Goal: Task Accomplishment & Management: Use online tool/utility

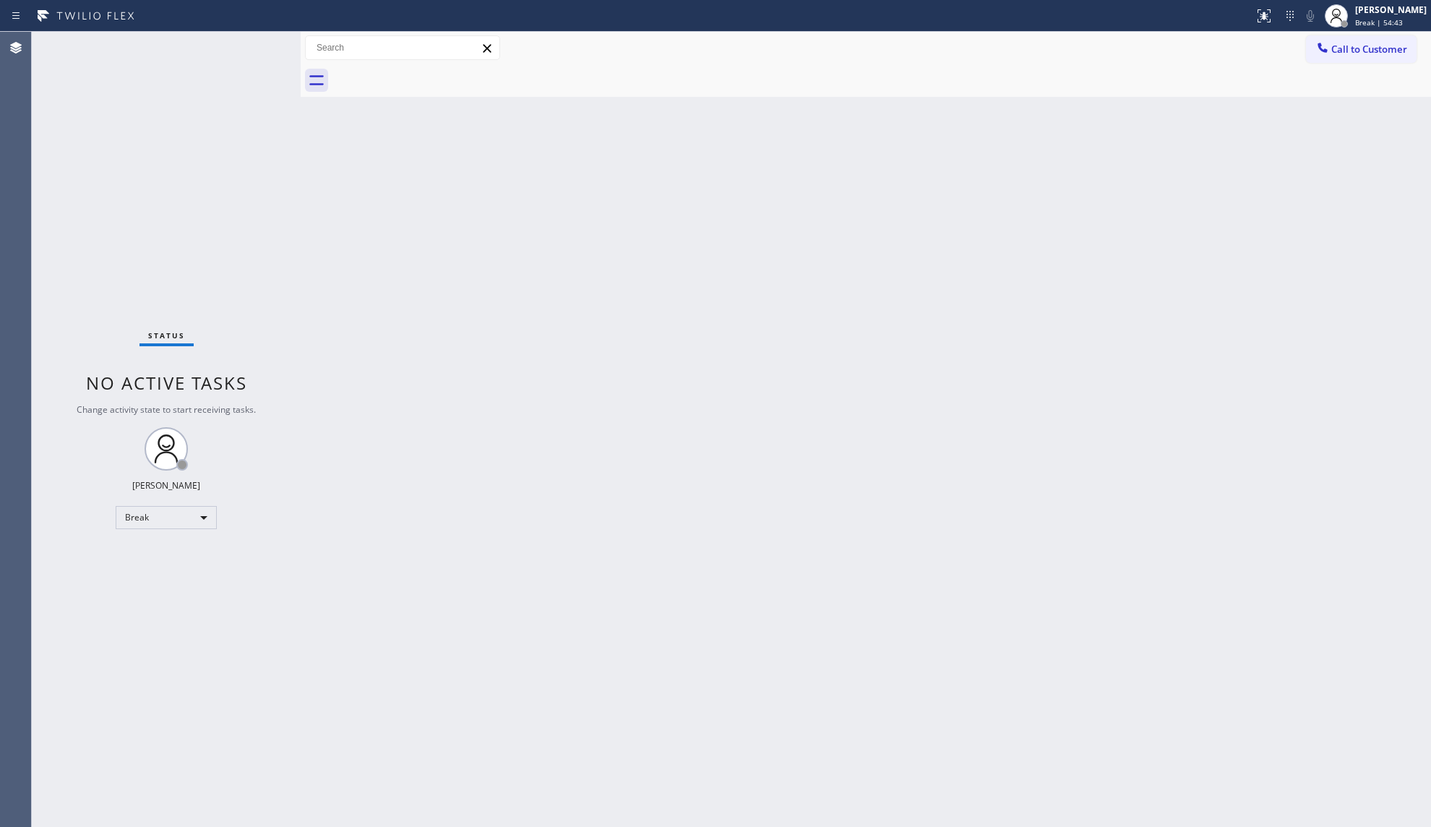
drag, startPoint x: 1238, startPoint y: 177, endPoint x: 1237, endPoint y: 160, distance: 16.6
click at [1238, 177] on div "Back to Dashboard Change Sender ID Customers Technicians Select a contact Outbo…" at bounding box center [866, 429] width 1130 height 795
click at [1369, 19] on span "Break | 55:42" at bounding box center [1379, 22] width 48 height 10
click at [1323, 96] on button "Unavailable" at bounding box center [1358, 95] width 145 height 19
click at [663, 483] on div "Back to Dashboard Change Sender ID Customers Technicians Select a contact Outbo…" at bounding box center [866, 429] width 1130 height 795
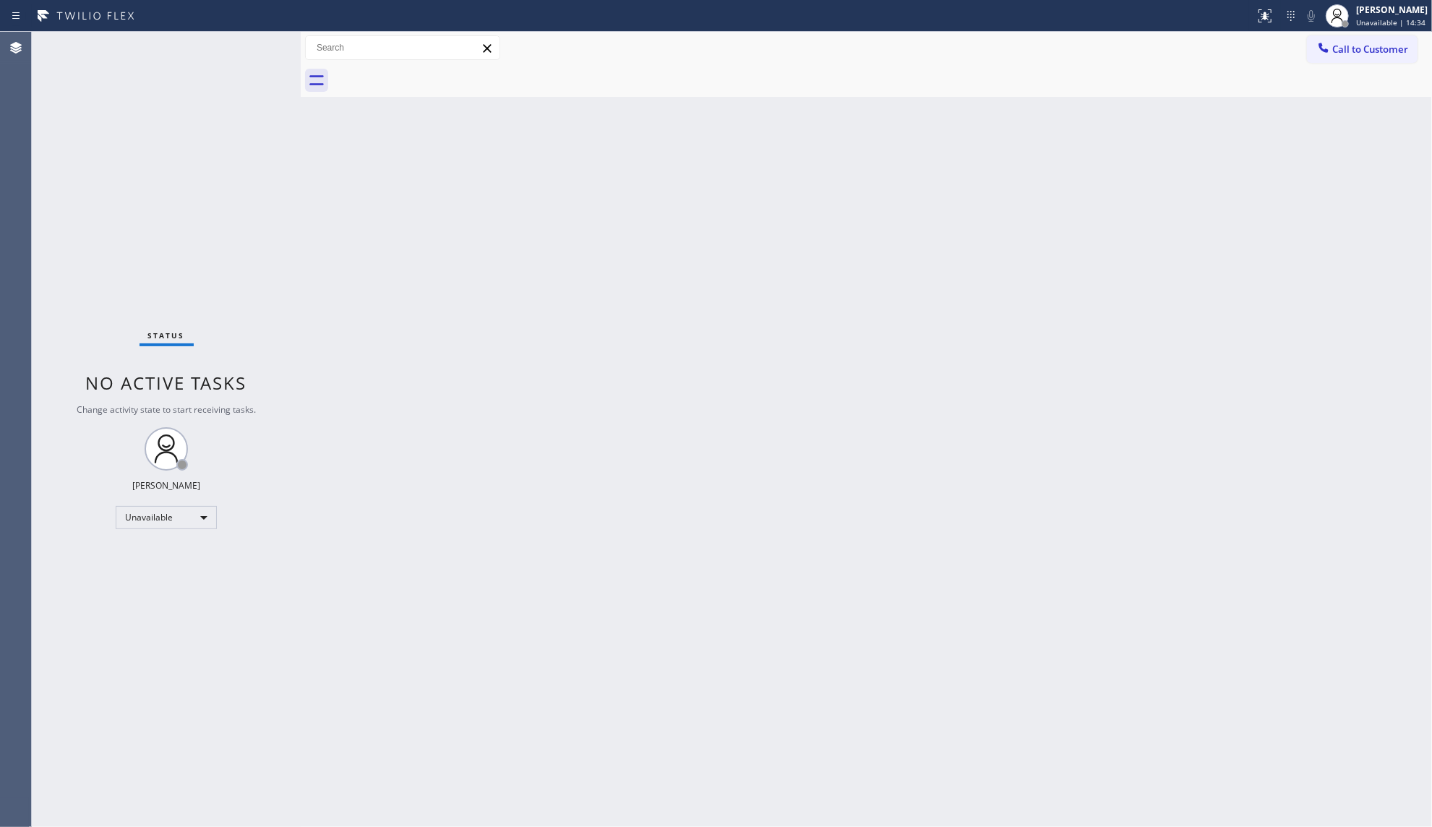
drag, startPoint x: 1321, startPoint y: 42, endPoint x: 1392, endPoint y: 276, distance: 244.6
click at [1325, 49] on icon at bounding box center [1323, 47] width 14 height 14
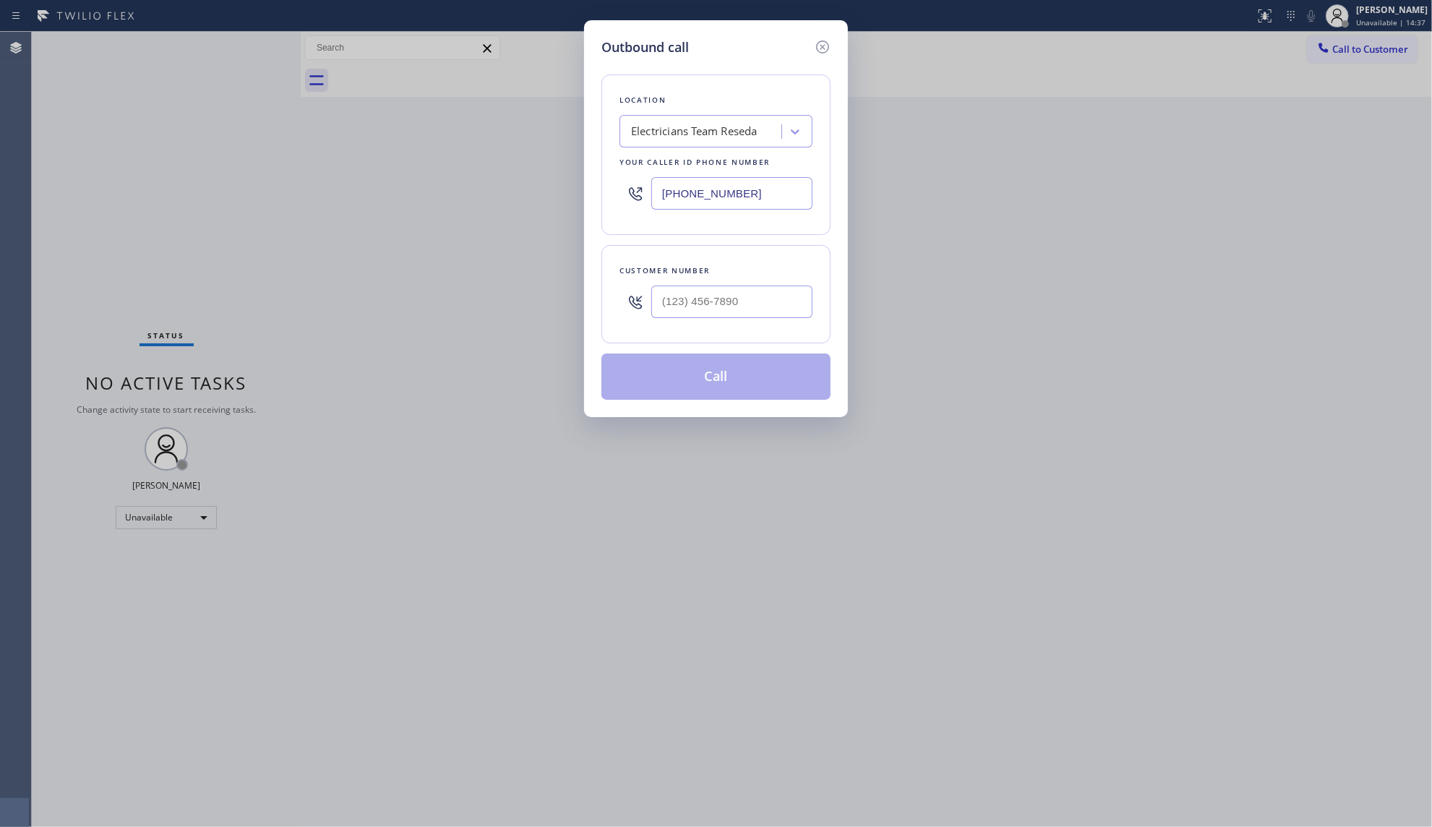
drag, startPoint x: 759, startPoint y: 194, endPoint x: 633, endPoint y: 183, distance: 126.2
click at [633, 183] on div "[PHONE_NUMBER]" at bounding box center [715, 193] width 193 height 47
paste input "949) 536-9445"
type input "[PHONE_NUMBER]"
click at [700, 311] on input "(___) ___-____" at bounding box center [731, 301] width 161 height 33
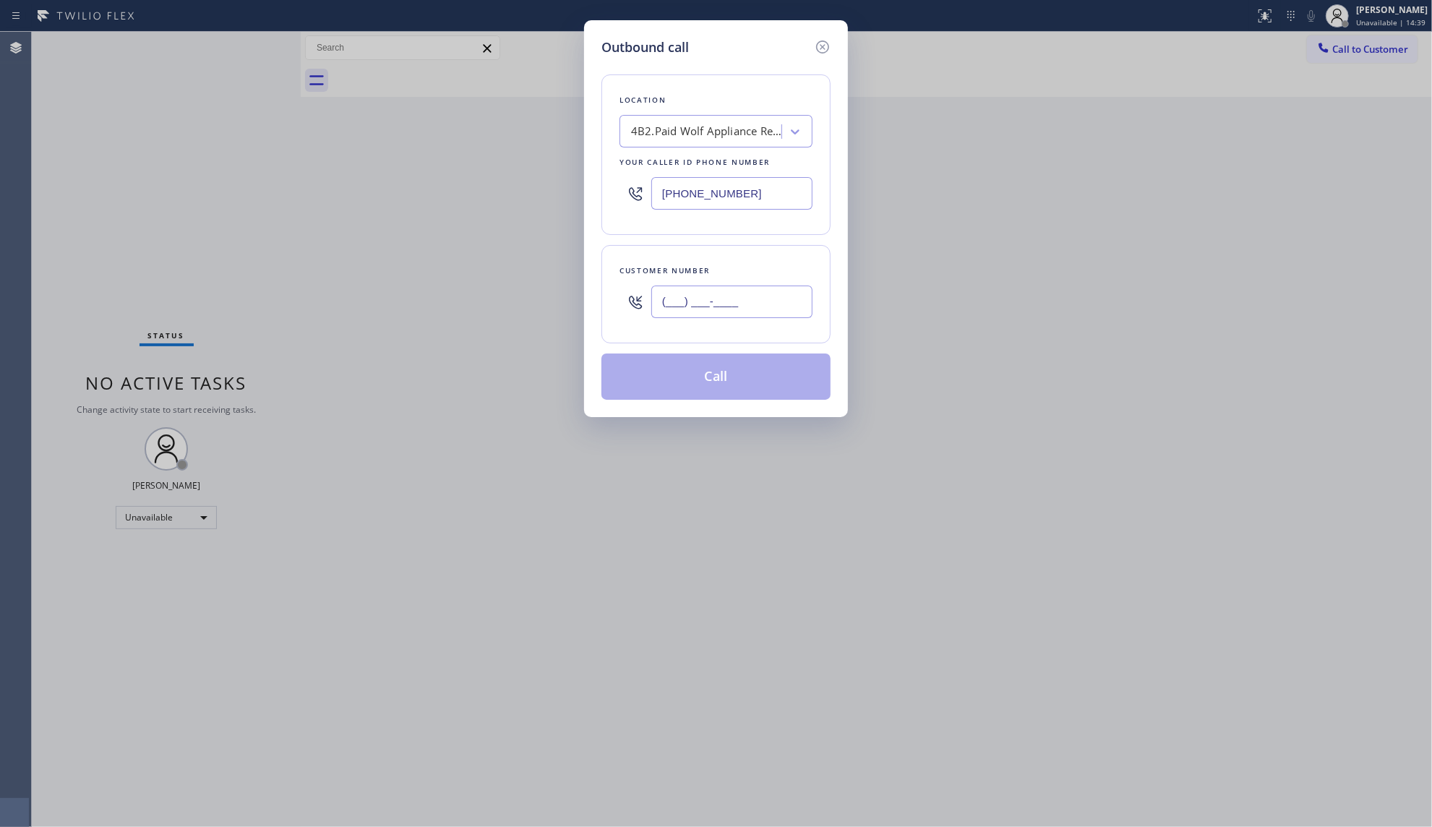
paste input "520) 603-3530"
type input "[PHONE_NUMBER]"
click at [721, 391] on button "Call" at bounding box center [715, 376] width 229 height 46
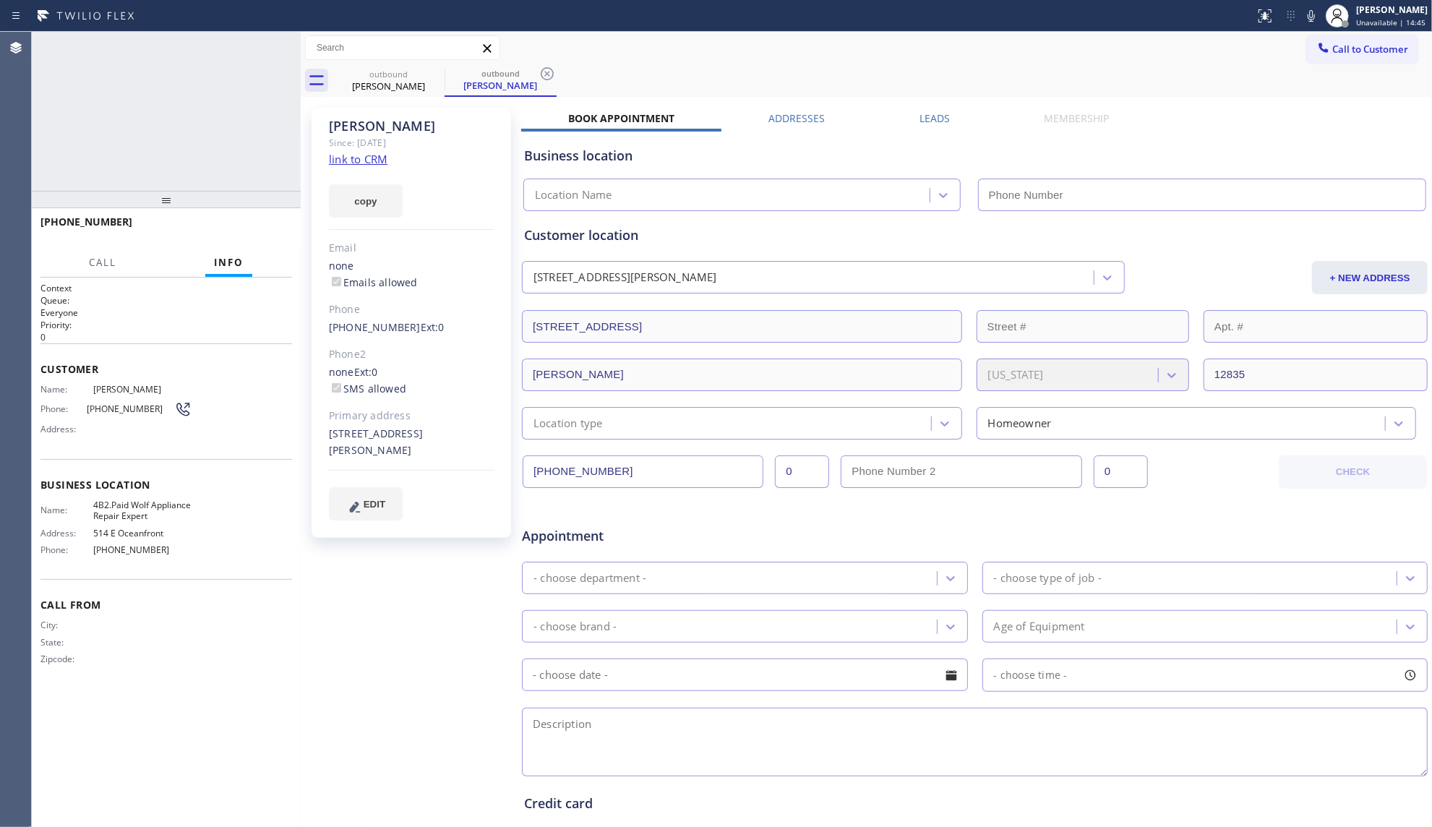
type input "[PHONE_NUMBER]"
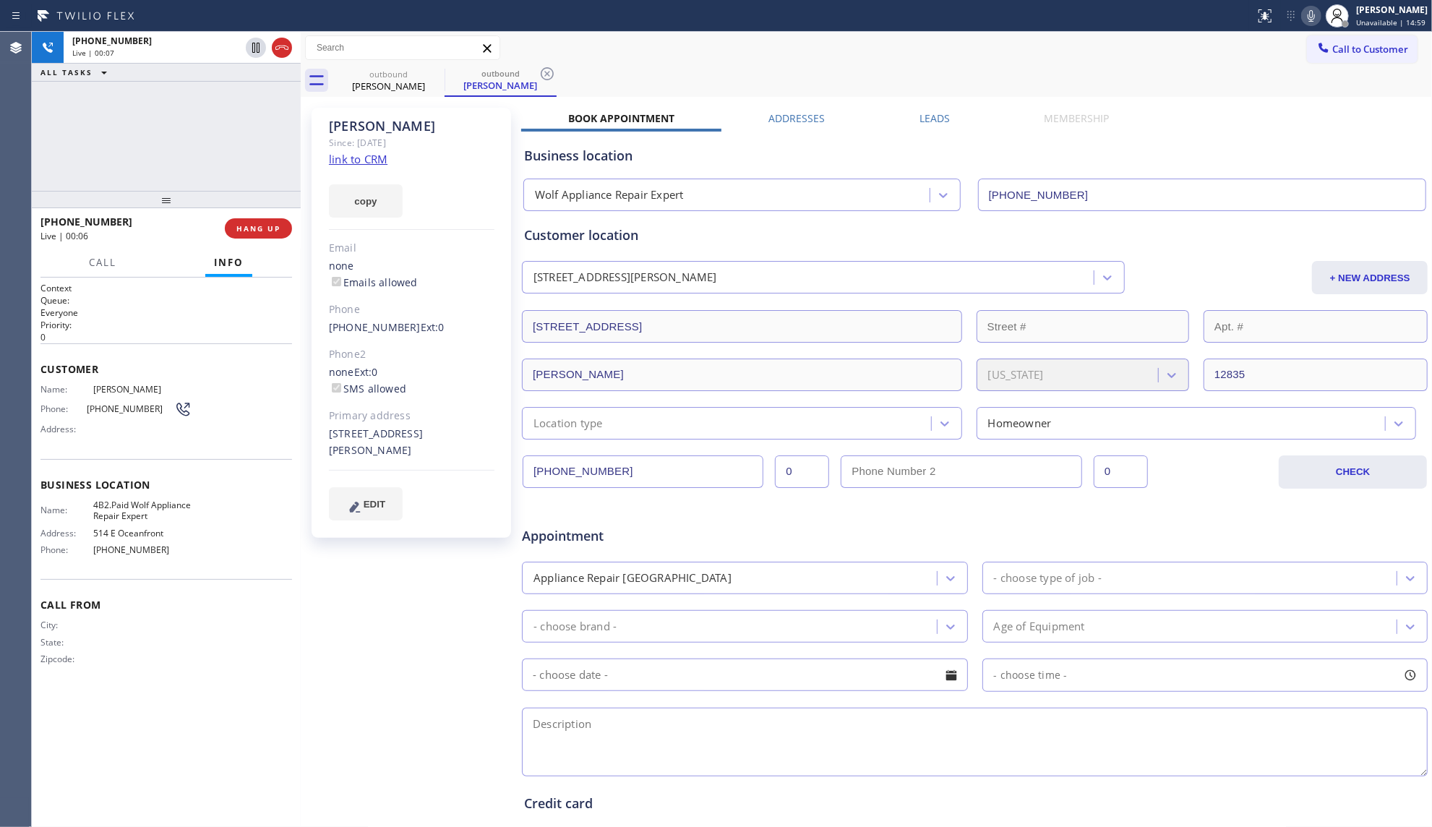
click at [1314, 17] on icon at bounding box center [1310, 16] width 7 height 12
click at [1286, 24] on div "Status report No issues detected If you experience an issue, please download th…" at bounding box center [1340, 16] width 183 height 32
click at [1241, 53] on div "Call to Customer Outbound call Location Wolf Appliance Repair Expert Your calle…" at bounding box center [866, 47] width 1131 height 25
drag, startPoint x: 721, startPoint y: 56, endPoint x: 712, endPoint y: 52, distance: 10.3
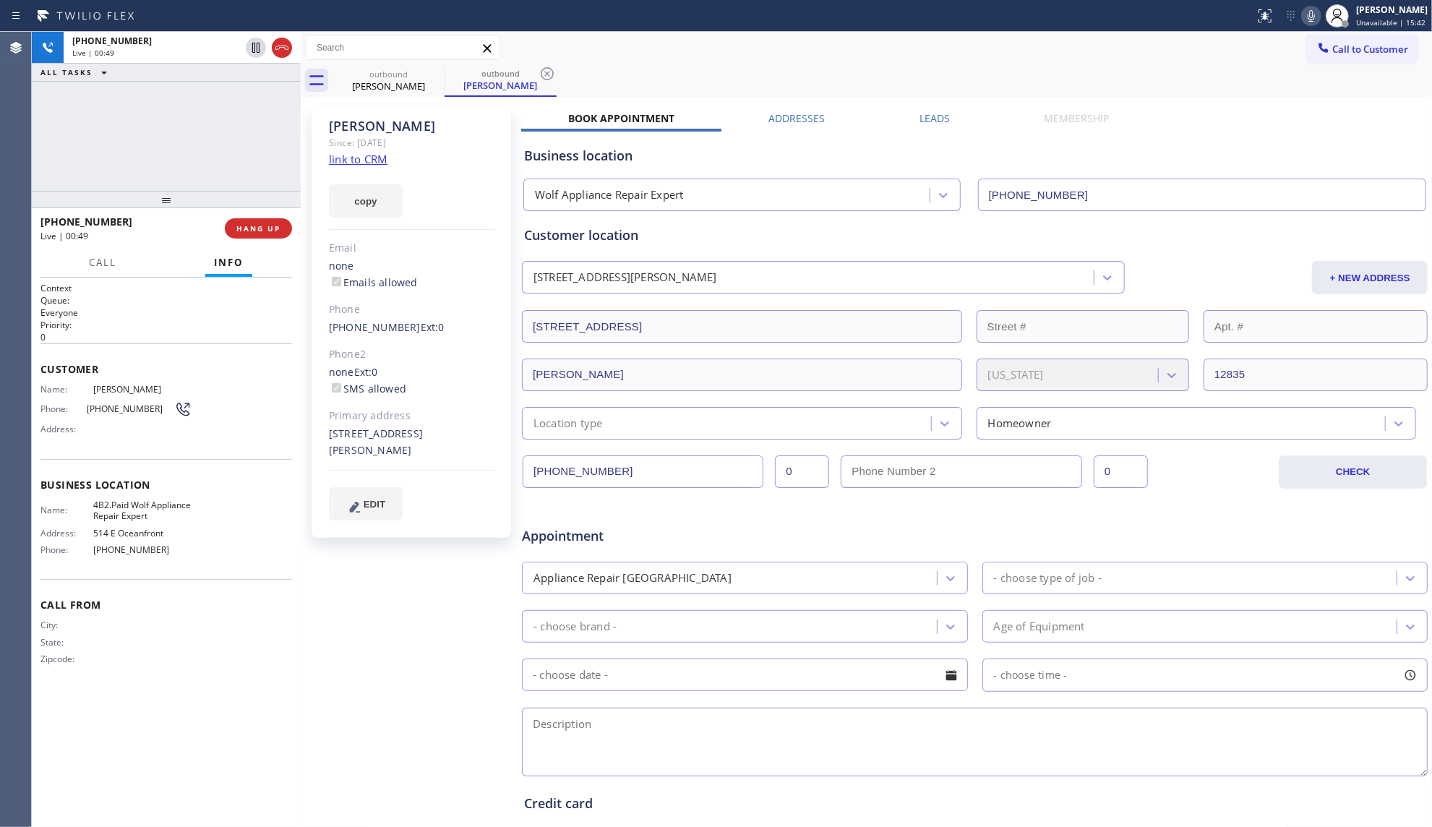
click at [715, 46] on div "Call to Customer Outbound call Location Wolf Appliance Repair Expert Your calle…" at bounding box center [866, 48] width 1131 height 33
click at [1215, 58] on div "Call to Customer Outbound call Location Wolf Appliance Repair Expert Your calle…" at bounding box center [866, 47] width 1131 height 25
click at [273, 238] on div "[PHONE_NUMBER] Live | 00:52 HANG UP" at bounding box center [165, 229] width 251 height 38
click at [267, 230] on span "COMPLETE" at bounding box center [256, 228] width 50 height 10
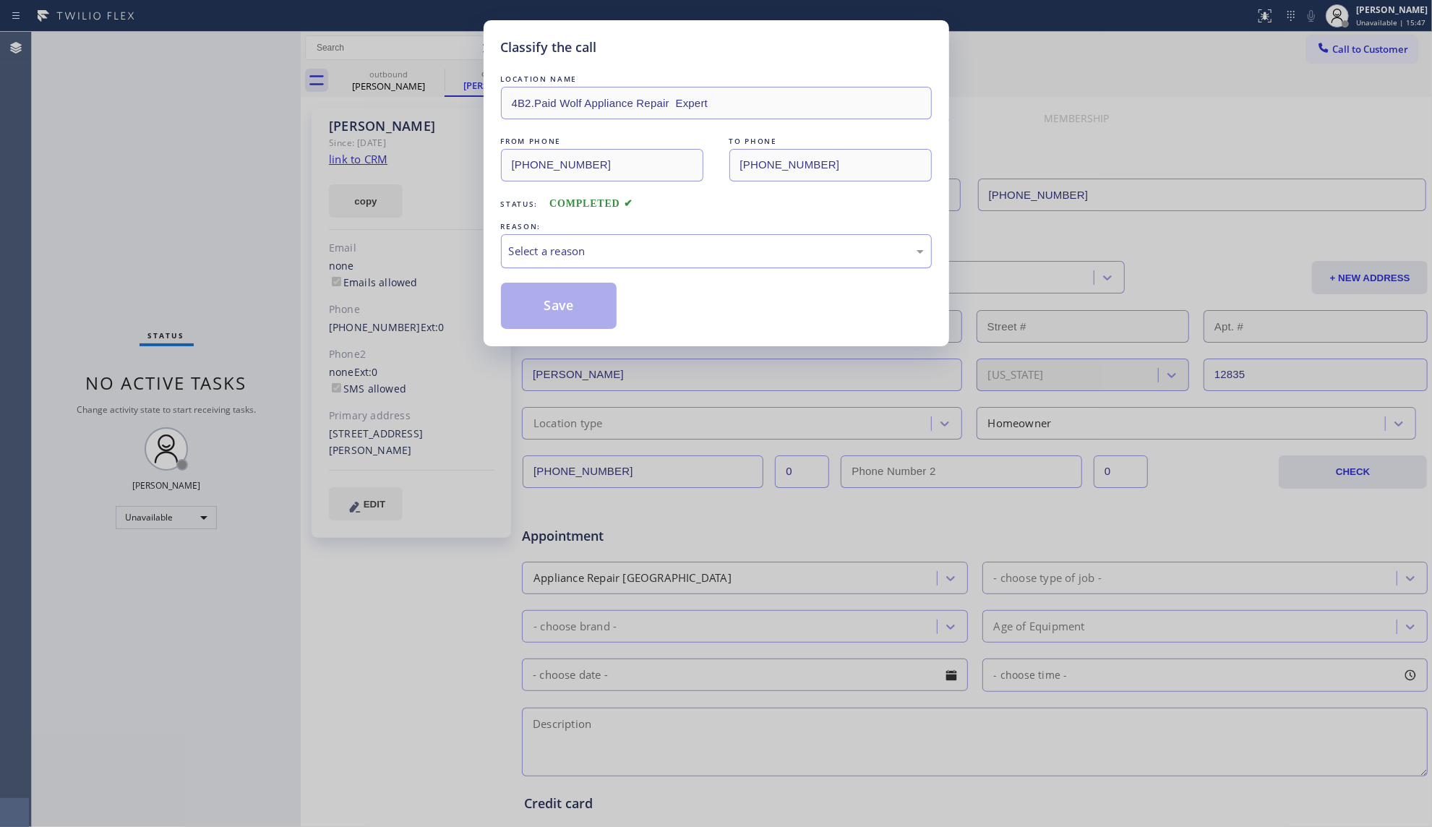
drag, startPoint x: 260, startPoint y: 229, endPoint x: 658, endPoint y: 254, distance: 398.3
click at [663, 254] on div "Select a reason" at bounding box center [716, 251] width 415 height 17
click at [577, 307] on button "Save" at bounding box center [559, 306] width 116 height 46
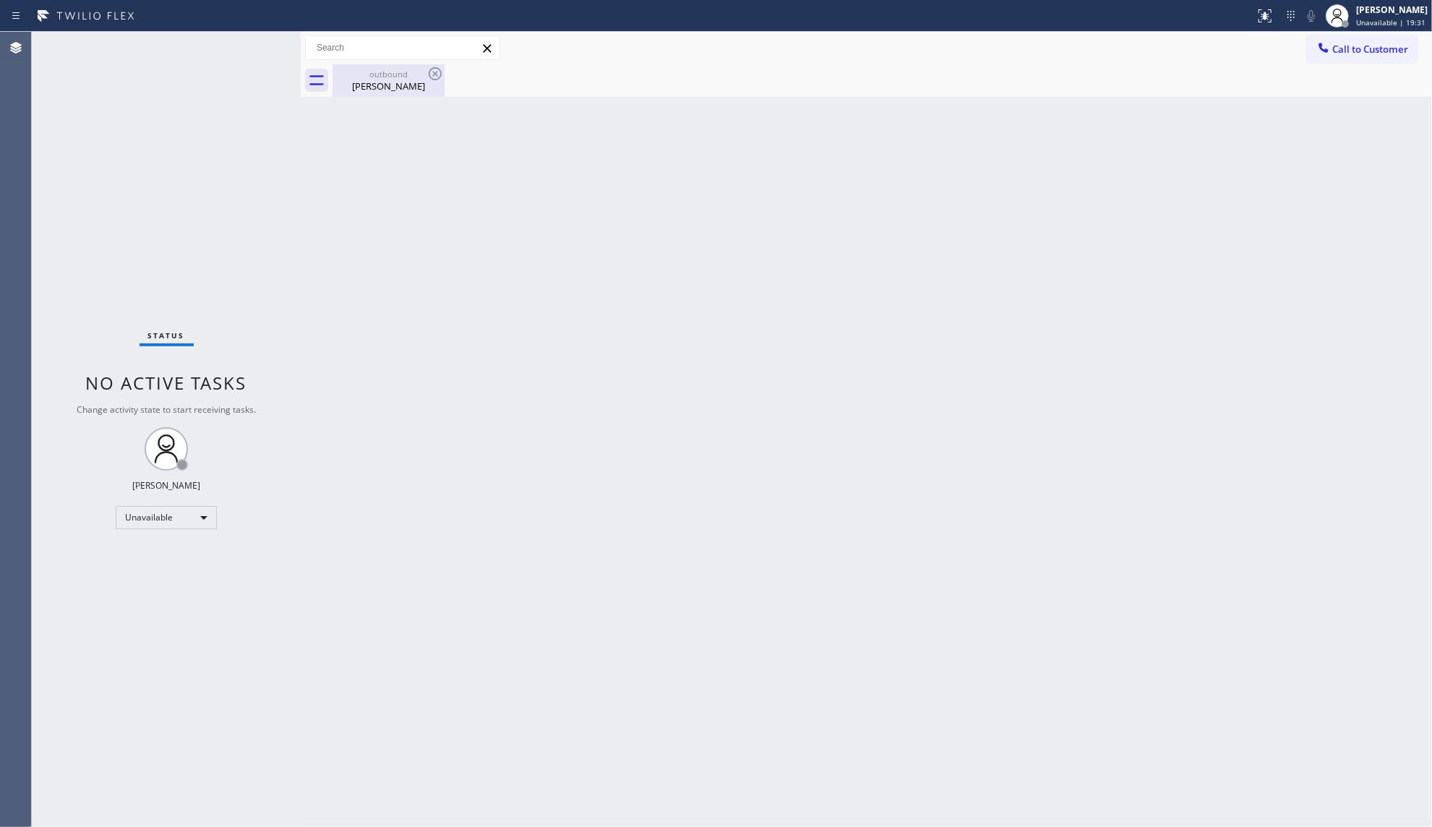
drag, startPoint x: 388, startPoint y: 82, endPoint x: 410, endPoint y: 82, distance: 22.4
click at [388, 82] on div "[PERSON_NAME]" at bounding box center [388, 85] width 109 height 13
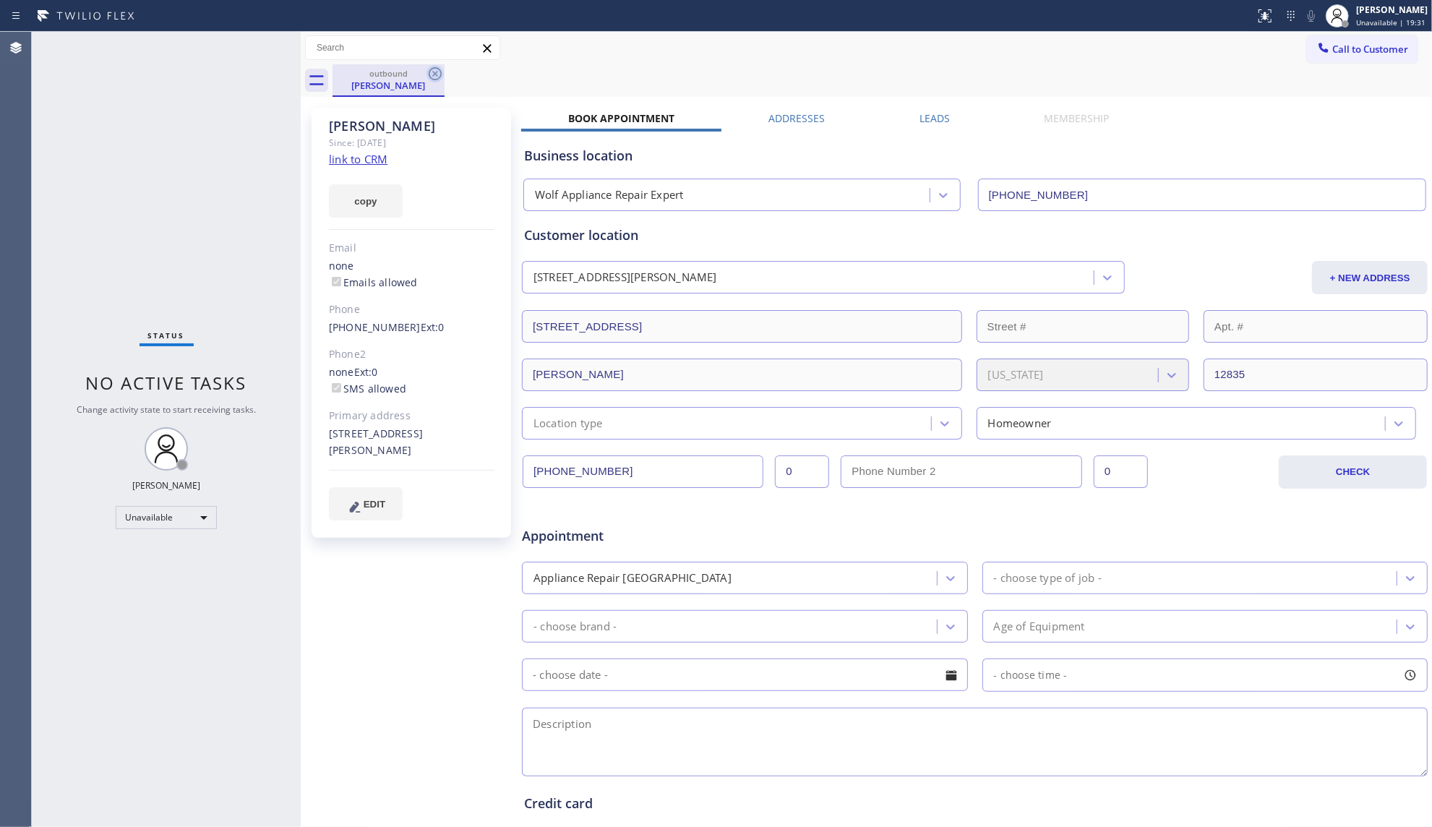
click at [442, 79] on icon at bounding box center [434, 73] width 17 height 17
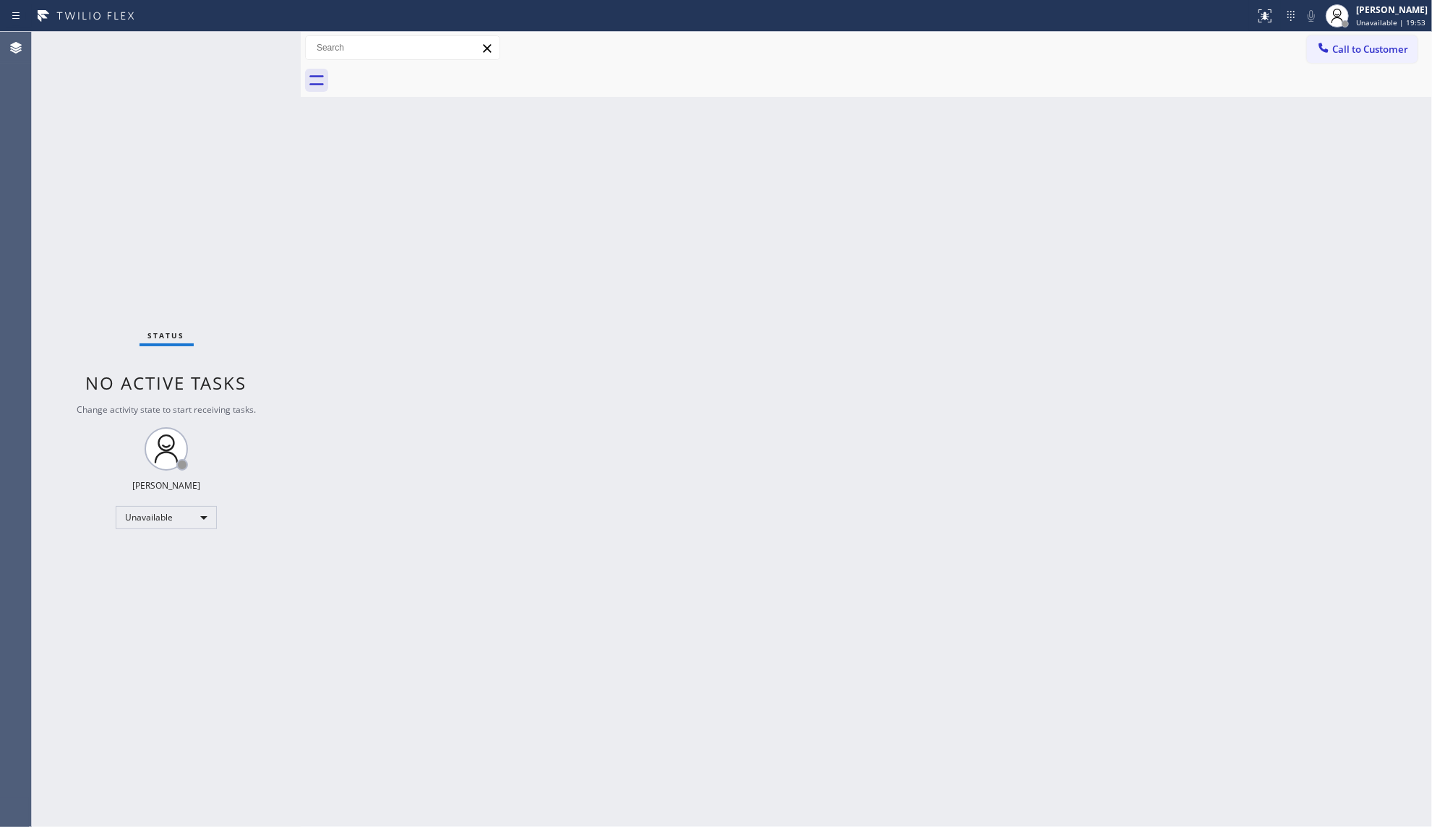
drag, startPoint x: 1328, startPoint y: 45, endPoint x: 945, endPoint y: 189, distance: 408.5
click at [1327, 46] on icon at bounding box center [1323, 47] width 14 height 14
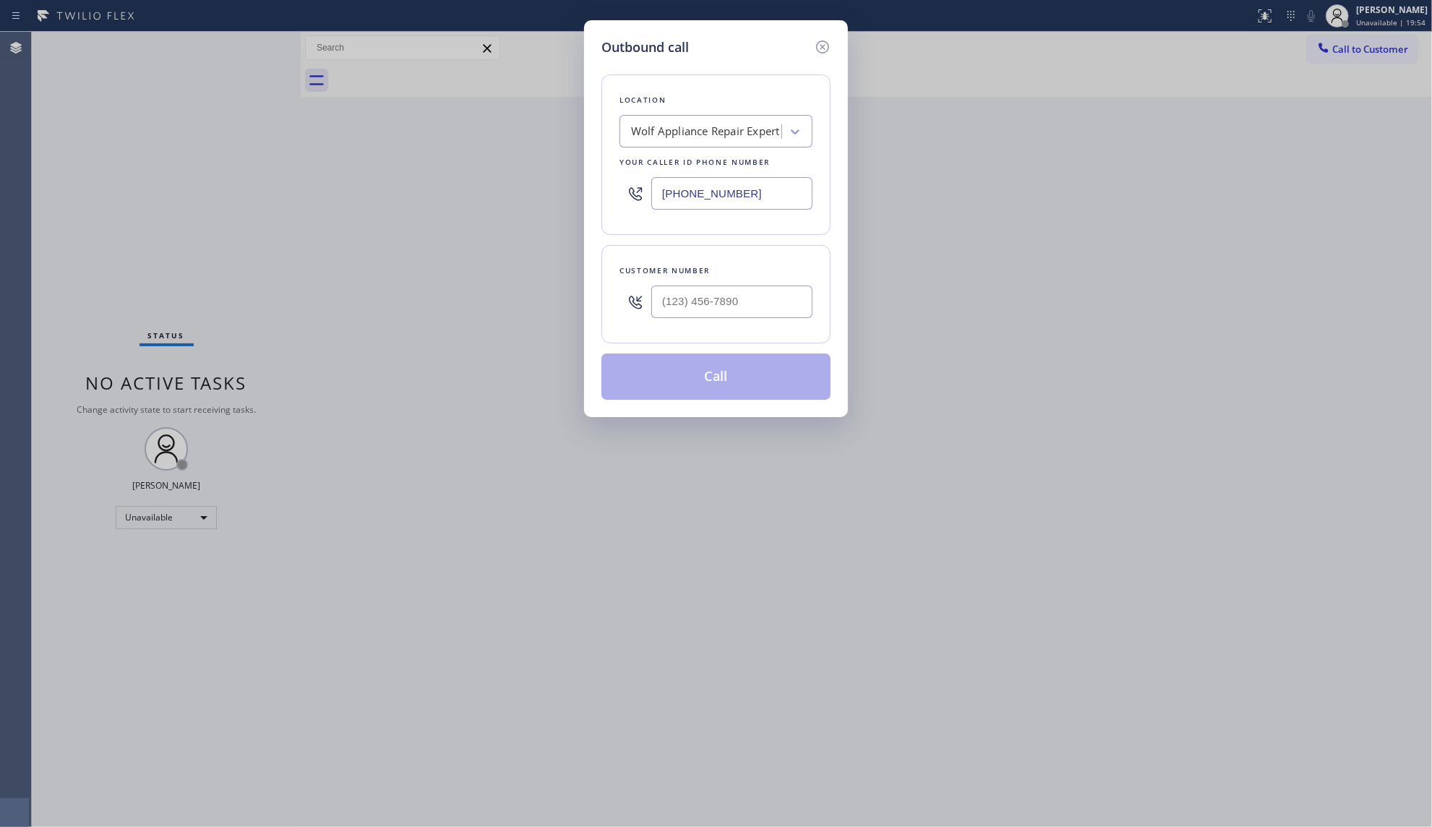
drag, startPoint x: 756, startPoint y: 200, endPoint x: 626, endPoint y: 195, distance: 130.2
click at [626, 195] on div "[PHONE_NUMBER]" at bounding box center [715, 193] width 193 height 47
paste input "408) 610-1223"
type input "[PHONE_NUMBER]"
click at [724, 302] on input "(___) ___-____" at bounding box center [731, 301] width 161 height 33
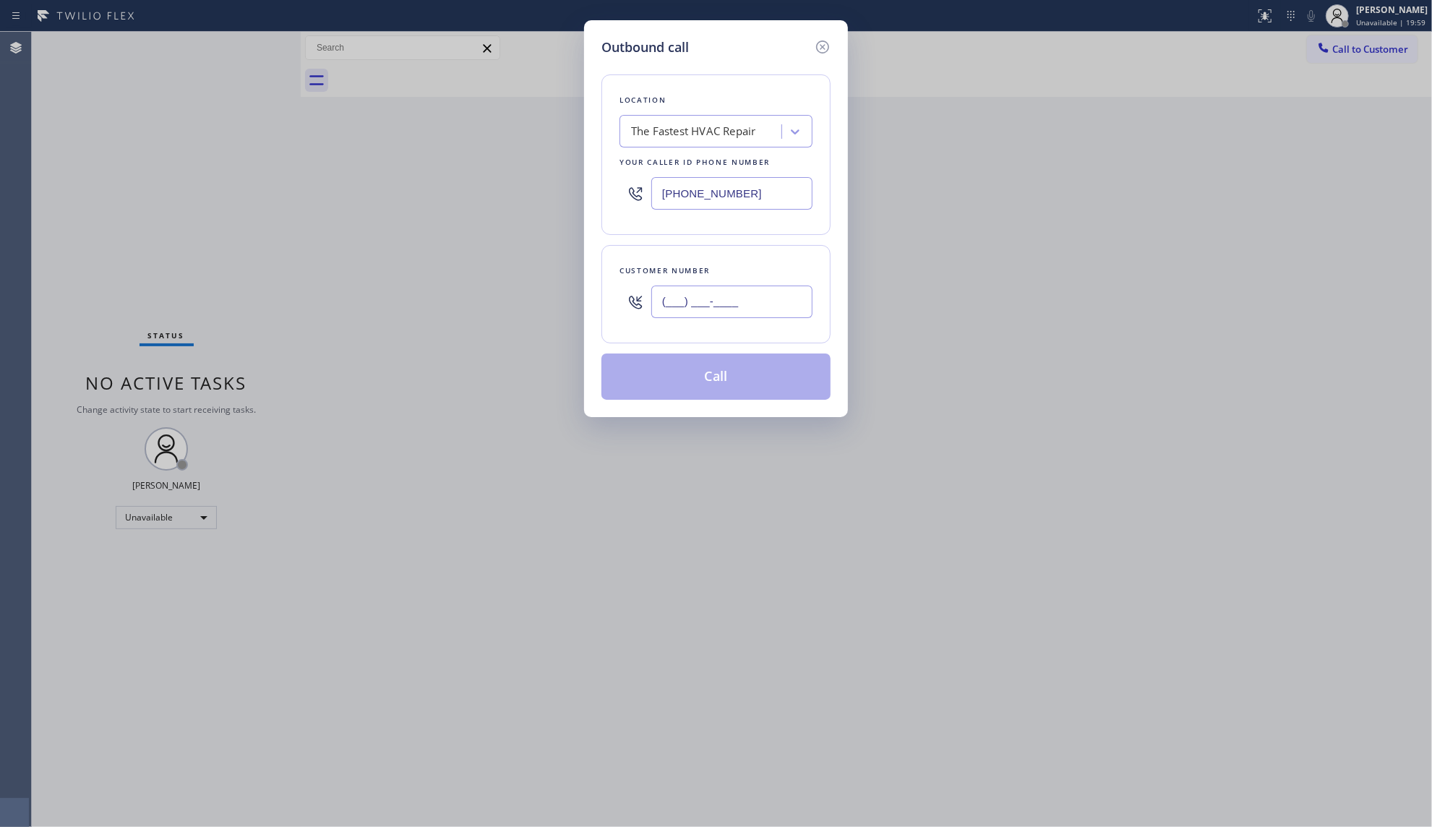
paste input "408) 655-4714"
type input "[PHONE_NUMBER]"
click at [724, 377] on button "Call" at bounding box center [715, 376] width 229 height 46
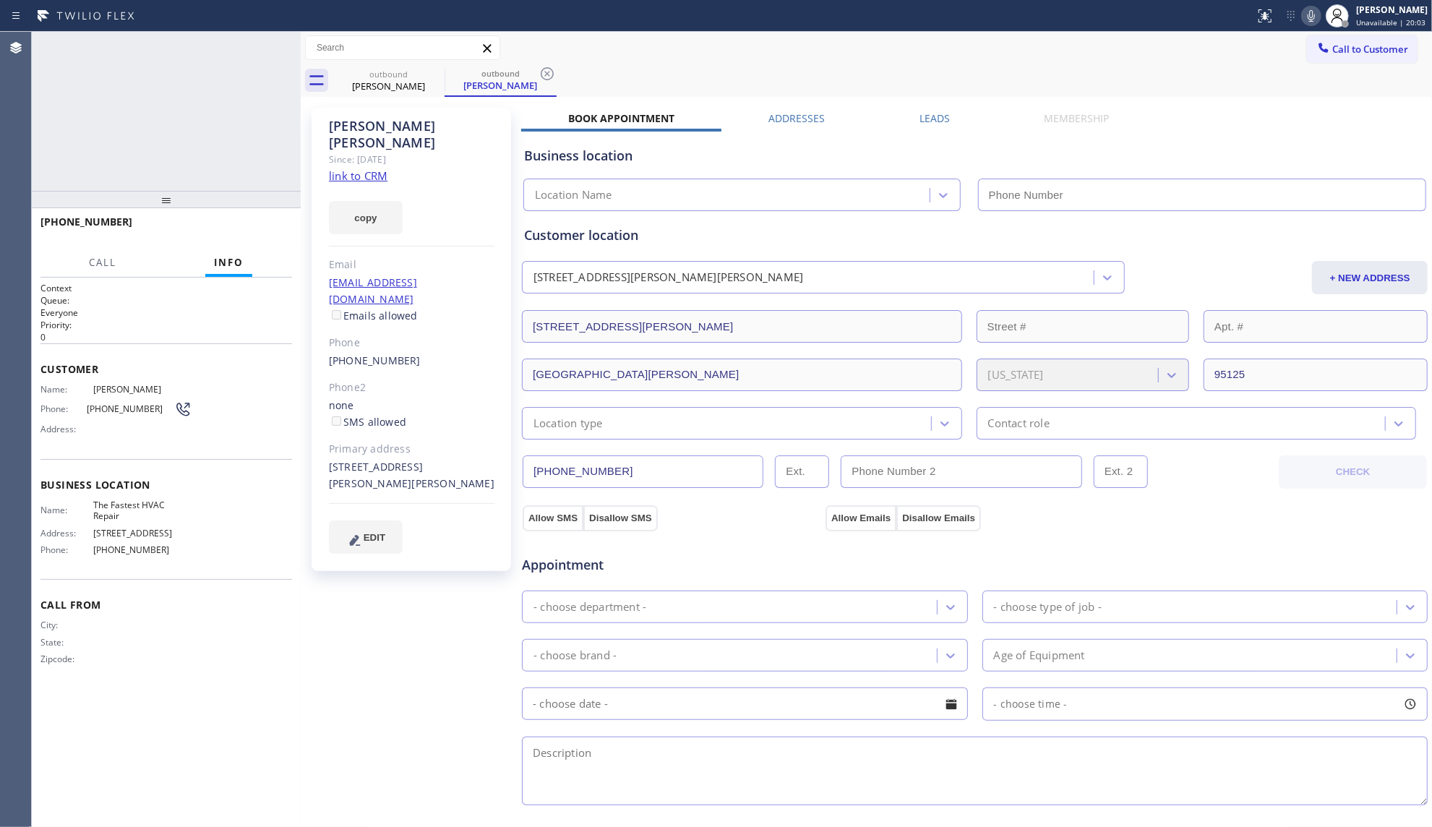
type input "[PHONE_NUMBER]"
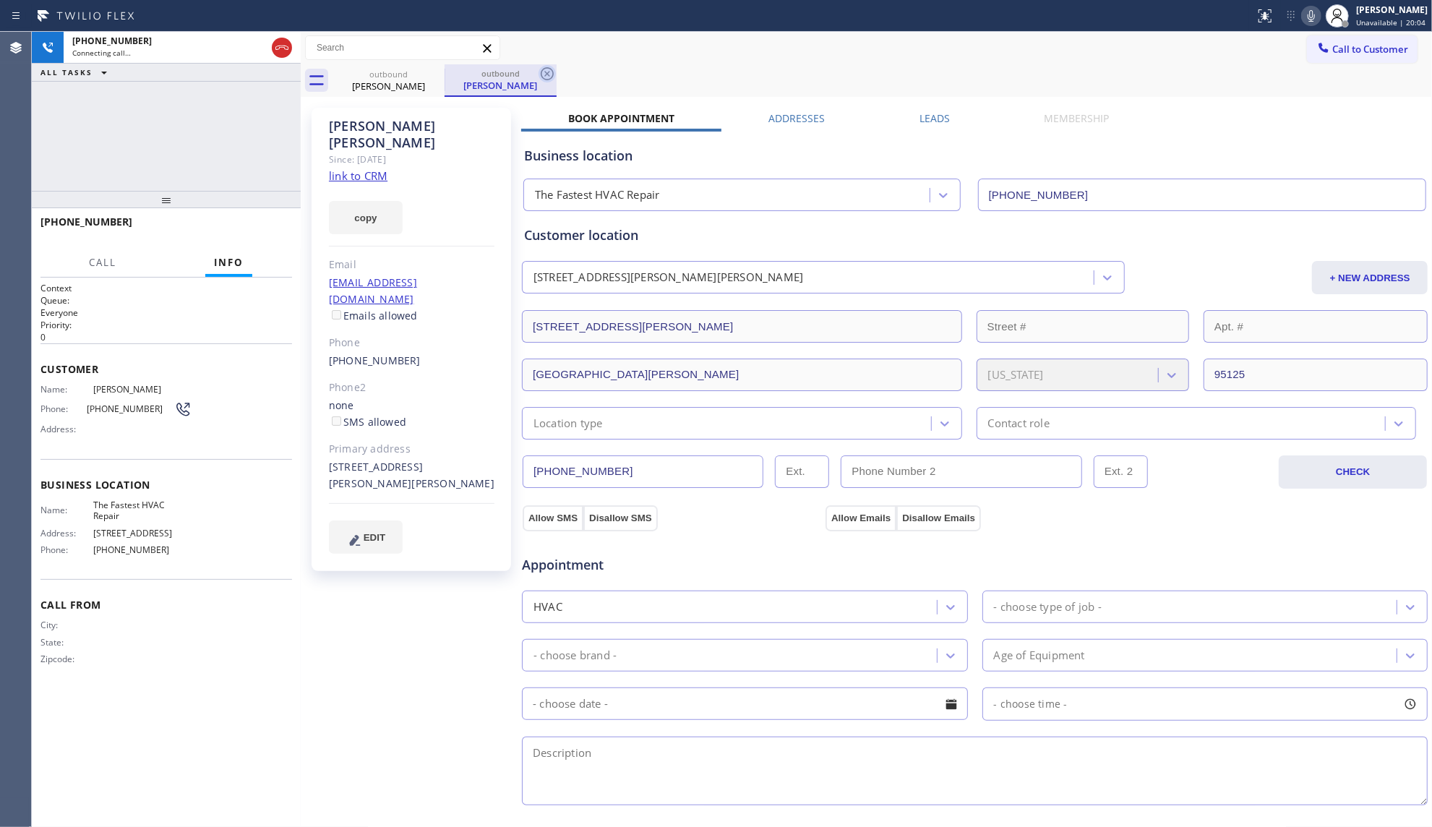
click at [547, 73] on icon at bounding box center [547, 73] width 13 height 13
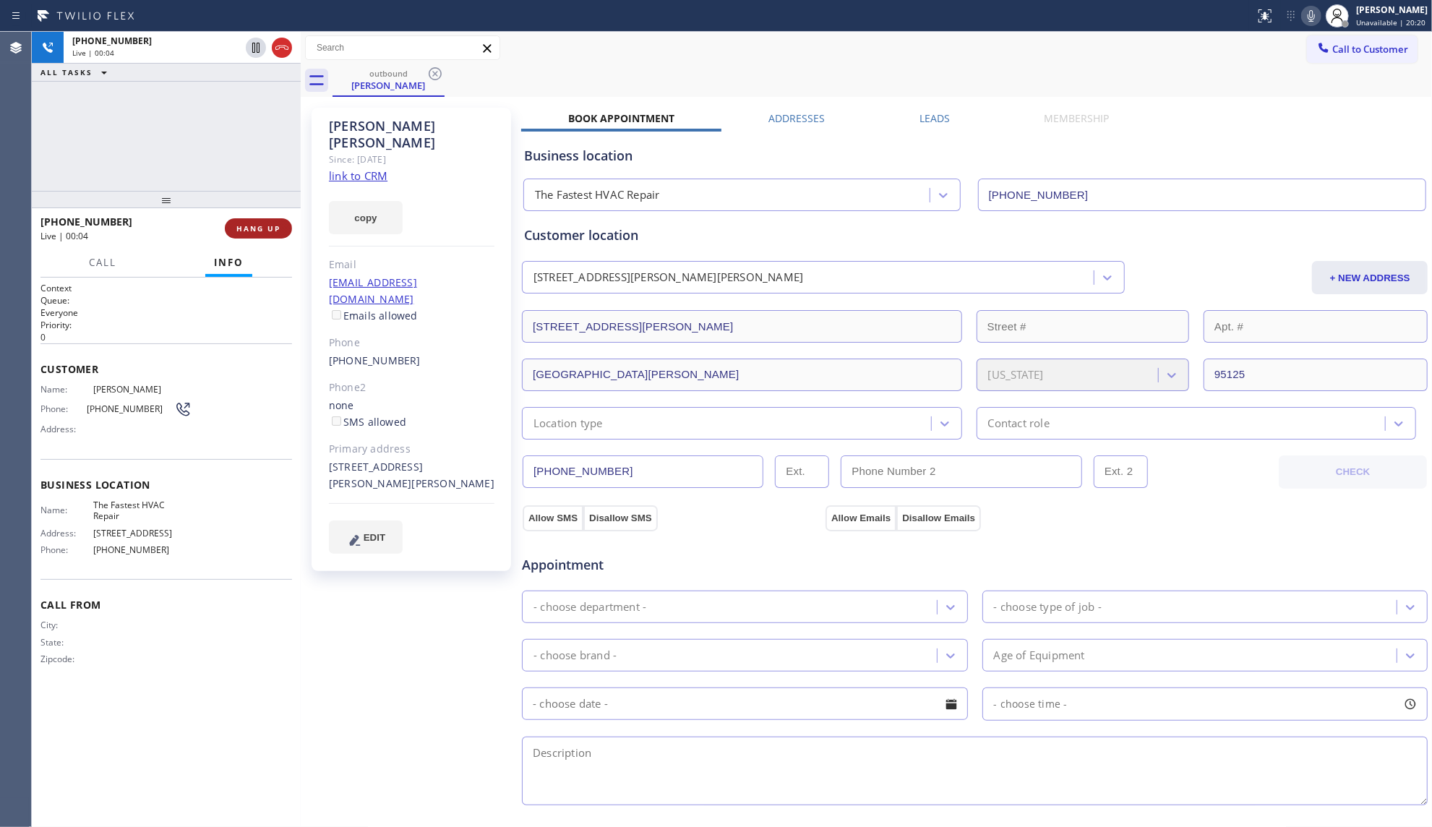
click at [249, 232] on span "HANG UP" at bounding box center [258, 228] width 44 height 10
click at [267, 233] on button "COMPLETE" at bounding box center [255, 228] width 73 height 20
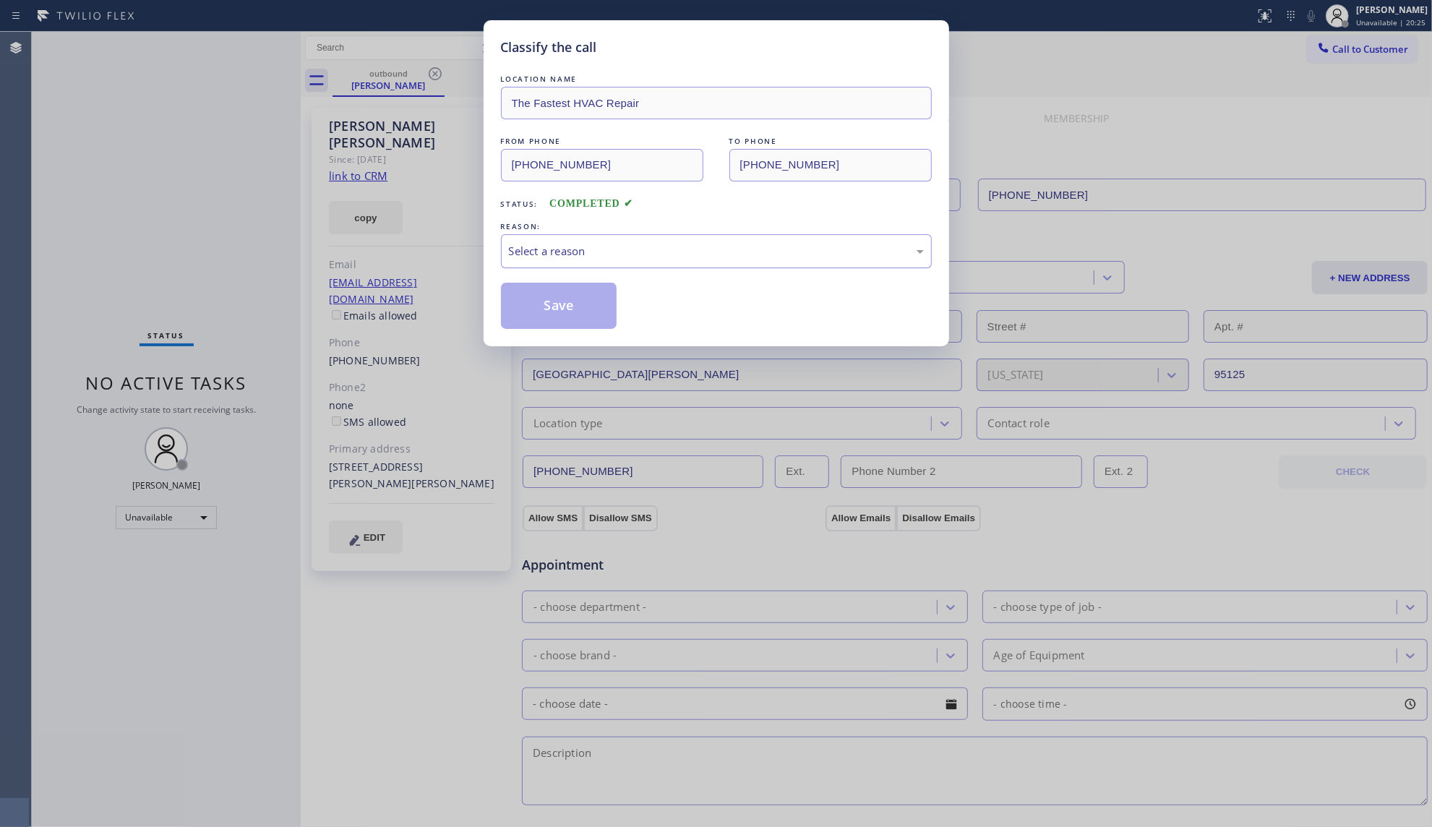
click at [571, 247] on div "Select a reason" at bounding box center [716, 251] width 415 height 17
click at [556, 296] on button "Save" at bounding box center [559, 306] width 116 height 46
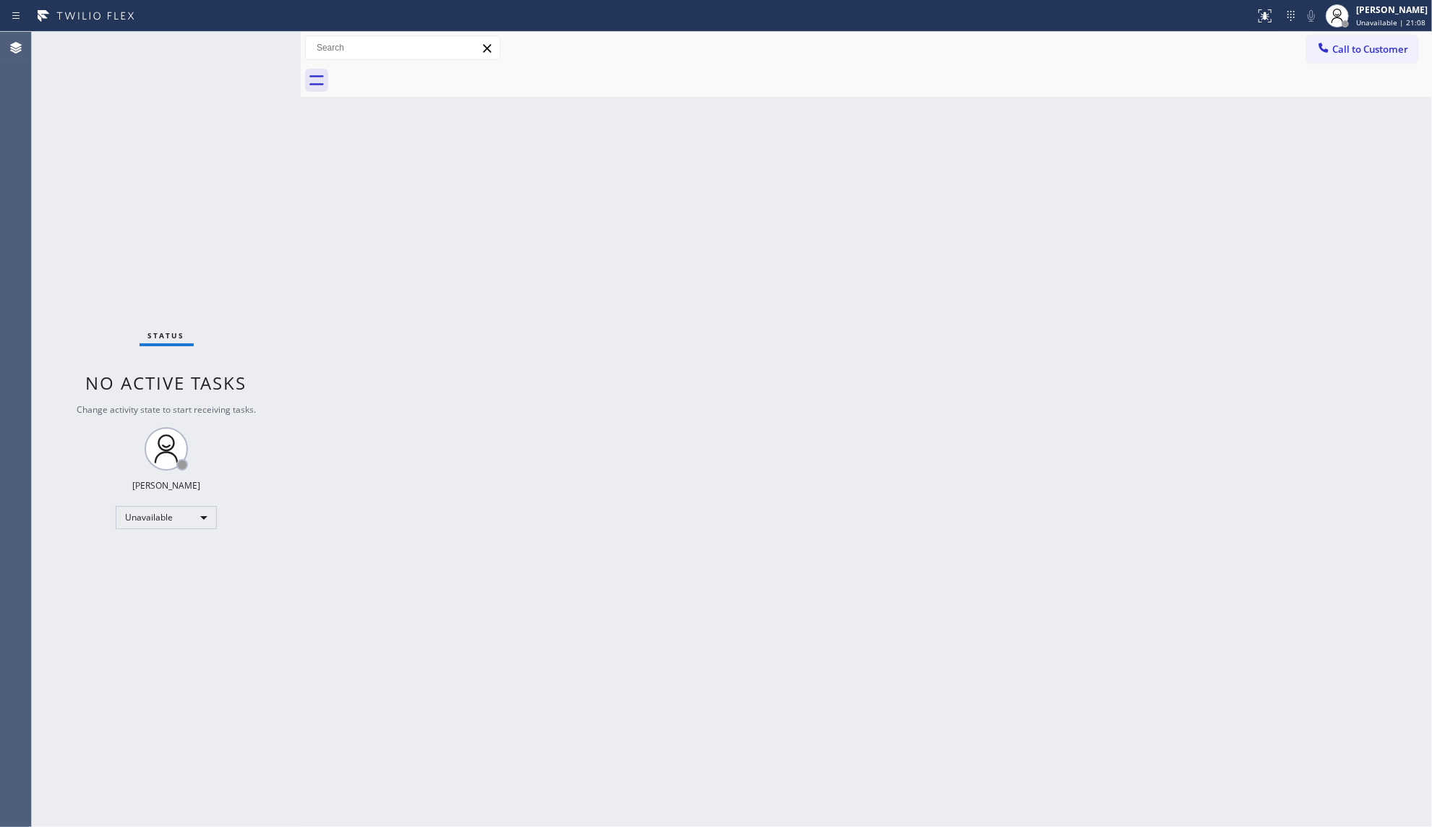
drag, startPoint x: 1334, startPoint y: 45, endPoint x: 1072, endPoint y: 128, distance: 274.5
click at [1336, 45] on span "Call to Customer" at bounding box center [1370, 49] width 76 height 13
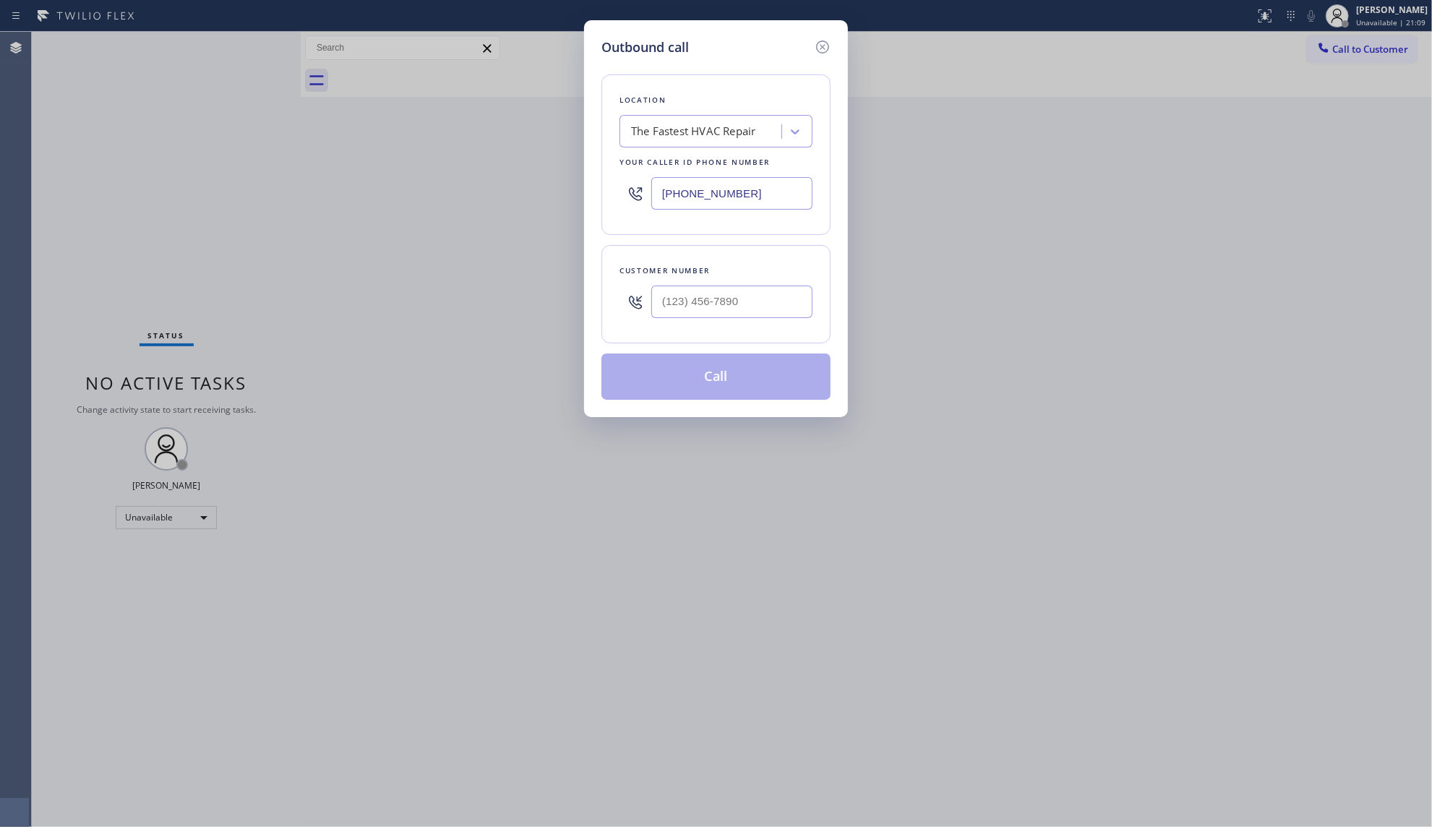
drag, startPoint x: 766, startPoint y: 194, endPoint x: 645, endPoint y: 192, distance: 121.4
click at [645, 194] on div "[PHONE_NUMBER]" at bounding box center [715, 193] width 193 height 47
paste input "323) 416-2121"
type input "[PHONE_NUMBER]"
click at [726, 296] on input "(___) ___-____" at bounding box center [731, 301] width 161 height 33
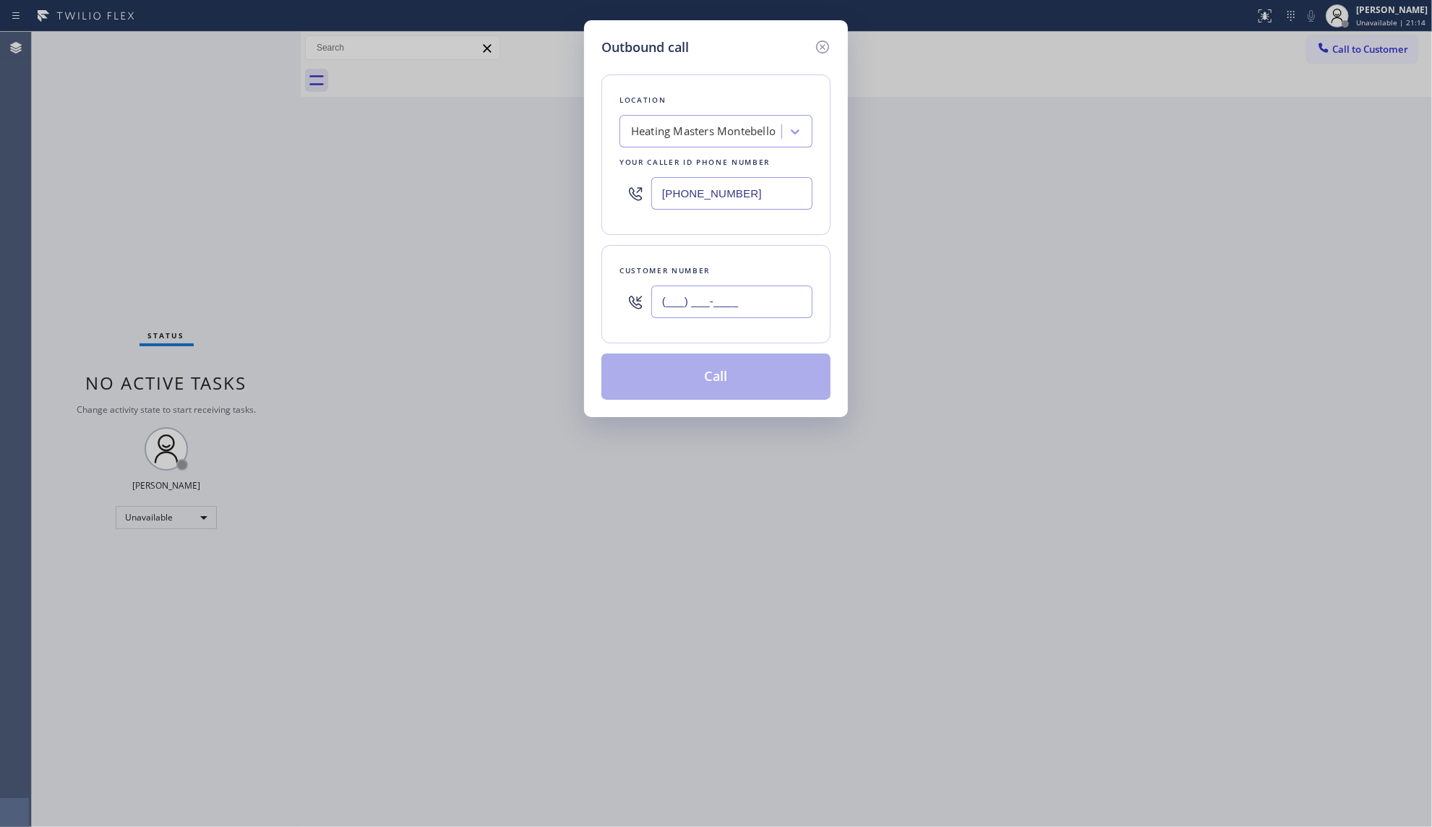
paste input "562) 745-5269"
type input "[PHONE_NUMBER]"
drag, startPoint x: 590, startPoint y: 791, endPoint x: 731, endPoint y: 254, distance: 554.6
click at [731, 254] on div "Customer number [PHONE_NUMBER]" at bounding box center [715, 294] width 229 height 98
click at [789, 383] on button "Call" at bounding box center [715, 376] width 229 height 46
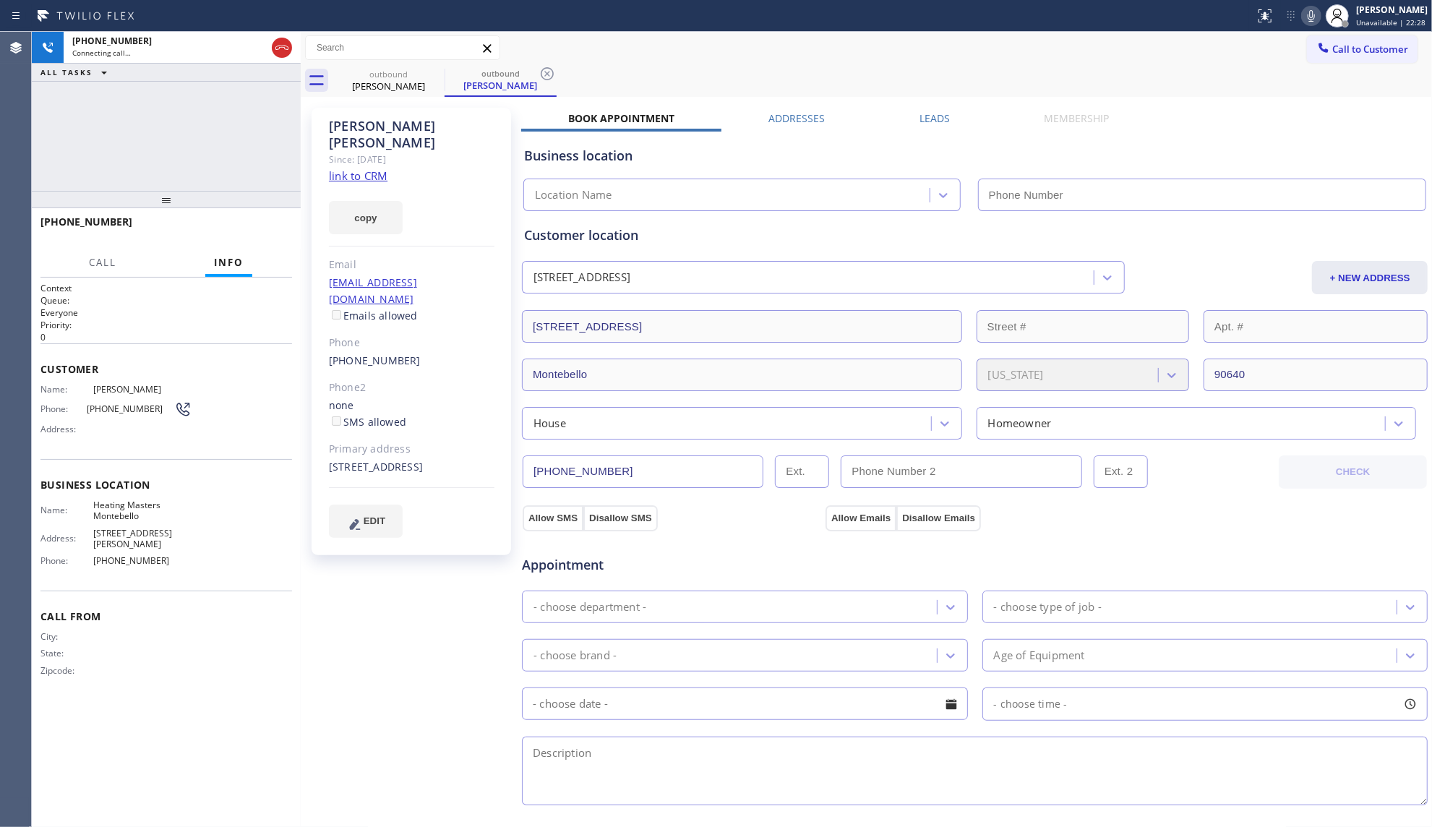
type input "[PHONE_NUMBER]"
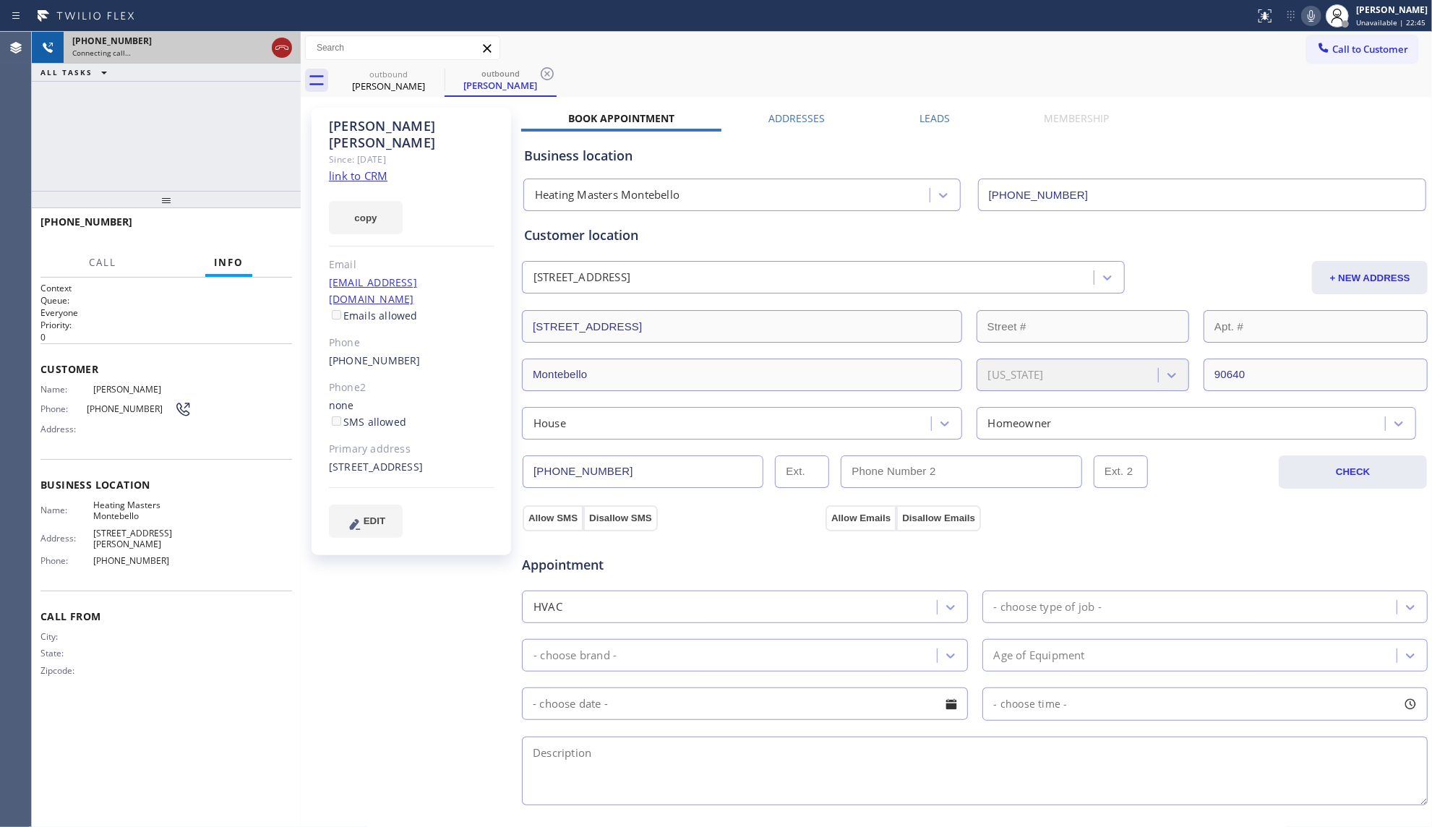
click at [273, 48] on icon at bounding box center [281, 47] width 17 height 17
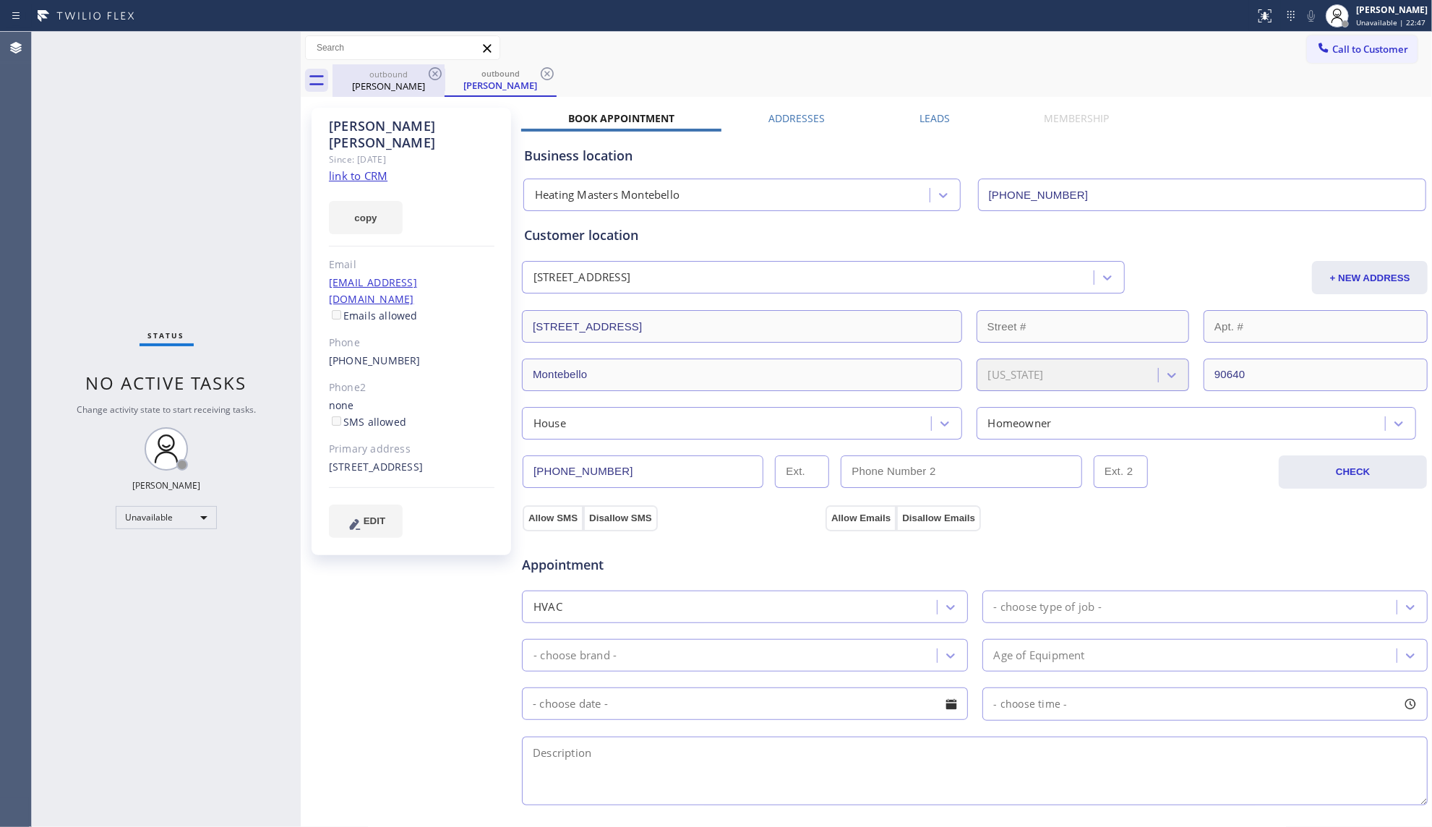
click at [416, 77] on div "outbound" at bounding box center [388, 74] width 109 height 11
click at [435, 66] on icon at bounding box center [434, 73] width 17 height 17
click at [428, 71] on icon at bounding box center [434, 73] width 17 height 17
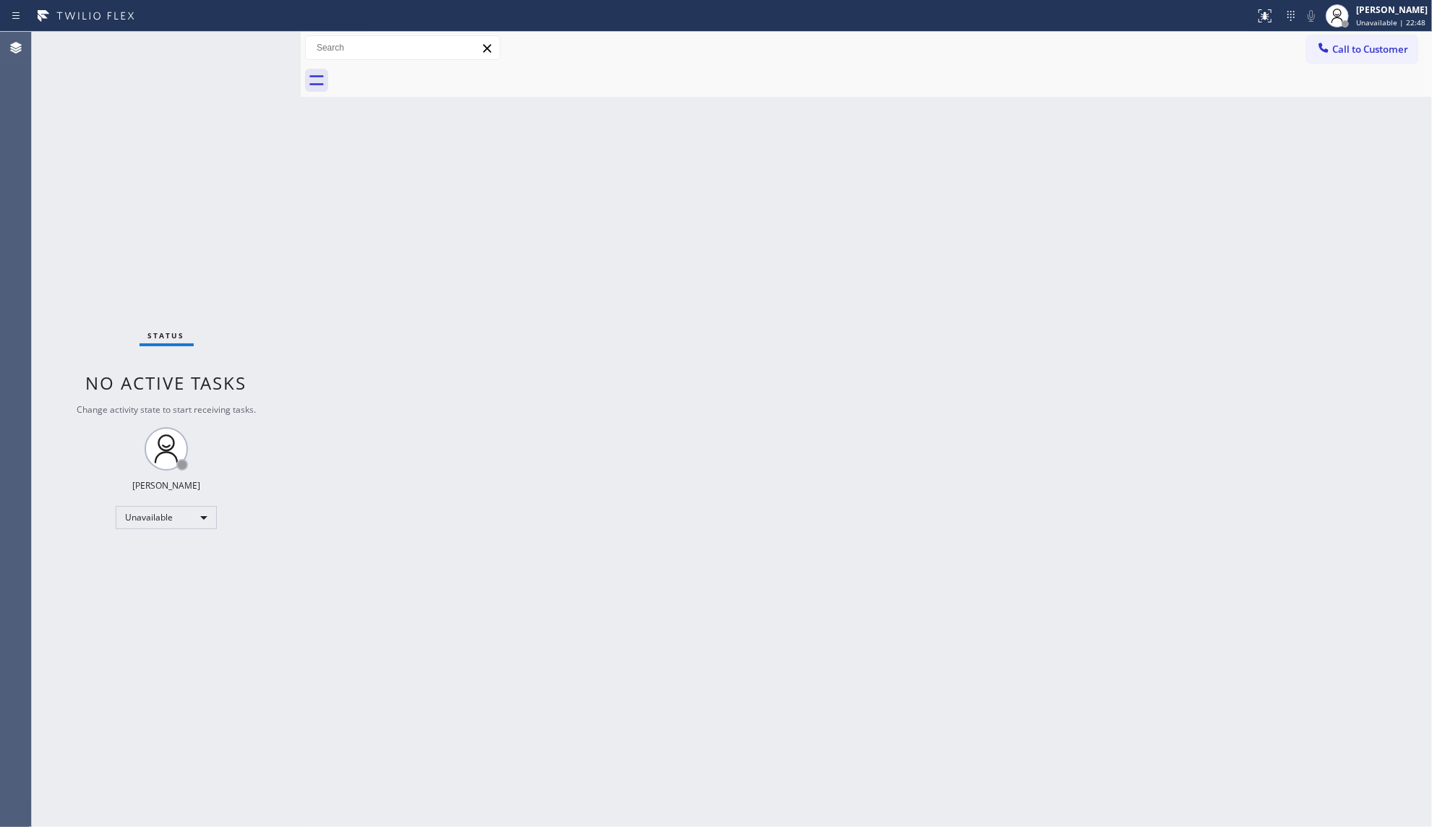
drag, startPoint x: 426, startPoint y: 71, endPoint x: 409, endPoint y: 65, distance: 18.3
click at [423, 69] on div at bounding box center [881, 80] width 1099 height 33
click at [1340, 46] on span "Call to Customer" at bounding box center [1370, 49] width 76 height 13
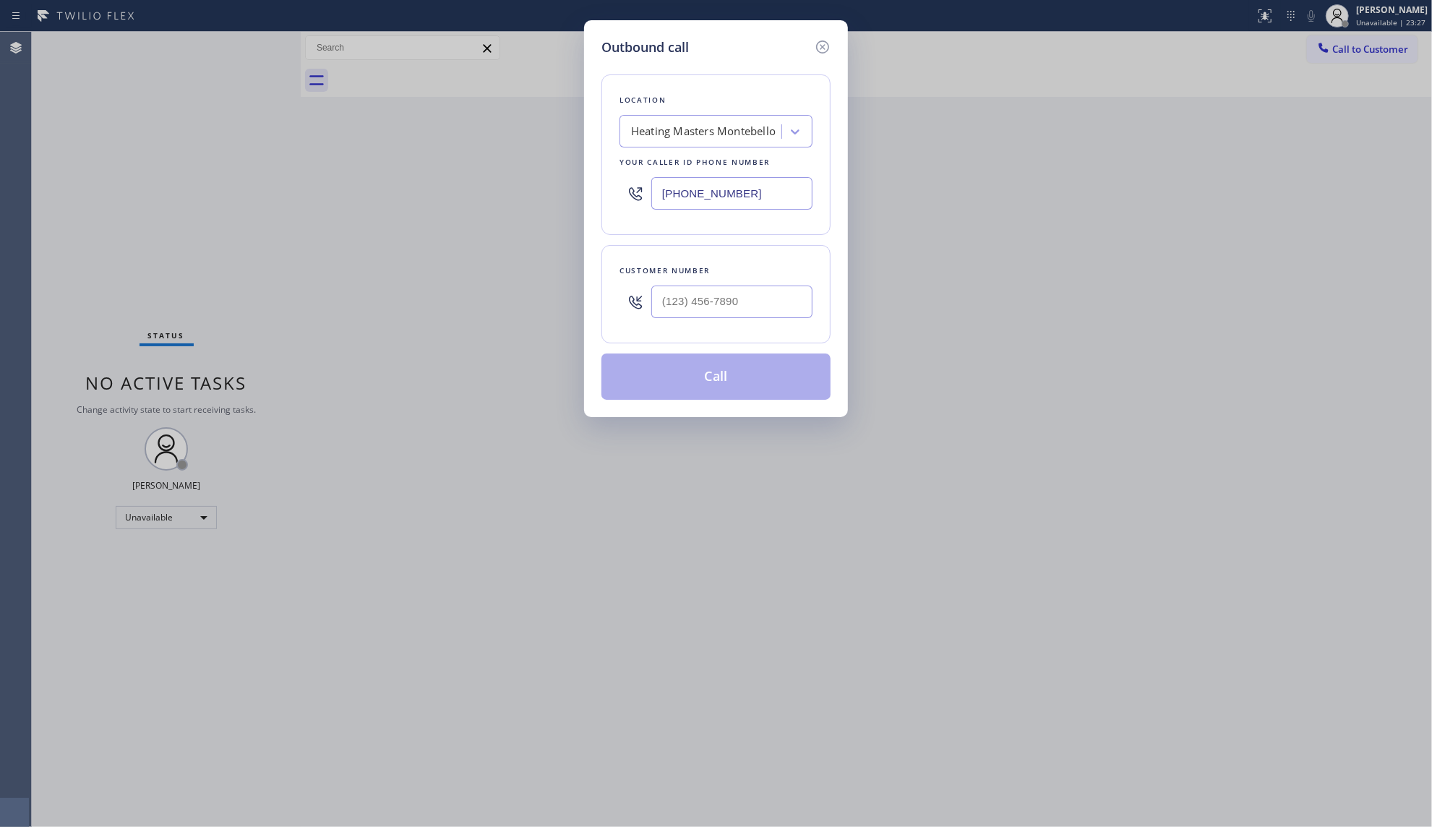
drag, startPoint x: 727, startPoint y: 197, endPoint x: 646, endPoint y: 186, distance: 81.7
click at [645, 198] on div "[PHONE_NUMBER]" at bounding box center [715, 193] width 193 height 47
paste input "855) 731-4952"
type input "[PHONE_NUMBER]"
paste input "661) 212-0174"
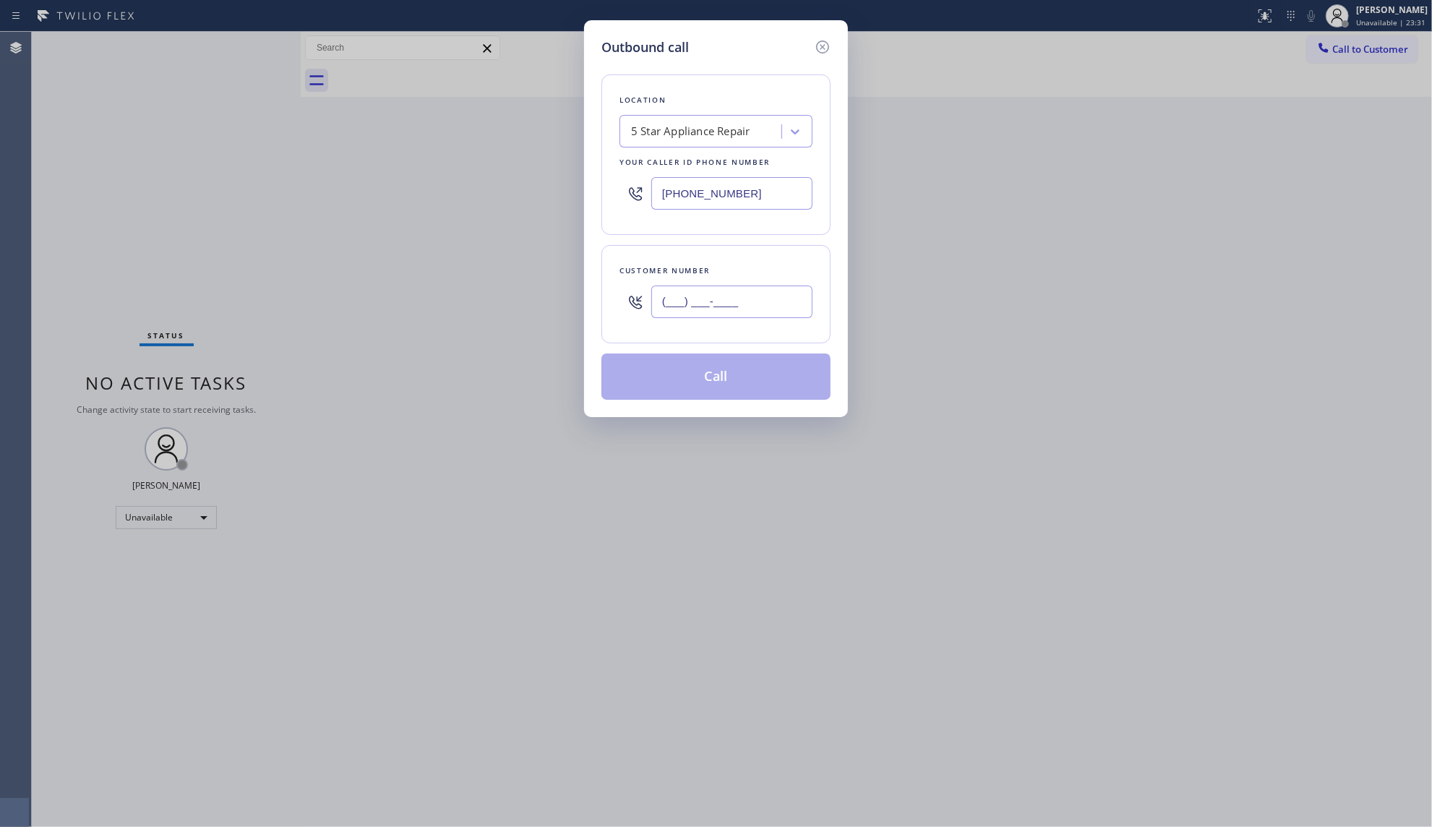
click at [711, 305] on input "(___) ___-____" at bounding box center [731, 301] width 161 height 33
type input "[PHONE_NUMBER]"
click at [735, 393] on button "Call" at bounding box center [715, 376] width 229 height 46
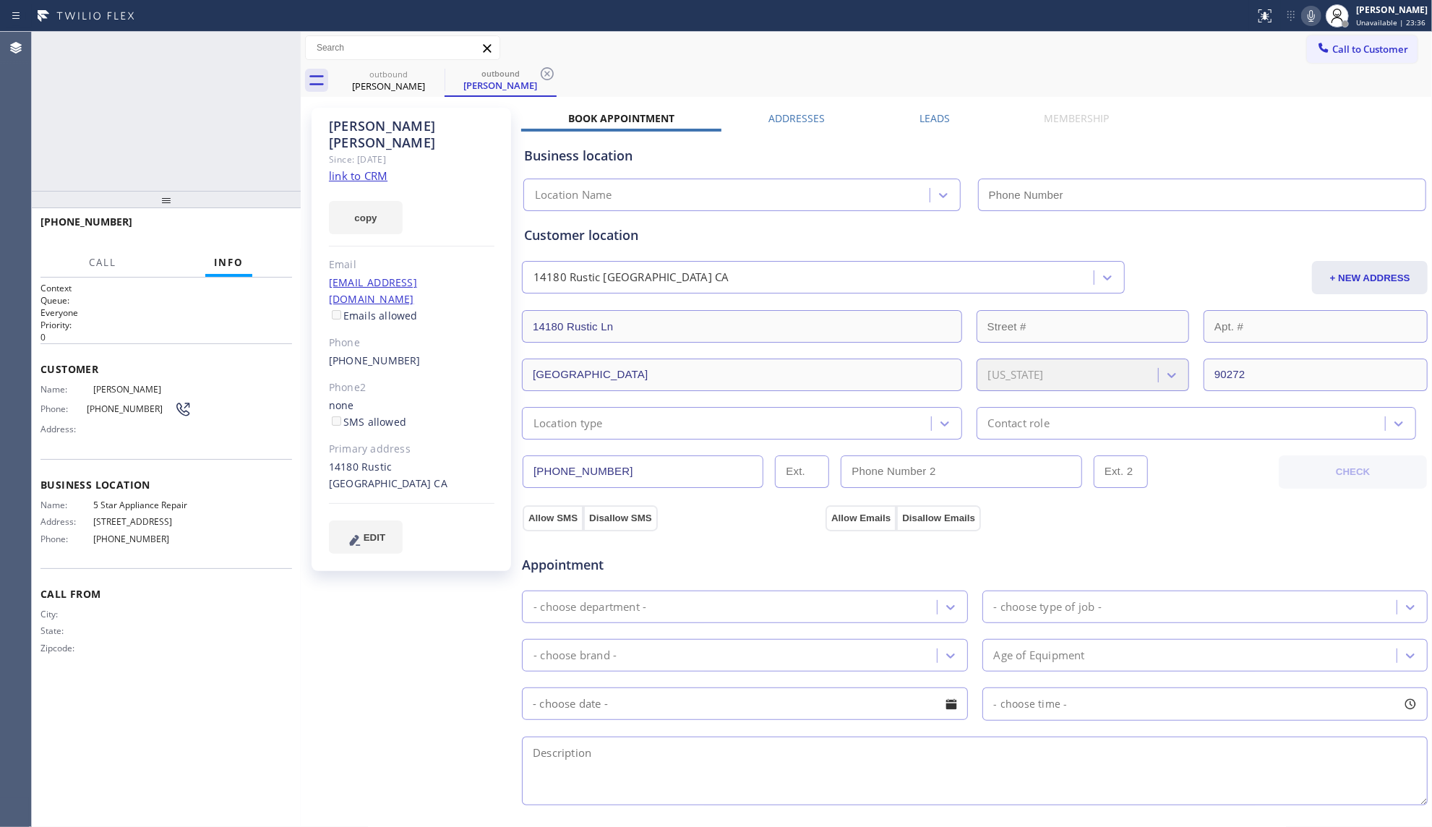
type input "[PHONE_NUMBER]"
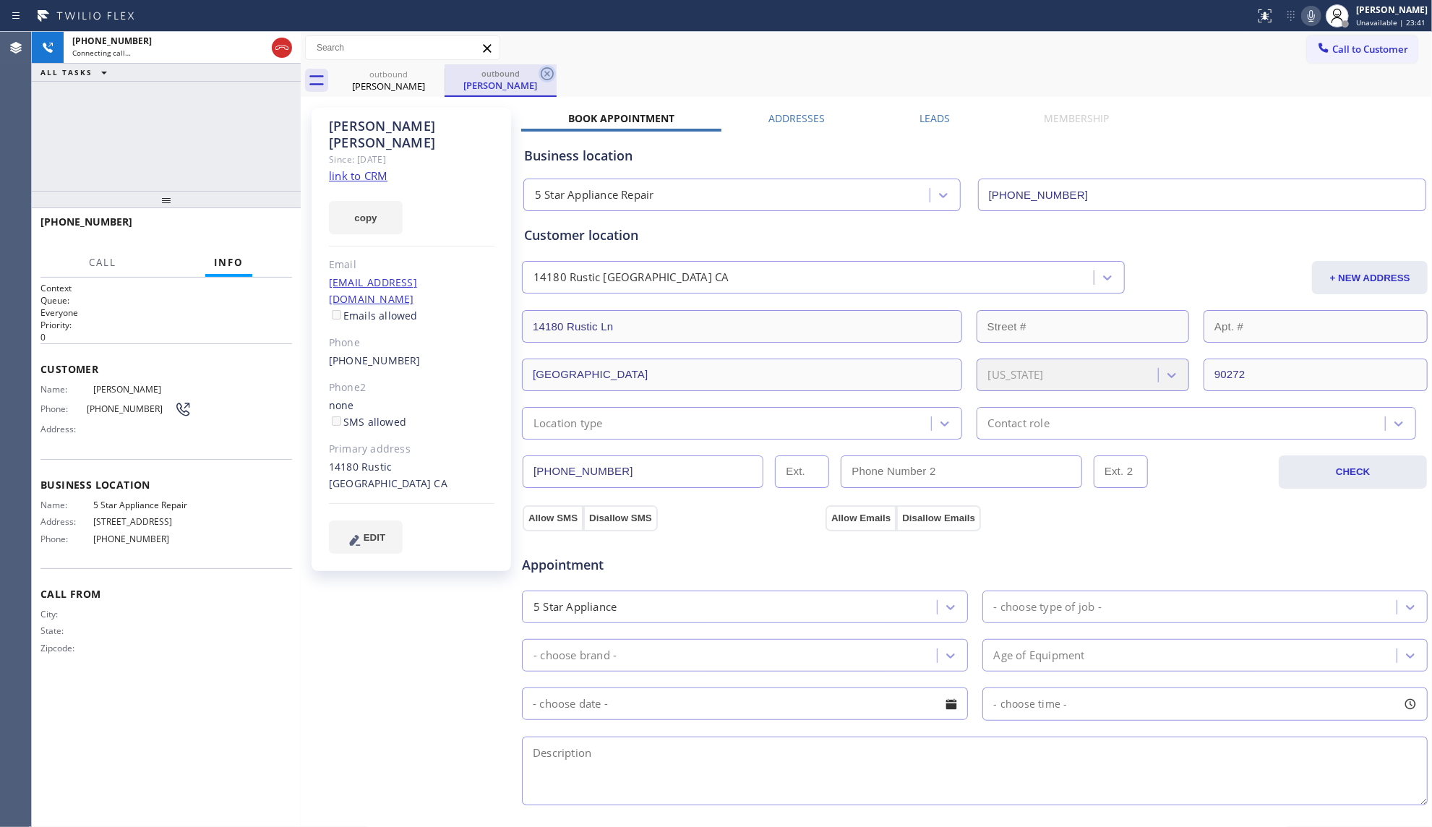
click at [551, 79] on icon at bounding box center [546, 73] width 17 height 17
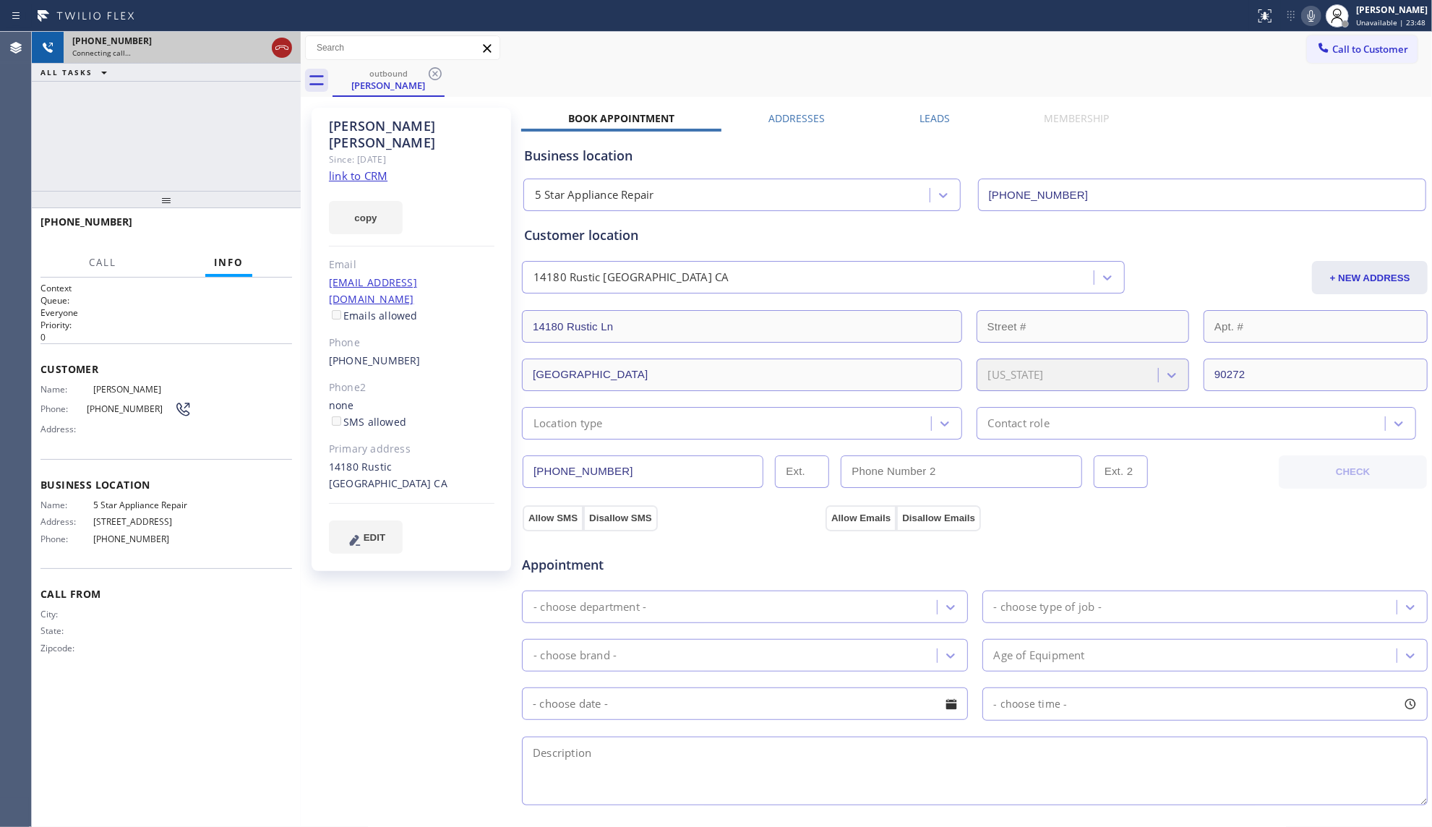
click at [285, 53] on icon at bounding box center [281, 47] width 17 height 17
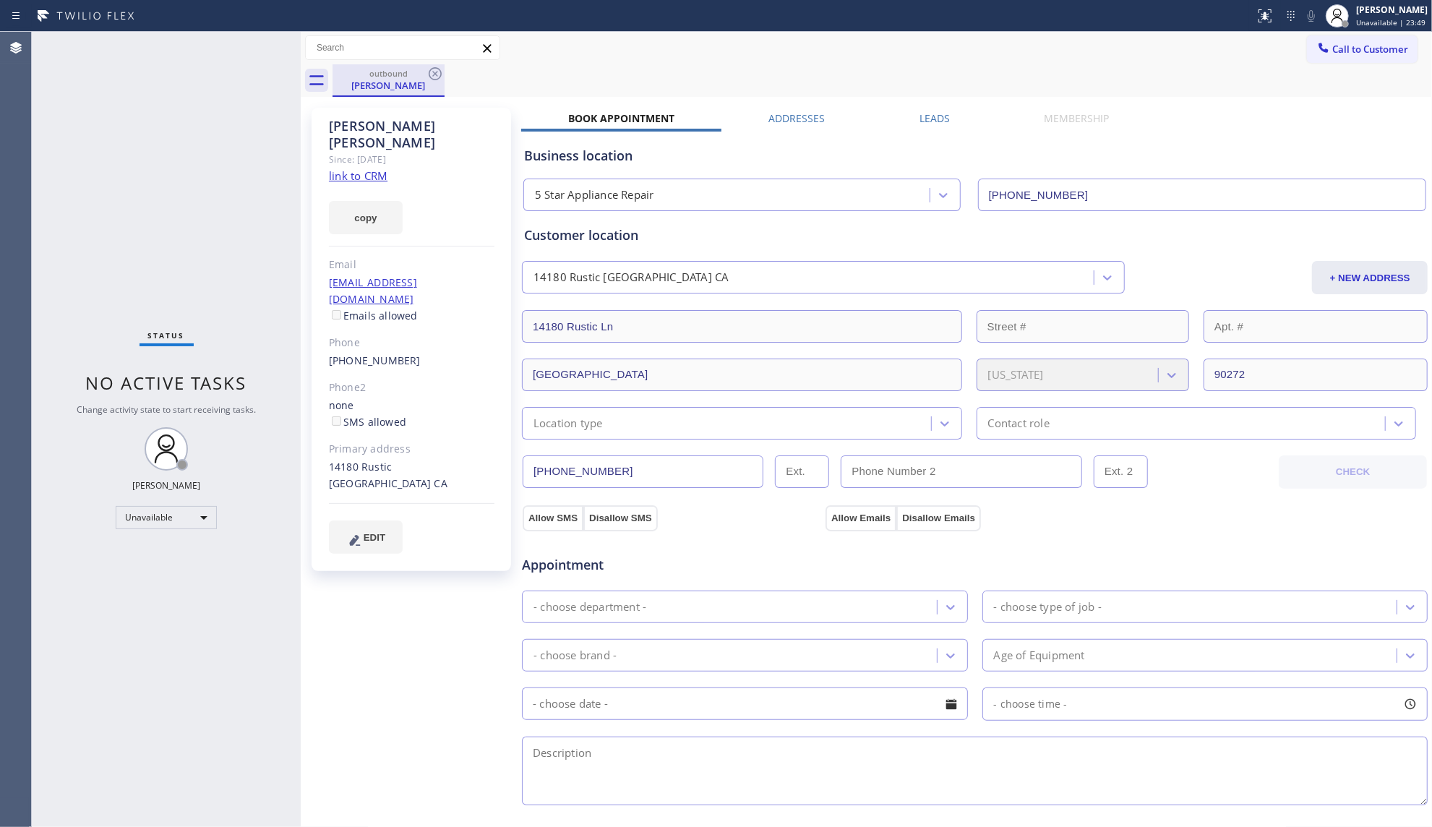
drag, startPoint x: 403, startPoint y: 82, endPoint x: 411, endPoint y: 79, distance: 8.2
click at [405, 82] on div "[PERSON_NAME]" at bounding box center [388, 85] width 109 height 13
click at [422, 77] on div "outbound" at bounding box center [388, 73] width 109 height 11
click at [426, 74] on icon at bounding box center [434, 73] width 17 height 17
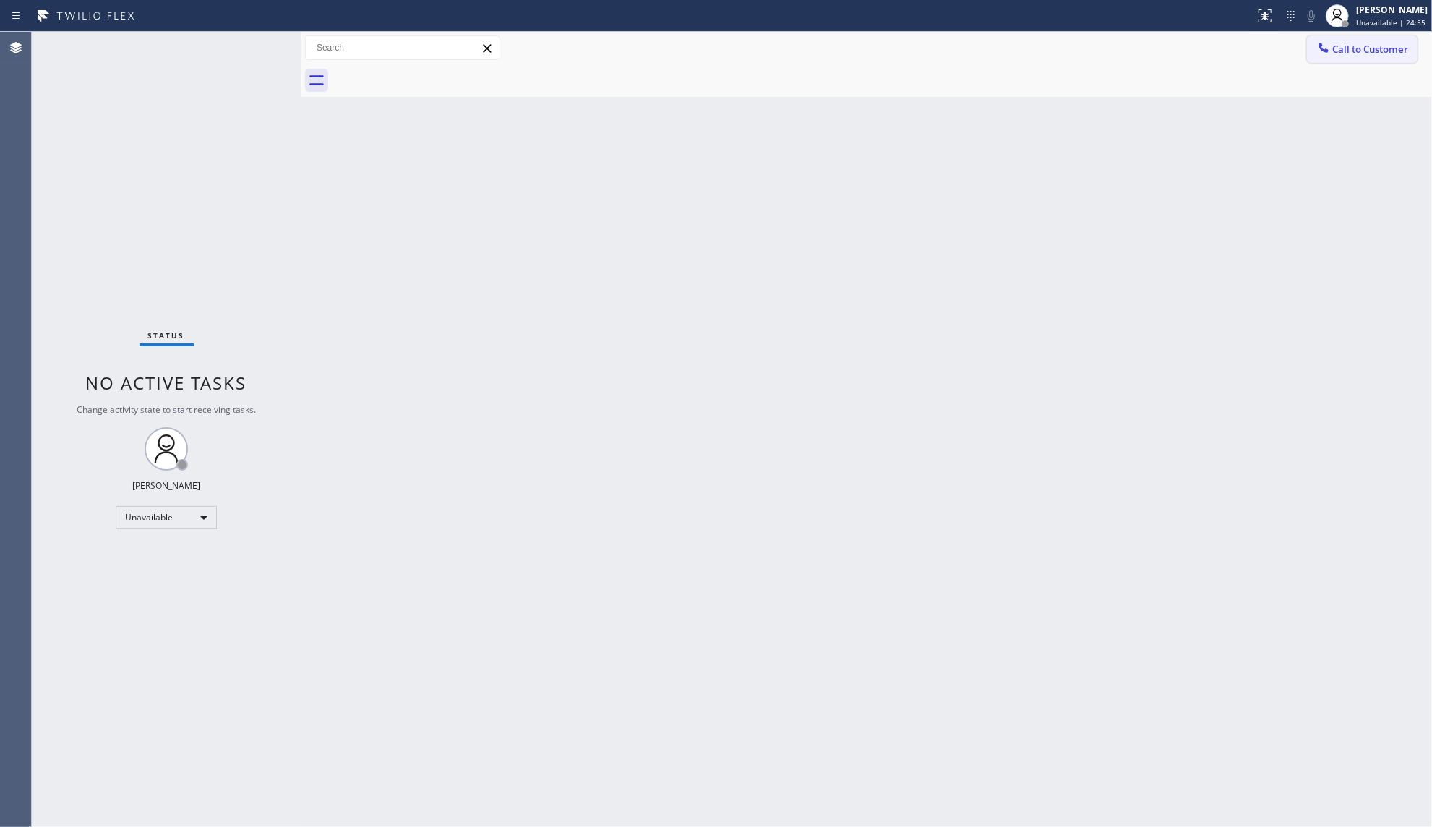
click at [1356, 55] on span "Call to Customer" at bounding box center [1370, 49] width 76 height 13
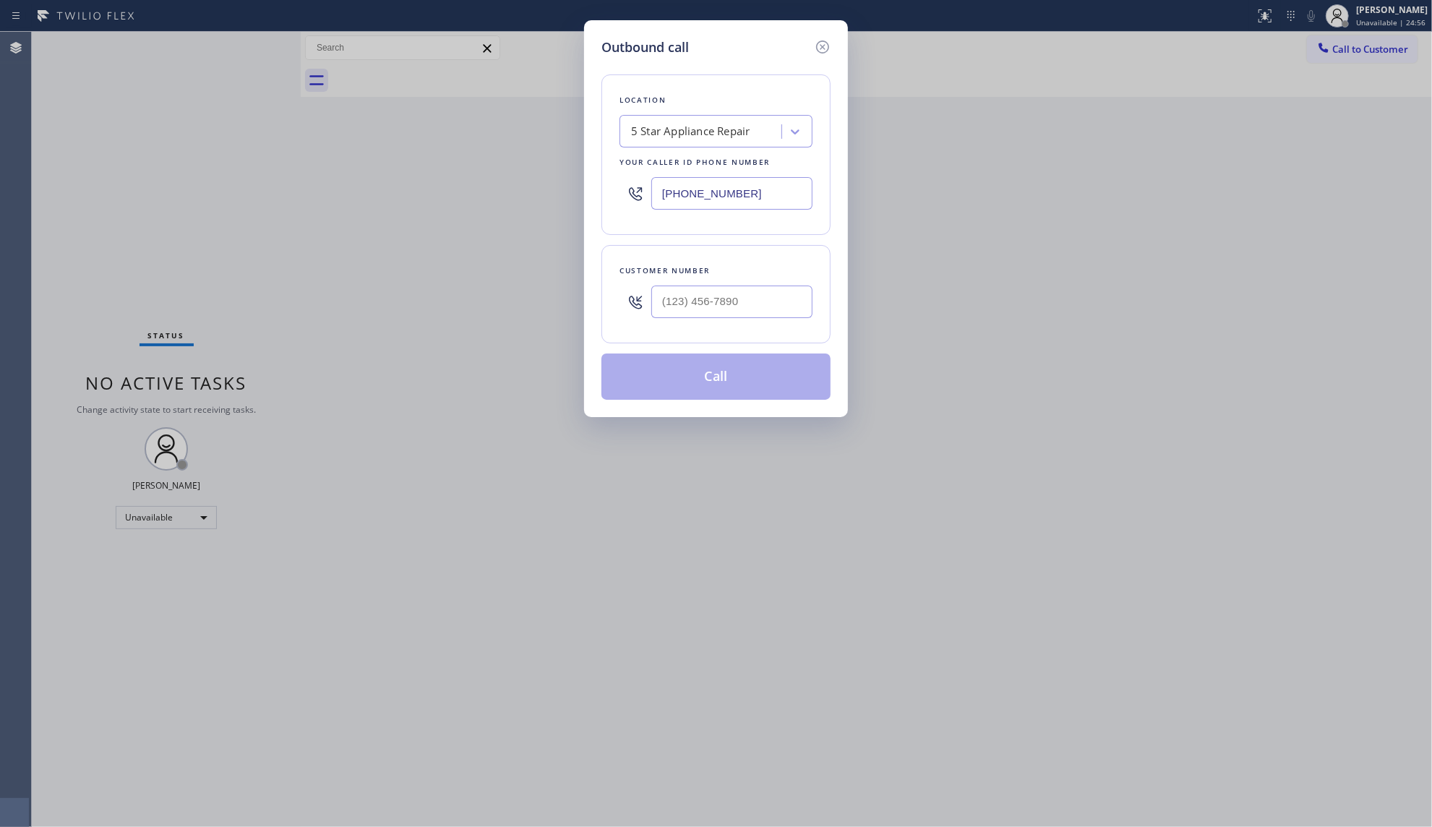
drag, startPoint x: 761, startPoint y: 199, endPoint x: 463, endPoint y: 166, distance: 299.6
click at [457, 168] on div "Outbound call Location 5 Star Appliance Repair Your caller id phone number [PHO…" at bounding box center [716, 413] width 1432 height 827
paste input "213) 699-3884"
type input "[PHONE_NUMBER]"
click at [740, 318] on input "(___) ___-____" at bounding box center [731, 301] width 161 height 33
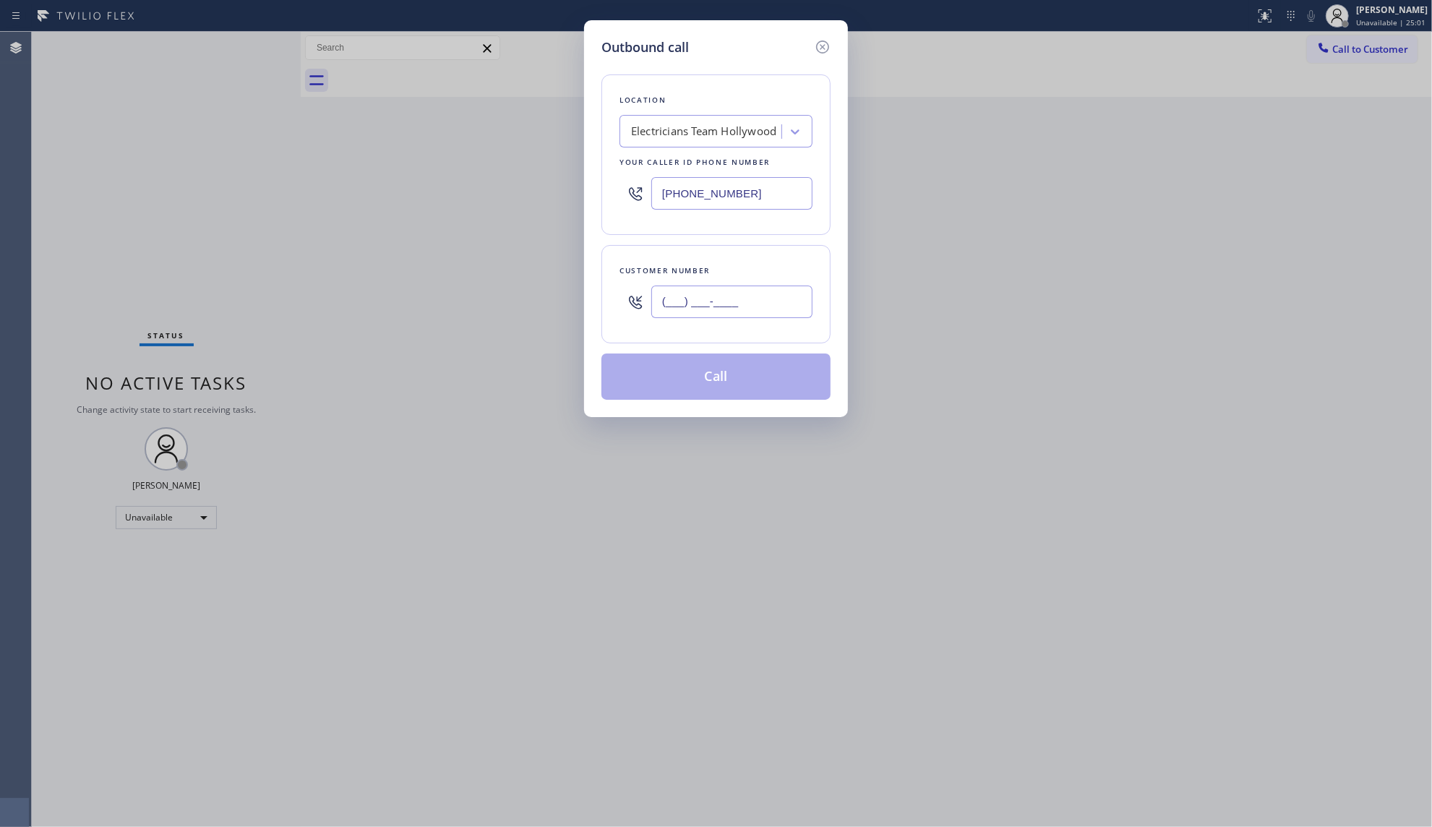
paste input "781) 502-8894"
type input "[PHONE_NUMBER]"
click at [705, 388] on button "Call" at bounding box center [715, 376] width 229 height 46
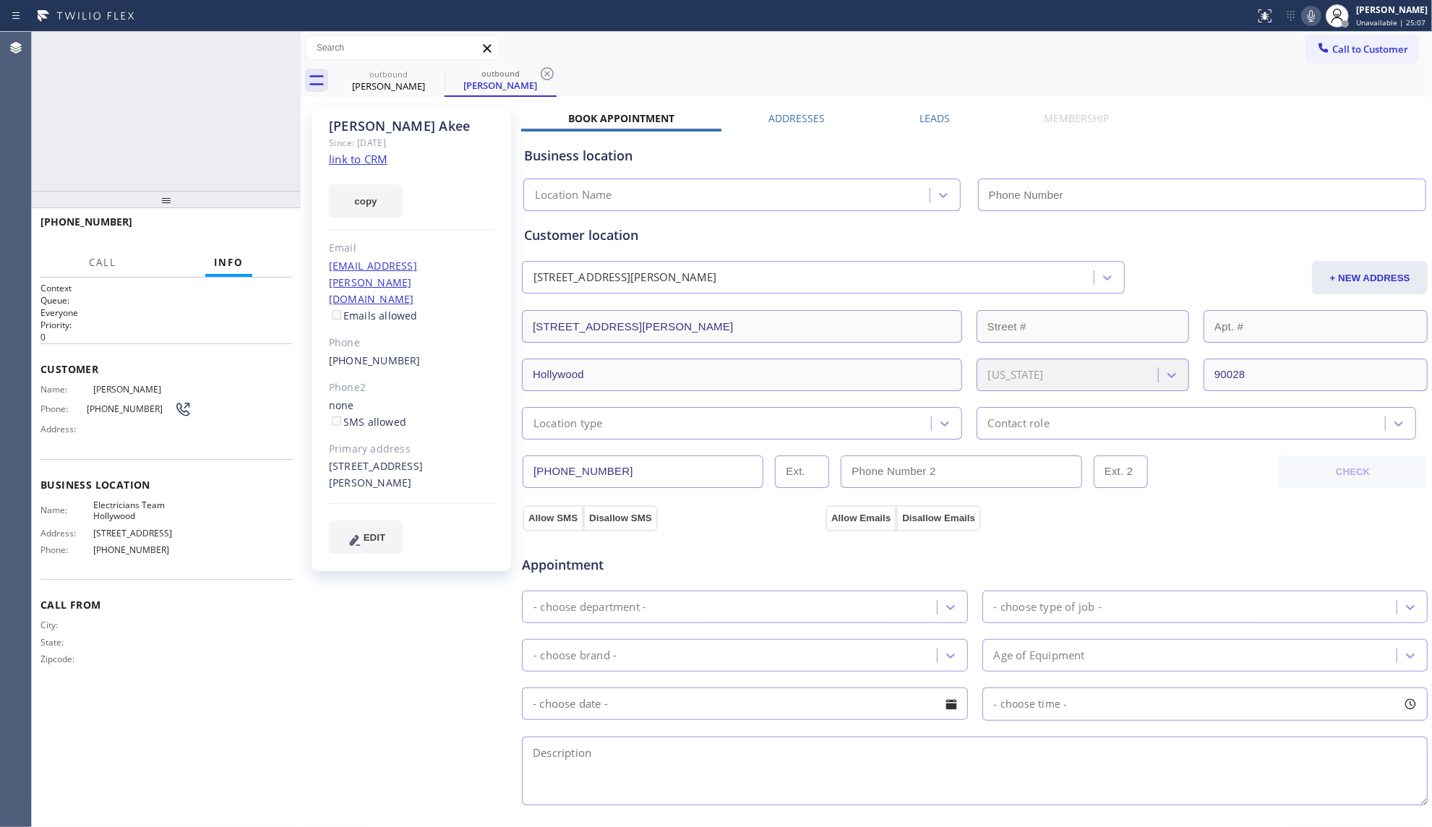
type input "[PHONE_NUMBER]"
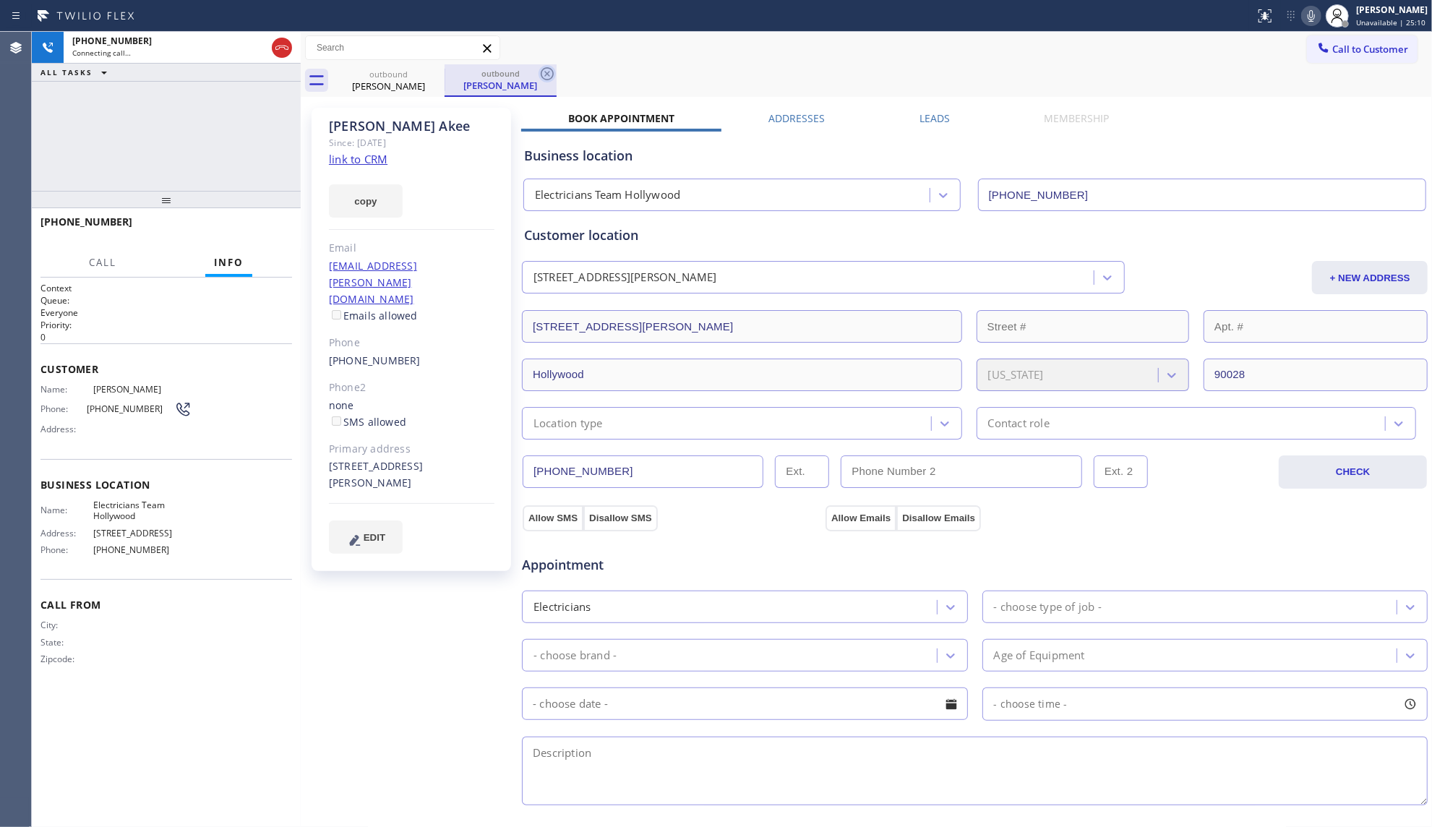
click at [552, 74] on icon at bounding box center [546, 73] width 17 height 17
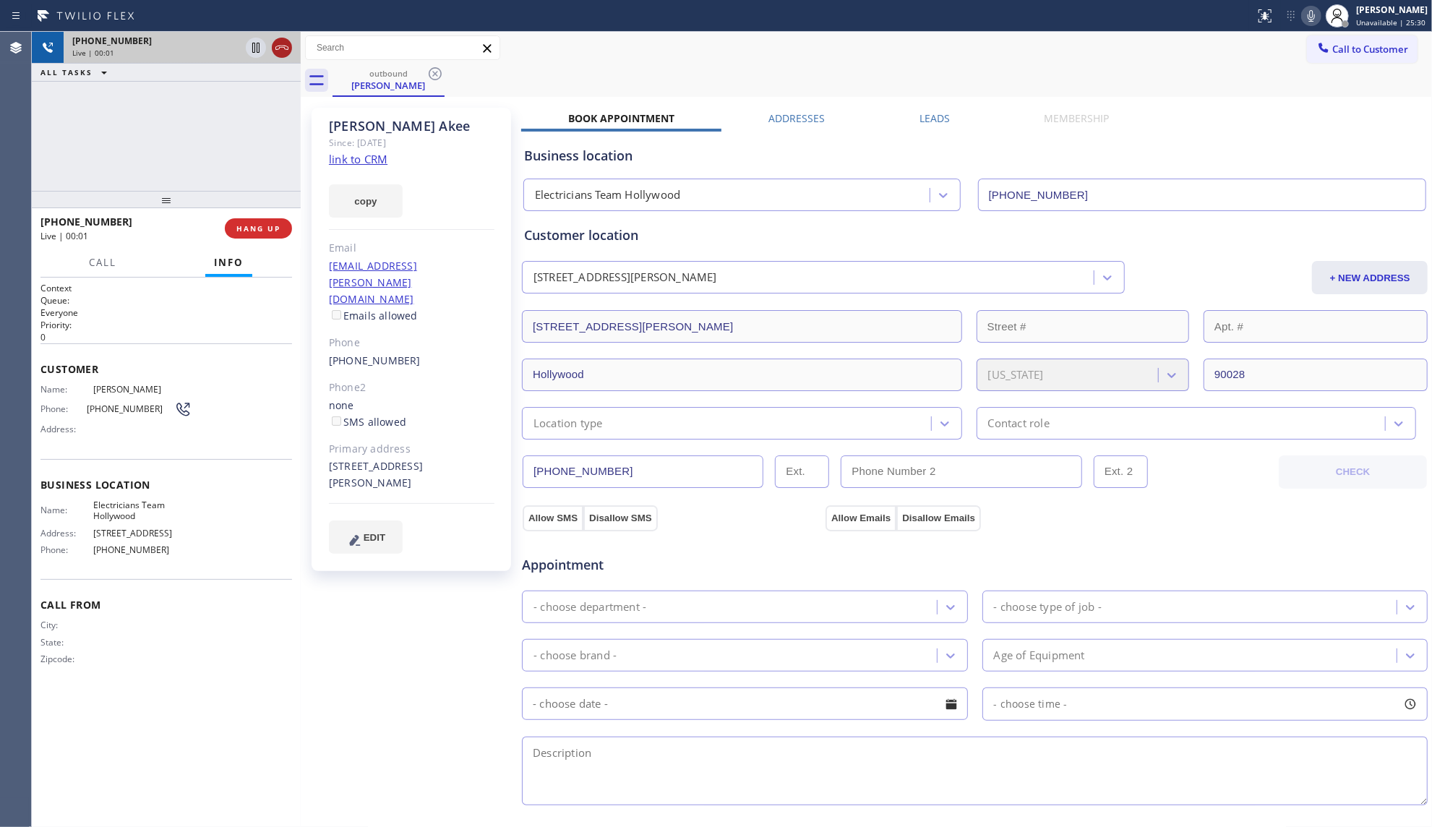
click at [280, 39] on icon at bounding box center [281, 47] width 17 height 17
click at [270, 227] on span "COMPLETE" at bounding box center [256, 228] width 50 height 10
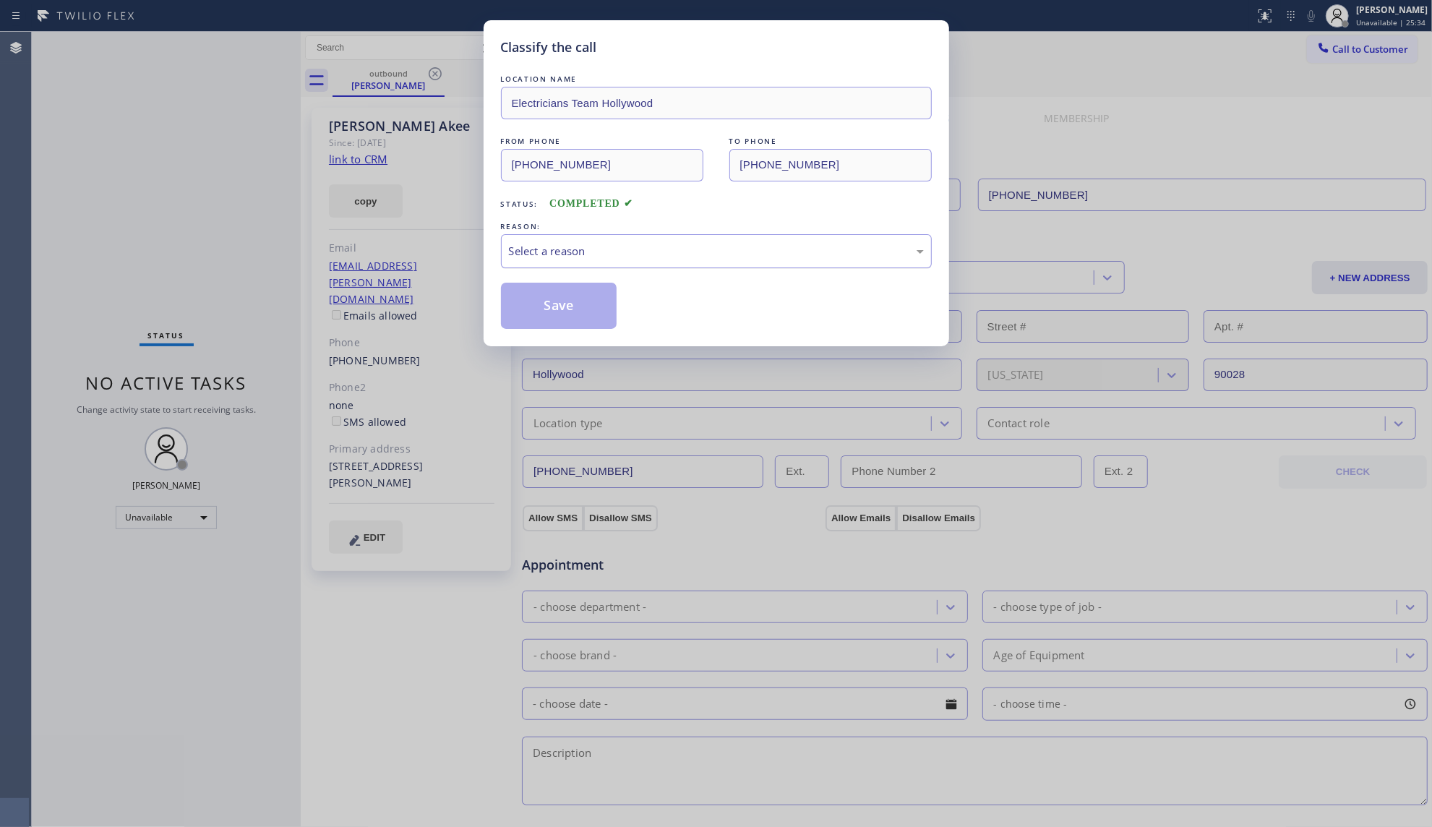
click at [587, 247] on div "Select a reason" at bounding box center [716, 251] width 415 height 17
click at [559, 306] on button "Save" at bounding box center [559, 306] width 116 height 46
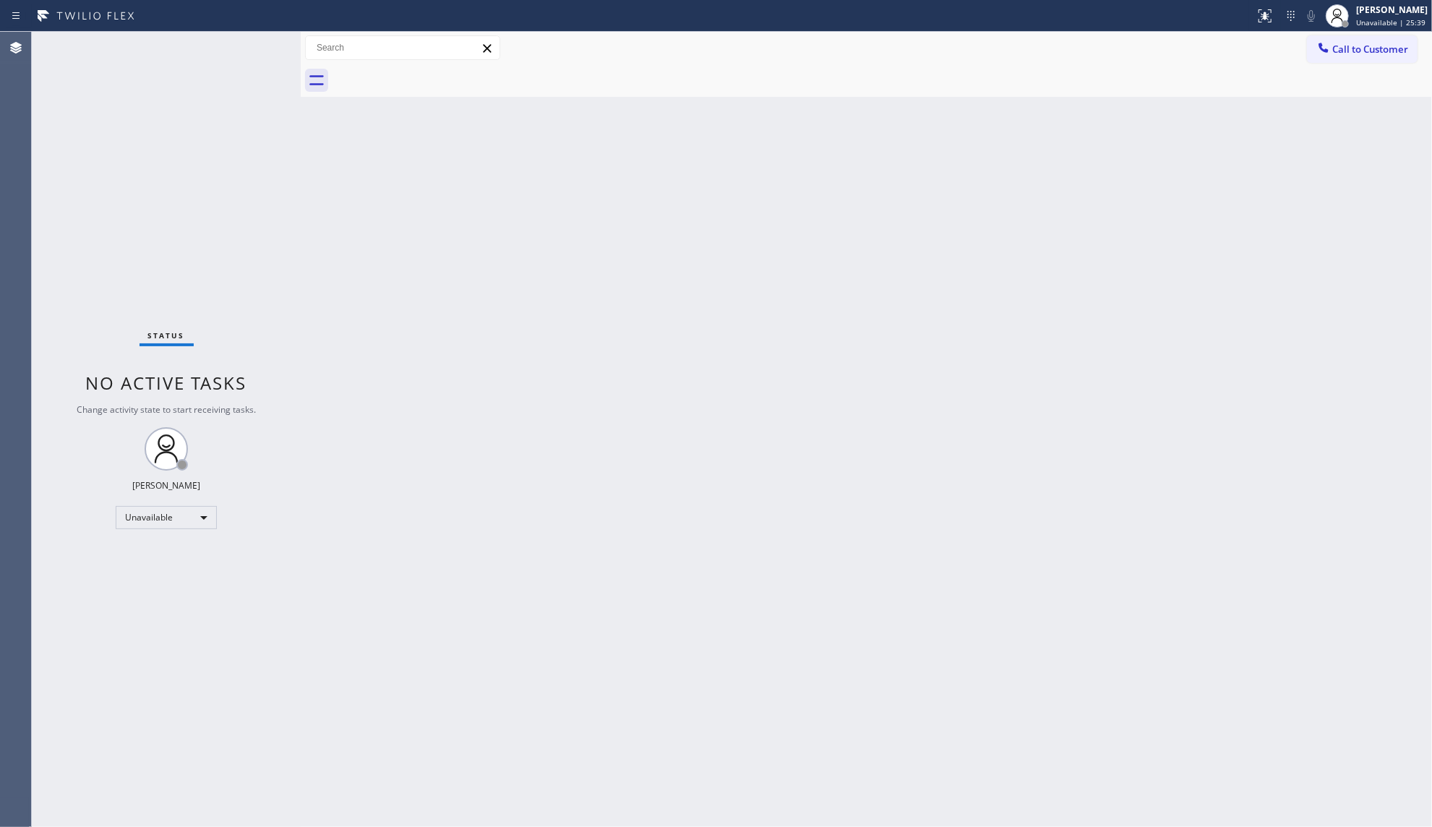
drag, startPoint x: 752, startPoint y: 301, endPoint x: 807, endPoint y: 292, distance: 55.0
click at [767, 298] on div "Back to Dashboard Change Sender ID Customers Technicians Select a contact Outbo…" at bounding box center [866, 429] width 1131 height 795
click at [949, 103] on div "Back to Dashboard Change Sender ID Customers Technicians Select a contact Outbo…" at bounding box center [866, 429] width 1131 height 795
click at [1379, 53] on span "Call to Customer" at bounding box center [1370, 49] width 76 height 13
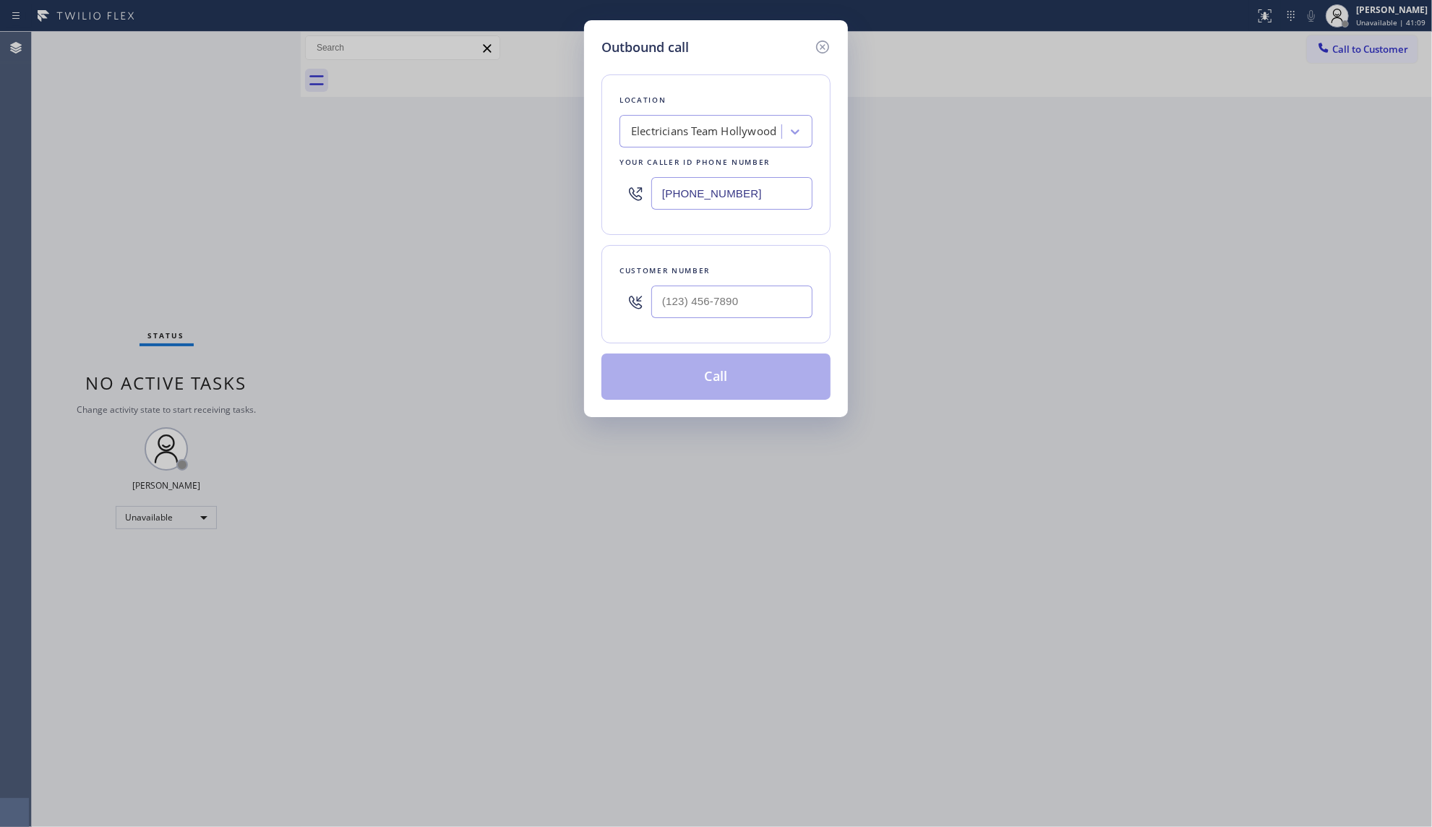
drag, startPoint x: 752, startPoint y: 202, endPoint x: 634, endPoint y: 202, distance: 117.8
click at [634, 202] on div "[PHONE_NUMBER]" at bounding box center [715, 193] width 193 height 47
paste input "760) 742-5149"
type input "[PHONE_NUMBER]"
click at [776, 306] on input "(___) ___-____" at bounding box center [731, 301] width 161 height 33
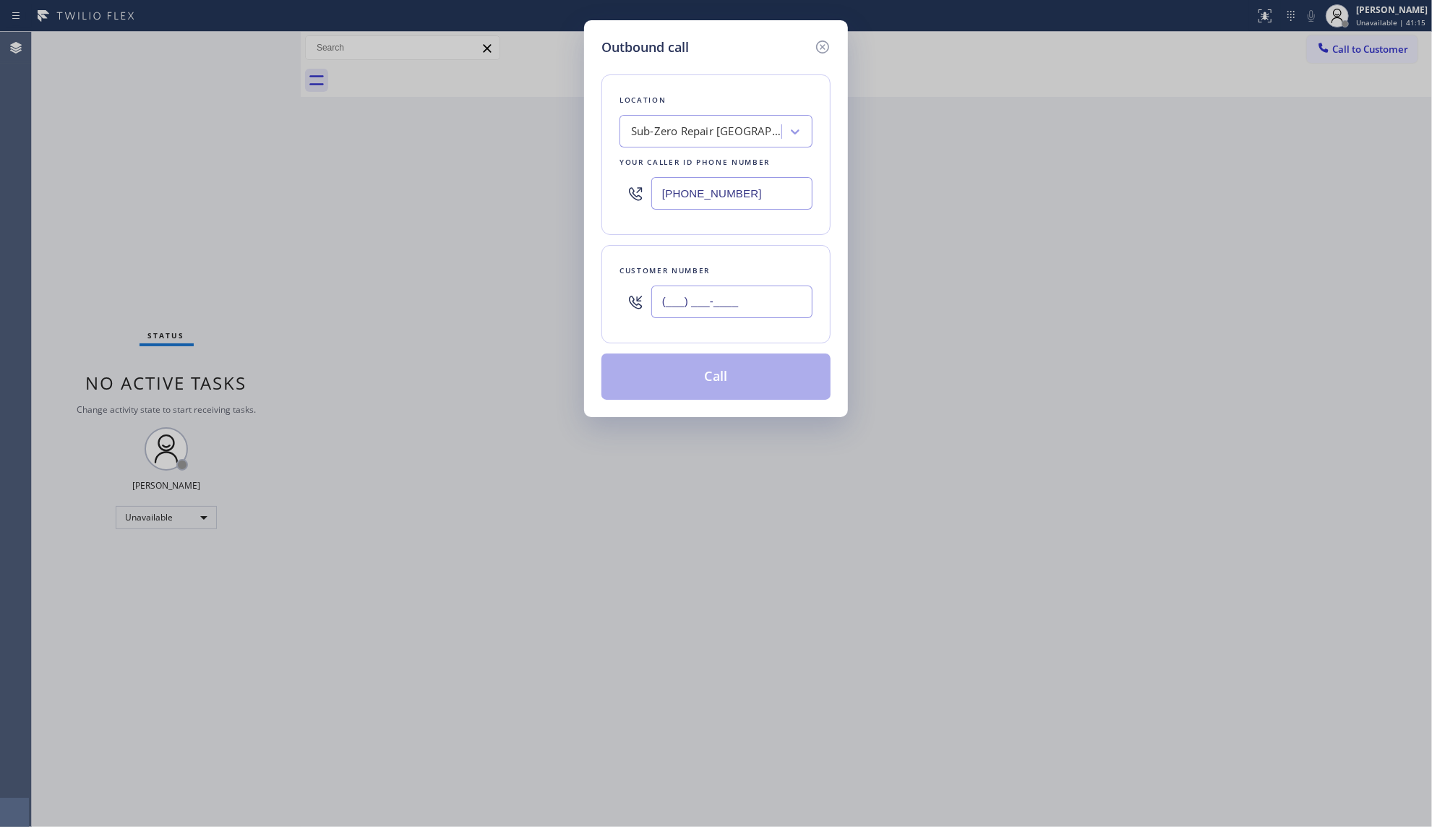
paste input "415) 999-2209"
type input "[PHONE_NUMBER]"
click at [743, 374] on button "Call" at bounding box center [715, 376] width 229 height 46
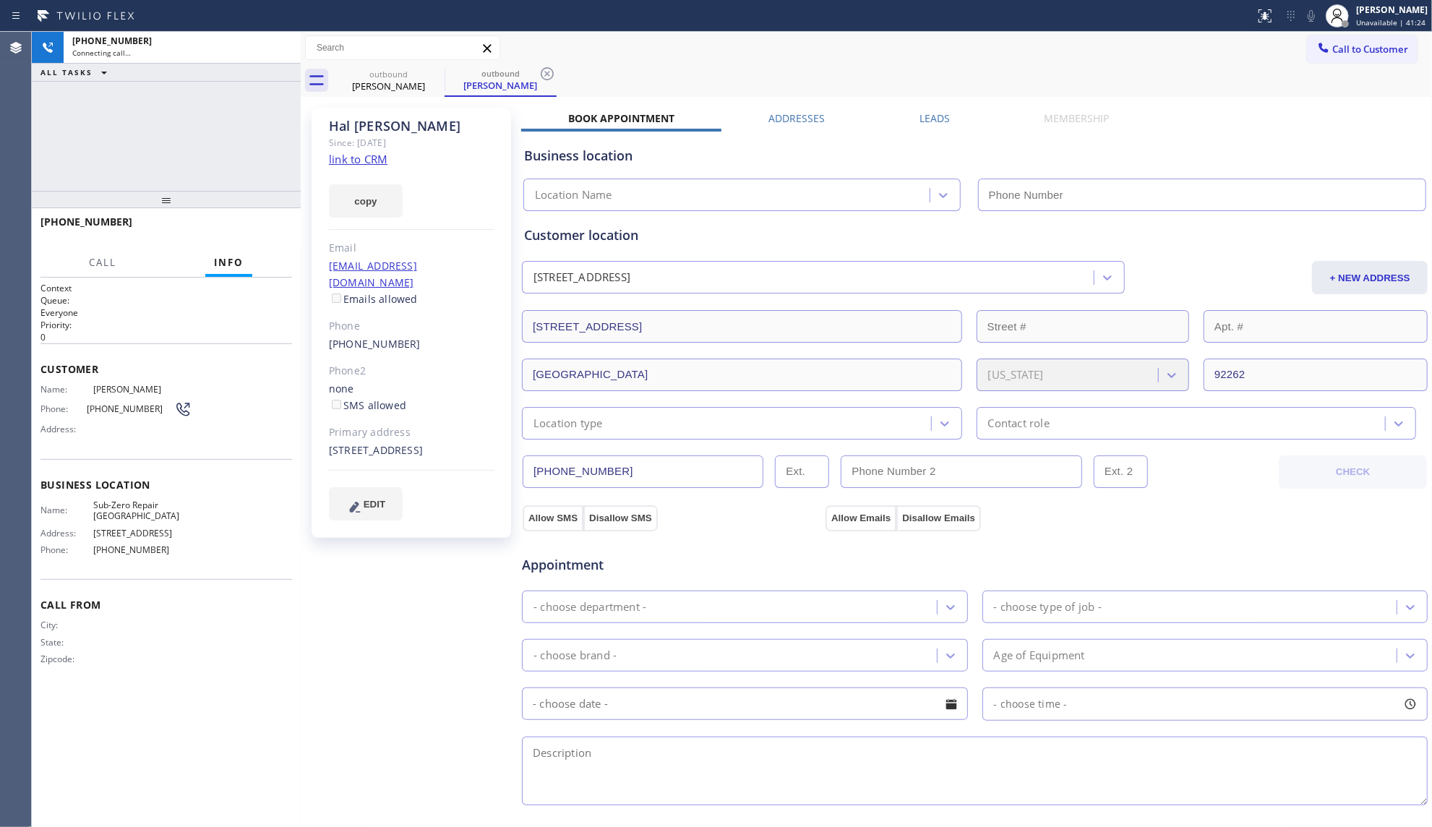
type input "[PHONE_NUMBER]"
click at [680, 58] on div "Call to Customer Outbound call Location Sub-Zero Repair [GEOGRAPHIC_DATA] Your …" at bounding box center [866, 47] width 1131 height 25
click at [350, 163] on link "link to CRM" at bounding box center [358, 159] width 59 height 14
click at [252, 227] on span "HANG UP" at bounding box center [258, 228] width 44 height 10
click at [251, 226] on span "HANG UP" at bounding box center [258, 228] width 44 height 10
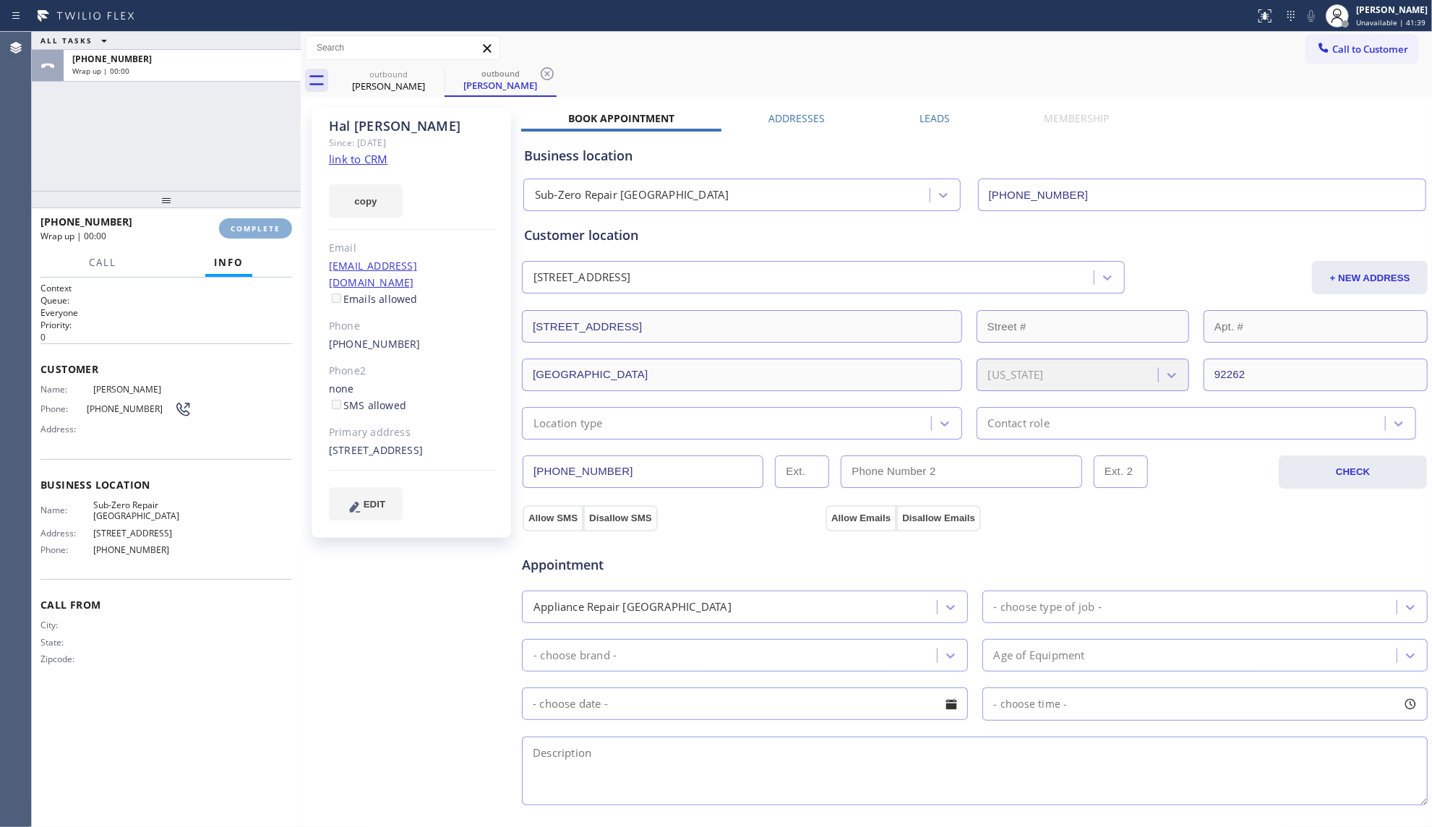
click at [251, 226] on span "COMPLETE" at bounding box center [256, 228] width 50 height 10
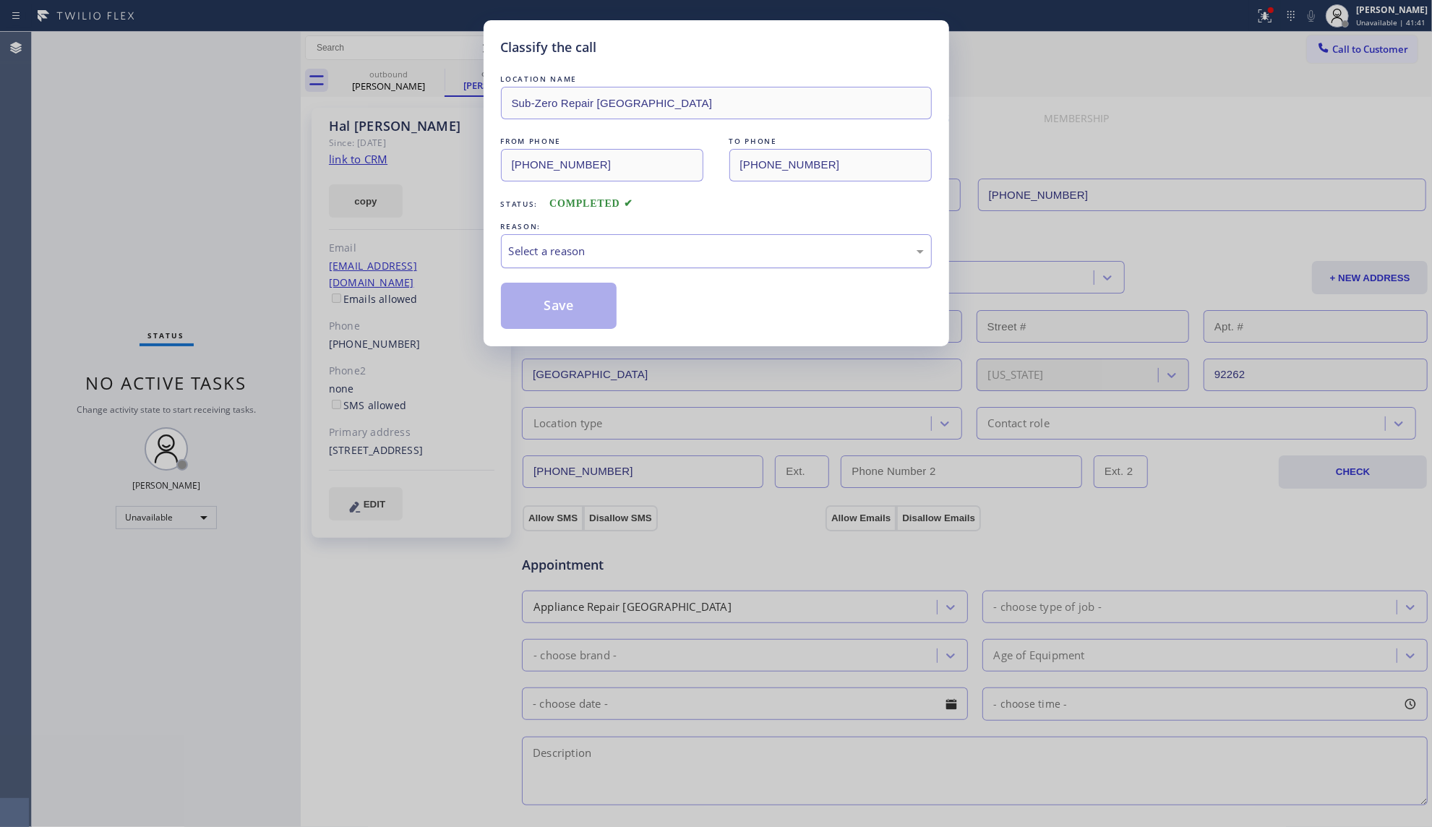
click at [533, 250] on div "Select a reason" at bounding box center [716, 251] width 415 height 17
click at [538, 304] on button "Save" at bounding box center [559, 306] width 116 height 46
click at [539, 304] on button "Save" at bounding box center [559, 306] width 116 height 46
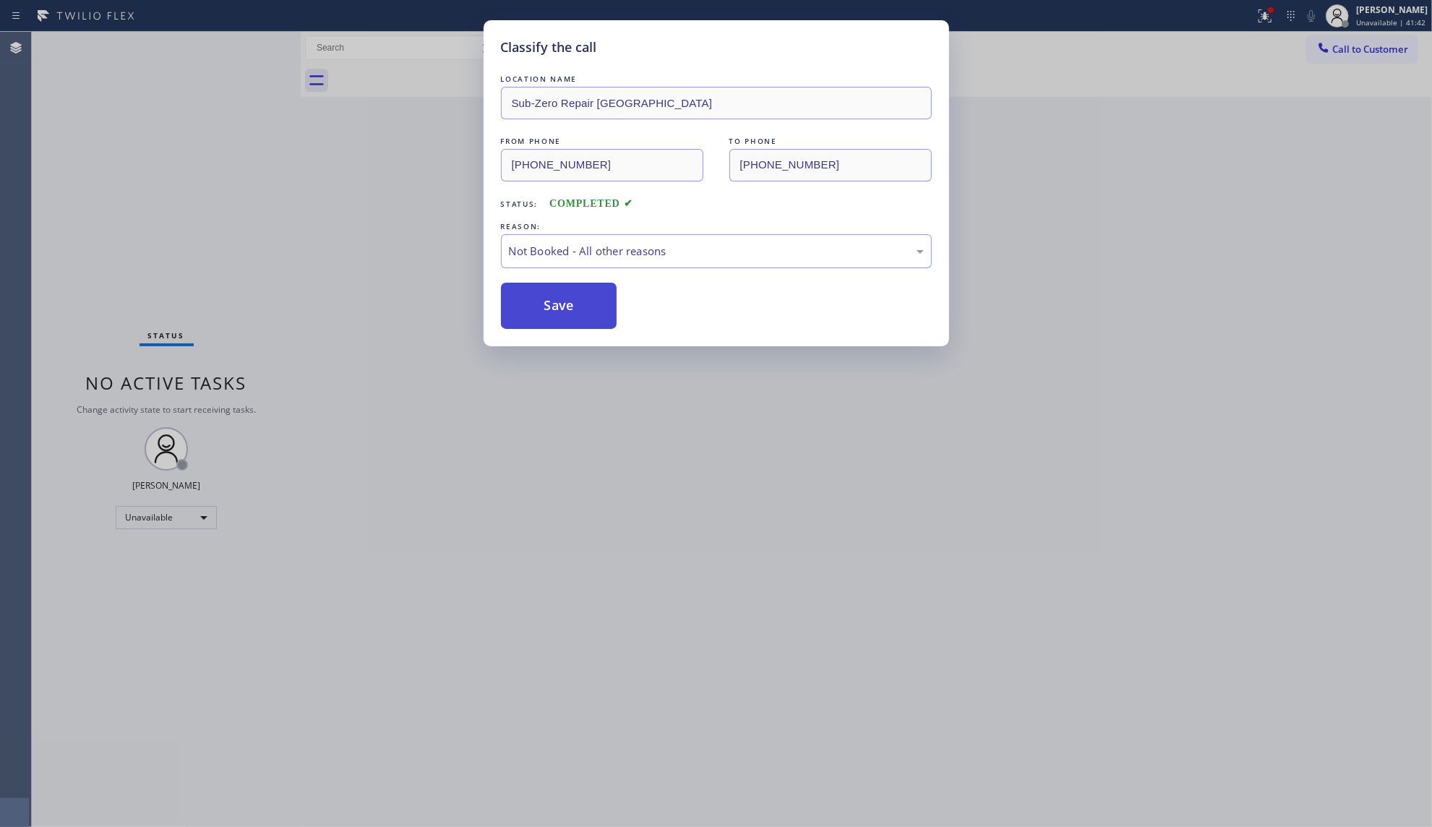
click at [539, 304] on button "Save" at bounding box center [559, 306] width 116 height 46
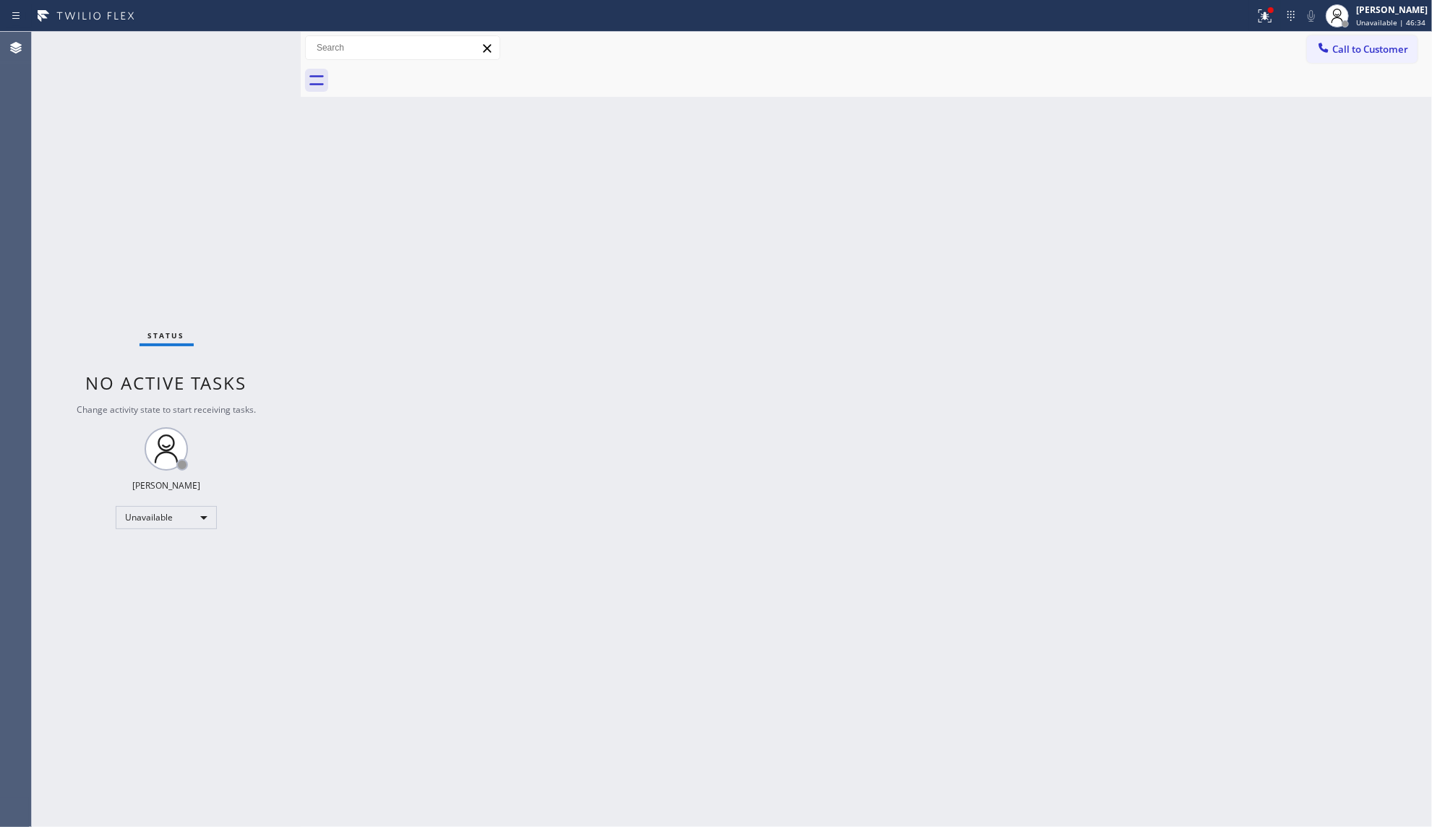
click at [1270, 30] on div "Status report Issues detected These issues could affect your workflow. Please c…" at bounding box center [716, 16] width 1432 height 32
click at [1265, 30] on button at bounding box center [1265, 16] width 32 height 32
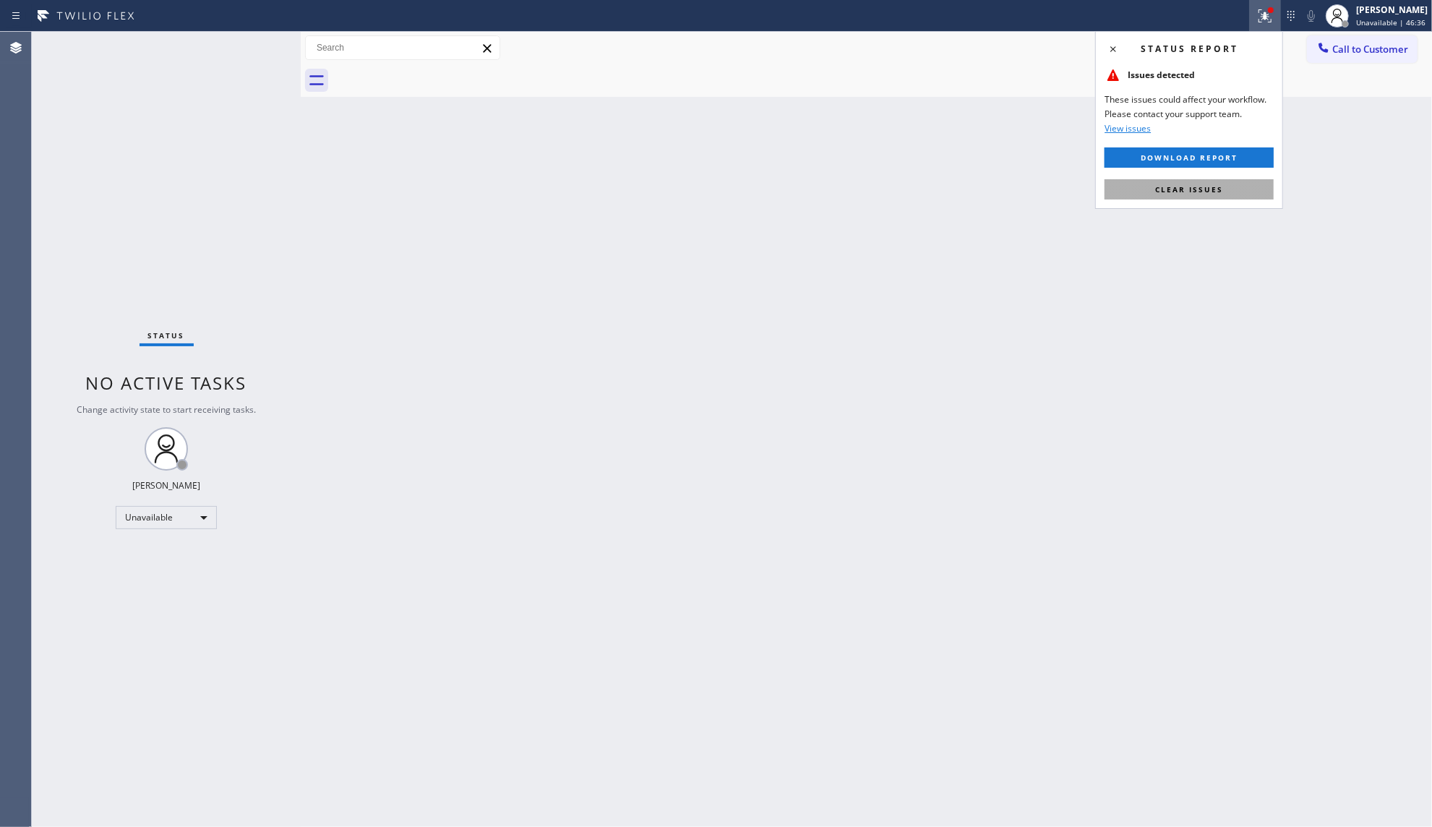
click at [1195, 192] on span "Clear issues" at bounding box center [1189, 189] width 68 height 10
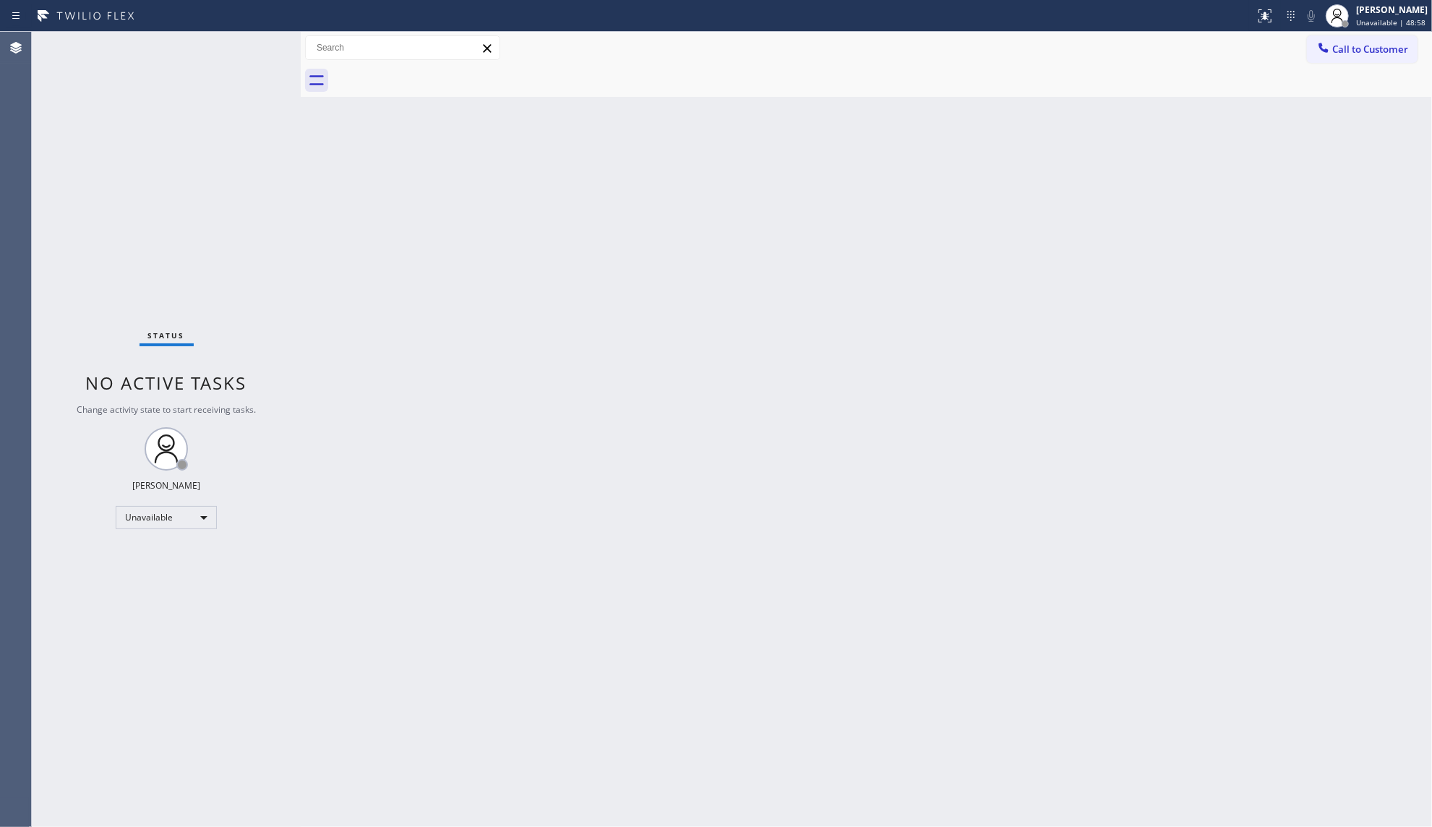
click at [594, 175] on div "Back to Dashboard Change Sender ID Customers Technicians Select a contact Outbo…" at bounding box center [866, 429] width 1131 height 795
click at [843, 129] on div "Back to Dashboard Change Sender ID Customers Technicians Select a contact Outbo…" at bounding box center [866, 429] width 1131 height 795
drag, startPoint x: 1045, startPoint y: 97, endPoint x: 1076, endPoint y: 79, distance: 35.9
click at [1068, 82] on div "Back to Dashboard Change Sender ID Customers Technicians Select a contact Outbo…" at bounding box center [866, 429] width 1131 height 795
click at [1363, 35] on button "Call to Customer" at bounding box center [1362, 48] width 111 height 27
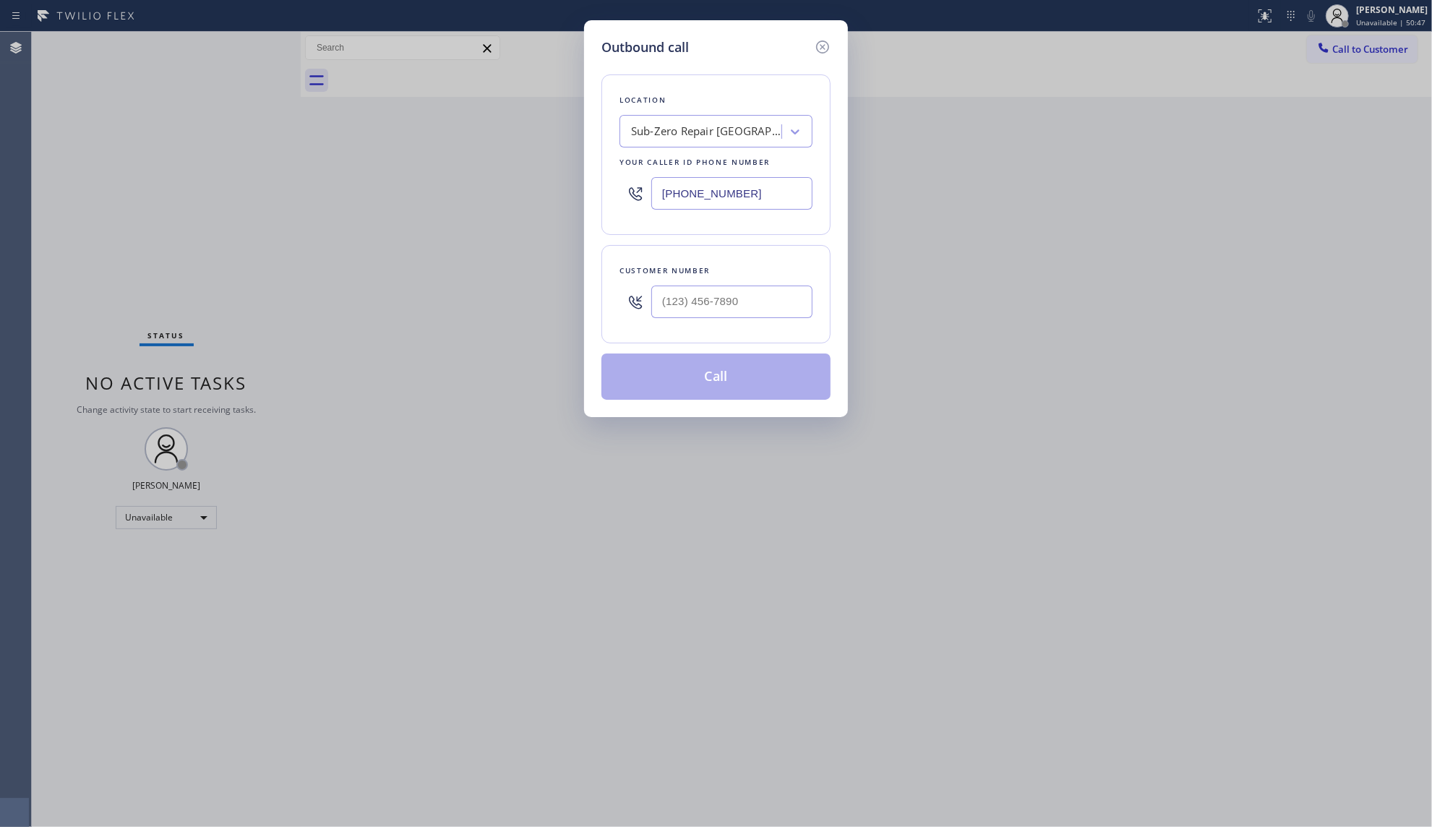
drag, startPoint x: 767, startPoint y: 209, endPoint x: 616, endPoint y: 209, distance: 151.8
click at [616, 209] on div "Location Sub-Zero Repair [GEOGRAPHIC_DATA] Your caller id phone number [PHONE_N…" at bounding box center [715, 154] width 229 height 160
paste input "551) 550-4523"
type input "[PHONE_NUMBER]"
click at [668, 296] on input "(___) ___-____" at bounding box center [731, 301] width 161 height 33
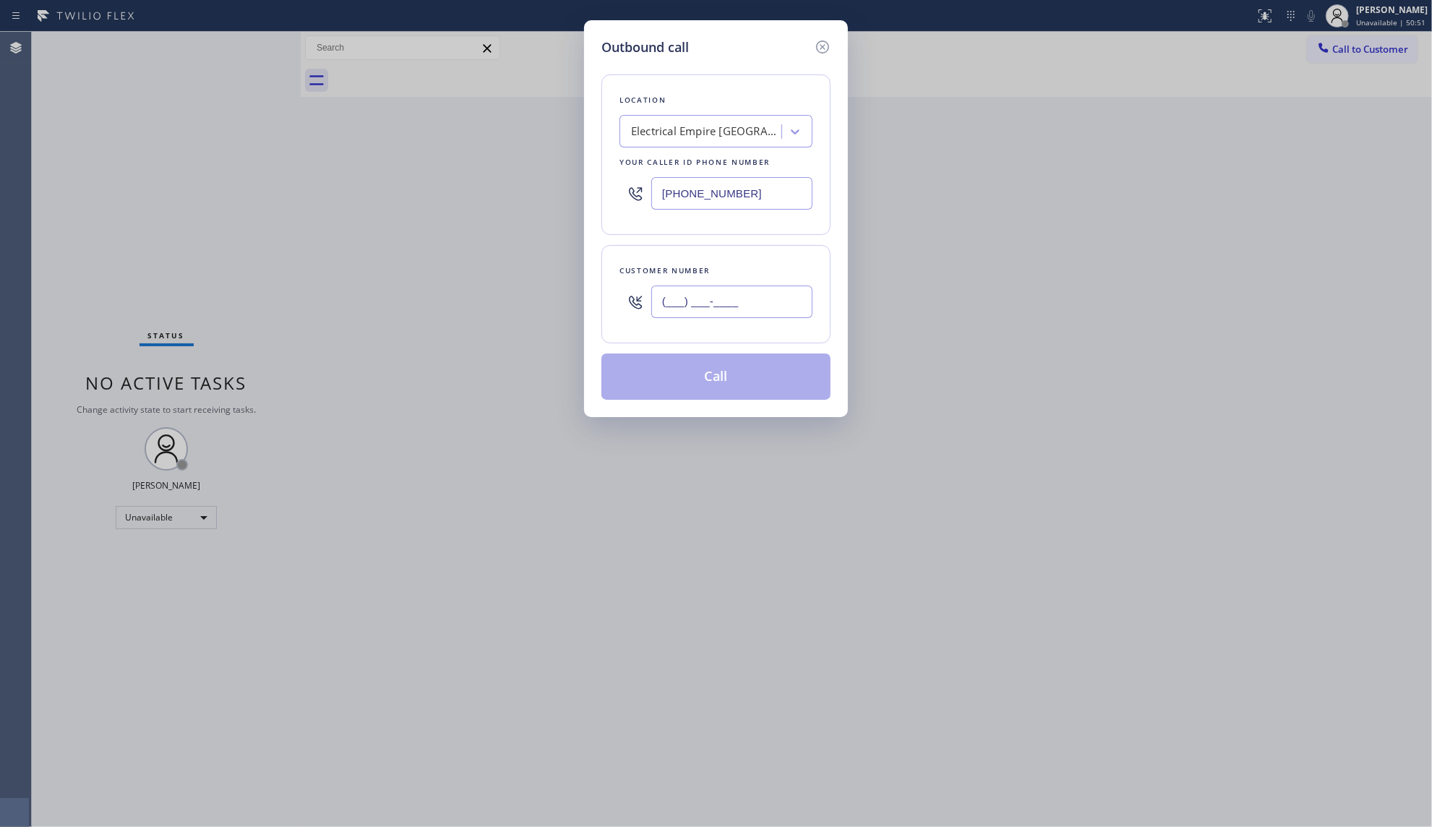
paste input "732) 770-8565"
type input "[PHONE_NUMBER]"
drag, startPoint x: 790, startPoint y: 189, endPoint x: 623, endPoint y: 192, distance: 167.0
click at [623, 192] on div "[PHONE_NUMBER]" at bounding box center [715, 193] width 193 height 47
paste input "424) 322-4218"
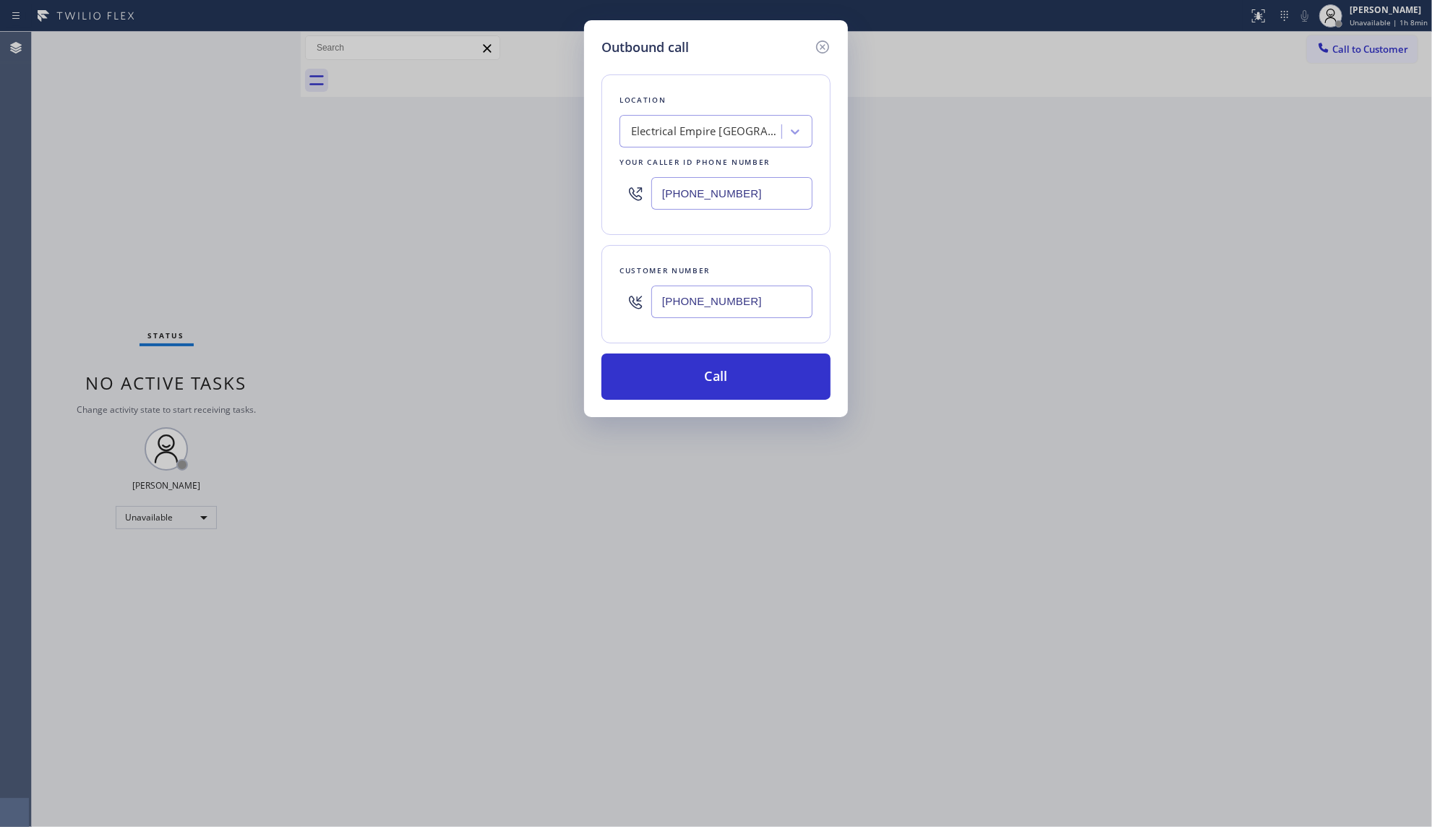
type input "[PHONE_NUMBER]"
drag, startPoint x: 801, startPoint y: 301, endPoint x: 572, endPoint y: 298, distance: 228.4
click at [570, 298] on div "Outbound call Location [GEOGRAPHIC_DATA][PERSON_NAME] Electrical Repair G+ Your…" at bounding box center [716, 413] width 1432 height 827
paste input "484) 254-2003"
type input "[PHONE_NUMBER]"
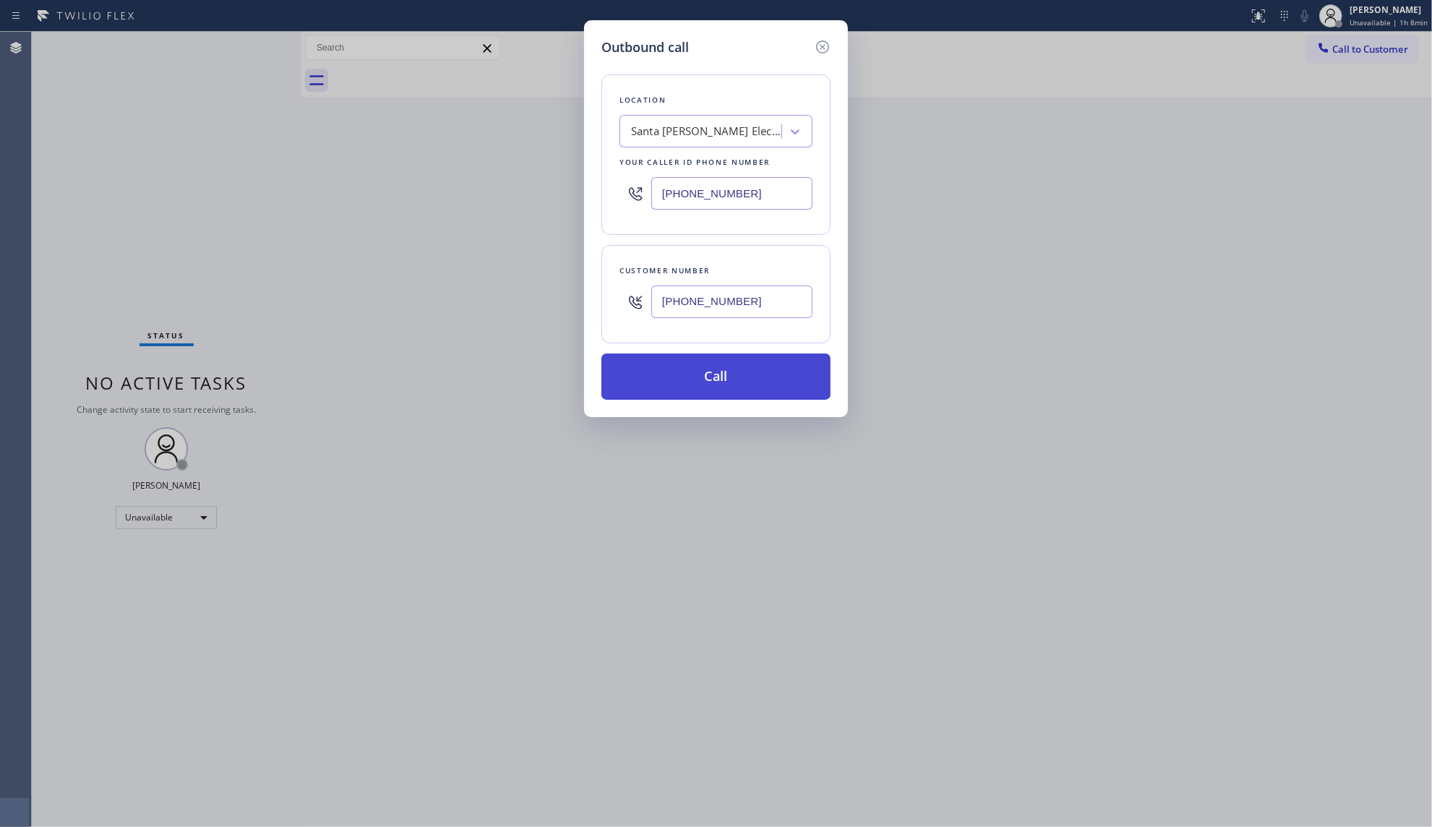
click at [729, 382] on button "Call" at bounding box center [715, 376] width 229 height 46
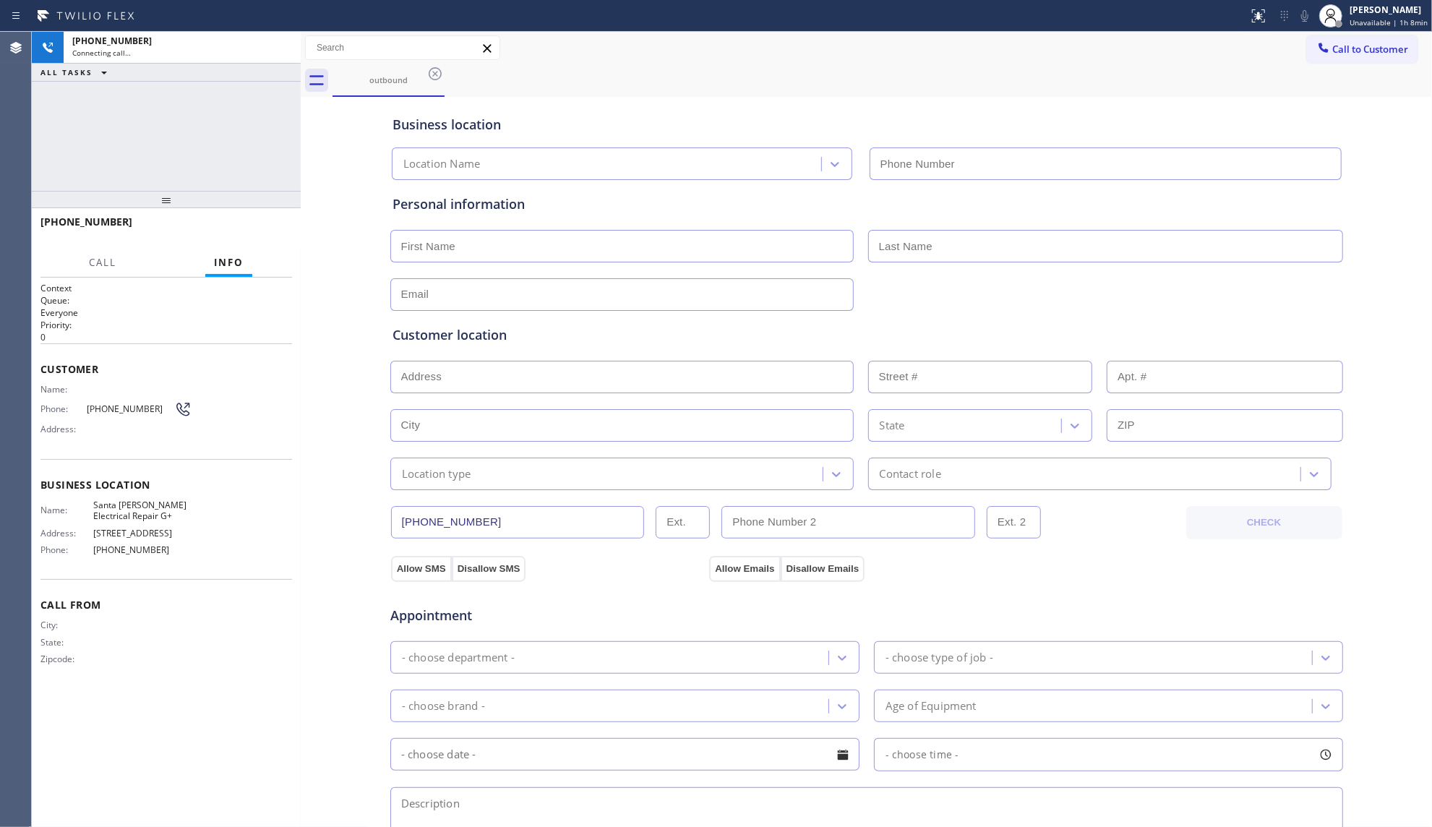
type input "[PHONE_NUMBER]"
drag, startPoint x: 1130, startPoint y: 87, endPoint x: 1136, endPoint y: 75, distance: 12.9
click at [1134, 79] on div "outbound" at bounding box center [881, 80] width 1099 height 33
click at [833, 35] on div "Call to Customer Outbound call Location [GEOGRAPHIC_DATA][PERSON_NAME] Electric…" at bounding box center [866, 47] width 1131 height 25
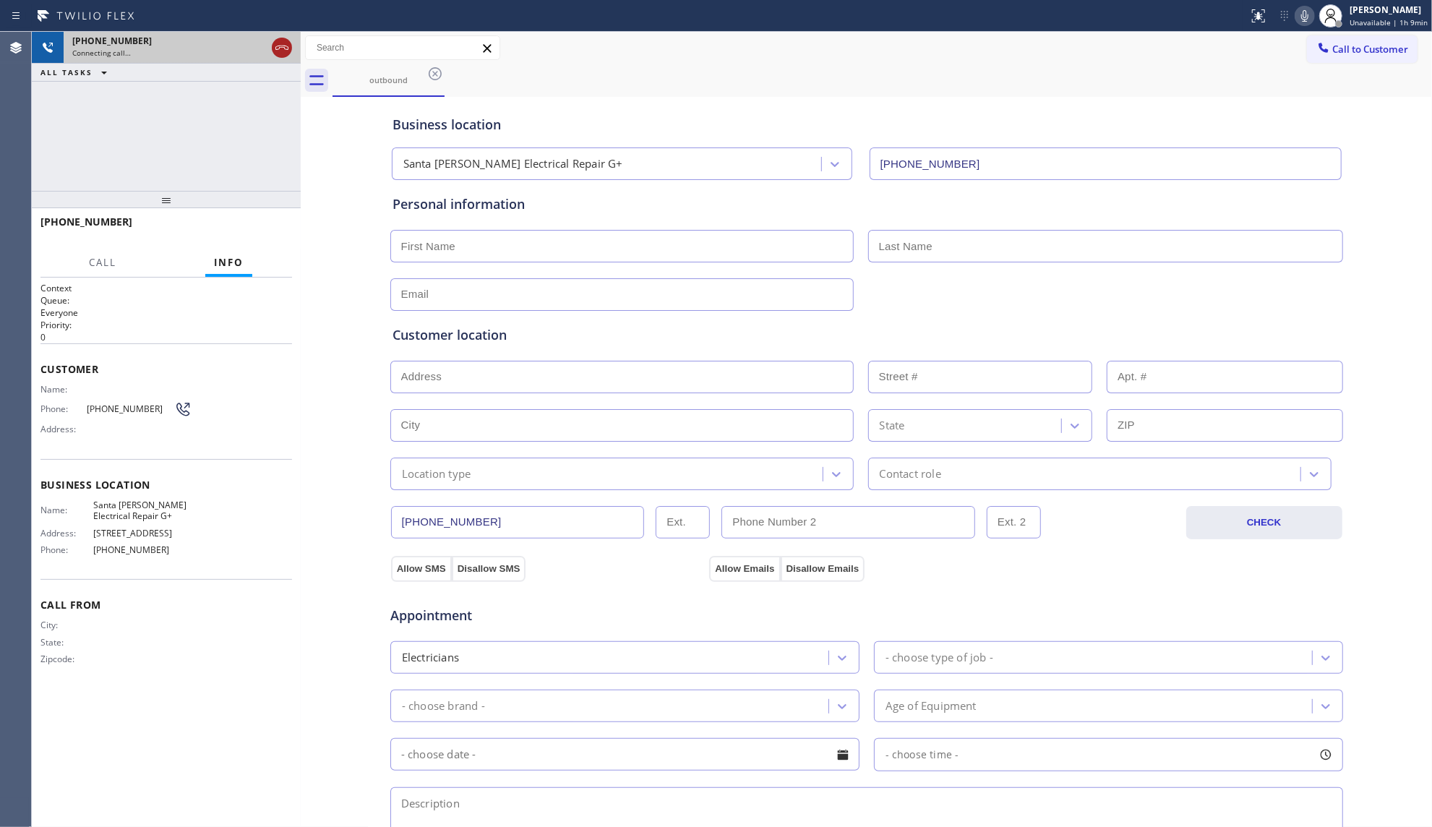
click at [279, 46] on icon at bounding box center [281, 47] width 17 height 17
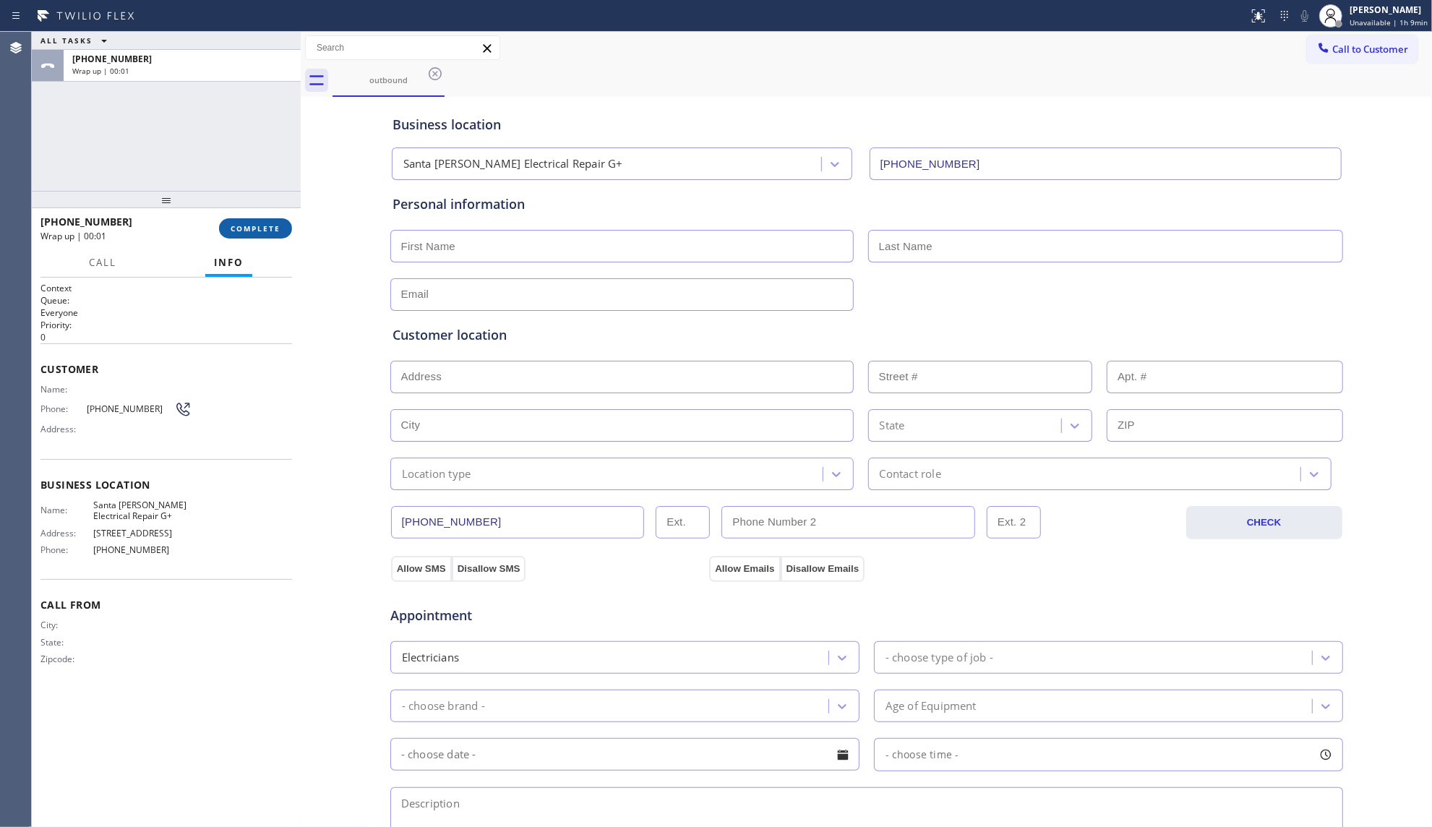
click at [270, 236] on button "COMPLETE" at bounding box center [255, 228] width 73 height 20
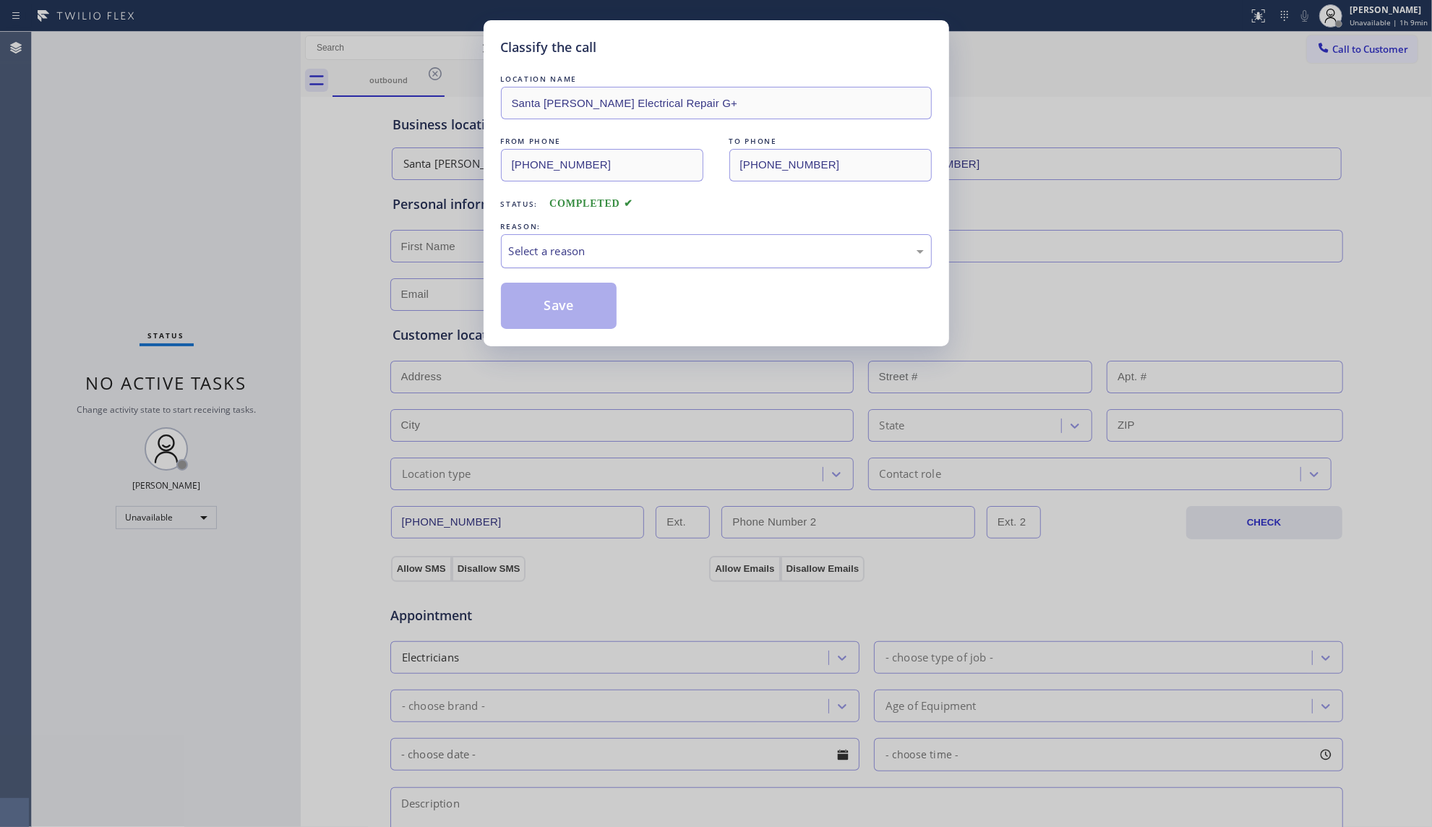
click at [527, 255] on div "Select a reason" at bounding box center [716, 251] width 415 height 17
click at [536, 312] on button "Save" at bounding box center [559, 306] width 116 height 46
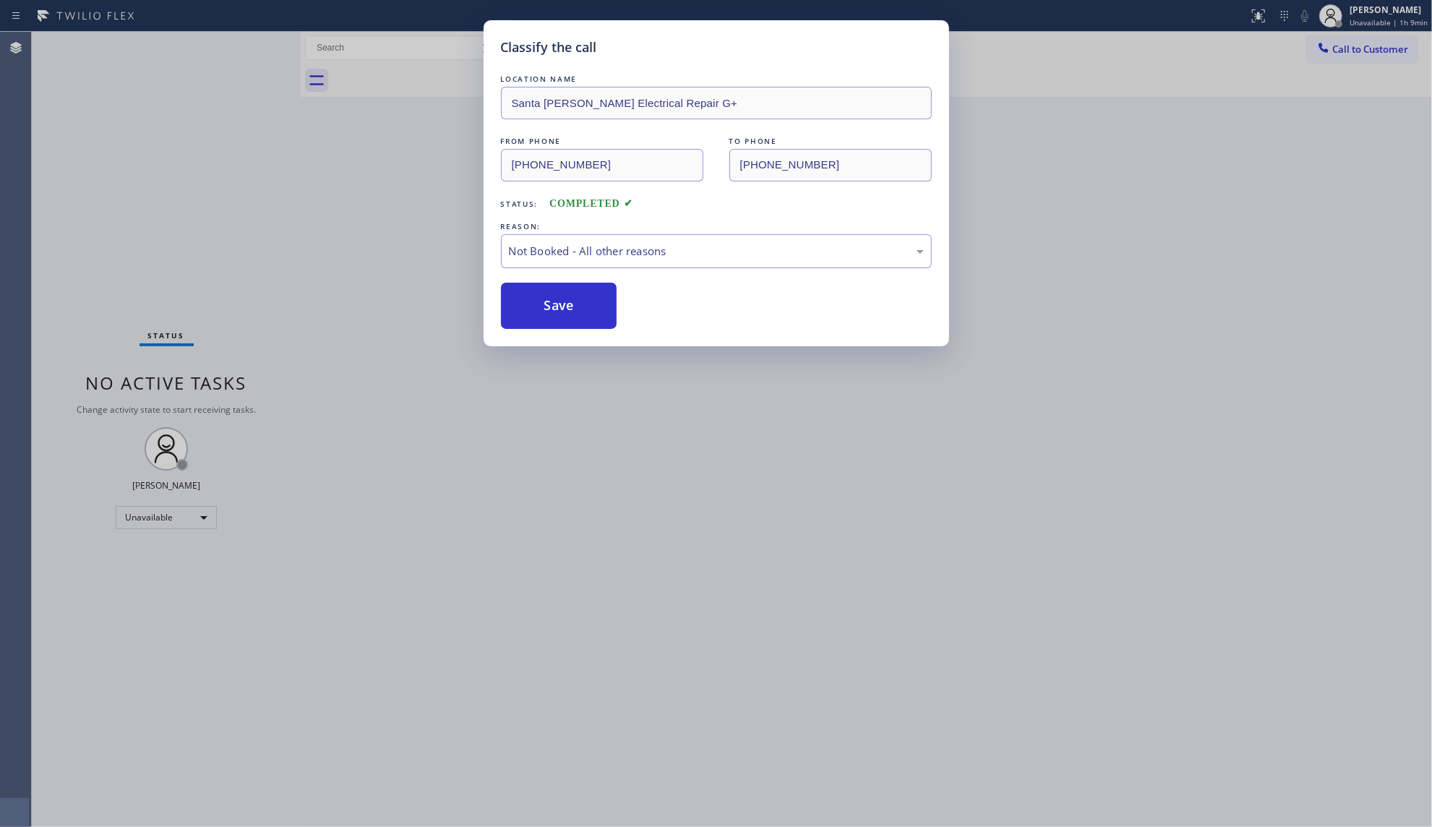
click at [1374, 51] on div "Classify the call LOCATION NAME [GEOGRAPHIC_DATA][PERSON_NAME] Electrical Repai…" at bounding box center [716, 413] width 1432 height 827
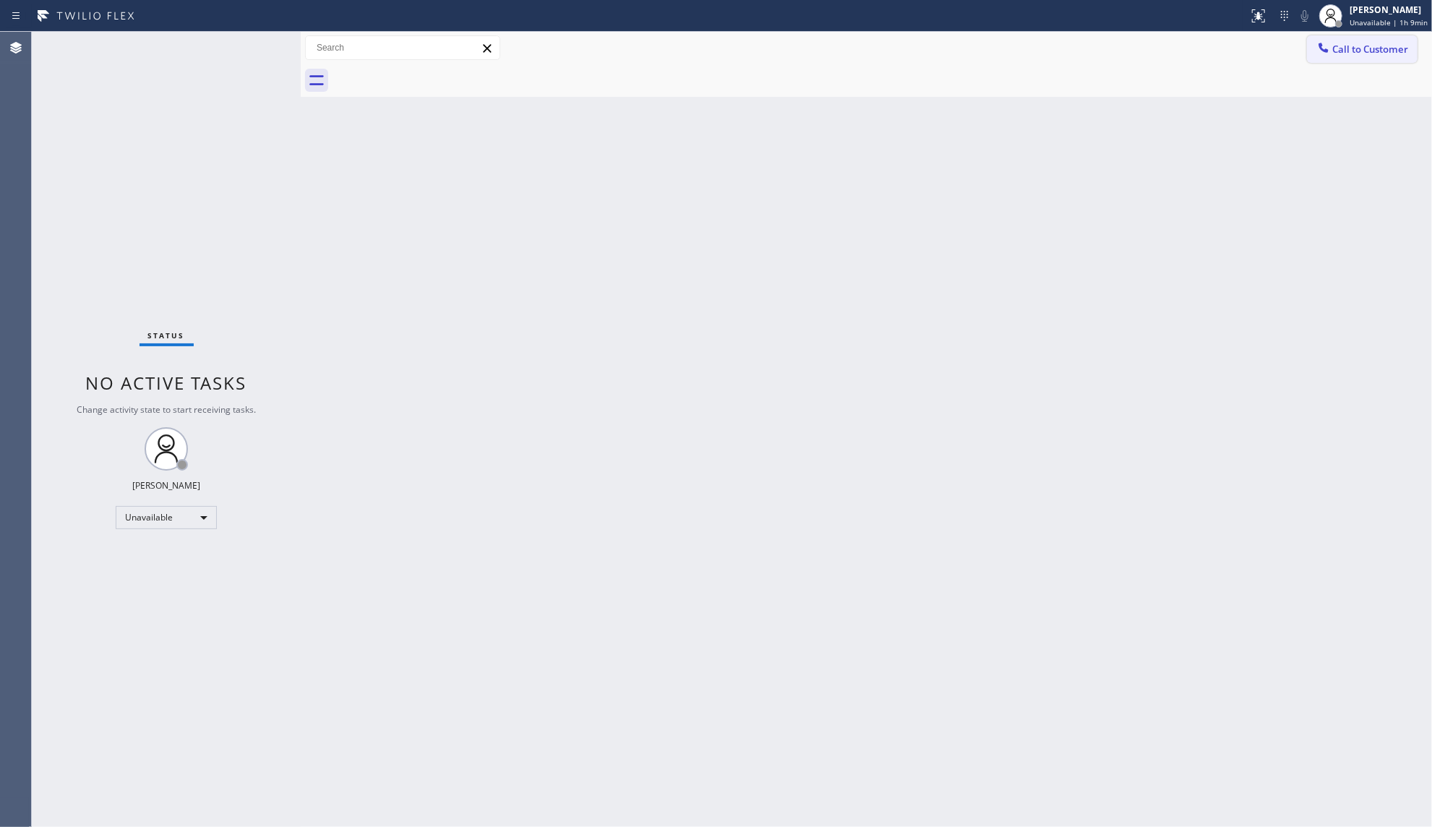
click at [1337, 36] on button "Call to Customer" at bounding box center [1362, 48] width 111 height 27
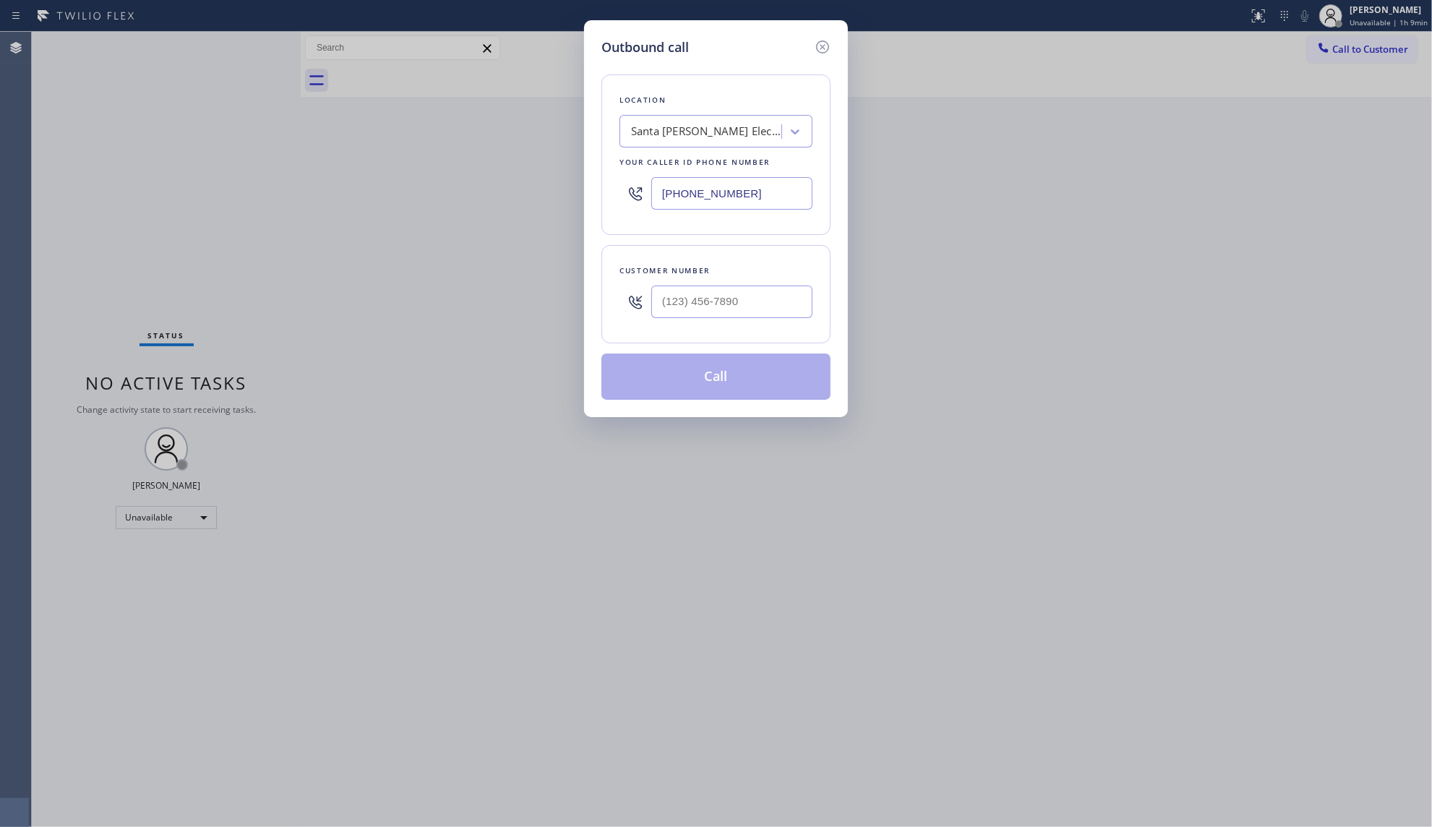
drag, startPoint x: 761, startPoint y: 195, endPoint x: 635, endPoint y: 197, distance: 126.5
click at [635, 197] on div "[PHONE_NUMBER]" at bounding box center [715, 193] width 193 height 47
paste input "text"
type input "[PHONE_NUMBER]"
click at [749, 304] on input "(___) ___-____" at bounding box center [731, 301] width 161 height 33
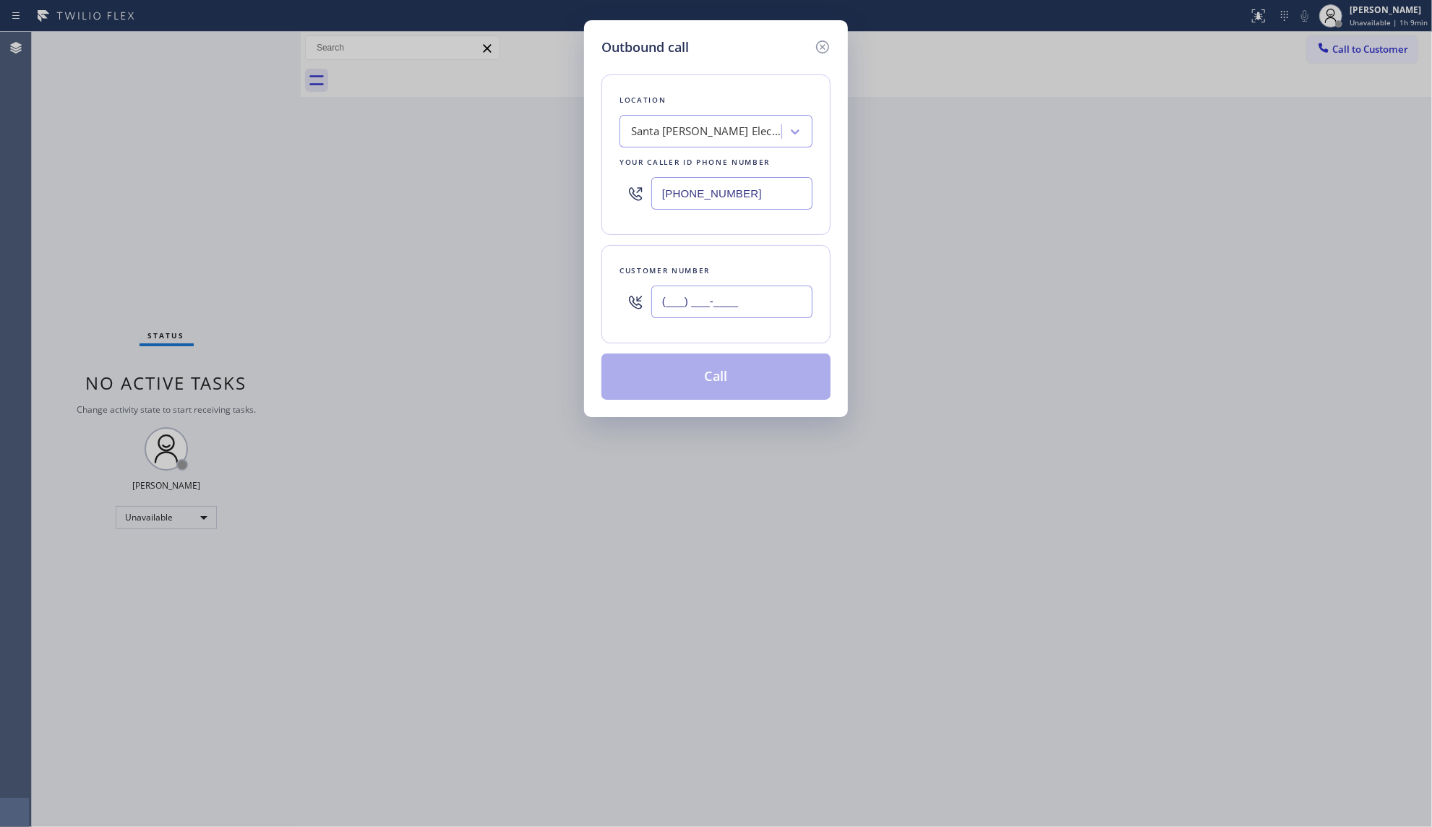
paste input "484) 254-2003"
type input "[PHONE_NUMBER]"
click at [715, 374] on button "Call" at bounding box center [715, 376] width 229 height 46
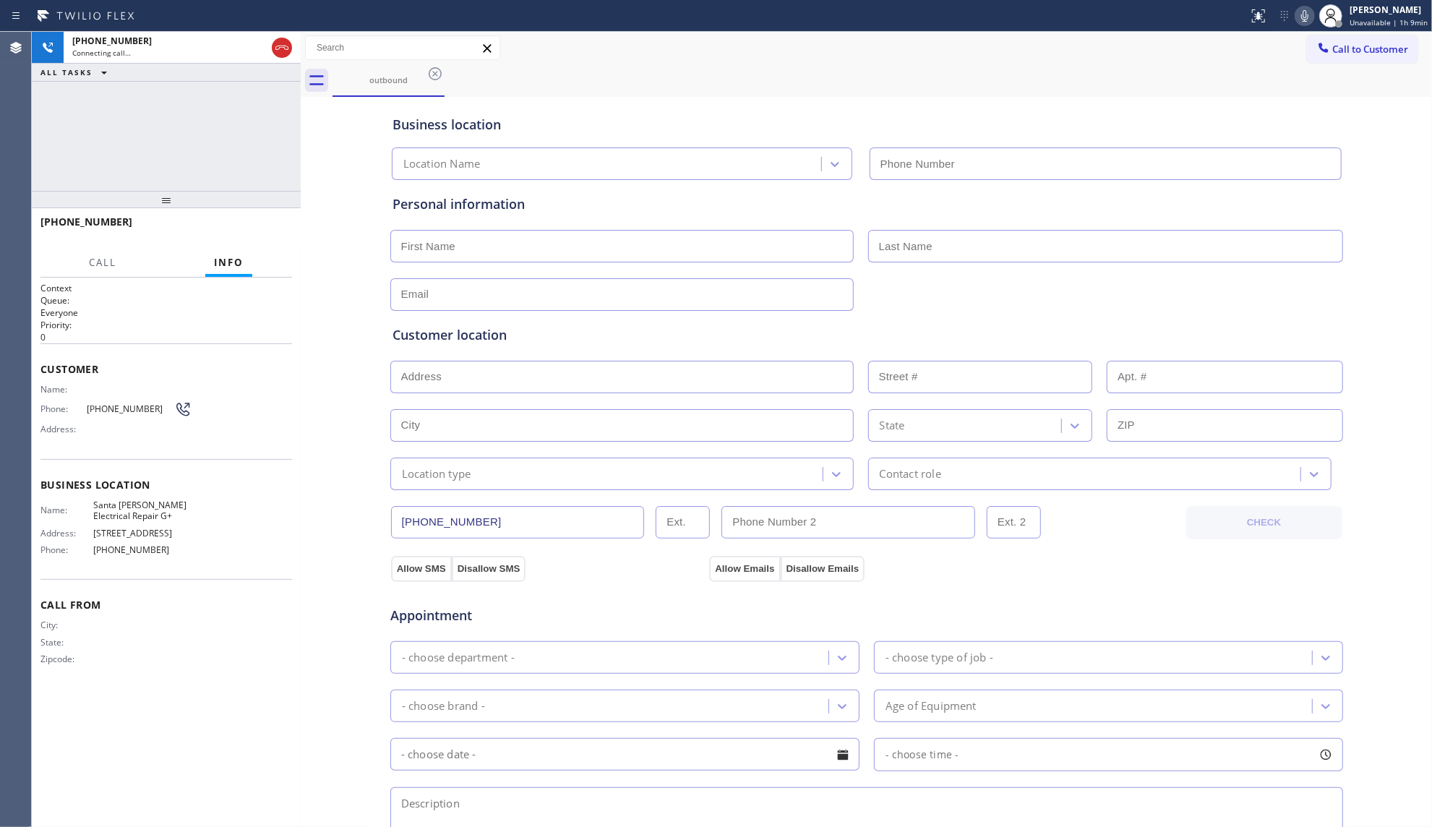
type input "[PHONE_NUMBER]"
click at [238, 218] on button "HANG UP" at bounding box center [258, 228] width 67 height 20
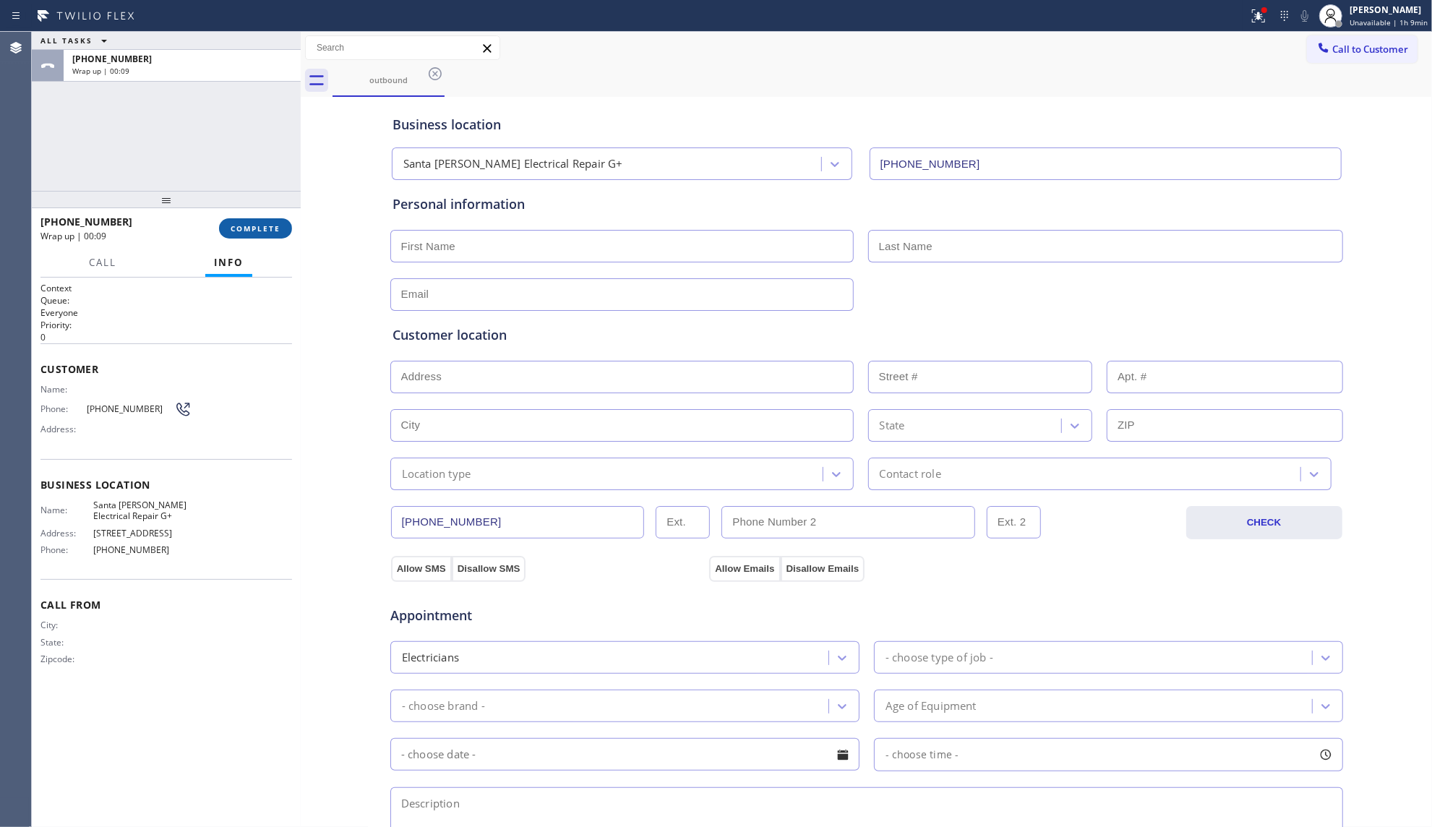
click at [286, 225] on button "COMPLETE" at bounding box center [255, 228] width 73 height 20
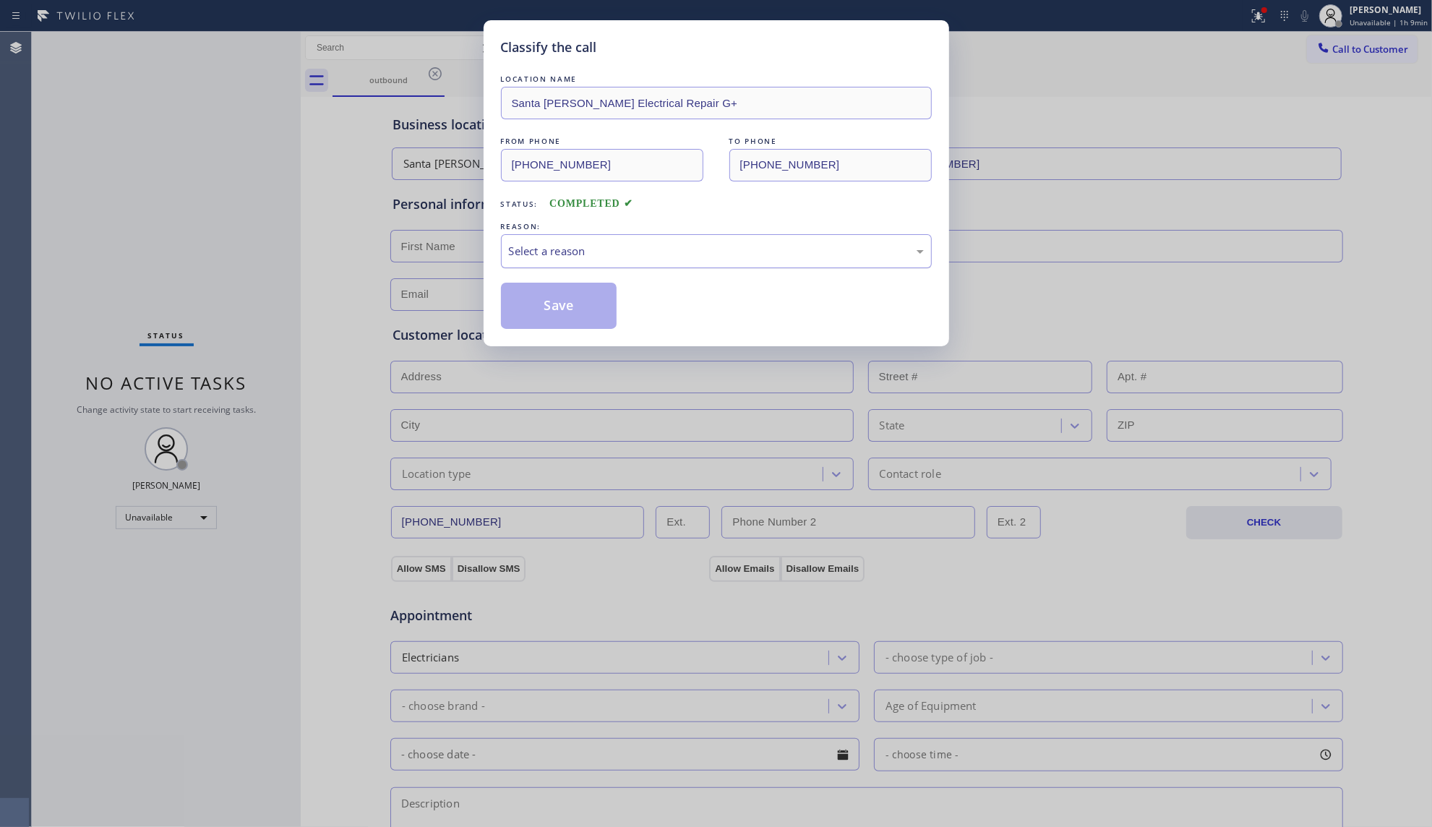
click at [522, 258] on div "Select a reason" at bounding box center [716, 251] width 415 height 17
click at [527, 302] on button "Save" at bounding box center [559, 306] width 116 height 46
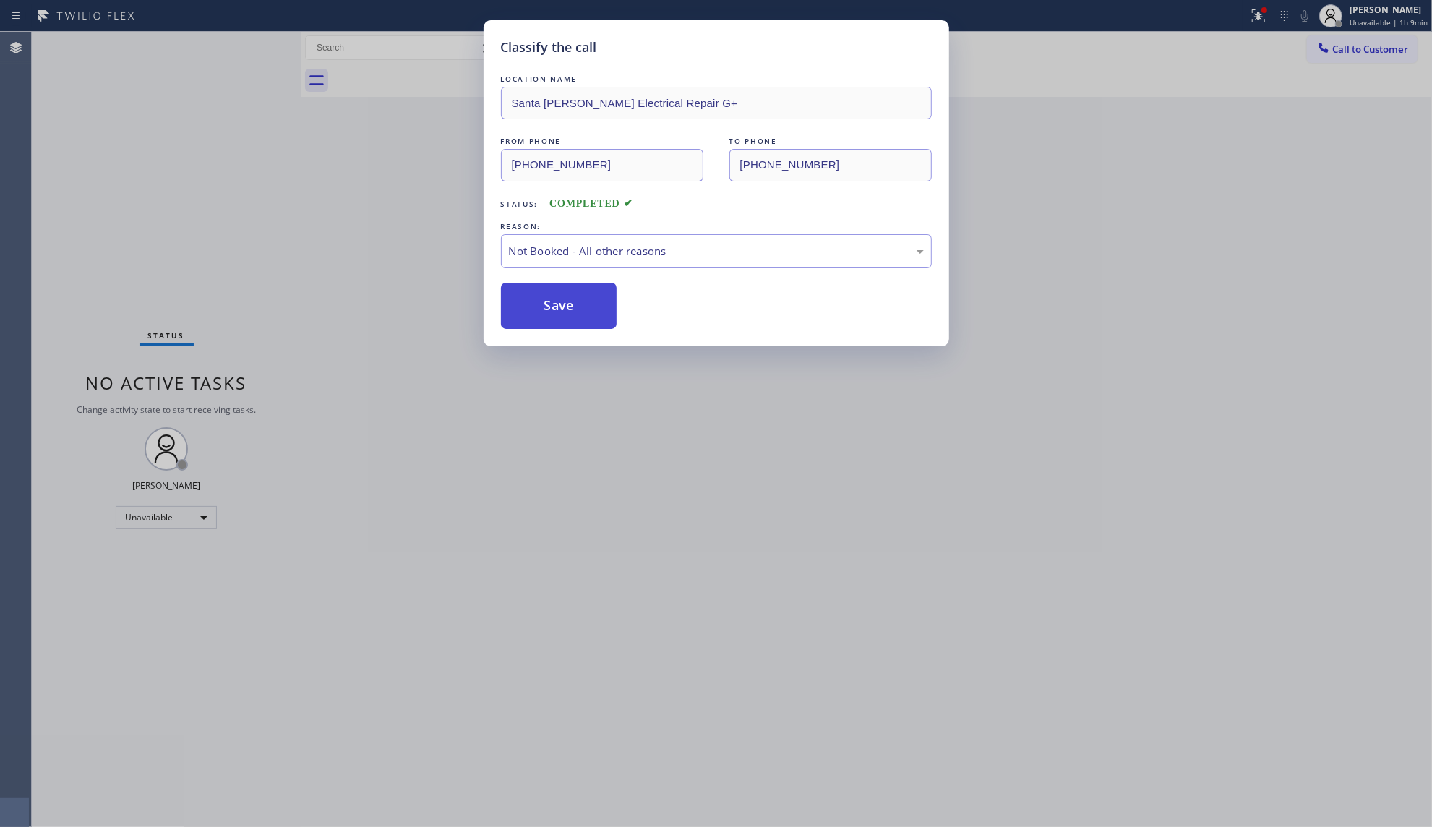
click at [529, 302] on button "Save" at bounding box center [559, 306] width 116 height 46
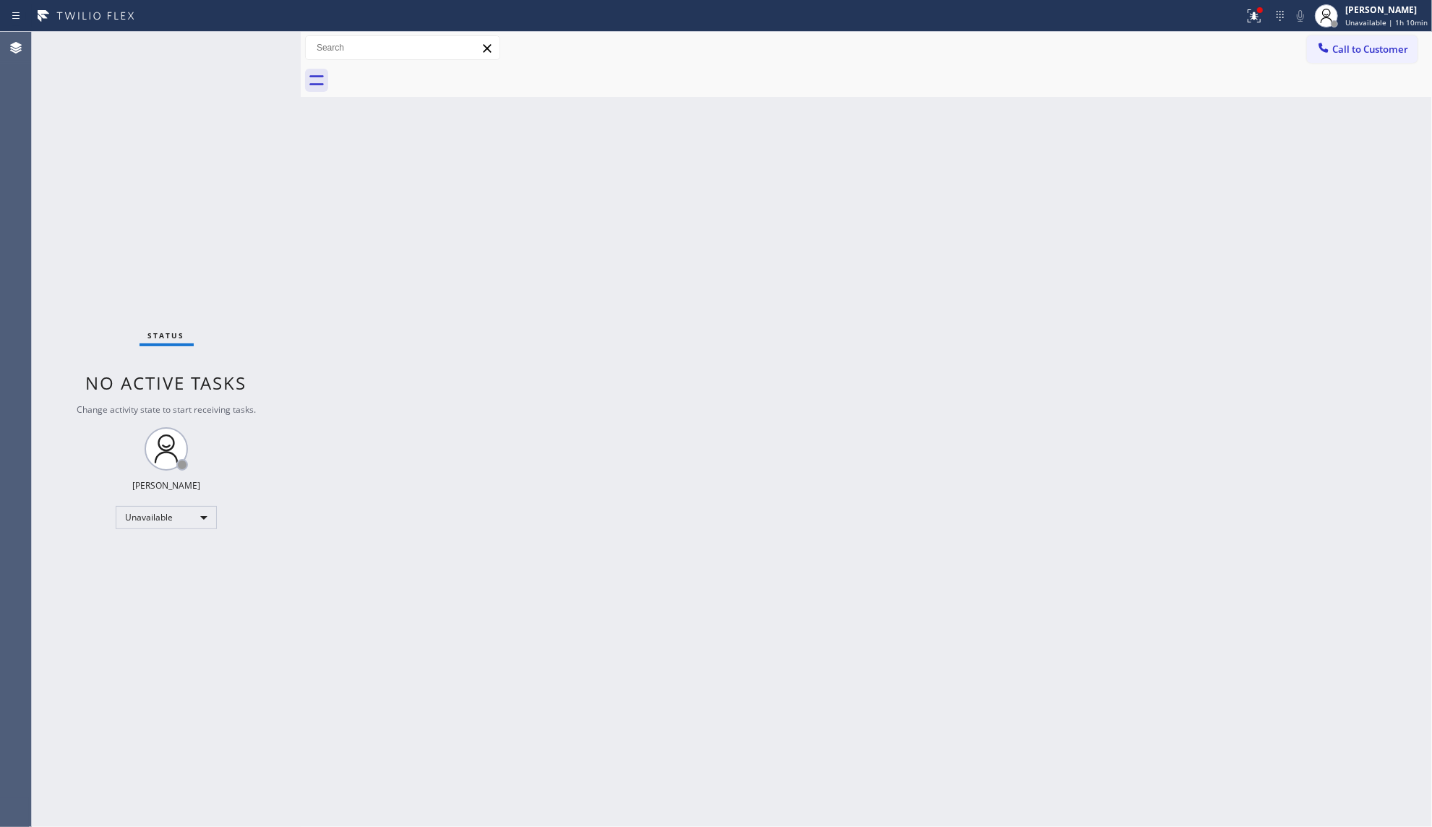
drag, startPoint x: 980, startPoint y: 192, endPoint x: 993, endPoint y: 183, distance: 15.6
click at [987, 189] on div "Back to Dashboard Change Sender ID Customers Technicians Select a contact Outbo…" at bounding box center [866, 429] width 1131 height 795
click at [1270, 10] on div at bounding box center [1254, 15] width 32 height 17
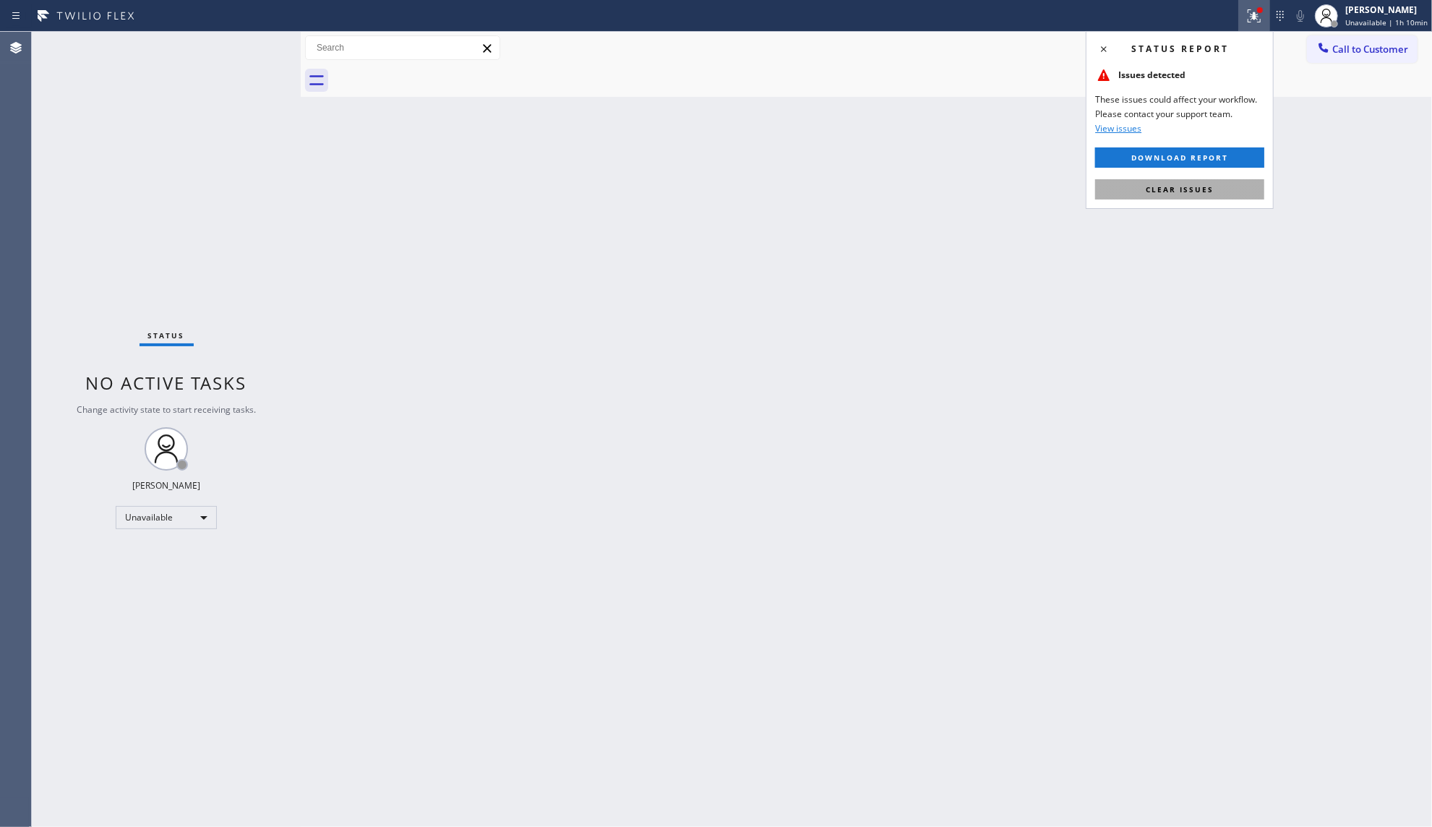
click at [1192, 192] on span "Clear issues" at bounding box center [1179, 189] width 68 height 10
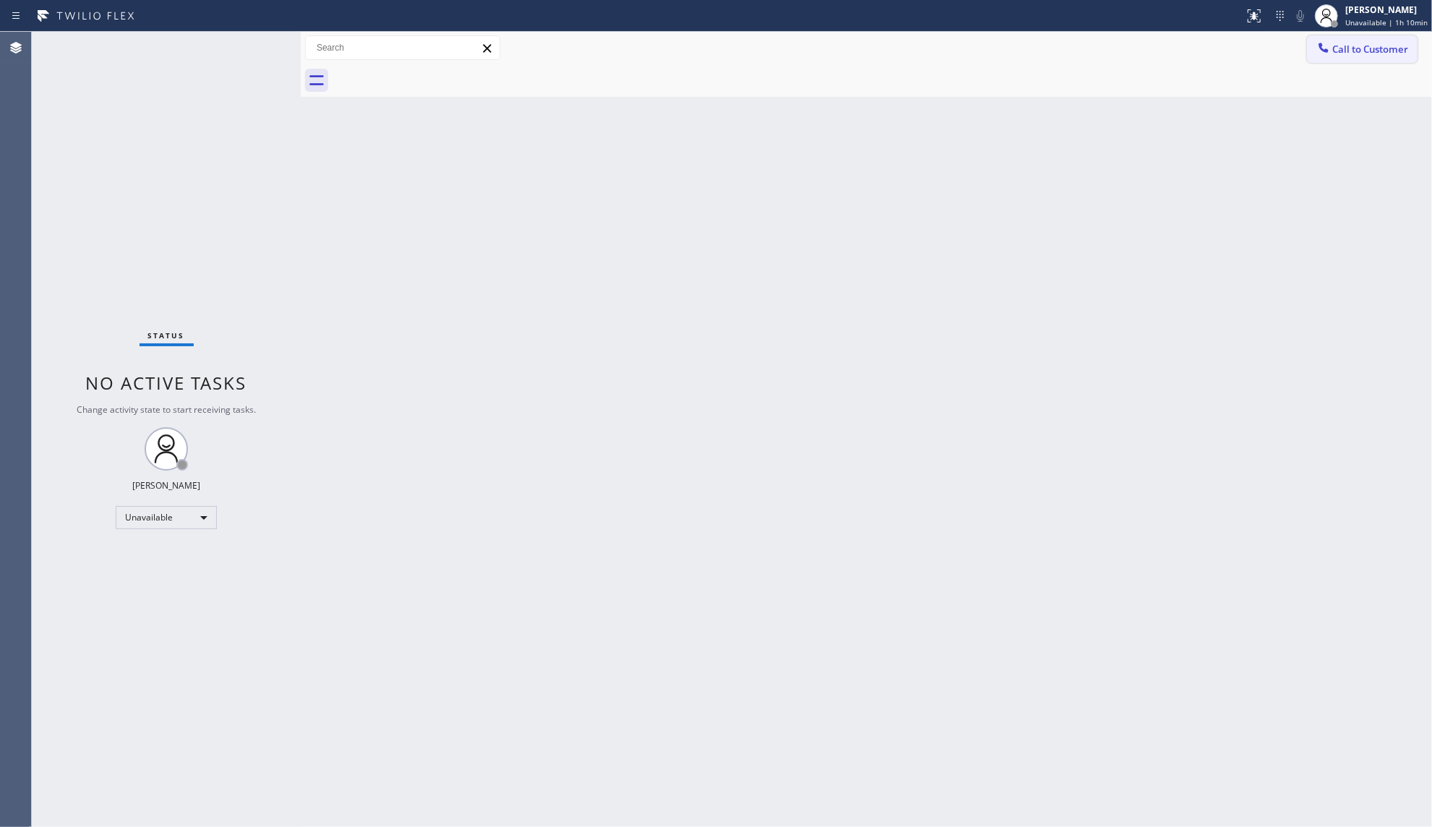
click at [1354, 38] on button "Call to Customer" at bounding box center [1362, 48] width 111 height 27
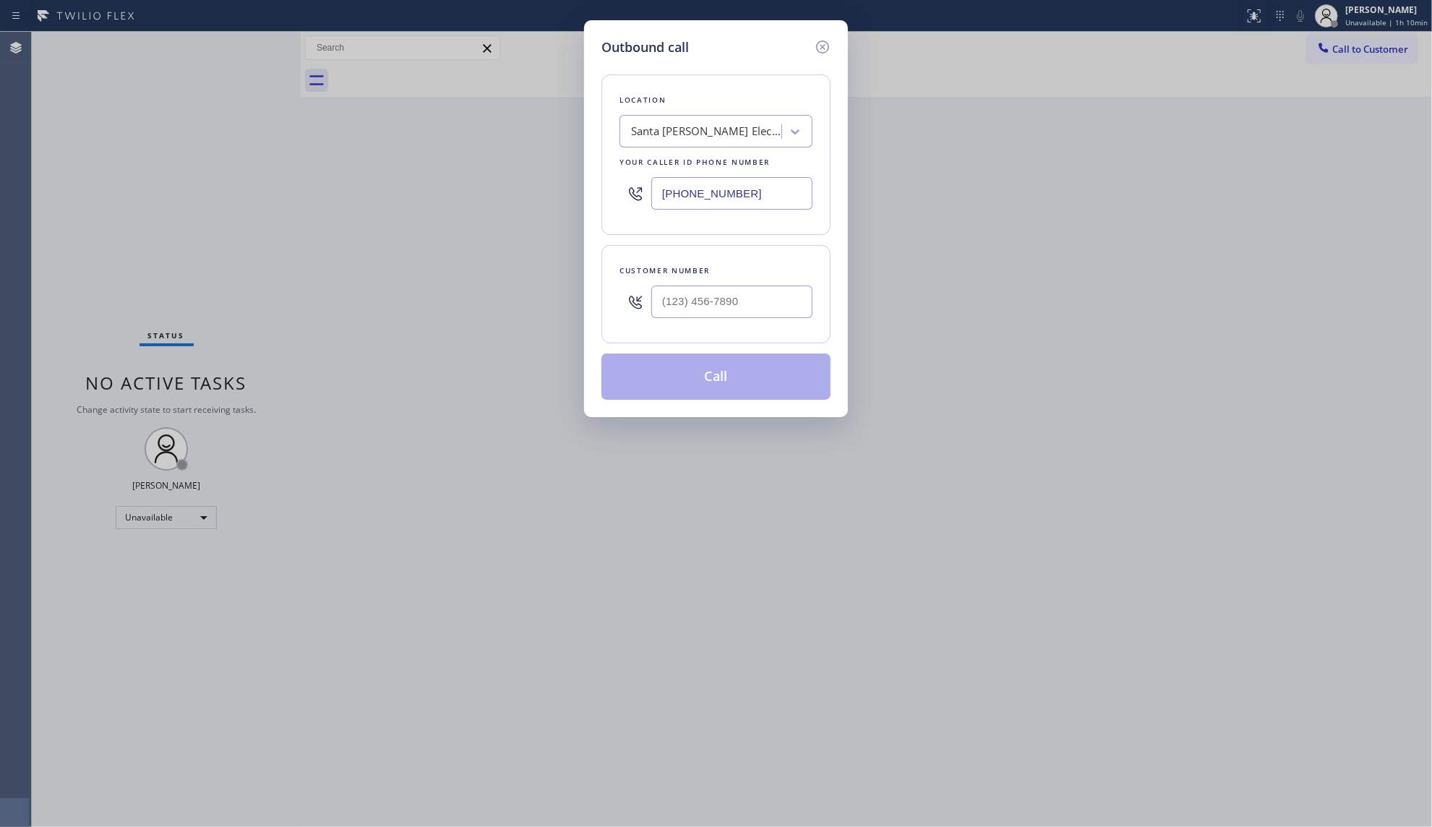
drag, startPoint x: 762, startPoint y: 192, endPoint x: 613, endPoint y: 194, distance: 148.9
click at [496, 192] on div "Outbound call Location [GEOGRAPHIC_DATA][PERSON_NAME] Electrical Repair G+ Your…" at bounding box center [716, 413] width 1432 height 827
paste input "80) 386-9826"
type input "[PHONE_NUMBER]"
paste input "575) 644-0400"
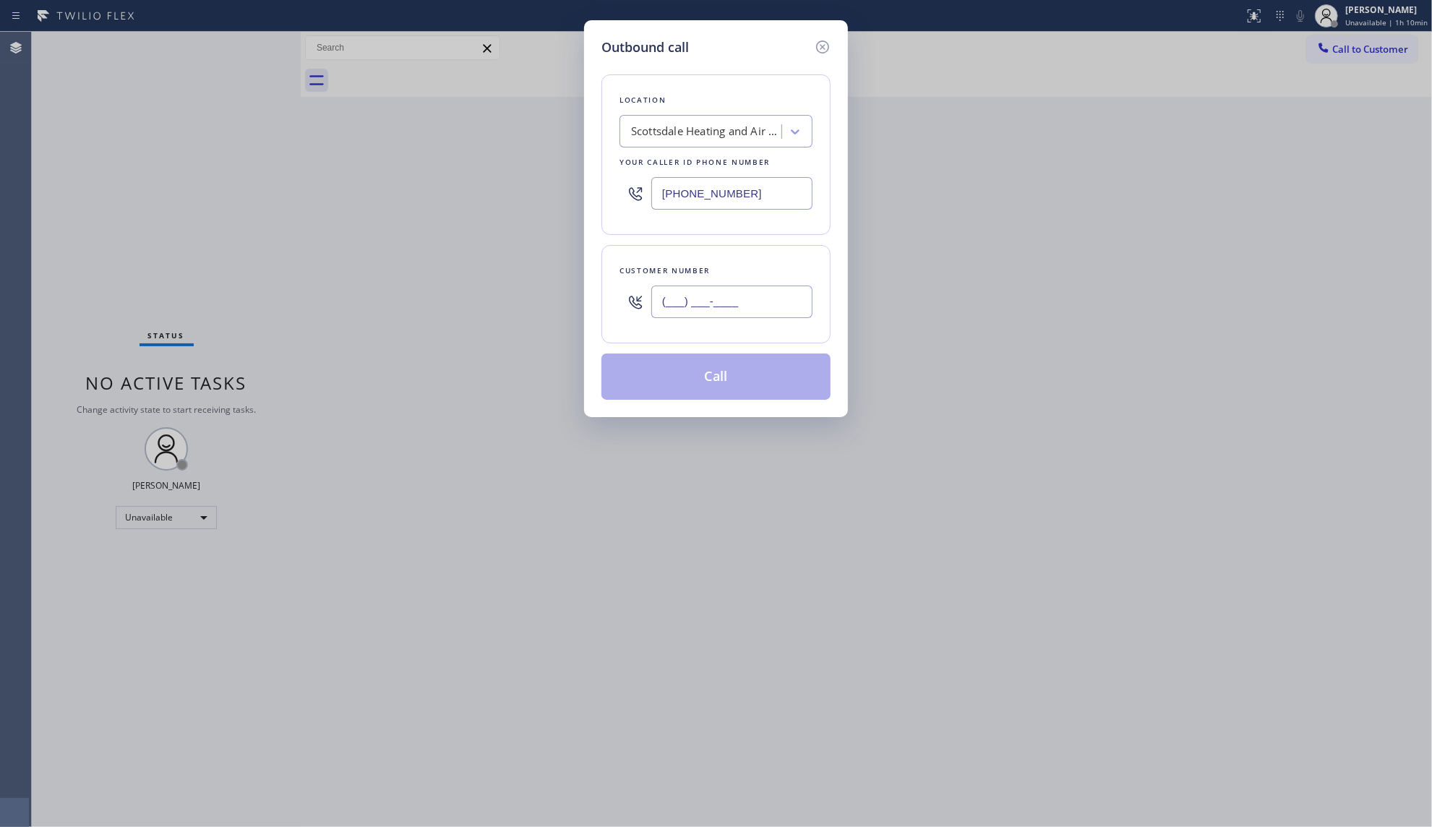
click at [731, 296] on input "(___) ___-____" at bounding box center [731, 301] width 161 height 33
type input "[PHONE_NUMBER]"
click at [708, 374] on button "Call" at bounding box center [715, 376] width 229 height 46
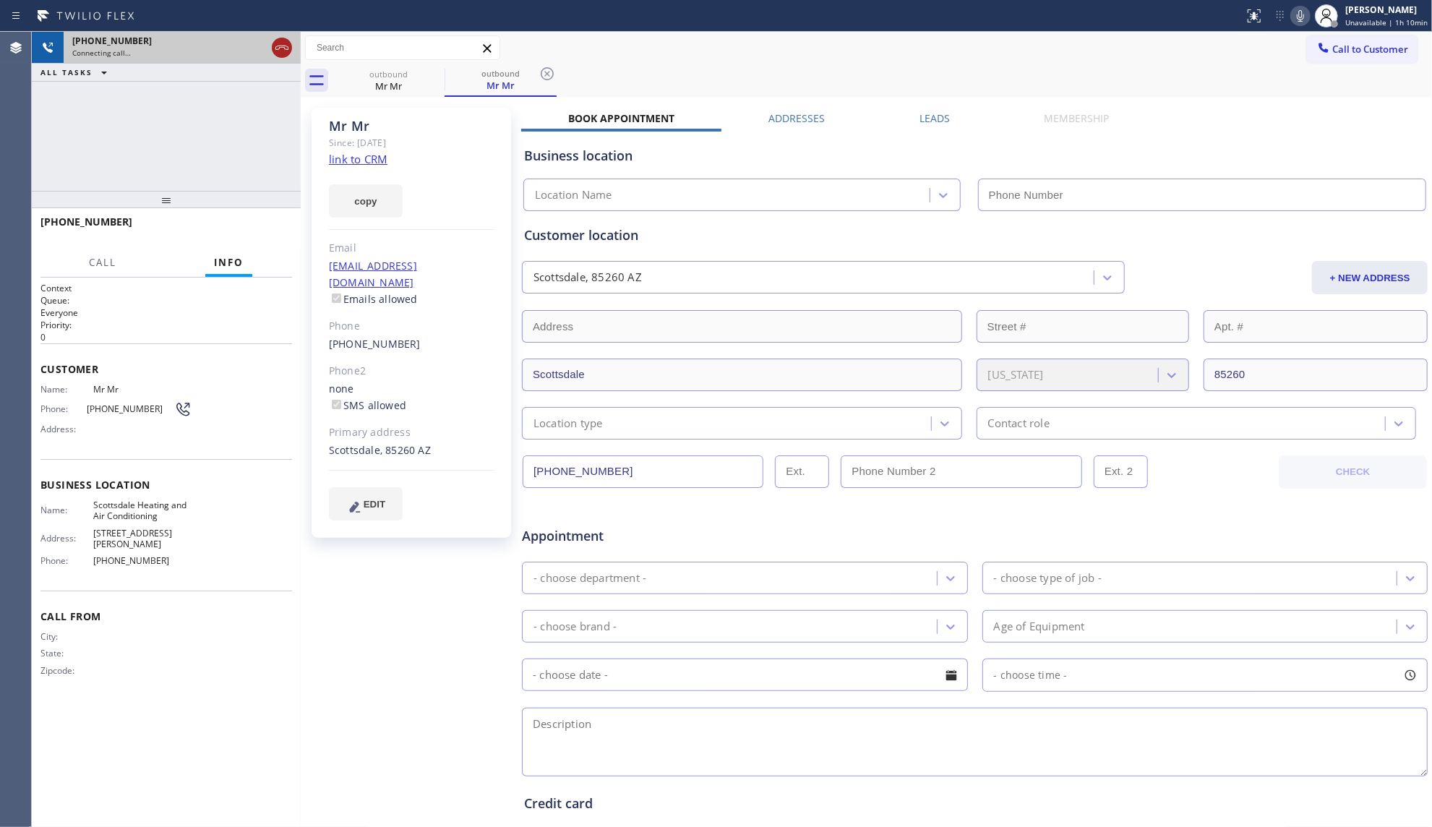
click at [288, 56] on icon at bounding box center [281, 47] width 17 height 17
click at [279, 45] on div "[PHONE_NUMBER]" at bounding box center [182, 41] width 220 height 12
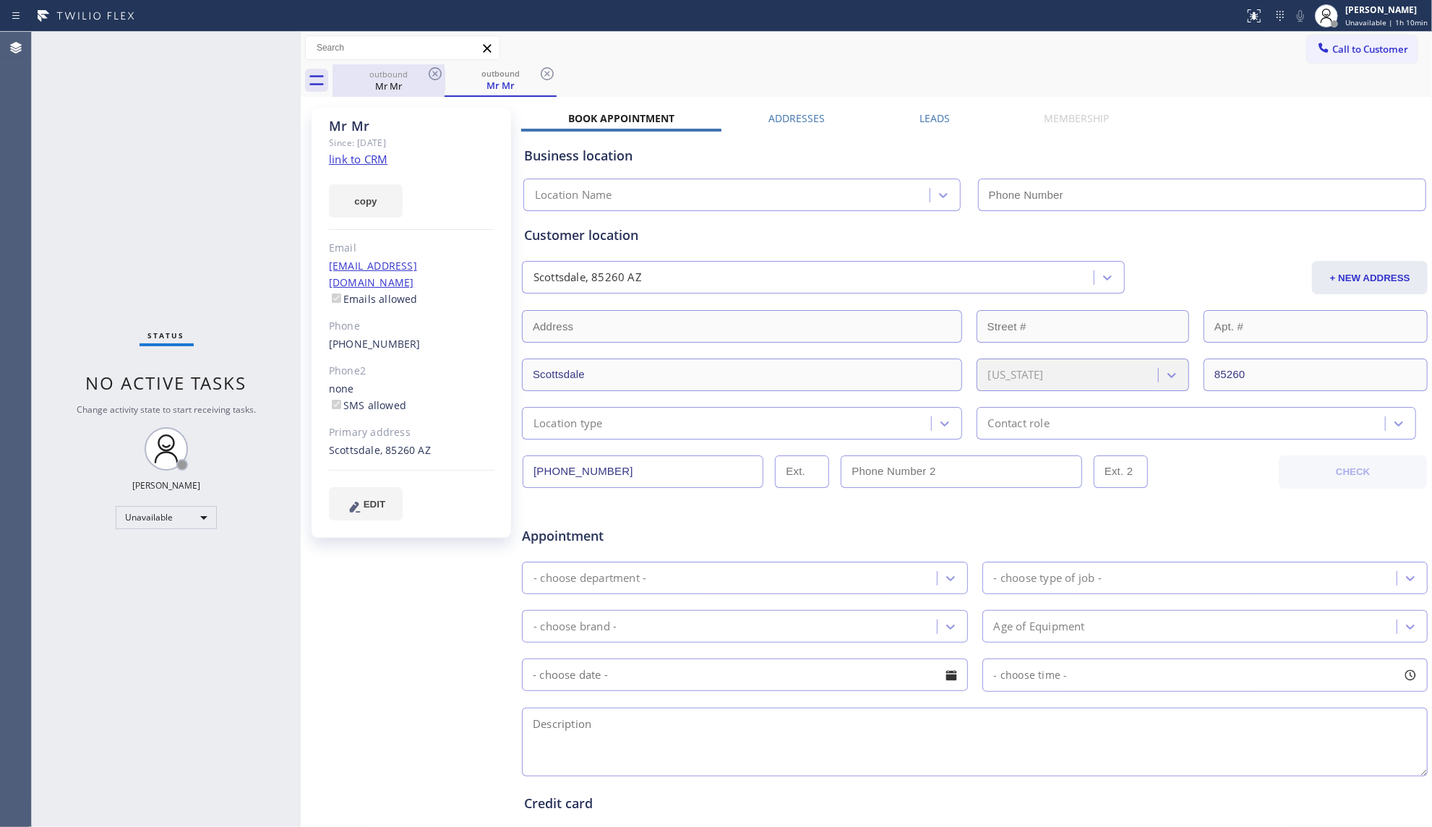
click at [423, 71] on div "outbound" at bounding box center [388, 74] width 109 height 11
click at [432, 71] on icon at bounding box center [435, 73] width 13 height 13
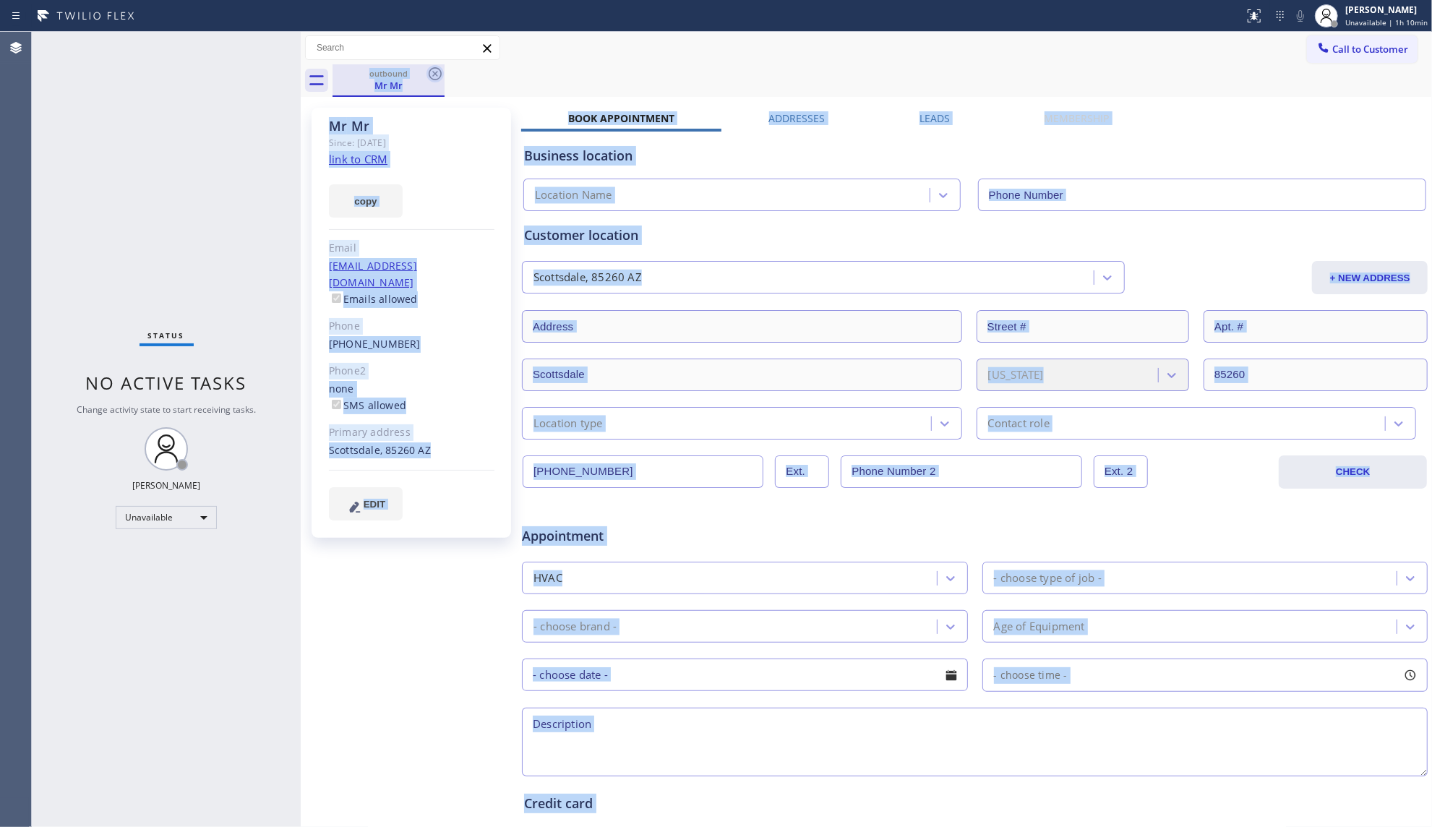
click at [432, 71] on div "outbound Mr Mr" at bounding box center [881, 80] width 1099 height 33
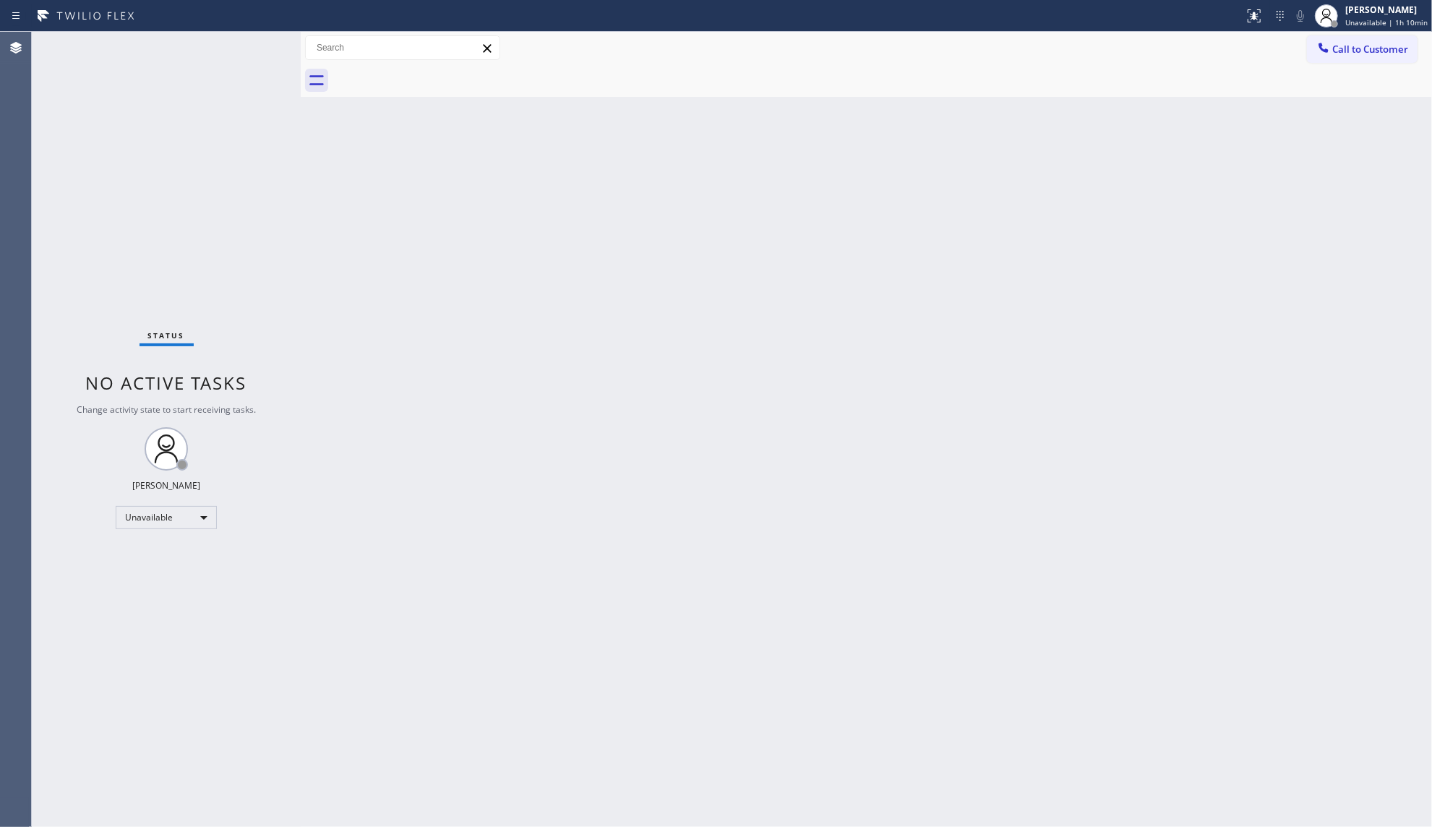
click at [432, 71] on div at bounding box center [881, 80] width 1099 height 33
drag, startPoint x: 1142, startPoint y: 262, endPoint x: 1212, endPoint y: 181, distance: 107.1
click at [1145, 259] on div "Back to Dashboard Change Sender ID Customers Technicians Select a contact Outbo…" at bounding box center [866, 429] width 1131 height 795
click at [1338, 53] on span "Call to Customer" at bounding box center [1370, 49] width 76 height 13
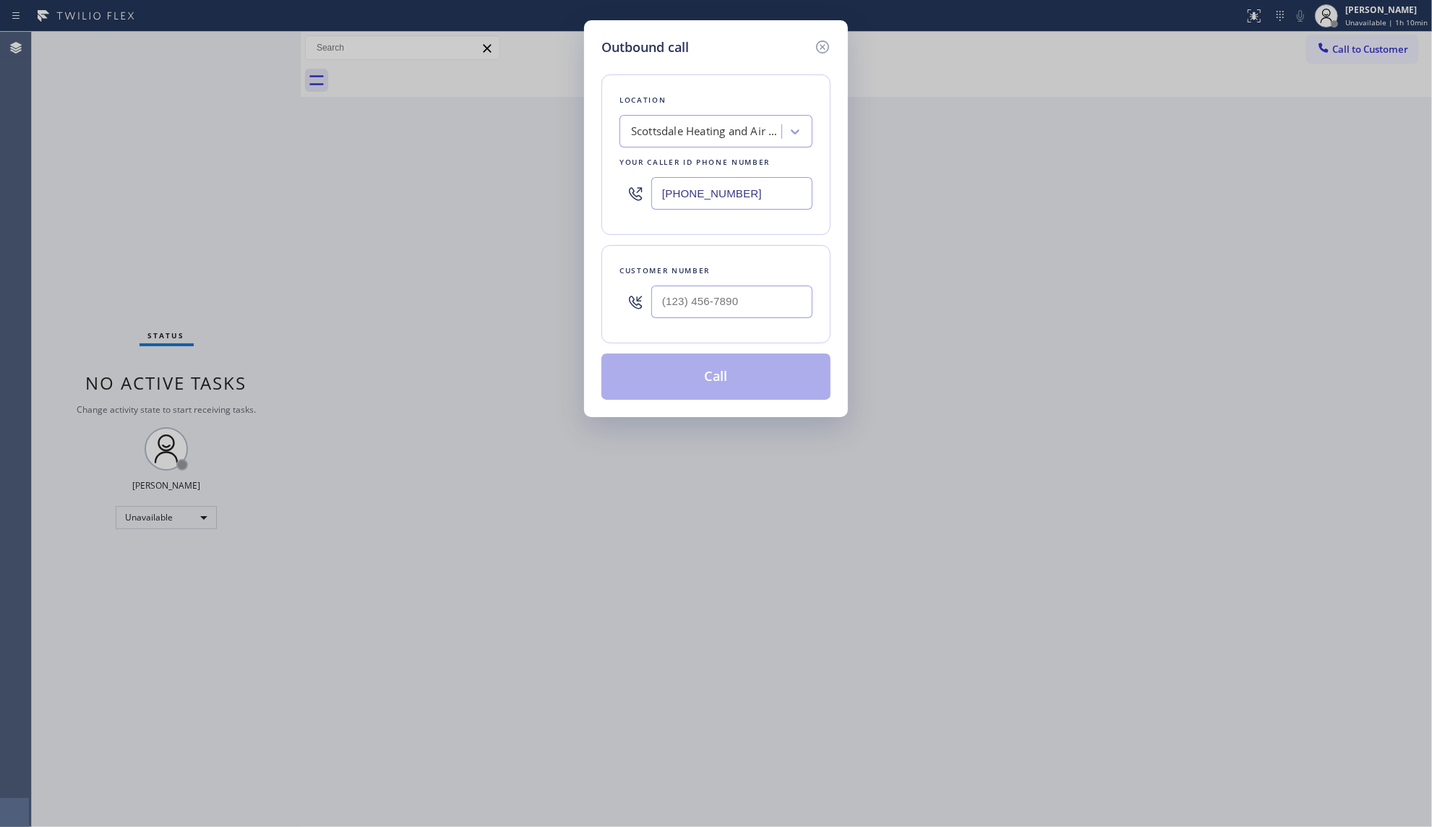
drag, startPoint x: 747, startPoint y: 201, endPoint x: 584, endPoint y: 200, distance: 162.6
click at [580, 201] on div "Outbound call Location [GEOGRAPHIC_DATA] Heating and Air Conditioning Your call…" at bounding box center [716, 413] width 1432 height 827
paste input "323) 416-1877"
type input "[PHONE_NUMBER]"
click at [769, 299] on input "(___) ___-____" at bounding box center [731, 301] width 161 height 33
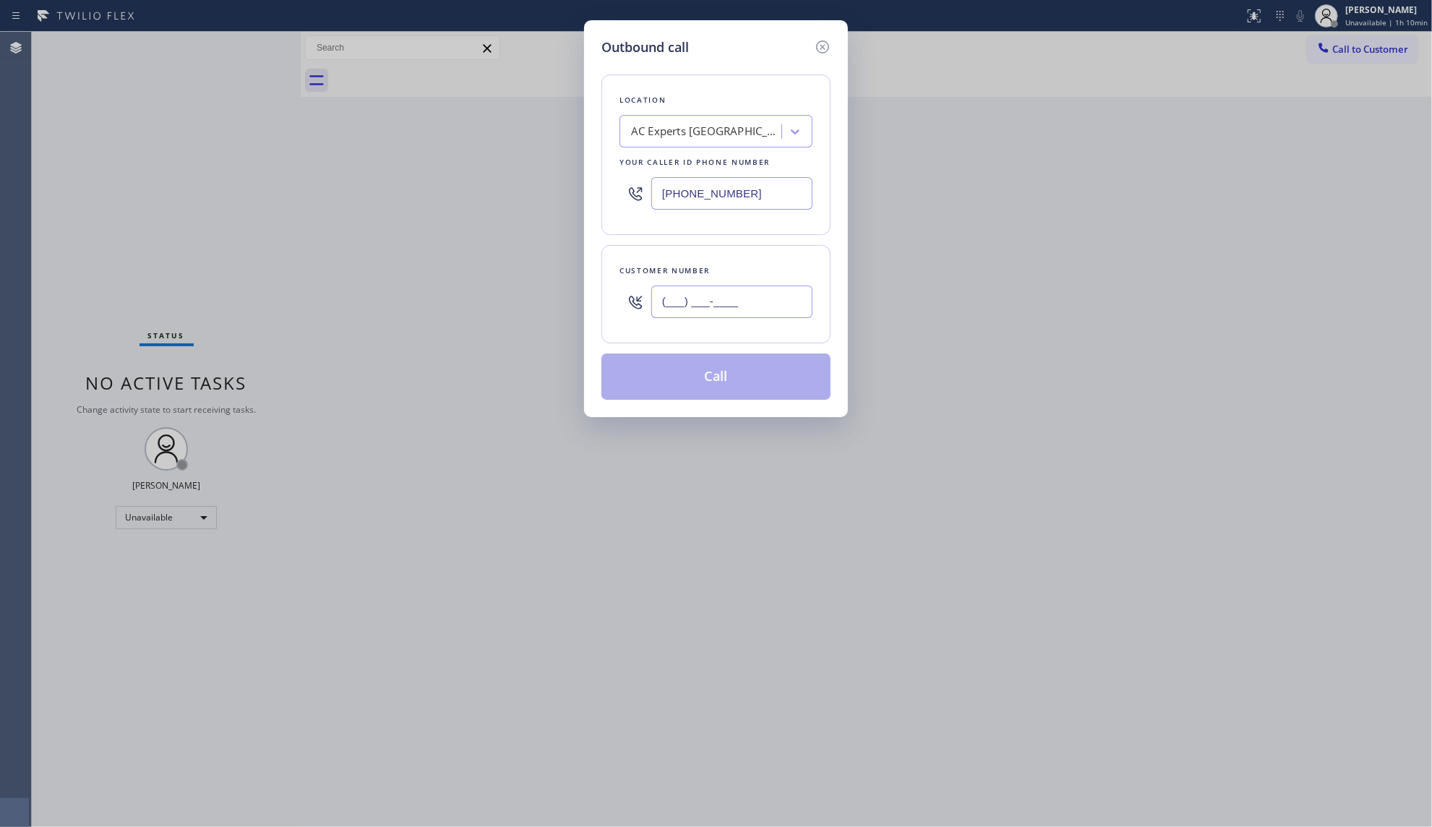
paste input "561) 719-2570"
type input "[PHONE_NUMBER]"
click at [733, 392] on button "Call" at bounding box center [715, 376] width 229 height 46
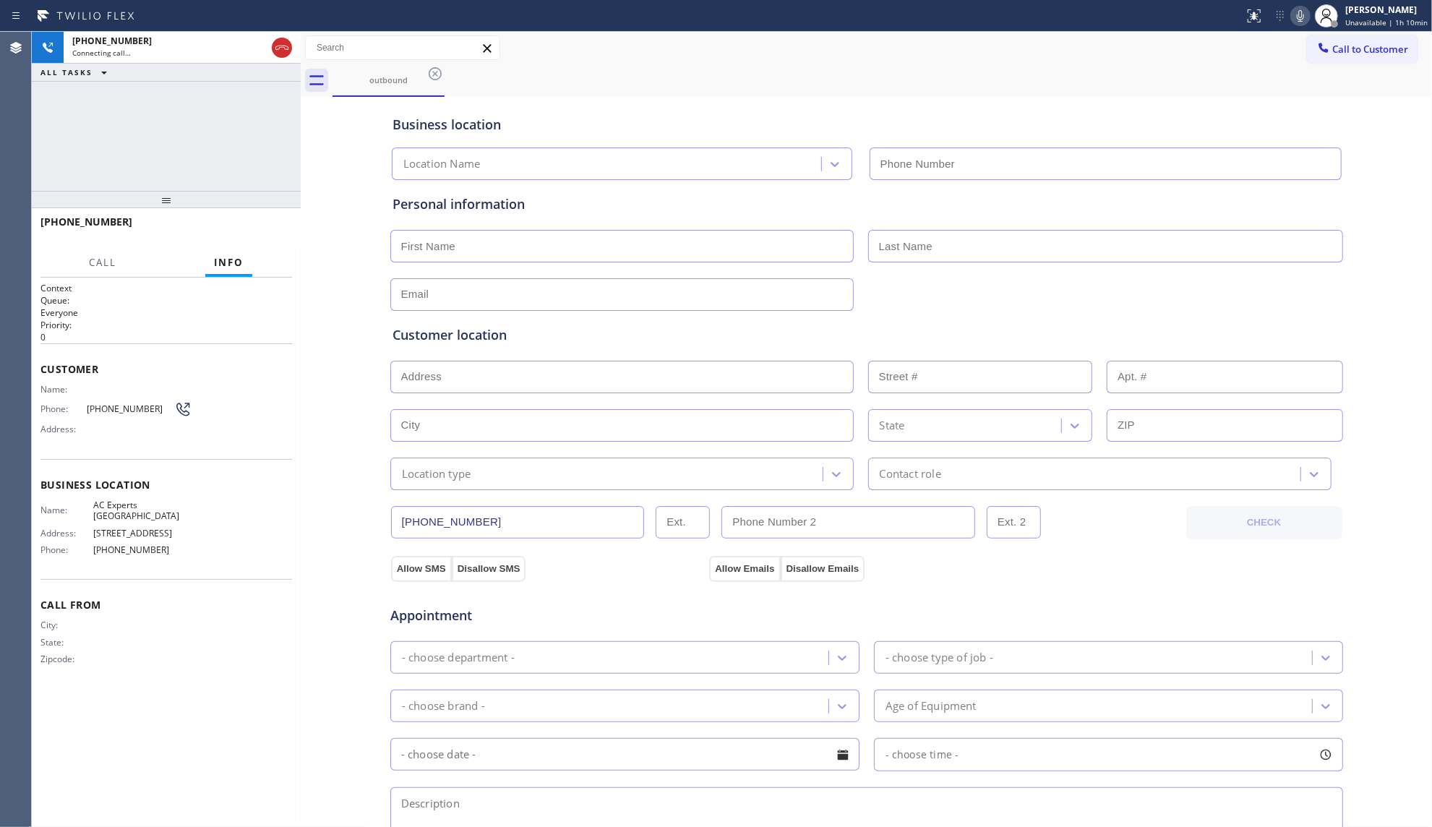
type input "[PHONE_NUMBER]"
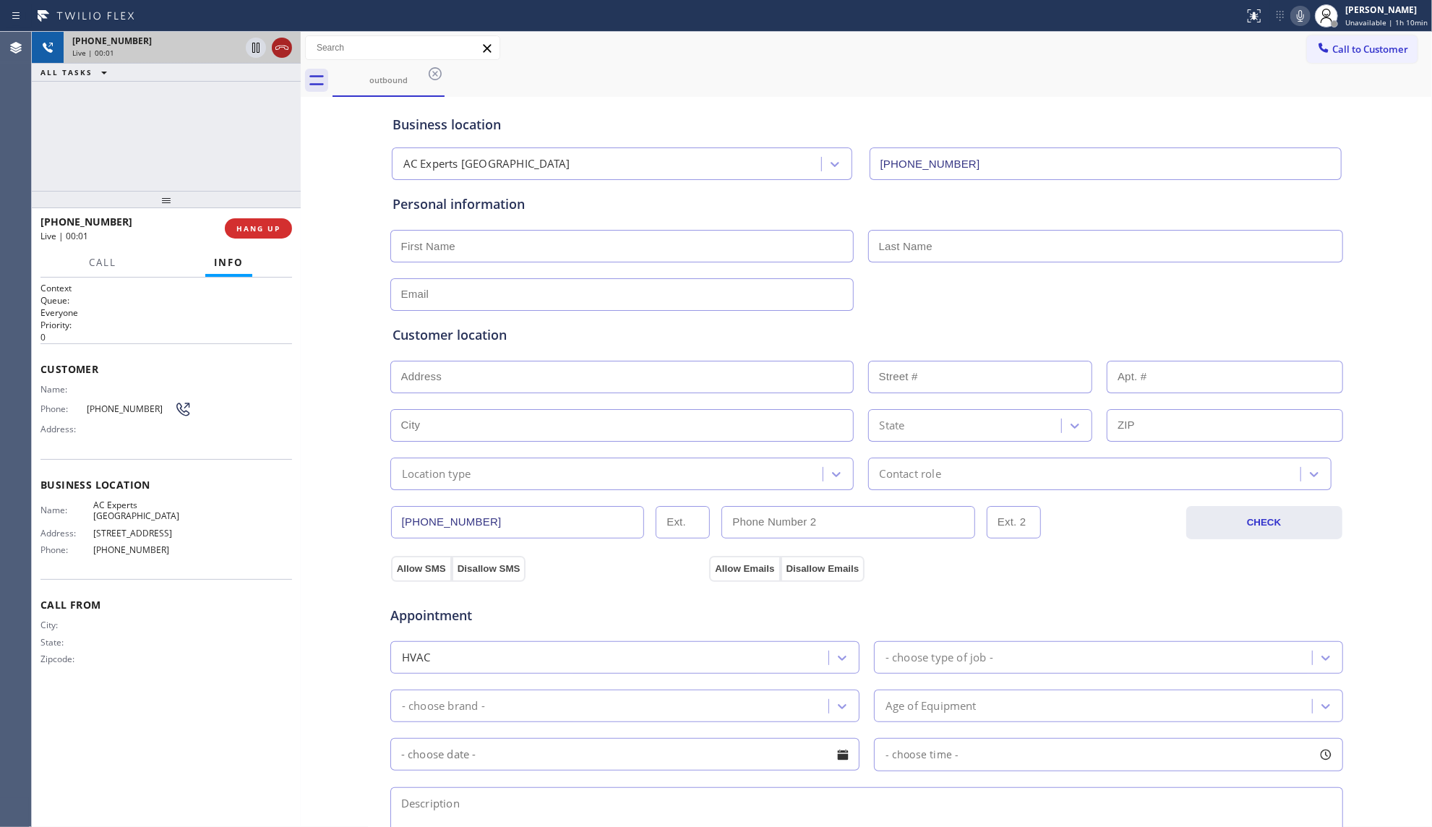
click at [283, 41] on icon at bounding box center [281, 47] width 17 height 17
click at [270, 237] on button "COMPLETE" at bounding box center [255, 228] width 73 height 20
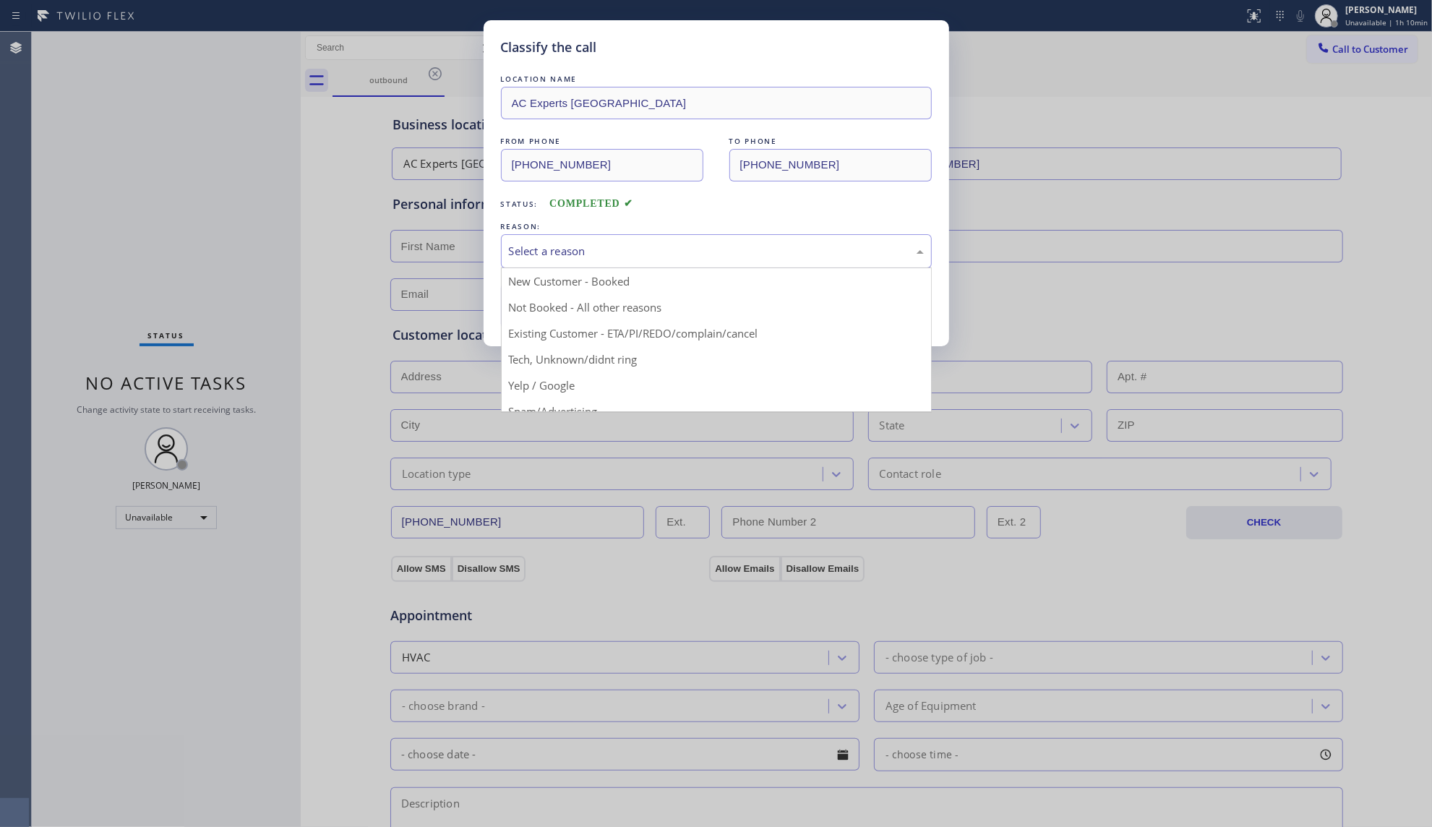
click at [558, 247] on div "Select a reason" at bounding box center [716, 251] width 415 height 17
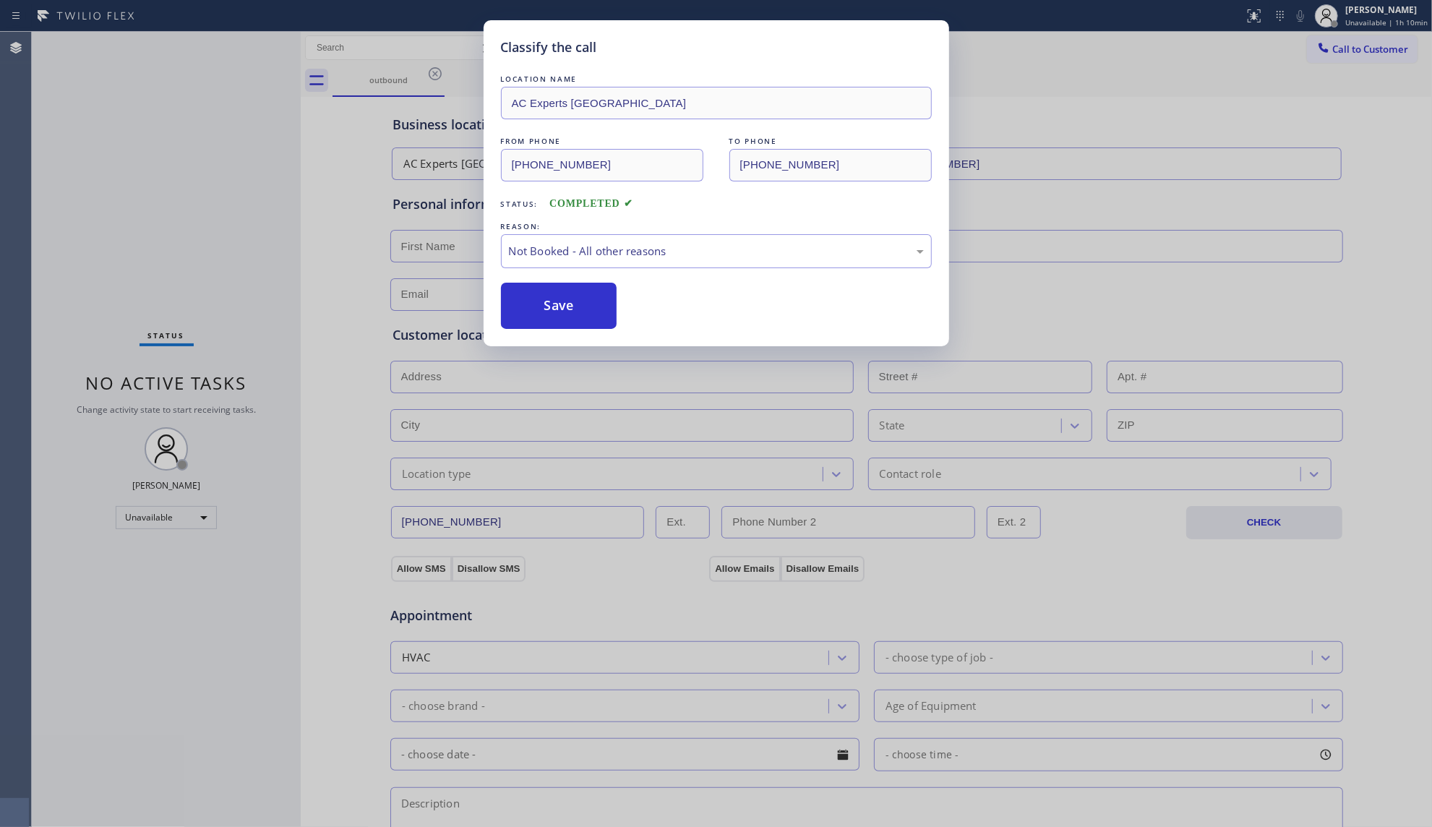
click at [549, 296] on button "Save" at bounding box center [559, 306] width 116 height 46
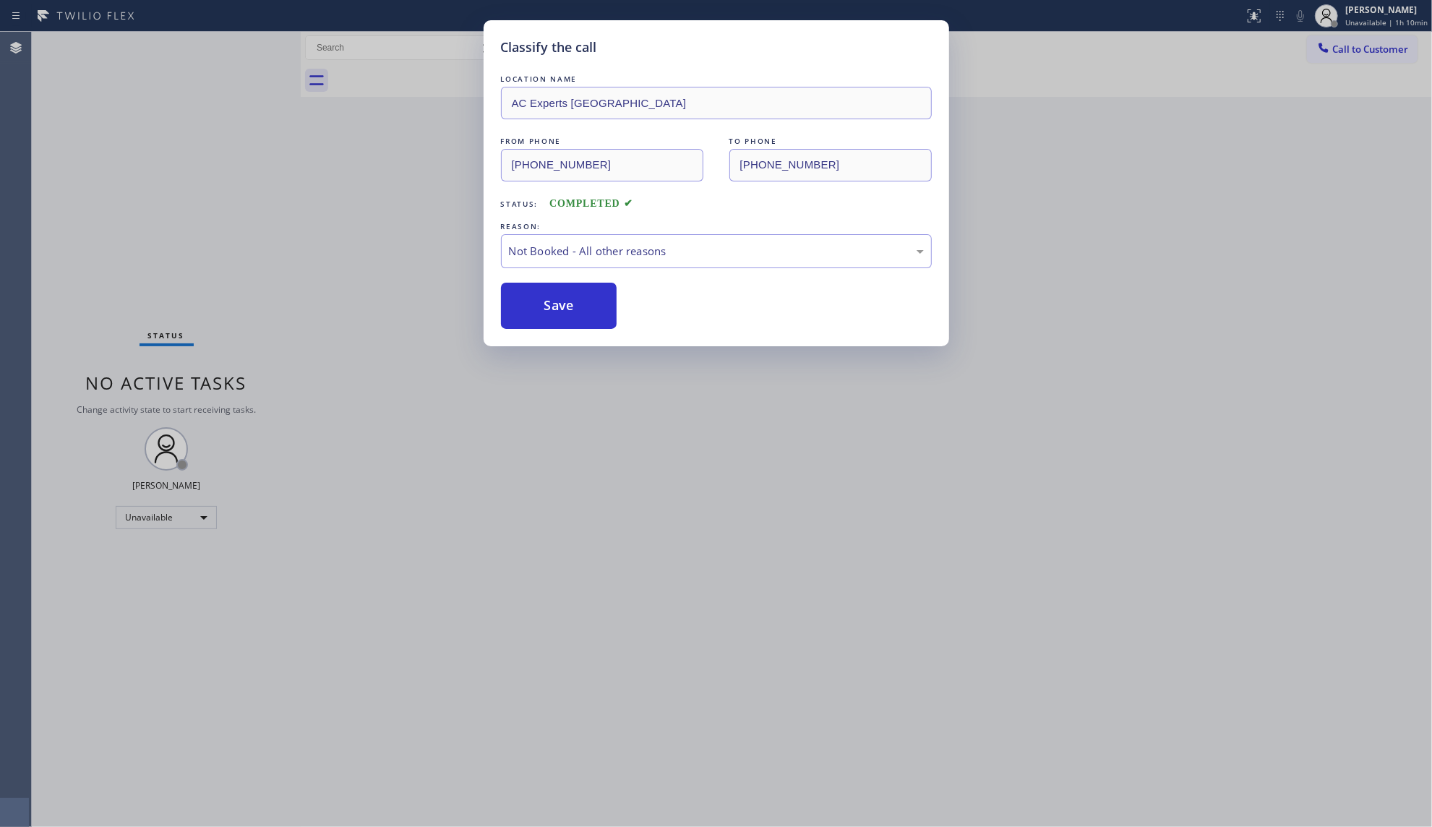
click at [549, 296] on button "Save" at bounding box center [559, 306] width 116 height 46
click at [1349, 38] on div "Classify the call LOCATION NAME AC Experts Westchester FROM PHONE [PHONE_NUMBER…" at bounding box center [716, 413] width 1432 height 827
click at [1343, 48] on div "Classify the call LOCATION NAME AC Experts Westchester FROM PHONE [PHONE_NUMBER…" at bounding box center [716, 413] width 1432 height 827
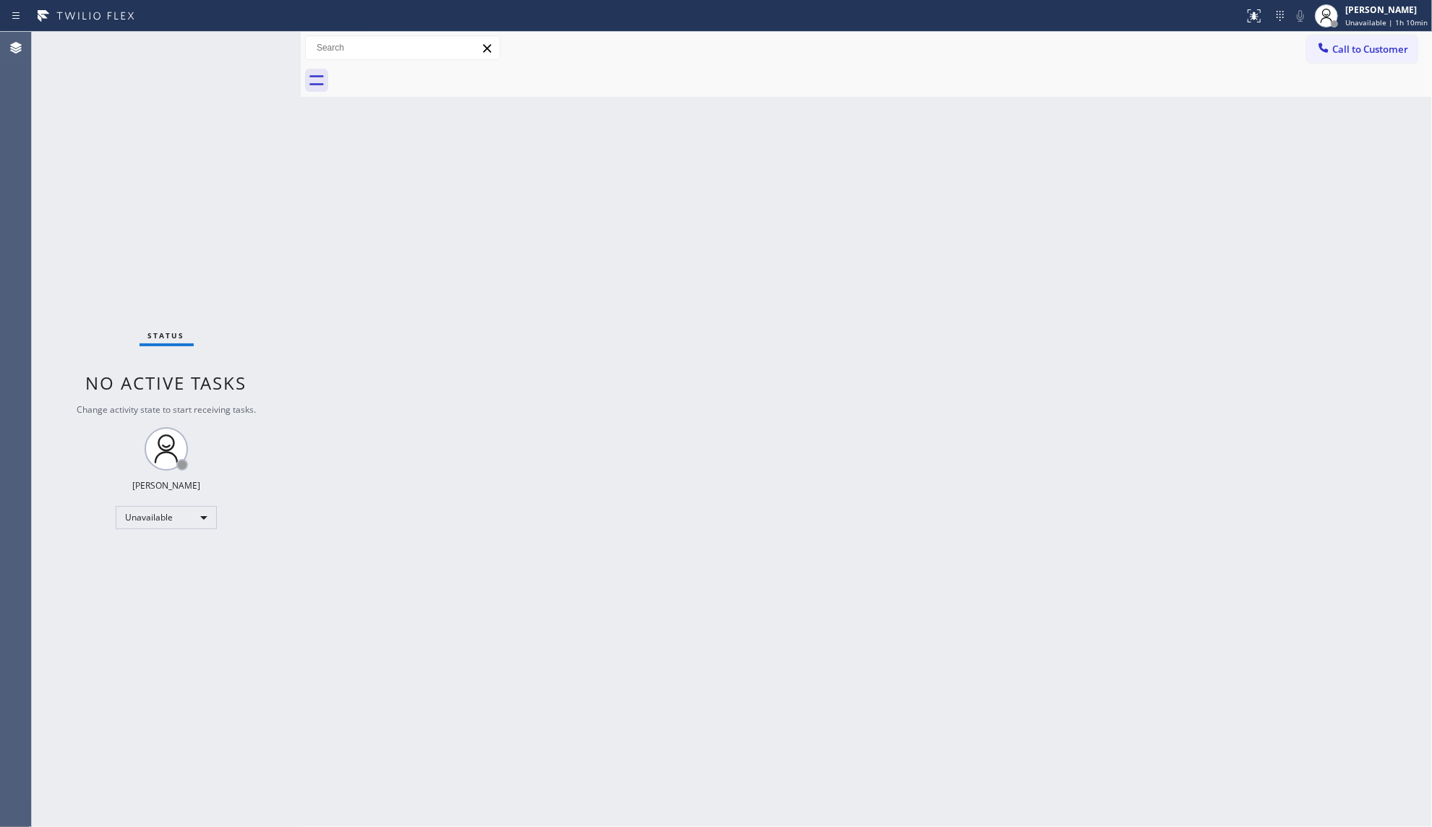
drag, startPoint x: 1367, startPoint y: 50, endPoint x: 1317, endPoint y: 64, distance: 52.4
click at [1367, 49] on span "Call to Customer" at bounding box center [1370, 49] width 76 height 13
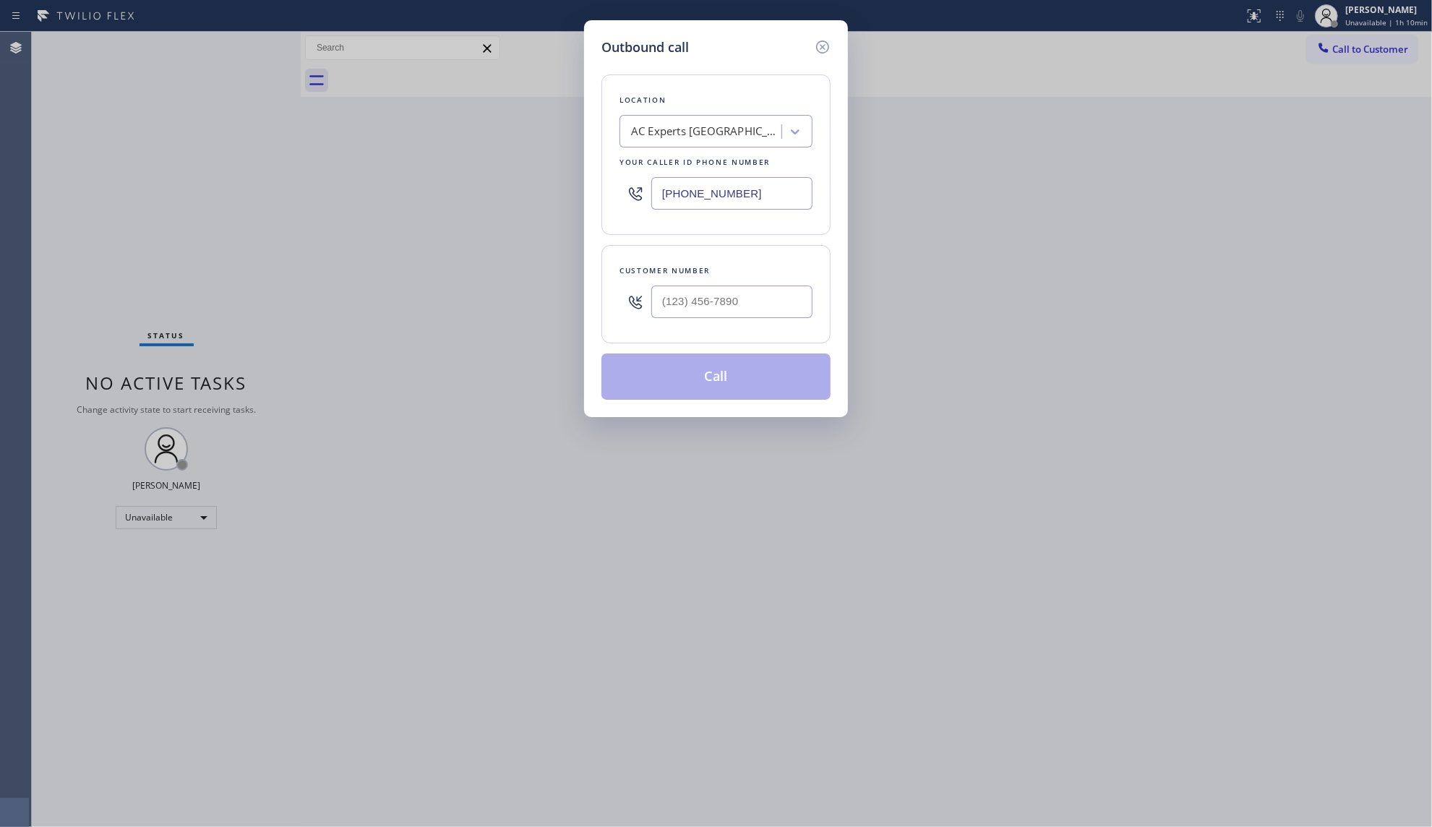
drag, startPoint x: 775, startPoint y: 195, endPoint x: 671, endPoint y: 194, distance: 104.1
click at [629, 197] on div "[PHONE_NUMBER]" at bounding box center [715, 193] width 193 height 47
paste input "516) 701-1773"
type input "[PHONE_NUMBER]"
click at [744, 306] on input "(___) ___-____" at bounding box center [731, 301] width 161 height 33
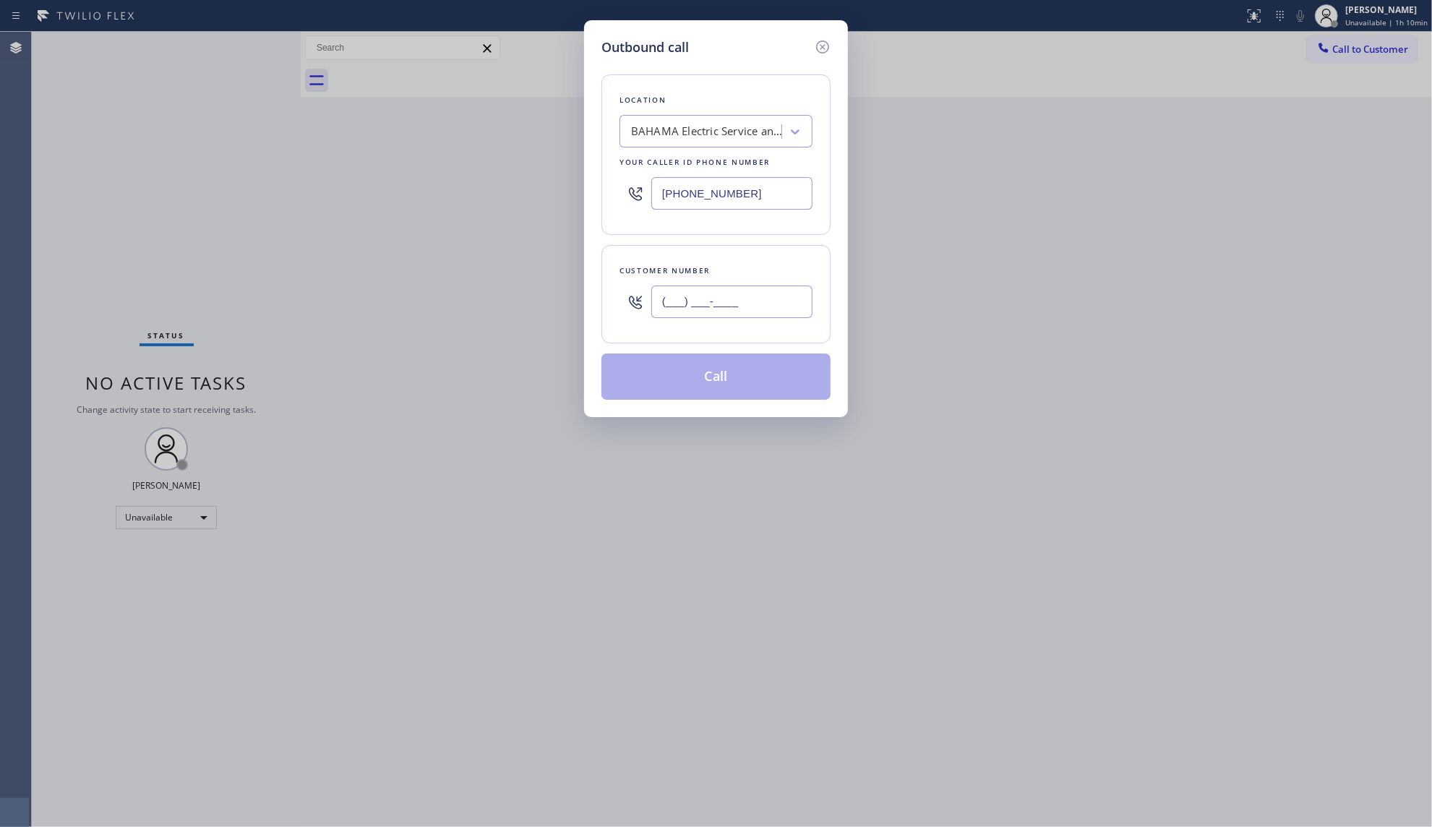
paste input "716) 861-9154"
type input "[PHONE_NUMBER]"
click at [729, 382] on button "Call" at bounding box center [715, 376] width 229 height 46
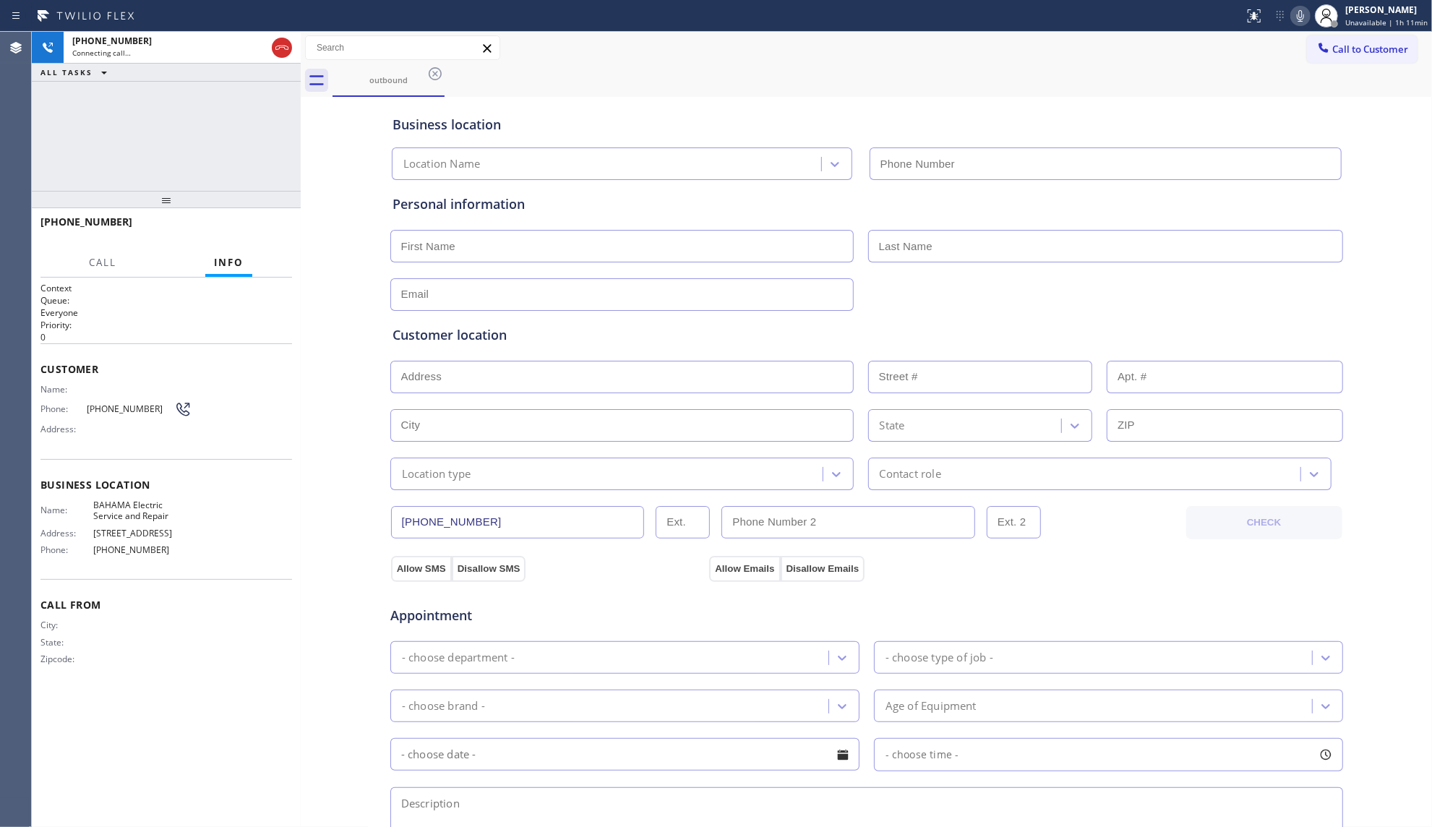
type input "[PHONE_NUMBER]"
click at [955, 64] on div "outbound" at bounding box center [881, 80] width 1099 height 33
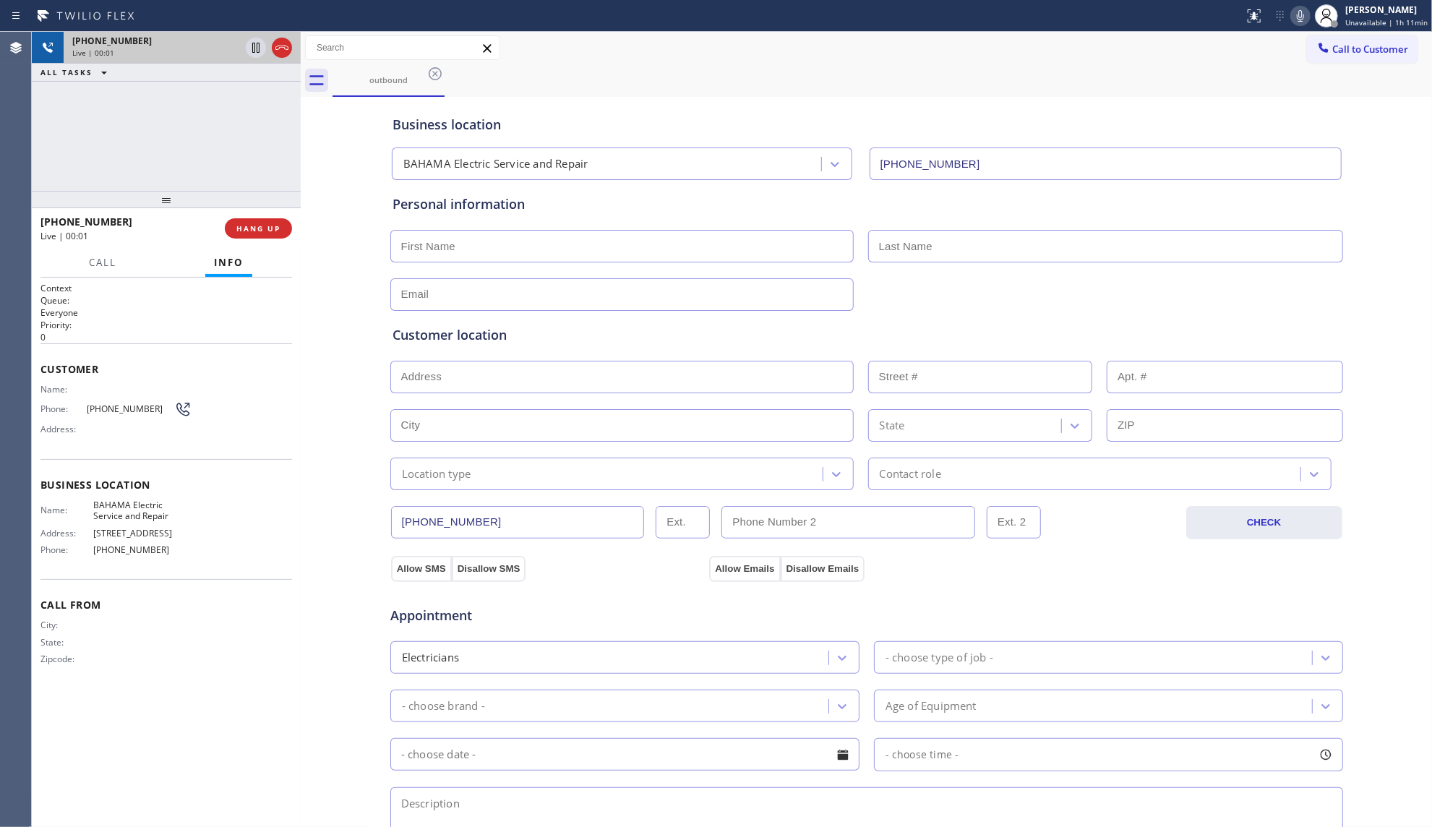
click at [290, 47] on div at bounding box center [282, 47] width 20 height 17
drag, startPoint x: 269, startPoint y: 235, endPoint x: 286, endPoint y: 238, distance: 17.7
click at [269, 236] on button "COMPLETE" at bounding box center [255, 228] width 73 height 20
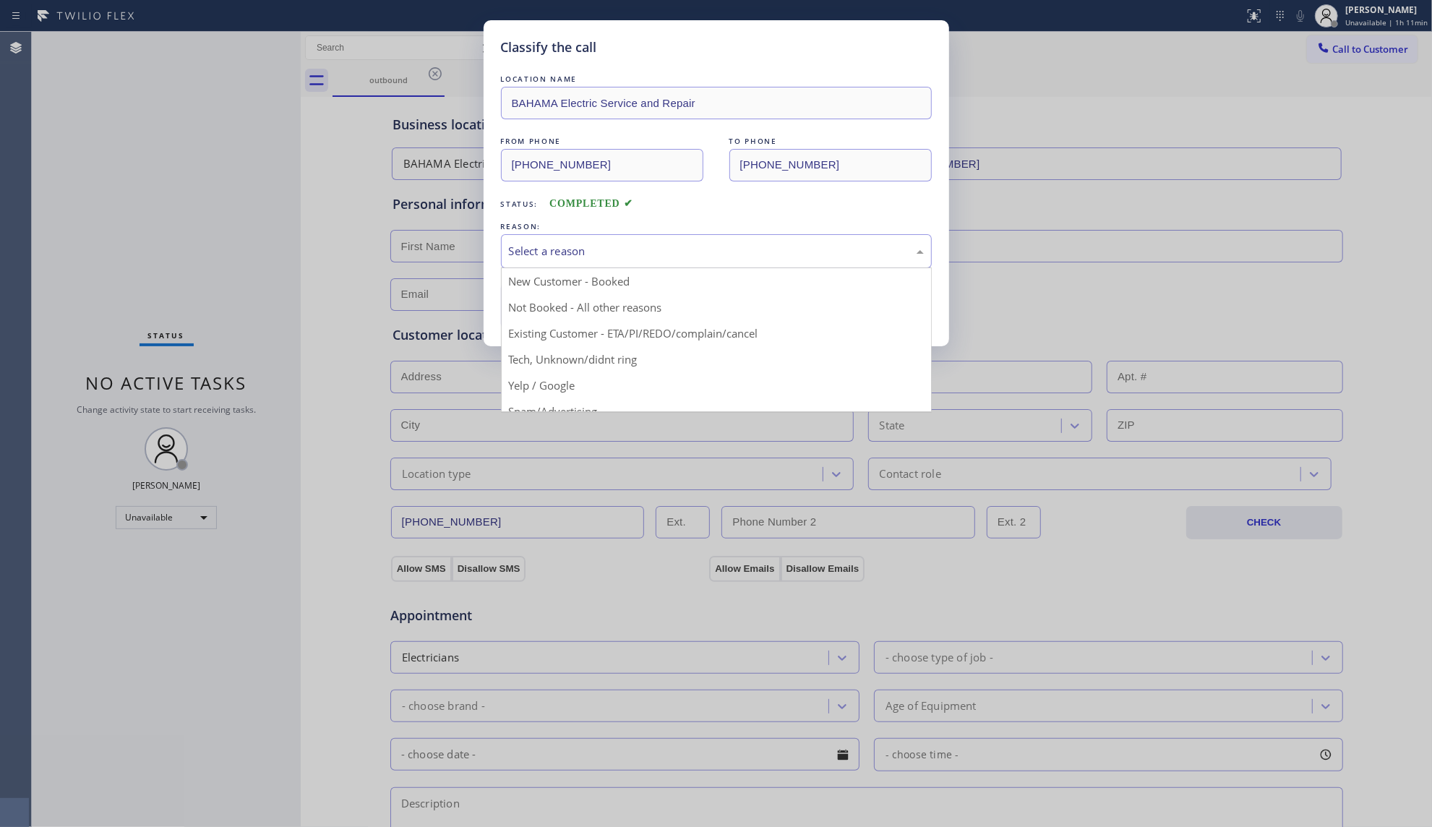
click at [541, 246] on div "Select a reason" at bounding box center [716, 251] width 415 height 17
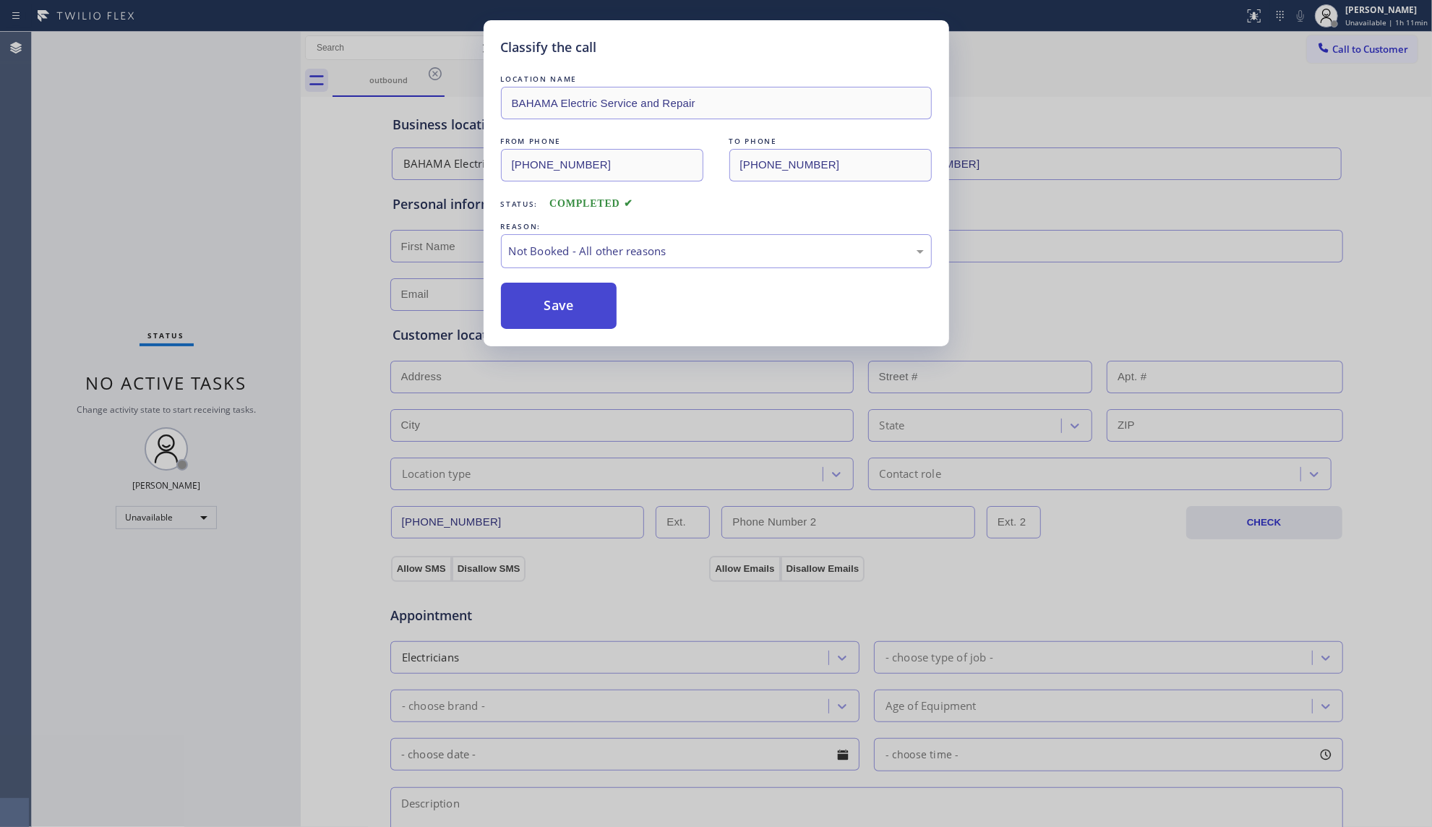
click at [541, 311] on button "Save" at bounding box center [559, 306] width 116 height 46
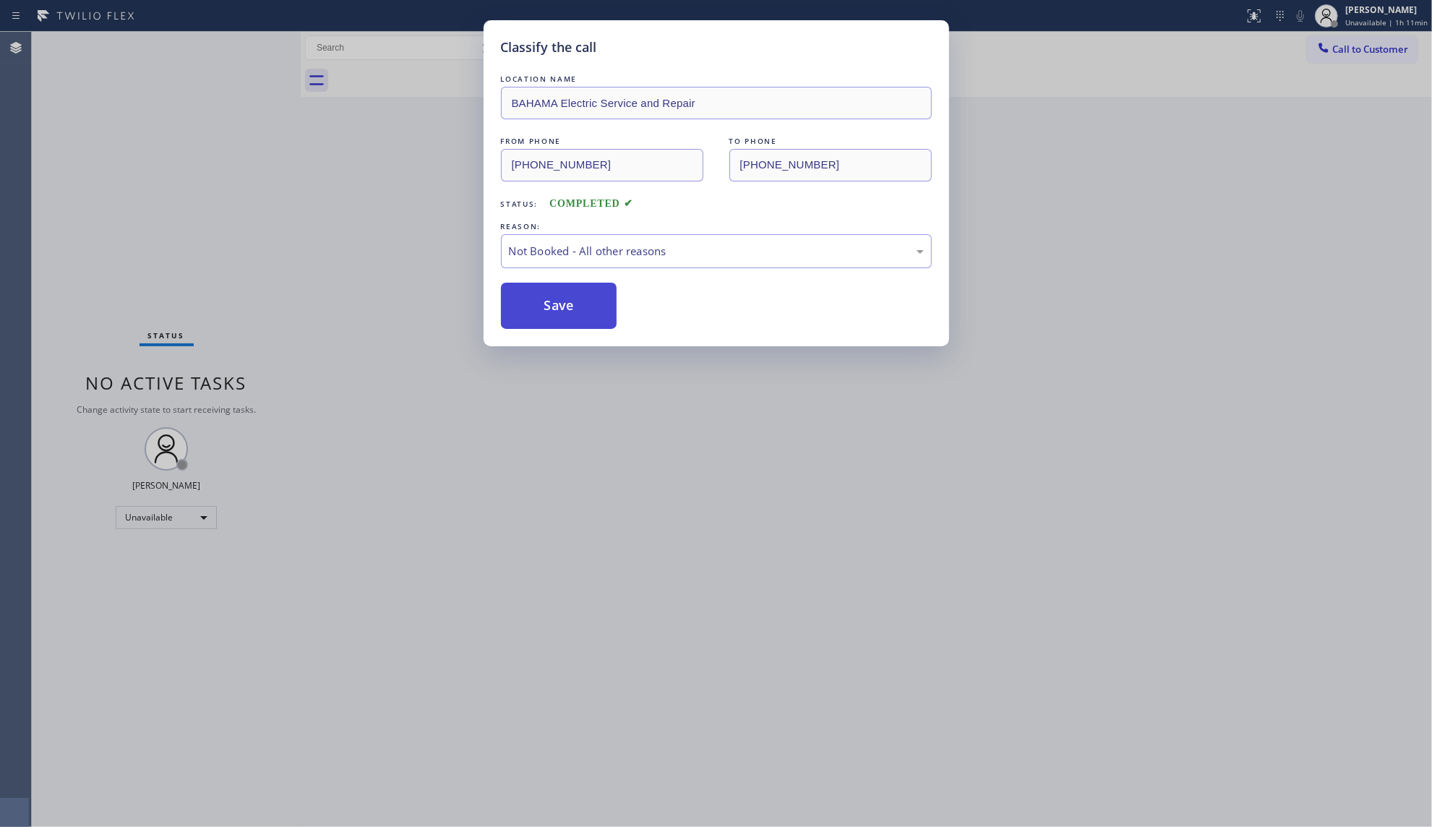
click at [541, 311] on button "Save" at bounding box center [559, 306] width 116 height 46
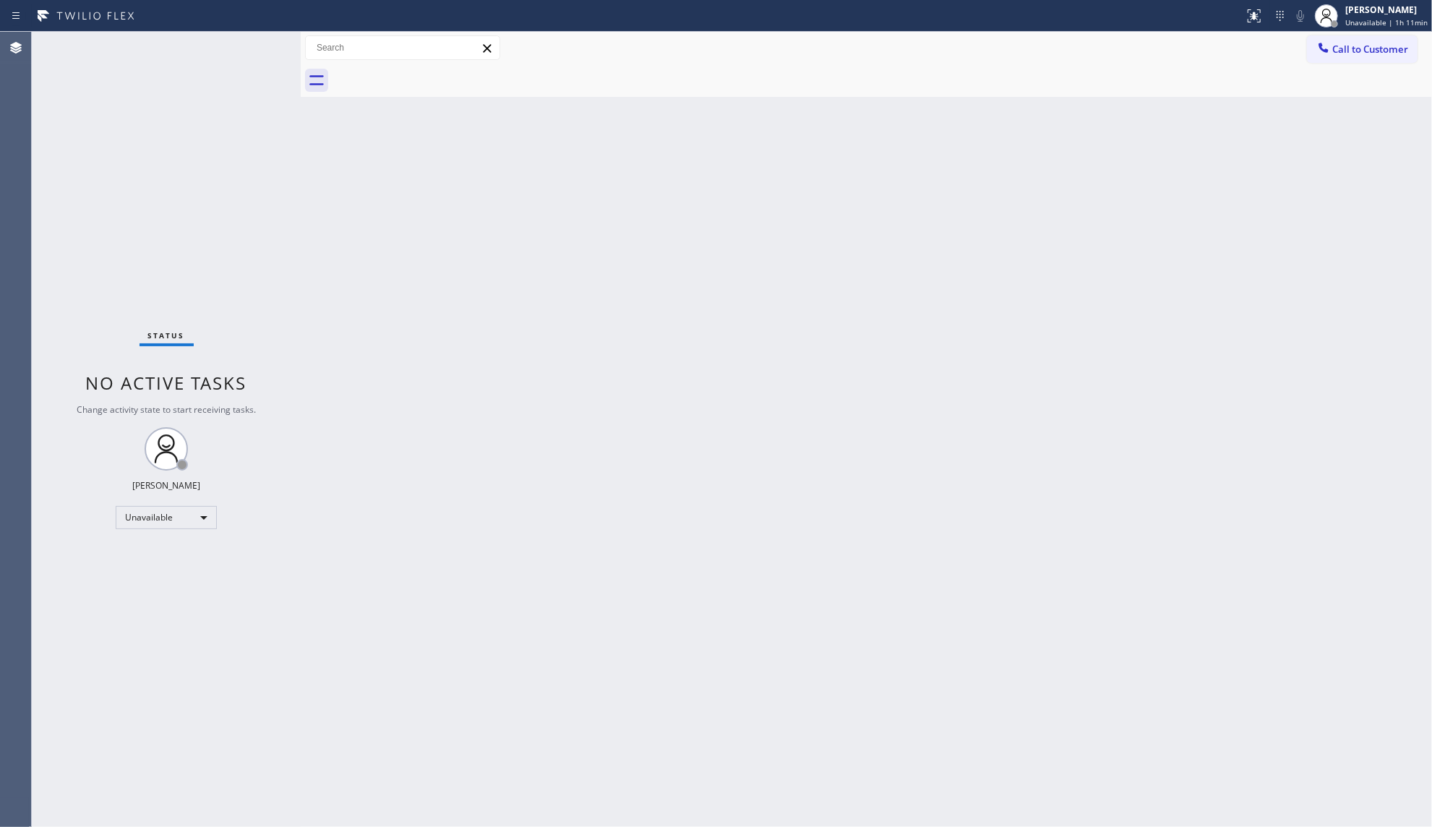
drag, startPoint x: 1376, startPoint y: 47, endPoint x: 1359, endPoint y: 59, distance: 21.3
click at [1373, 49] on span "Call to Customer" at bounding box center [1370, 49] width 76 height 13
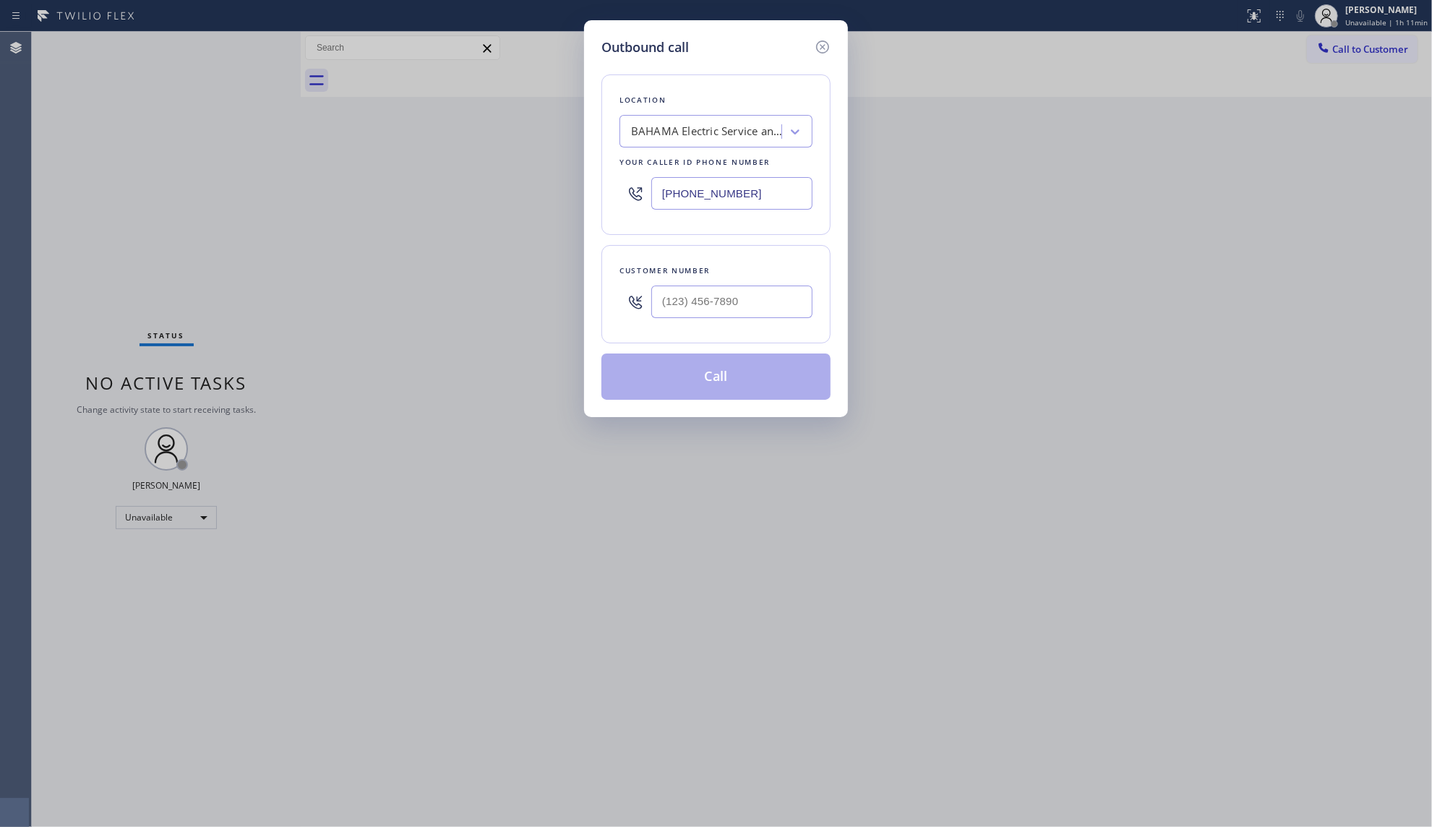
drag, startPoint x: 804, startPoint y: 189, endPoint x: 594, endPoint y: 197, distance: 210.4
click at [594, 197] on div "Outbound call Location BAHAMA Electric Service and Repair Your caller id phone …" at bounding box center [716, 218] width 264 height 397
paste input "61) 771-6455"
type input "[PHONE_NUMBER]"
click at [740, 293] on input "(___) ___-____" at bounding box center [731, 301] width 161 height 33
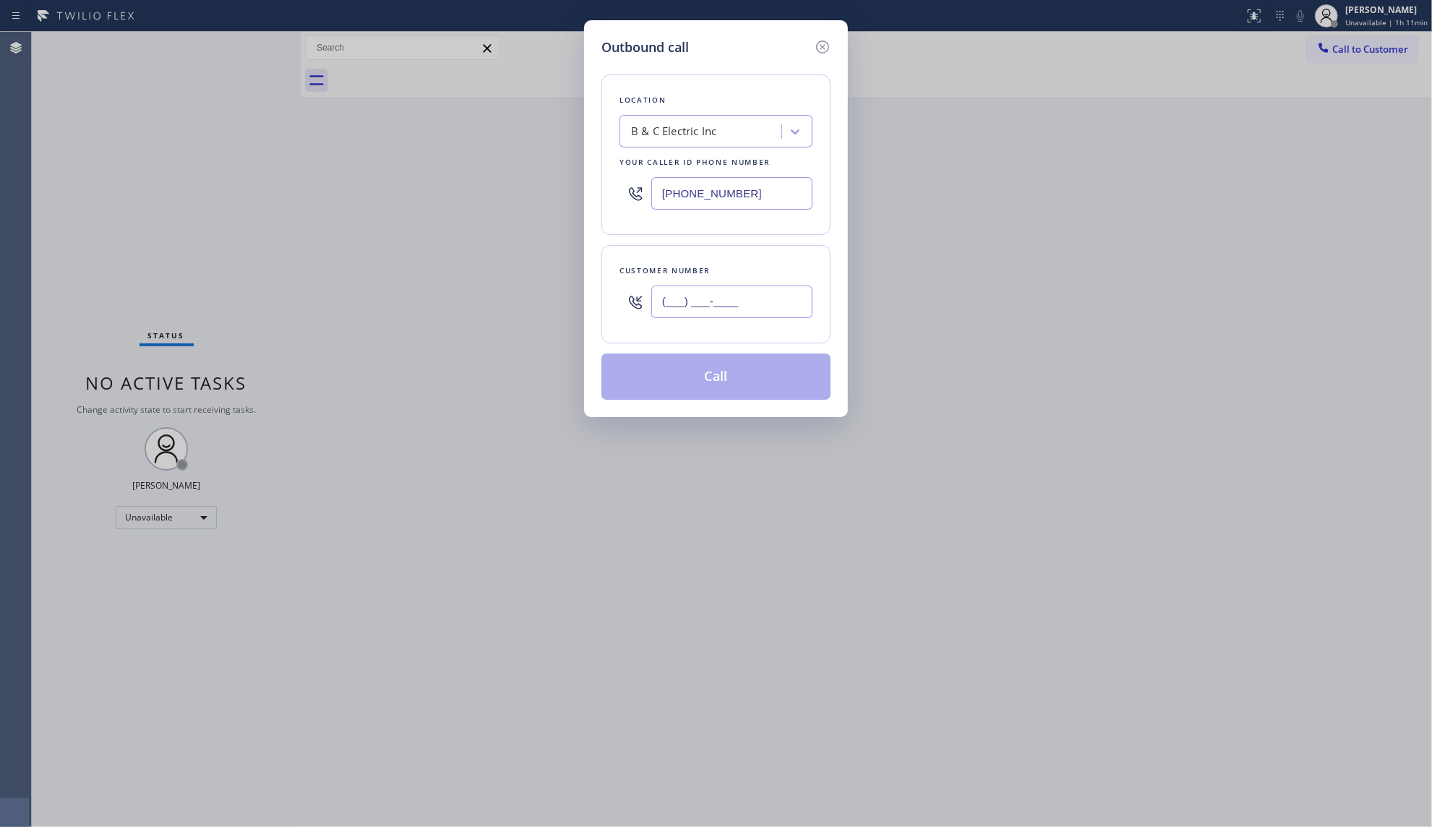
paste input "386) 229-6588"
type input "[PHONE_NUMBER]"
click at [740, 389] on button "Call" at bounding box center [715, 376] width 229 height 46
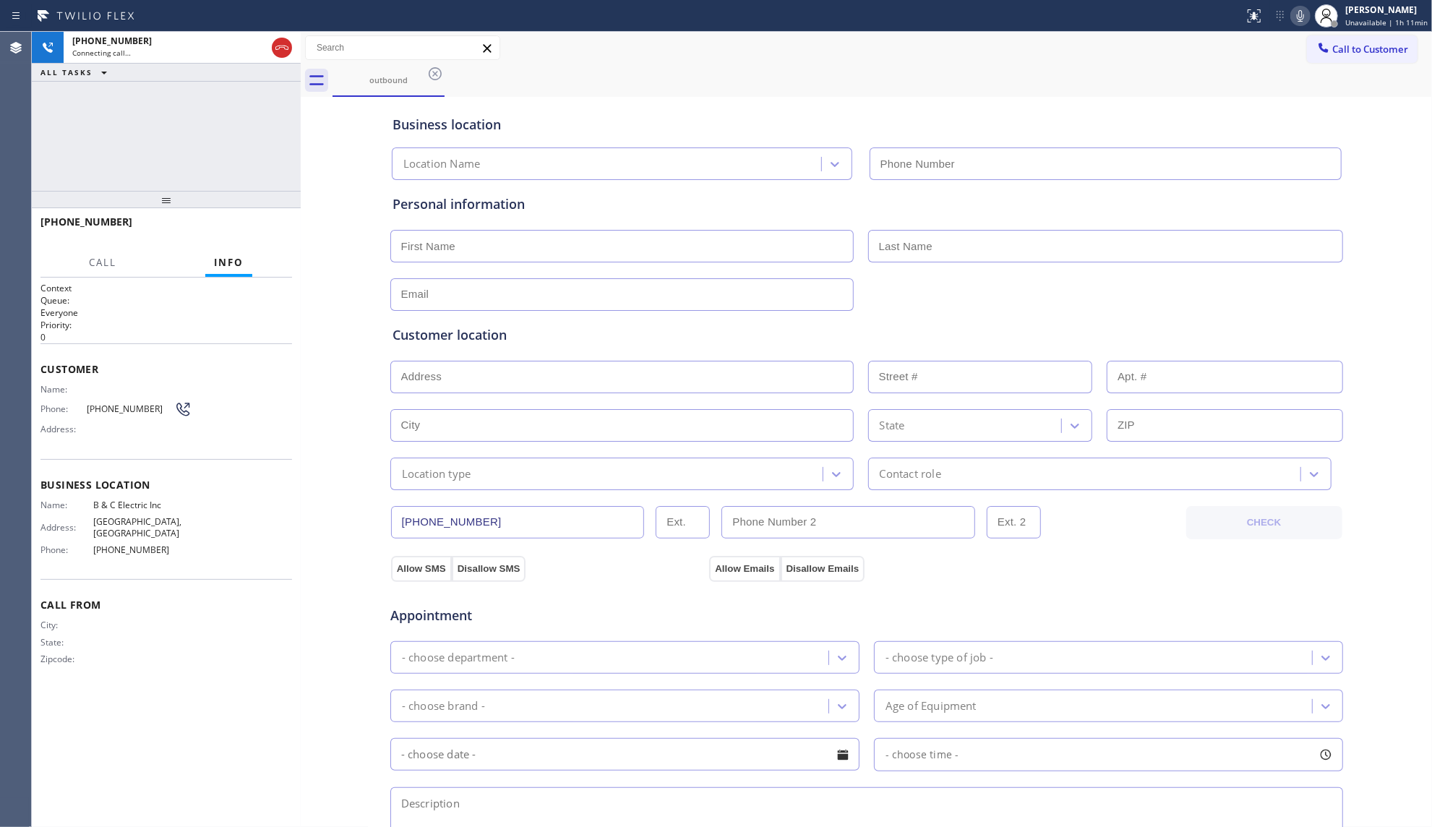
type input "[PHONE_NUMBER]"
click at [981, 69] on div "outbound" at bounding box center [881, 80] width 1099 height 33
click at [259, 227] on span "HANG UP" at bounding box center [258, 228] width 44 height 10
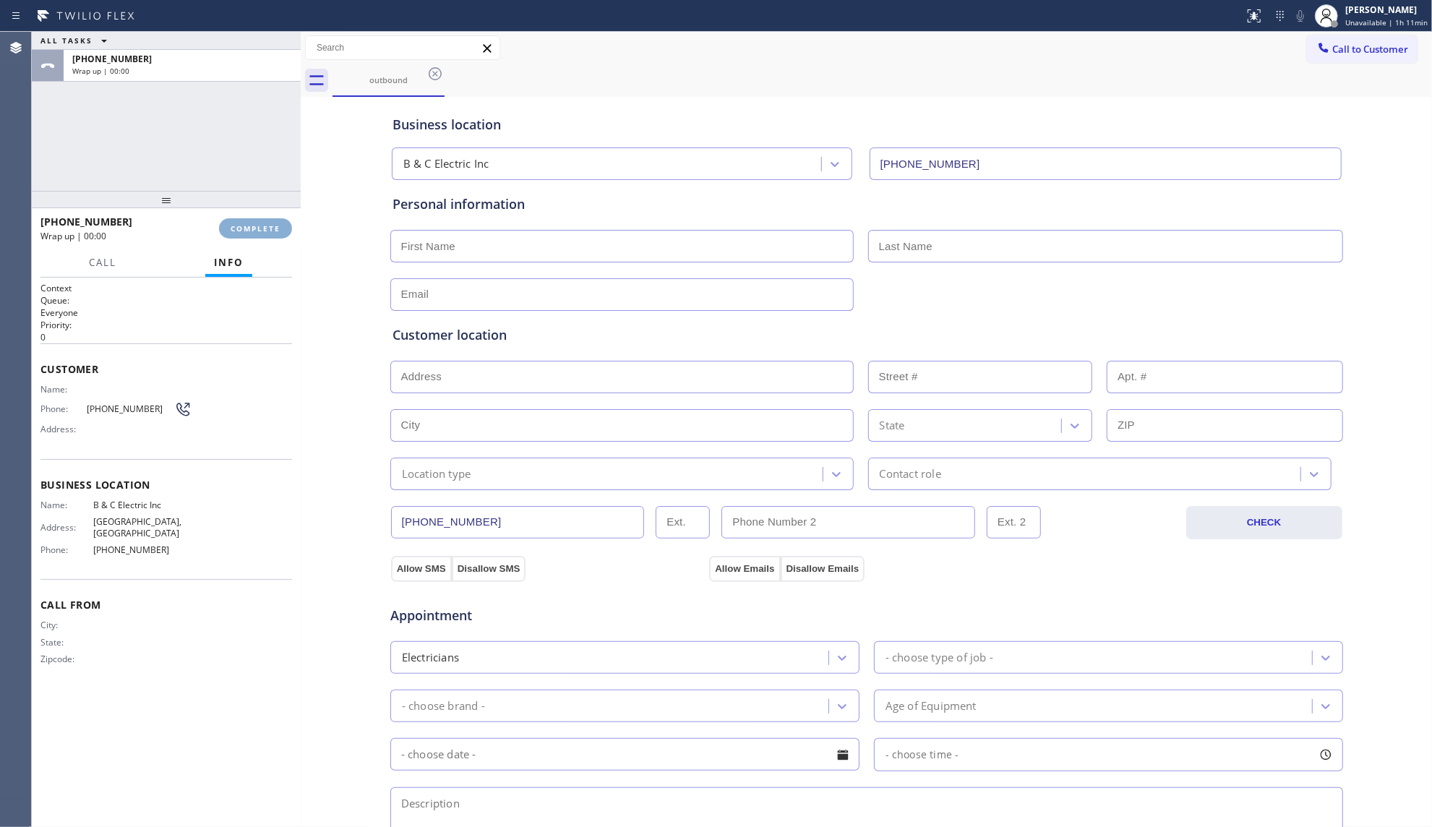
click at [261, 227] on span "COMPLETE" at bounding box center [256, 228] width 50 height 10
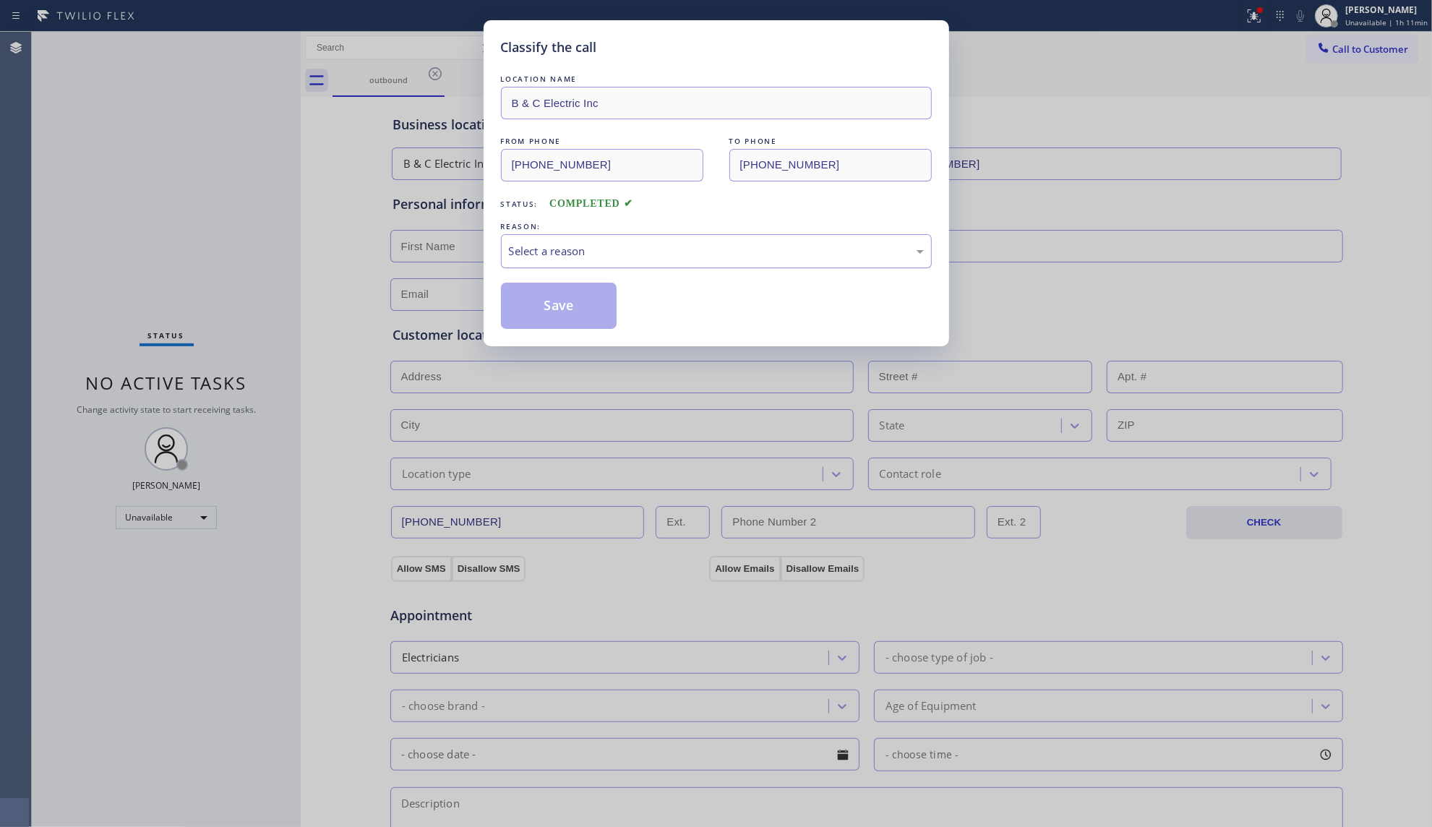
drag, startPoint x: 710, startPoint y: 246, endPoint x: 704, endPoint y: 235, distance: 12.9
click at [710, 247] on div "Select a reason" at bounding box center [716, 251] width 415 height 17
drag, startPoint x: 554, startPoint y: 298, endPoint x: 574, endPoint y: 270, distance: 34.1
click at [554, 296] on button "Save" at bounding box center [559, 306] width 116 height 46
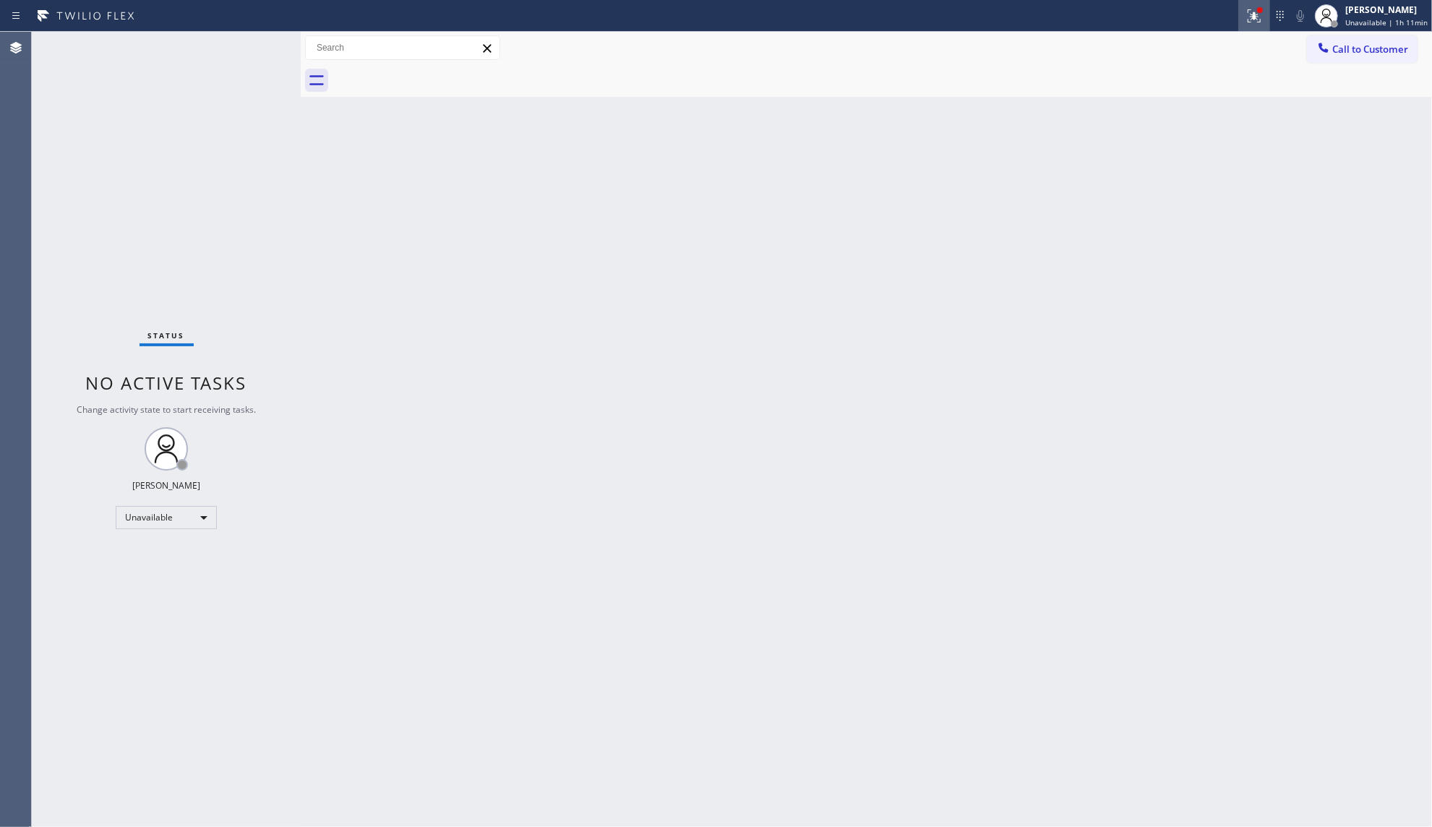
drag, startPoint x: 1263, startPoint y: 18, endPoint x: 1240, endPoint y: 149, distance: 132.8
click at [1263, 26] on button at bounding box center [1254, 16] width 32 height 32
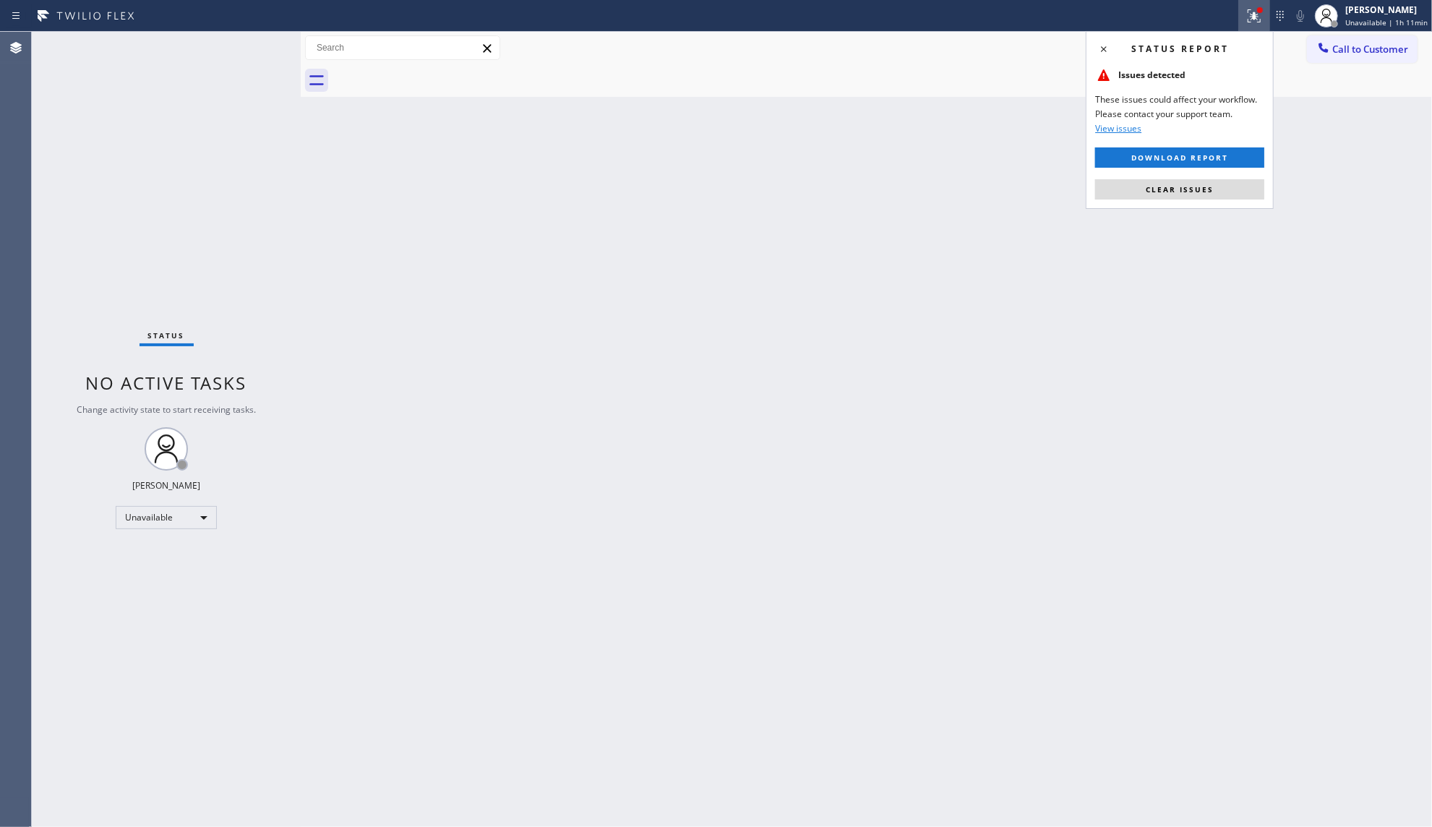
drag, startPoint x: 1223, startPoint y: 192, endPoint x: 1230, endPoint y: 181, distance: 13.0
click at [1223, 189] on button "Clear issues" at bounding box center [1179, 189] width 169 height 20
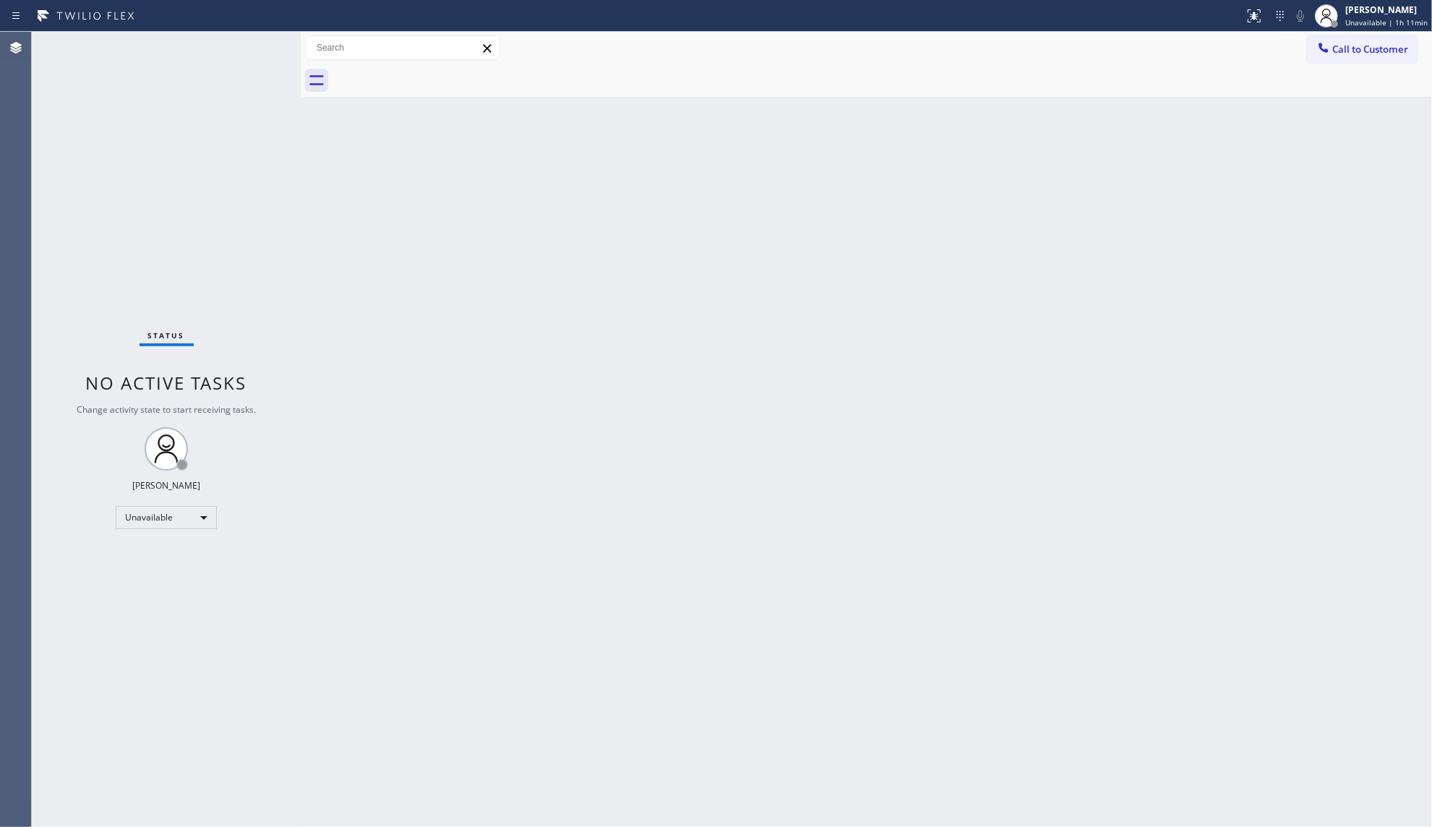
drag, startPoint x: 1356, startPoint y: 43, endPoint x: 913, endPoint y: 201, distance: 470.2
click at [1356, 44] on span "Call to Customer" at bounding box center [1370, 49] width 76 height 13
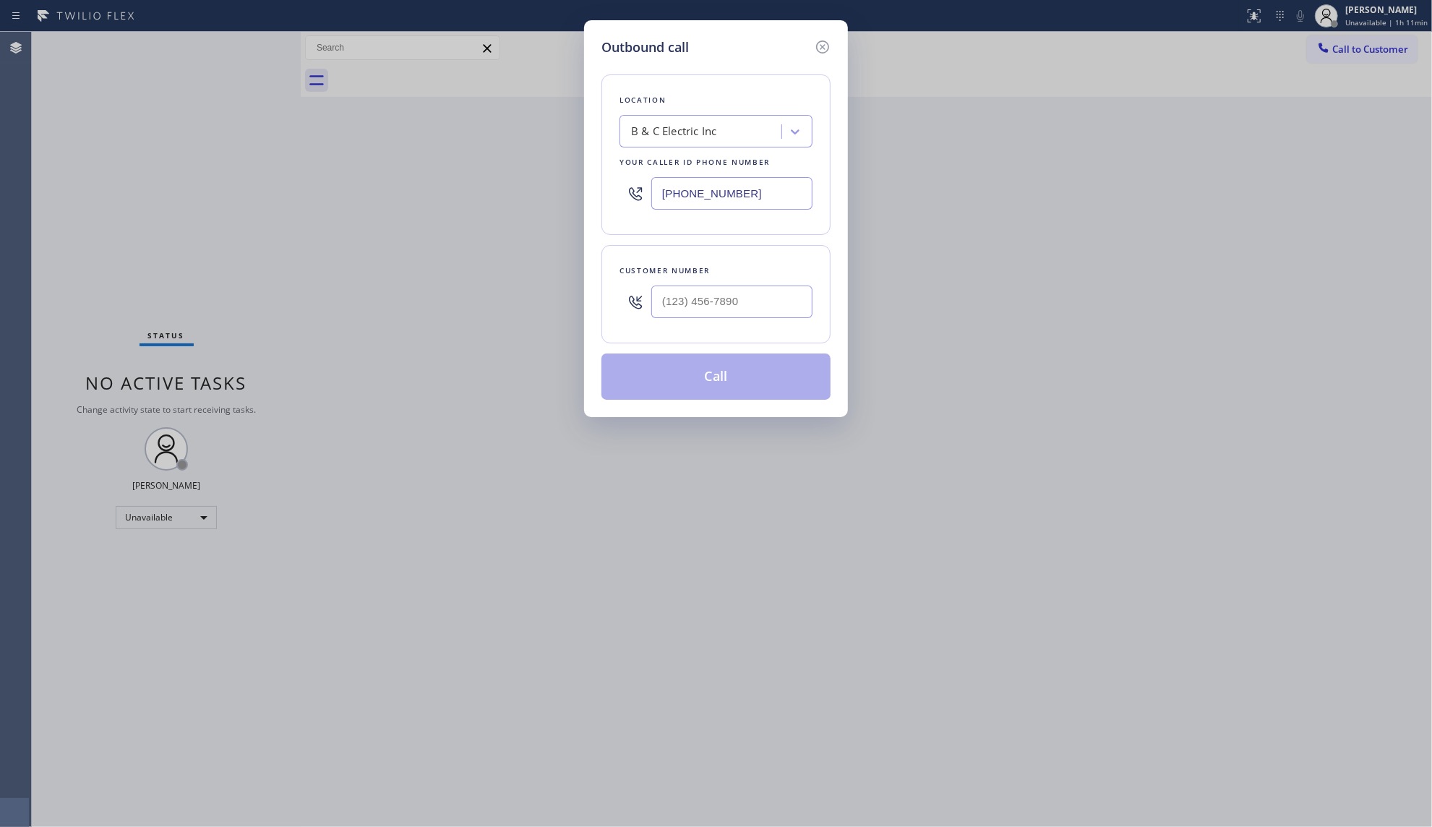
drag, startPoint x: 773, startPoint y: 203, endPoint x: 596, endPoint y: 202, distance: 176.3
click at [596, 202] on div "Outbound call Location B & C Electric Inc Your caller id phone number [PHONE_NU…" at bounding box center [716, 218] width 264 height 397
paste input "786) 524-1238"
type input "[PHONE_NUMBER]"
click at [773, 308] on input "(___) ___-____" at bounding box center [731, 301] width 161 height 33
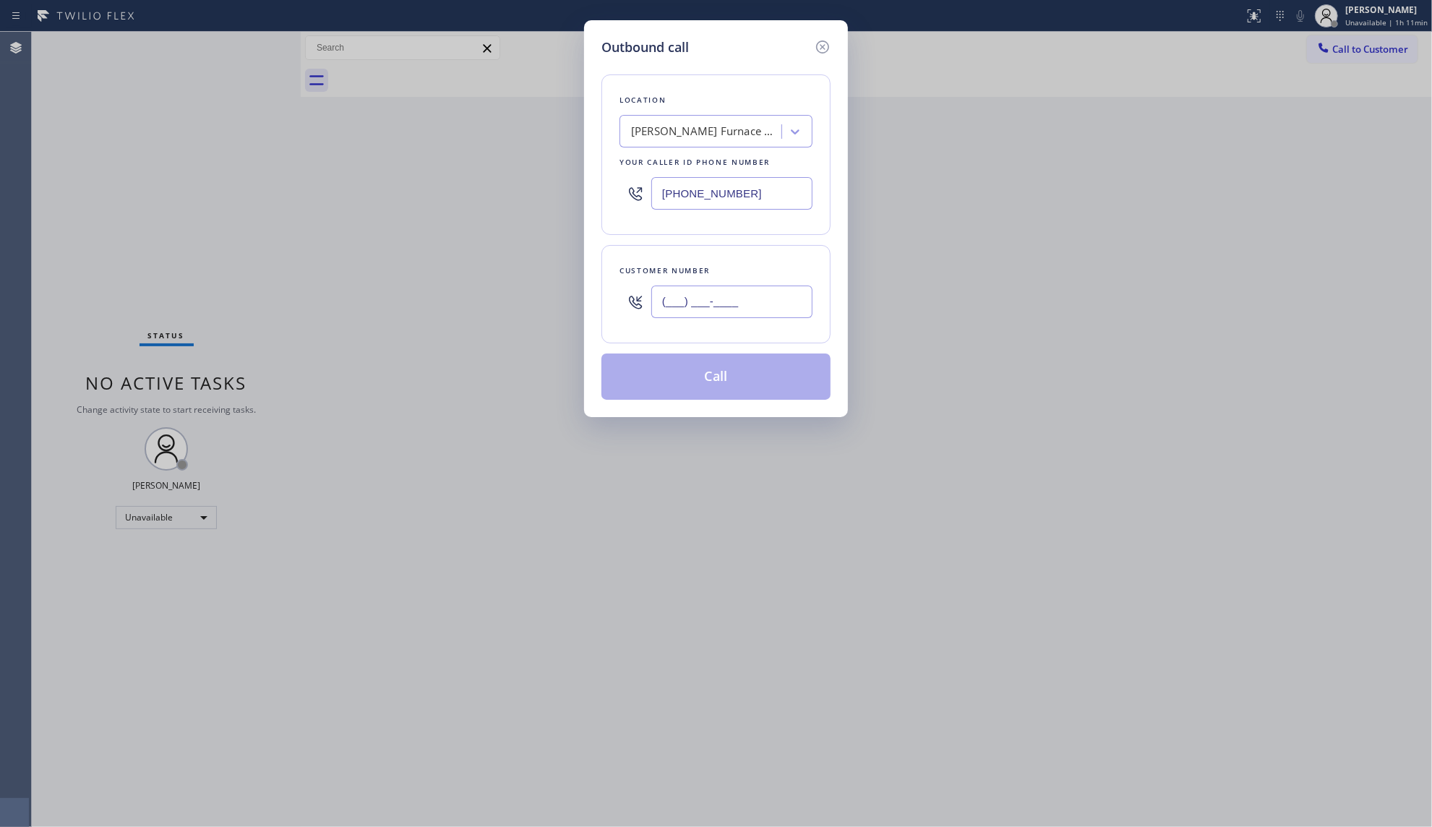
paste input "863) 766-1997"
type input "[PHONE_NUMBER]"
click at [741, 374] on button "Call" at bounding box center [715, 376] width 229 height 46
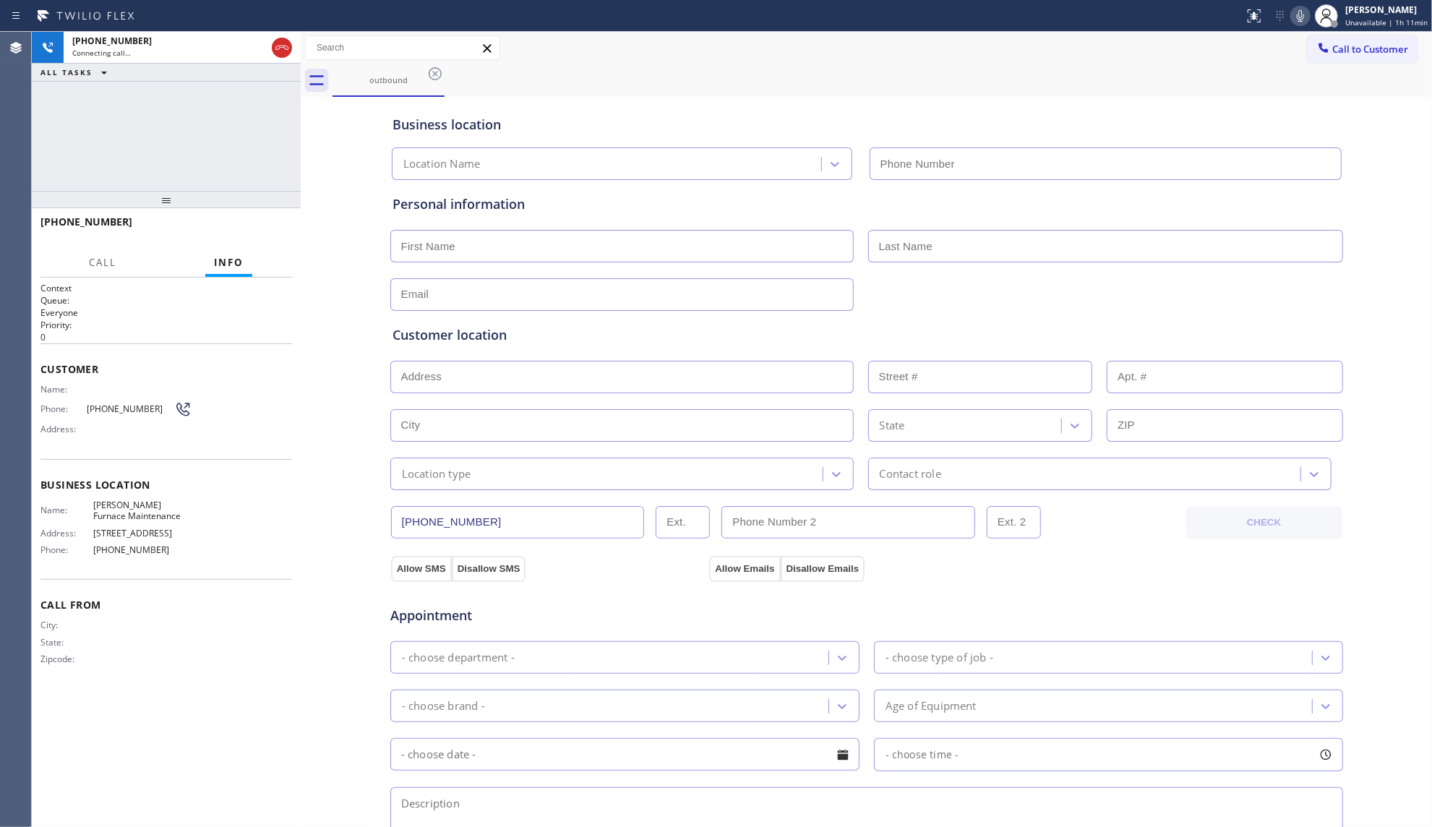
type input "[PHONE_NUMBER]"
click at [251, 220] on button "HANG UP" at bounding box center [258, 228] width 67 height 20
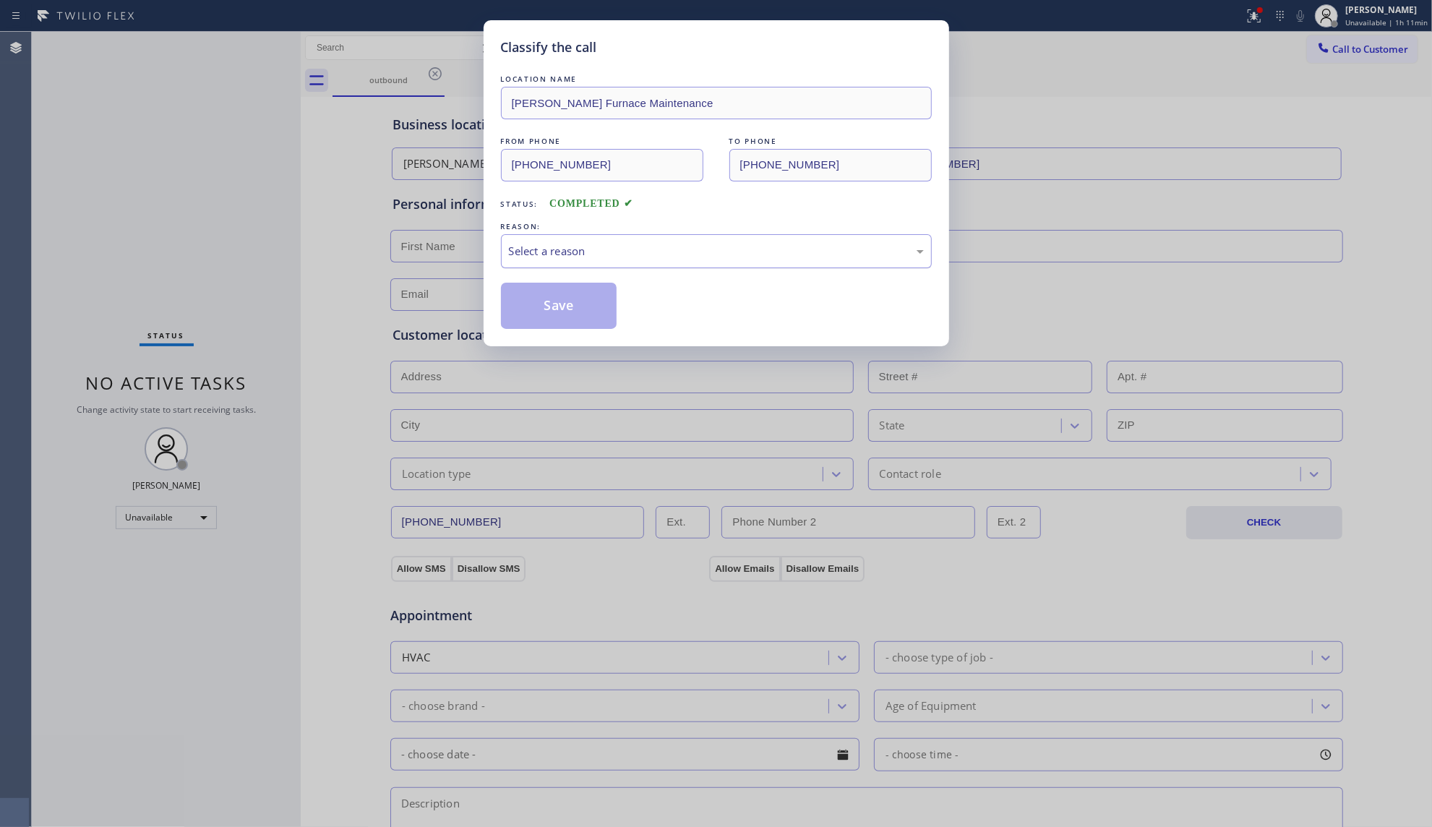
click at [549, 244] on div "Select a reason" at bounding box center [716, 251] width 415 height 17
click at [536, 308] on button "Save" at bounding box center [559, 306] width 116 height 46
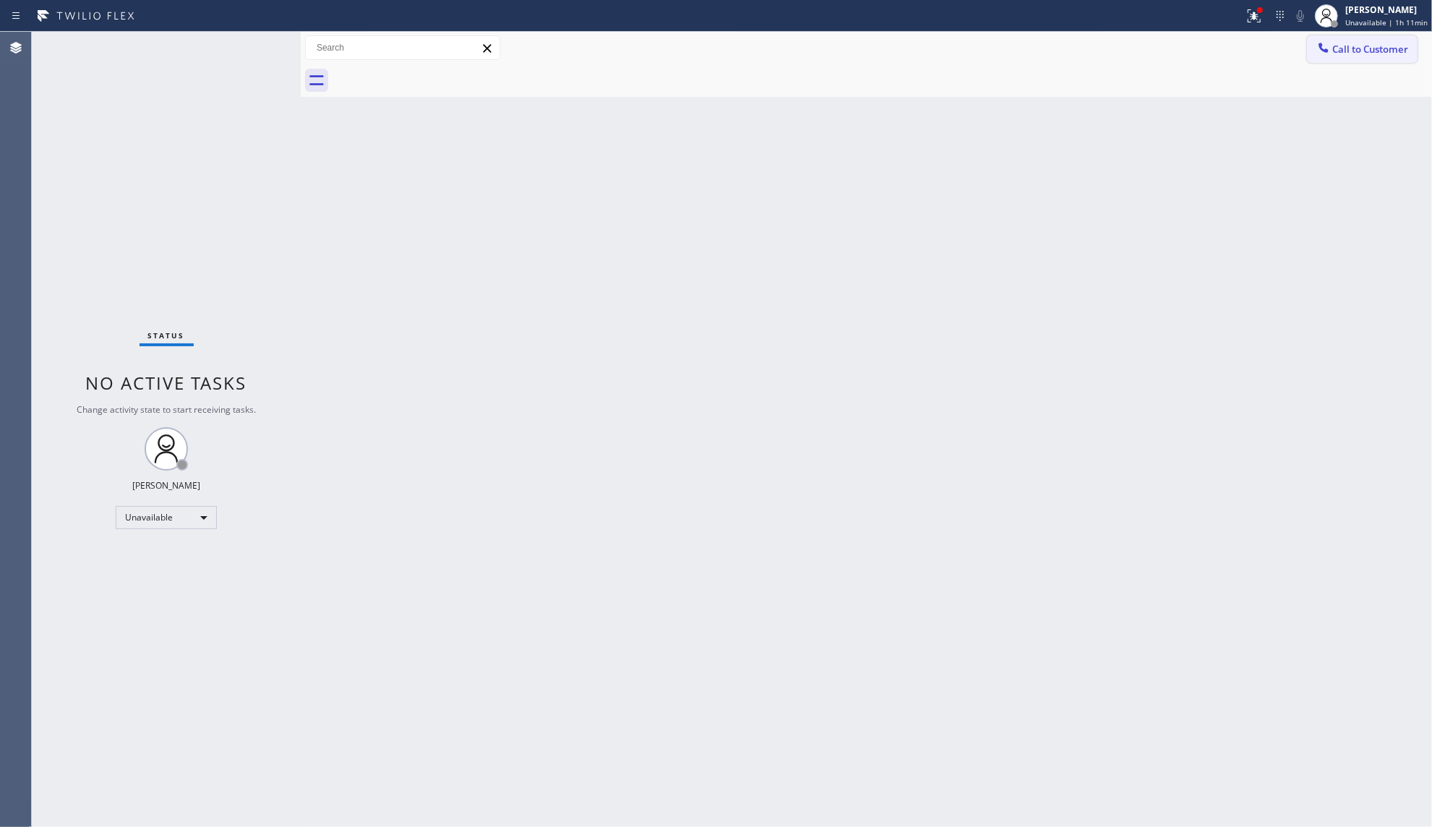
click at [1368, 43] on span "Call to Customer" at bounding box center [1370, 49] width 76 height 13
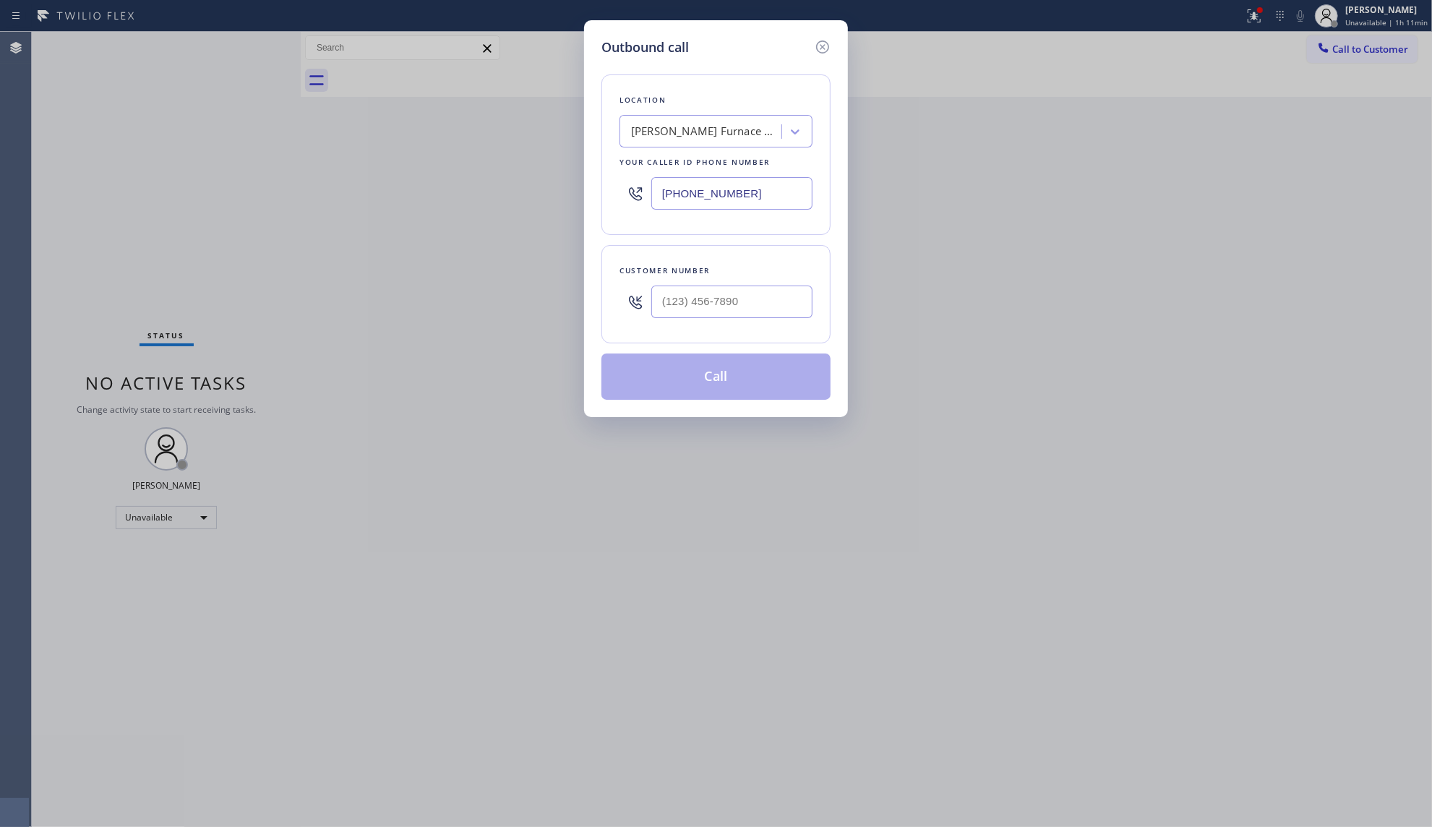
drag, startPoint x: 796, startPoint y: 199, endPoint x: 607, endPoint y: 197, distance: 188.6
click at [606, 197] on div "Location [PERSON_NAME][GEOGRAPHIC_DATA] Maintenance Your caller id phone number…" at bounding box center [715, 154] width 229 height 160
paste input "305) 871-9434"
type input "[PHONE_NUMBER]"
click at [765, 293] on input "(___) ___-____" at bounding box center [731, 301] width 161 height 33
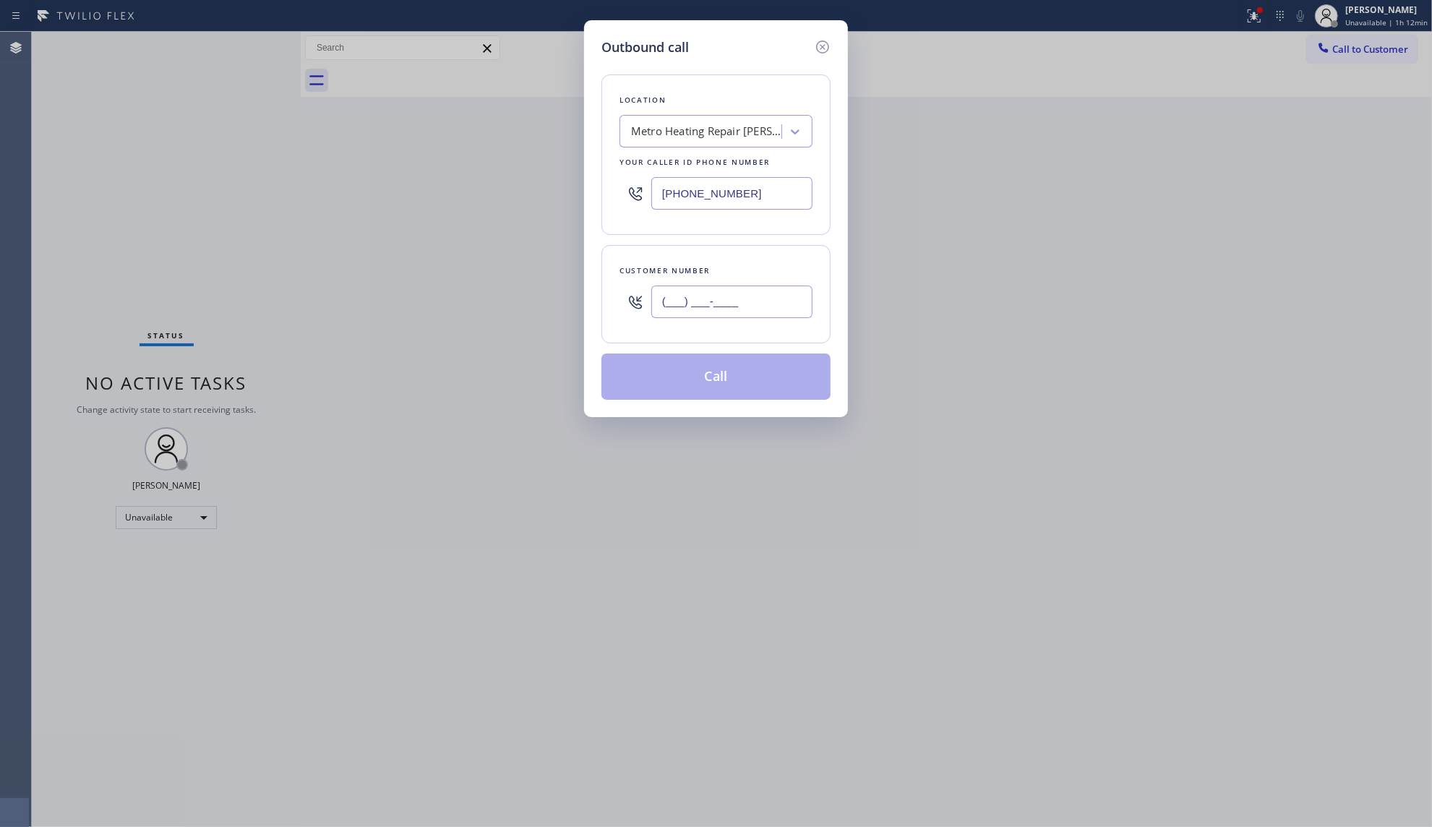
paste input "863) 766-1997"
type input "[PHONE_NUMBER]"
click at [714, 379] on button "Call" at bounding box center [715, 376] width 229 height 46
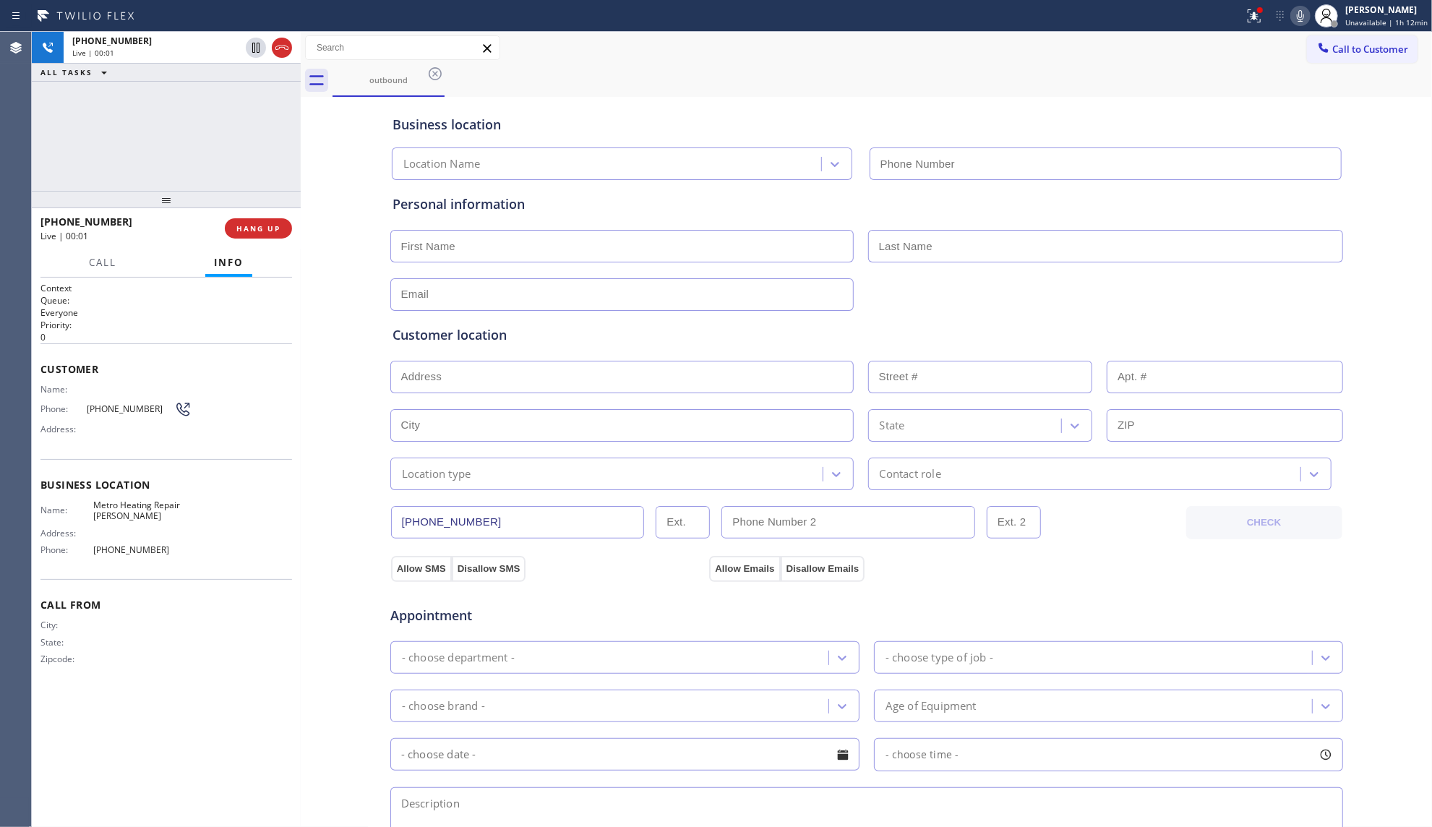
type input "[PHONE_NUMBER]"
click at [289, 226] on button "HANG UP" at bounding box center [258, 228] width 67 height 20
click at [288, 226] on button "HANG UP" at bounding box center [258, 228] width 67 height 20
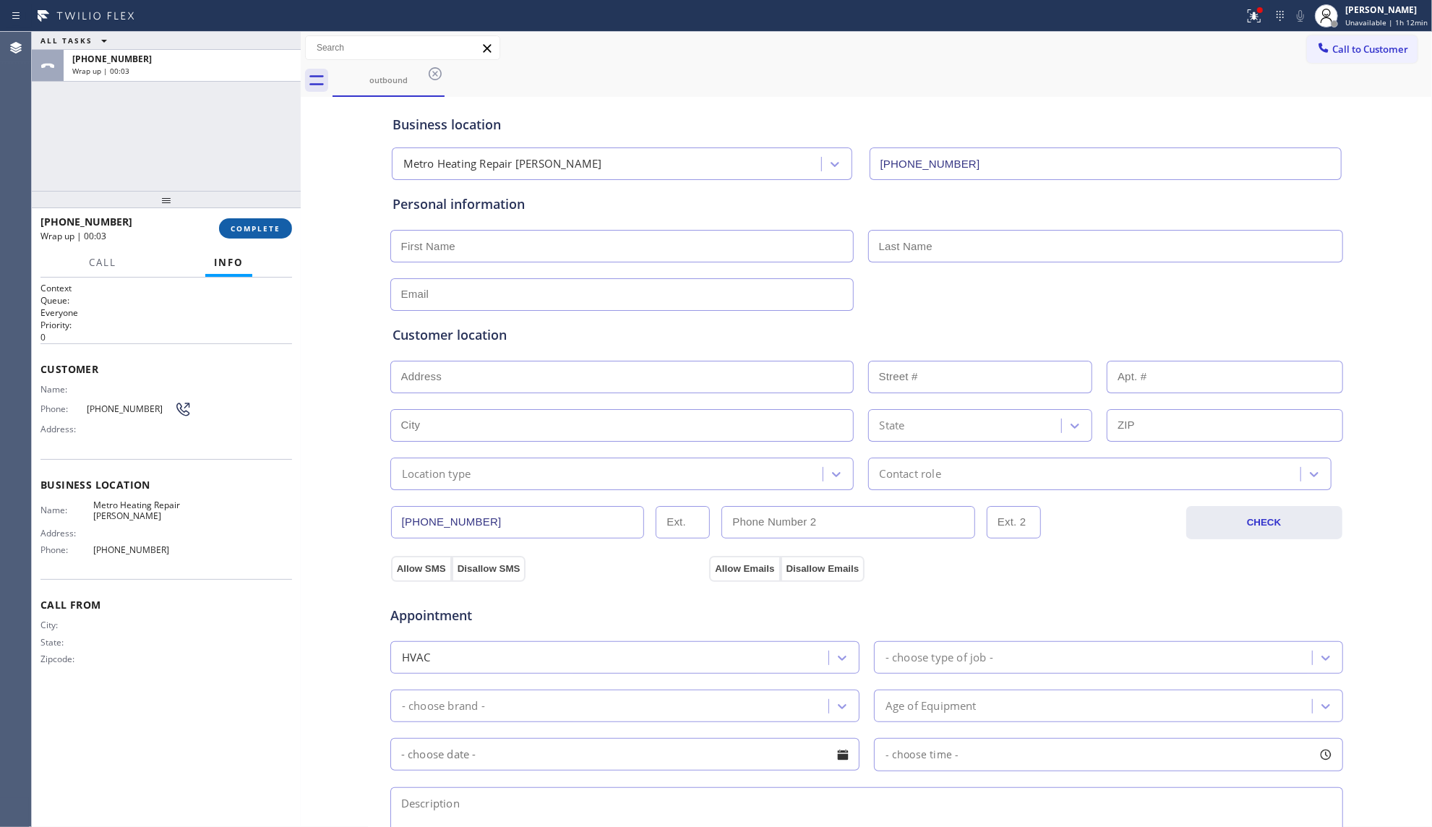
click at [264, 235] on button "COMPLETE" at bounding box center [255, 228] width 73 height 20
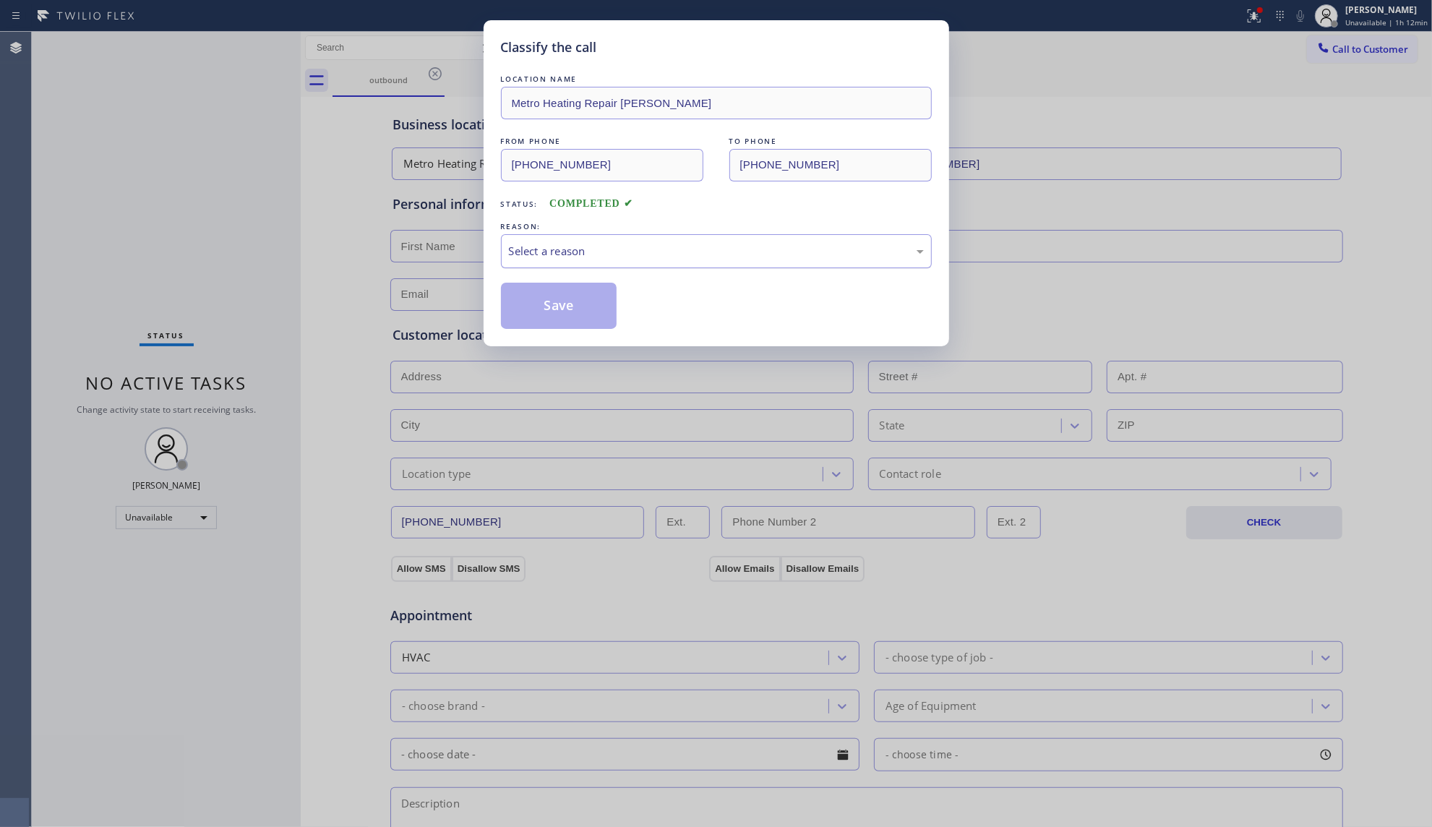
click at [602, 238] on div "Select a reason" at bounding box center [716, 251] width 431 height 34
click at [587, 305] on button "Save" at bounding box center [559, 306] width 116 height 46
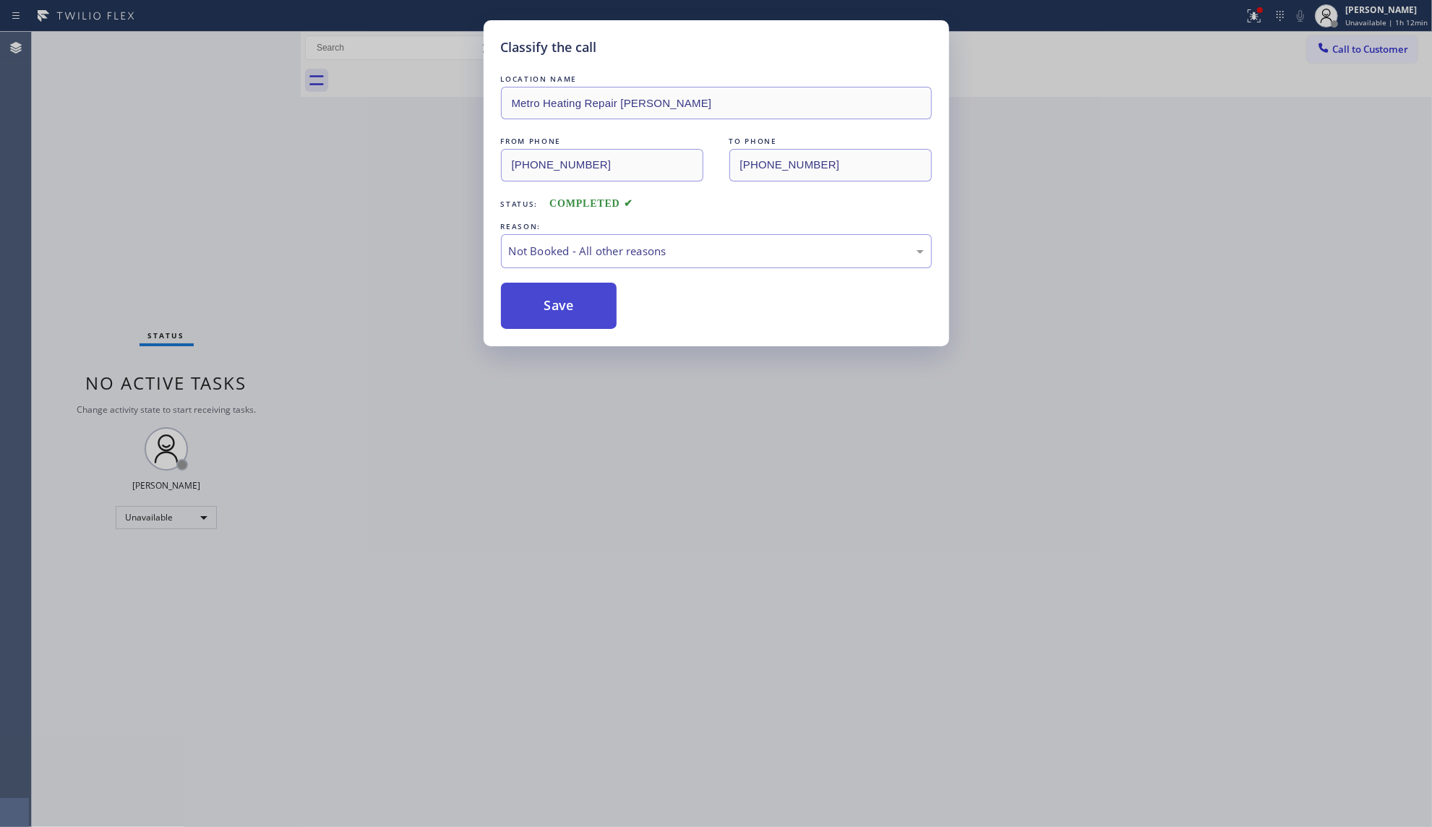
click at [588, 305] on button "Save" at bounding box center [559, 306] width 116 height 46
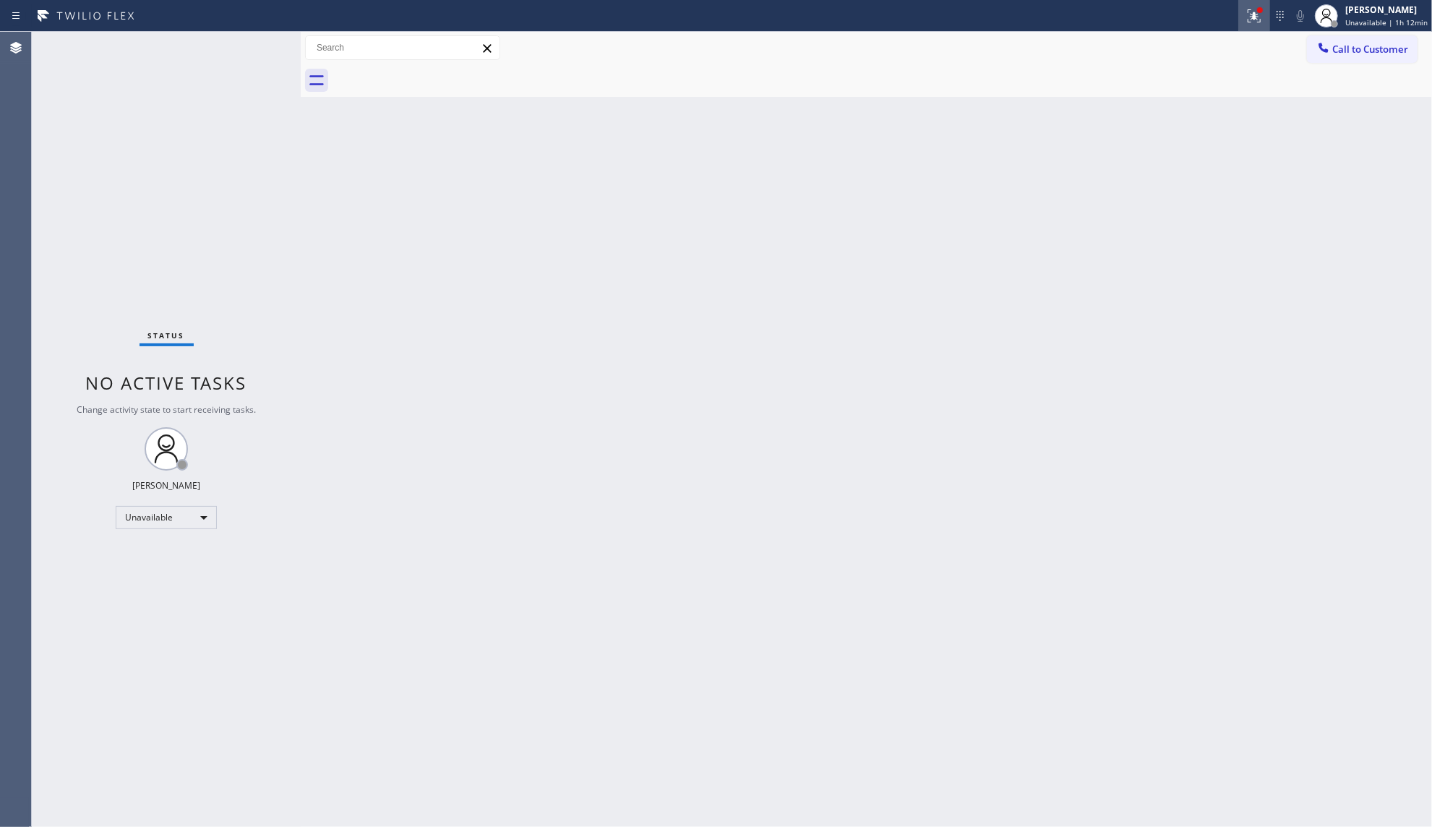
click at [1257, 12] on g at bounding box center [1253, 15] width 13 height 13
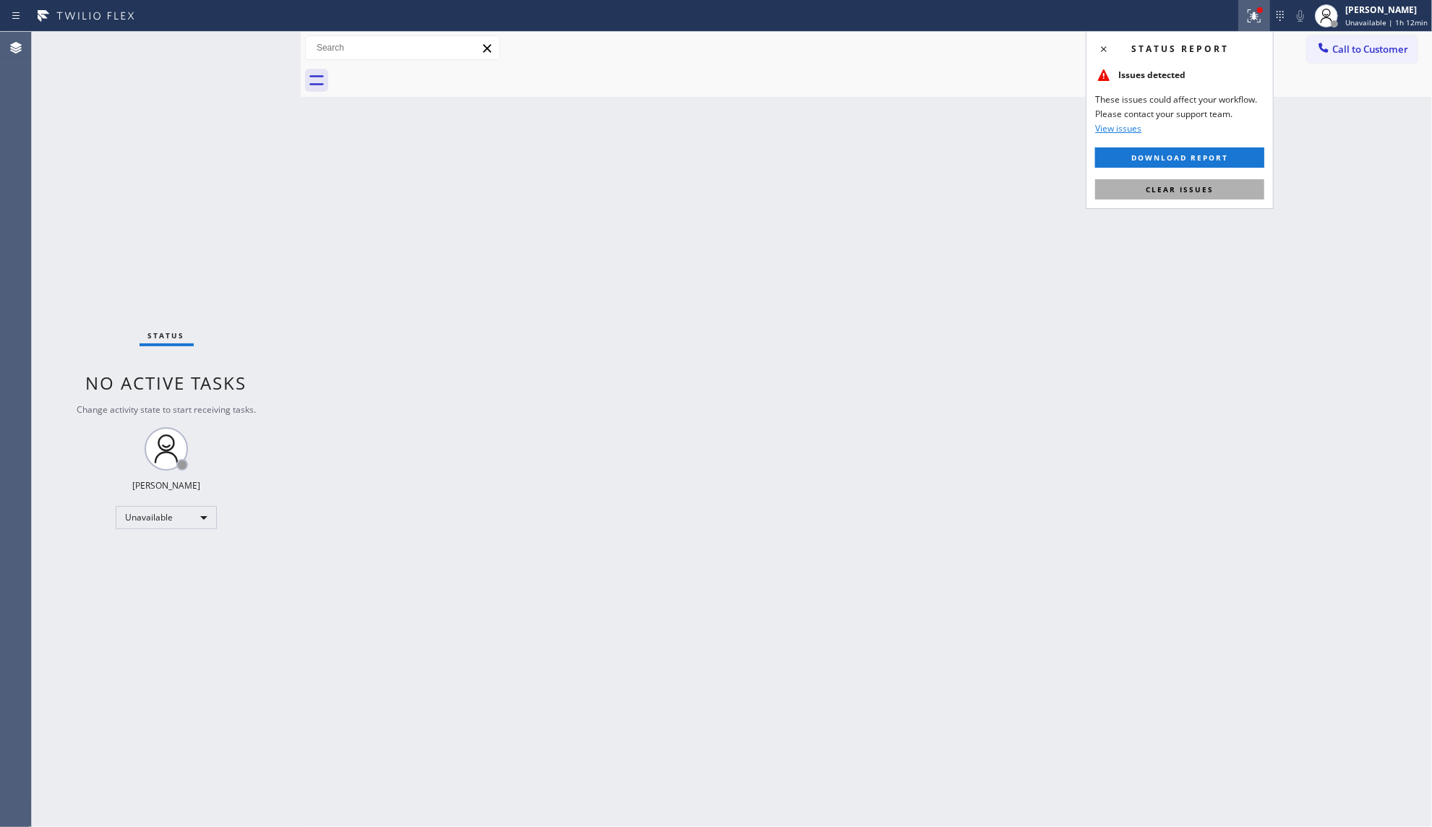
drag, startPoint x: 1210, startPoint y: 189, endPoint x: 1284, endPoint y: 236, distance: 87.6
click at [1210, 191] on span "Clear issues" at bounding box center [1179, 189] width 68 height 10
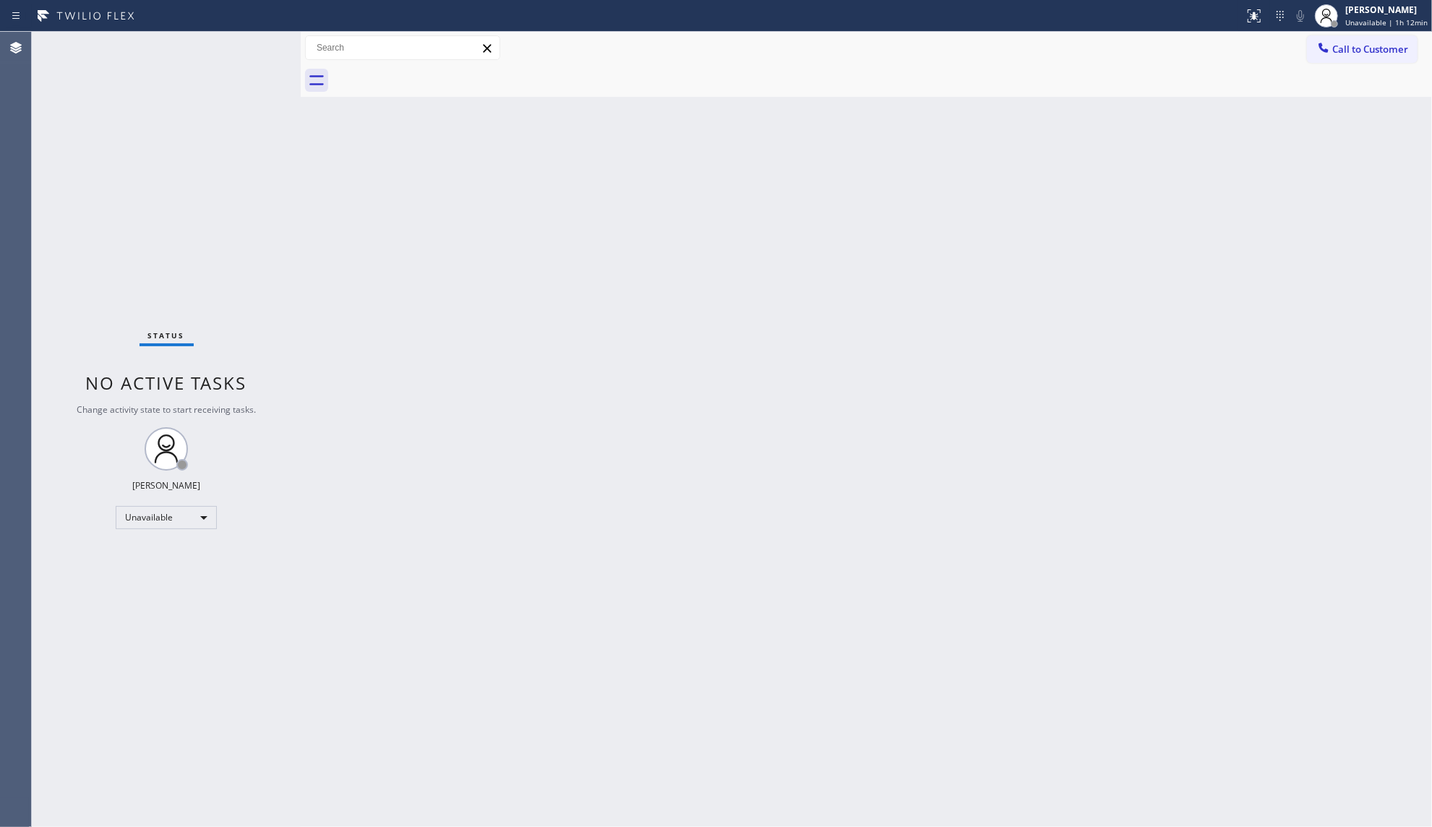
drag, startPoint x: 1180, startPoint y: 137, endPoint x: 1242, endPoint y: 85, distance: 80.0
click at [1185, 130] on div "Back to Dashboard Change Sender ID Customers Technicians Select a contact Outbo…" at bounding box center [866, 429] width 1131 height 795
click at [1328, 58] on button "Call to Customer" at bounding box center [1362, 48] width 111 height 27
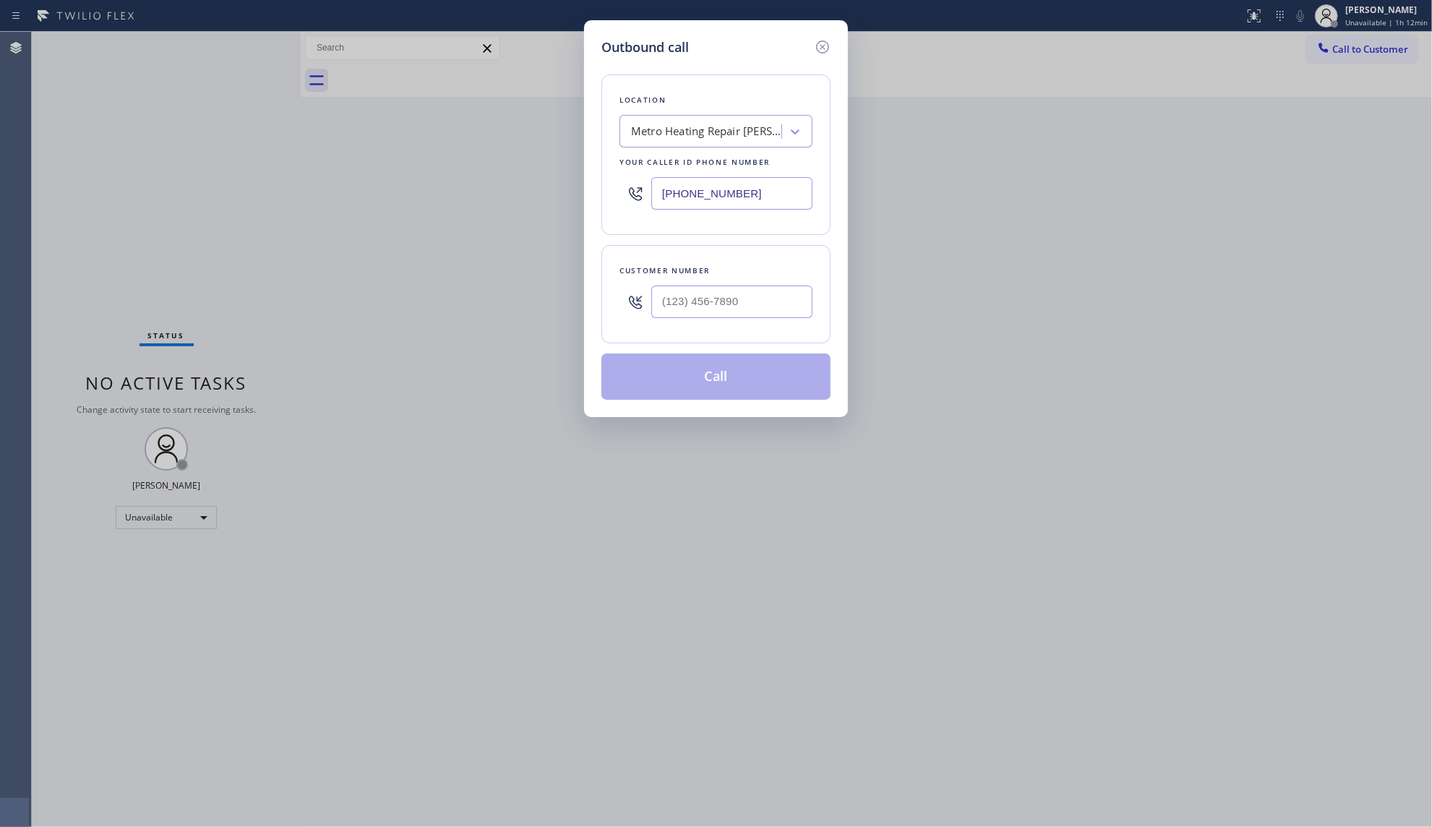
drag, startPoint x: 741, startPoint y: 191, endPoint x: 626, endPoint y: 195, distance: 115.0
click at [623, 194] on div "[PHONE_NUMBER]" at bounding box center [715, 193] width 193 height 47
paste input "786) 801-3669"
type input "[PHONE_NUMBER]"
click at [788, 304] on input "(___) ___-____" at bounding box center [731, 301] width 161 height 33
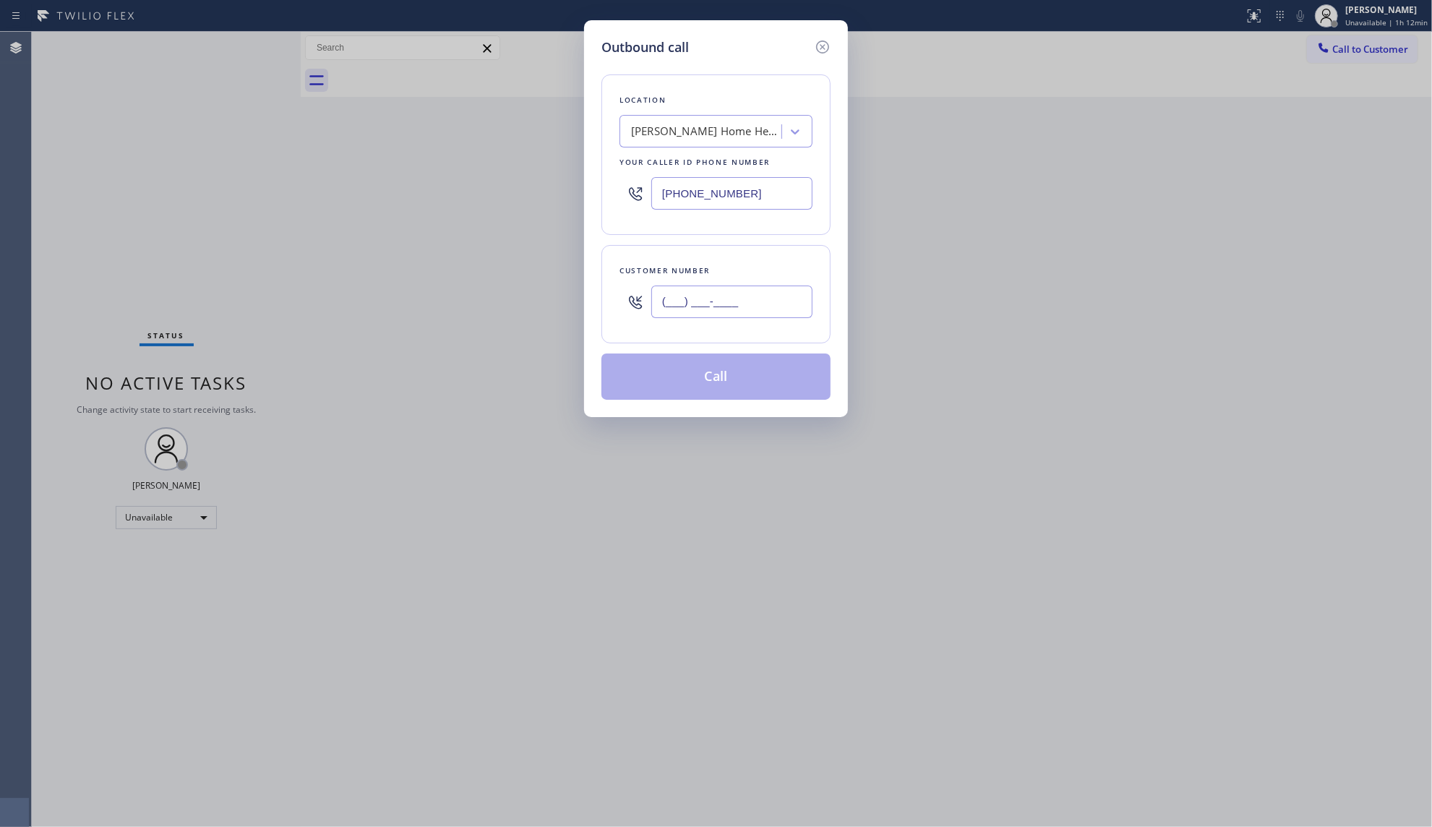
paste input "863) 766-1997"
type input "[PHONE_NUMBER]"
click at [770, 386] on button "Call" at bounding box center [715, 376] width 229 height 46
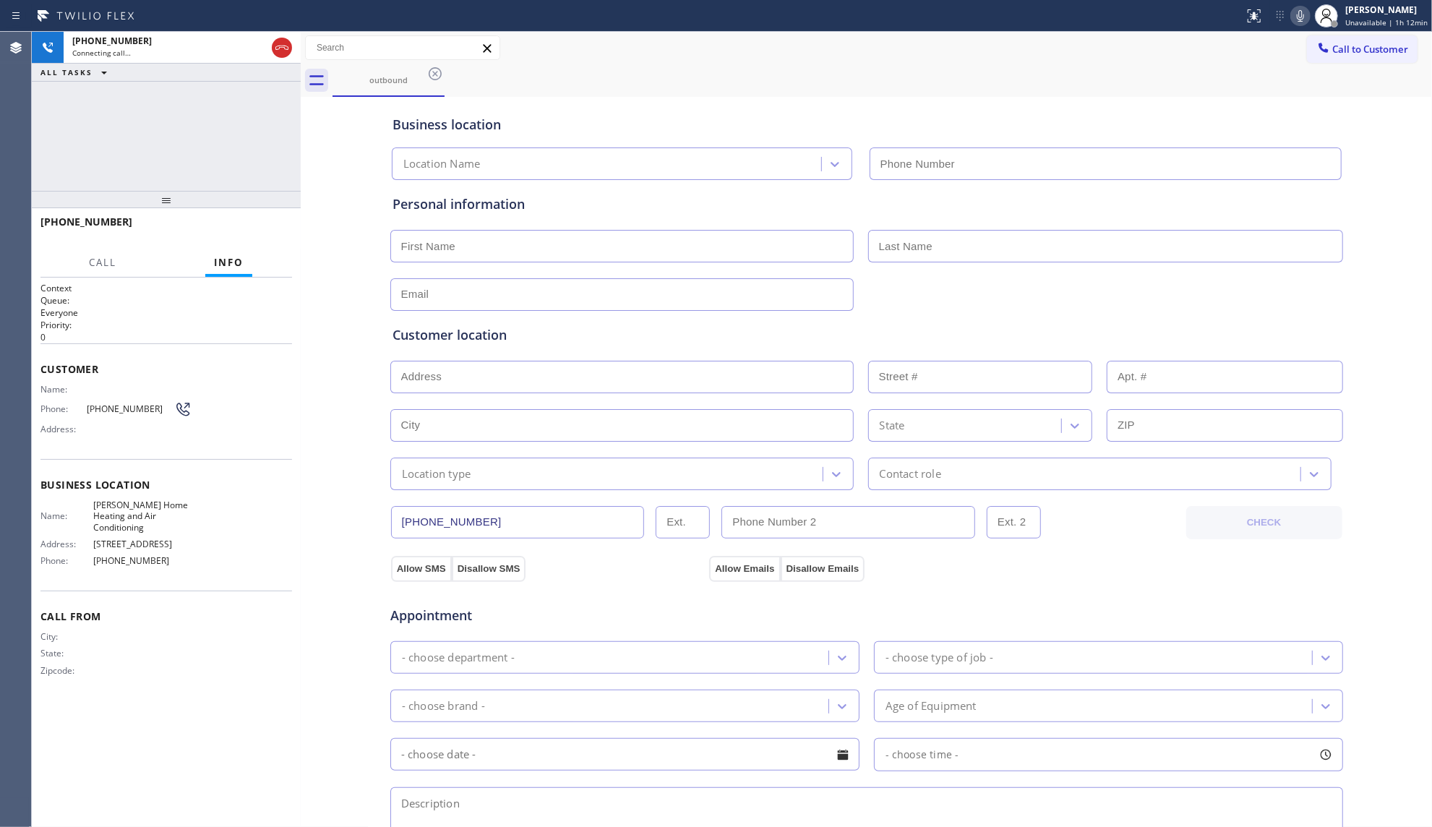
type input "[PHONE_NUMBER]"
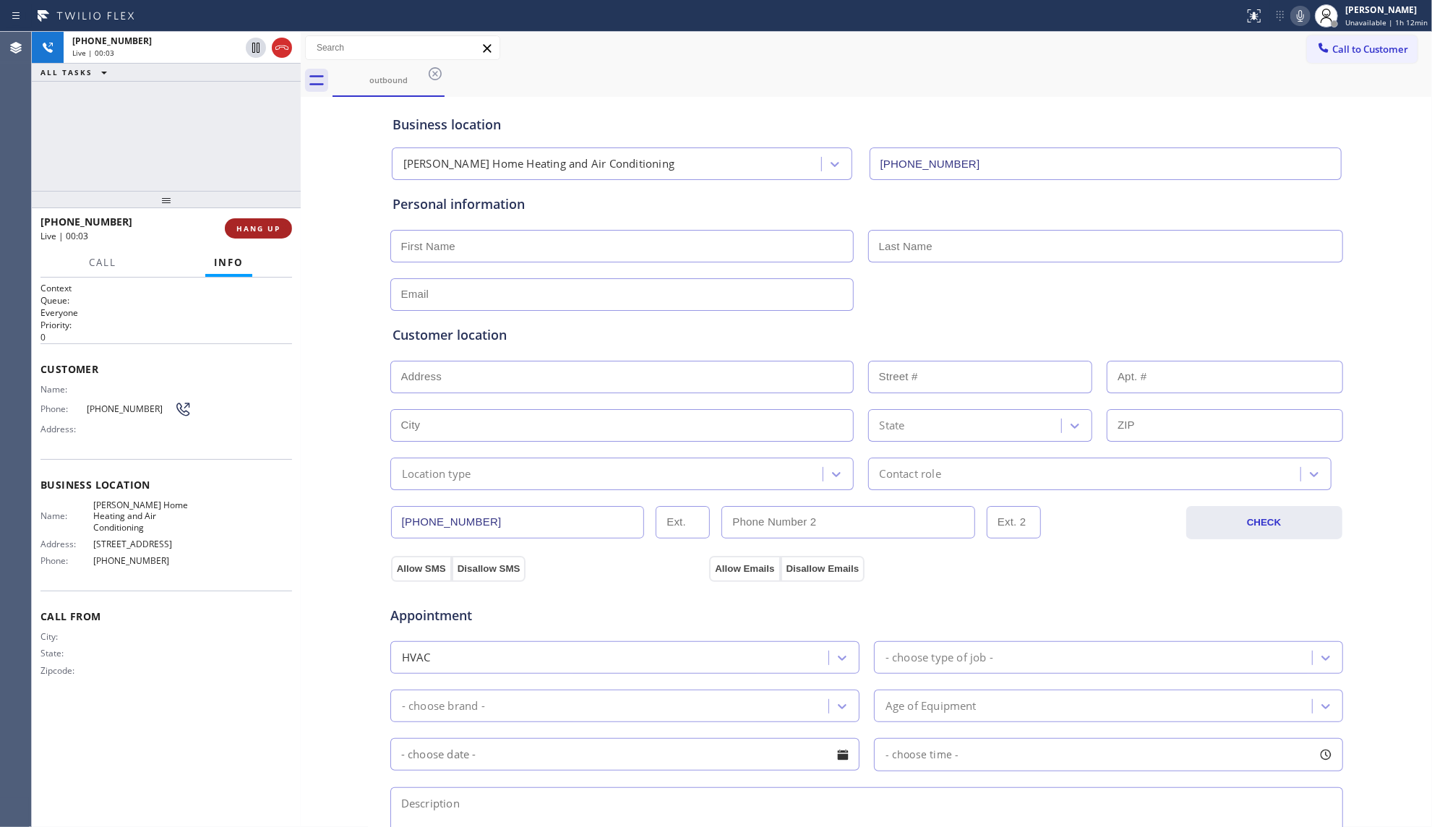
click at [261, 230] on span "HANG UP" at bounding box center [258, 228] width 44 height 10
click at [261, 229] on span "HANG UP" at bounding box center [258, 228] width 44 height 10
click at [264, 228] on span "COMPLETE" at bounding box center [256, 228] width 50 height 10
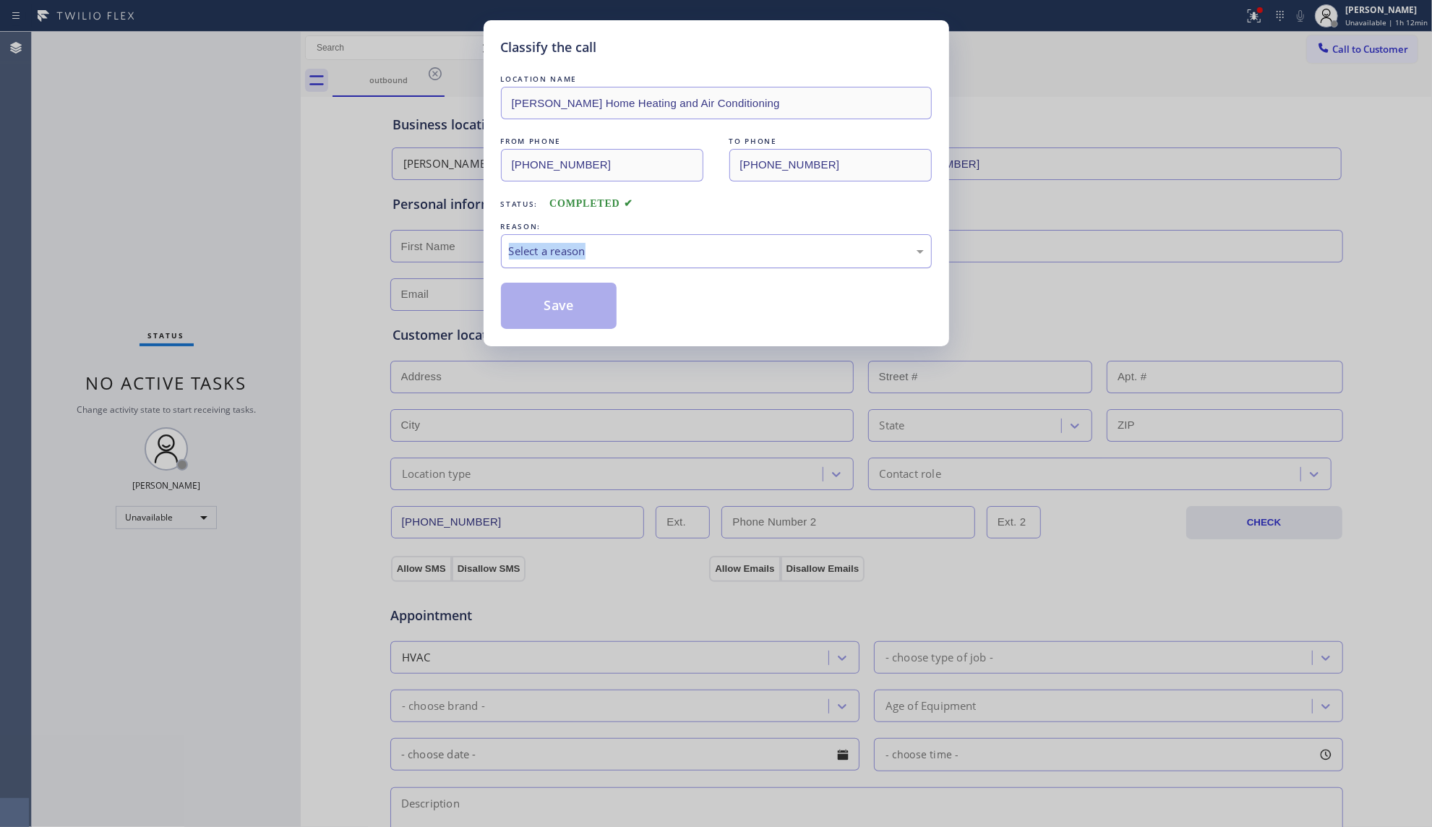
drag, startPoint x: 652, startPoint y: 233, endPoint x: 640, endPoint y: 246, distance: 18.4
click at [651, 236] on div "REASON: Select a reason" at bounding box center [716, 243] width 431 height 49
drag, startPoint x: 606, startPoint y: 255, endPoint x: 600, endPoint y: 265, distance: 11.0
click at [603, 259] on div "Select a reason" at bounding box center [716, 251] width 415 height 17
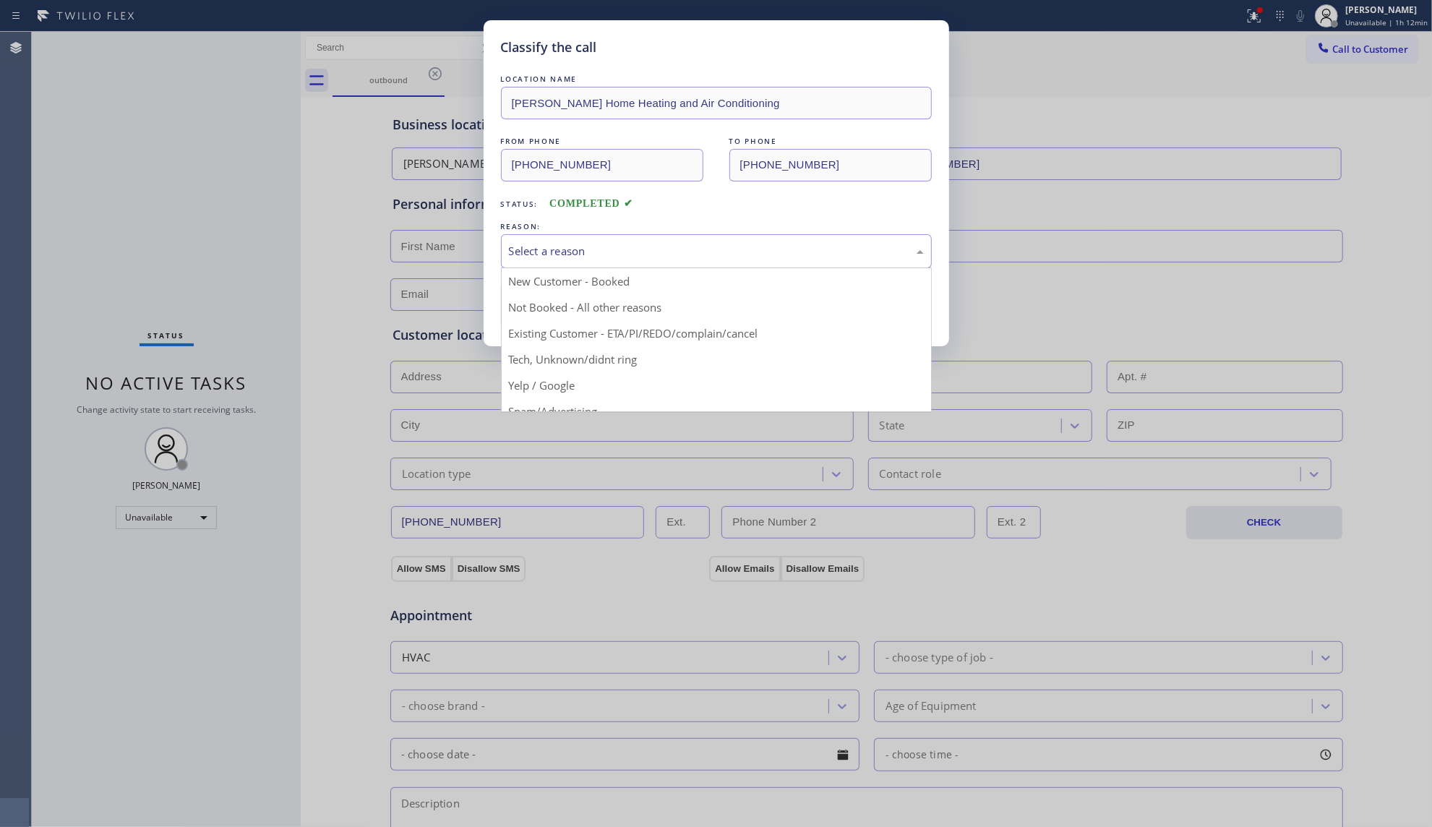
drag, startPoint x: 569, startPoint y: 205, endPoint x: 562, endPoint y: 253, distance: 48.2
click at [571, 207] on span "COMPLETED" at bounding box center [591, 203] width 84 height 11
drag, startPoint x: 548, startPoint y: 249, endPoint x: 551, endPoint y: 312, distance: 63.7
click at [550, 258] on div "Select a reason" at bounding box center [716, 251] width 415 height 17
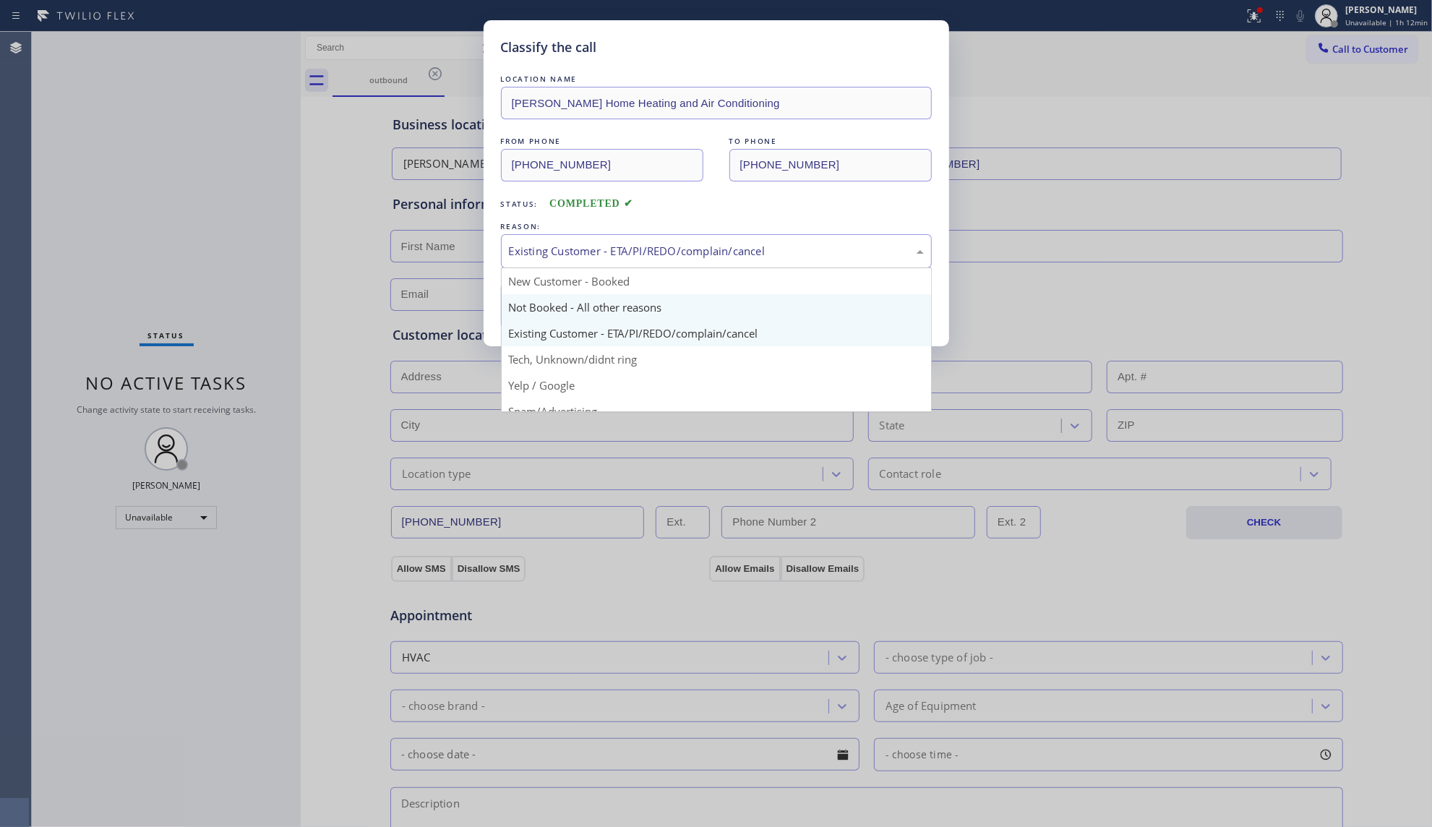
drag, startPoint x: 561, startPoint y: 246, endPoint x: 564, endPoint y: 295, distance: 49.2
click at [562, 249] on div "Existing Customer - ETA/PI/REDO/complain/cancel" at bounding box center [716, 251] width 415 height 17
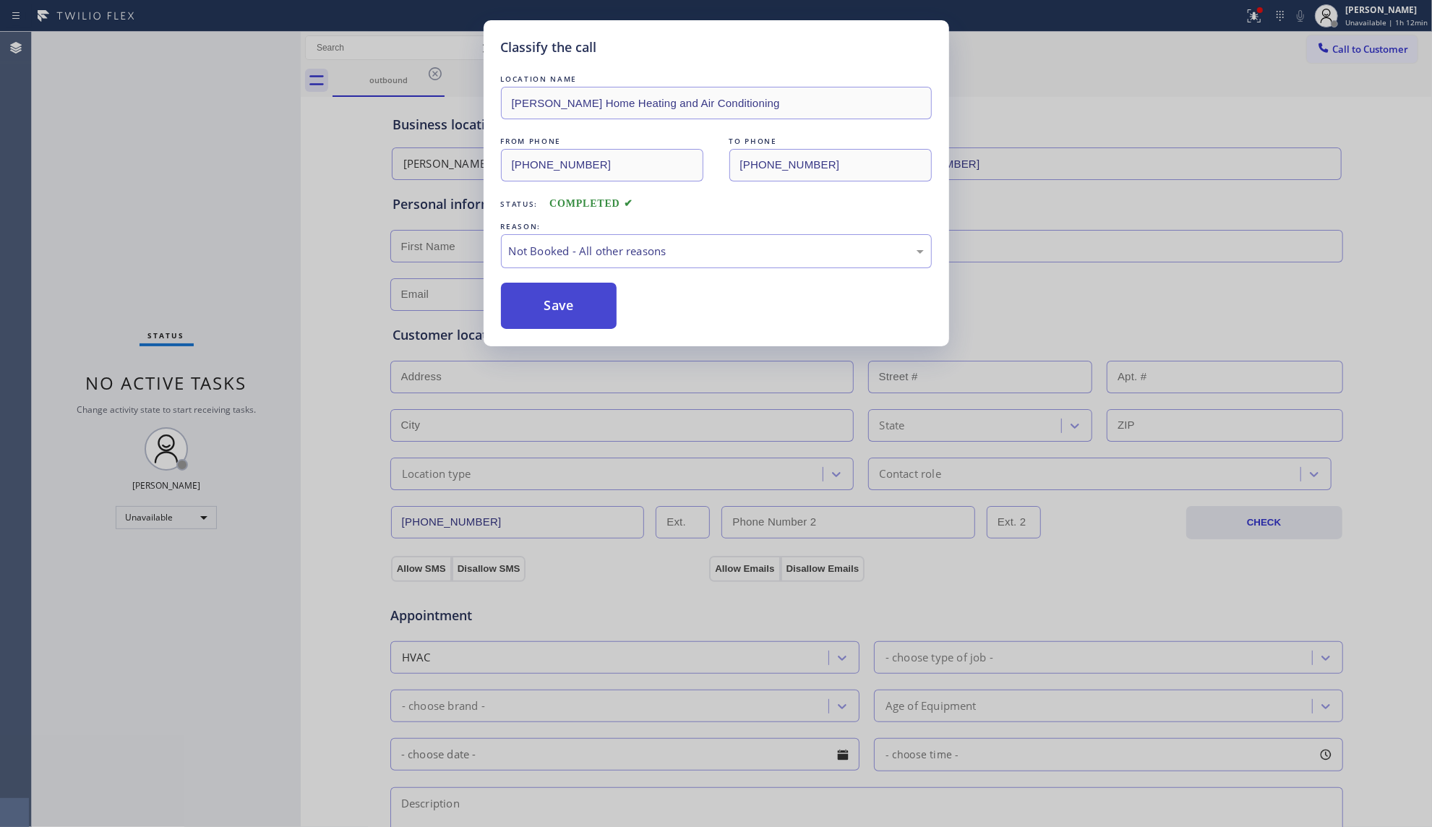
drag, startPoint x: 565, startPoint y: 298, endPoint x: 596, endPoint y: 292, distance: 31.7
click at [567, 298] on button "Save" at bounding box center [559, 306] width 116 height 46
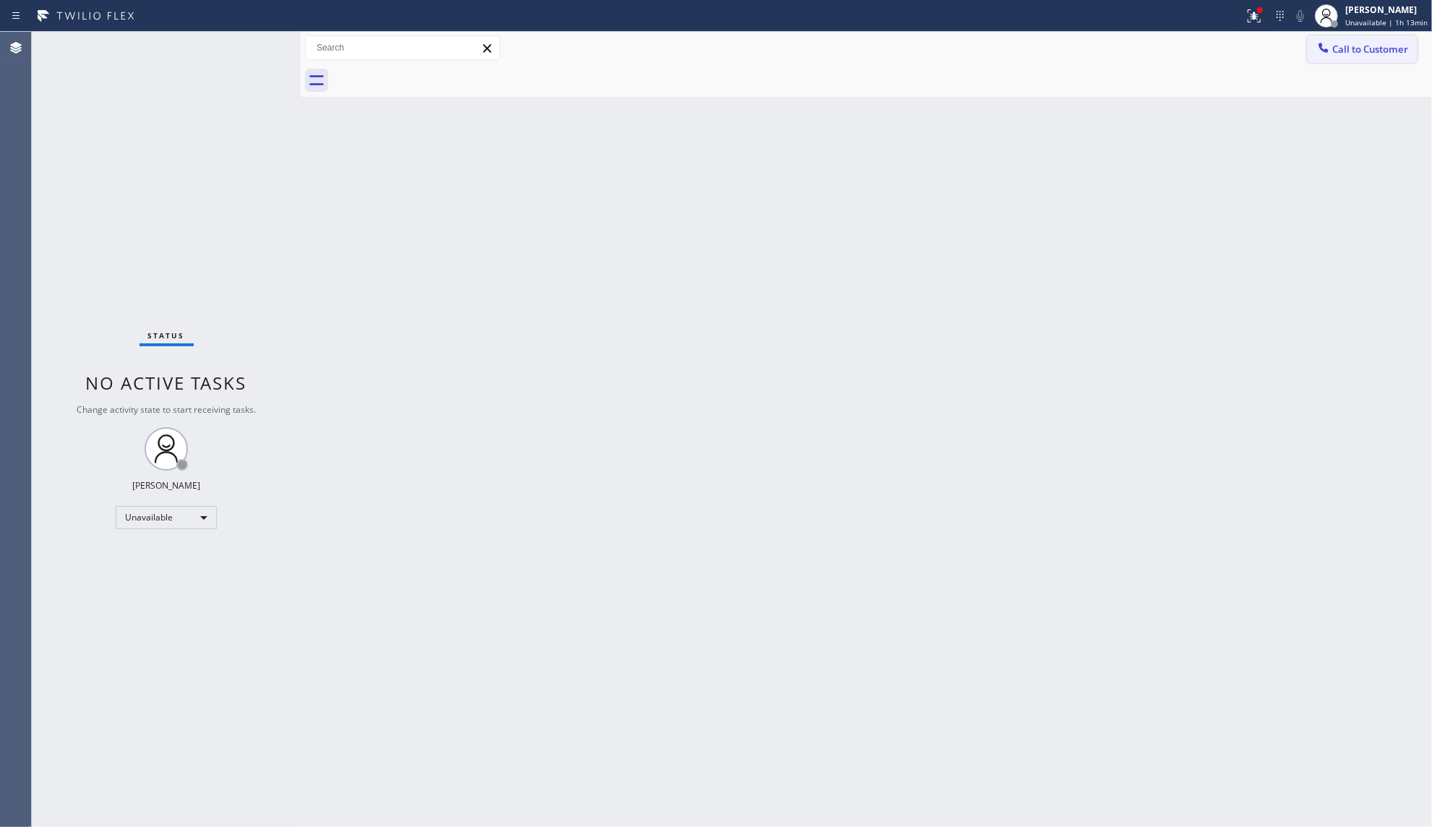
click at [1331, 56] on div at bounding box center [1323, 48] width 17 height 17
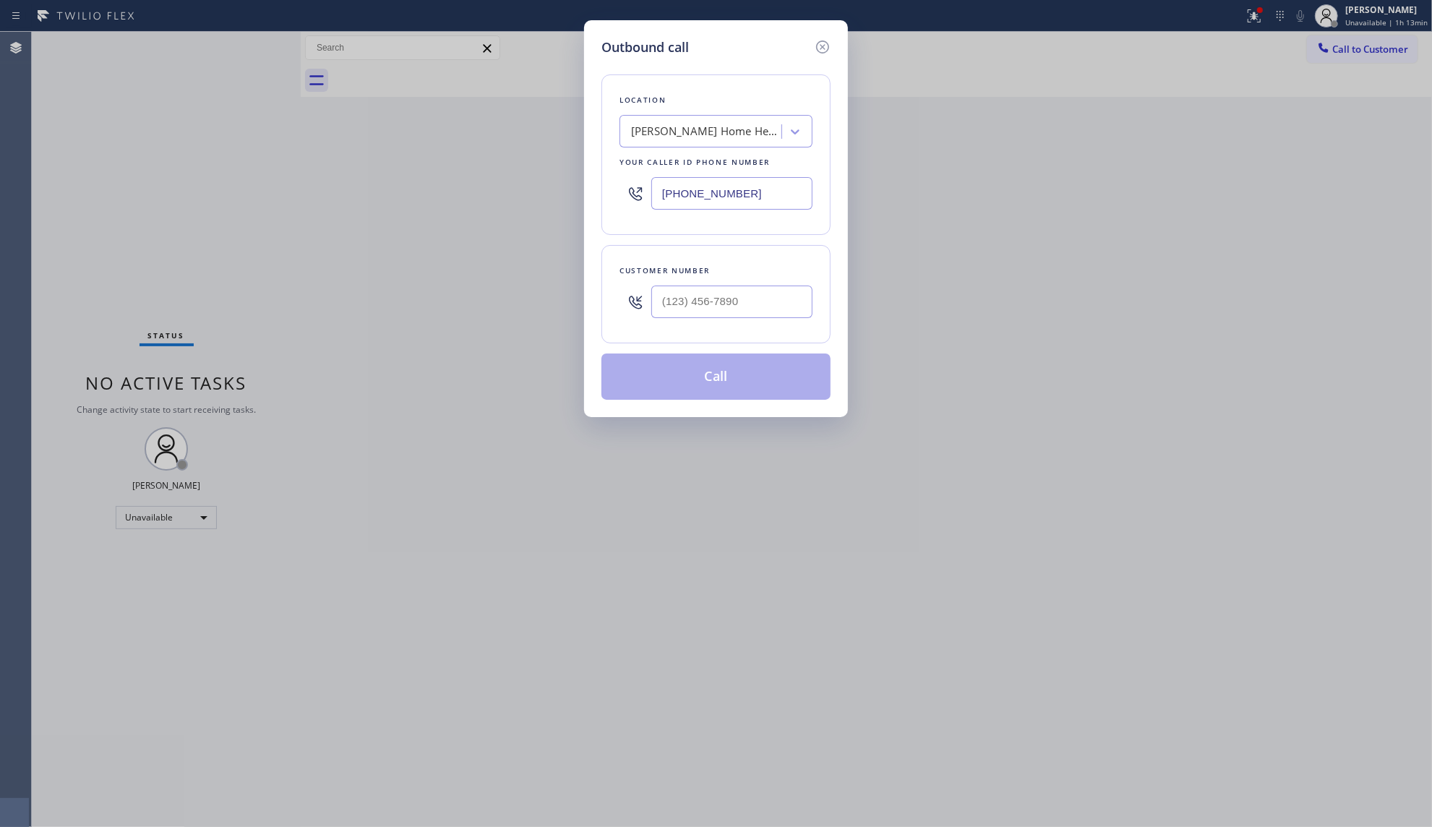
drag, startPoint x: 747, startPoint y: 197, endPoint x: 611, endPoint y: 198, distance: 135.9
click at [611, 198] on div "Location [PERSON_NAME] Home Heating and Air Conditioning Your caller id phone n…" at bounding box center [715, 154] width 229 height 160
paste input "203) 769-9105"
type input "[PHONE_NUMBER]"
paste input "516) 604-3417"
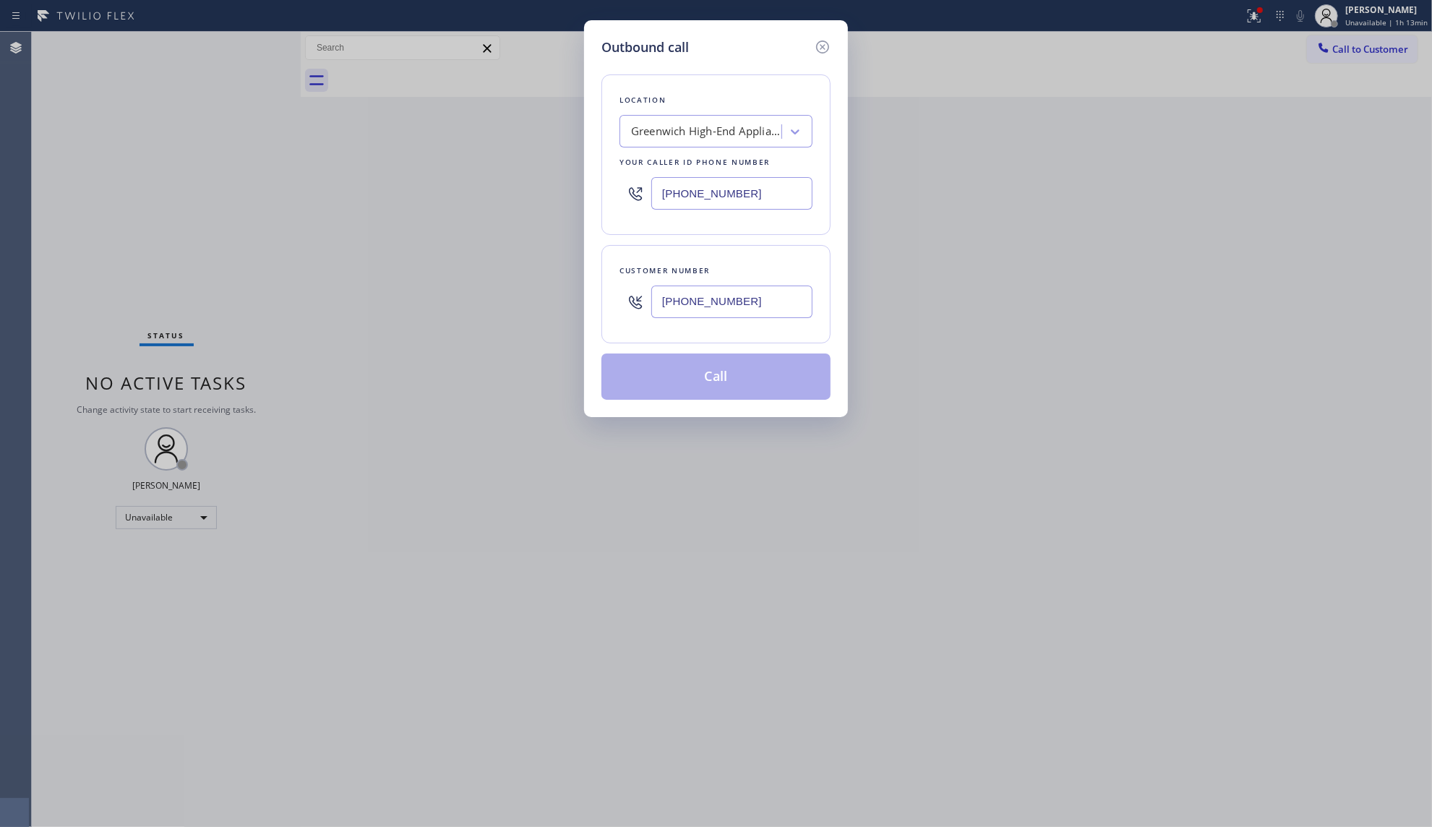
click at [760, 313] on input "[PHONE_NUMBER]" at bounding box center [731, 301] width 161 height 33
type input "[PHONE_NUMBER]"
drag, startPoint x: 726, startPoint y: 395, endPoint x: 794, endPoint y: 388, distance: 67.5
click at [728, 394] on button "Call" at bounding box center [715, 376] width 229 height 46
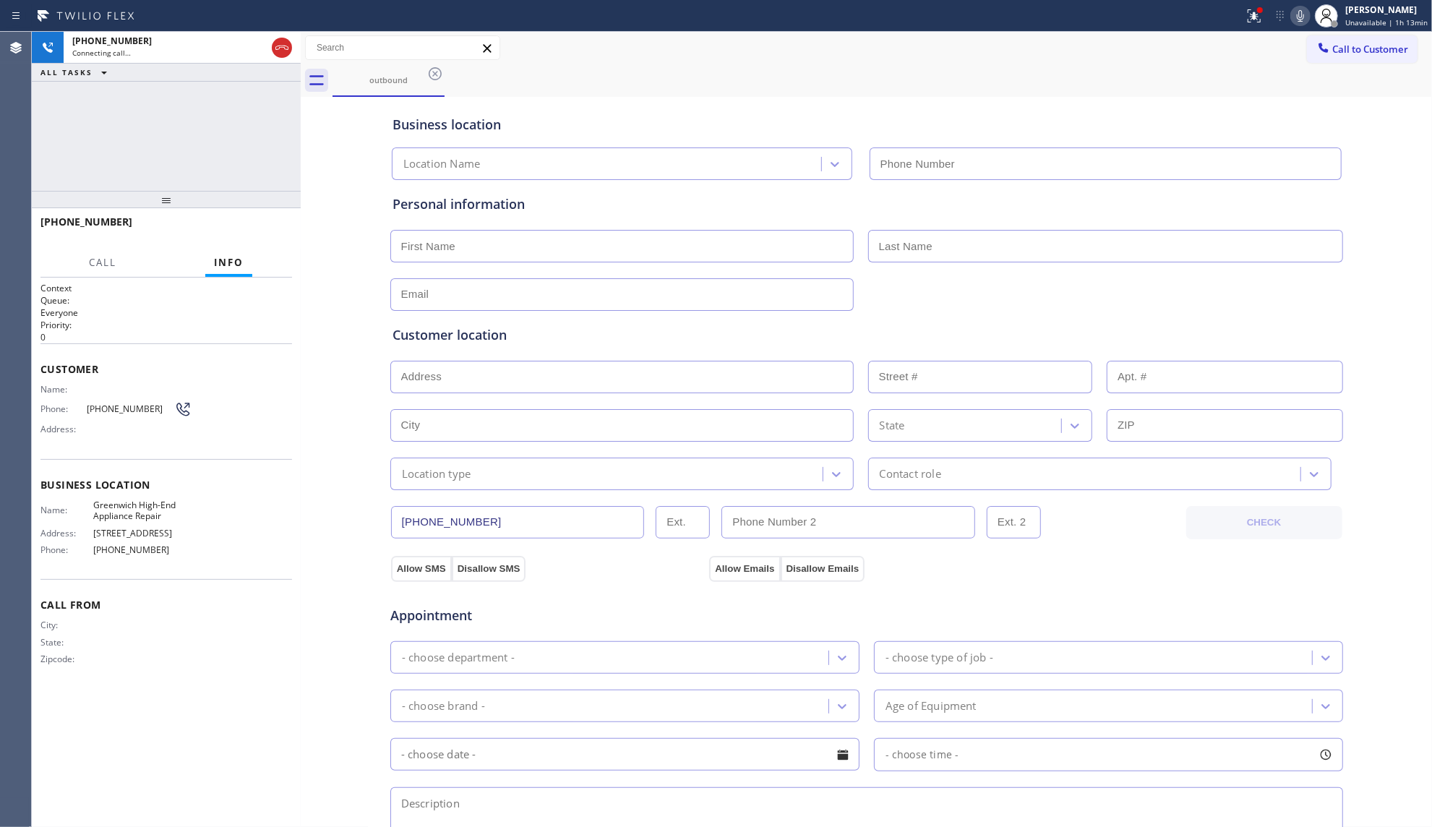
type input "[PHONE_NUMBER]"
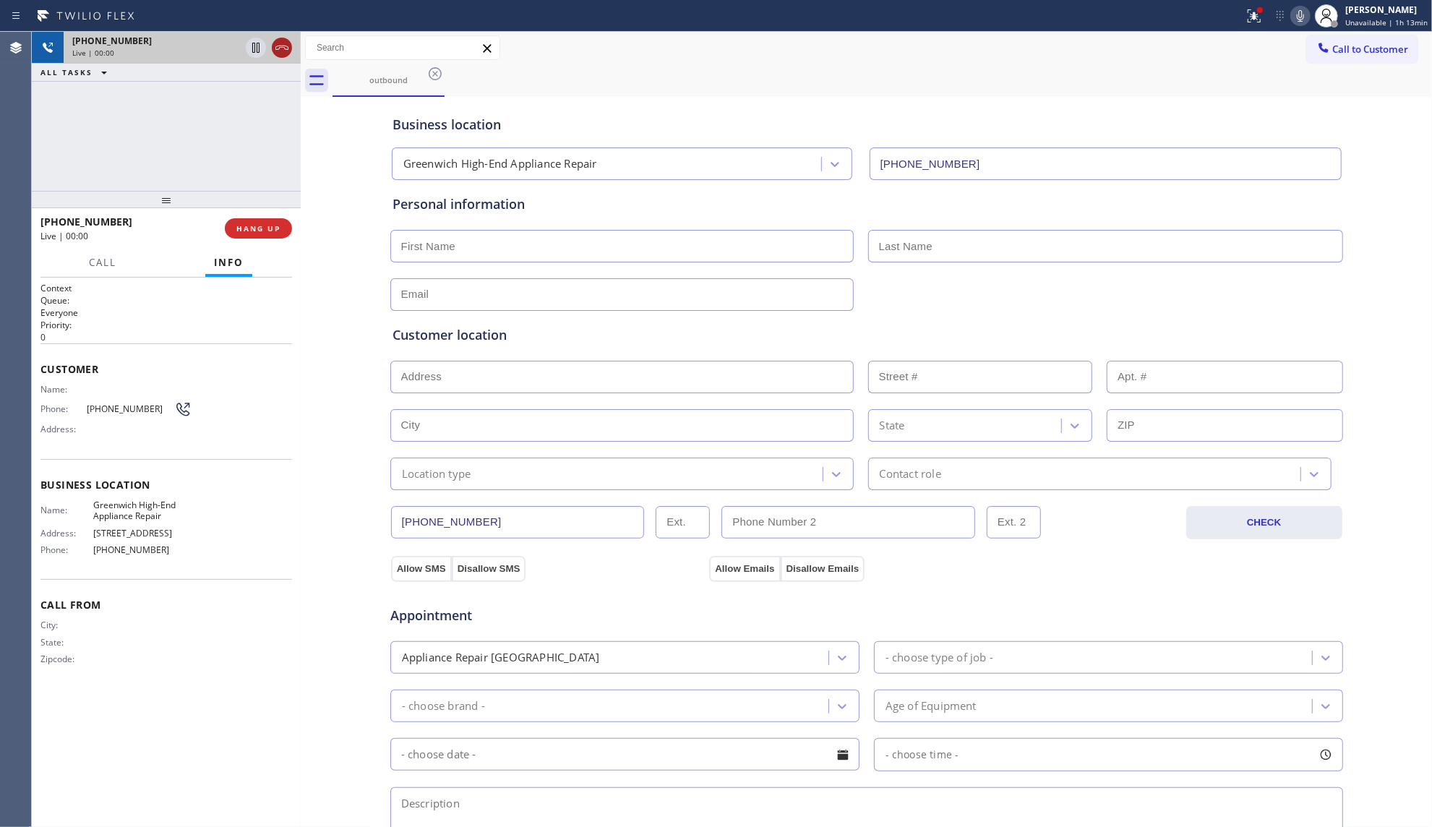
click at [279, 51] on icon at bounding box center [281, 47] width 17 height 17
click at [252, 223] on span "COMPLETE" at bounding box center [256, 228] width 50 height 10
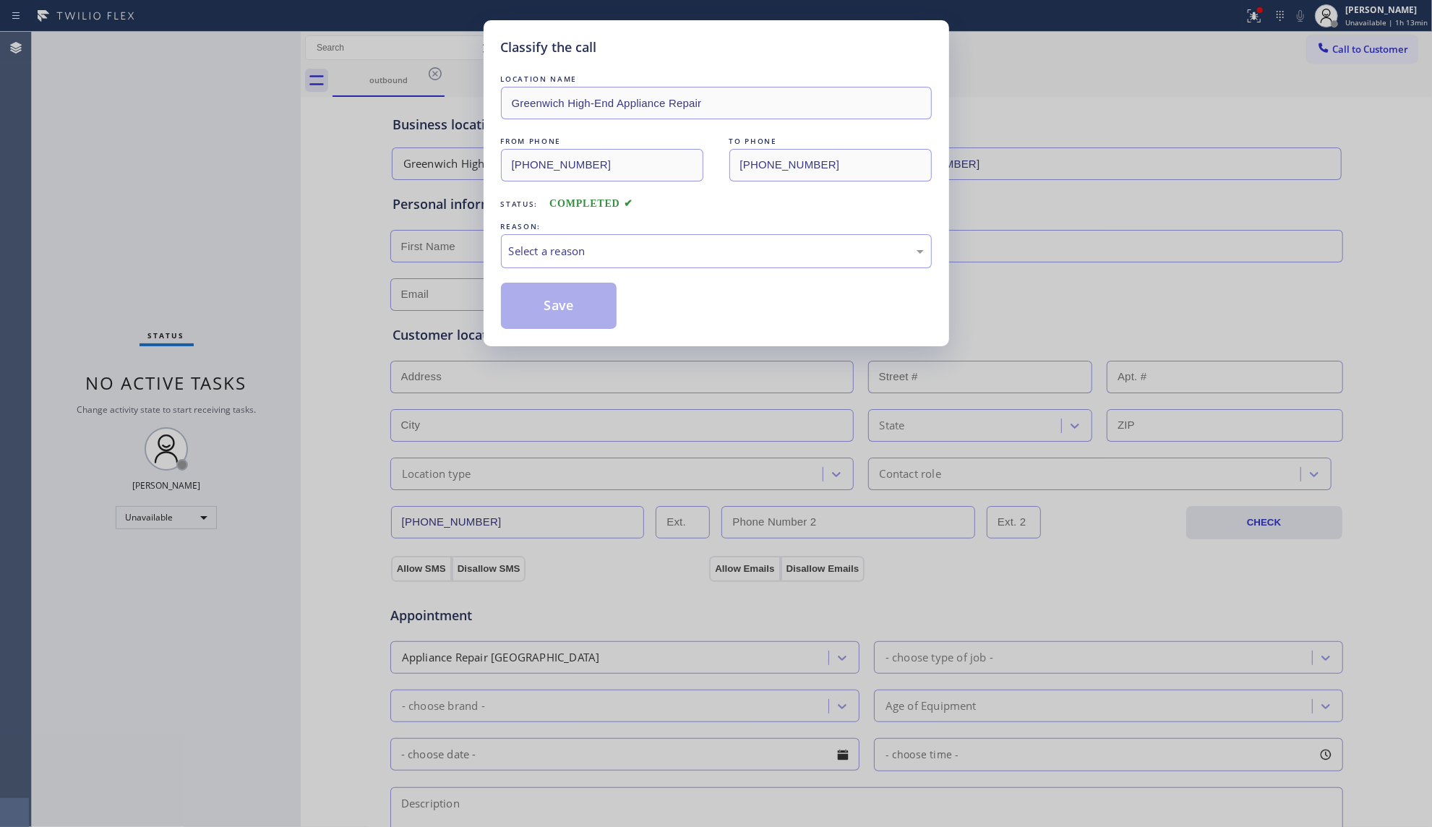
drag, startPoint x: 267, startPoint y: 227, endPoint x: 272, endPoint y: 127, distance: 99.9
click at [255, 121] on div "Classify the call LOCATION NAME [GEOGRAPHIC_DATA]-End Appliance Repair FROM PHO…" at bounding box center [716, 413] width 1432 height 827
click at [596, 266] on div "Select a reason" at bounding box center [716, 251] width 431 height 34
click at [567, 313] on button "Save" at bounding box center [559, 306] width 116 height 46
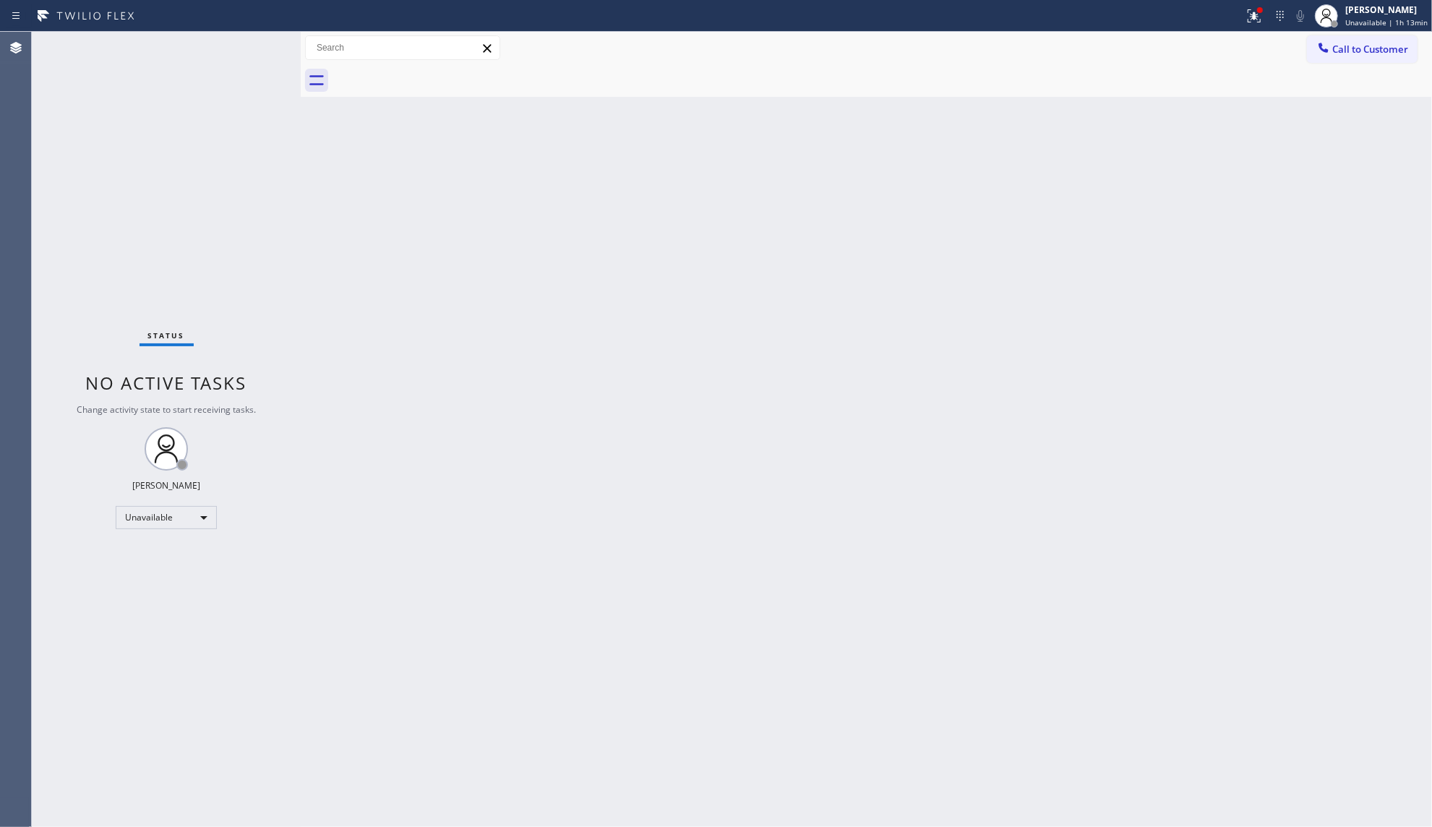
click at [1242, 145] on div "Back to Dashboard Change Sender ID Customers Technicians Select a contact Outbo…" at bounding box center [866, 429] width 1131 height 795
click at [1351, 52] on span "Call to Customer" at bounding box center [1370, 49] width 76 height 13
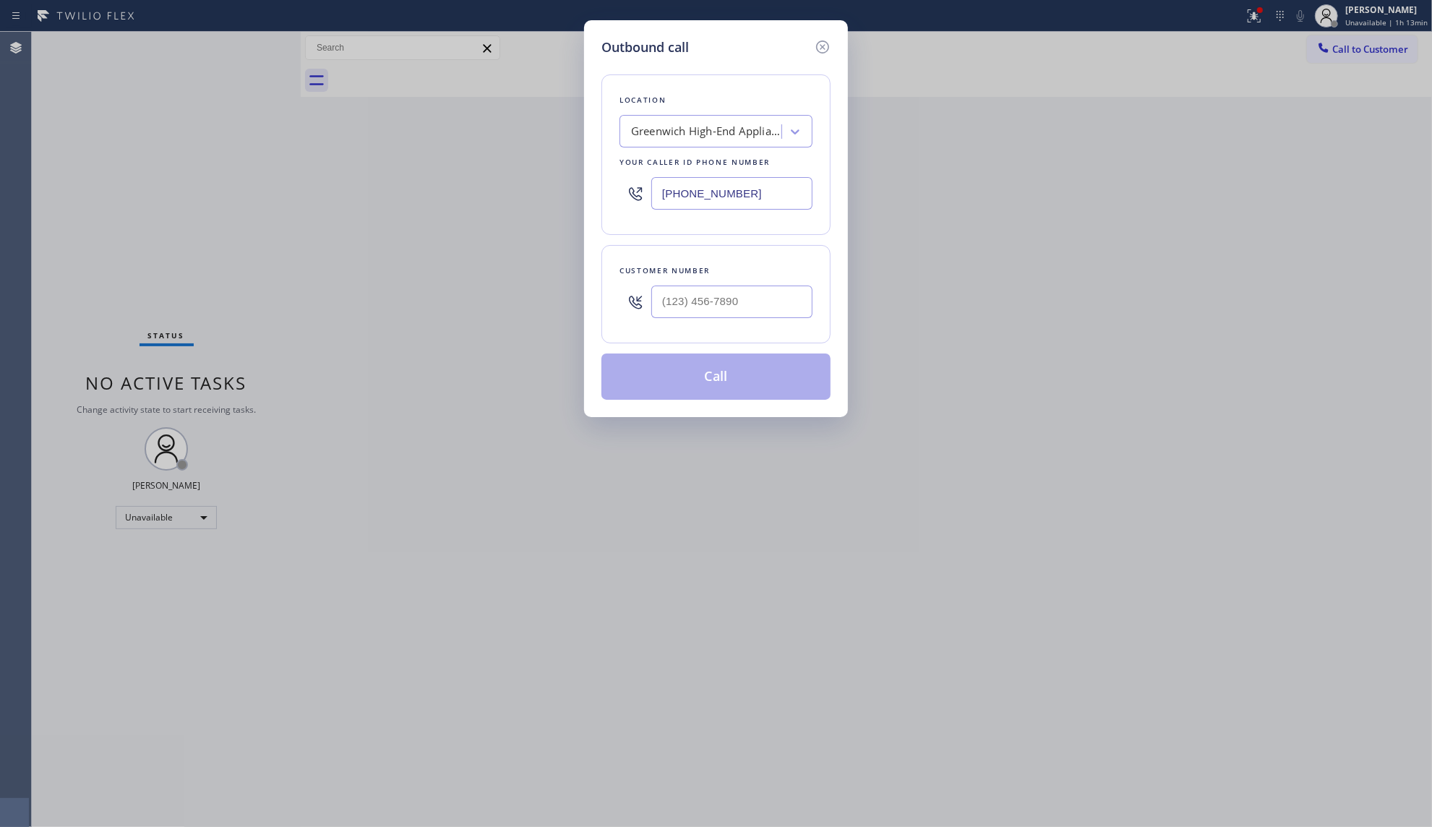
drag, startPoint x: 780, startPoint y: 207, endPoint x: 582, endPoint y: 208, distance: 198.0
click at [602, 208] on div "Location [GEOGRAPHIC_DATA]-End Appliance Repair Your caller id phone number [PH…" at bounding box center [715, 154] width 229 height 160
paste input "561) 257-5503"
type input "[PHONE_NUMBER]"
click at [801, 308] on input "(___) ___-____" at bounding box center [731, 301] width 161 height 33
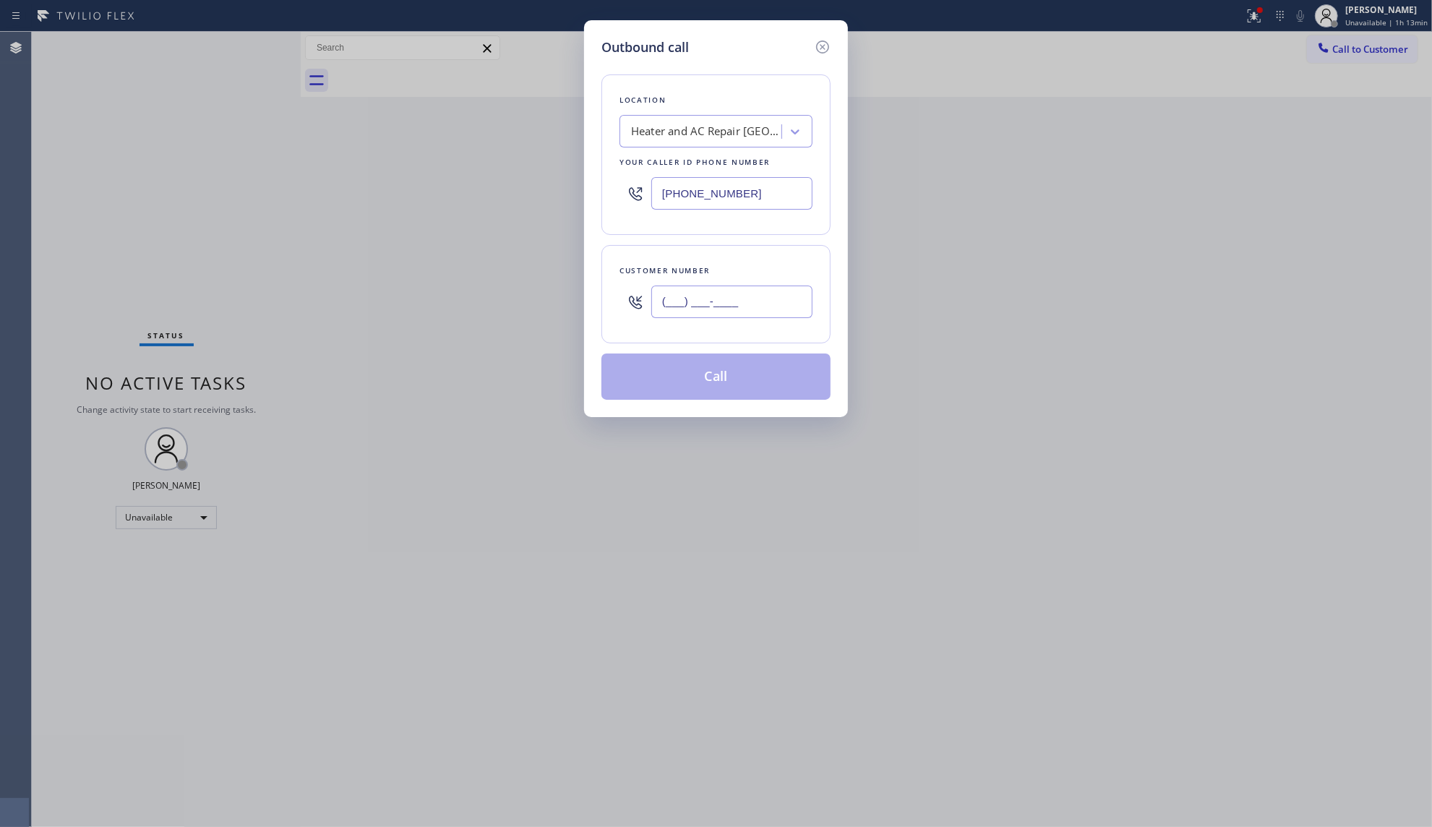
paste input "863) 766-1997"
type input "[PHONE_NUMBER]"
click at [738, 371] on button "Call" at bounding box center [715, 376] width 229 height 46
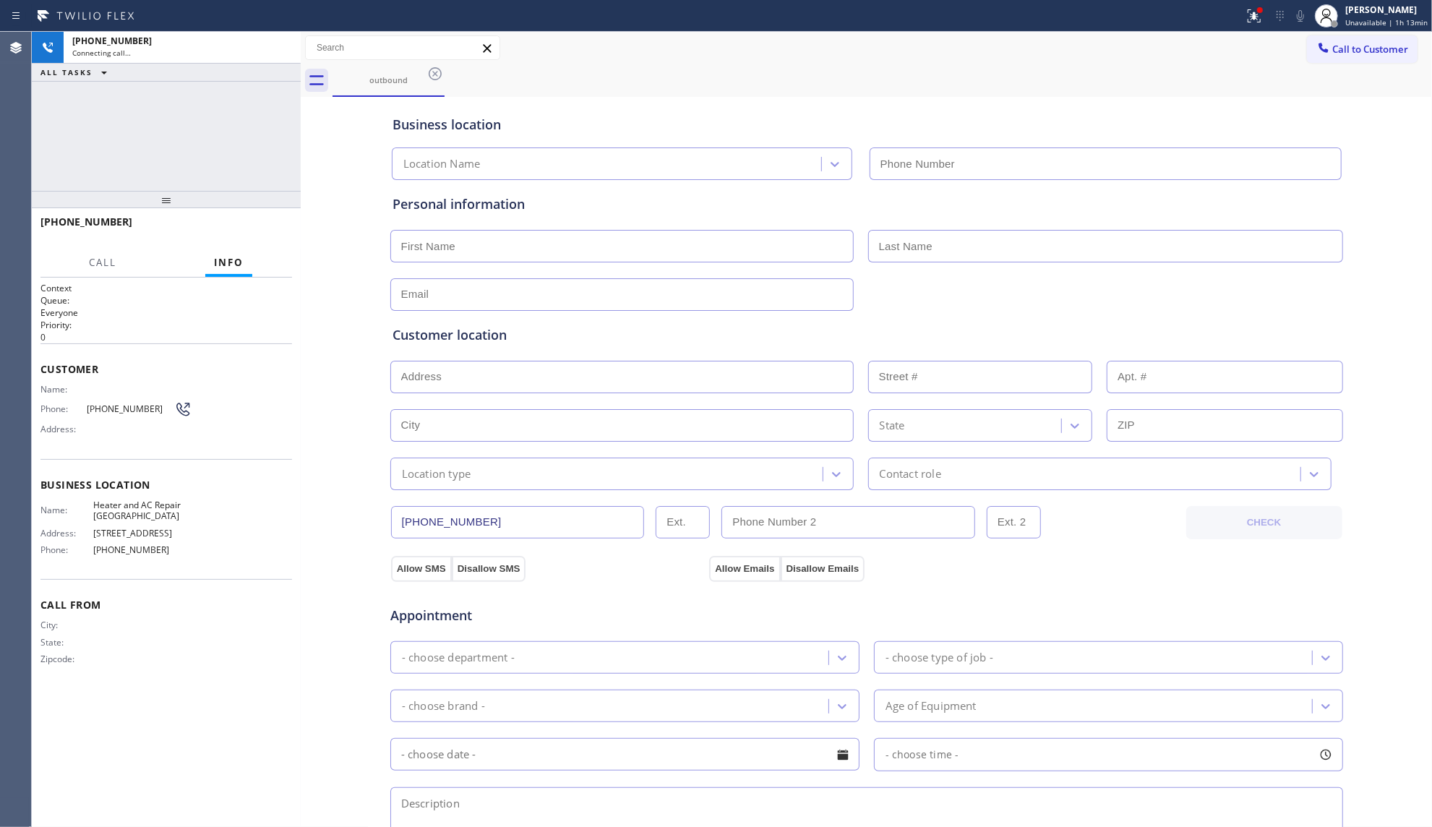
type input "[PHONE_NUMBER]"
click at [1015, 137] on div "Business location Heater and AC Repair [GEOGRAPHIC_DATA] [PHONE_NUMBER]" at bounding box center [867, 139] width 954 height 79
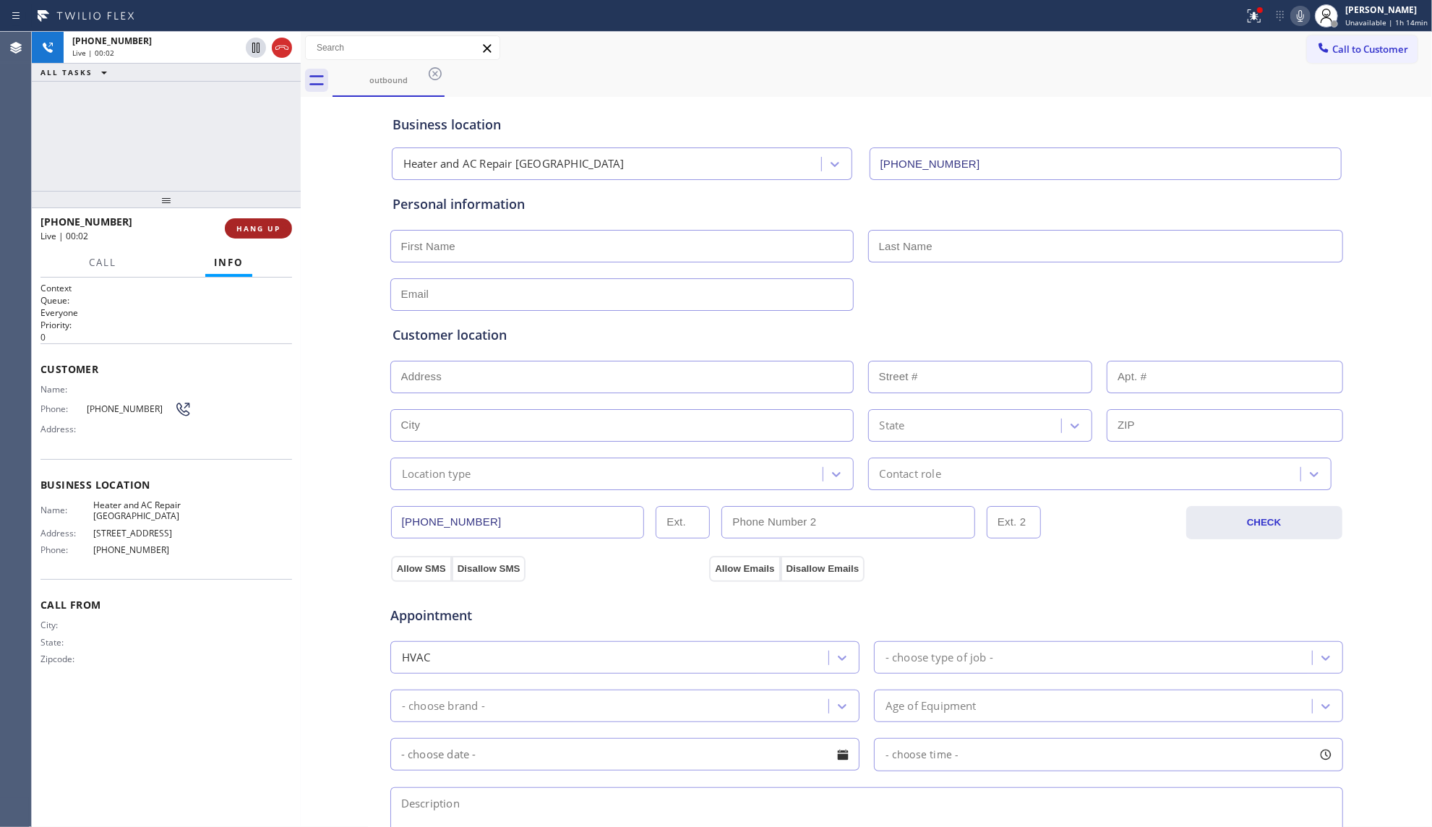
click at [288, 230] on button "HANG UP" at bounding box center [258, 228] width 67 height 20
click at [287, 230] on button "HANG UP" at bounding box center [258, 228] width 67 height 20
click at [301, 226] on div at bounding box center [301, 429] width 0 height 795
drag, startPoint x: 281, startPoint y: 234, endPoint x: 275, endPoint y: 226, distance: 10.3
click at [278, 230] on button "COMPLETE" at bounding box center [256, 228] width 73 height 20
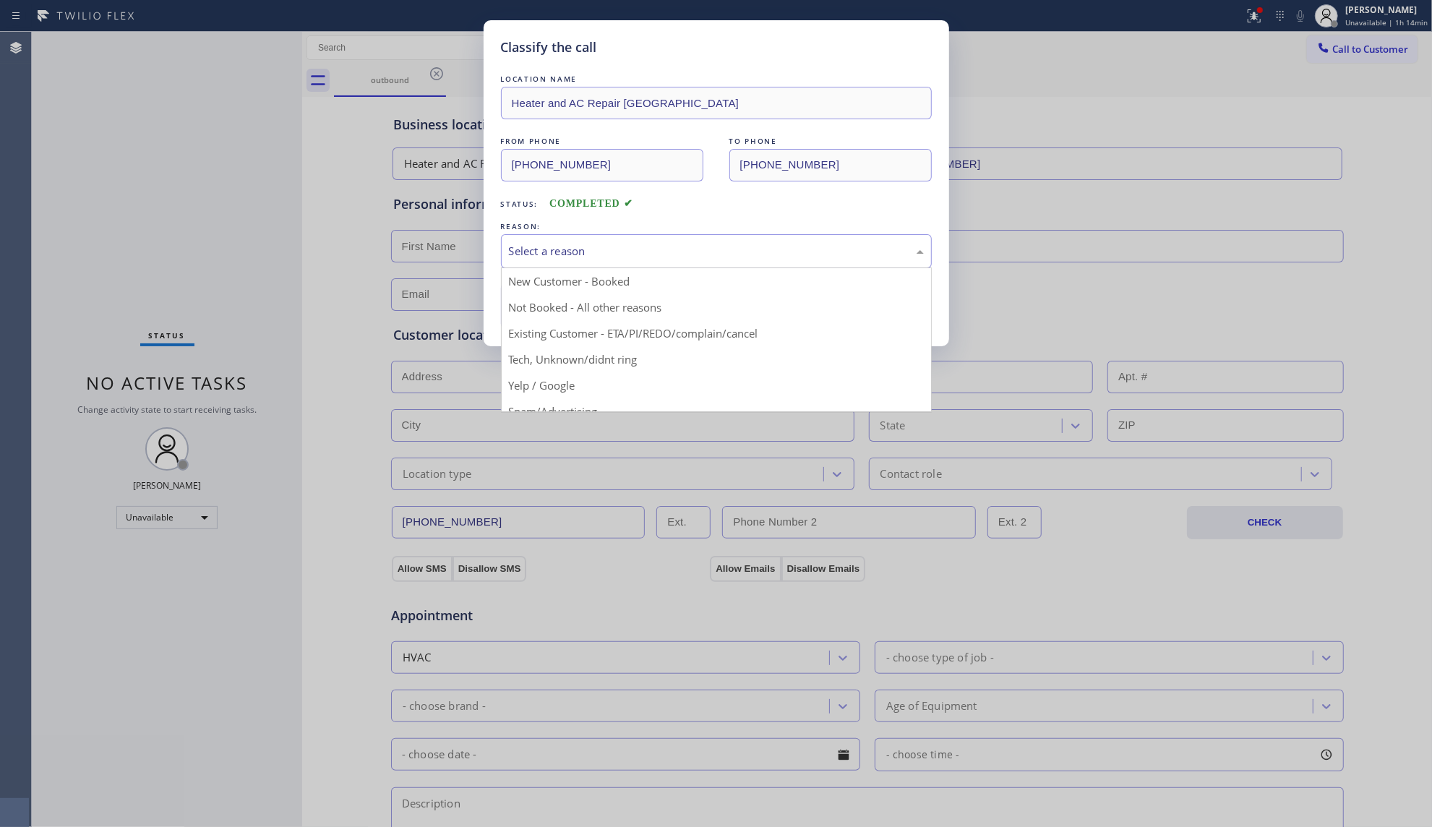
click at [528, 246] on div "Select a reason" at bounding box center [716, 251] width 415 height 17
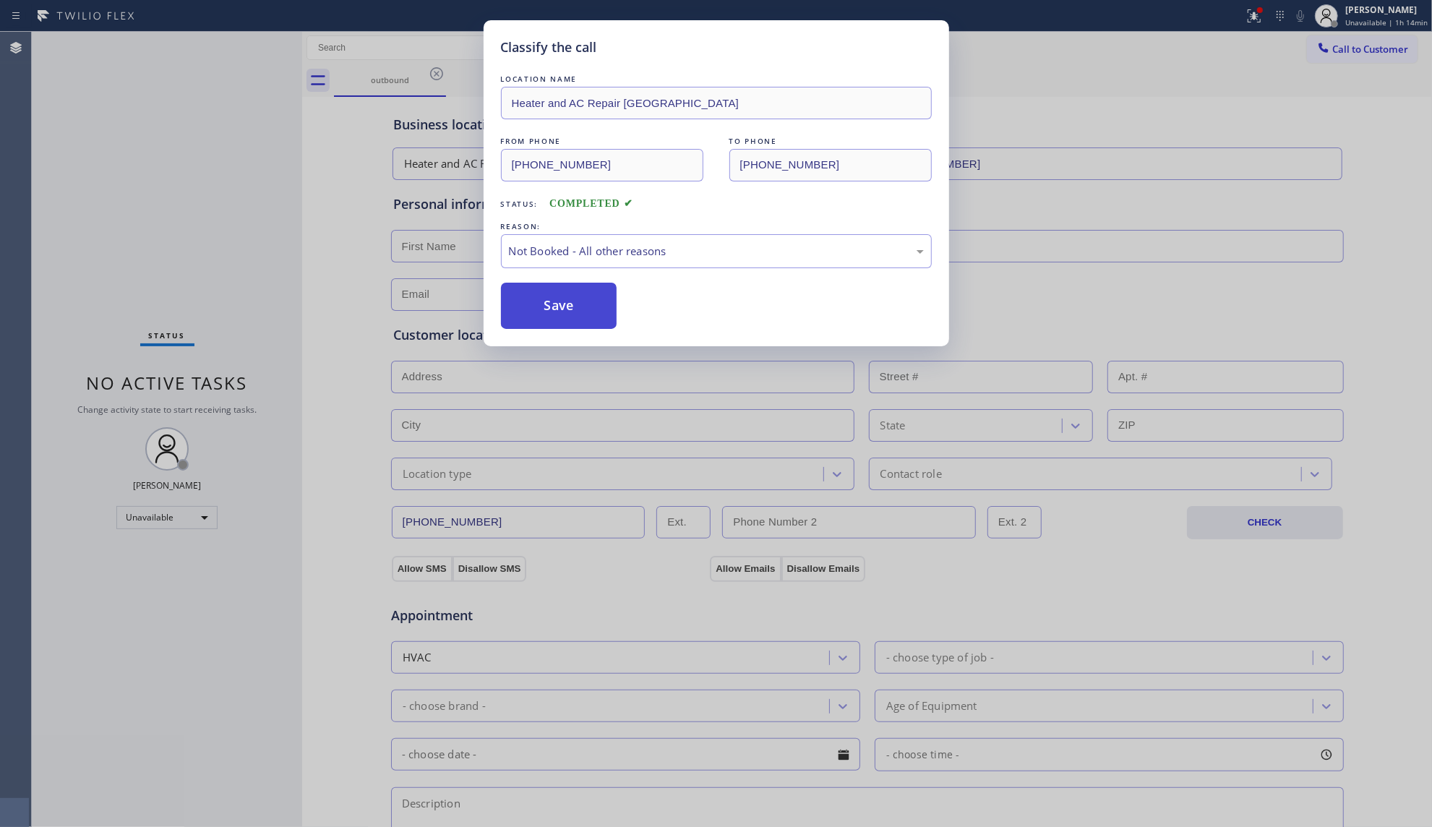
click at [544, 311] on button "Save" at bounding box center [559, 306] width 116 height 46
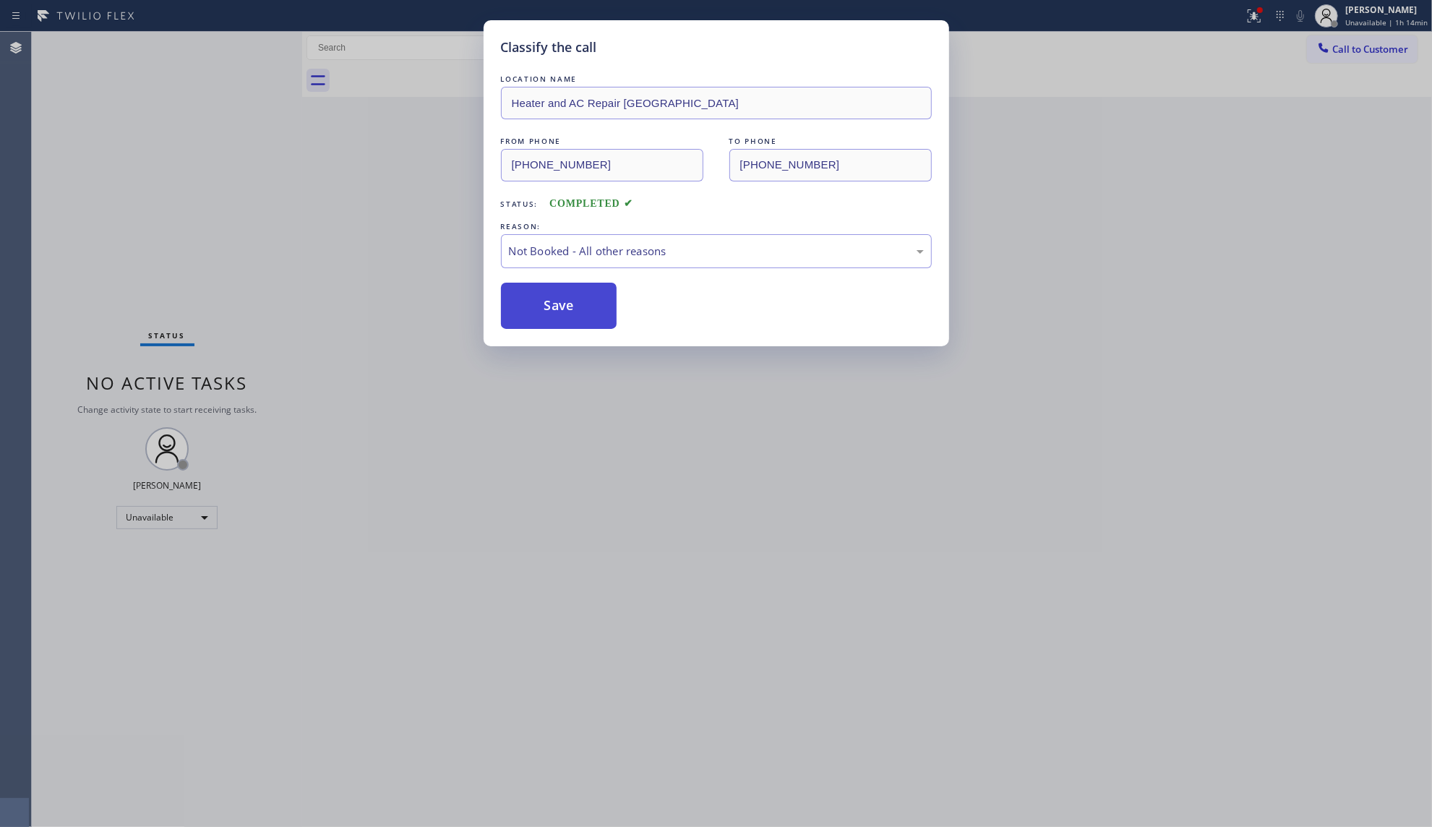
click at [546, 311] on button "Save" at bounding box center [559, 306] width 116 height 46
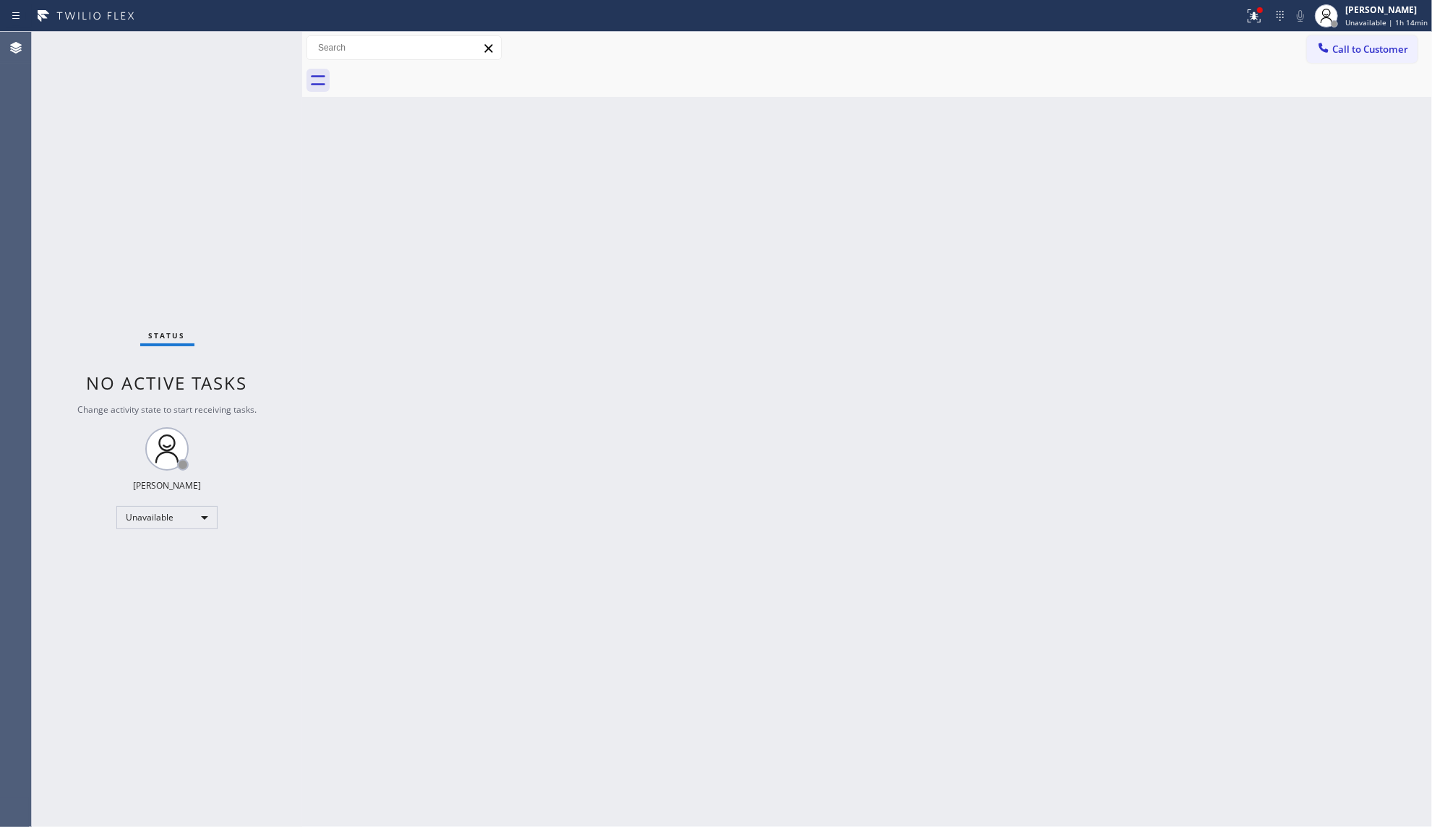
click at [1354, 47] on span "Call to Customer" at bounding box center [1370, 49] width 76 height 13
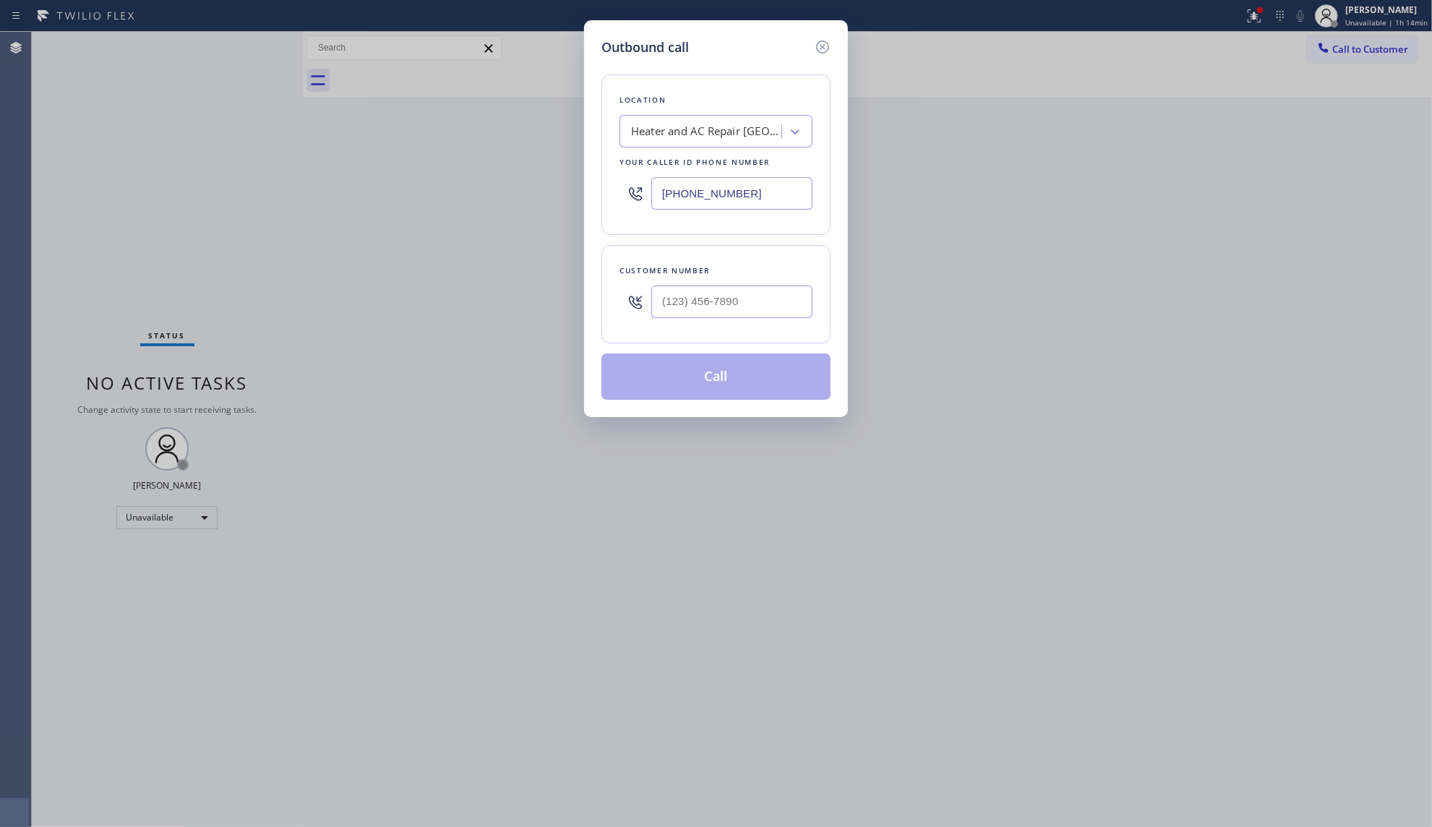
drag, startPoint x: 755, startPoint y: 203, endPoint x: 627, endPoint y: 180, distance: 130.0
click at [627, 180] on div "[PHONE_NUMBER]" at bounding box center [715, 193] width 193 height 47
paste input "201) 817-4576"
type input "[PHONE_NUMBER]"
click at [785, 311] on input "(___) ___-____" at bounding box center [731, 301] width 161 height 33
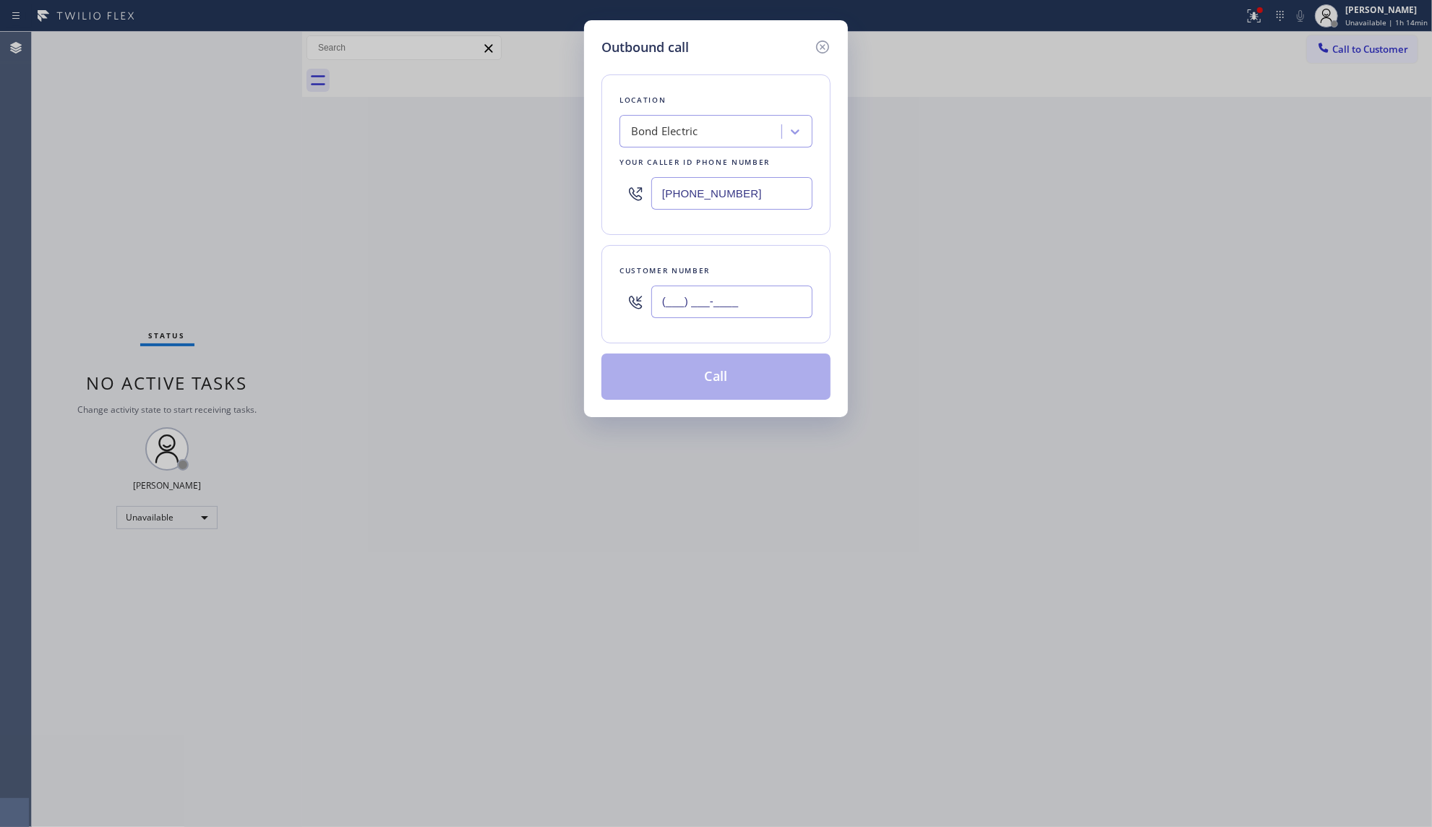
paste input "908) 663-8961"
type input "[PHONE_NUMBER]"
click at [720, 382] on button "Call" at bounding box center [715, 376] width 229 height 46
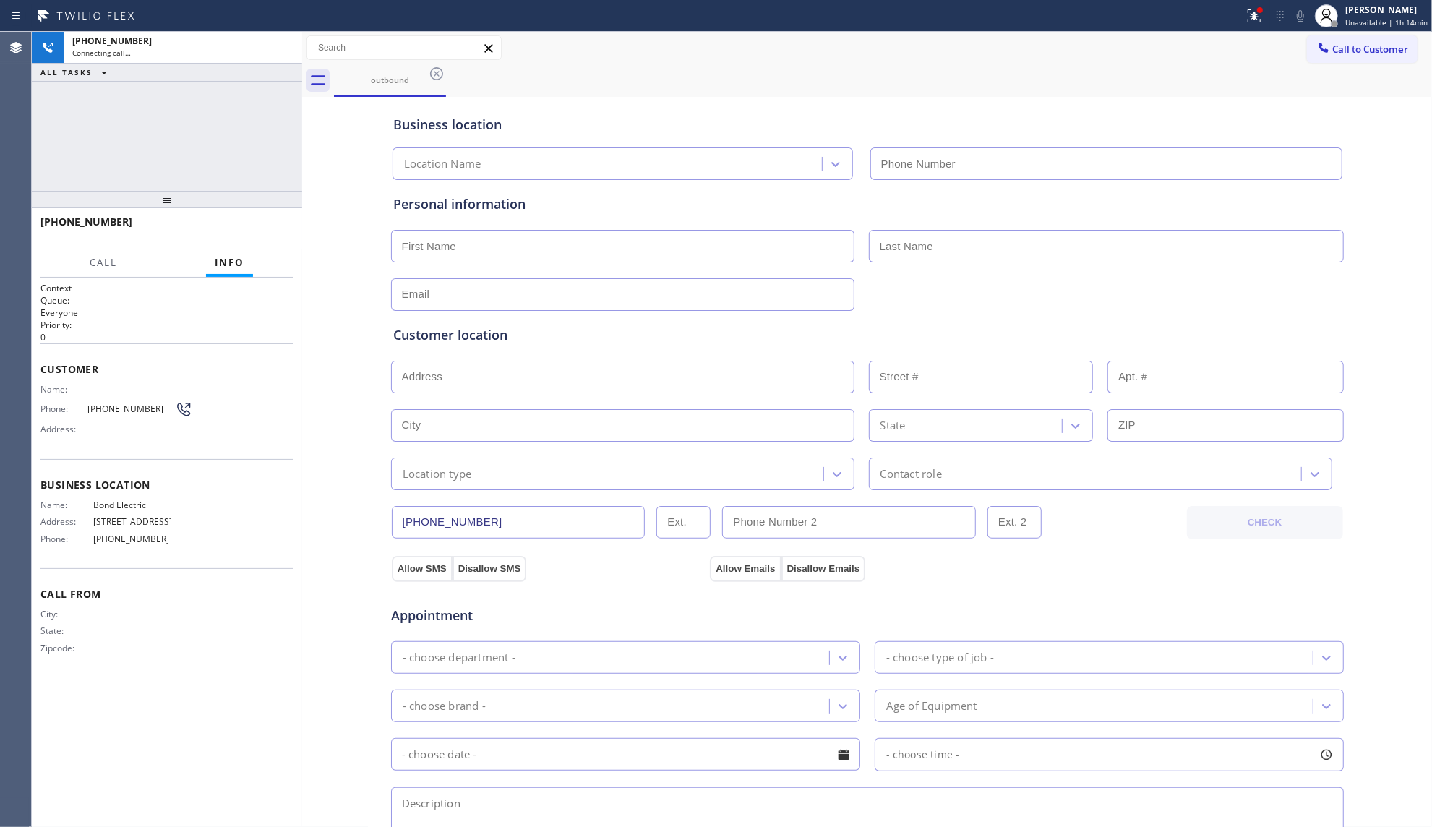
type input "[PHONE_NUMBER]"
click at [231, 158] on div "[PHONE_NUMBER] Connecting call… ALL TASKS ALL TASKS ACTIVE TASKS TASKS IN WRAP …" at bounding box center [167, 111] width 270 height 159
click at [272, 231] on span "HANG UP" at bounding box center [260, 228] width 44 height 10
click at [272, 229] on span "HANG UP" at bounding box center [260, 228] width 44 height 10
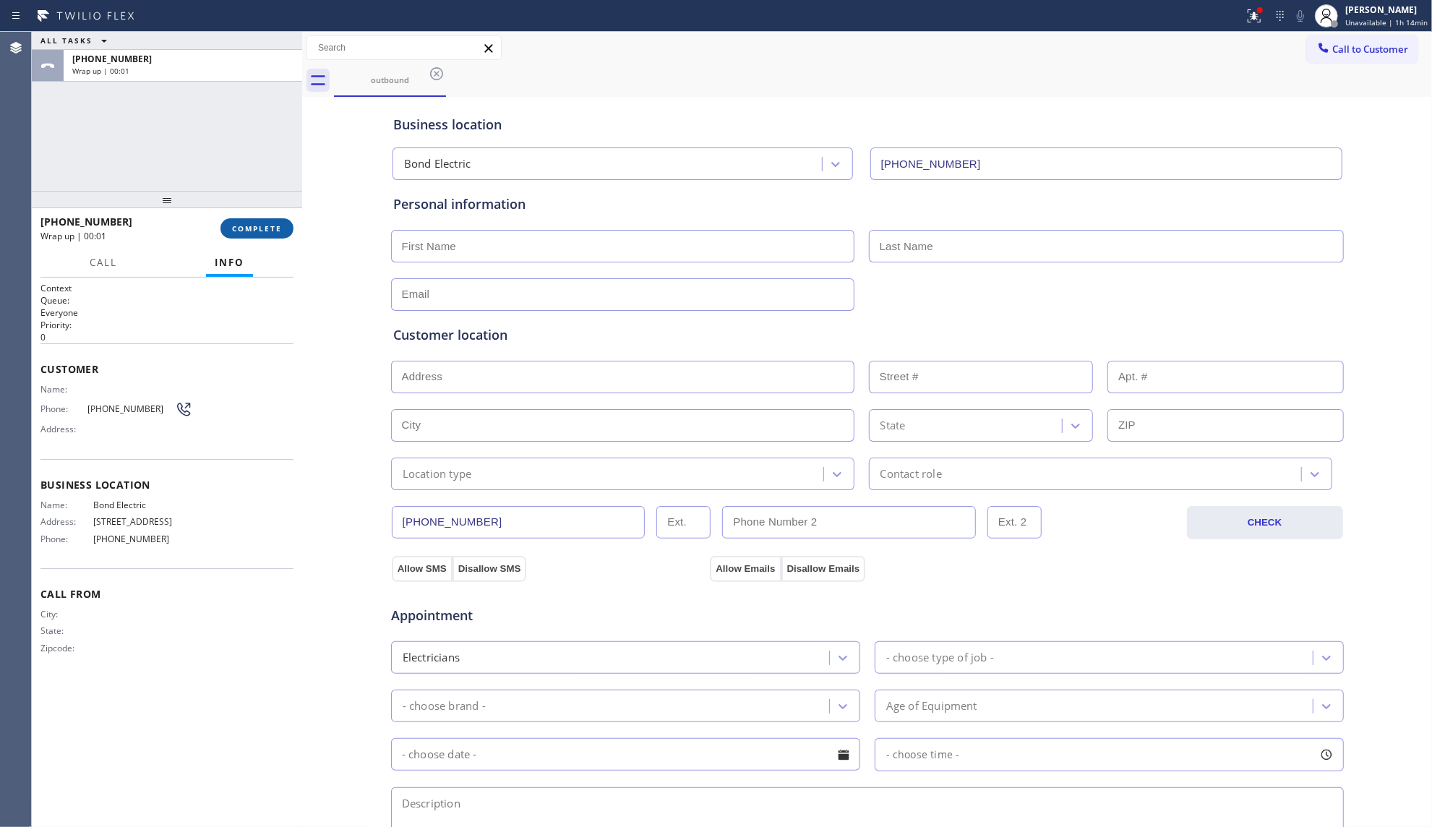
click at [266, 230] on span "COMPLETE" at bounding box center [257, 228] width 50 height 10
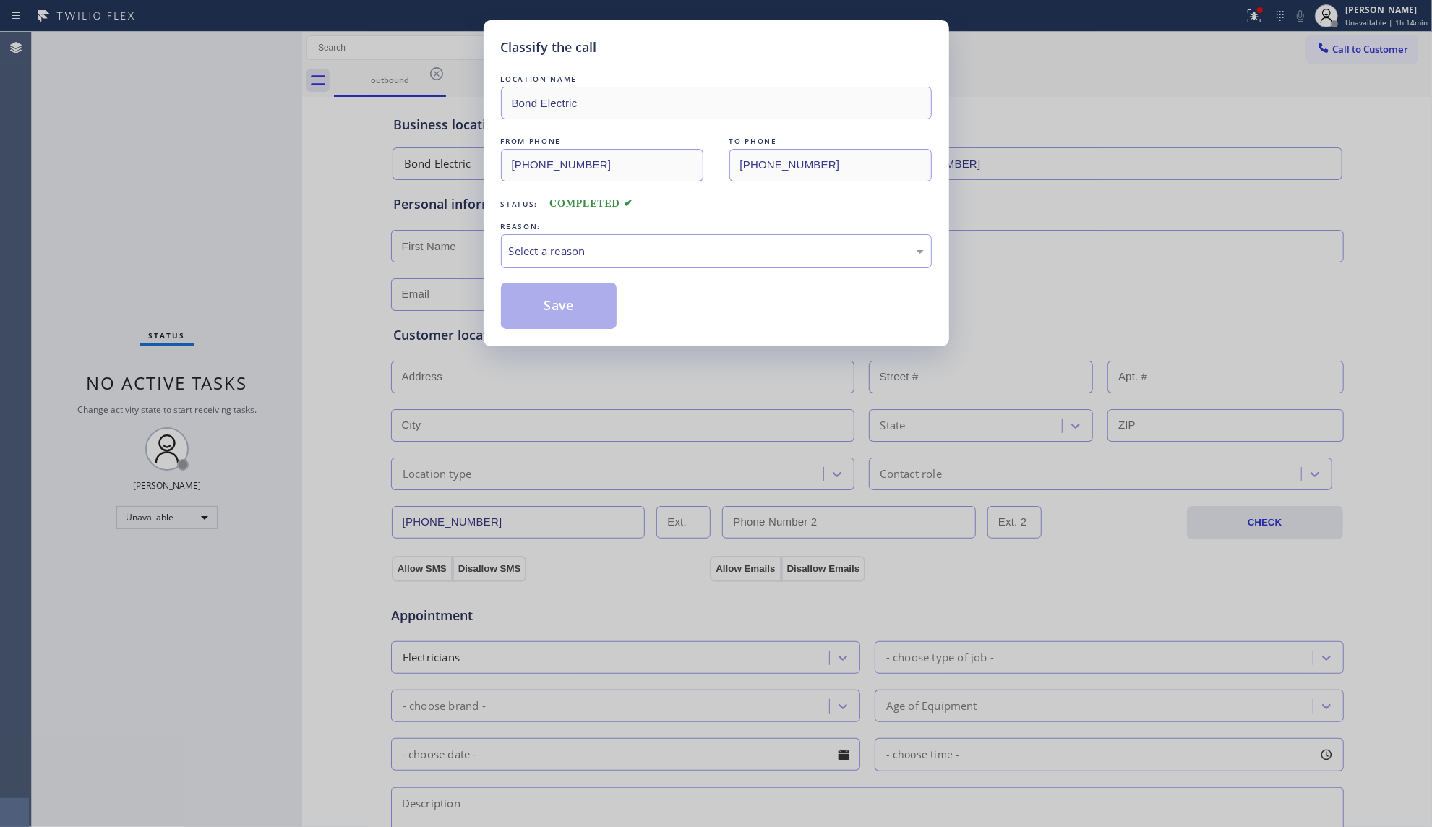
click at [541, 226] on div "REASON:" at bounding box center [716, 226] width 431 height 15
click at [547, 251] on div "Select a reason" at bounding box center [716, 251] width 415 height 17
click at [559, 253] on div "Existing Customer - ETA/PI/REDO/complain/cancel" at bounding box center [716, 251] width 415 height 17
click at [564, 310] on button "Save" at bounding box center [559, 306] width 116 height 46
click at [568, 310] on button "Save" at bounding box center [559, 306] width 116 height 46
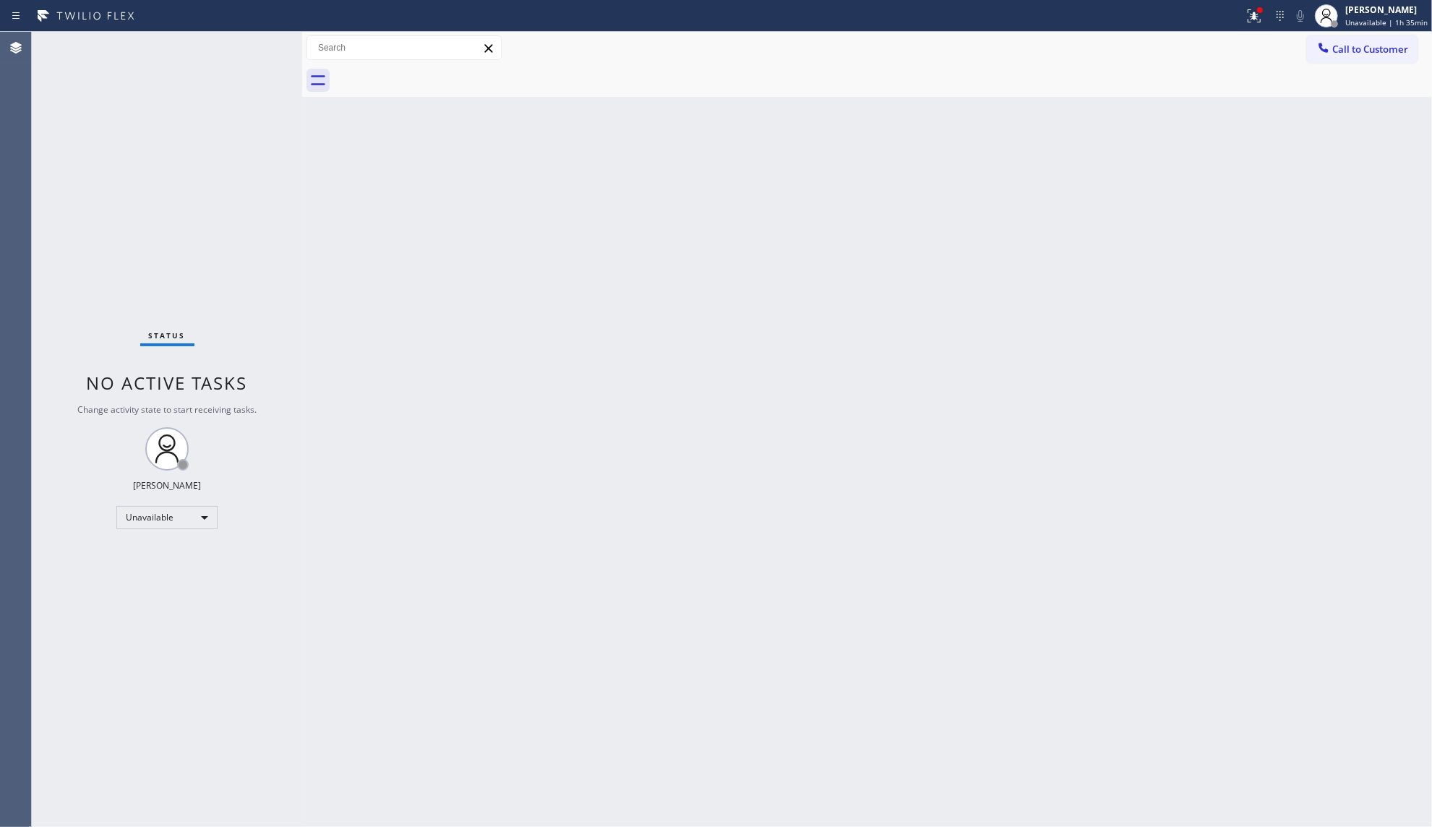
drag, startPoint x: 1349, startPoint y: 40, endPoint x: 1285, endPoint y: 42, distance: 63.6
click at [1349, 40] on button "Call to Customer" at bounding box center [1362, 48] width 111 height 27
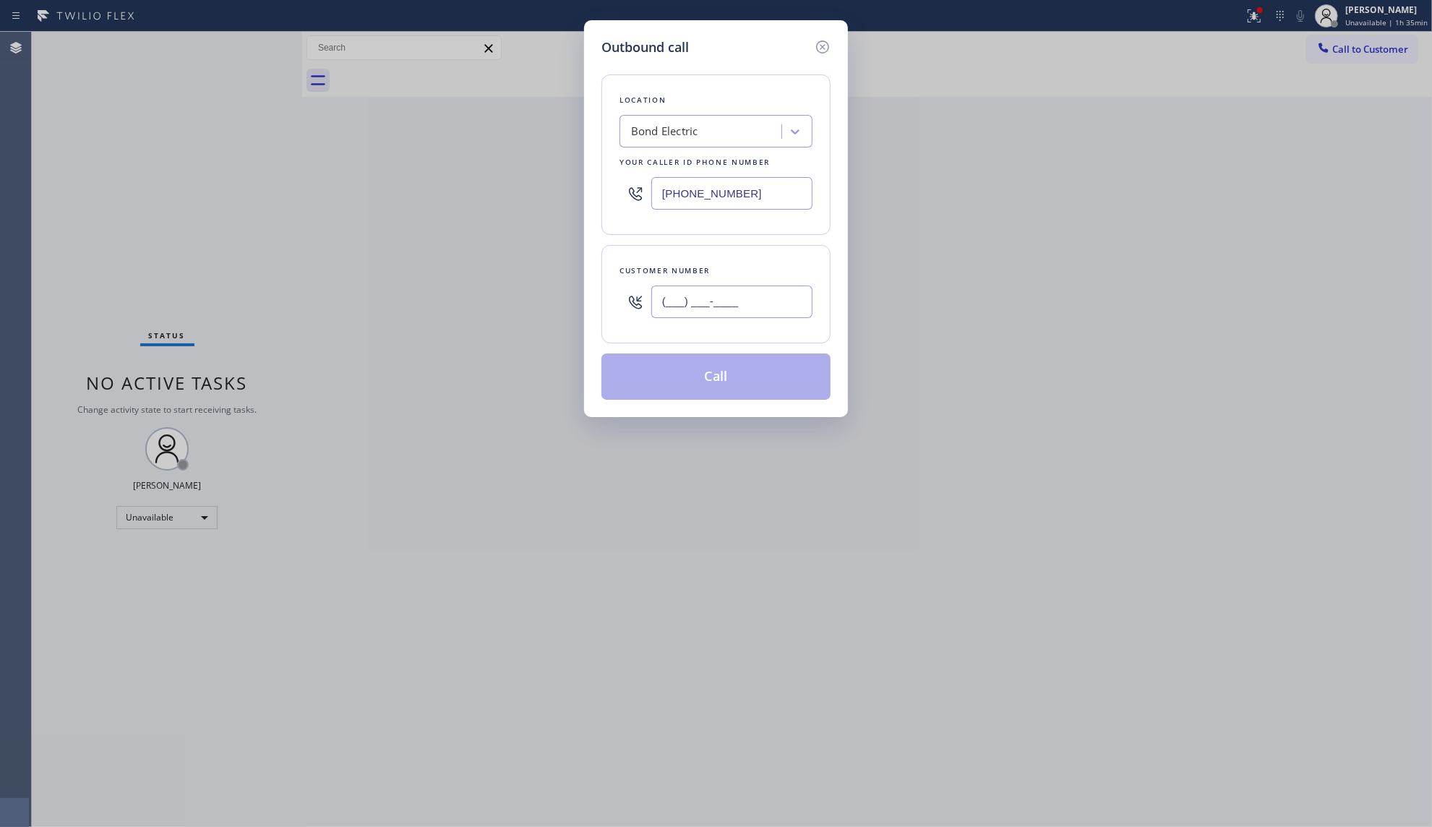
click at [753, 295] on input "(___) ___-____" at bounding box center [731, 301] width 161 height 33
paste input "562) 639-6077"
type input "[PHONE_NUMBER]"
drag, startPoint x: 756, startPoint y: 186, endPoint x: 593, endPoint y: 192, distance: 162.7
click at [593, 192] on div "Outbound call Location Bond Electric Your caller id phone number [PHONE_NUMBER]…" at bounding box center [716, 218] width 264 height 397
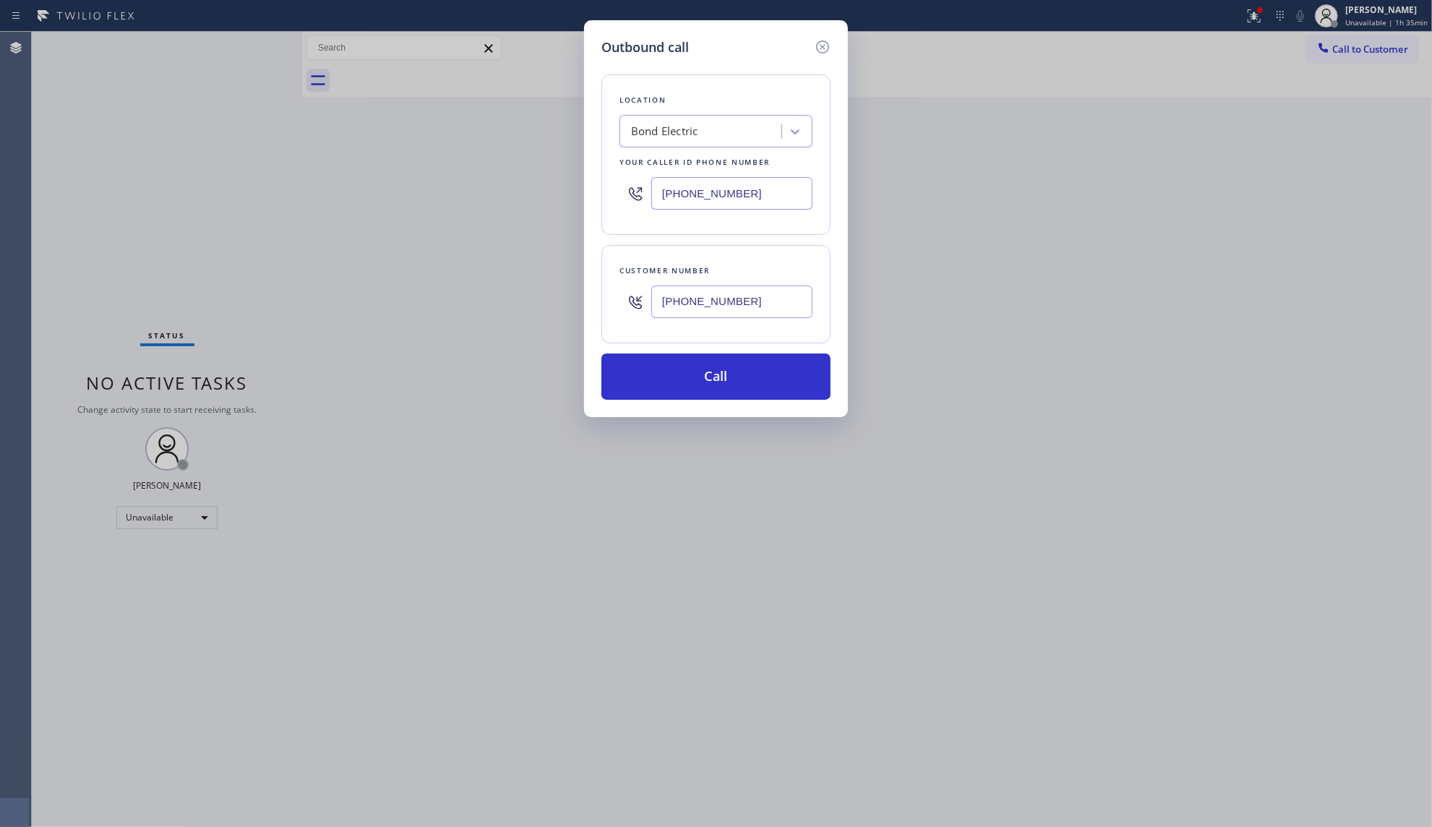
paste input "909) 784-2817"
type input "[PHONE_NUMBER]"
click at [726, 386] on button "Call" at bounding box center [715, 376] width 229 height 46
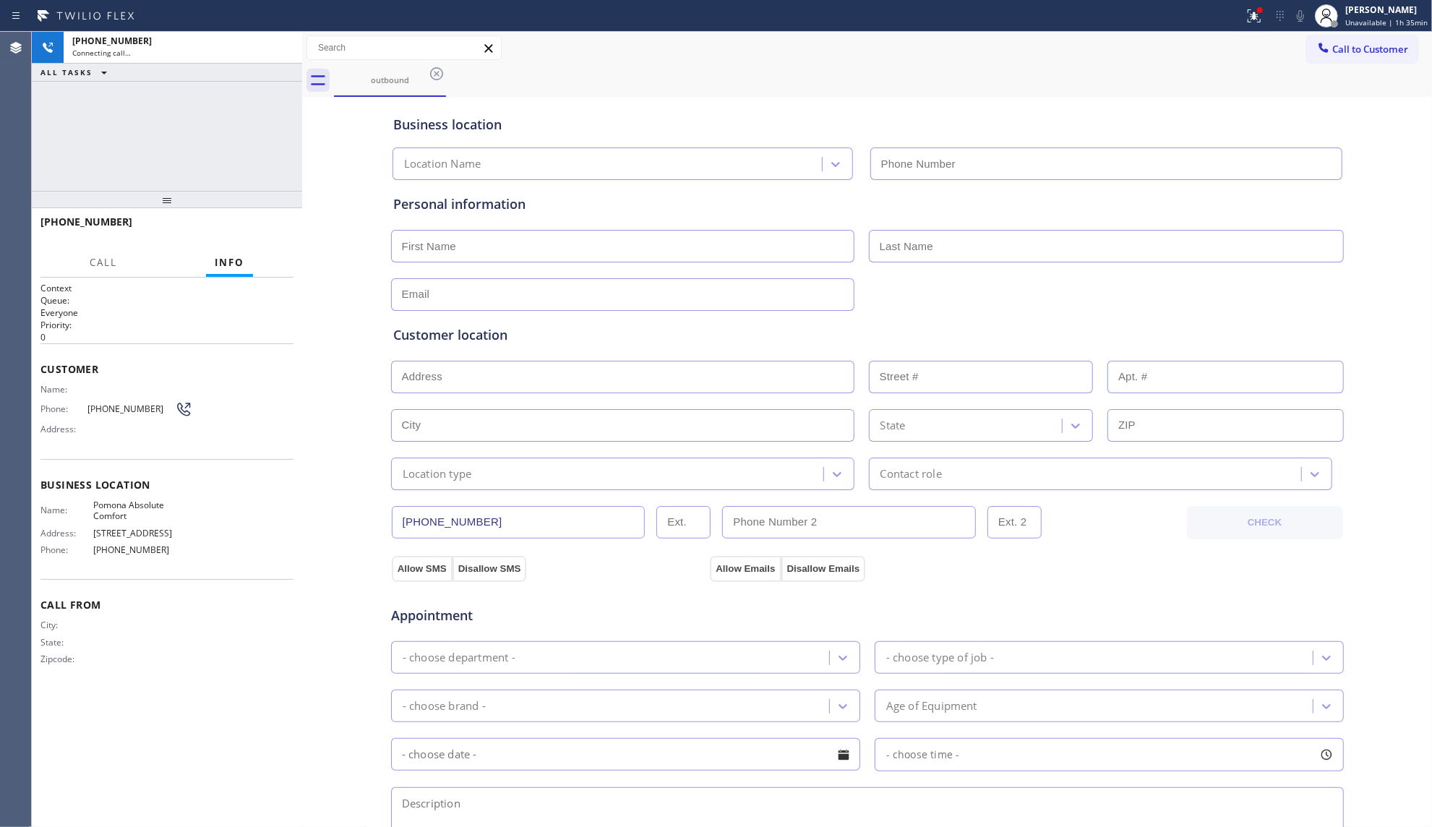
type input "[PHONE_NUMBER]"
click at [799, 85] on div "outbound" at bounding box center [883, 80] width 1098 height 33
click at [1259, 15] on icon at bounding box center [1253, 15] width 17 height 17
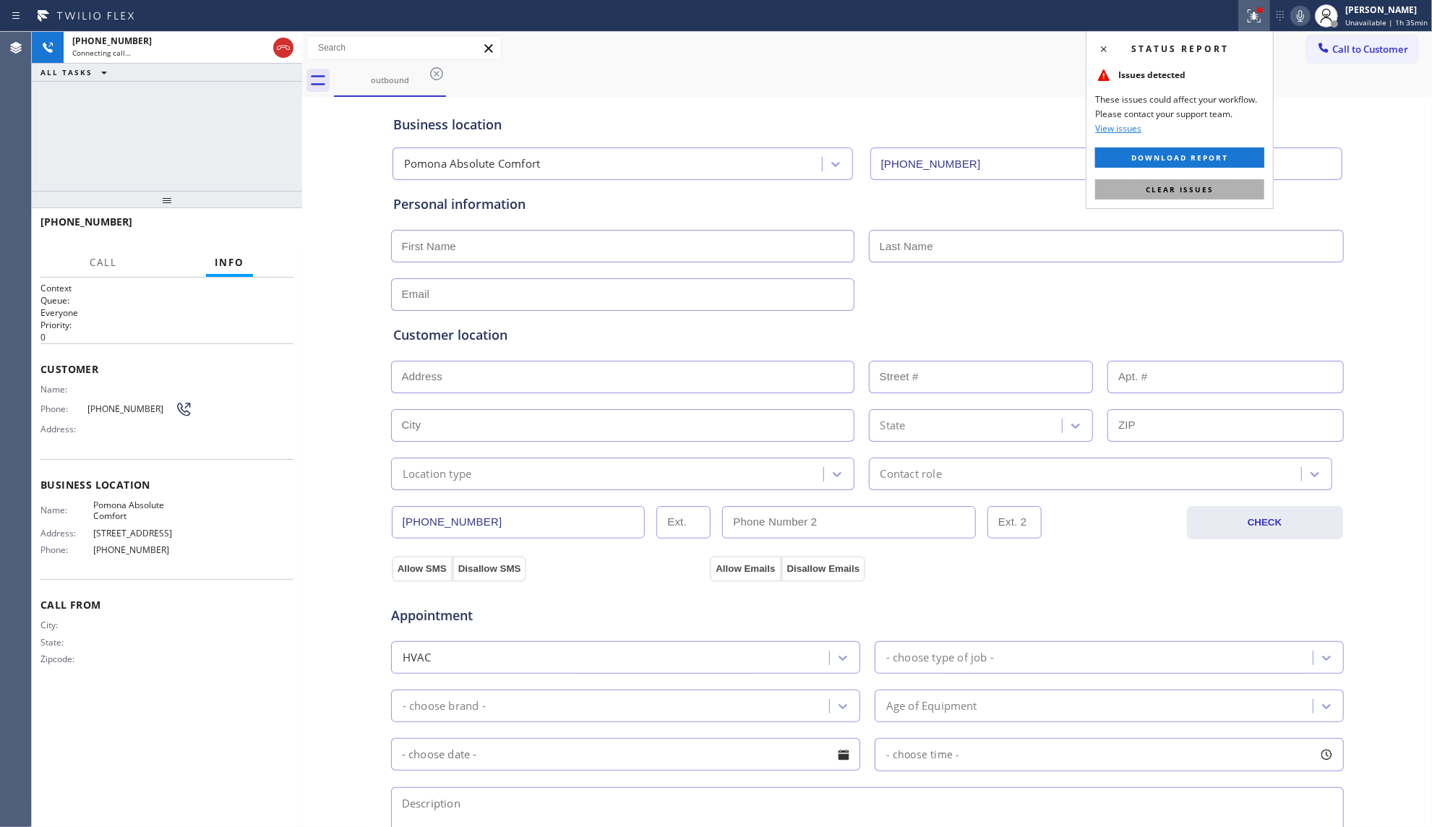
click at [1180, 186] on span "Clear issues" at bounding box center [1179, 189] width 68 height 10
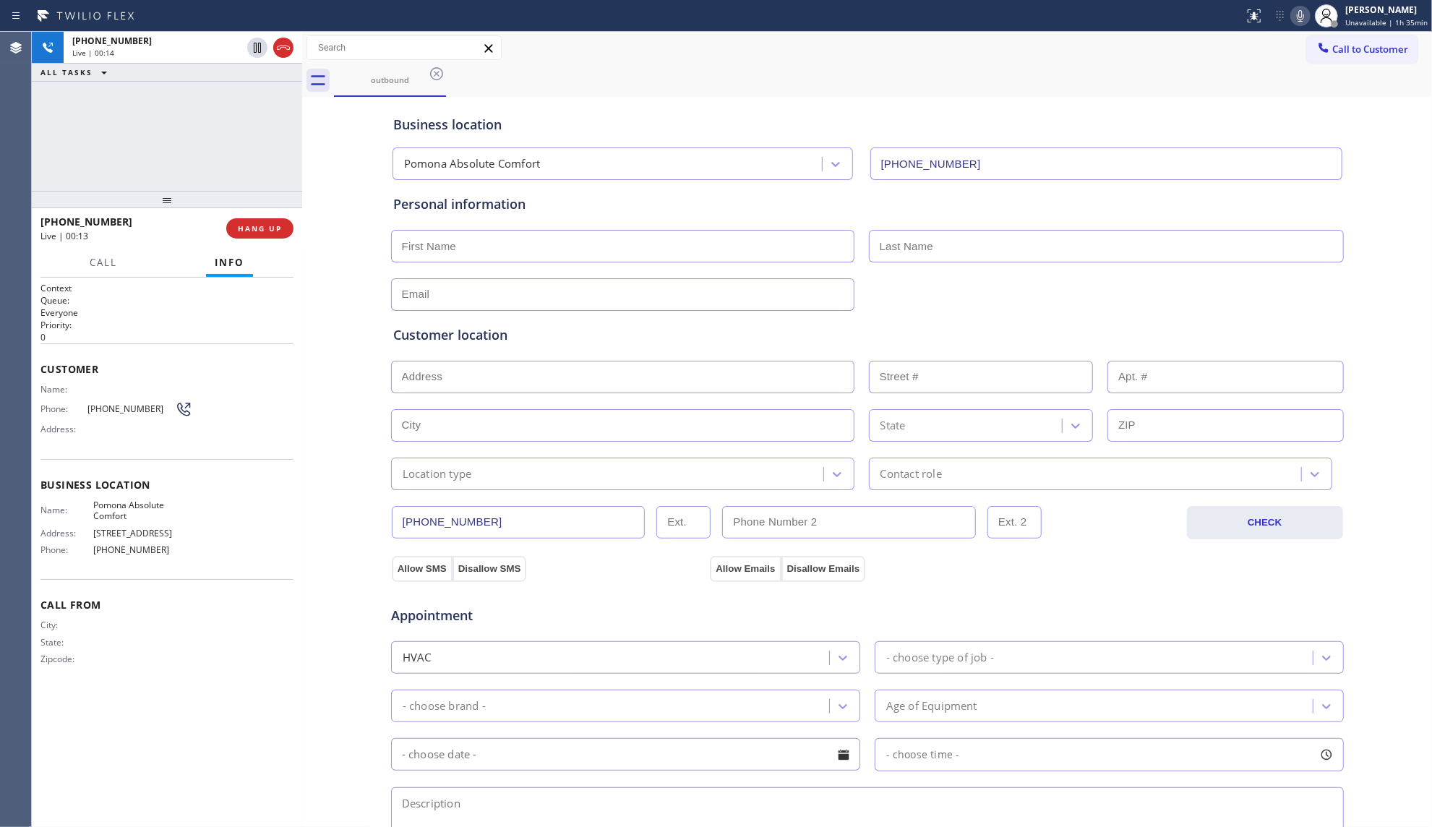
click at [128, 509] on span "Pomona Absolute Comfort" at bounding box center [142, 510] width 99 height 22
copy span "Pomona Absolute Comfort"
click at [1385, 565] on div "Business location Pomona Absolute Comfort [PHONE_NUMBER] Personal information C…" at bounding box center [867, 593] width 1122 height 987
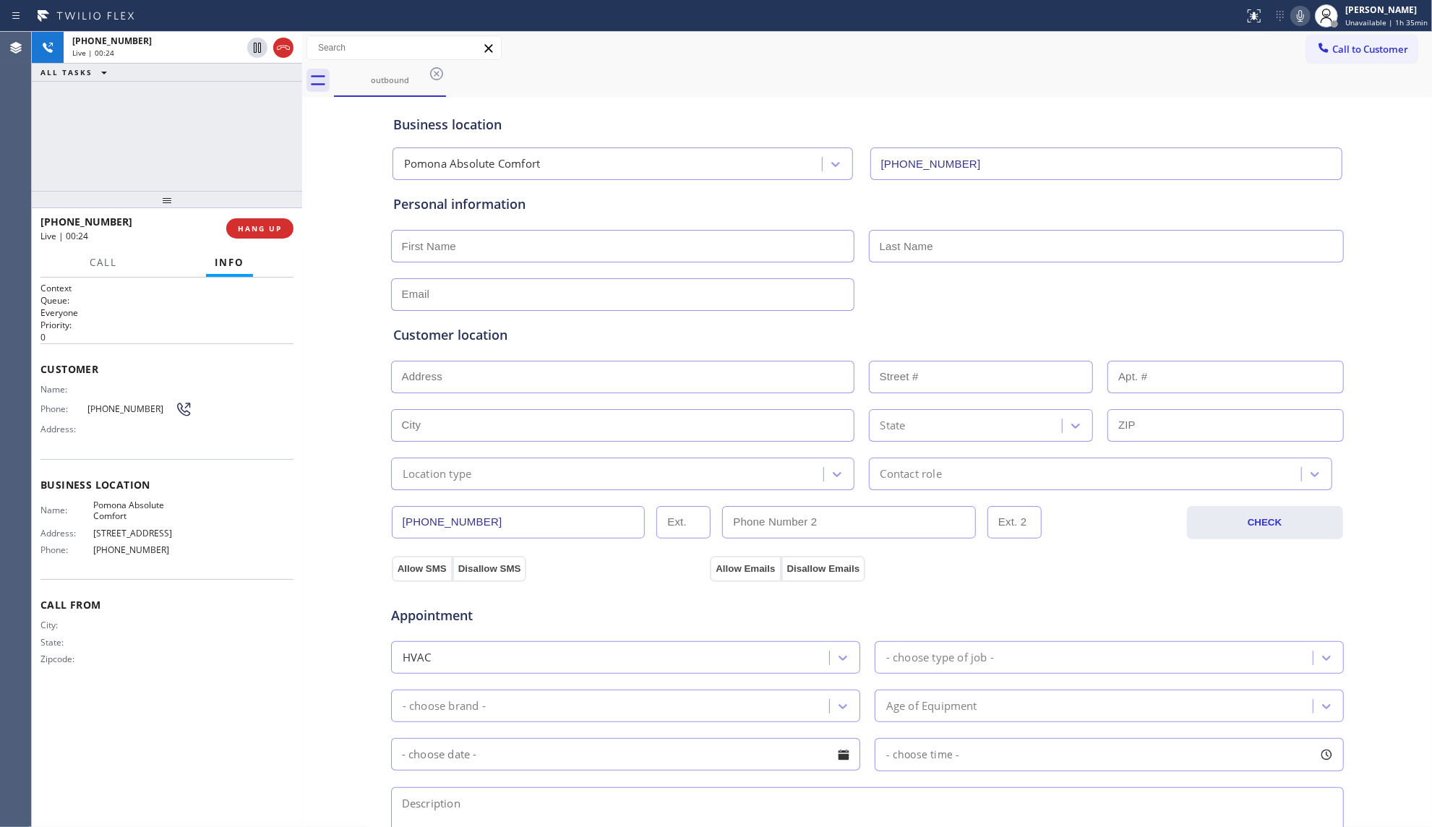
click at [1351, 551] on div "Business location Pomona Absolute Comfort [PHONE_NUMBER] Personal information C…" at bounding box center [867, 593] width 1122 height 987
click at [136, 552] on span "[PHONE_NUMBER]" at bounding box center [142, 549] width 99 height 11
copy span "[PHONE_NUMBER]"
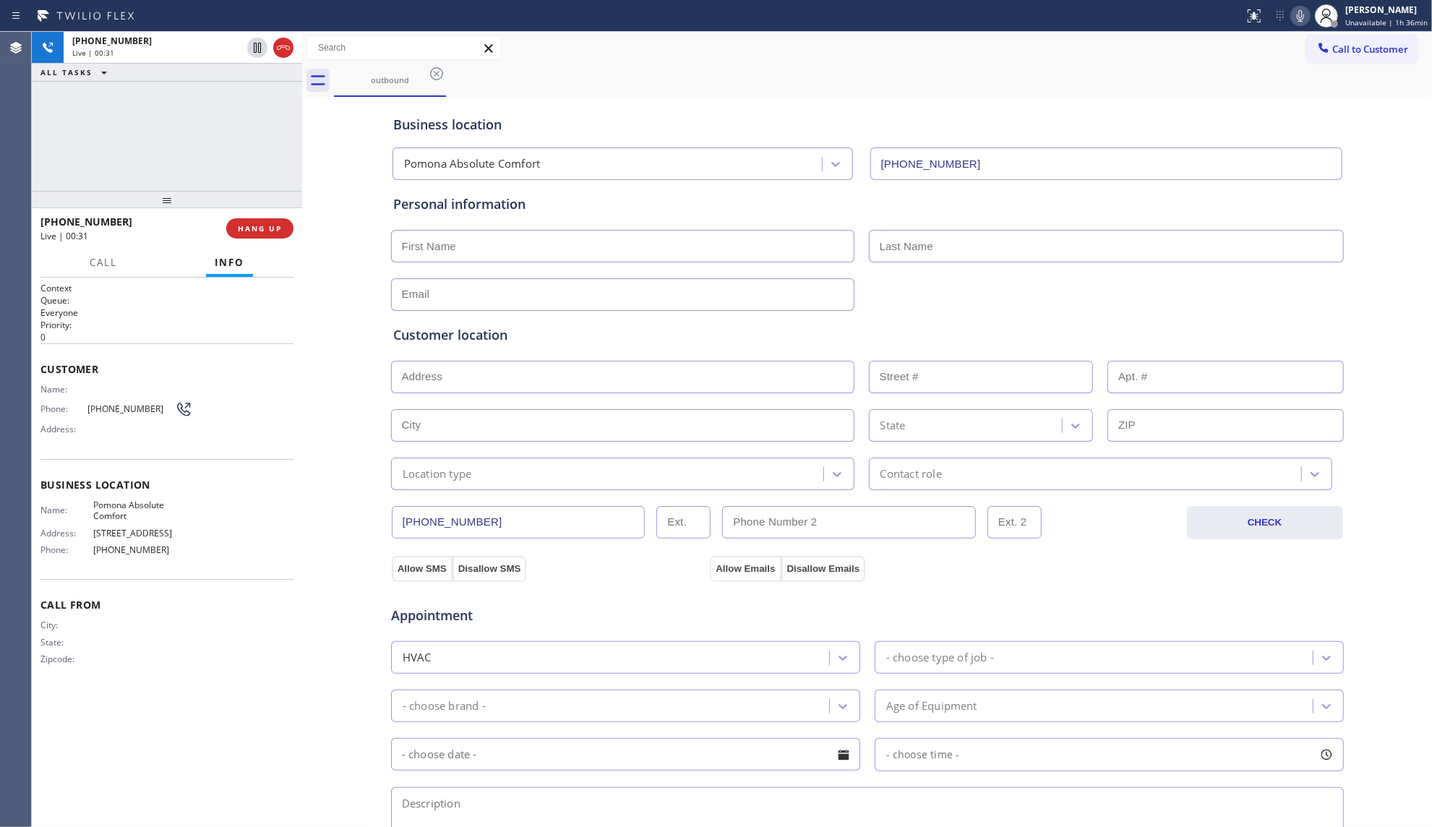
click at [440, 519] on input "[PHONE_NUMBER]" at bounding box center [519, 522] width 254 height 33
click at [439, 518] on input "[PHONE_NUMBER]" at bounding box center [519, 522] width 254 height 33
click at [1338, 585] on div "Business location Pomona Absolute Comfort [PHONE_NUMBER] Personal information C…" at bounding box center [867, 593] width 1122 height 987
click at [1309, 17] on icon at bounding box center [1299, 15] width 17 height 17
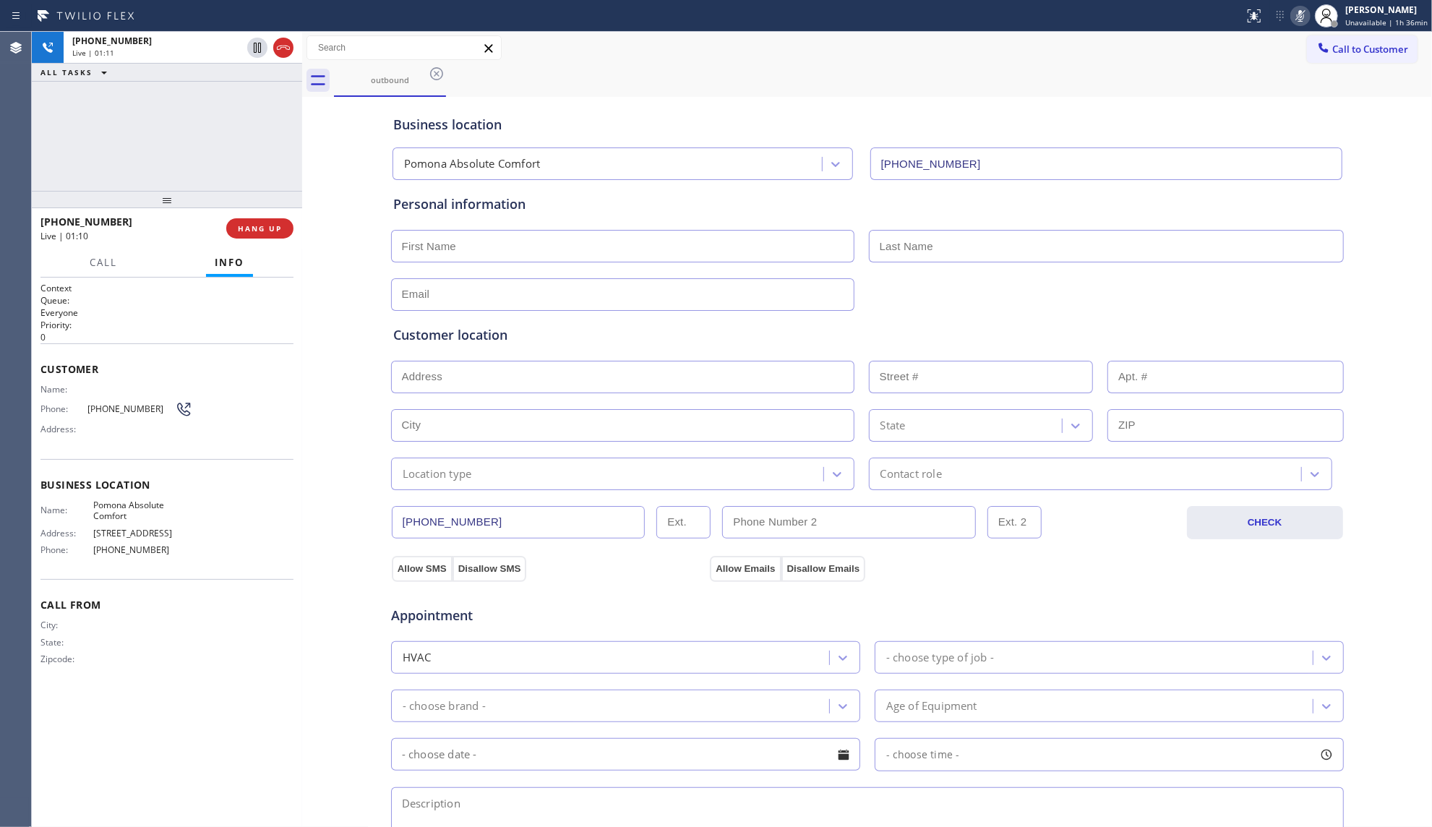
click at [1304, 18] on icon at bounding box center [1299, 15] width 17 height 17
drag, startPoint x: 1301, startPoint y: 15, endPoint x: 1359, endPoint y: 96, distance: 99.5
click at [1302, 17] on icon at bounding box center [1299, 15] width 17 height 17
click at [1296, 15] on icon at bounding box center [1299, 15] width 17 height 17
drag, startPoint x: 1057, startPoint y: 58, endPoint x: 1074, endPoint y: 75, distance: 24.5
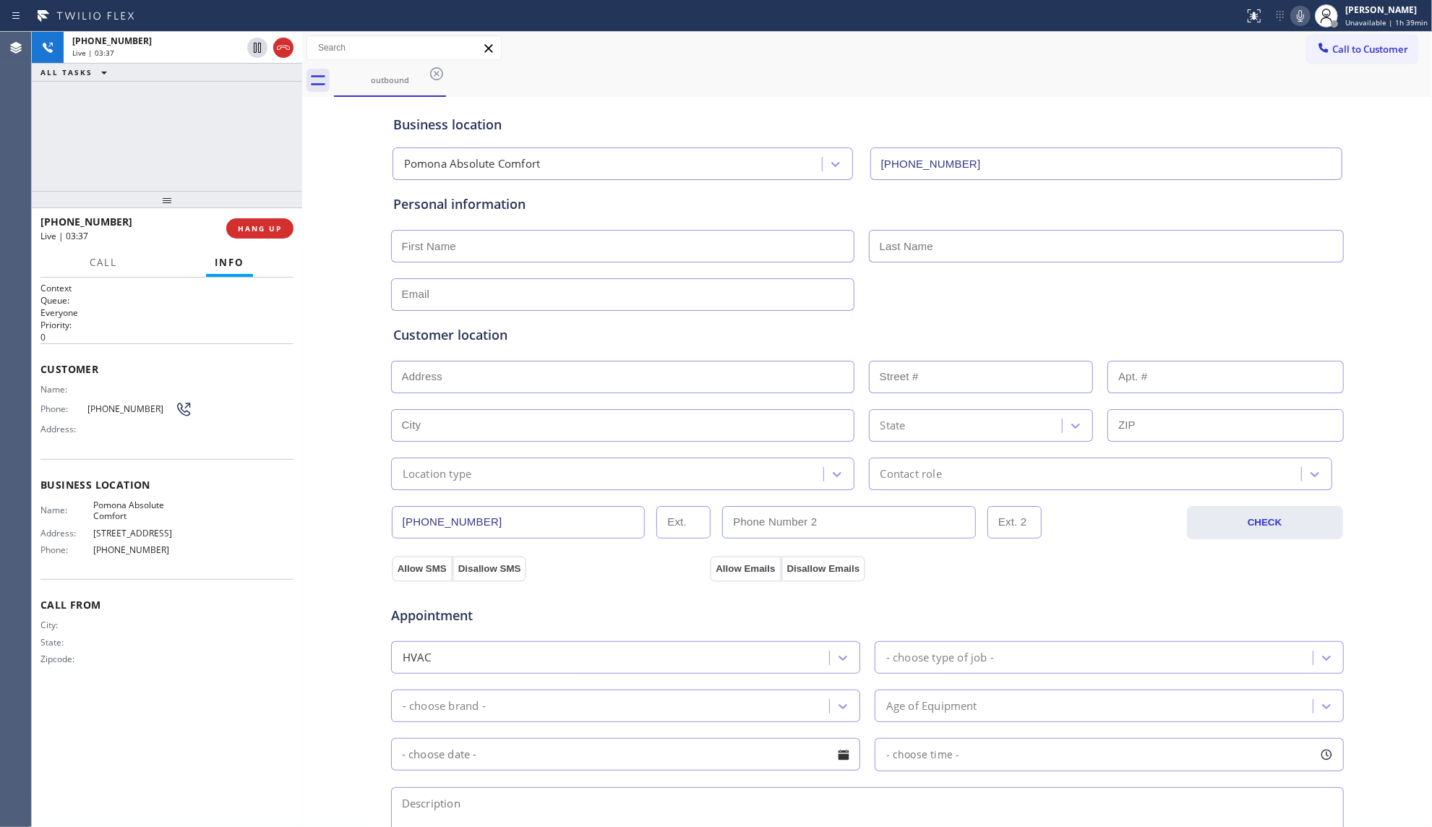
click at [1056, 58] on div "Call to Customer Outbound call Location [GEOGRAPHIC_DATA] Absolute Comfort Your…" at bounding box center [867, 47] width 1130 height 25
drag, startPoint x: 656, startPoint y: 90, endPoint x: 700, endPoint y: 73, distance: 46.4
click at [659, 87] on div "outbound" at bounding box center [883, 80] width 1098 height 33
click at [1132, 198] on div "Personal information" at bounding box center [867, 204] width 948 height 20
click at [882, 119] on div "Business location" at bounding box center [867, 125] width 948 height 20
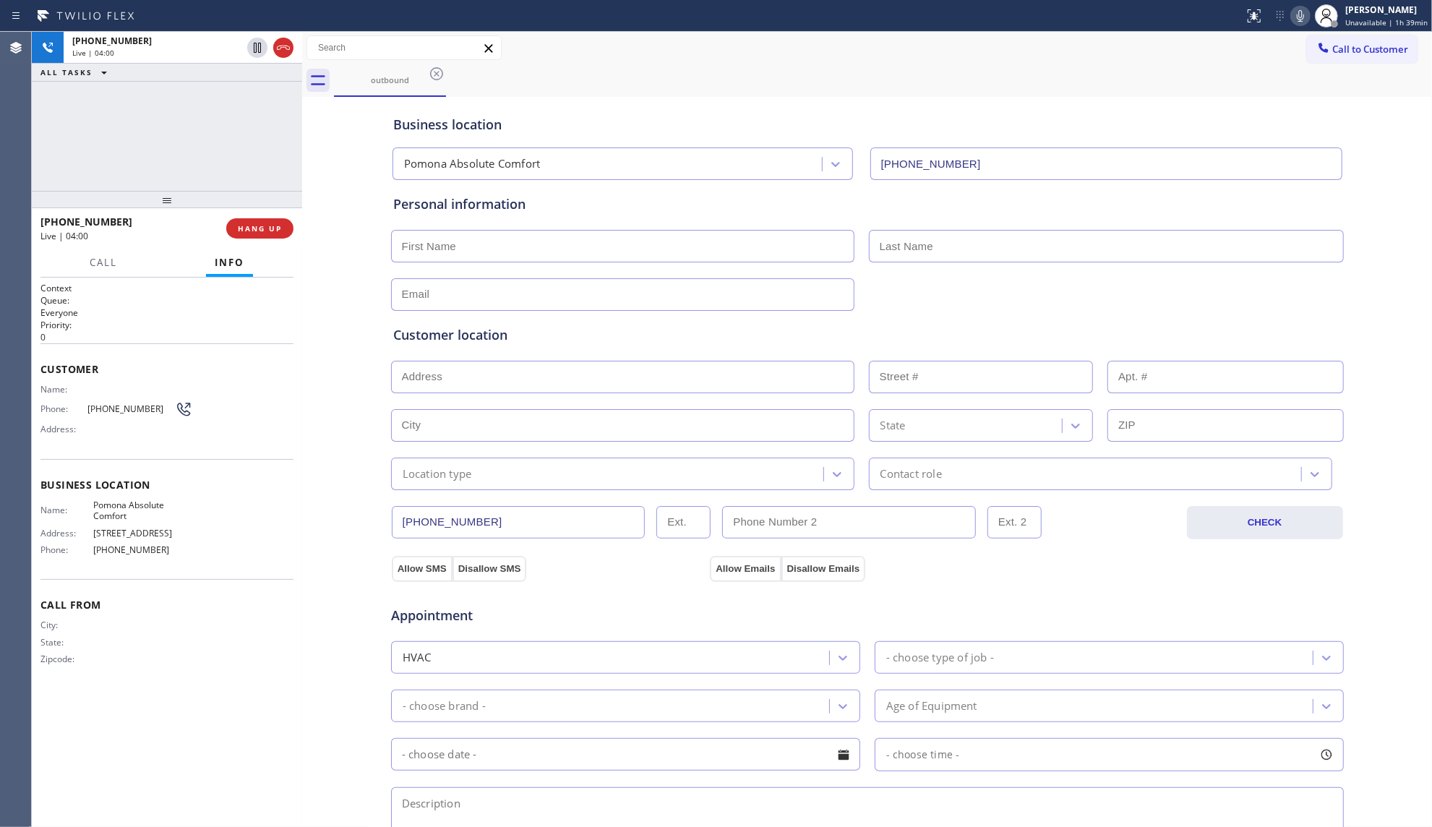
click at [564, 88] on div "outbound" at bounding box center [883, 80] width 1098 height 33
click at [229, 128] on div "[PHONE_NUMBER] Live | 04:02 ALL TASKS ALL TASKS ACTIVE TASKS TASKS IN WRAP UP" at bounding box center [167, 111] width 270 height 159
click at [269, 228] on span "HANG UP" at bounding box center [260, 228] width 44 height 10
click at [1348, 27] on div "[PERSON_NAME] Unavailable | 1h 39min" at bounding box center [1370, 16] width 121 height 32
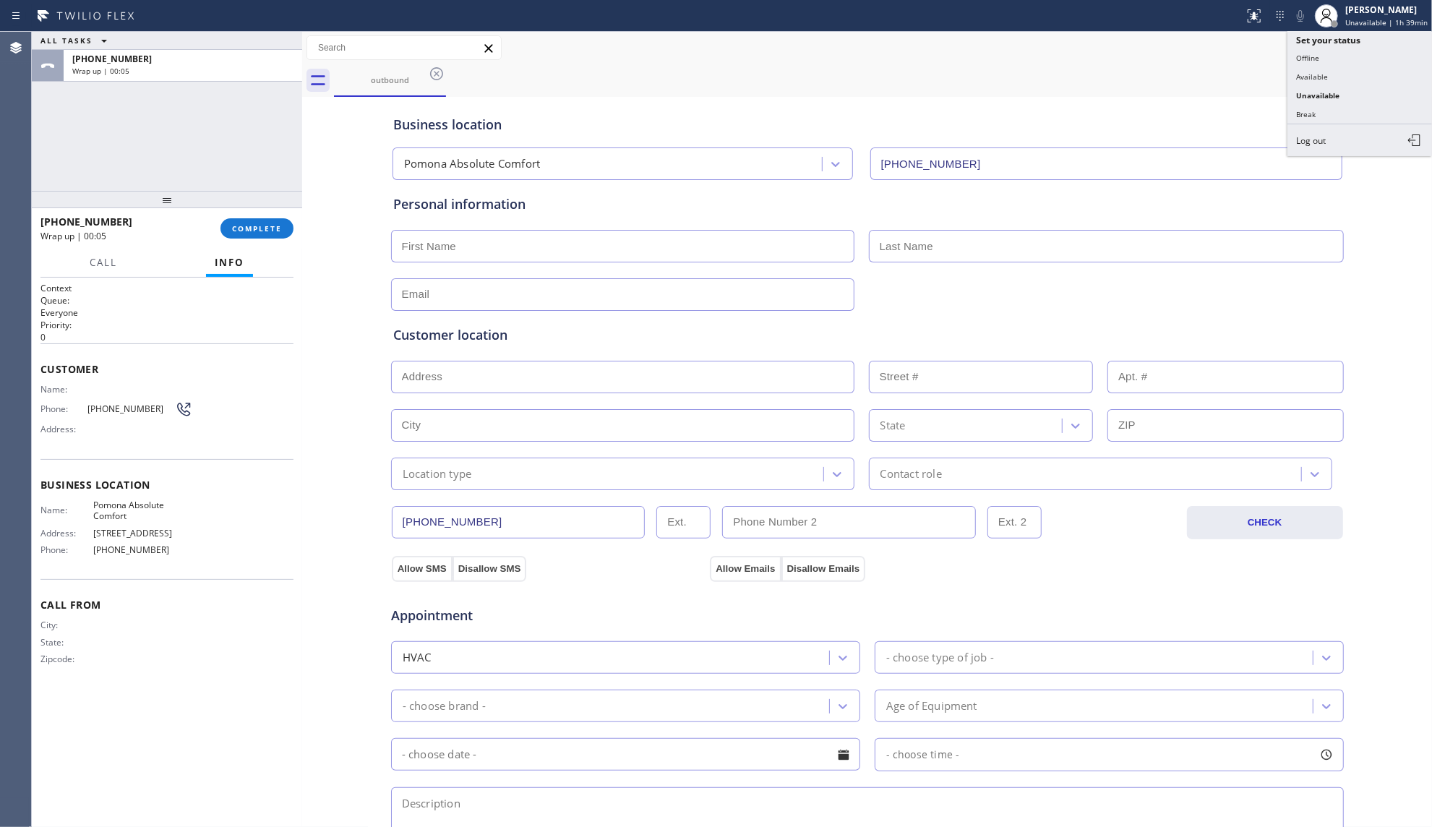
click at [1268, 41] on div "Call to Customer Outbound call Location [GEOGRAPHIC_DATA] Absolute Comfort Your…" at bounding box center [867, 47] width 1130 height 25
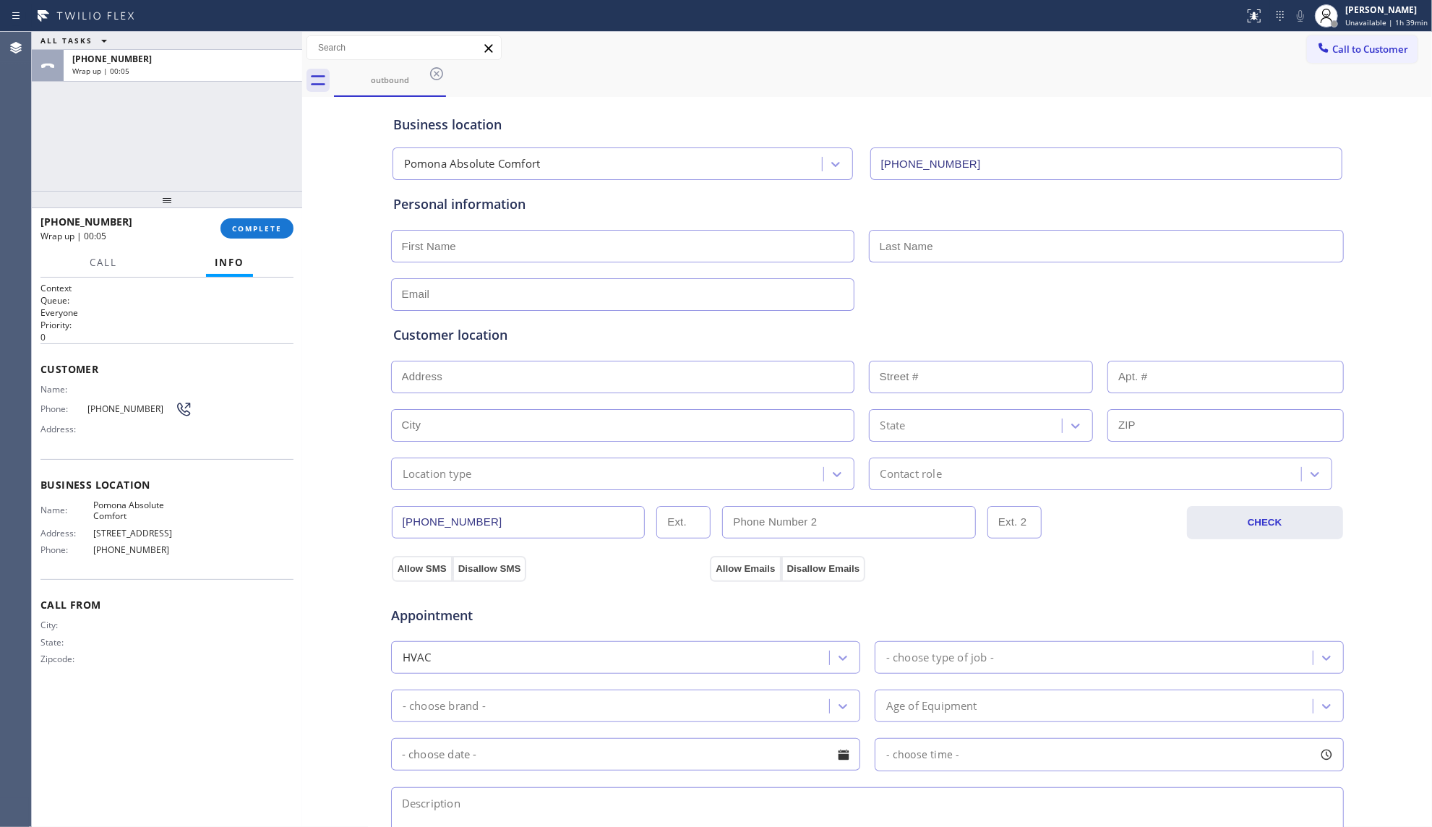
drag, startPoint x: 1360, startPoint y: 44, endPoint x: 1334, endPoint y: 53, distance: 27.4
click at [1359, 44] on span "Call to Customer" at bounding box center [1370, 49] width 76 height 13
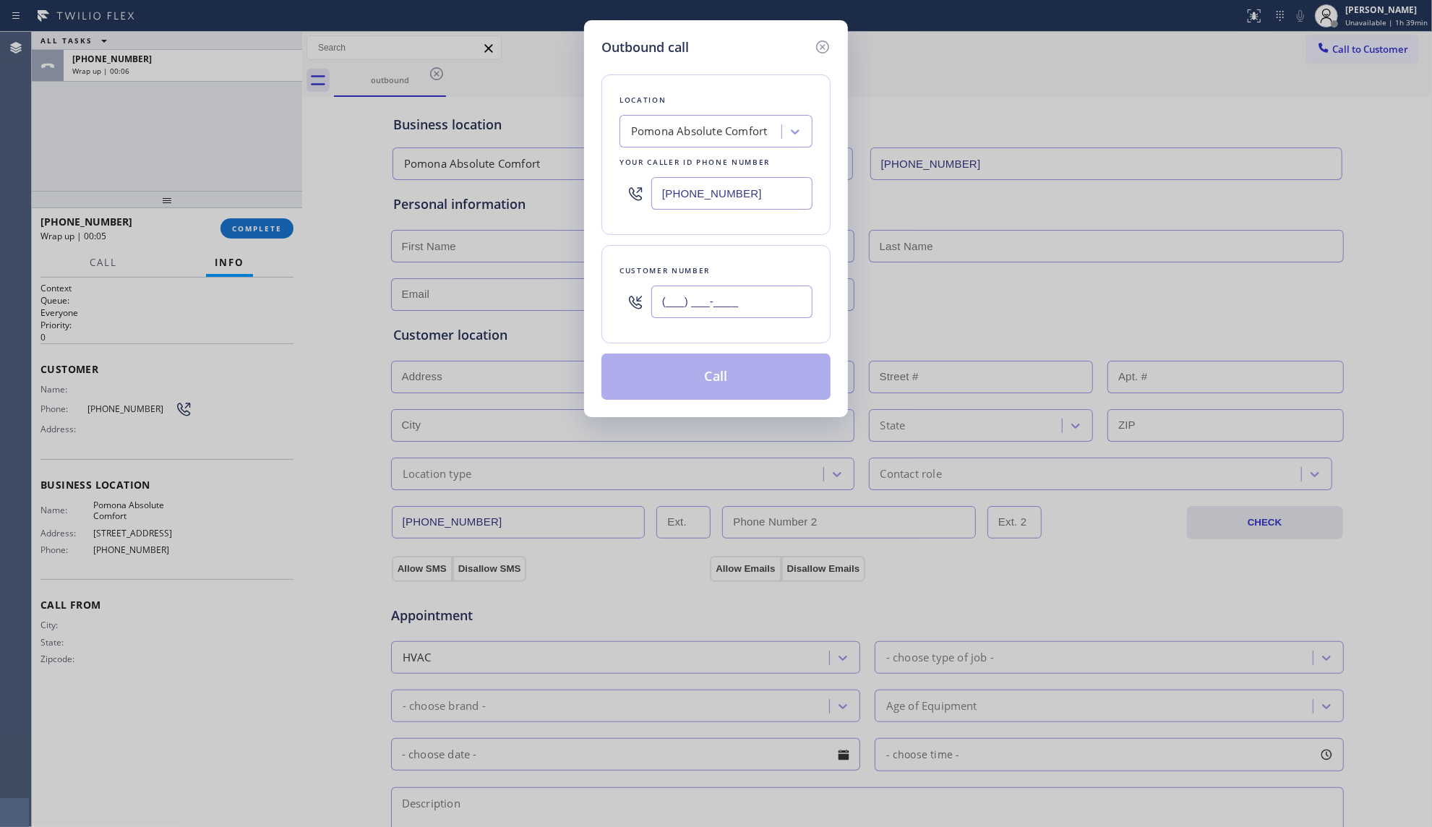
click at [765, 309] on input "(___) ___-____" at bounding box center [731, 301] width 161 height 33
paste input "562) 639-6077"
type input "[PHONE_NUMBER]"
click at [729, 377] on button "Call" at bounding box center [715, 376] width 229 height 46
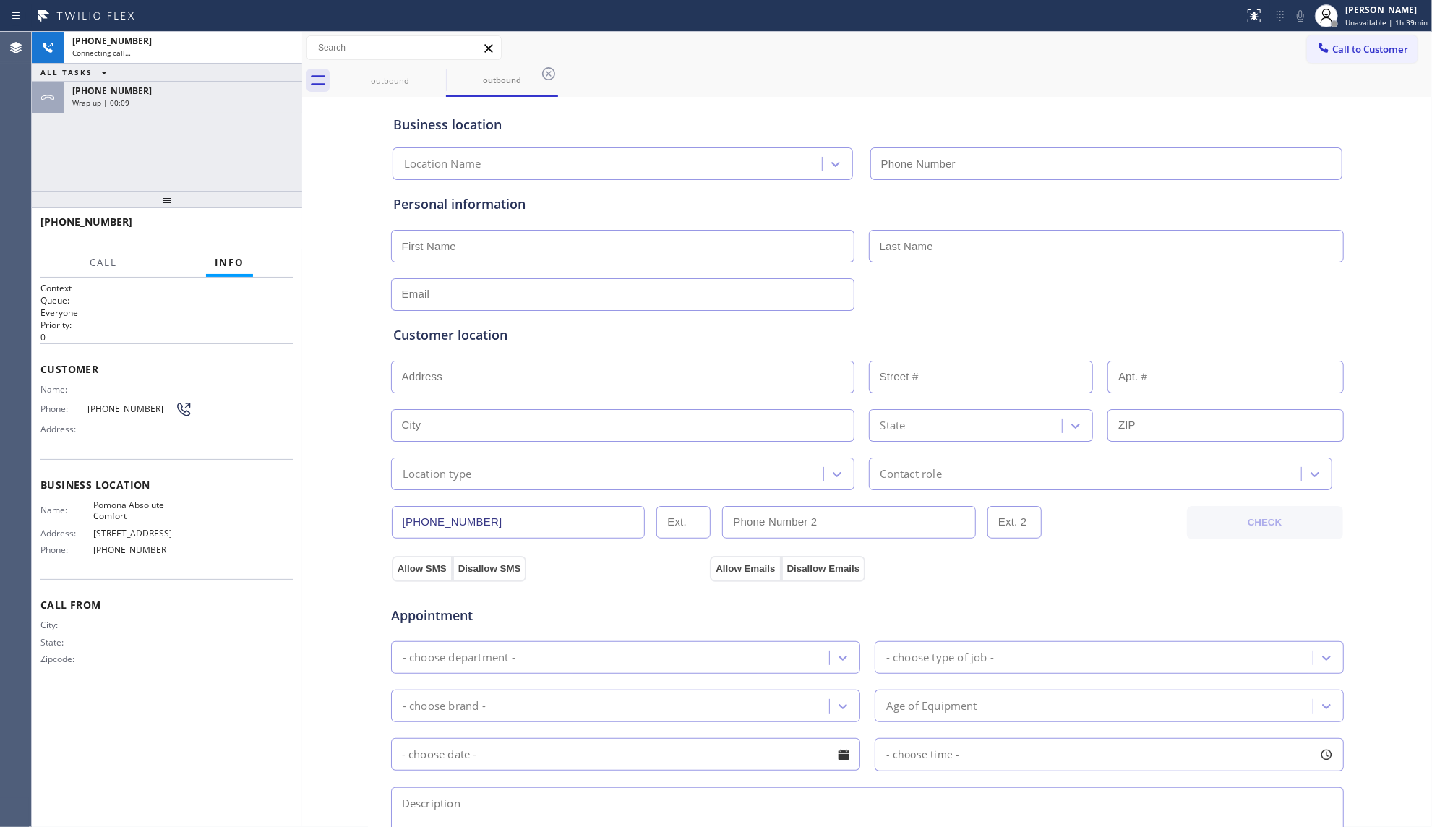
type input "[PHONE_NUMBER]"
click at [207, 158] on div "[PHONE_NUMBER] Connecting call… ALL TASKS ALL TASKS ACTIVE TASKS TASKS IN WRAP …" at bounding box center [167, 111] width 270 height 159
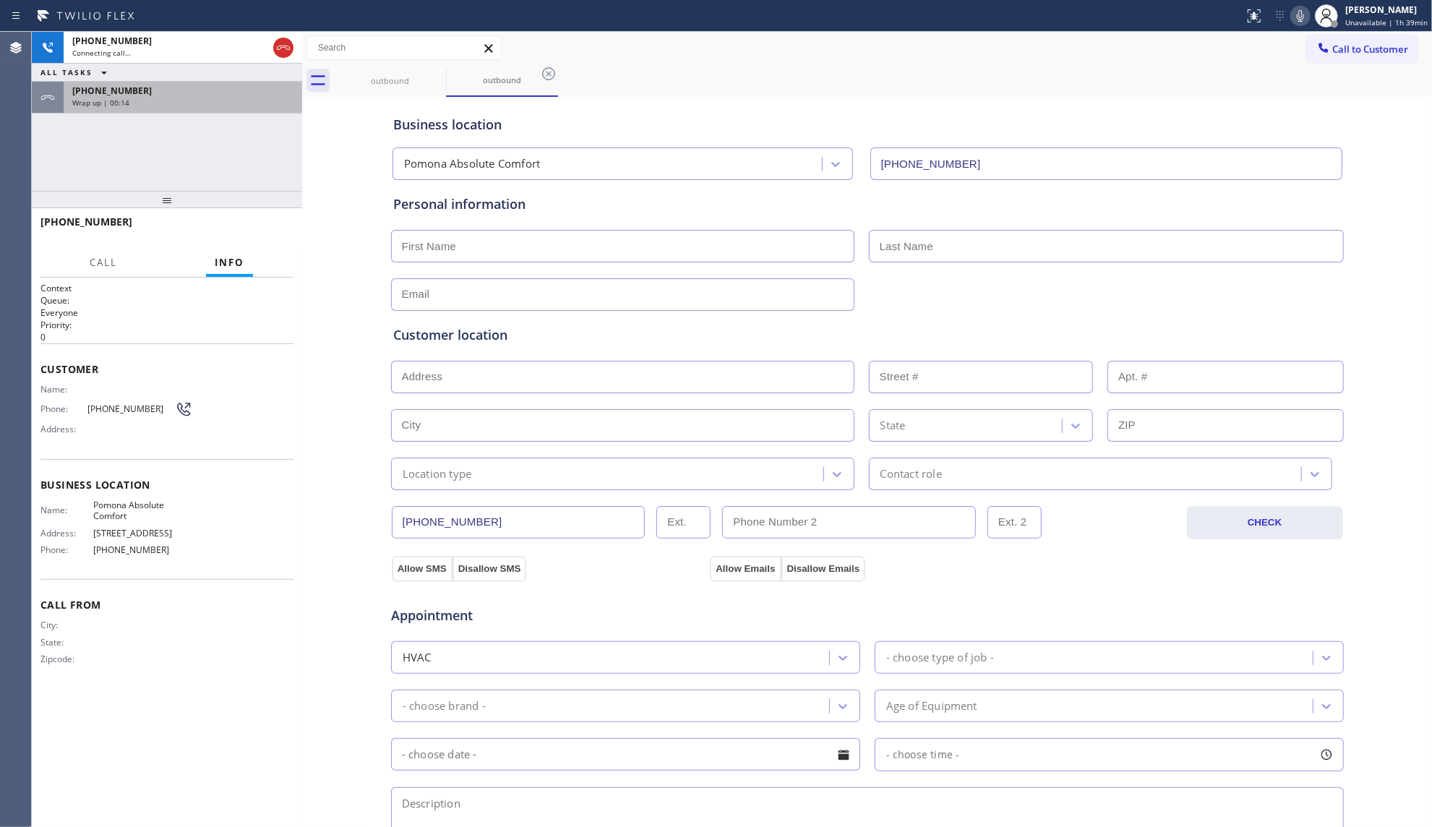
click at [163, 90] on div "[PHONE_NUMBER]" at bounding box center [182, 91] width 221 height 12
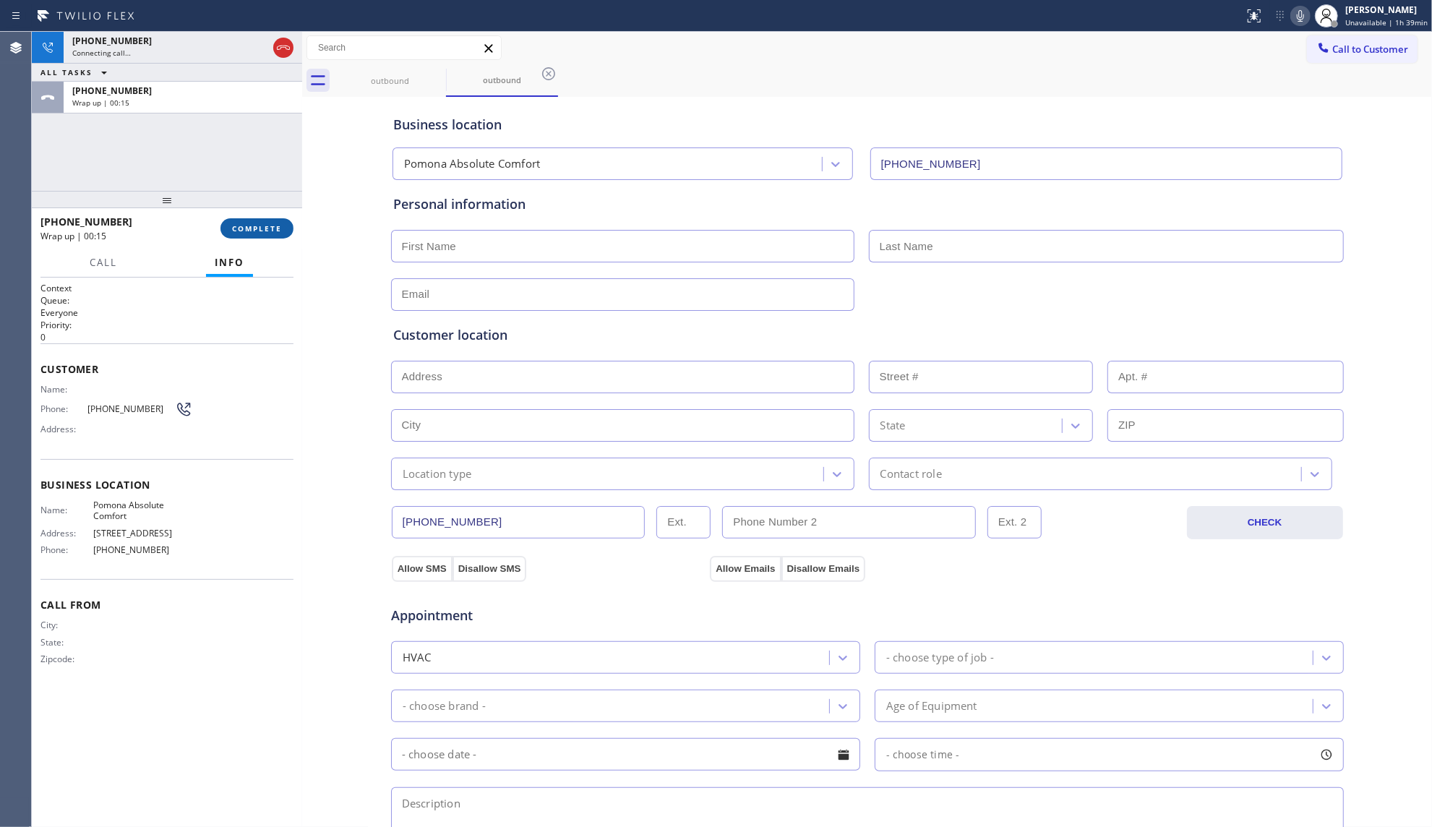
click at [267, 220] on button "COMPLETE" at bounding box center [256, 228] width 73 height 20
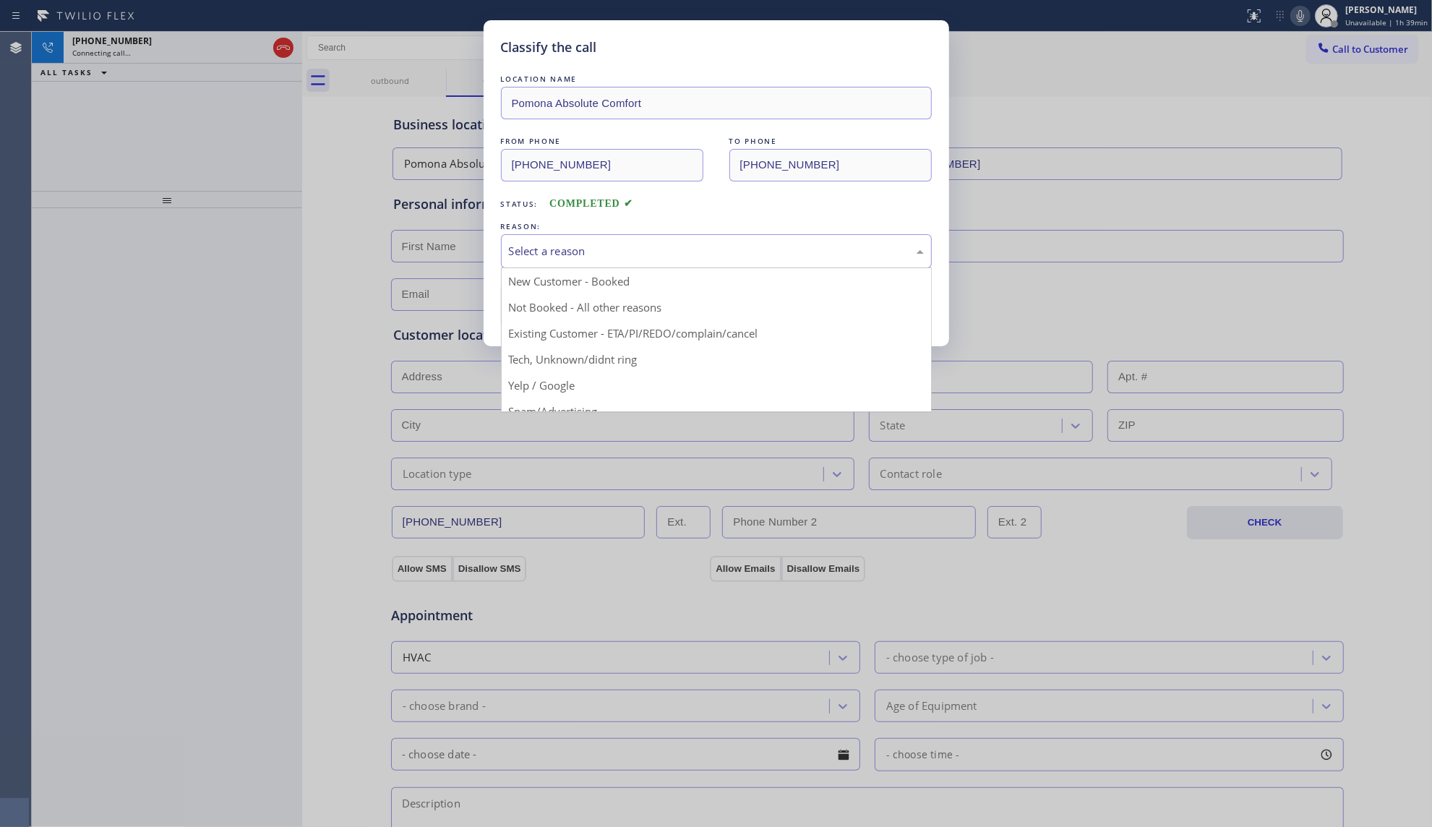
click at [591, 238] on div "Select a reason" at bounding box center [716, 251] width 431 height 34
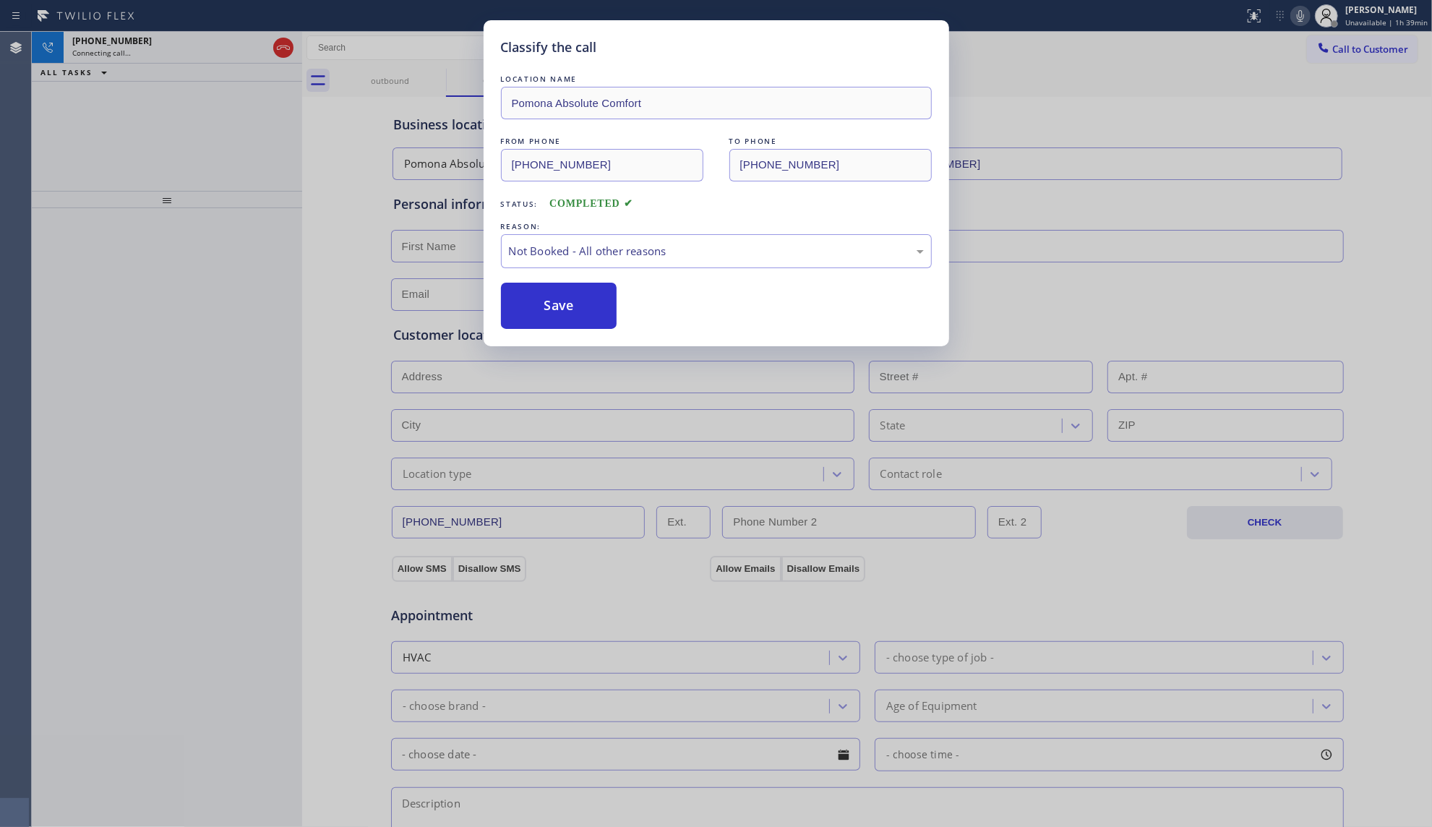
click at [565, 304] on button "Save" at bounding box center [559, 306] width 116 height 46
drag, startPoint x: 417, startPoint y: 230, endPoint x: 486, endPoint y: 229, distance: 69.4
click at [417, 229] on div "Classify the call LOCATION NAME Pomona Absolute Comfort FROM PHONE [PHONE_NUMBE…" at bounding box center [716, 413] width 1432 height 827
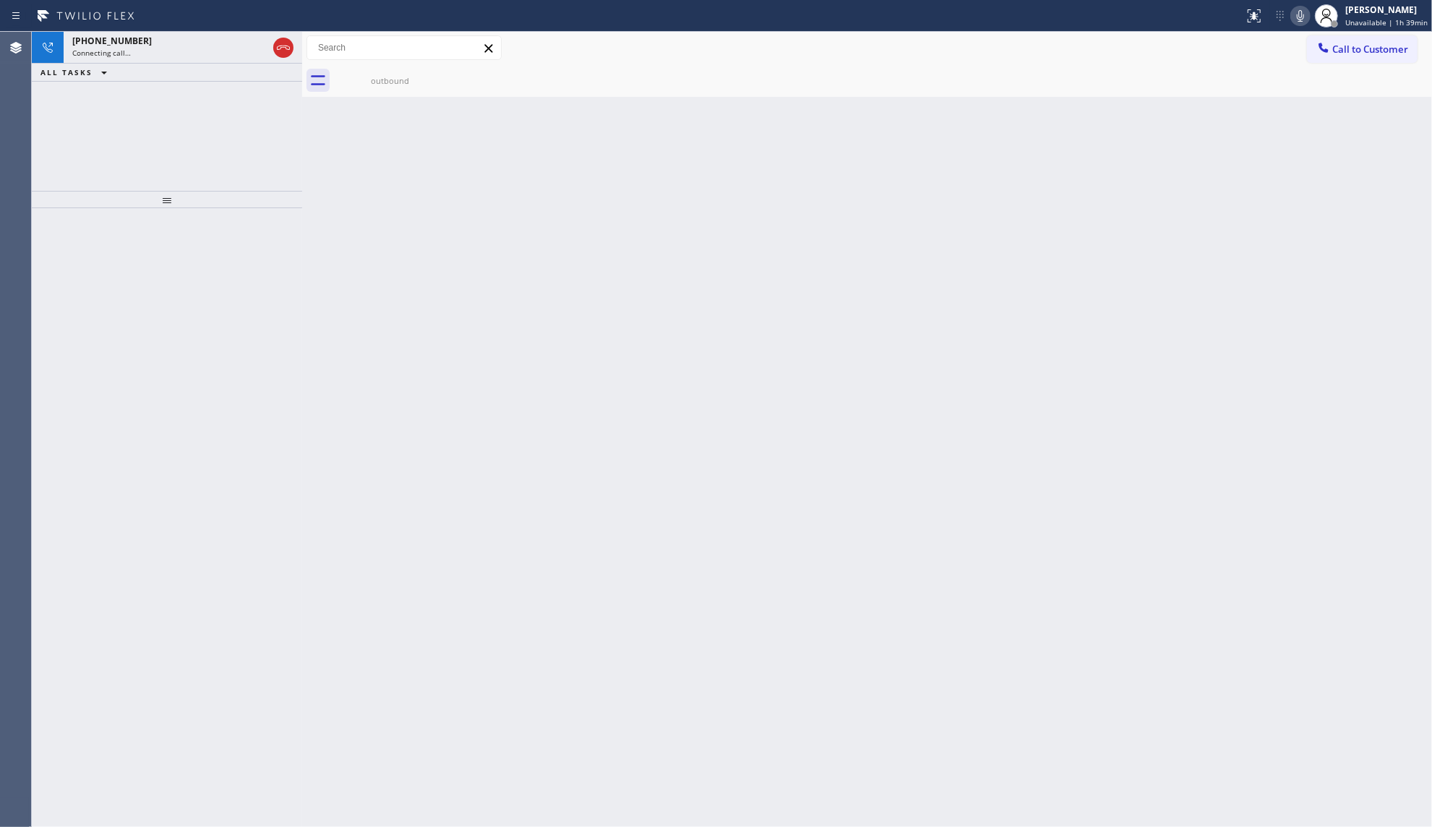
click at [1218, 99] on div "Back to Dashboard Change Sender ID Customers Technicians Select a contact Outbo…" at bounding box center [867, 429] width 1130 height 795
click at [408, 74] on div "outbound" at bounding box center [389, 80] width 109 height 33
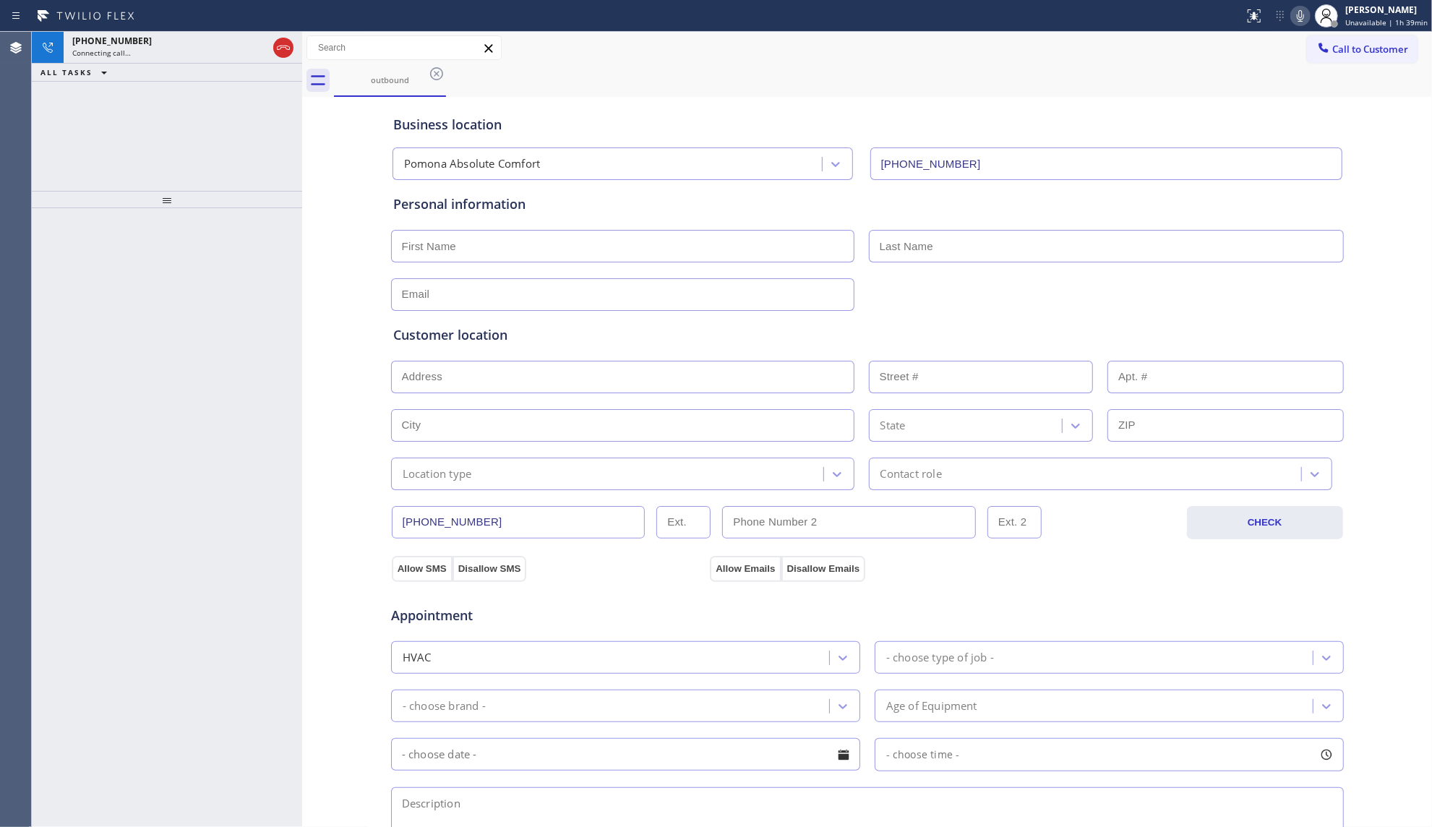
click at [1021, 122] on div "Business location" at bounding box center [867, 125] width 948 height 20
click at [862, 24] on div at bounding box center [622, 15] width 1232 height 23
drag, startPoint x: 596, startPoint y: 250, endPoint x: 619, endPoint y: 252, distance: 22.5
click at [596, 250] on input "text" at bounding box center [622, 246] width 463 height 33
paste input "Beto"
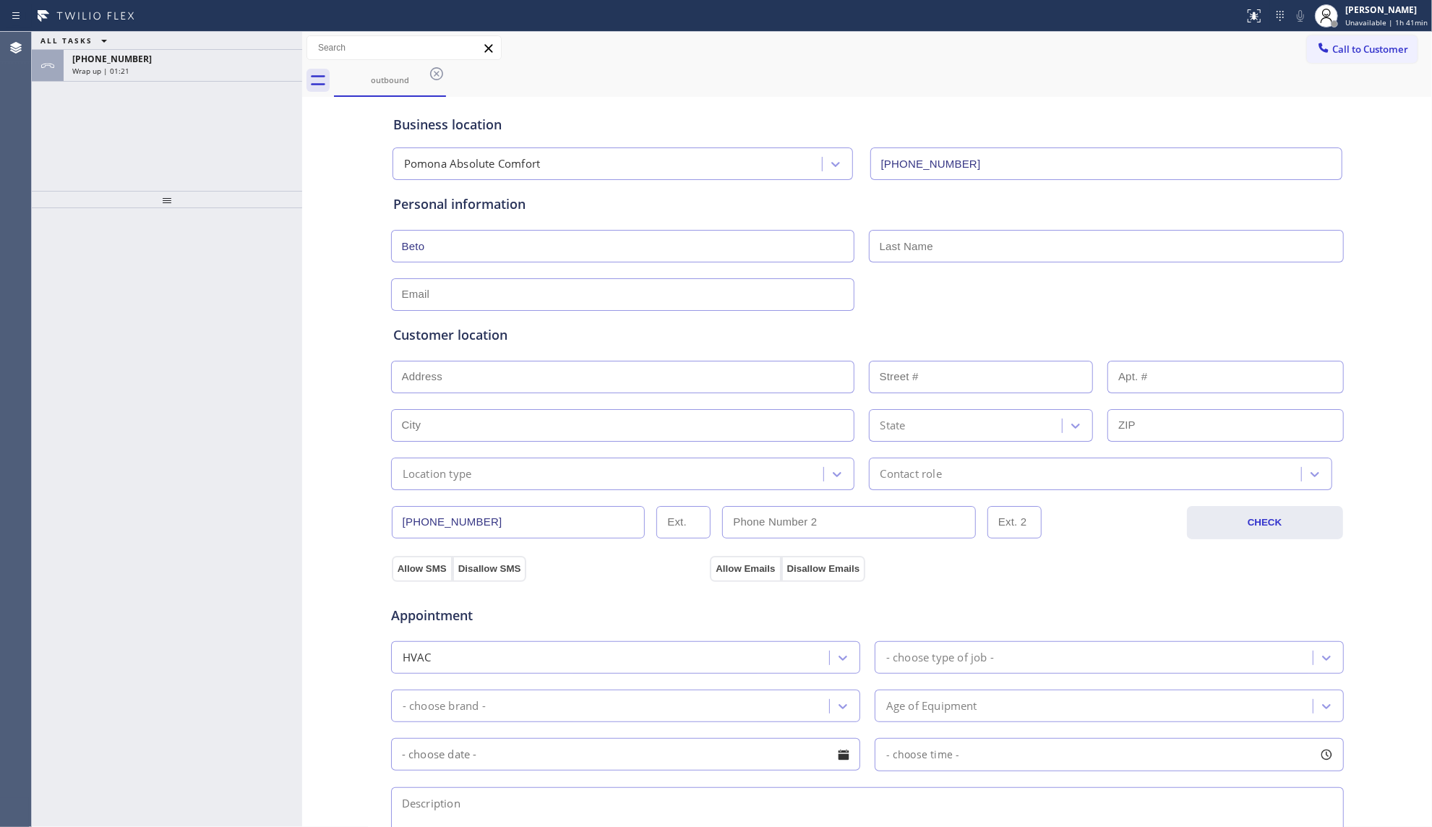
type input "Beto"
click at [1292, 244] on input "text" at bounding box center [1106, 246] width 475 height 33
paste input "[PERSON_NAME]"
type input "[PERSON_NAME]"
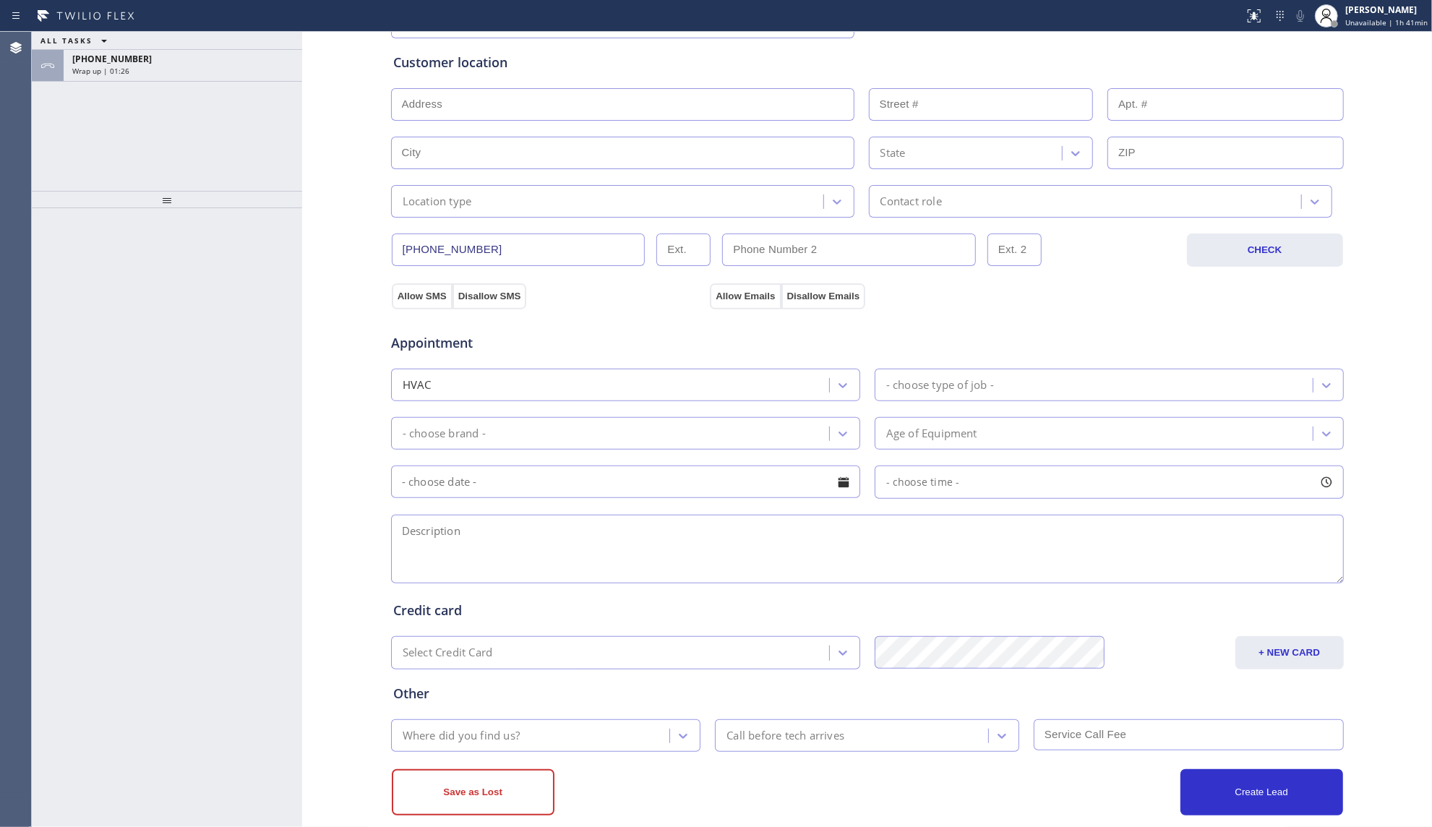
scroll to position [298, 0]
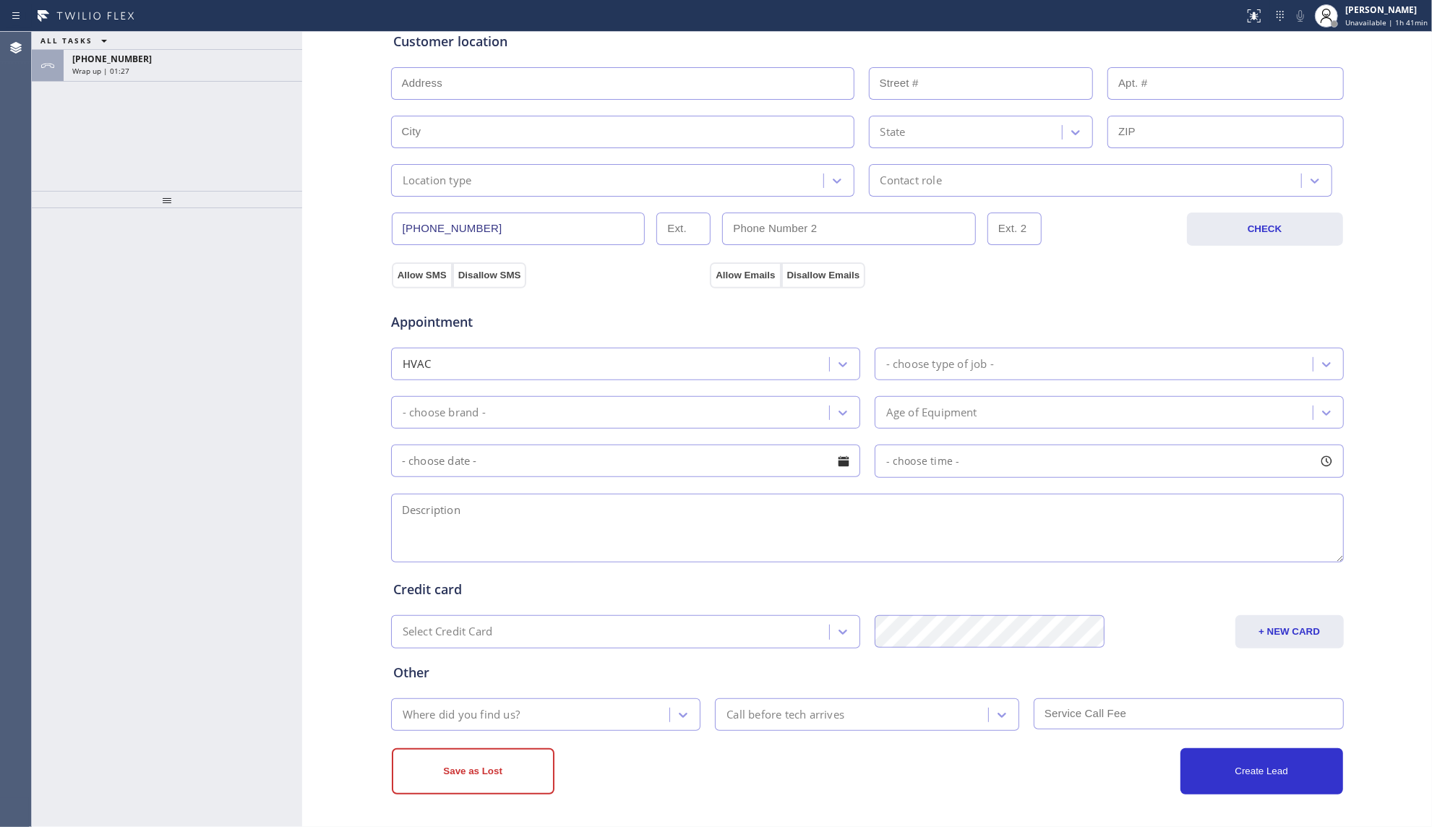
click at [593, 541] on textarea at bounding box center [867, 528] width 952 height 69
paste textarea "mini split. theres no cool air coming out, Outside - has access, 1 Yr not under…"
type textarea "mini split. theres no cool air coming out, Outside - has access, 1 Yr not under…"
click at [923, 358] on div "- choose type of job -" at bounding box center [940, 364] width 108 height 17
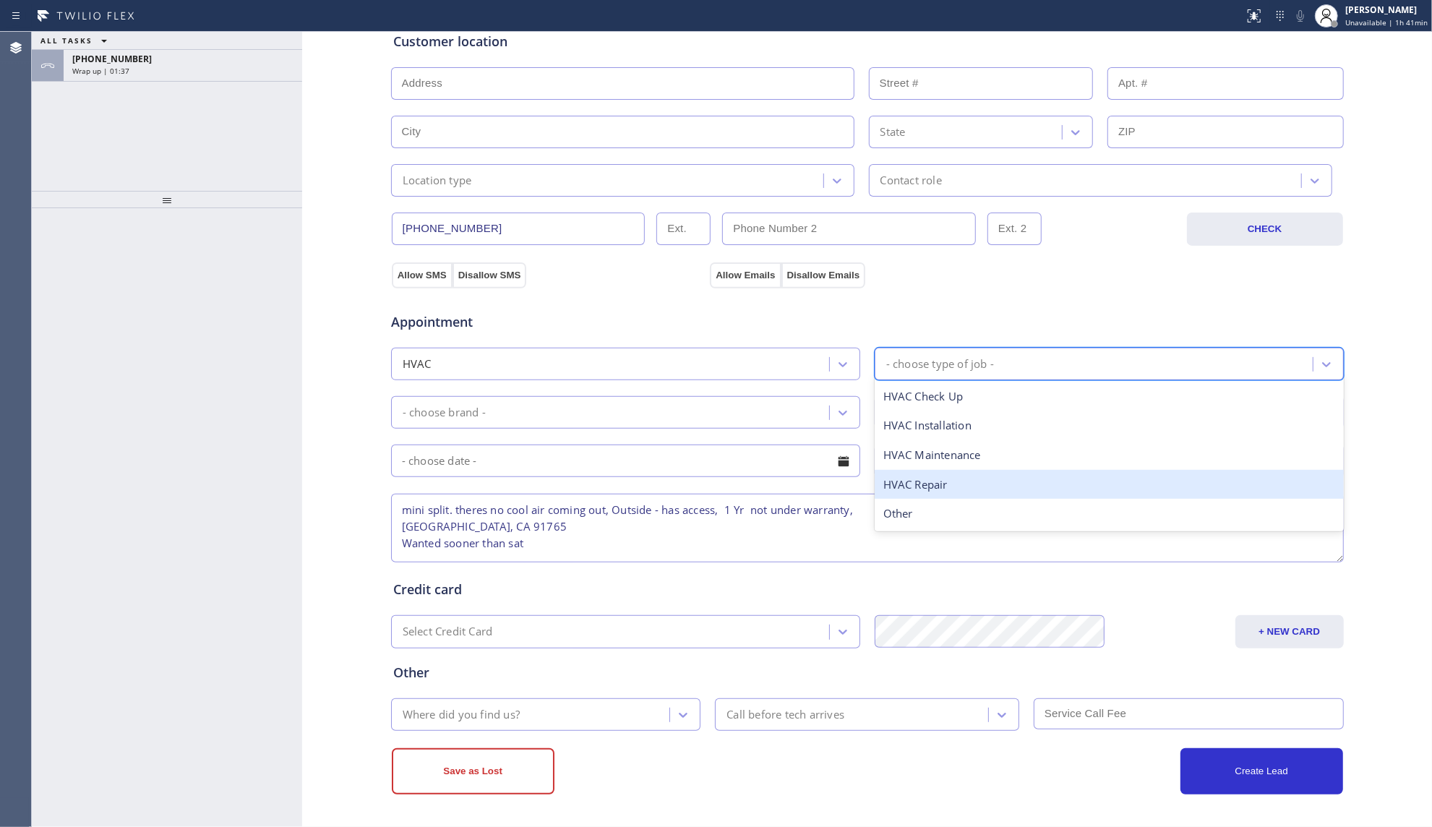
click at [918, 475] on div "HVAC Repair" at bounding box center [1108, 485] width 469 height 30
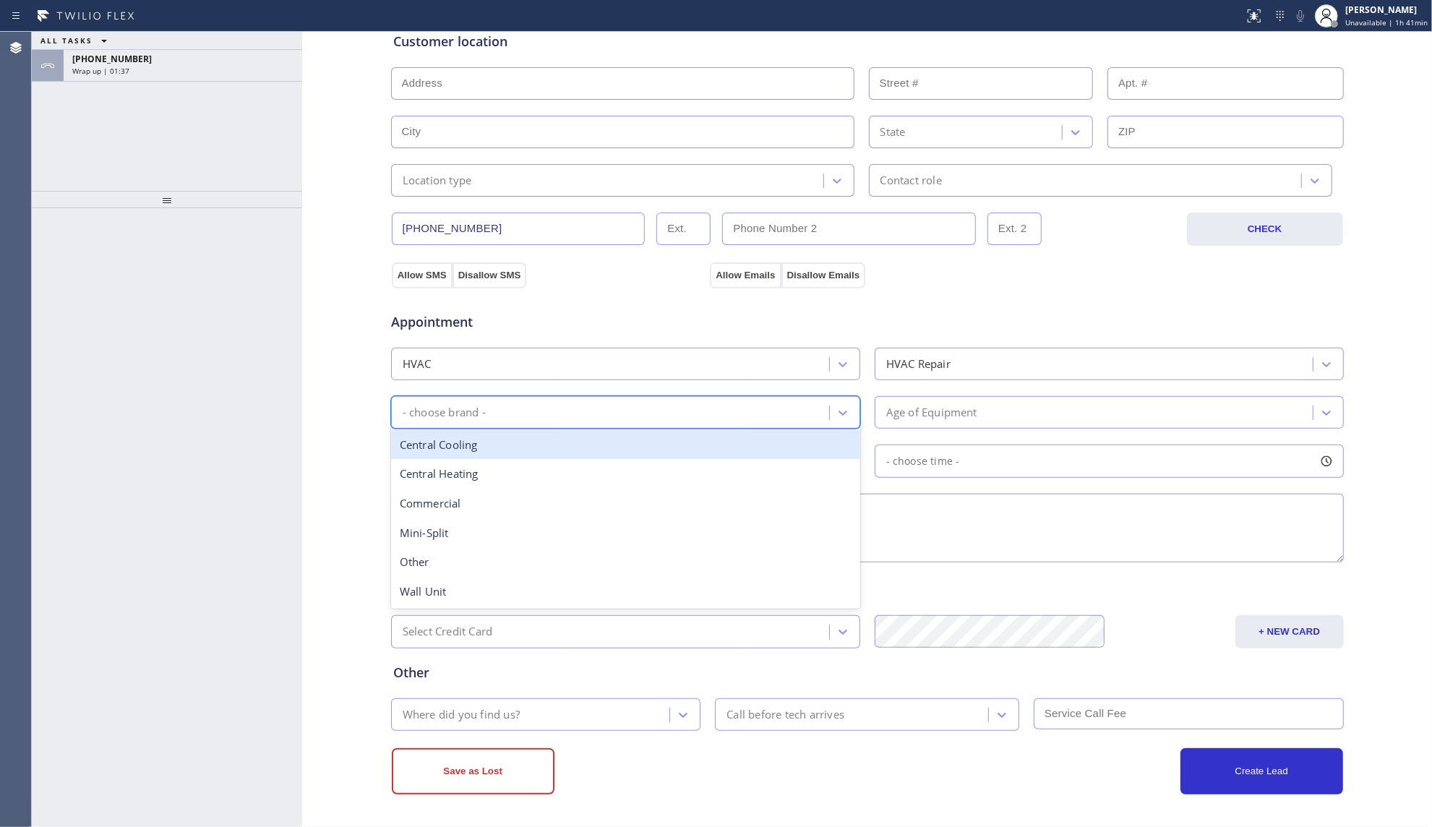
click at [798, 417] on div "- choose brand -" at bounding box center [612, 412] width 434 height 25
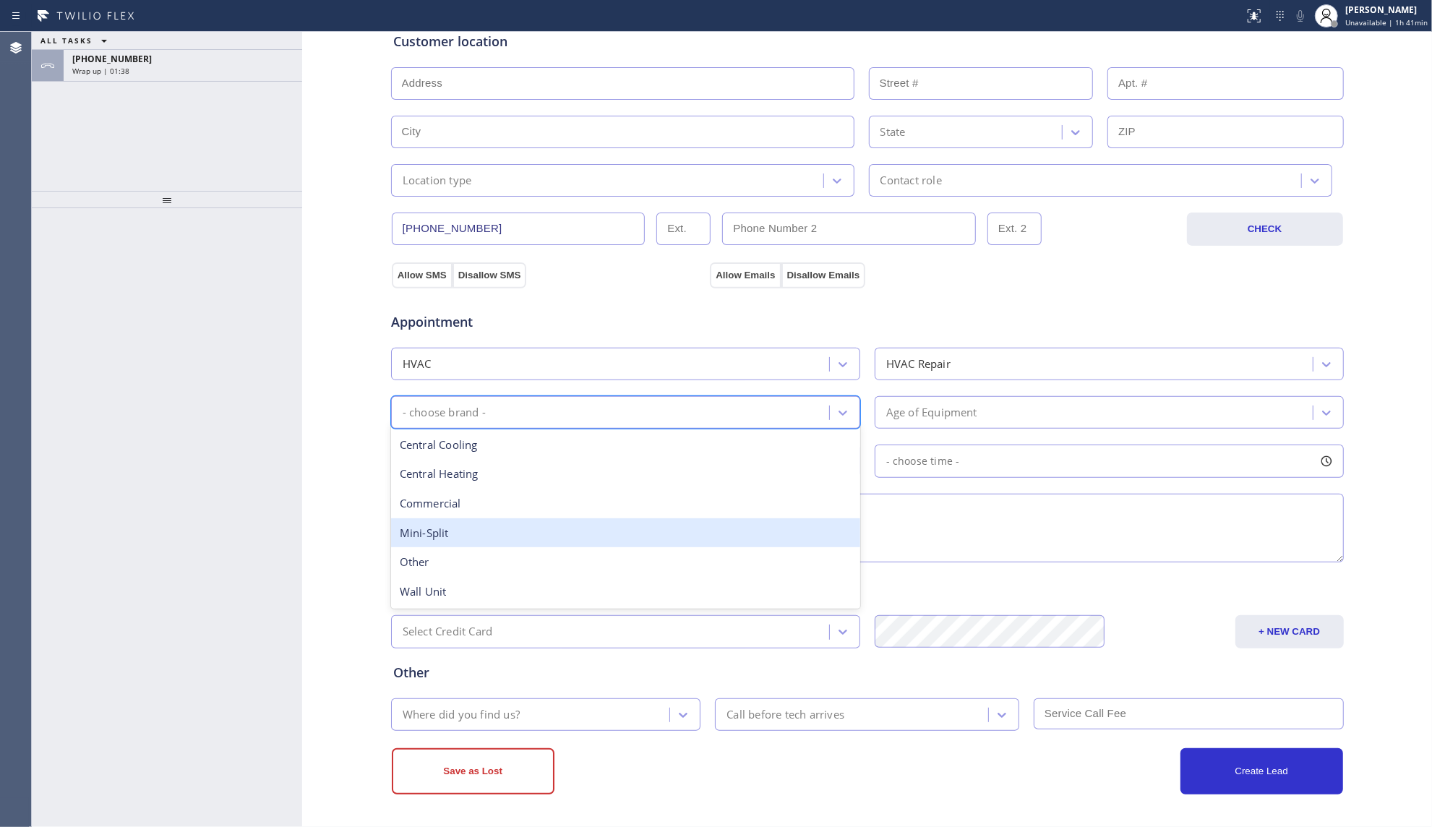
click at [535, 530] on div "Mini-Split" at bounding box center [625, 533] width 469 height 30
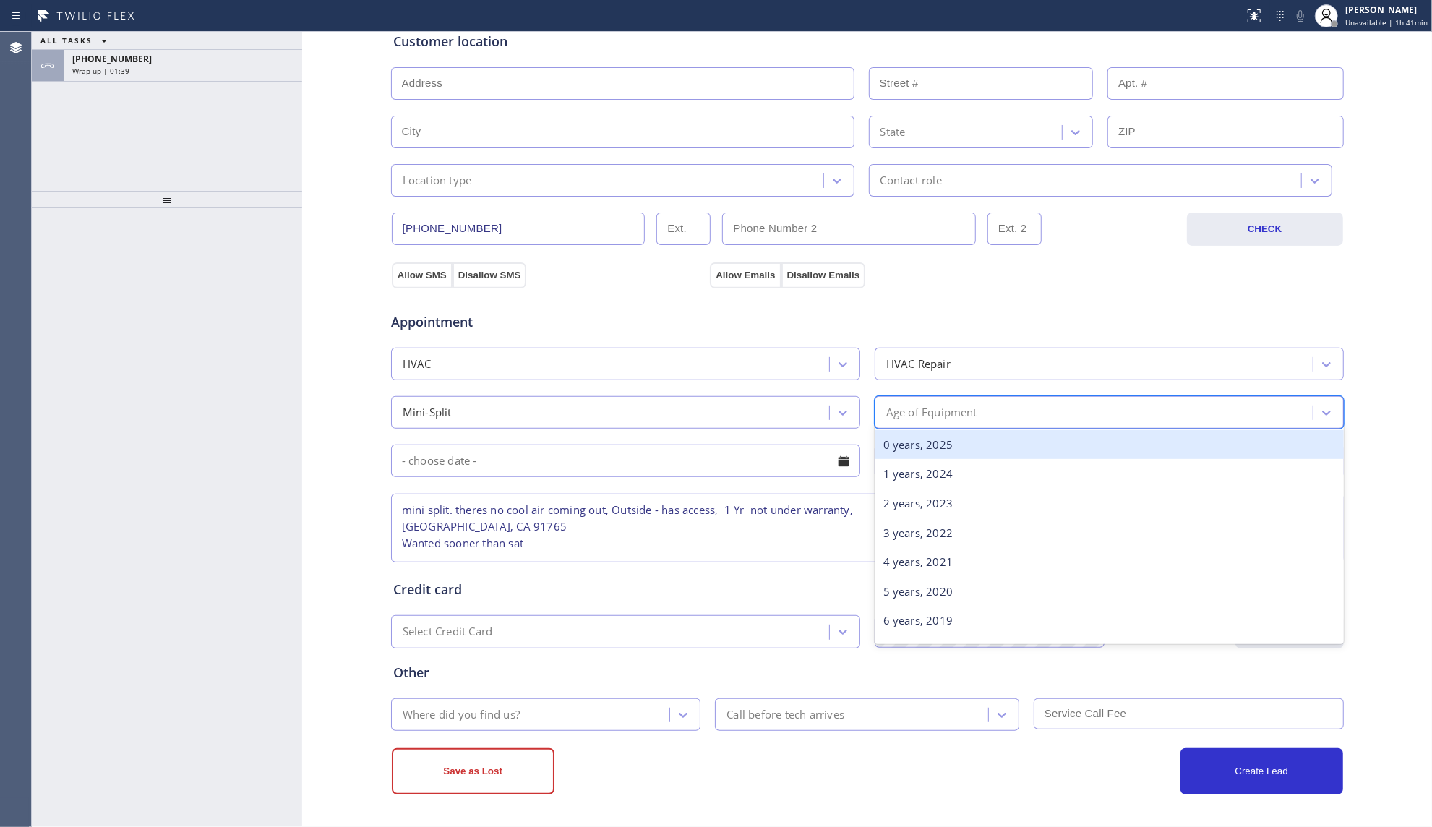
drag, startPoint x: 891, startPoint y: 410, endPoint x: 894, endPoint y: 442, distance: 31.9
click at [892, 410] on div "Age of Equipment" at bounding box center [931, 412] width 91 height 17
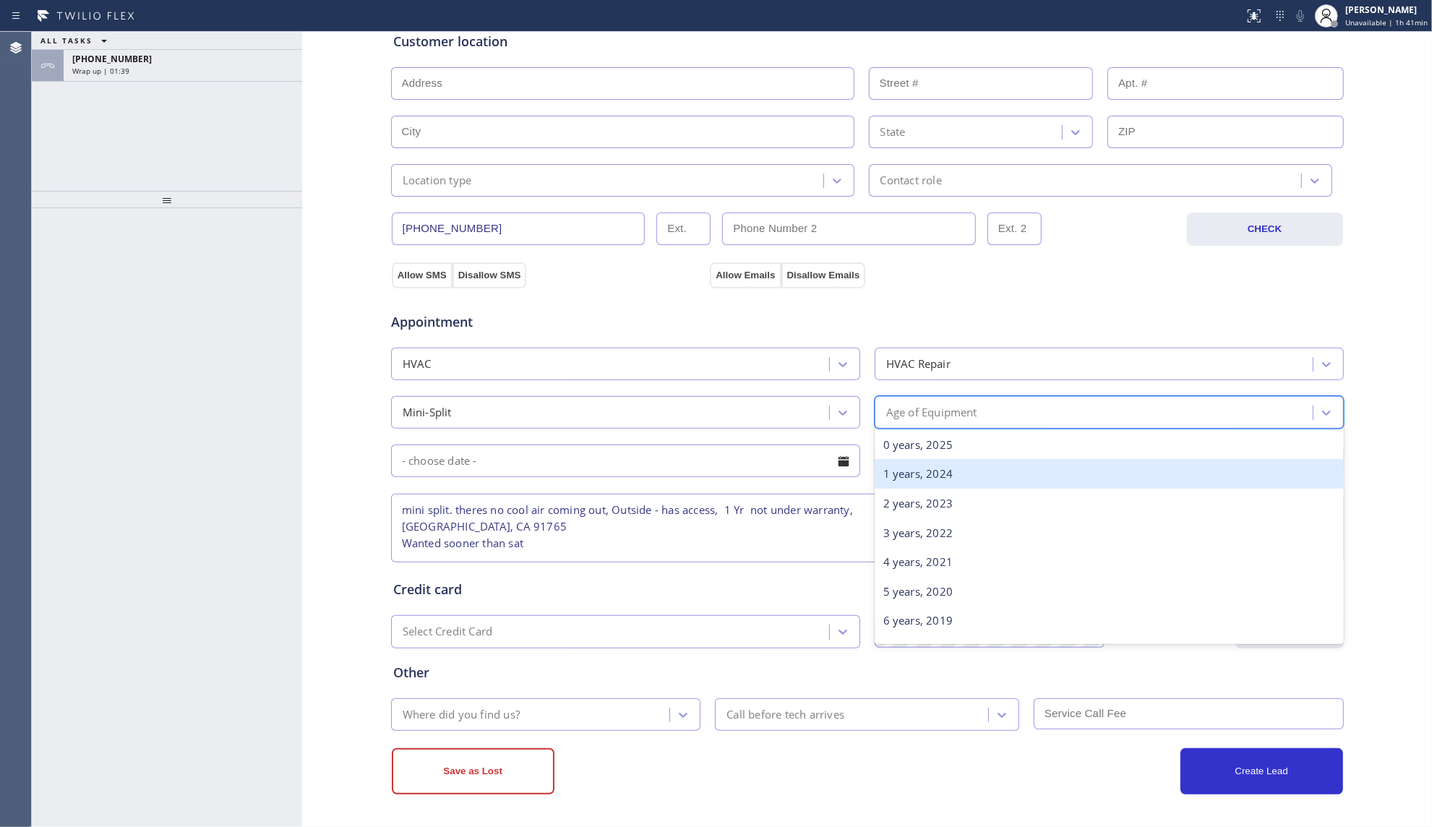
click at [900, 471] on div "1 years, 2024" at bounding box center [1108, 474] width 469 height 30
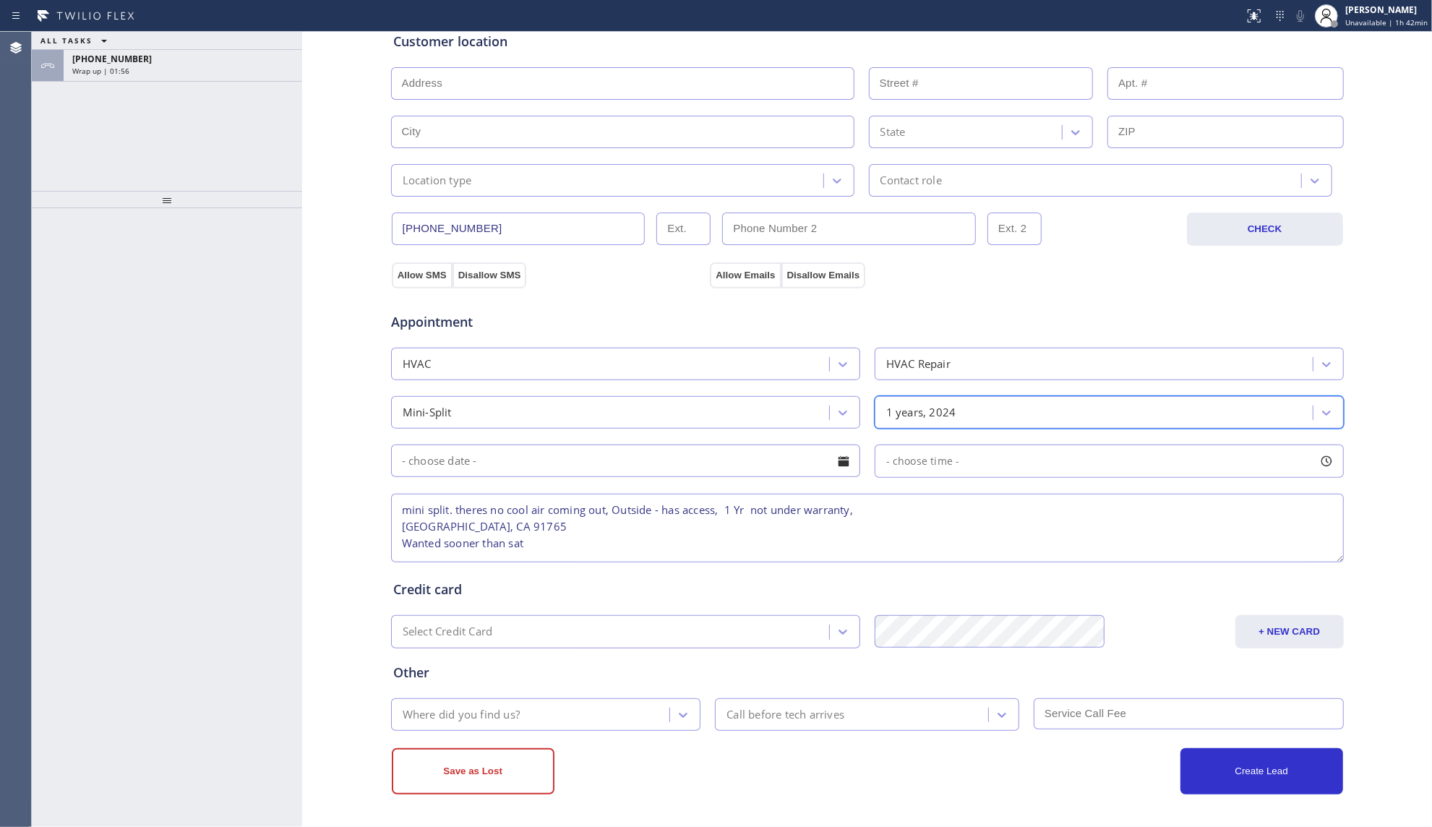
click at [481, 713] on div "Where did you find us?" at bounding box center [461, 714] width 117 height 17
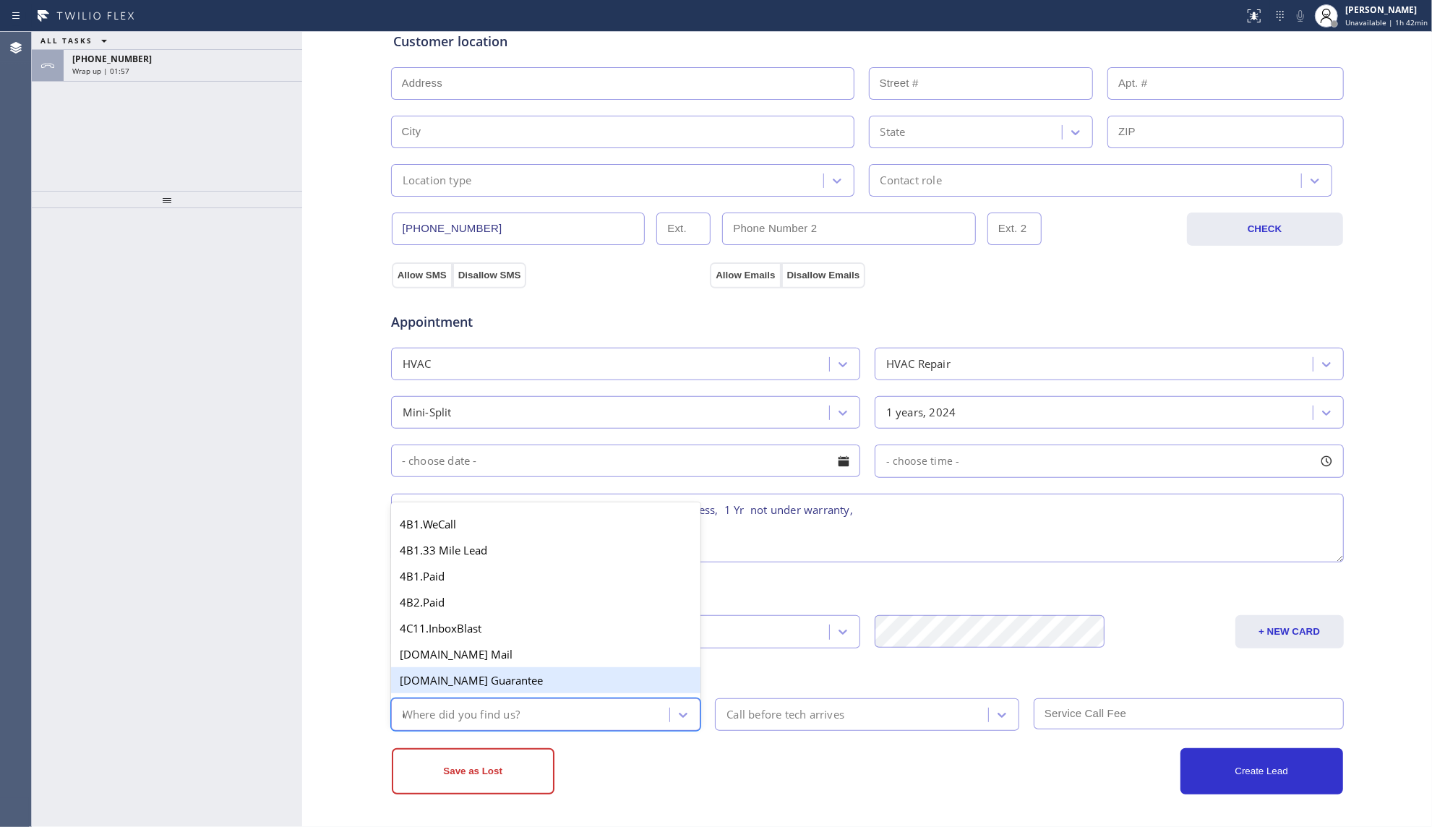
type input "ou"
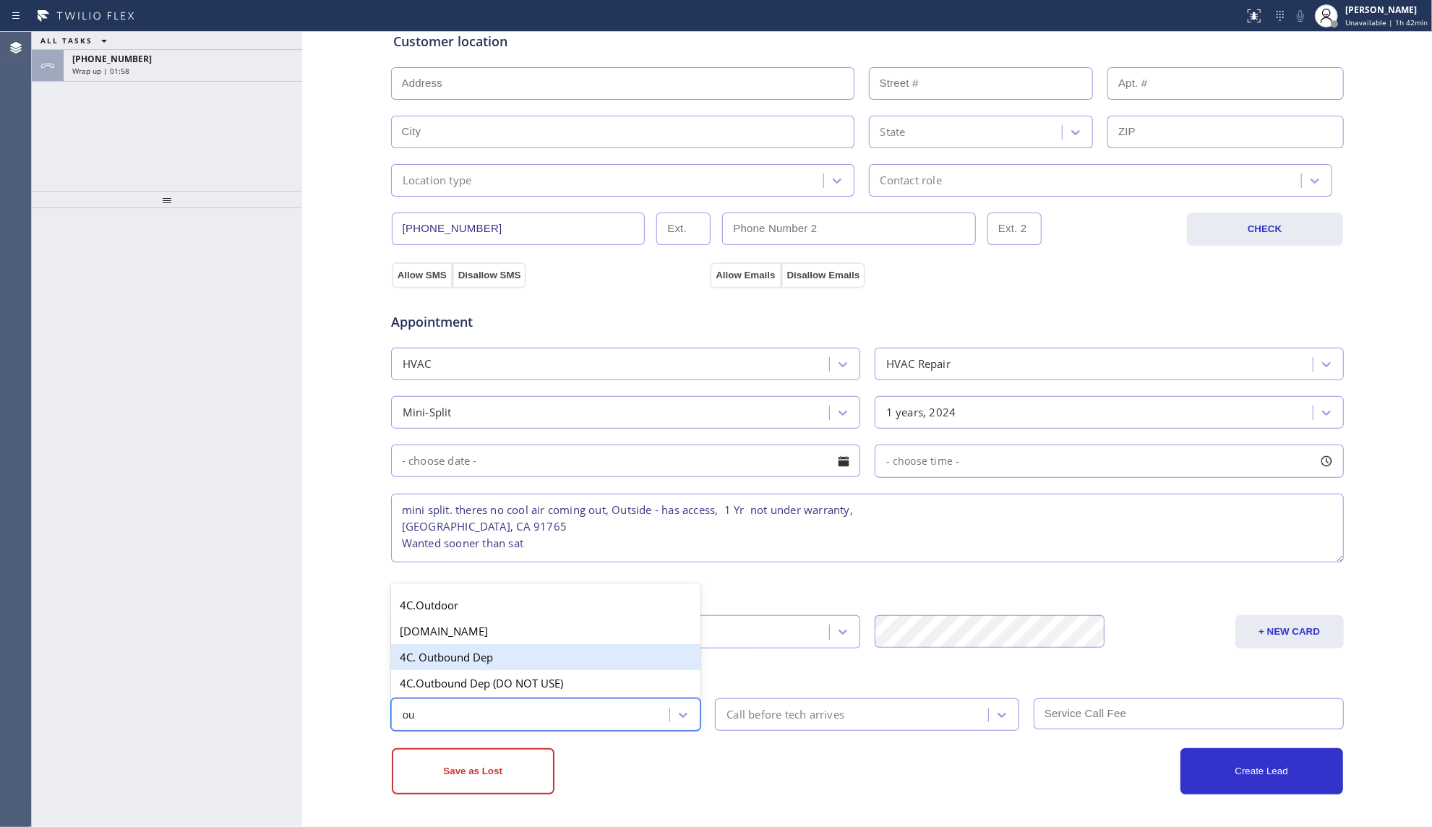
drag, startPoint x: 444, startPoint y: 660, endPoint x: 645, endPoint y: 688, distance: 203.6
click at [445, 660] on div "4C. Outbound Dep" at bounding box center [546, 657] width 310 height 26
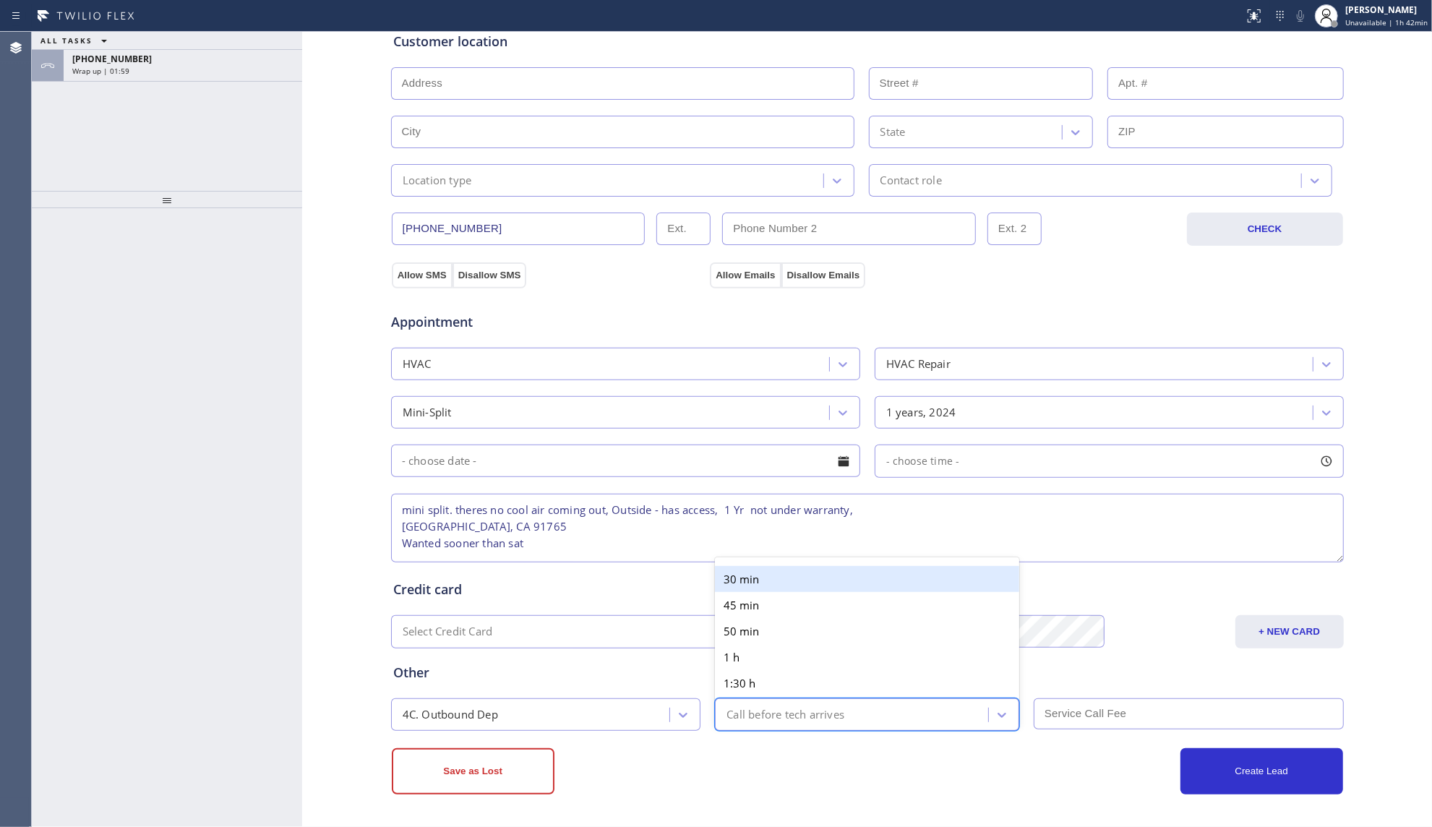
click at [749, 715] on div "Call before tech arrives" at bounding box center [785, 714] width 118 height 17
click at [752, 574] on div "30 min" at bounding box center [867, 579] width 304 height 26
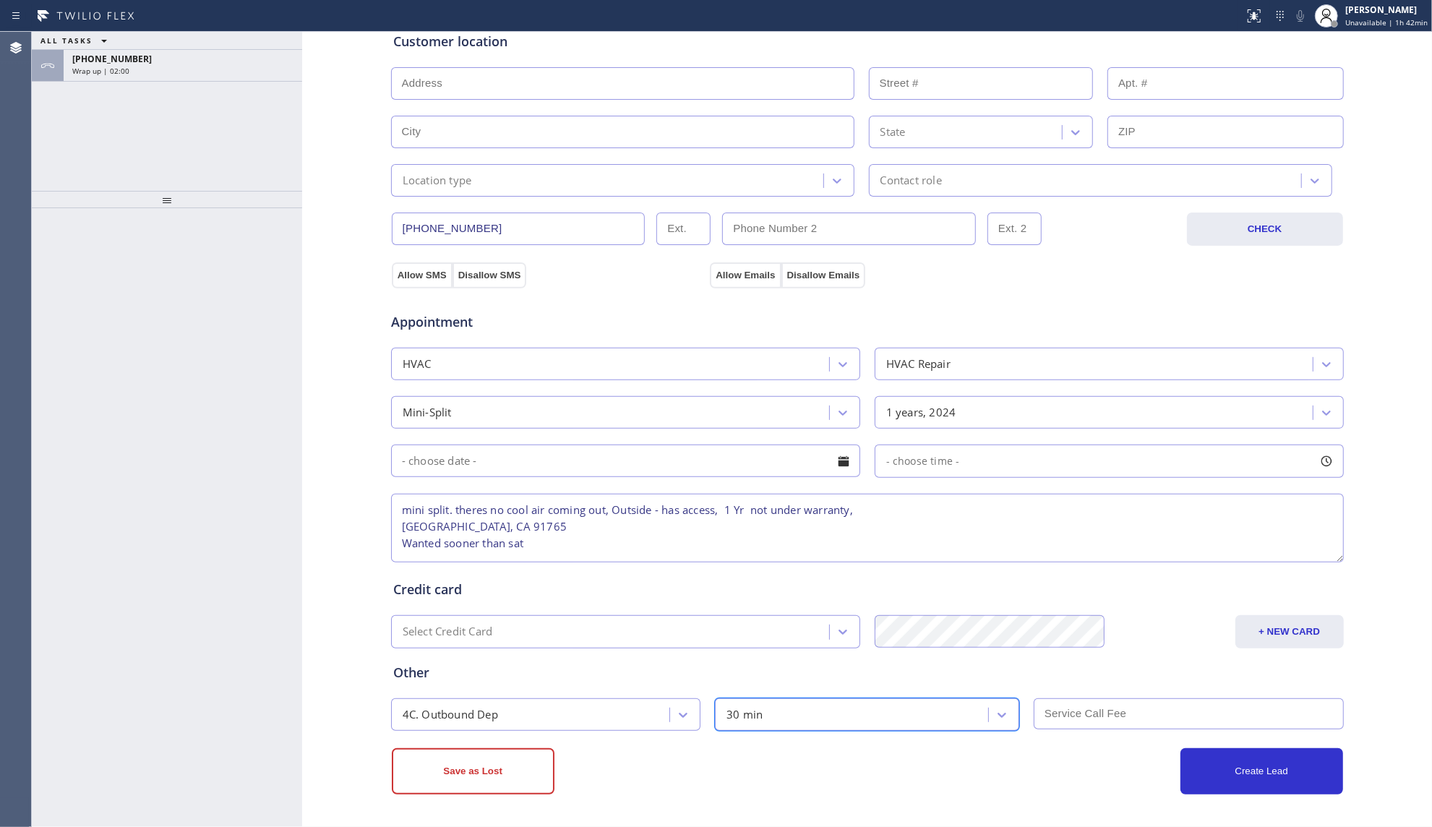
click at [1117, 715] on input "text" at bounding box center [1188, 713] width 310 height 31
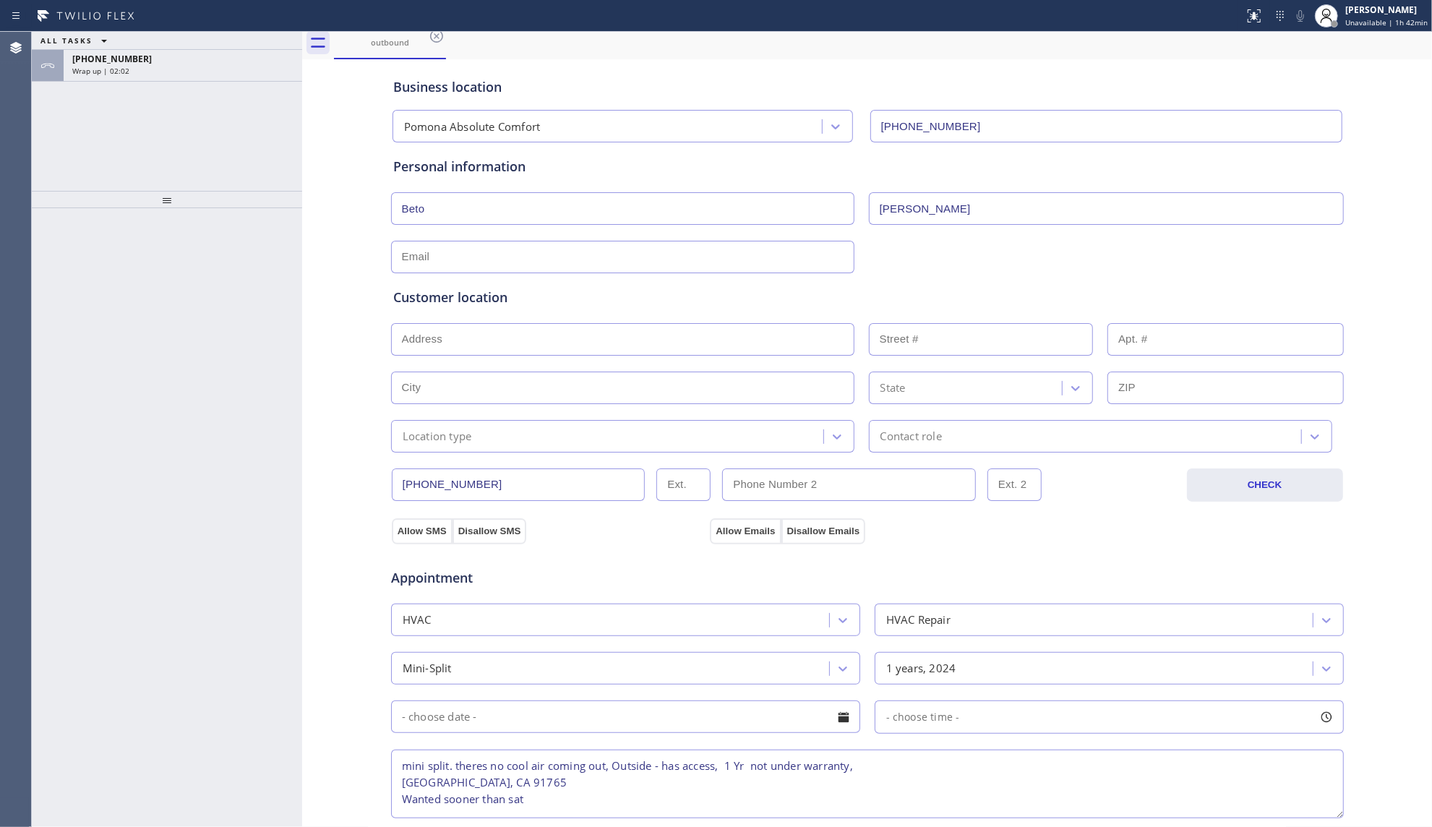
scroll to position [9, 0]
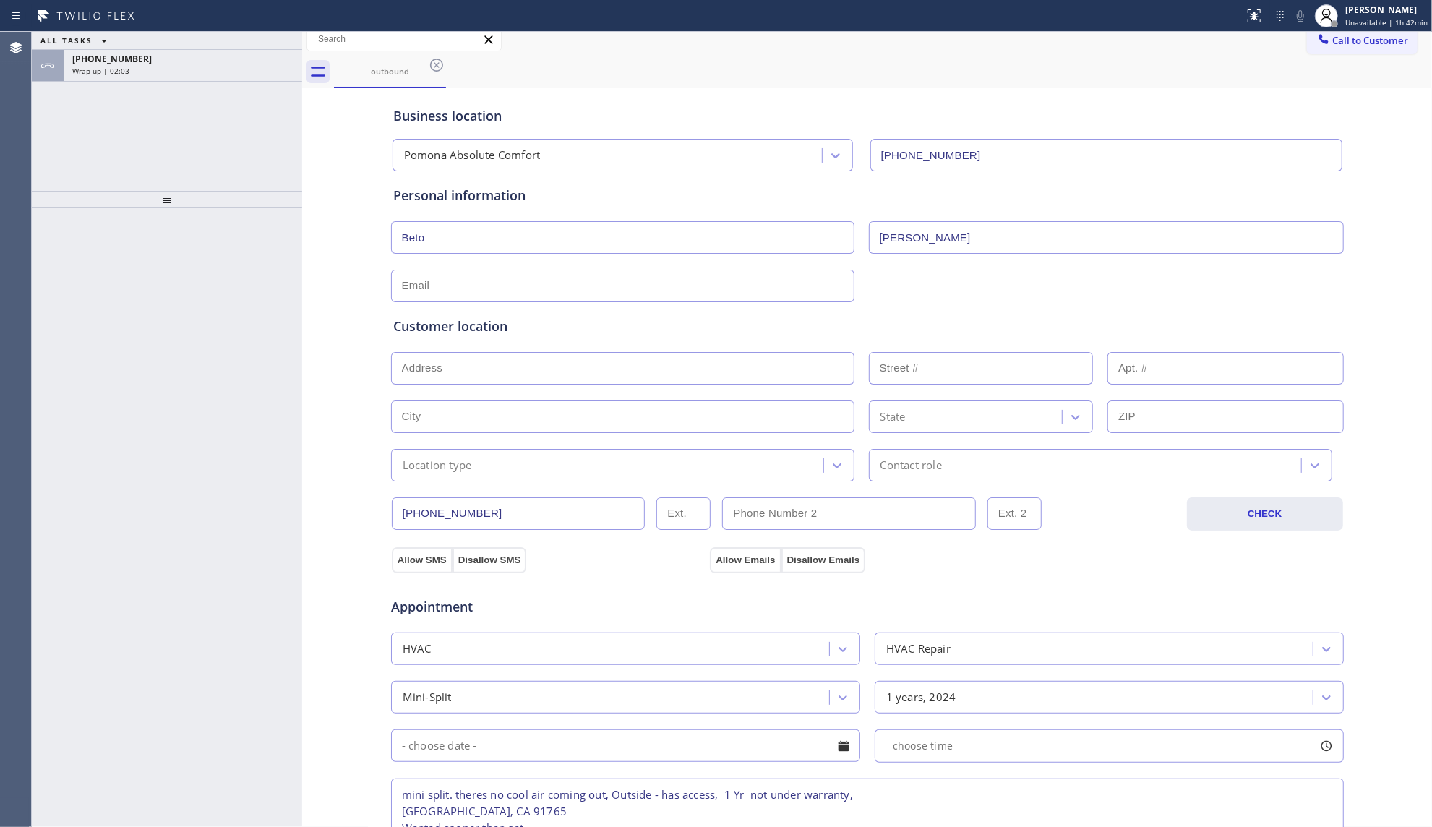
type input "0"
click at [520, 379] on input "text" at bounding box center [622, 368] width 463 height 33
paste input "[GEOGRAPHIC_DATA]"
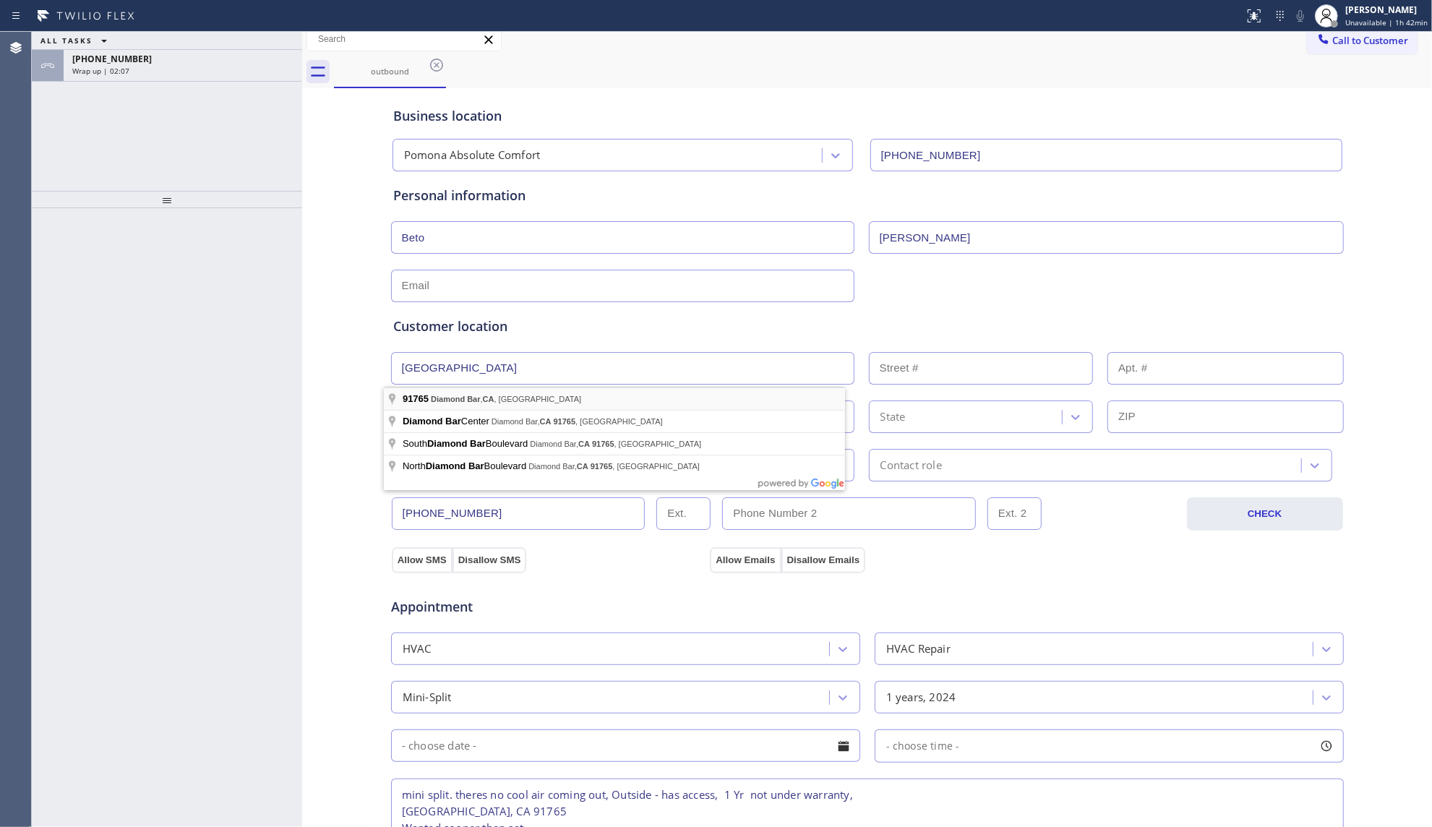
type input "[GEOGRAPHIC_DATA], [GEOGRAPHIC_DATA]"
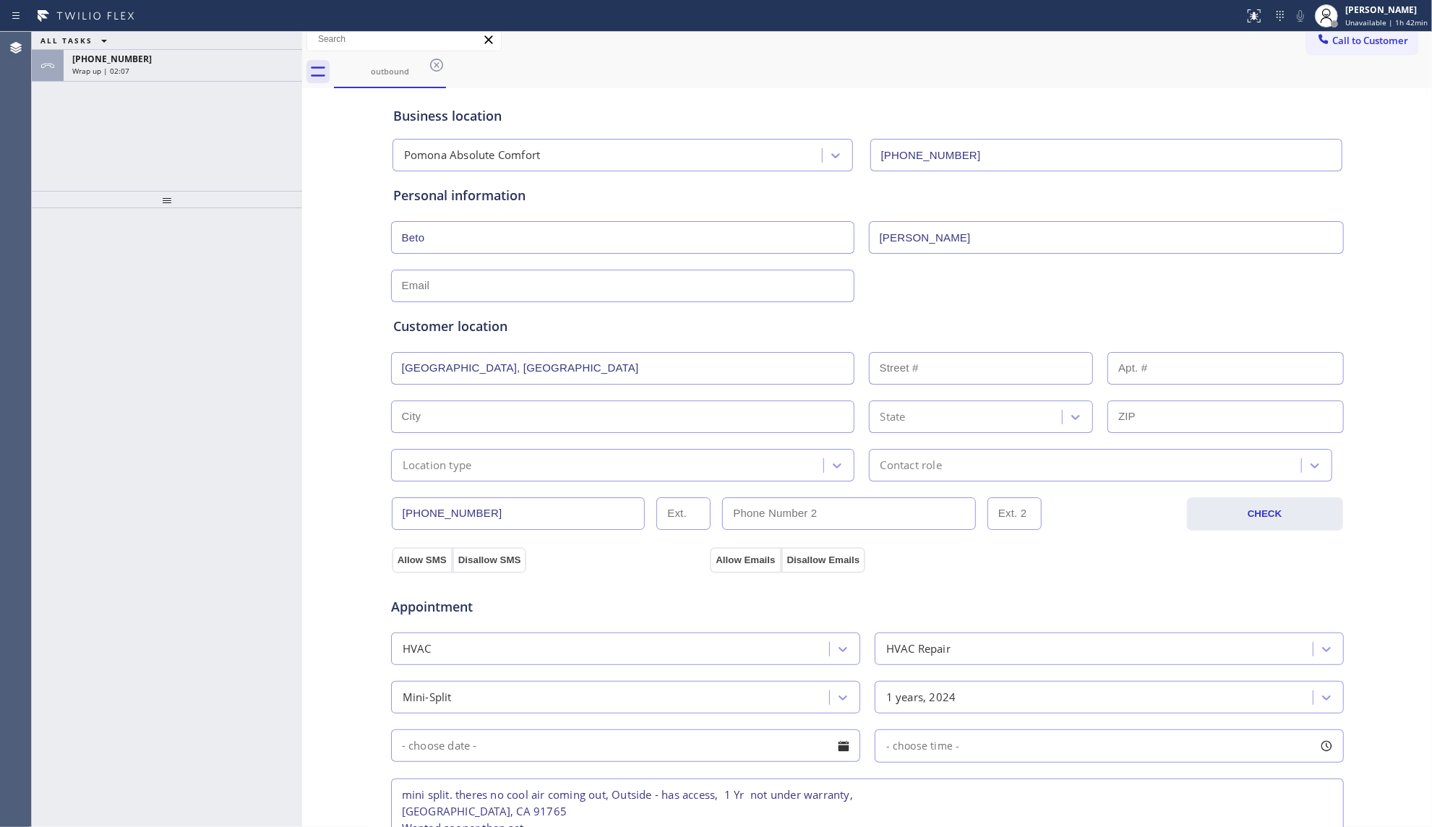
type input "Pomona"
type input "91765"
click at [463, 275] on input "text" at bounding box center [622, 286] width 463 height 33
type input "[EMAIL_ADDRESS][DOMAIN_NAME]"
click at [541, 316] on div "Customer location >> ADD NEW ADDRESS << + NEW ADDRESS [GEOGRAPHIC_DATA][US_STAT…" at bounding box center [867, 391] width 954 height 179
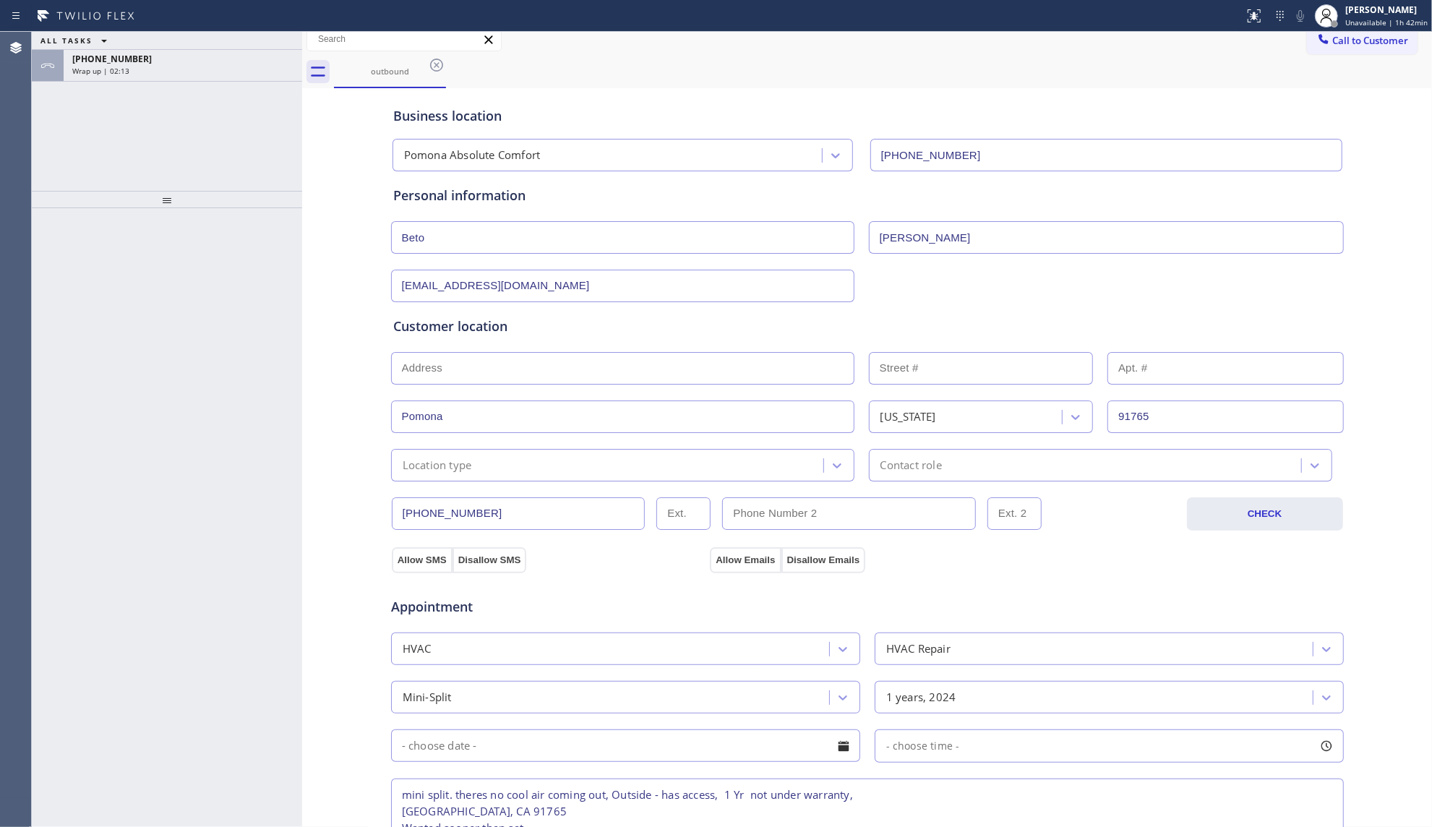
click at [483, 470] on div "Location type" at bounding box center [609, 464] width 428 height 25
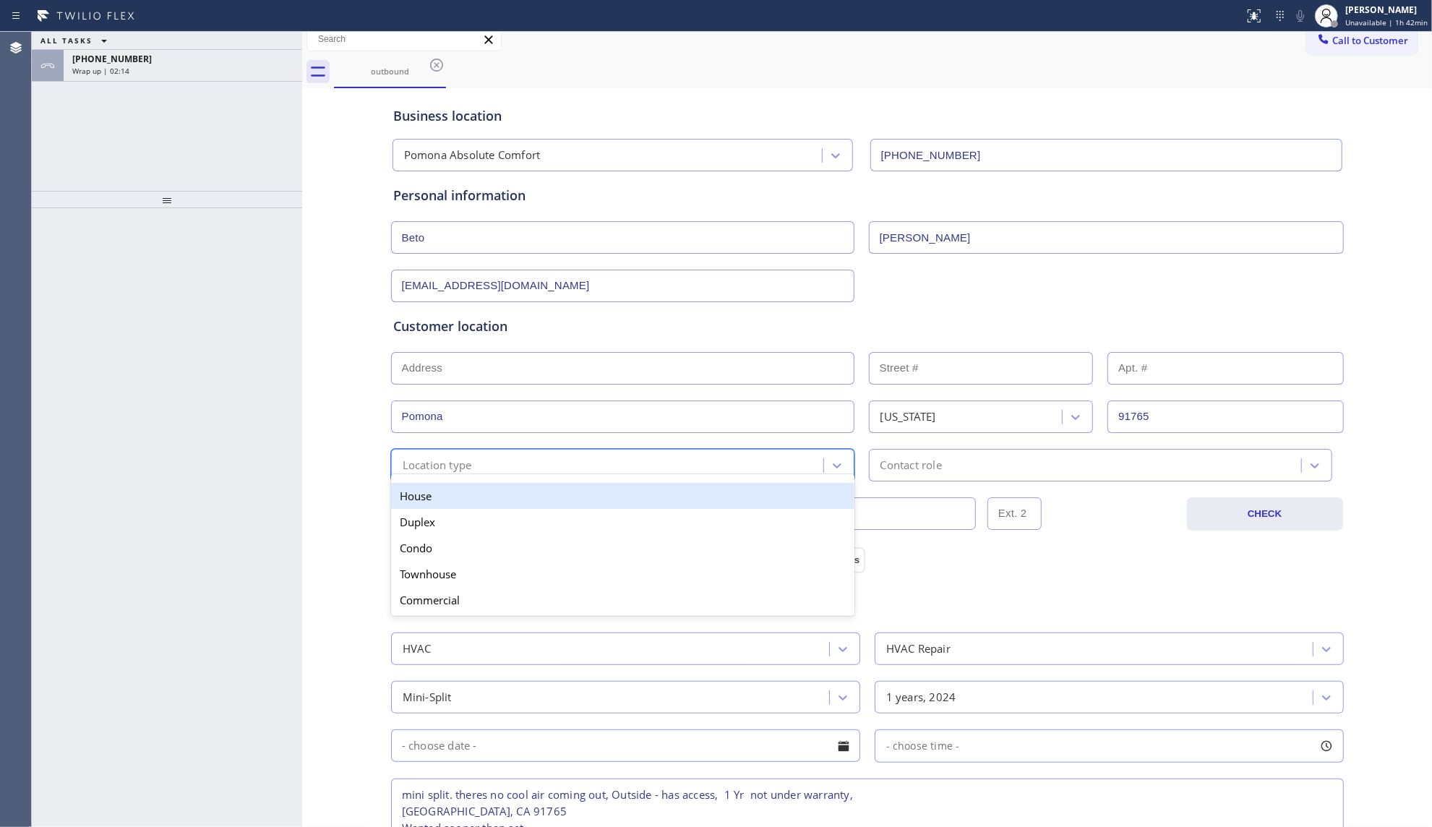
click at [463, 500] on div "House" at bounding box center [622, 496] width 463 height 26
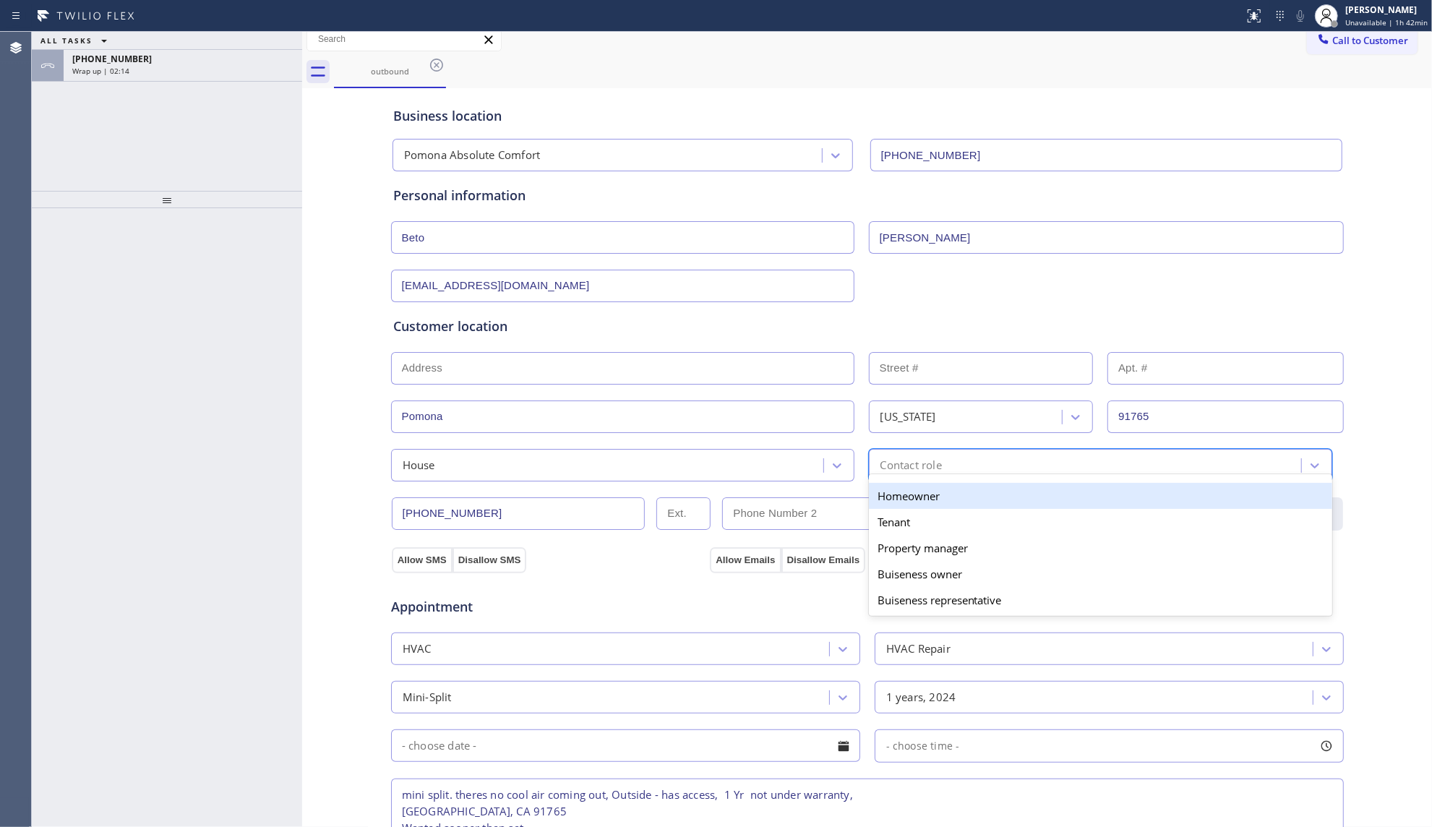
click at [906, 468] on div "Contact role" at bounding box center [910, 465] width 61 height 17
click at [888, 504] on div "Homeowner" at bounding box center [1100, 496] width 463 height 26
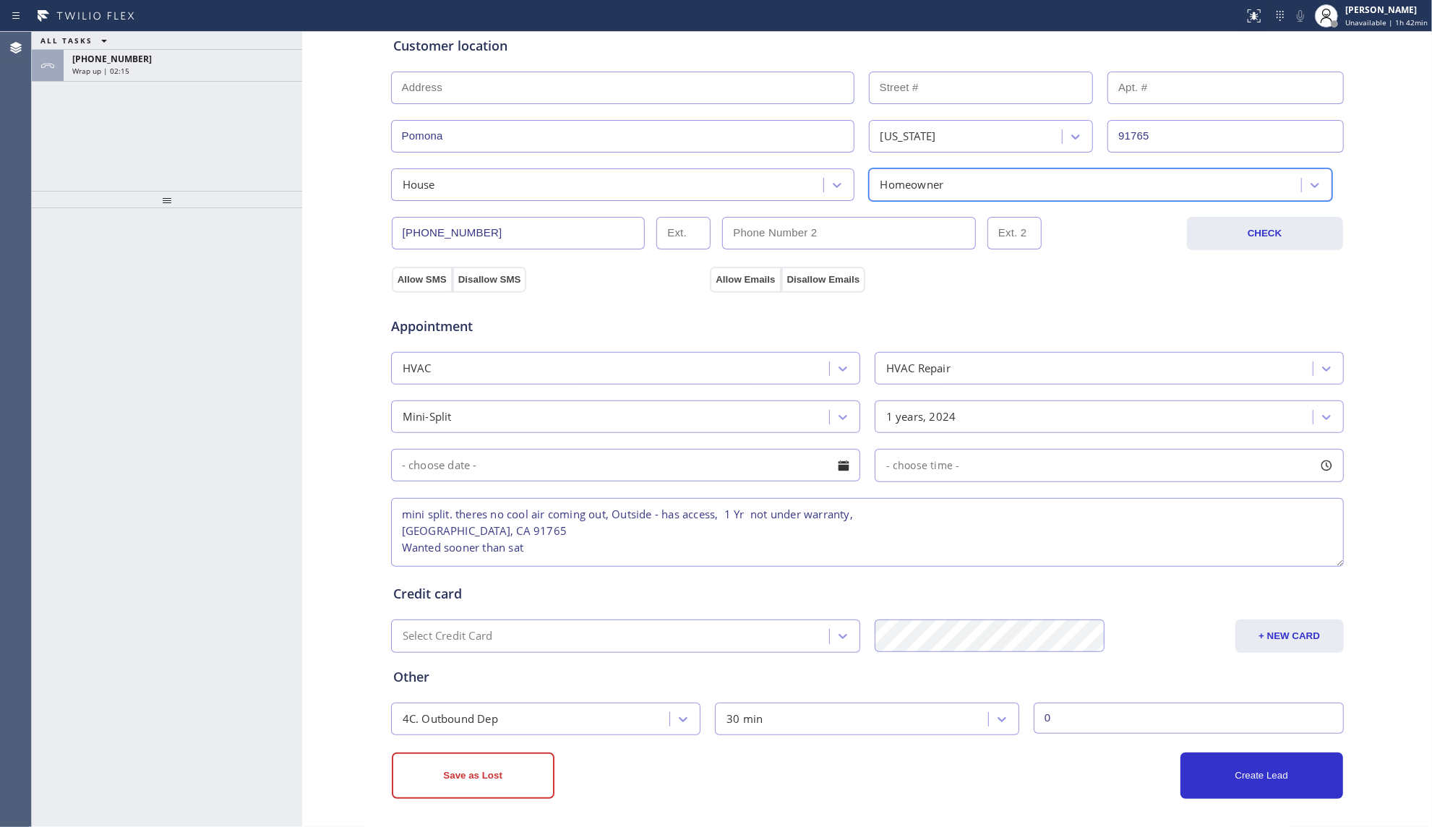
scroll to position [298, 0]
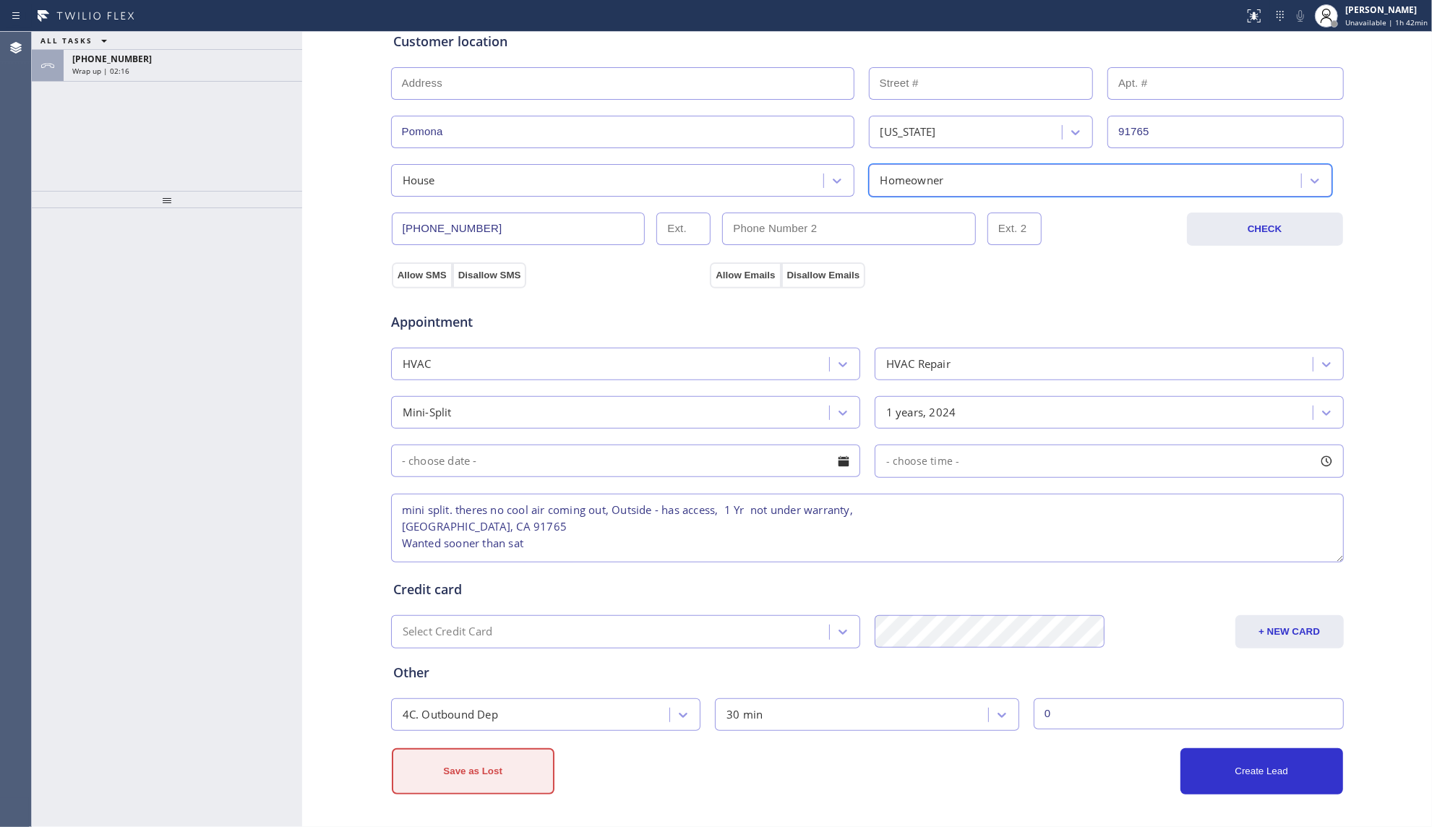
click at [463, 789] on button "Save as Lost" at bounding box center [473, 771] width 163 height 46
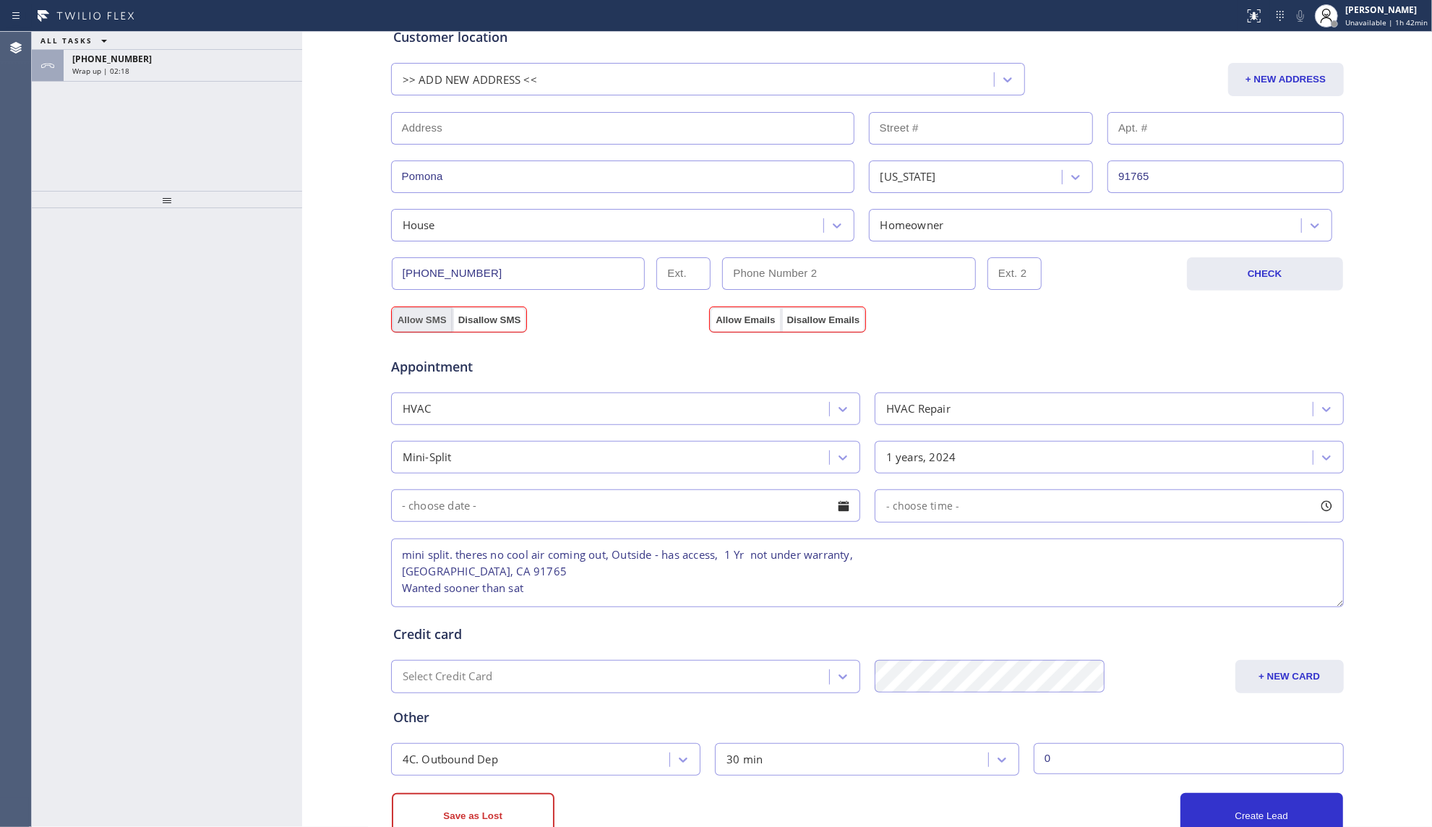
click at [419, 324] on button "Allow SMS" at bounding box center [422, 320] width 61 height 26
click at [741, 327] on div "Business location Pomona Absolute Comfort [PHONE_NUMBER] Personal information […" at bounding box center [867, 321] width 1122 height 1036
click at [735, 316] on button "Allow Emails" at bounding box center [745, 320] width 71 height 26
click at [726, 327] on button "Allow Emails" at bounding box center [745, 320] width 71 height 26
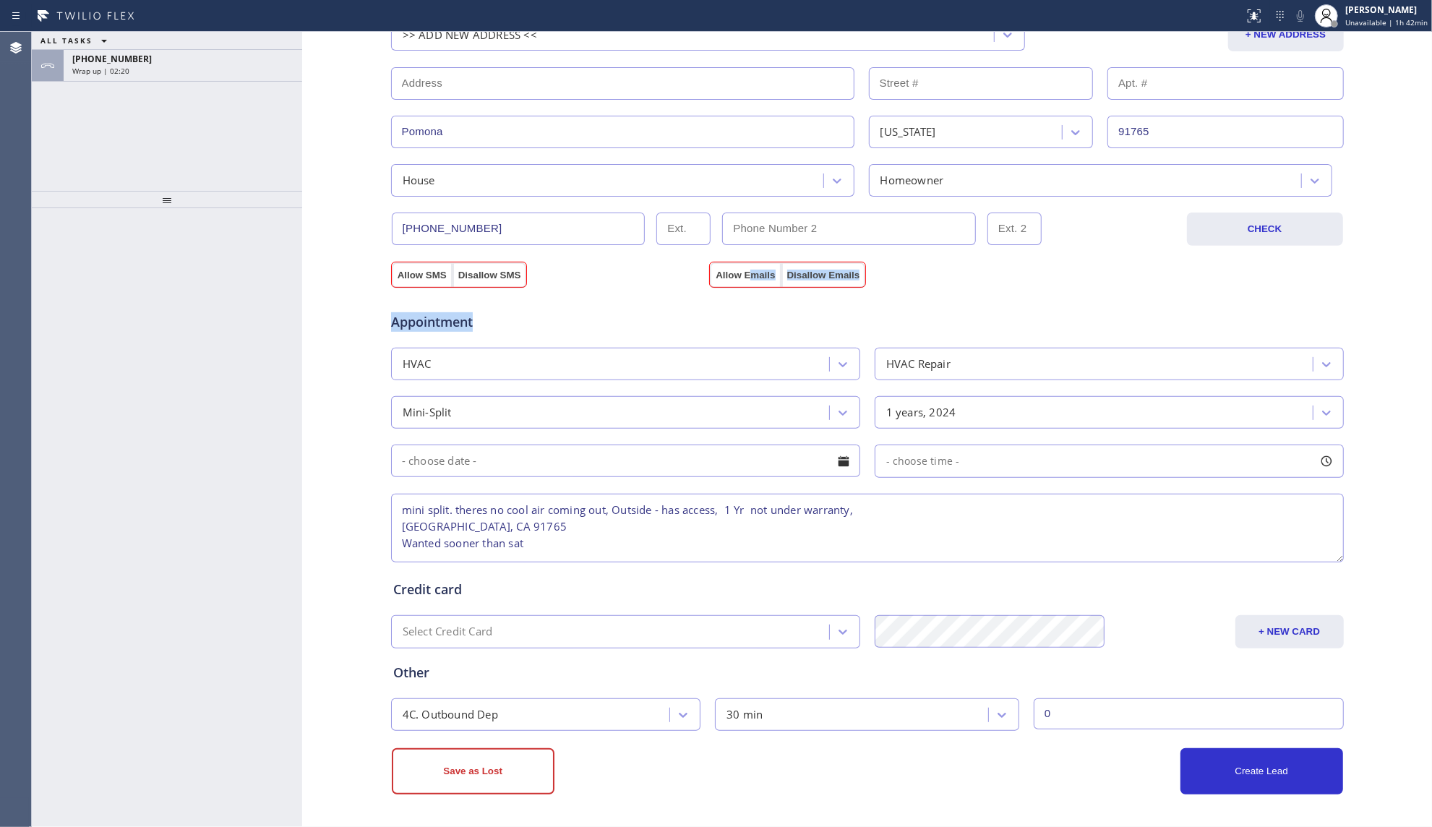
scroll to position [347, 0]
drag, startPoint x: 452, startPoint y: 780, endPoint x: 468, endPoint y: 764, distance: 23.0
click at [454, 780] on button "Save as Lost" at bounding box center [473, 771] width 163 height 46
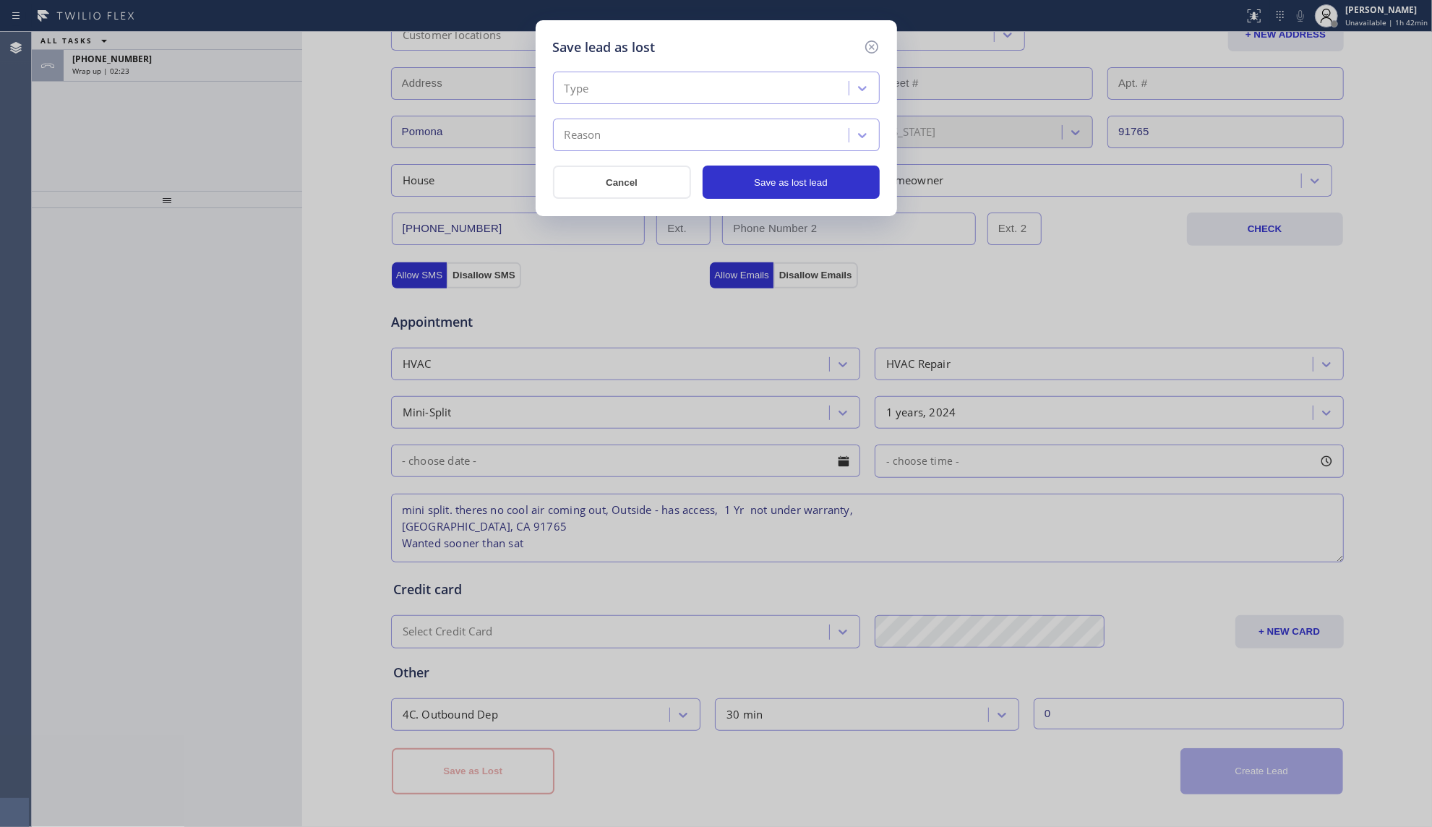
click at [581, 87] on div "Type" at bounding box center [576, 88] width 25 height 17
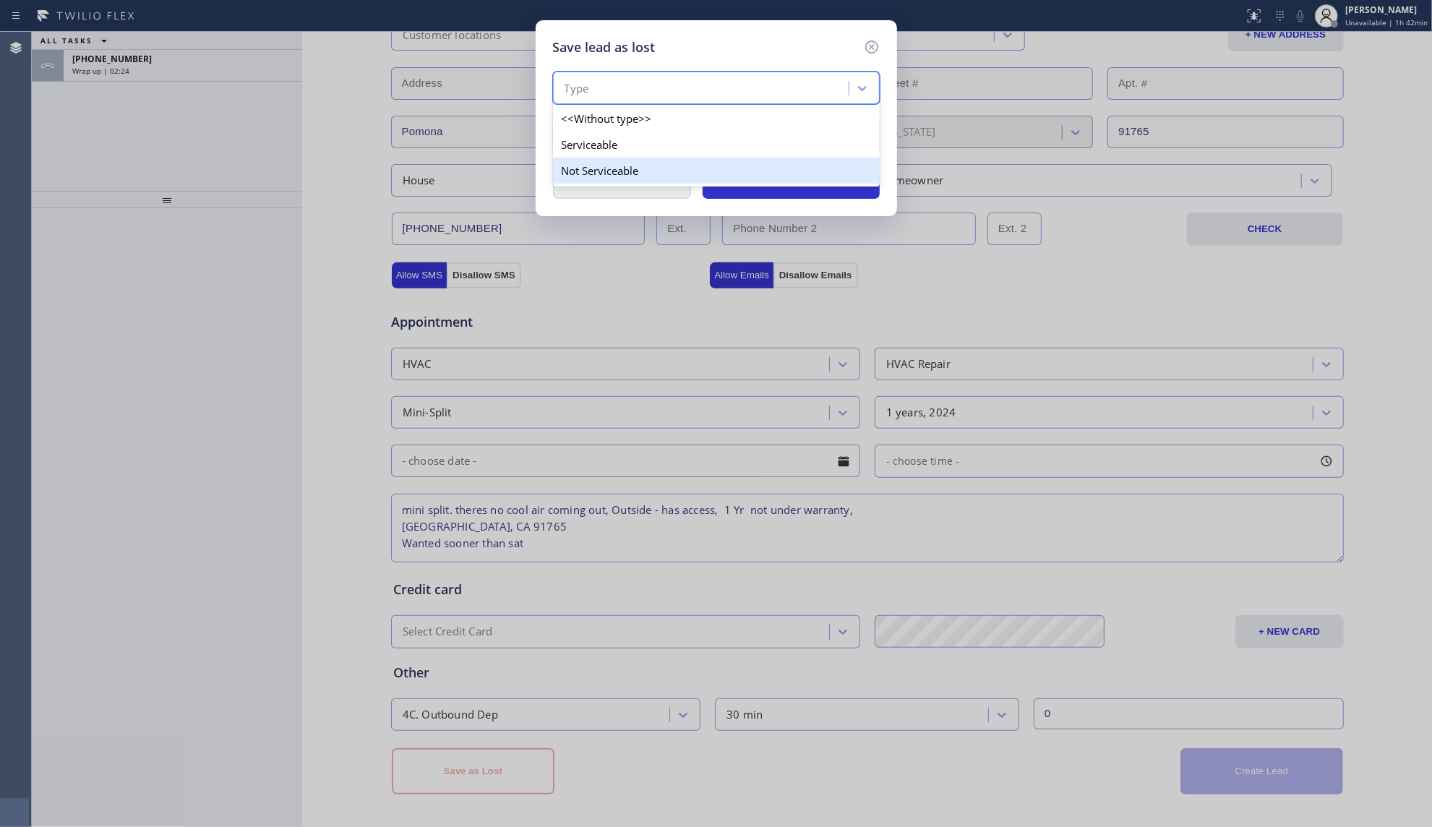
click at [598, 168] on div "Not Serviceable" at bounding box center [716, 171] width 327 height 26
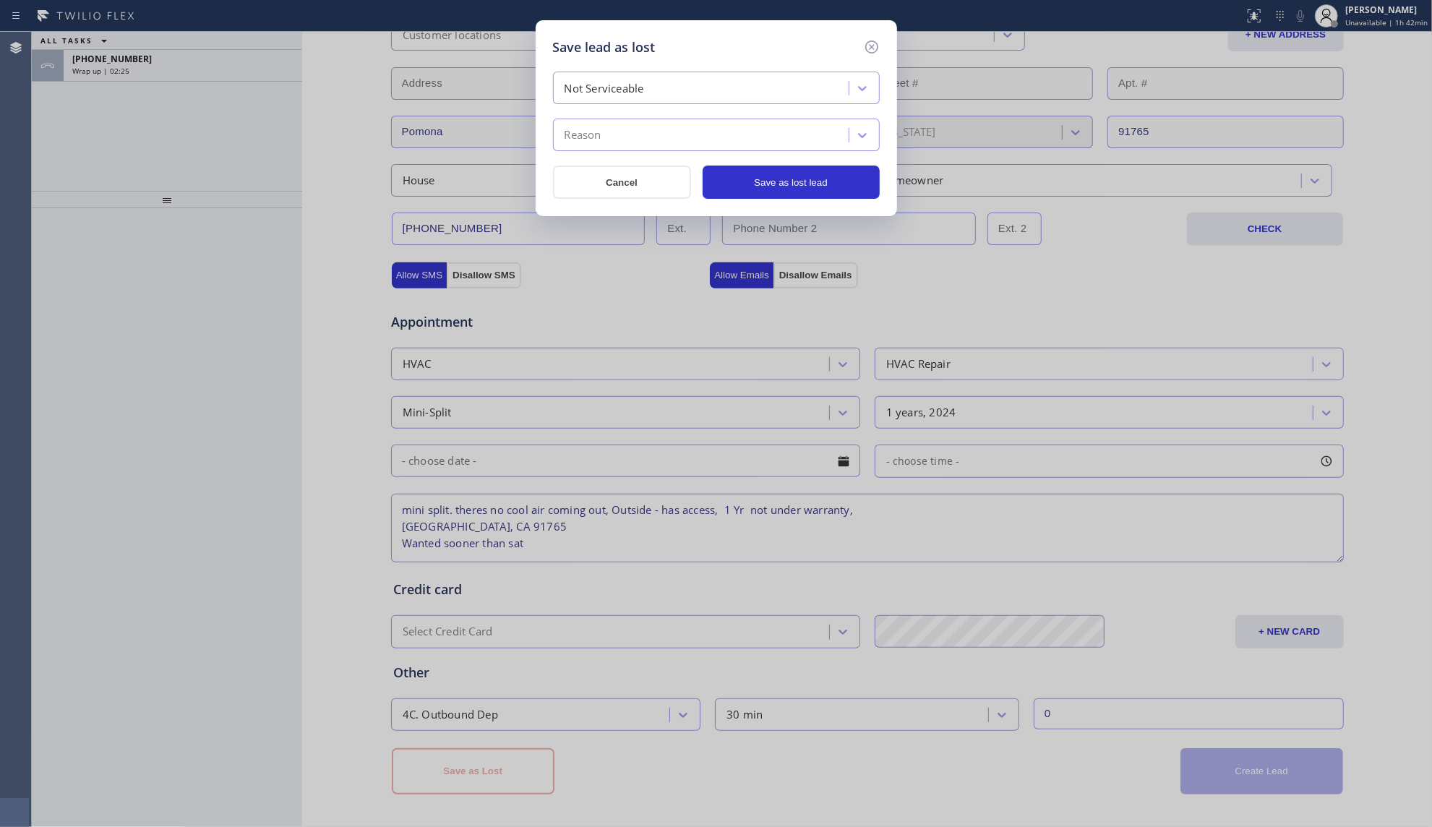
click at [606, 82] on div "Not Serviceable" at bounding box center [603, 88] width 79 height 17
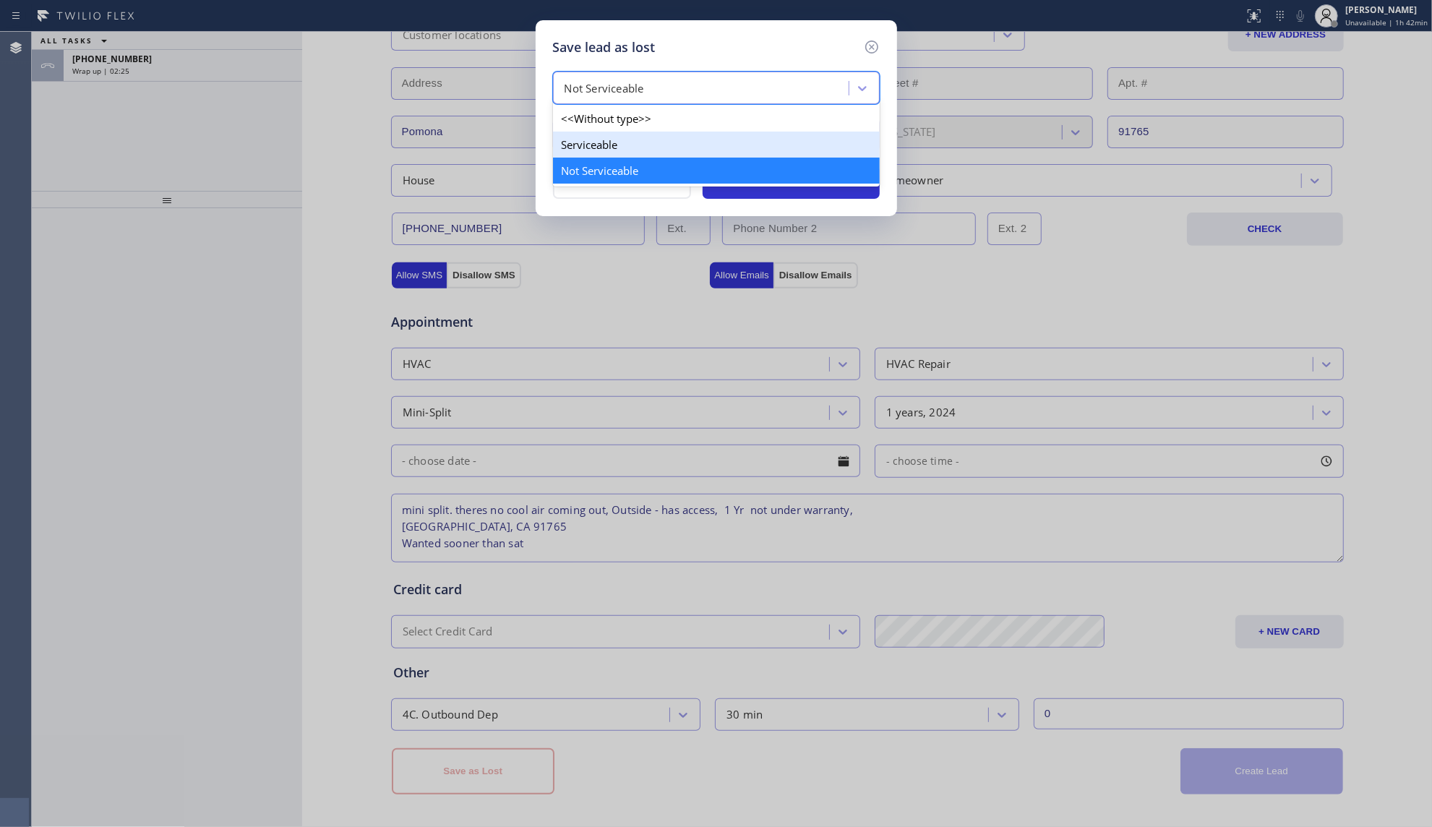
click at [619, 154] on div "Serviceable" at bounding box center [716, 145] width 327 height 26
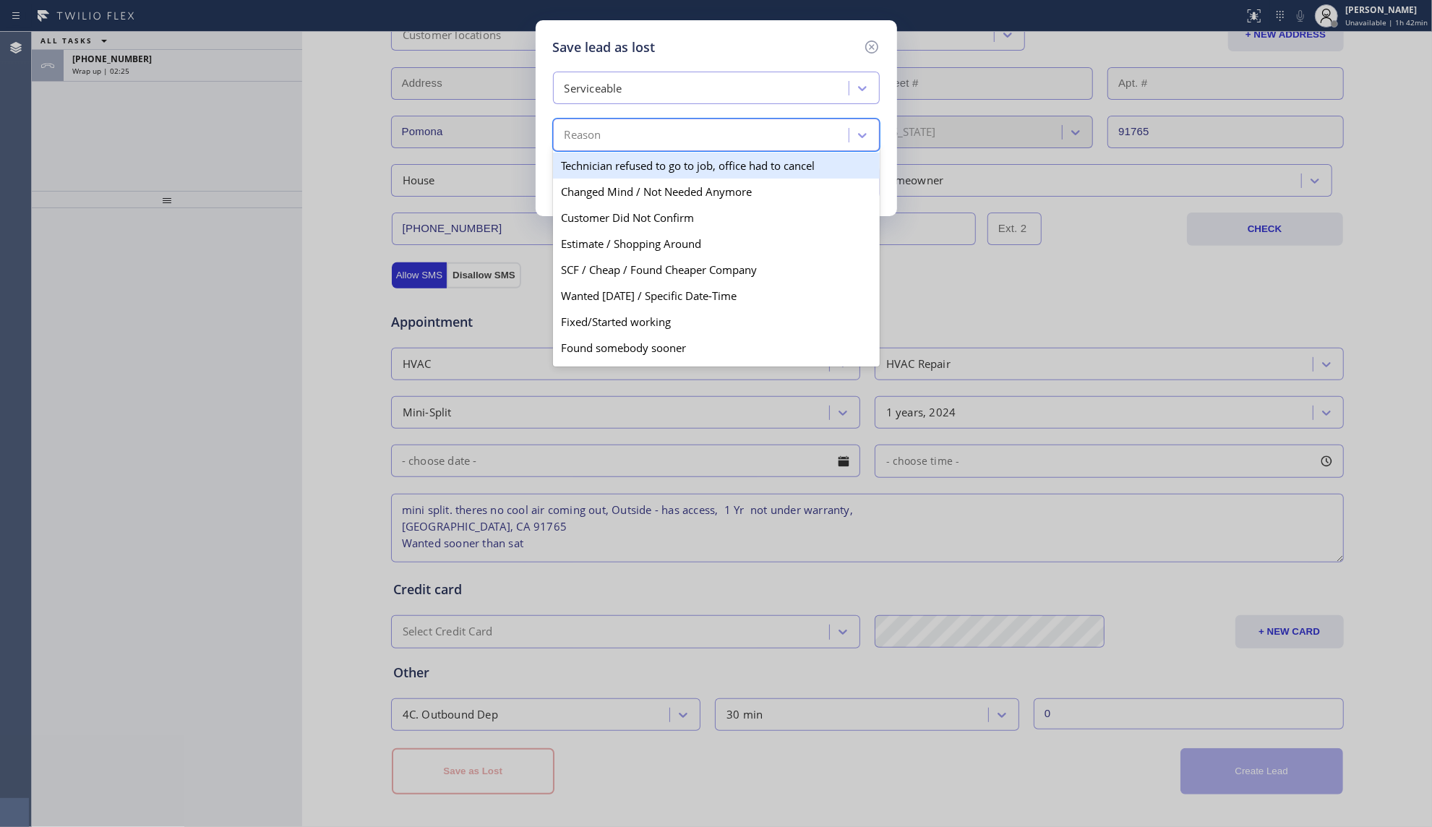
click at [622, 134] on div "Reason" at bounding box center [702, 135] width 291 height 25
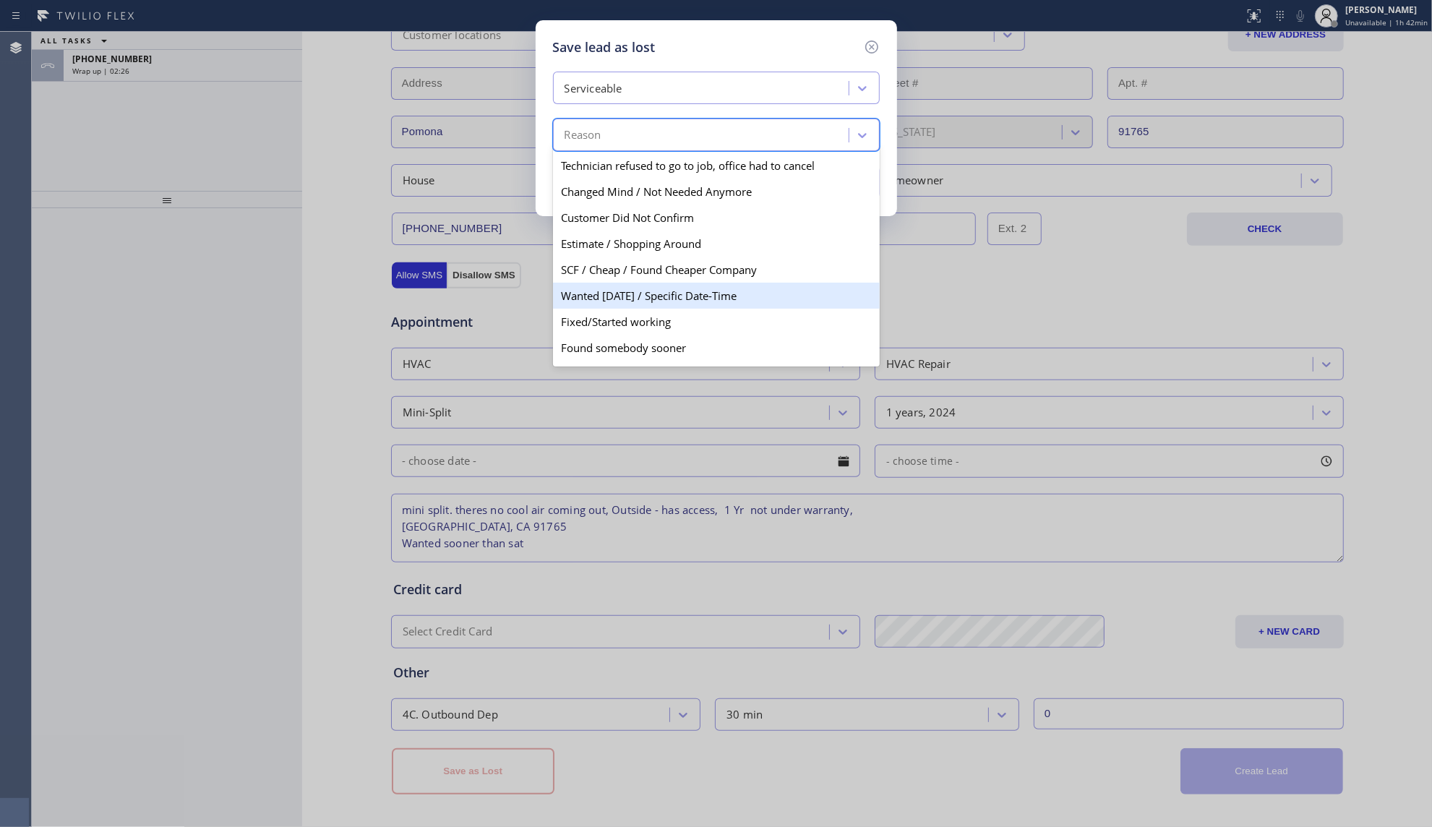
click at [606, 289] on div "Wanted [DATE] / Specific Date-Time" at bounding box center [716, 296] width 327 height 26
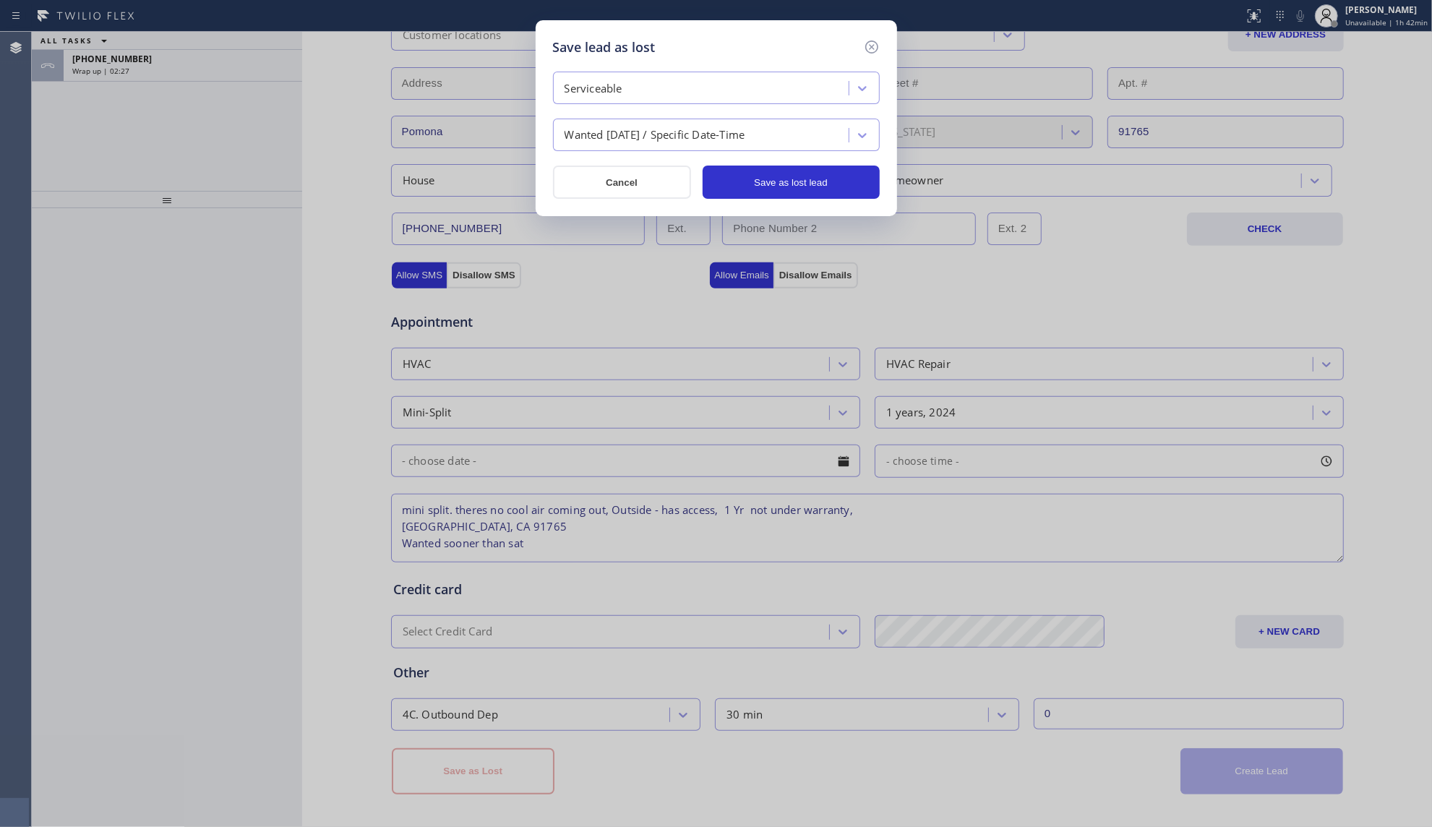
click at [772, 159] on div "Serviceable Wanted [DATE] / Specific Date-Time Cancel Save as lost lead" at bounding box center [716, 135] width 327 height 127
click at [770, 174] on button "Save as lost lead" at bounding box center [790, 181] width 177 height 33
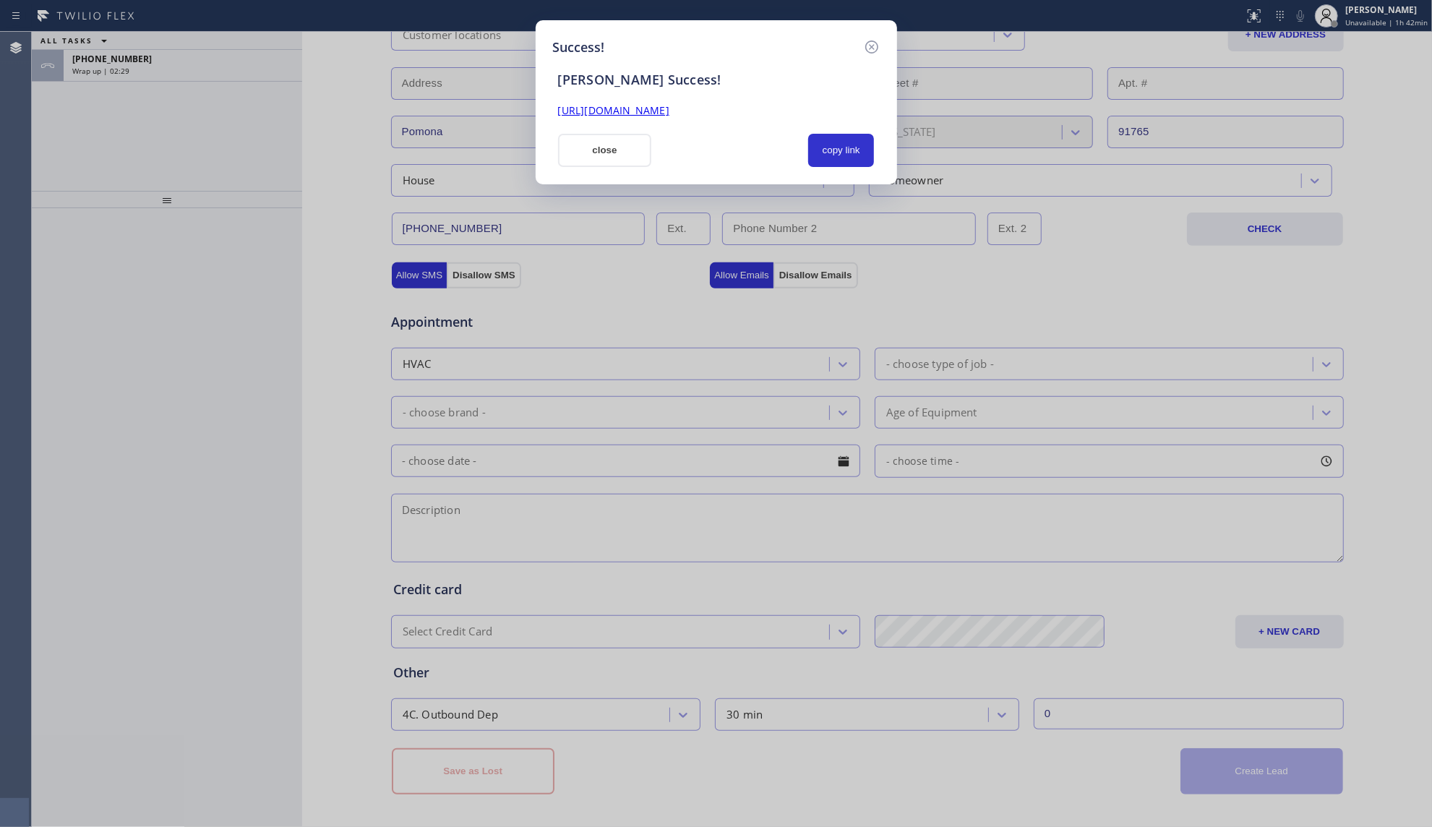
drag, startPoint x: 605, startPoint y: 137, endPoint x: 576, endPoint y: 150, distance: 32.0
click at [605, 137] on button "close" at bounding box center [605, 150] width 94 height 33
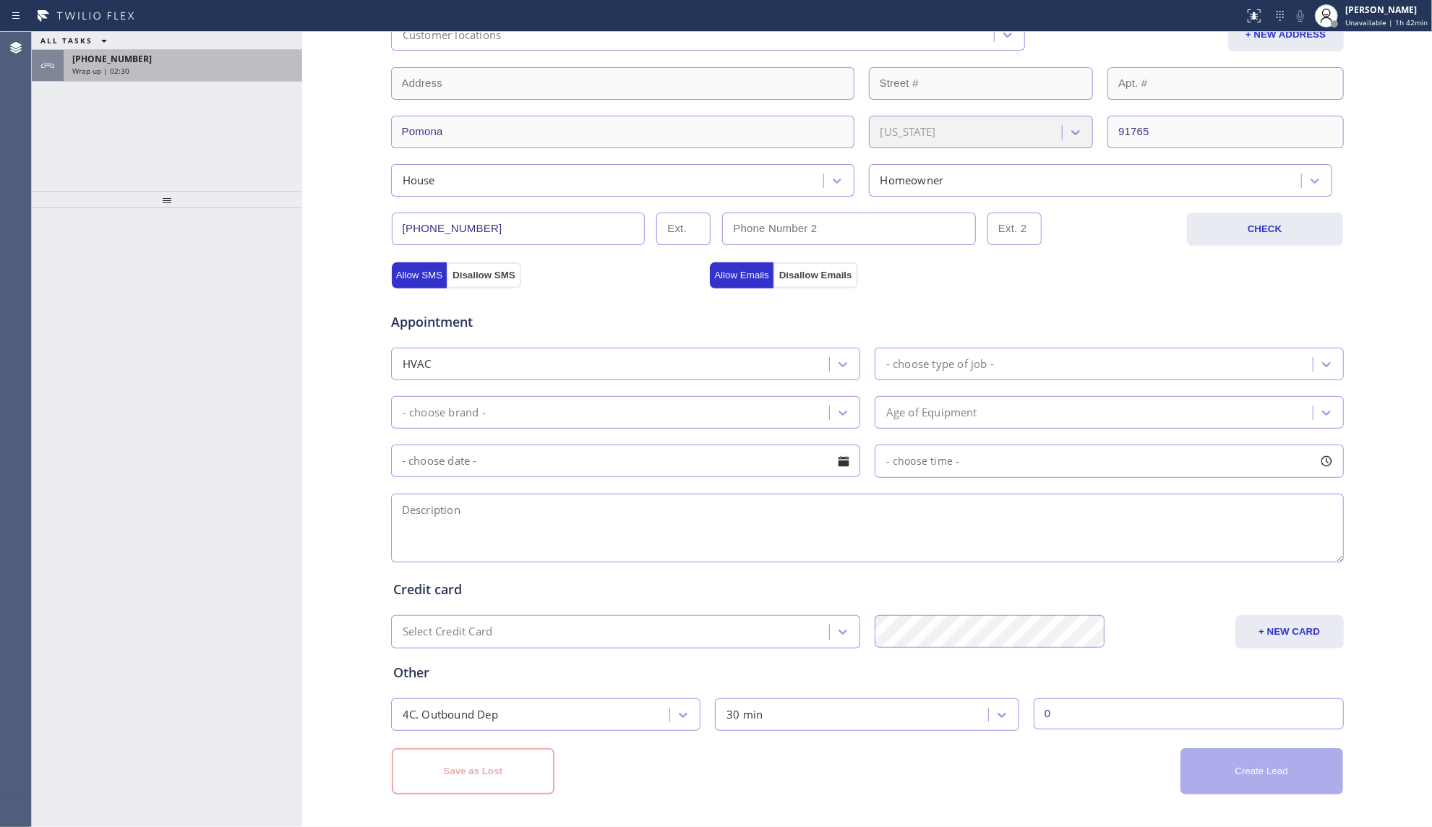
click at [189, 59] on div "[PHONE_NUMBER]" at bounding box center [182, 59] width 221 height 12
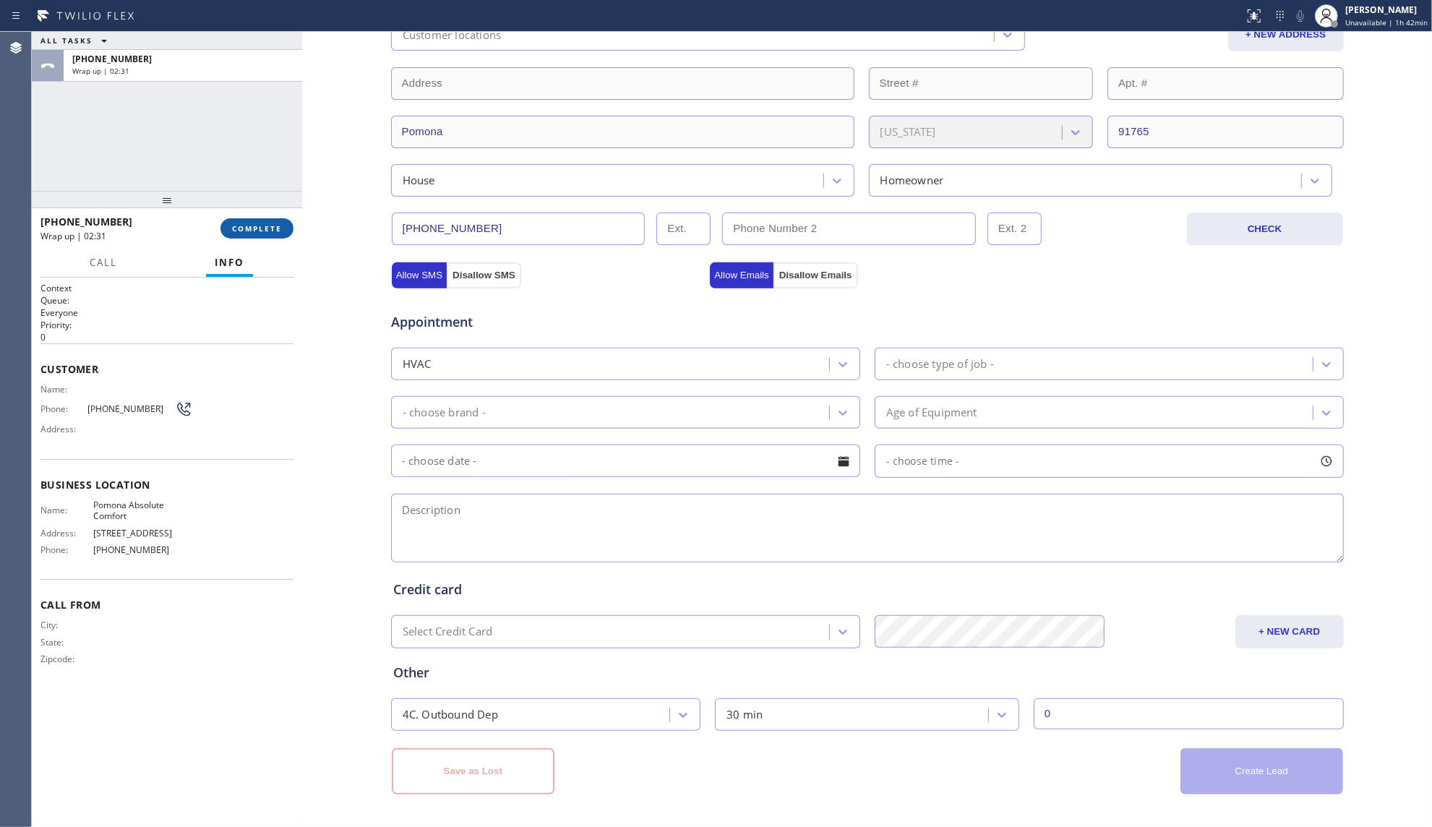
drag, startPoint x: 278, startPoint y: 234, endPoint x: 270, endPoint y: 228, distance: 9.3
click at [276, 229] on button "COMPLETE" at bounding box center [256, 228] width 73 height 20
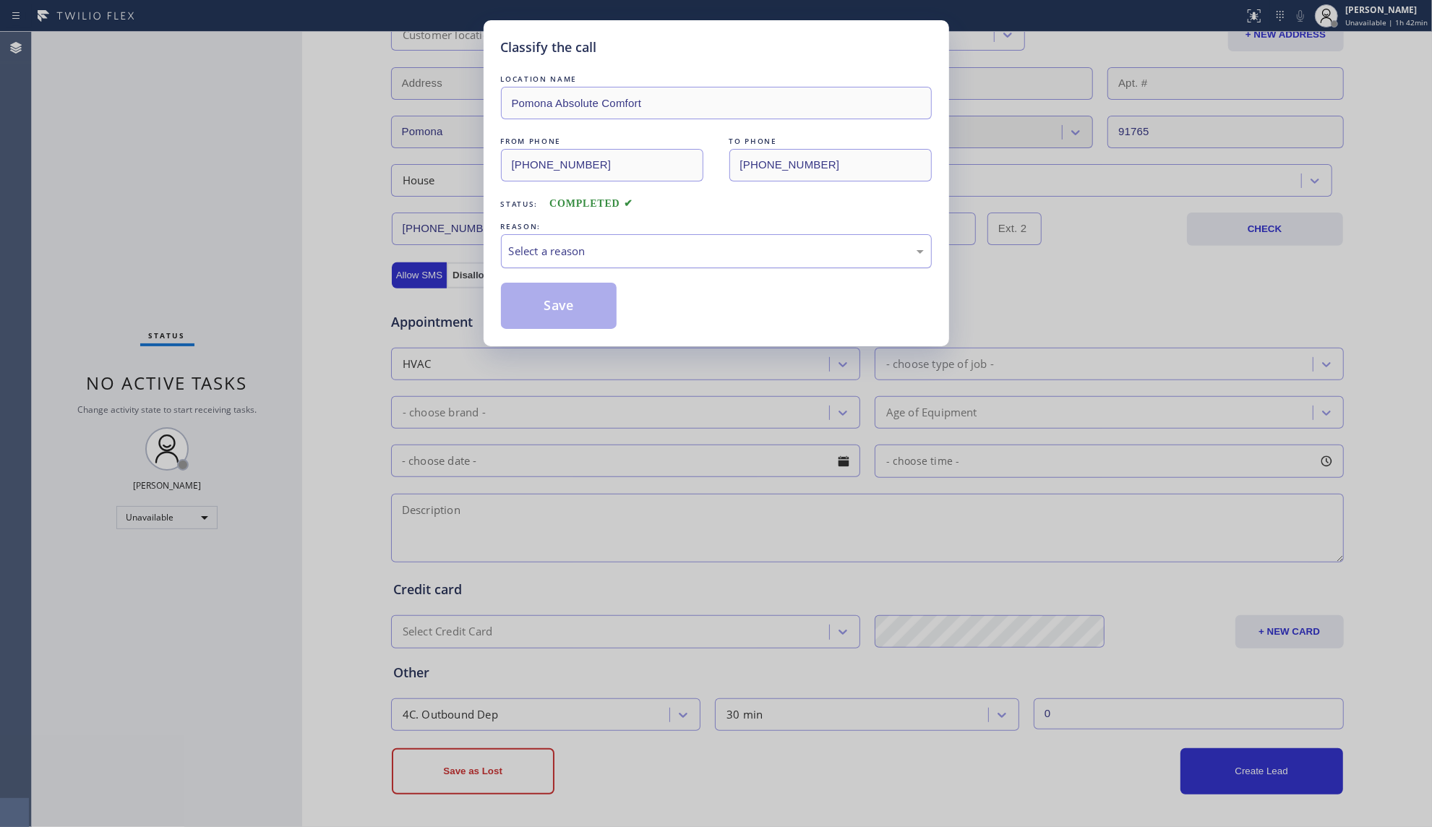
drag, startPoint x: 734, startPoint y: 249, endPoint x: 689, endPoint y: 267, distance: 49.0
click at [728, 249] on div "Select a reason" at bounding box center [716, 251] width 415 height 17
click at [551, 309] on button "Save" at bounding box center [559, 306] width 116 height 46
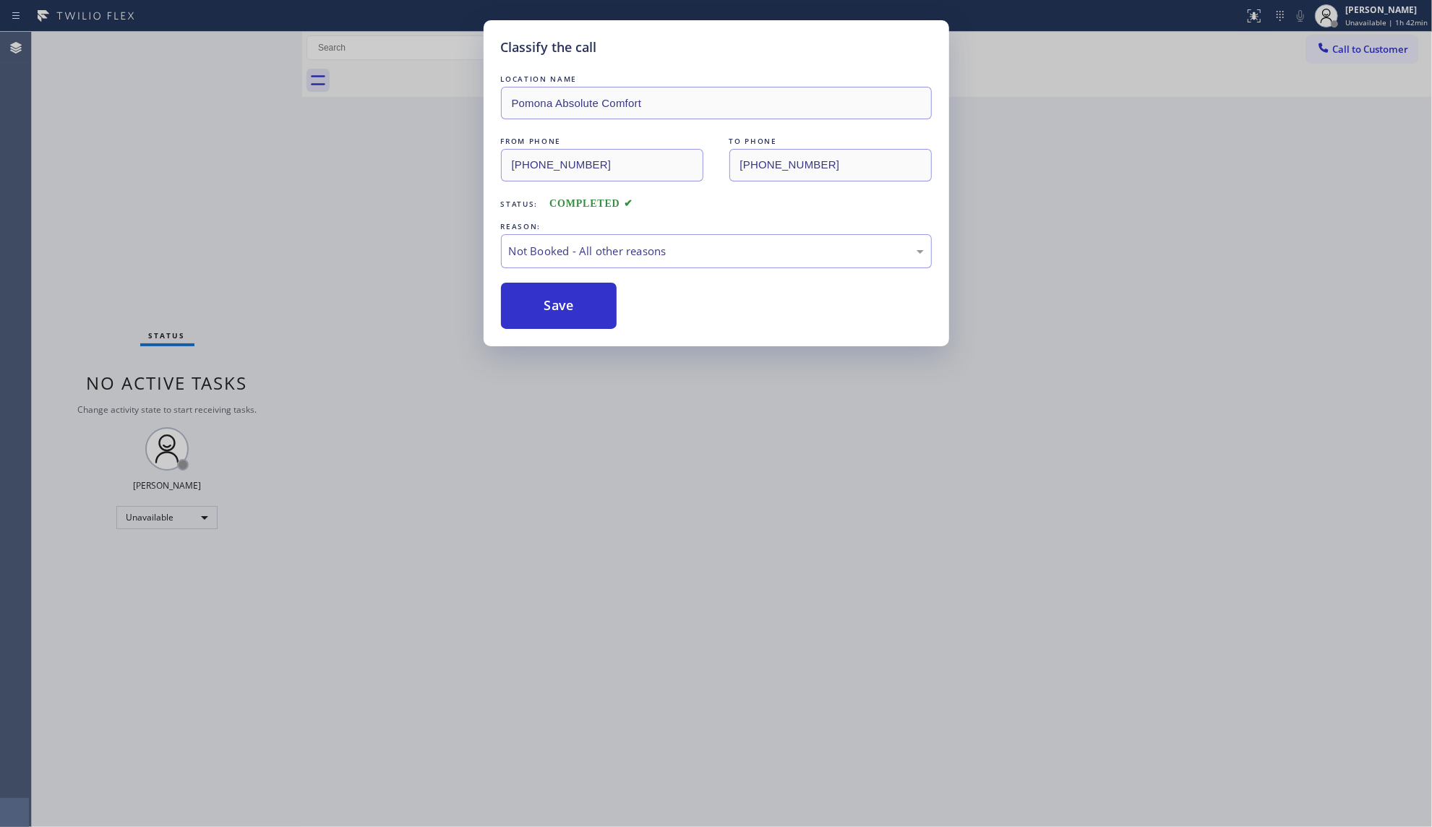
click at [93, 206] on div "Classify the call LOCATION NAME Pomona Absolute Comfort FROM PHONE [PHONE_NUMBE…" at bounding box center [716, 413] width 1432 height 827
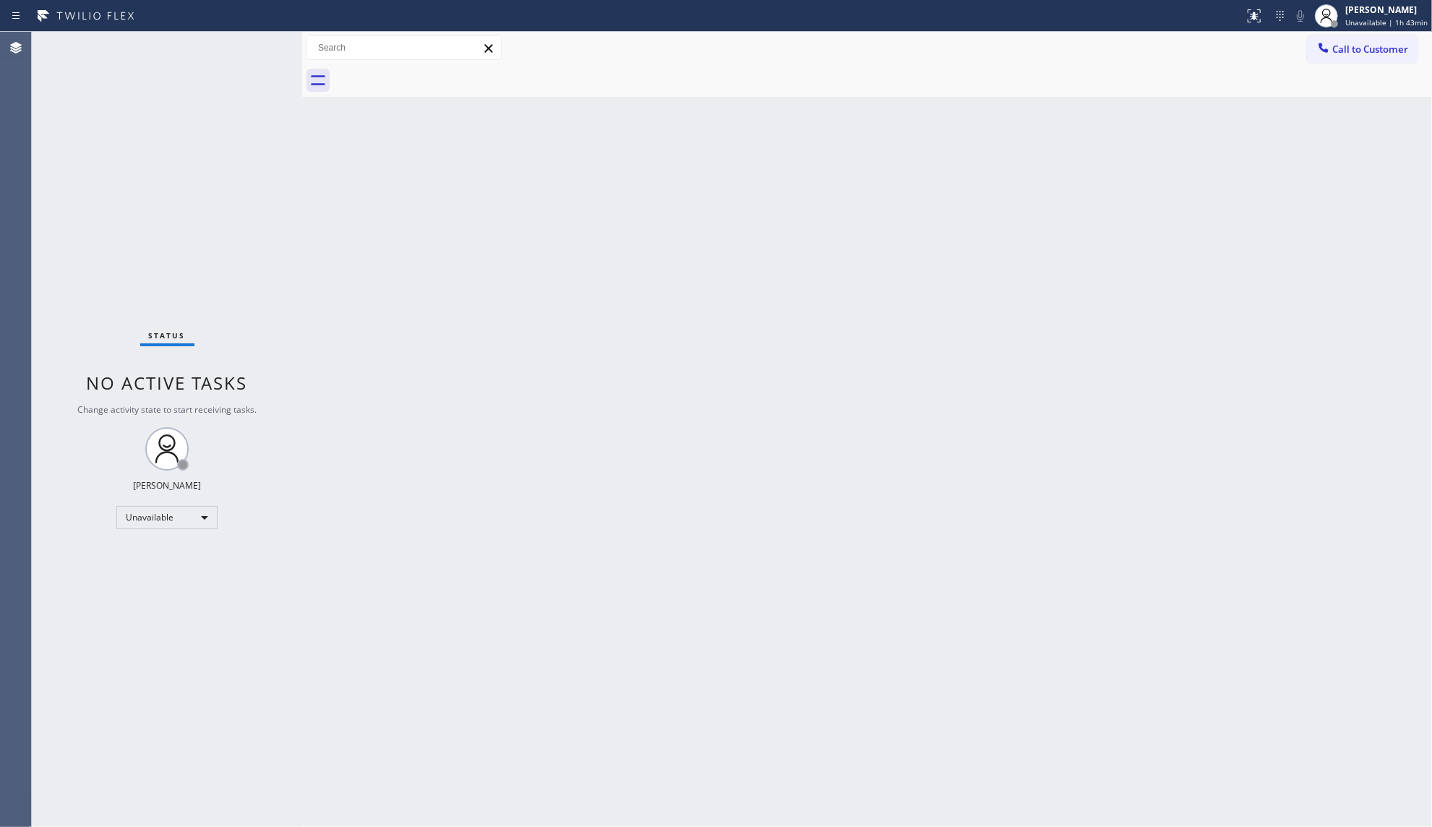
click at [1328, 53] on div at bounding box center [1323, 48] width 17 height 17
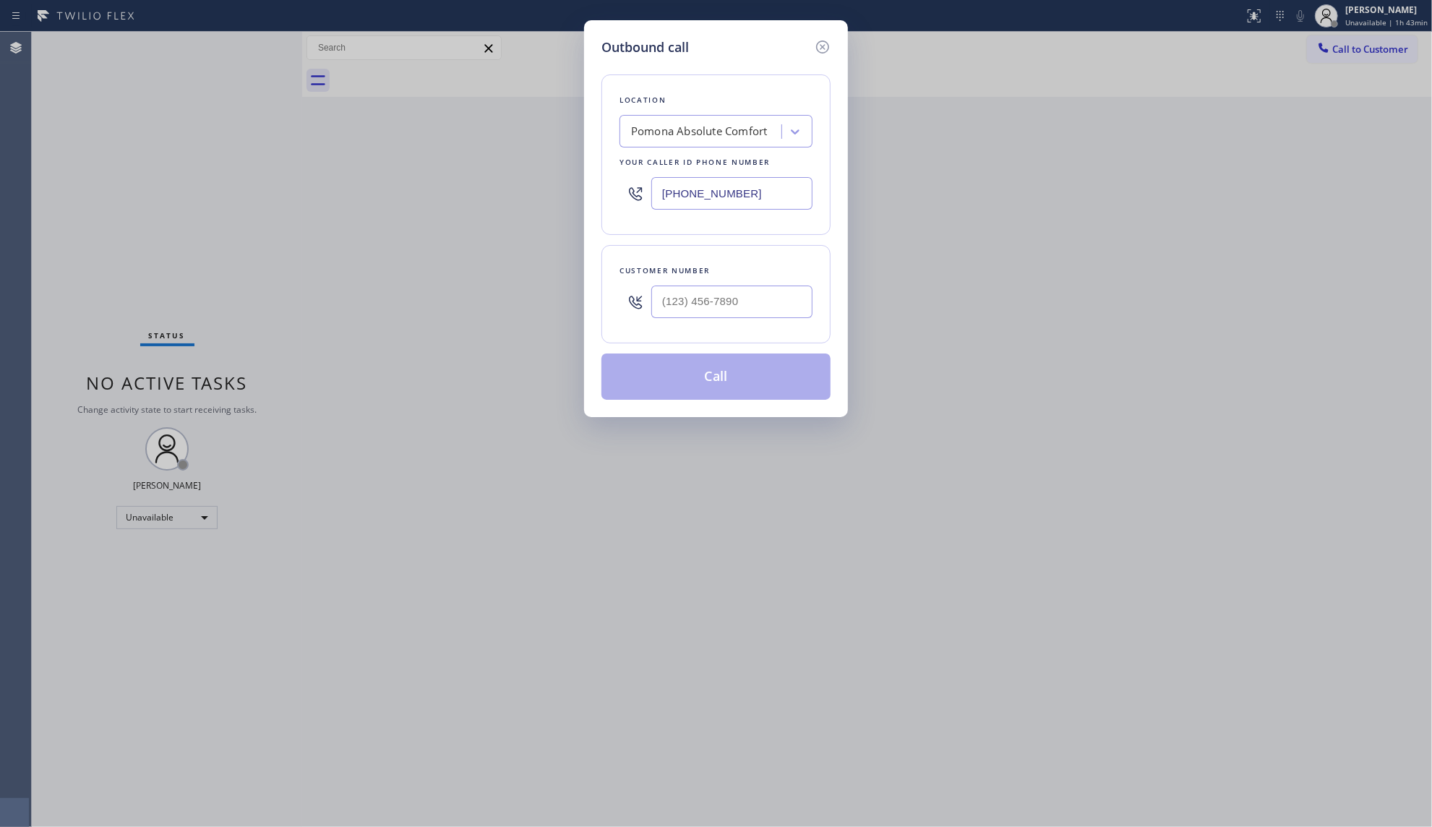
drag, startPoint x: 776, startPoint y: 210, endPoint x: 582, endPoint y: 211, distance: 193.7
click at [585, 208] on div "Outbound call Location [GEOGRAPHIC_DATA] Absolute Comfort Your caller id phone …" at bounding box center [716, 218] width 264 height 397
paste input "855) 731-4952"
type input "[PHONE_NUMBER]"
drag, startPoint x: 678, startPoint y: 304, endPoint x: 701, endPoint y: 313, distance: 25.0
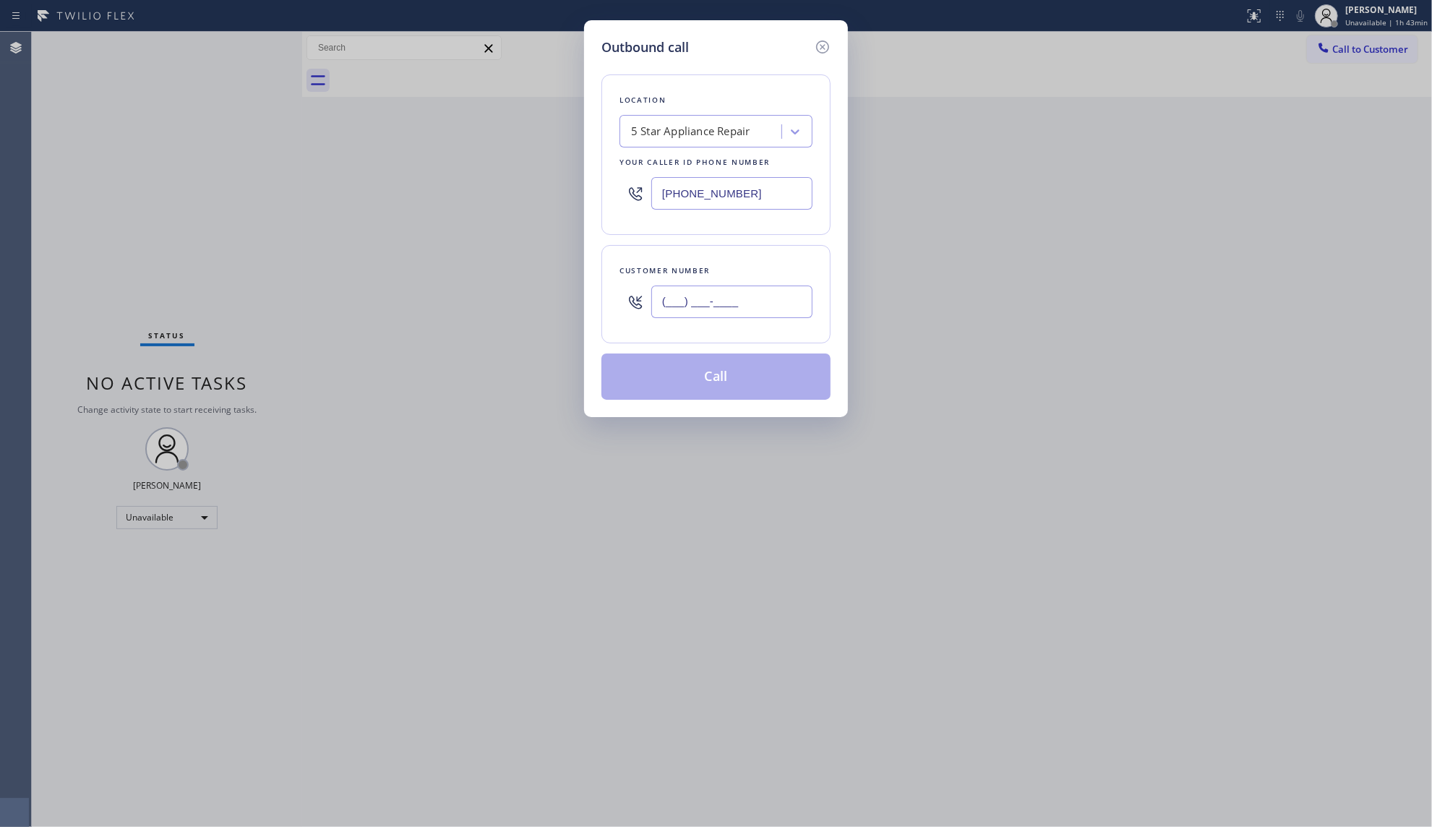
click at [680, 302] on input "(___) ___-____" at bounding box center [731, 301] width 161 height 33
paste input "310) 383-2906"
type input "[PHONE_NUMBER]"
click at [717, 380] on button "Call" at bounding box center [715, 376] width 229 height 46
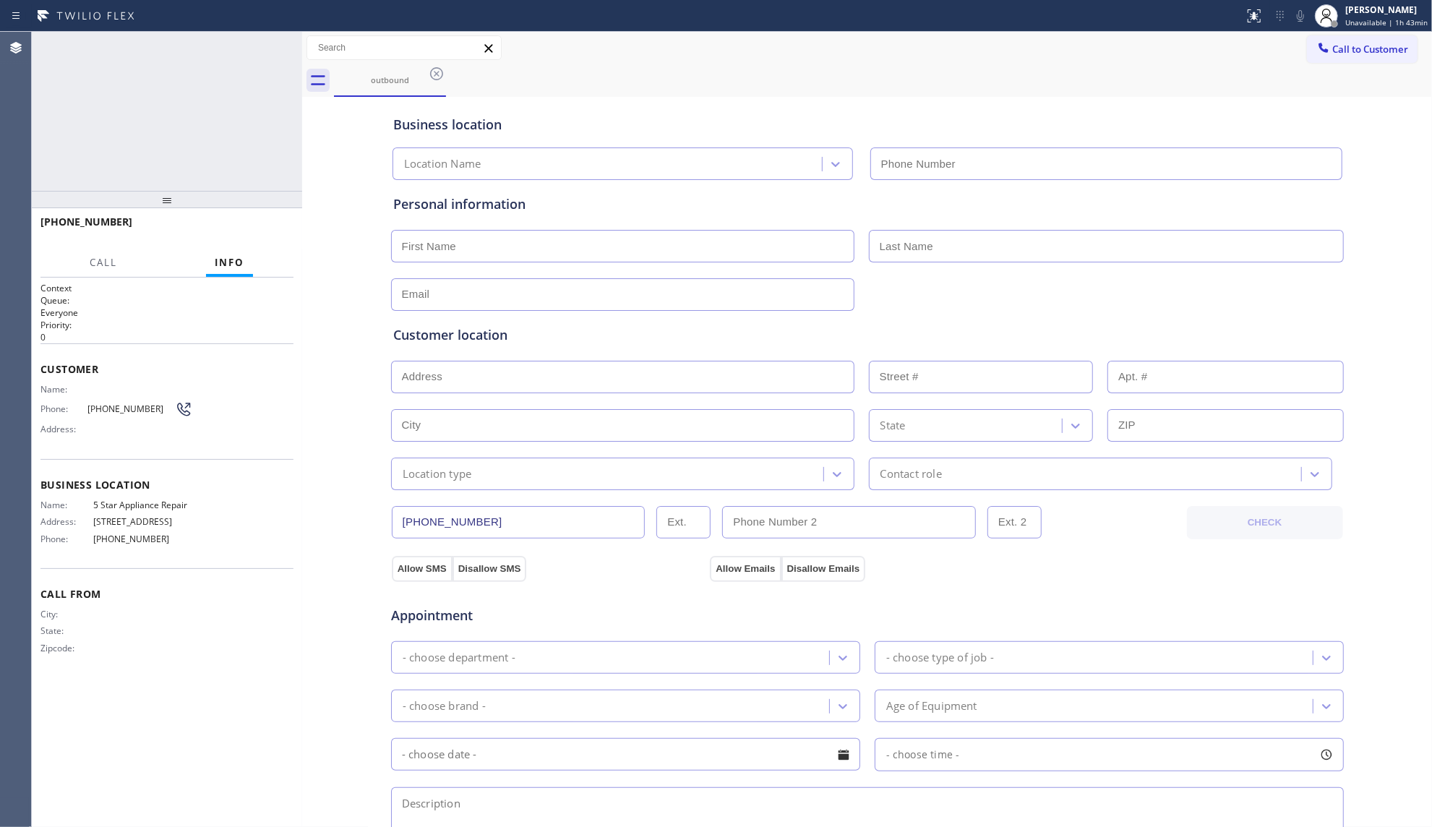
type input "[PHONE_NUMBER]"
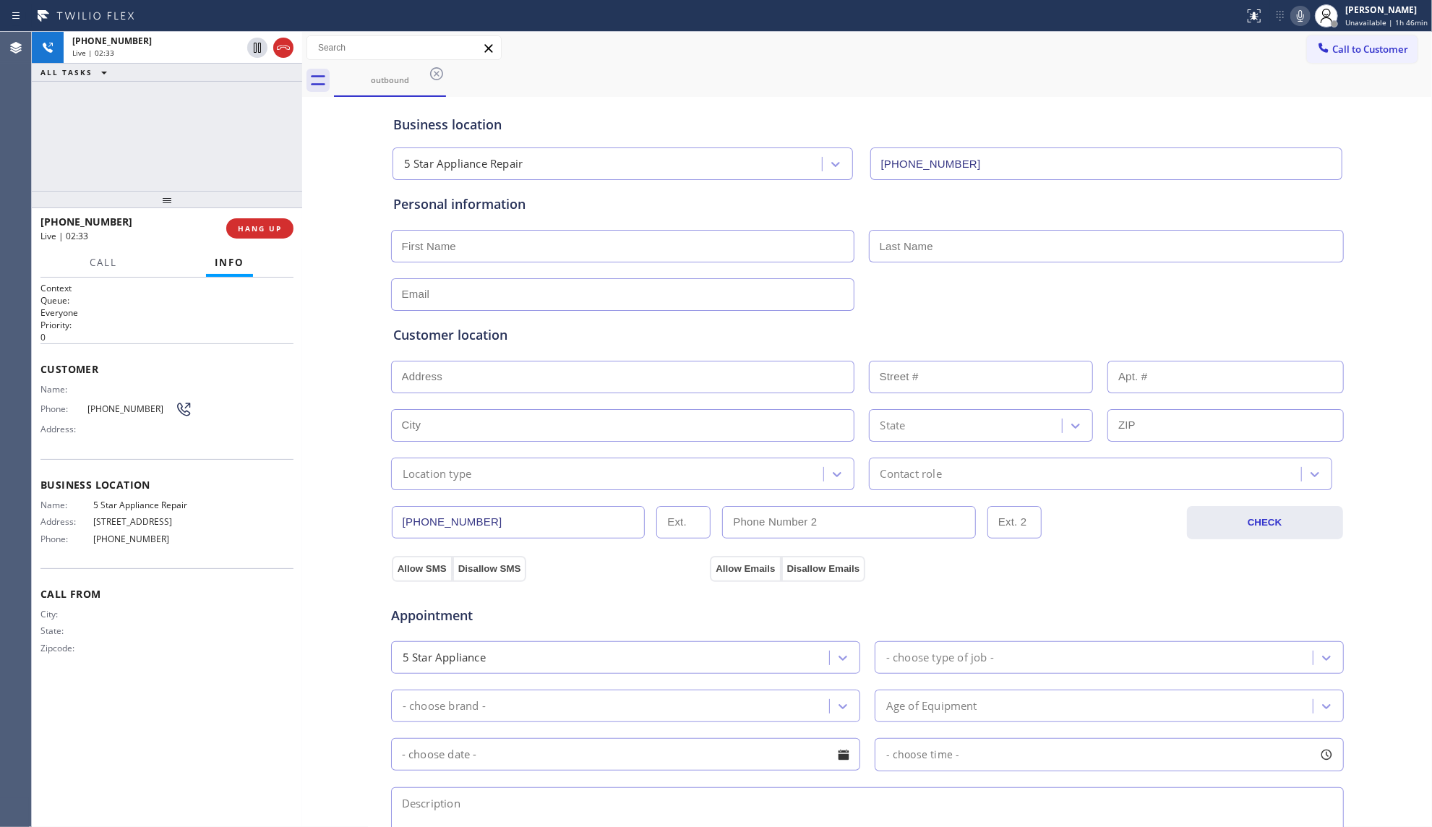
click at [869, 85] on div "outbound" at bounding box center [883, 80] width 1098 height 33
click at [839, 85] on div "outbound" at bounding box center [883, 80] width 1098 height 33
click at [261, 119] on div "[PHONE_NUMBER] Live | 02:35 ALL TASKS ALL TASKS ACTIVE TASKS TASKS IN WRAP UP" at bounding box center [167, 111] width 270 height 159
drag, startPoint x: 246, startPoint y: 147, endPoint x: 246, endPoint y: 157, distance: 9.4
click at [246, 148] on div "[PHONE_NUMBER] Live | 02:35 ALL TASKS ALL TASKS ACTIVE TASKS TASKS IN WRAP UP" at bounding box center [167, 111] width 270 height 159
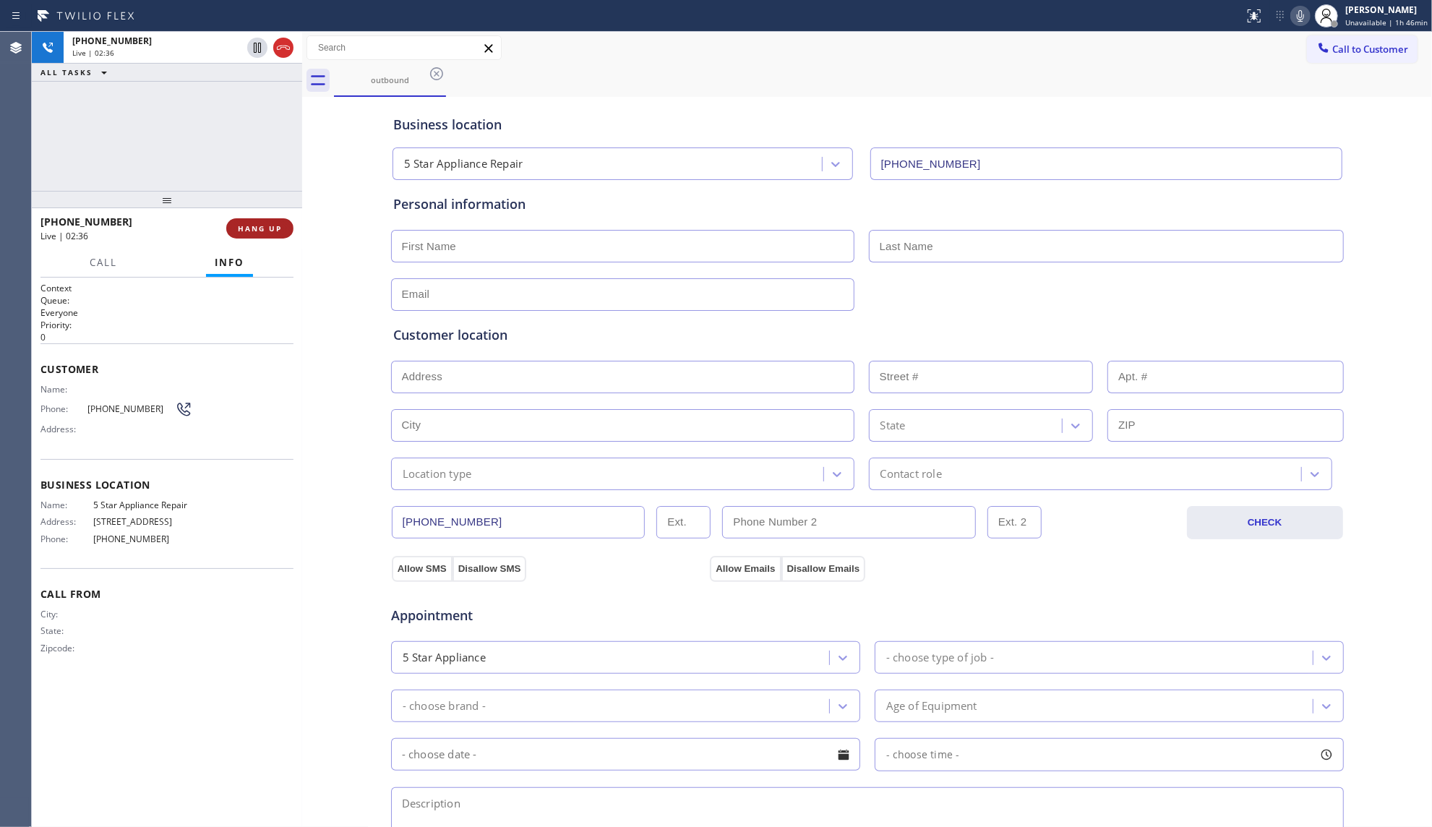
click at [258, 218] on button "HANG UP" at bounding box center [259, 228] width 67 height 20
click at [259, 225] on span "HANG UP" at bounding box center [260, 228] width 44 height 10
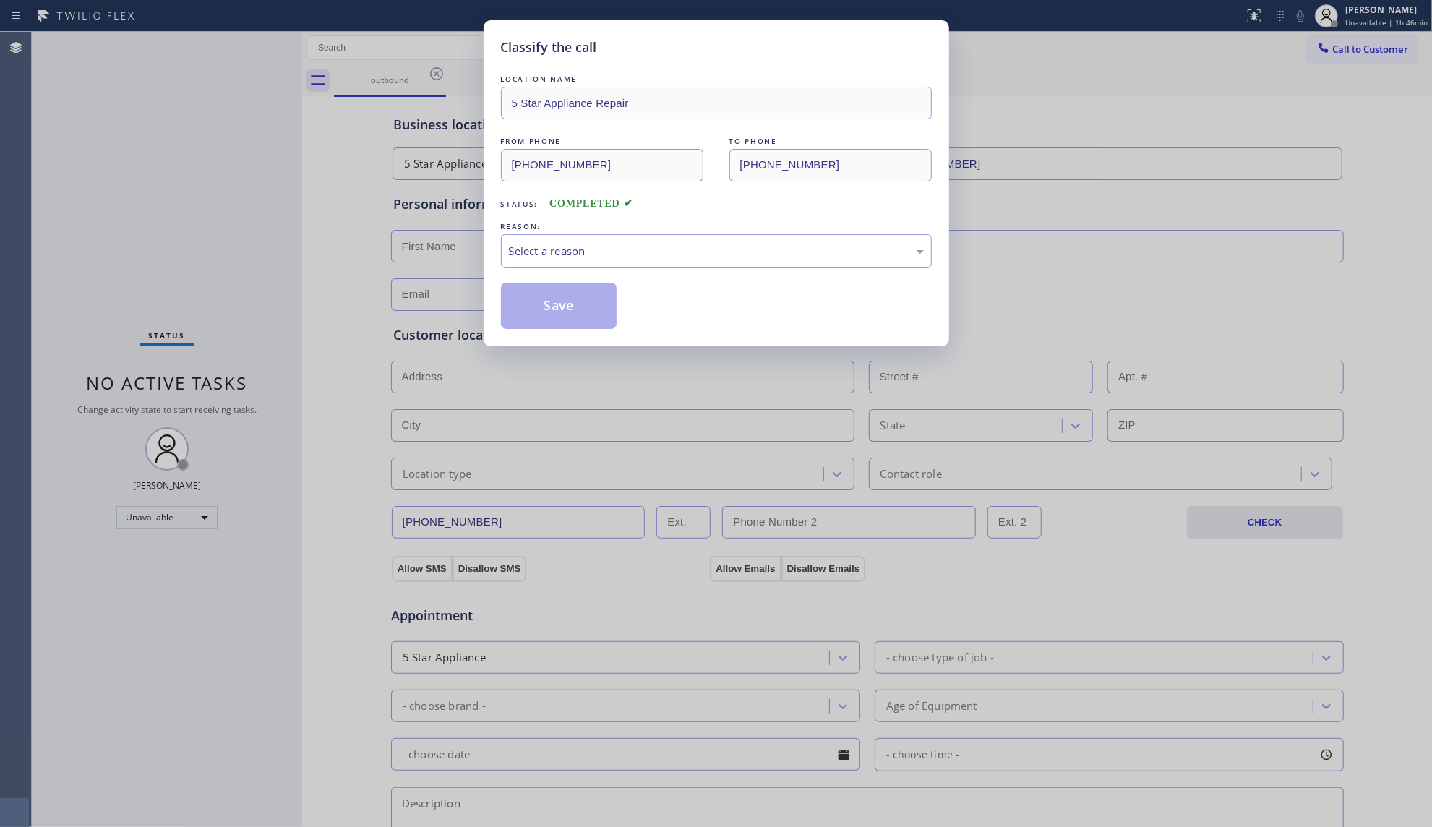
click at [504, 230] on div "REASON:" at bounding box center [716, 226] width 431 height 15
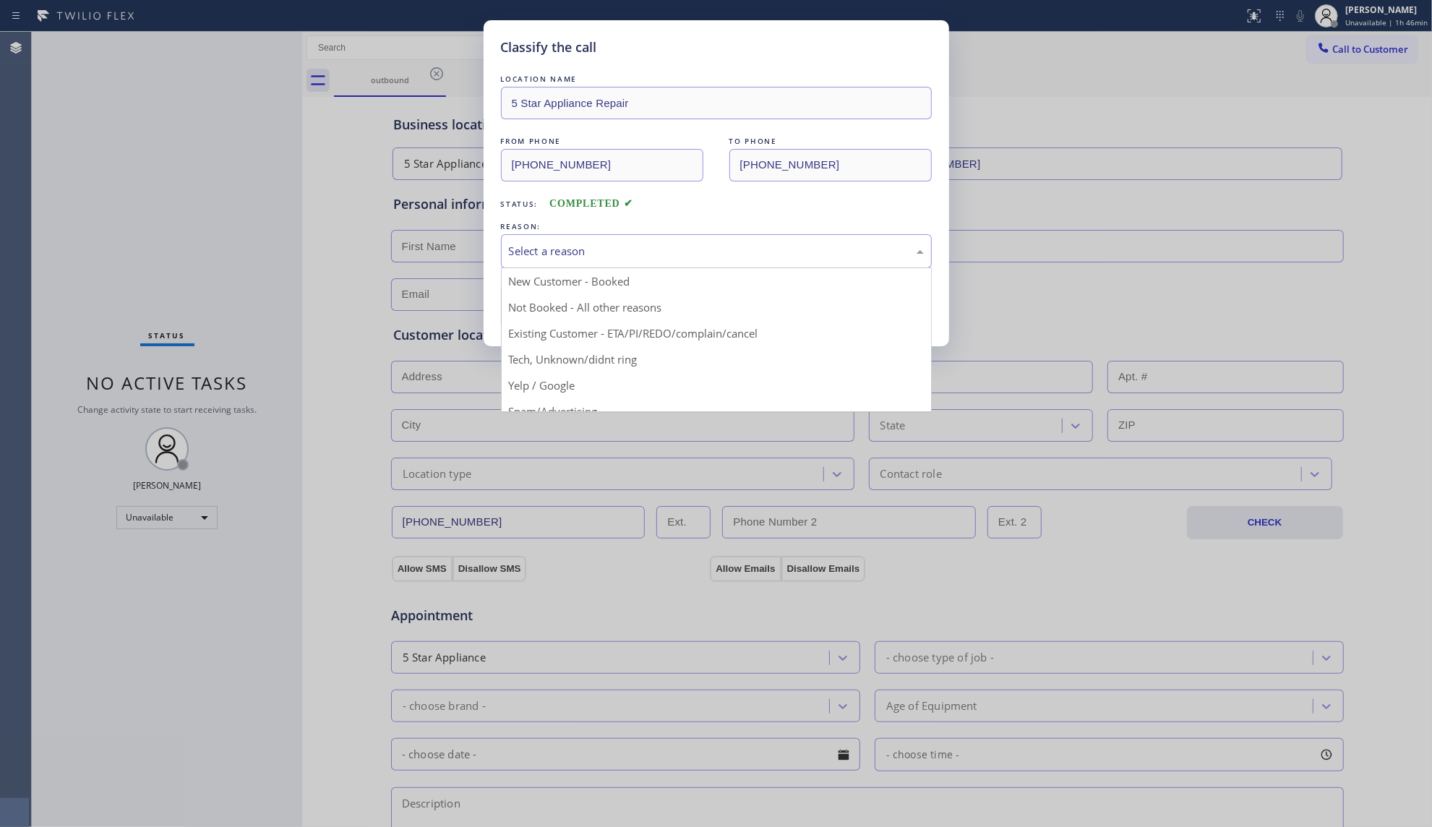
click at [575, 234] on div "Select a reason" at bounding box center [716, 251] width 431 height 34
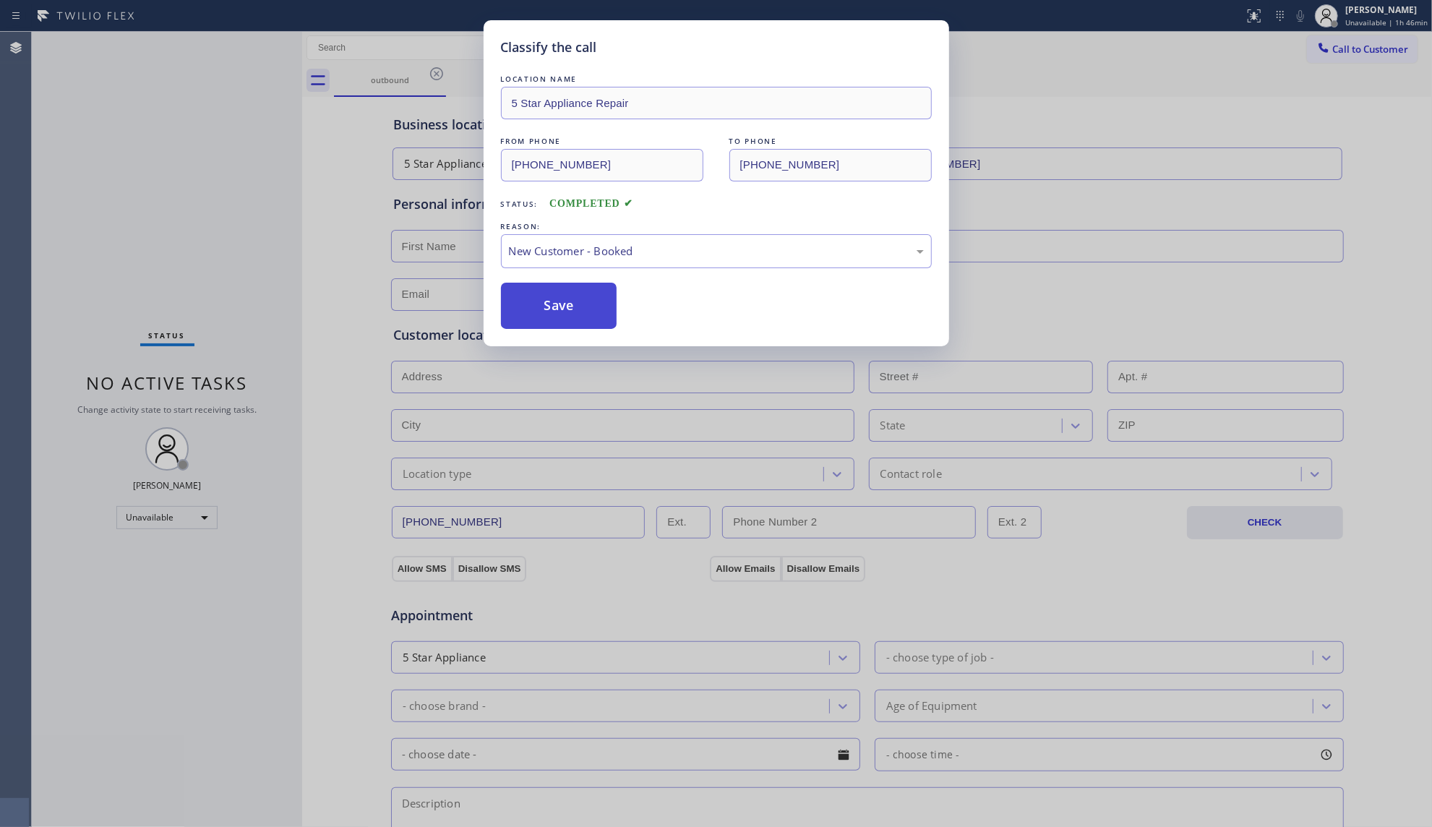
click at [550, 293] on button "Save" at bounding box center [559, 306] width 116 height 46
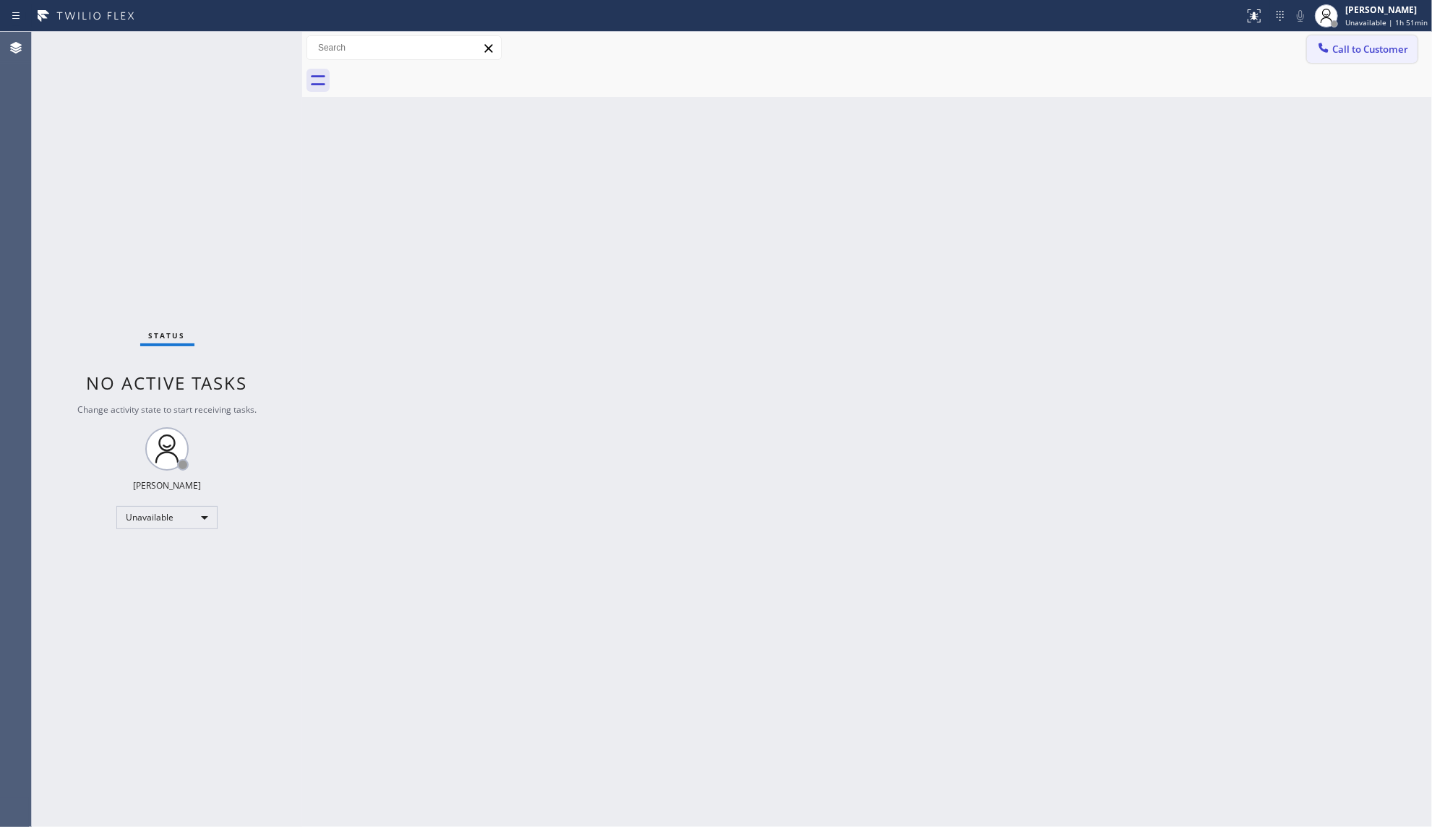
click at [1356, 48] on span "Call to Customer" at bounding box center [1370, 49] width 76 height 13
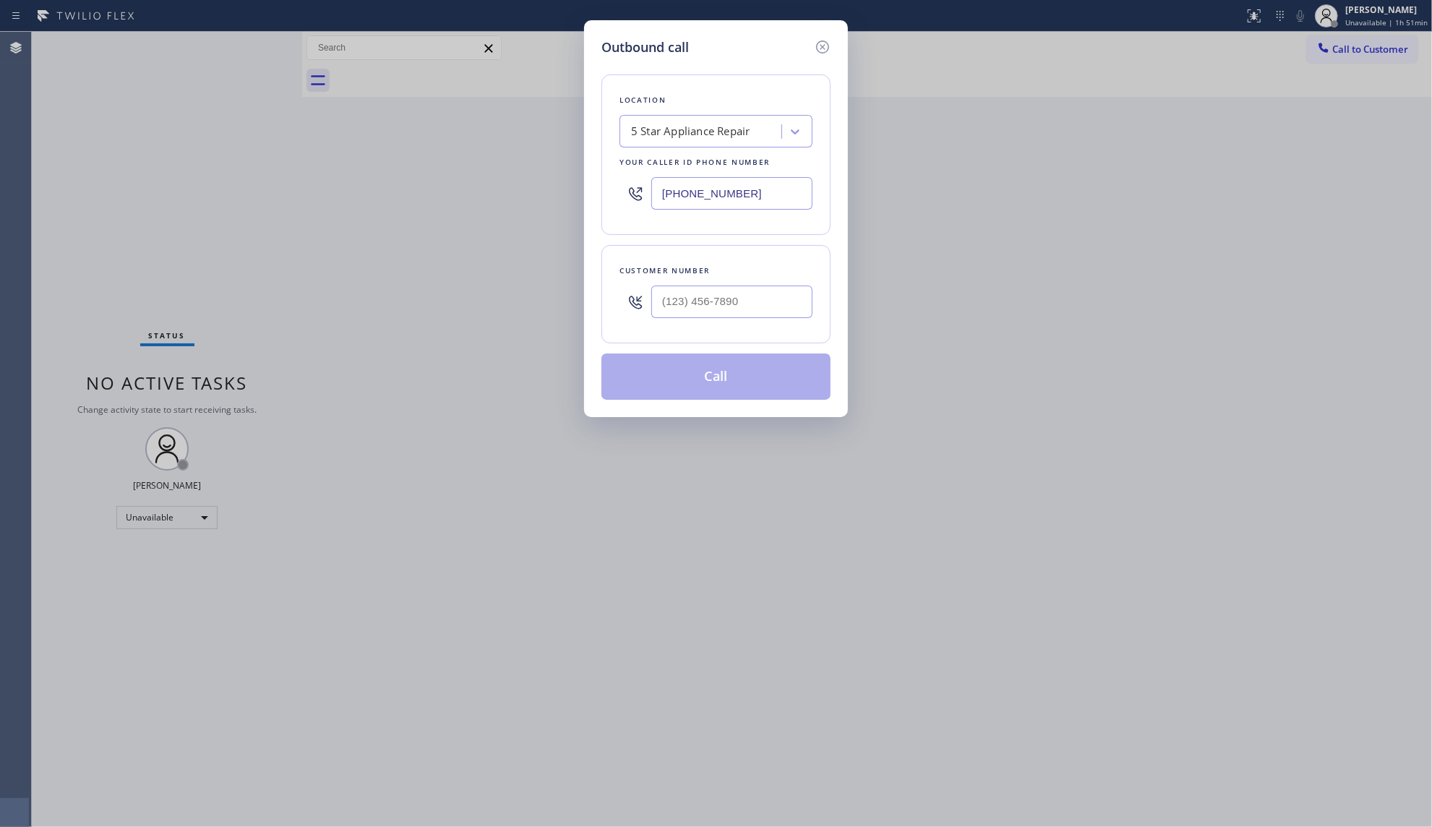
drag, startPoint x: 767, startPoint y: 197, endPoint x: 520, endPoint y: 197, distance: 247.2
click at [611, 197] on div "Location 5 Star Appliance Repair Your caller id phone number [PHONE_NUMBER]" at bounding box center [715, 154] width 229 height 160
paste input "909) 453-41"
type input "[PHONE_NUMBER]"
click at [681, 304] on input "(___) ___-____" at bounding box center [731, 301] width 161 height 33
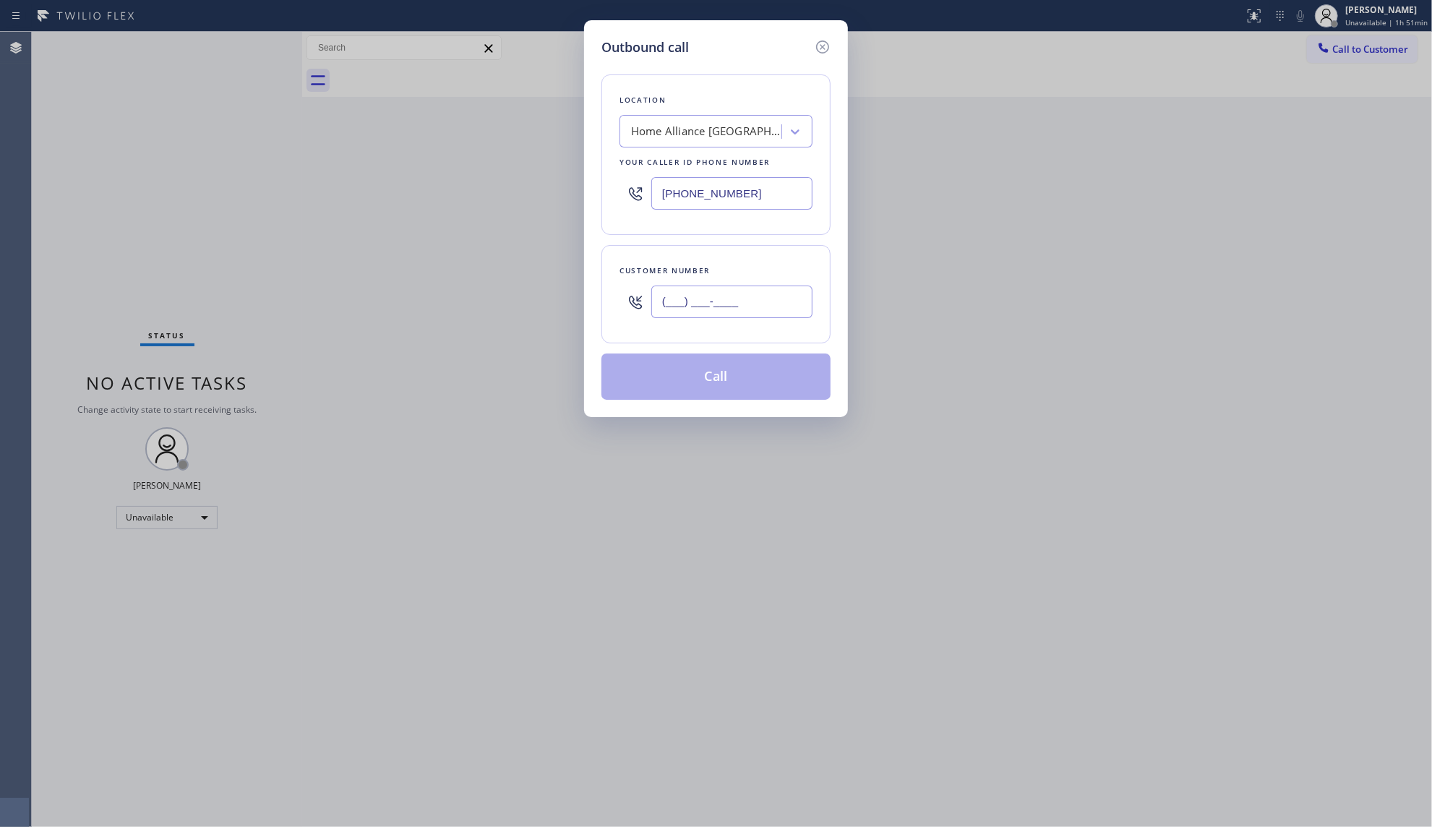
paste input "909) 967-5065"
type input "[PHONE_NUMBER]"
click at [712, 379] on button "Call" at bounding box center [715, 376] width 229 height 46
click at [749, 318] on input "[PHONE_NUMBER]" at bounding box center [731, 301] width 161 height 33
click at [724, 377] on button "Call" at bounding box center [715, 376] width 229 height 46
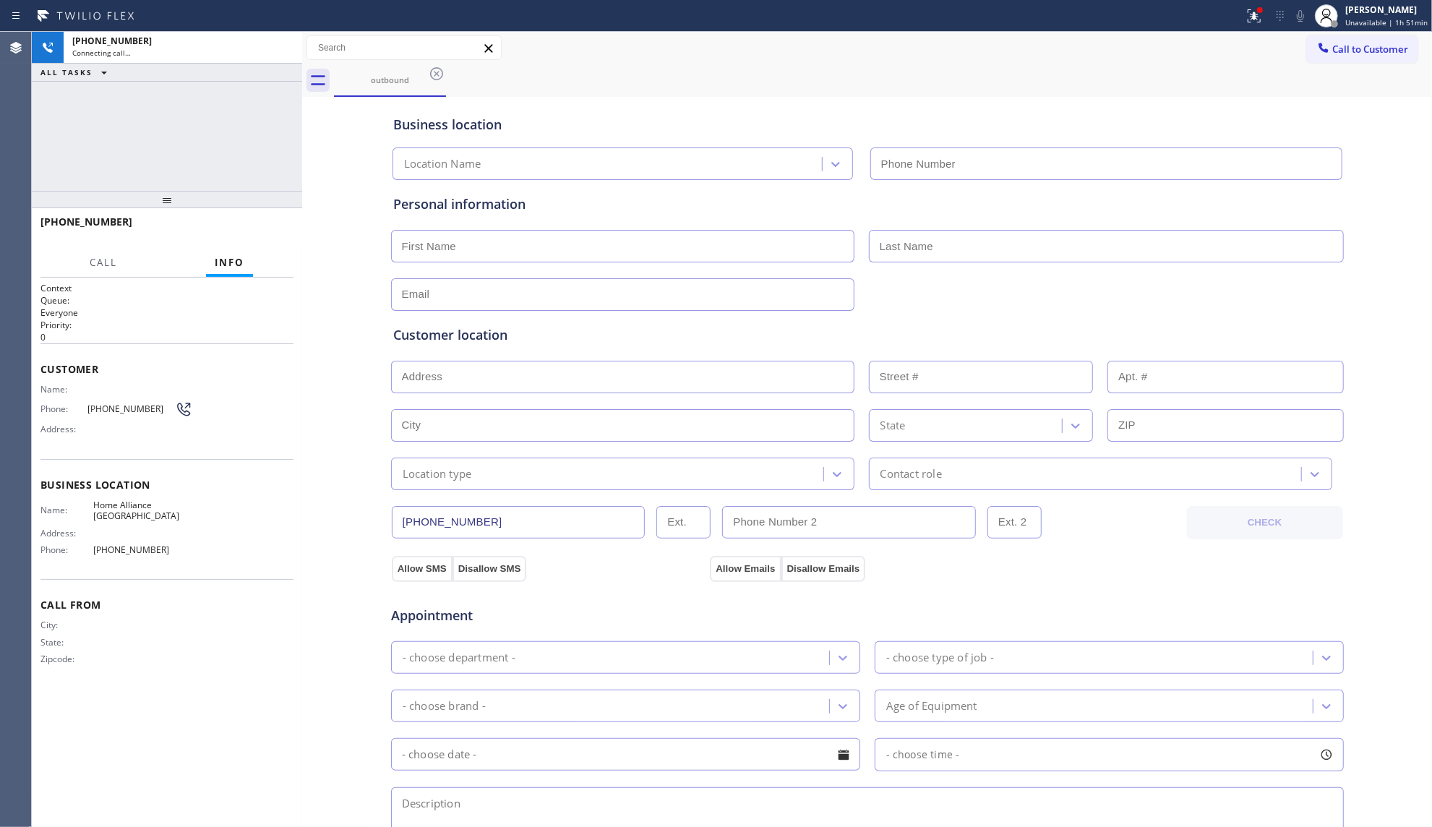
type input "[PHONE_NUMBER]"
click at [263, 233] on button "HANG UP" at bounding box center [259, 228] width 67 height 20
click at [262, 233] on button "HANG UP" at bounding box center [259, 228] width 67 height 20
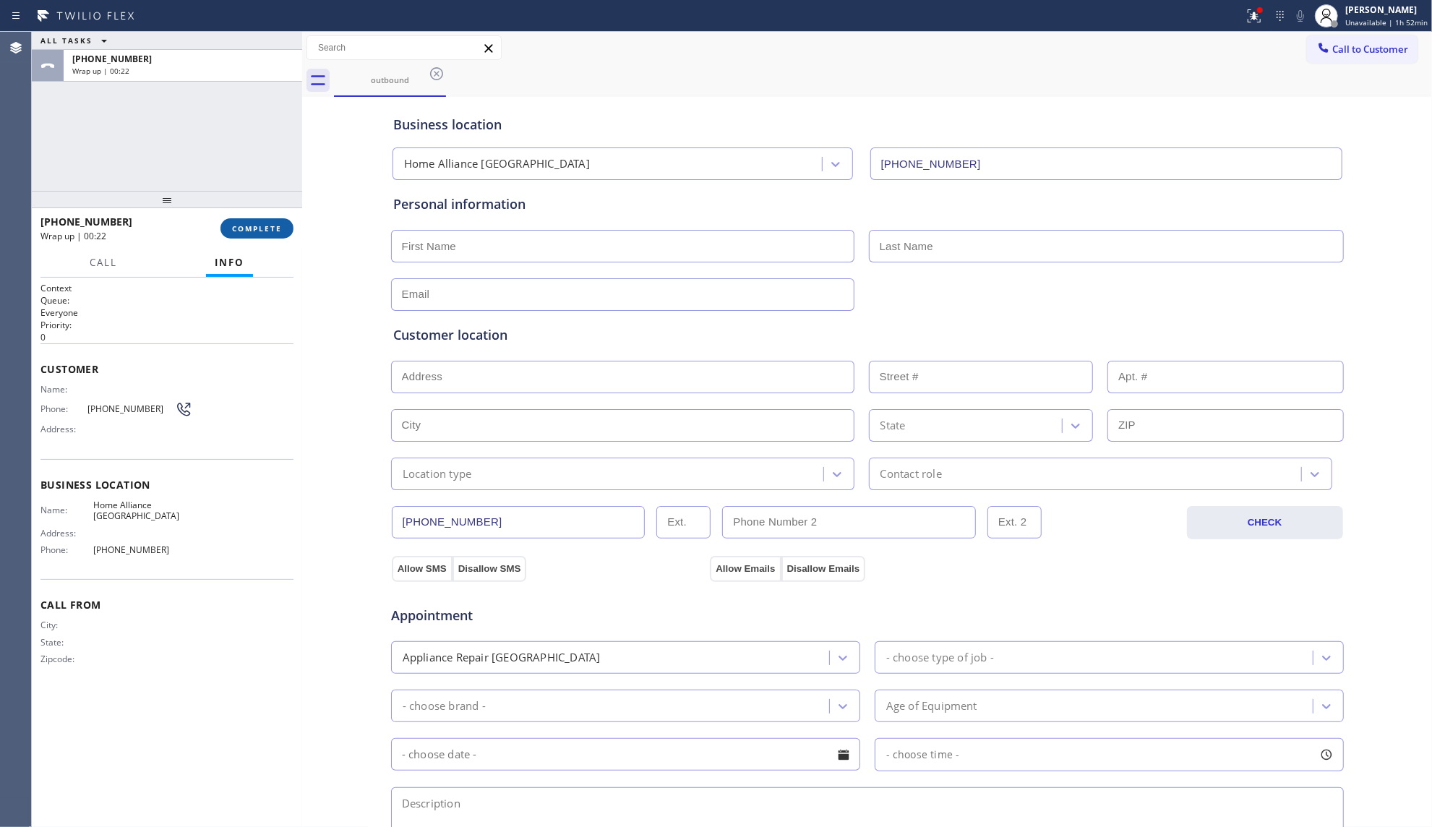
click at [257, 225] on span "COMPLETE" at bounding box center [257, 228] width 50 height 10
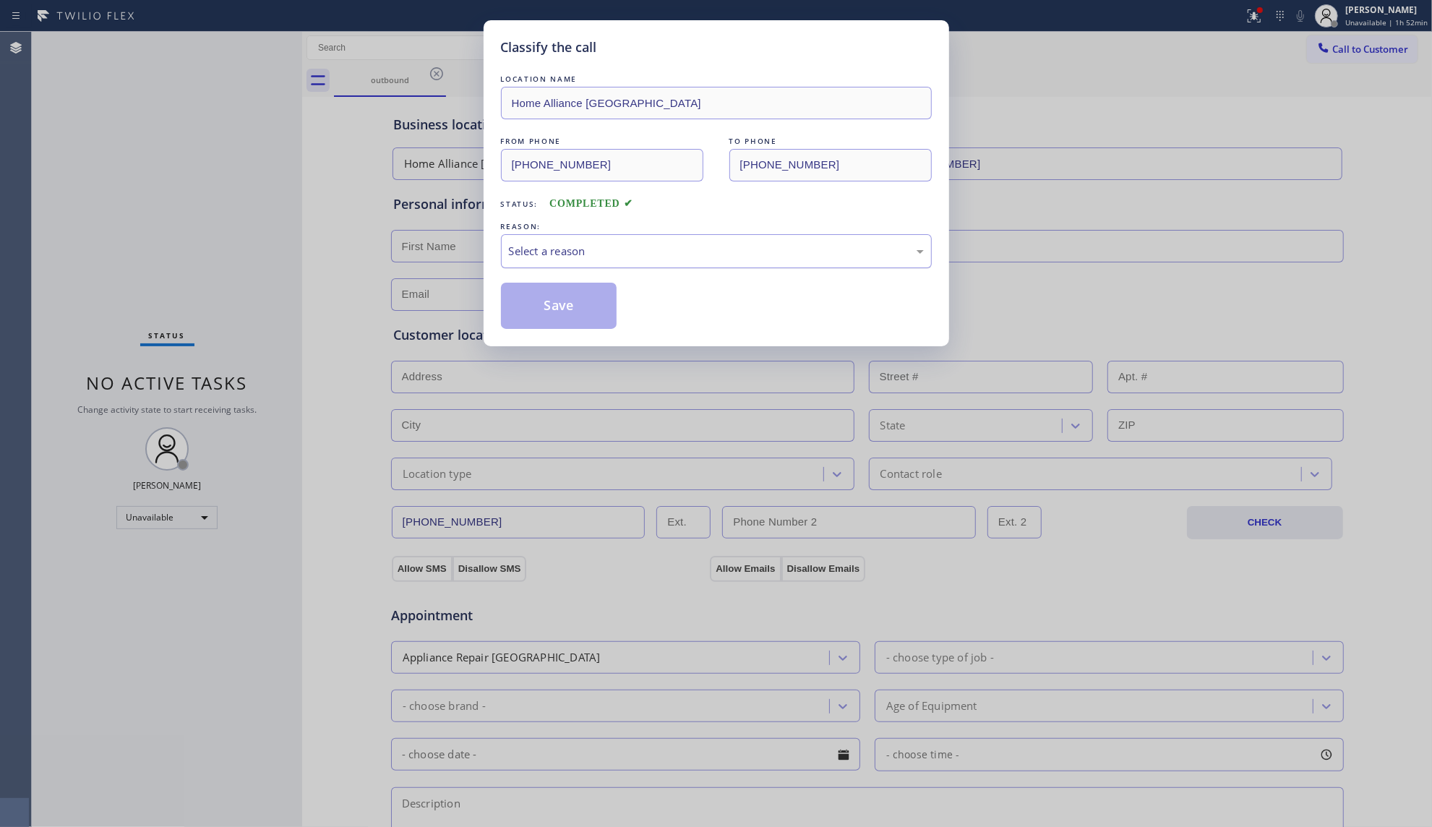
click at [573, 246] on div "Select a reason" at bounding box center [716, 251] width 415 height 17
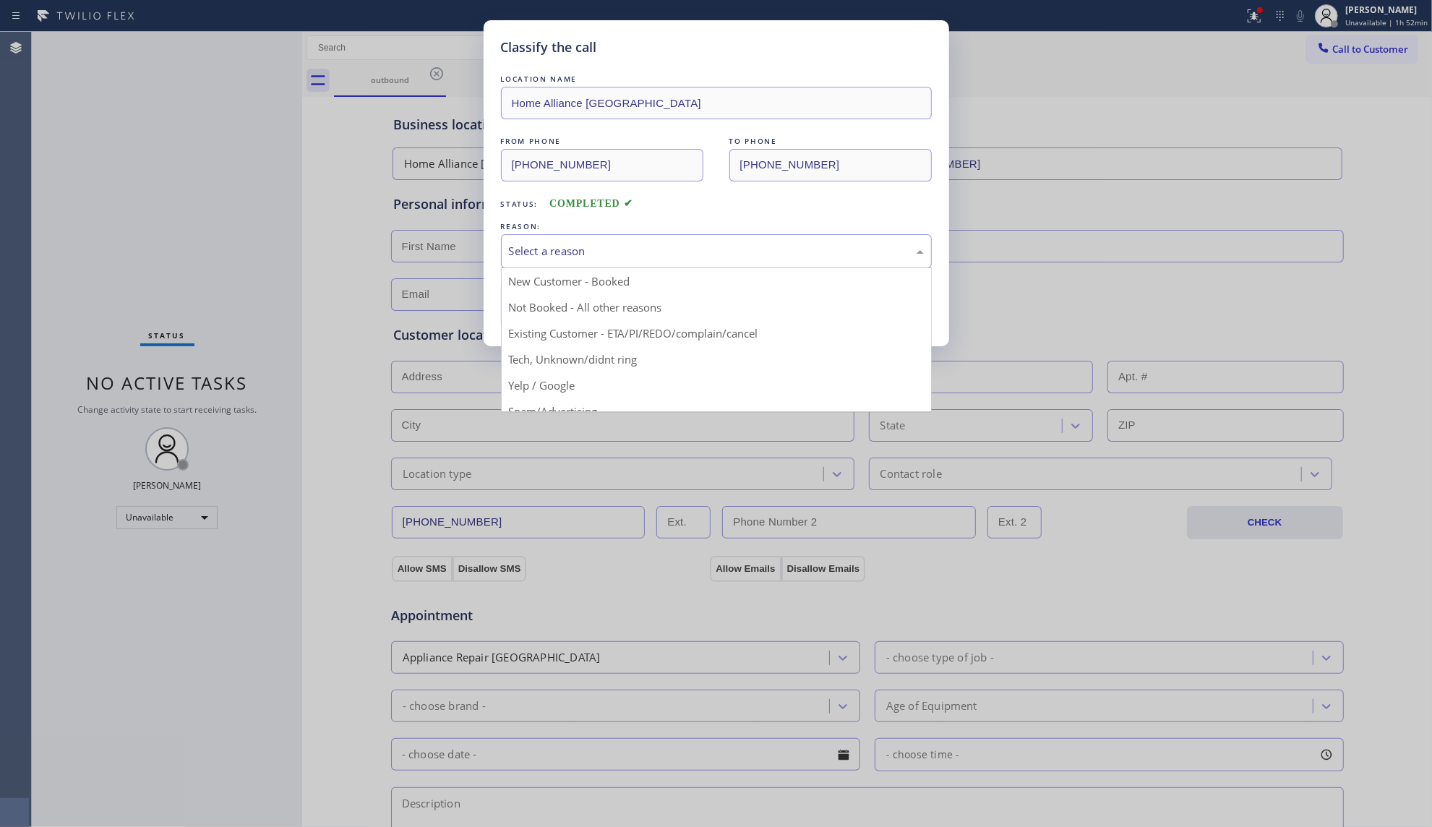
click at [539, 307] on button "Save" at bounding box center [559, 306] width 116 height 46
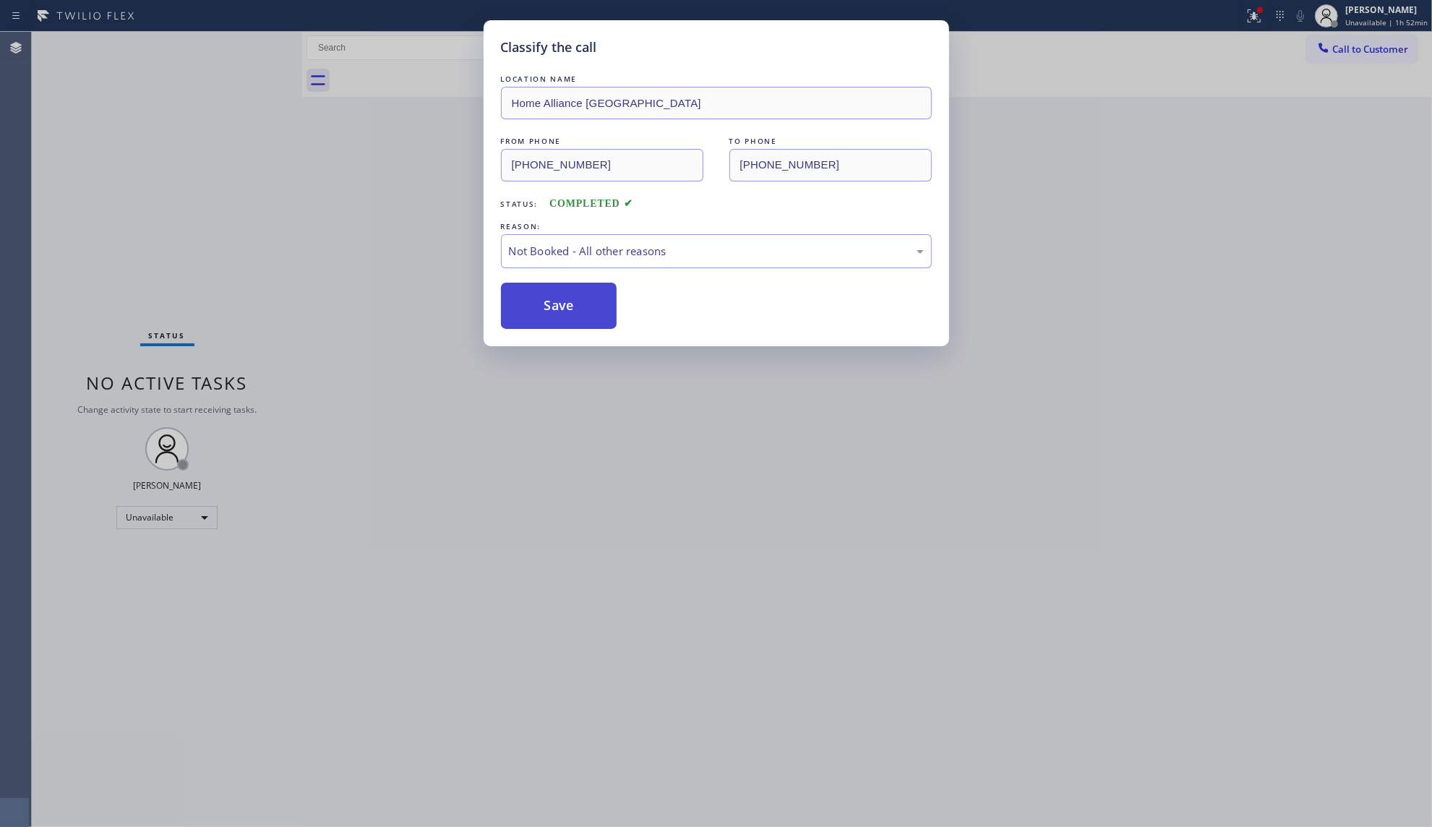
click at [539, 307] on button "Save" at bounding box center [559, 306] width 116 height 46
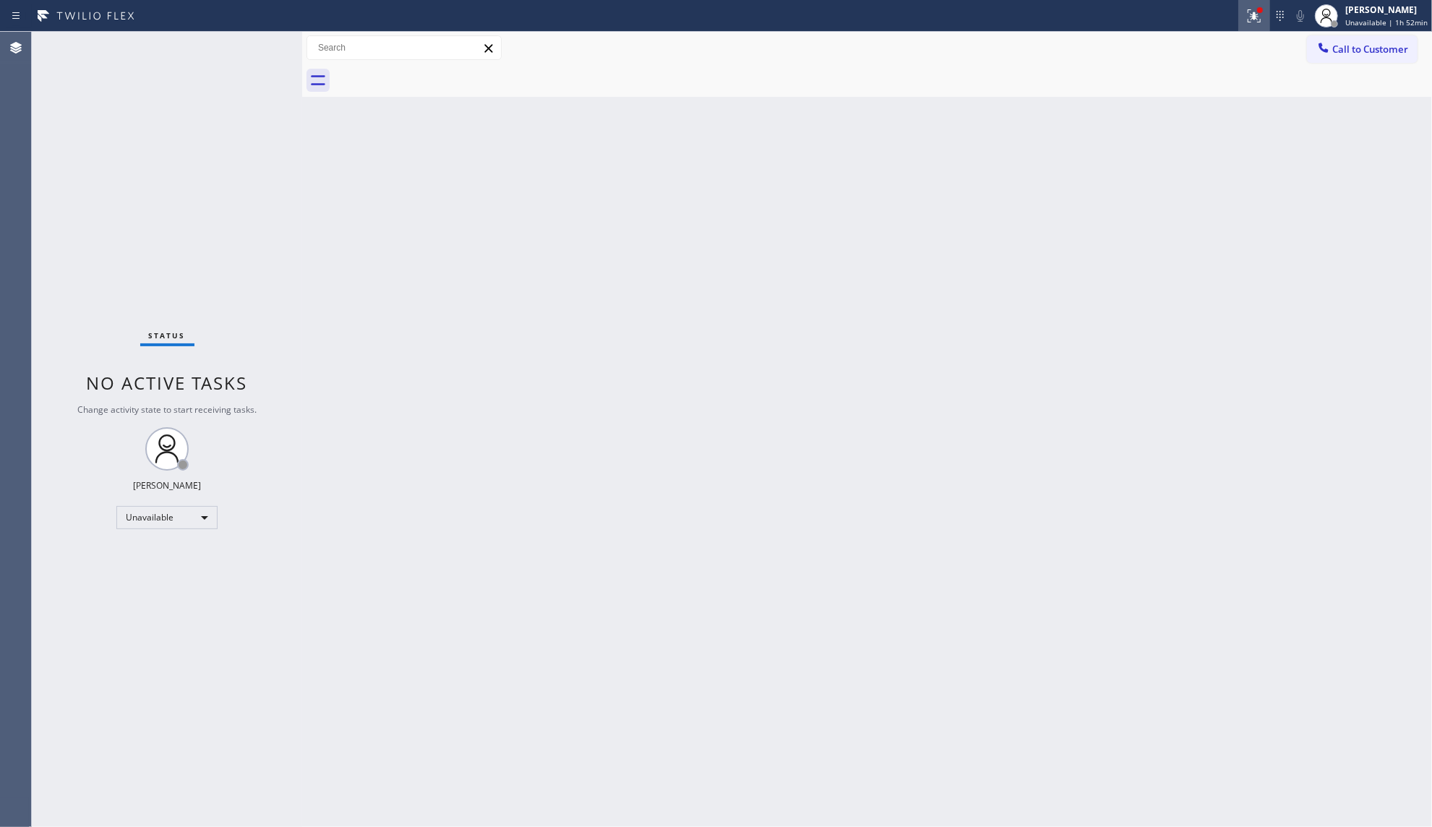
click at [1252, 18] on icon at bounding box center [1253, 15] width 17 height 17
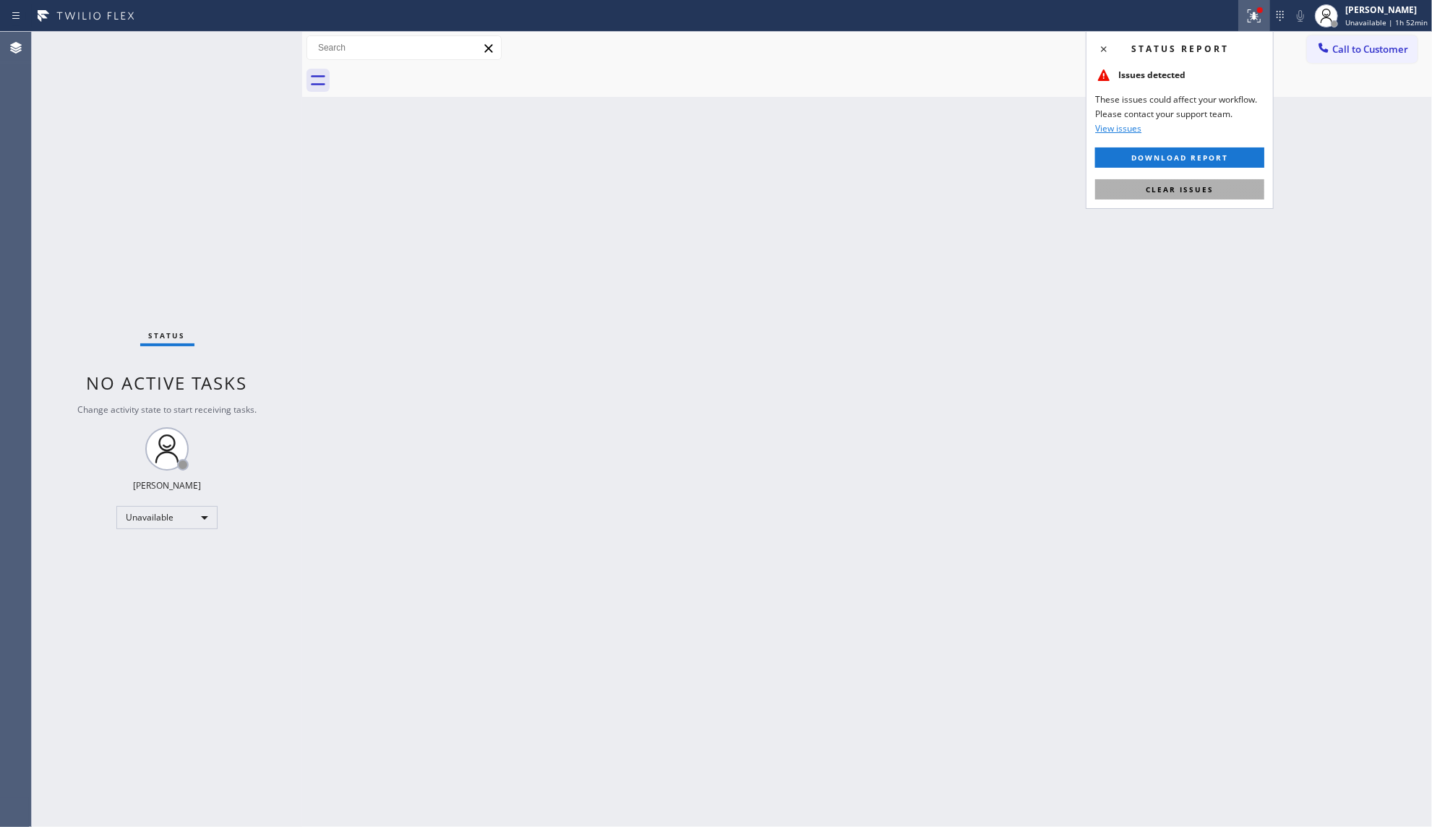
click at [1184, 197] on button "Clear issues" at bounding box center [1179, 189] width 169 height 20
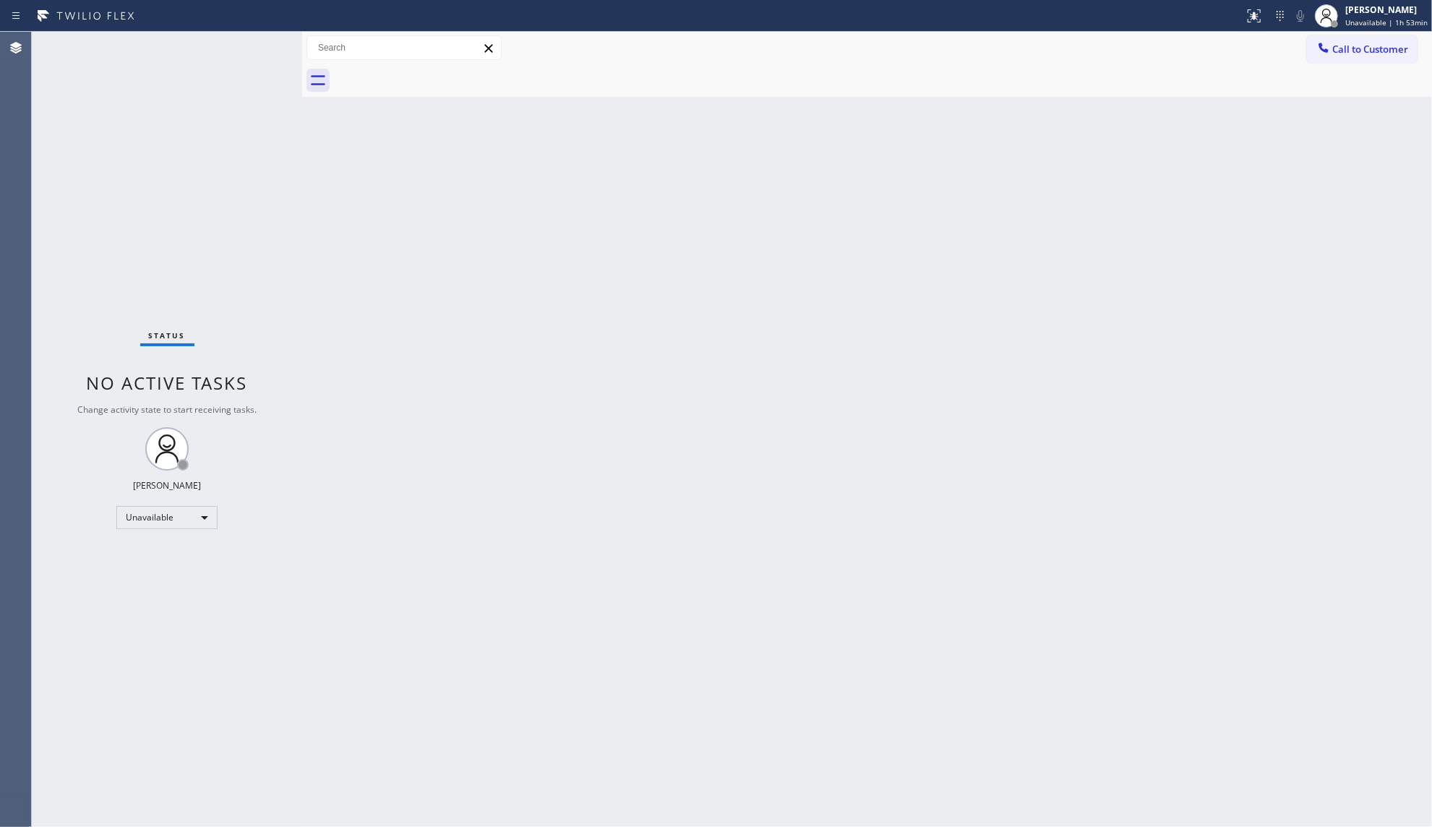
click at [1216, 280] on div "Back to Dashboard Change Sender ID Customers Technicians Select a contact Outbo…" at bounding box center [867, 429] width 1130 height 795
click at [812, 265] on div "Back to Dashboard Change Sender ID Customers Technicians Select a contact Outbo…" at bounding box center [867, 429] width 1130 height 795
drag, startPoint x: 1348, startPoint y: 49, endPoint x: 1255, endPoint y: 22, distance: 97.2
click at [1348, 46] on span "Call to Customer" at bounding box center [1370, 49] width 76 height 13
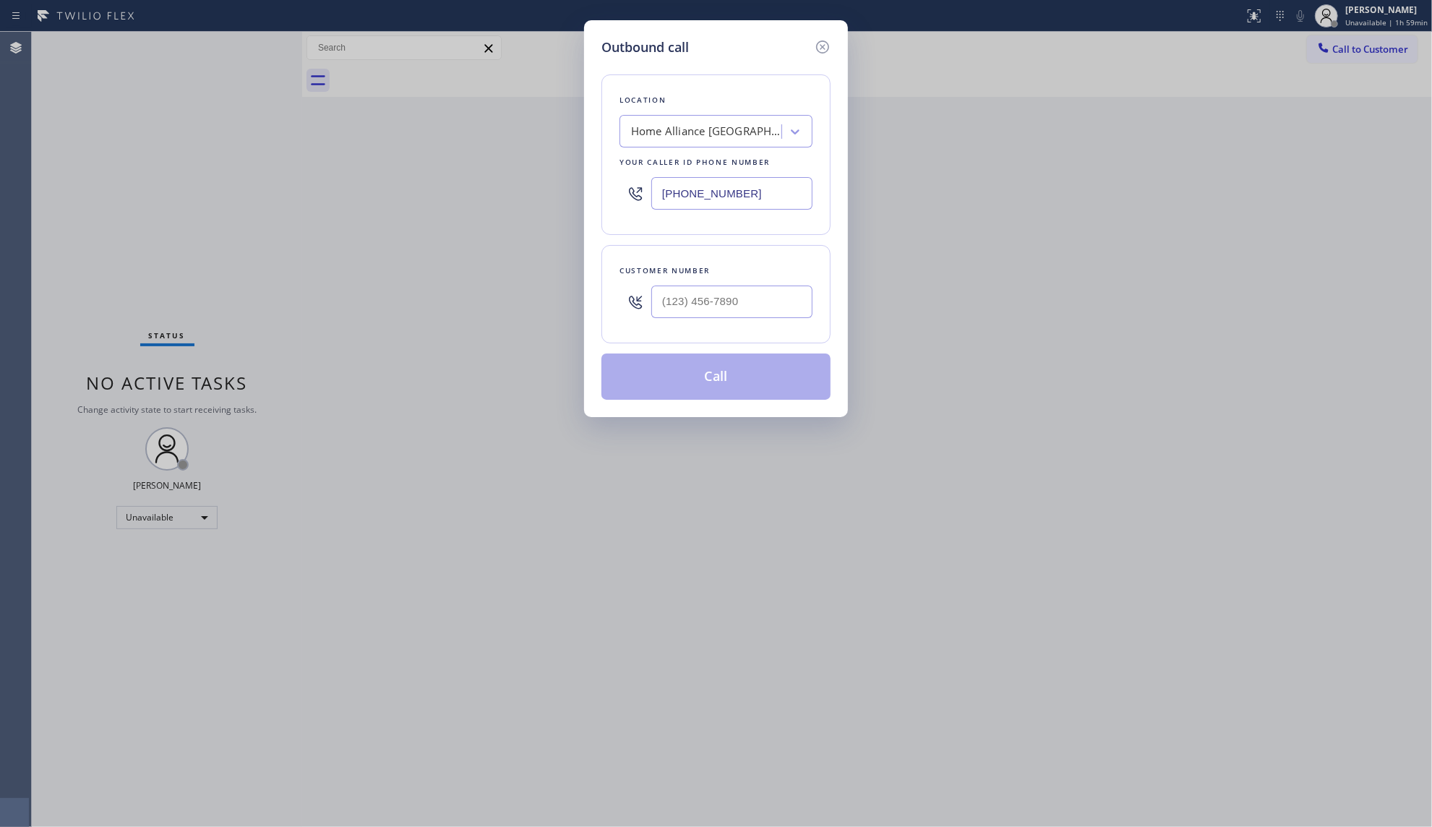
click at [770, 188] on input "[PHONE_NUMBER]" at bounding box center [731, 193] width 161 height 33
paste input "text"
drag, startPoint x: 799, startPoint y: 199, endPoint x: 622, endPoint y: 200, distance: 177.8
click at [605, 200] on div "Location Home Alliance [GEOGRAPHIC_DATA] Your caller id phone number [PHONE_NUM…" at bounding box center [715, 154] width 229 height 160
paste input "201) 817-4576"
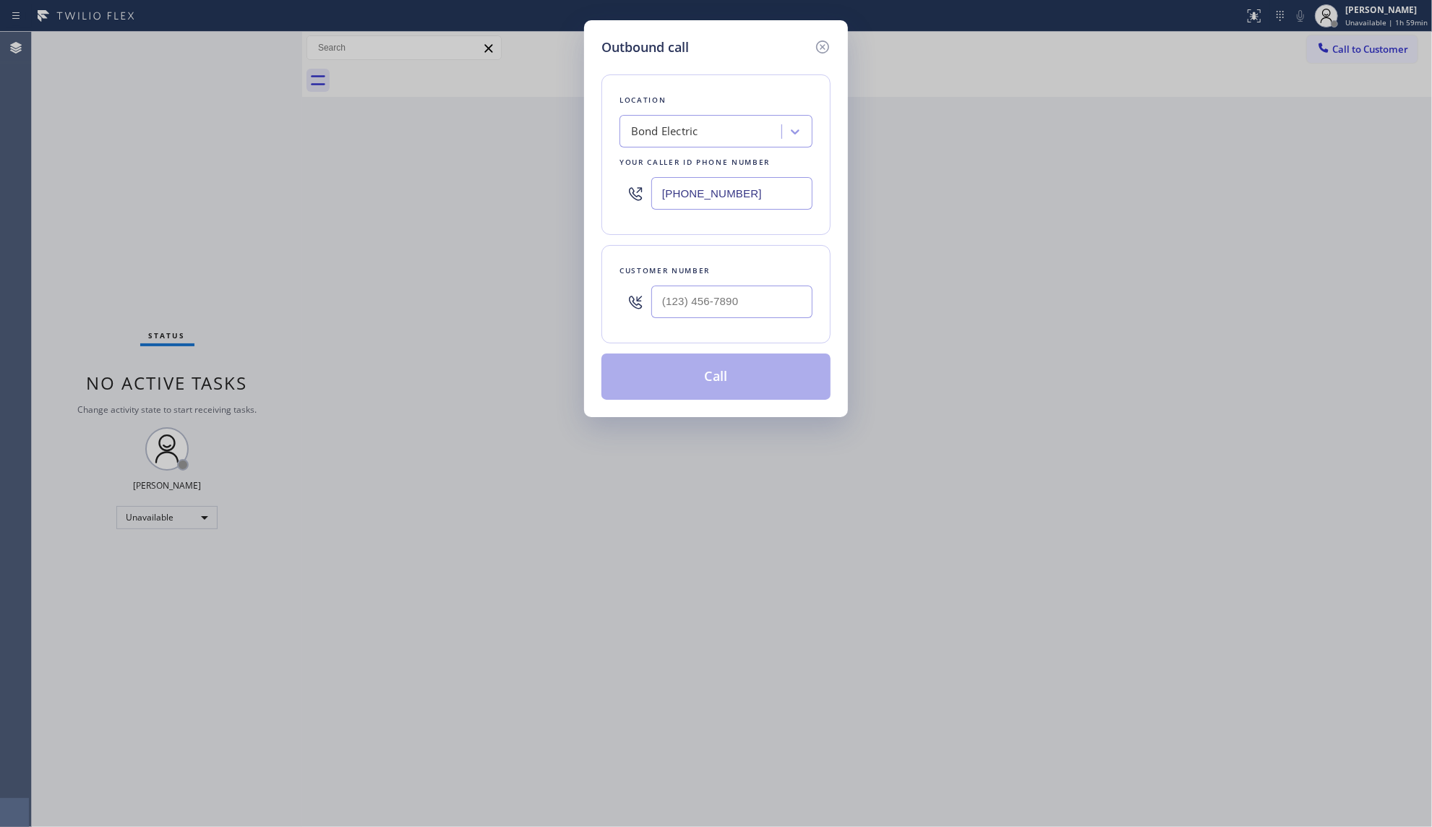
type input "[PHONE_NUMBER]"
paste input "908) 663-8961"
click at [731, 290] on input "(___) ___-____" at bounding box center [731, 301] width 161 height 33
type input "[PHONE_NUMBER]"
click at [738, 374] on button "Call" at bounding box center [715, 376] width 229 height 46
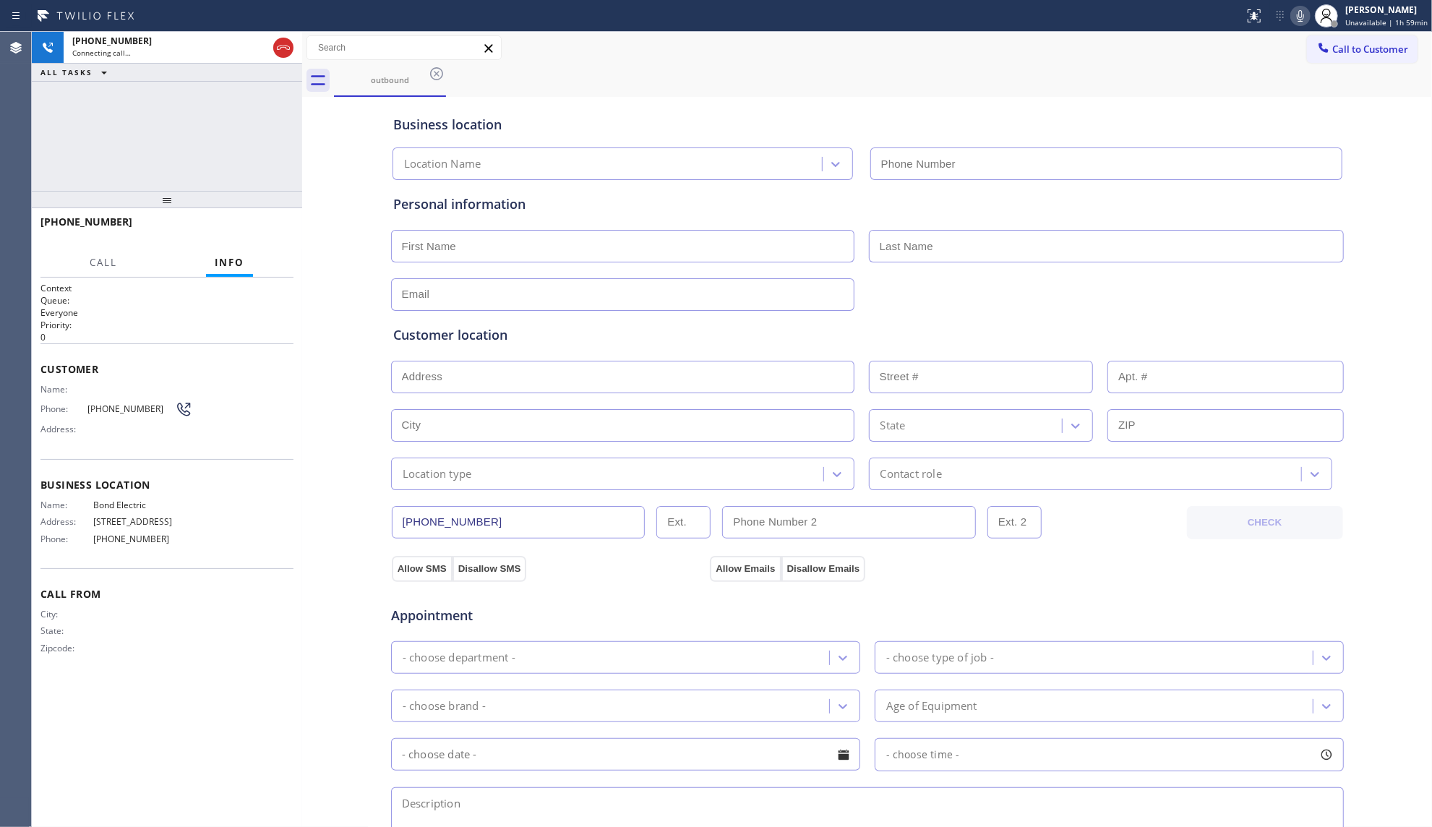
type input "[PHONE_NUMBER]"
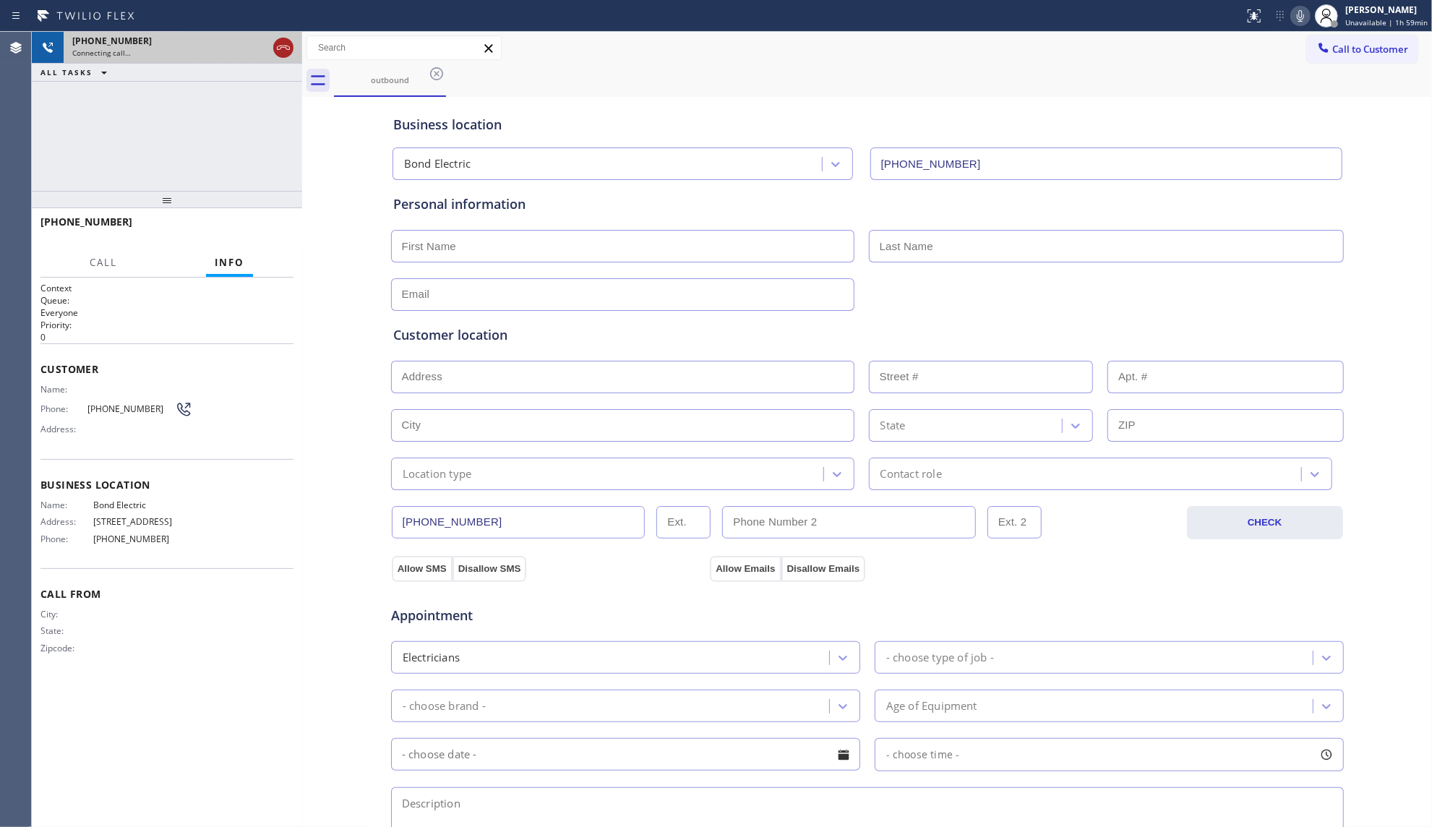
click at [287, 56] on button at bounding box center [283, 48] width 20 height 20
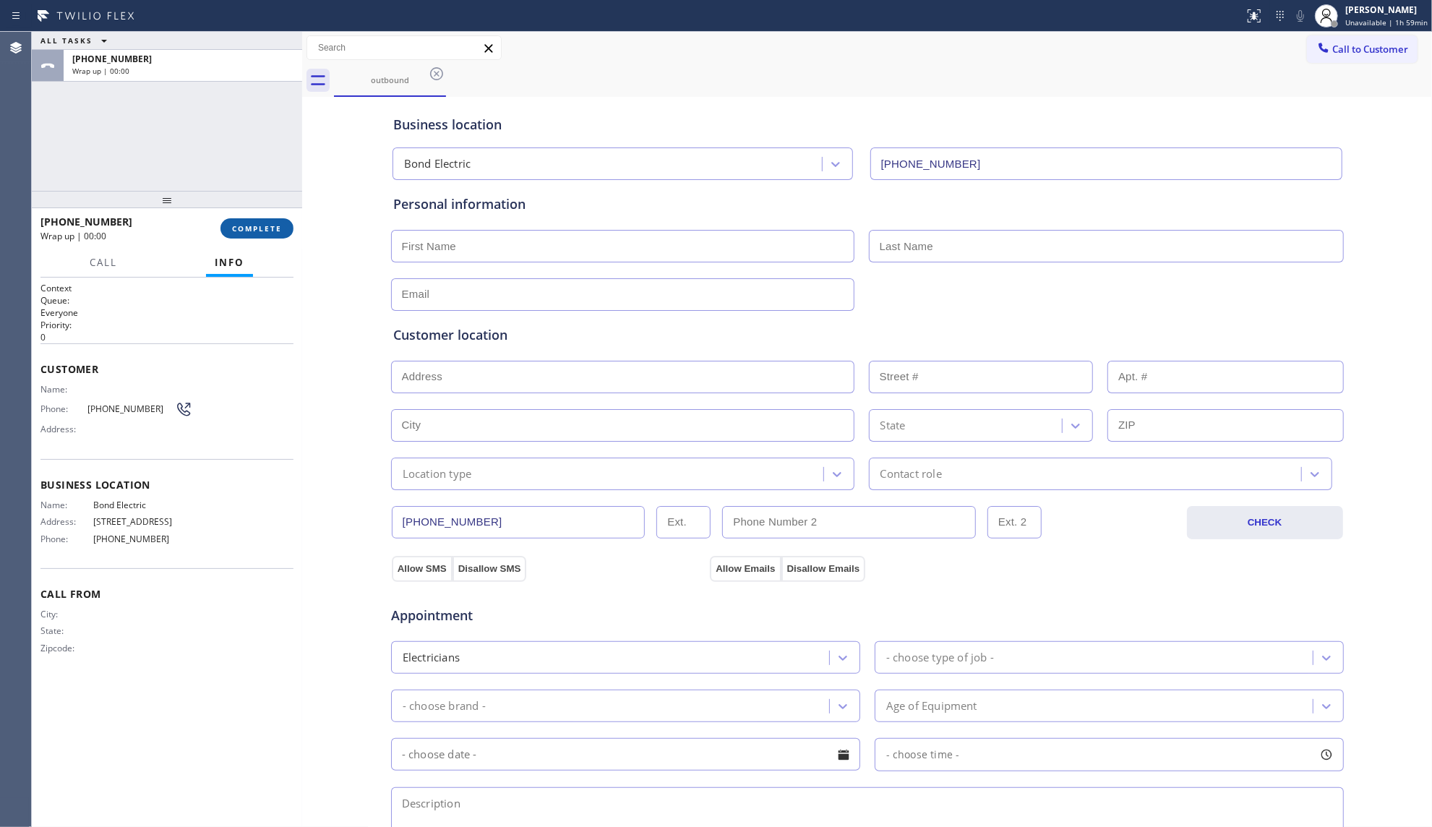
drag, startPoint x: 275, startPoint y: 236, endPoint x: 285, endPoint y: 229, distance: 11.4
click at [276, 236] on button "COMPLETE" at bounding box center [256, 228] width 73 height 20
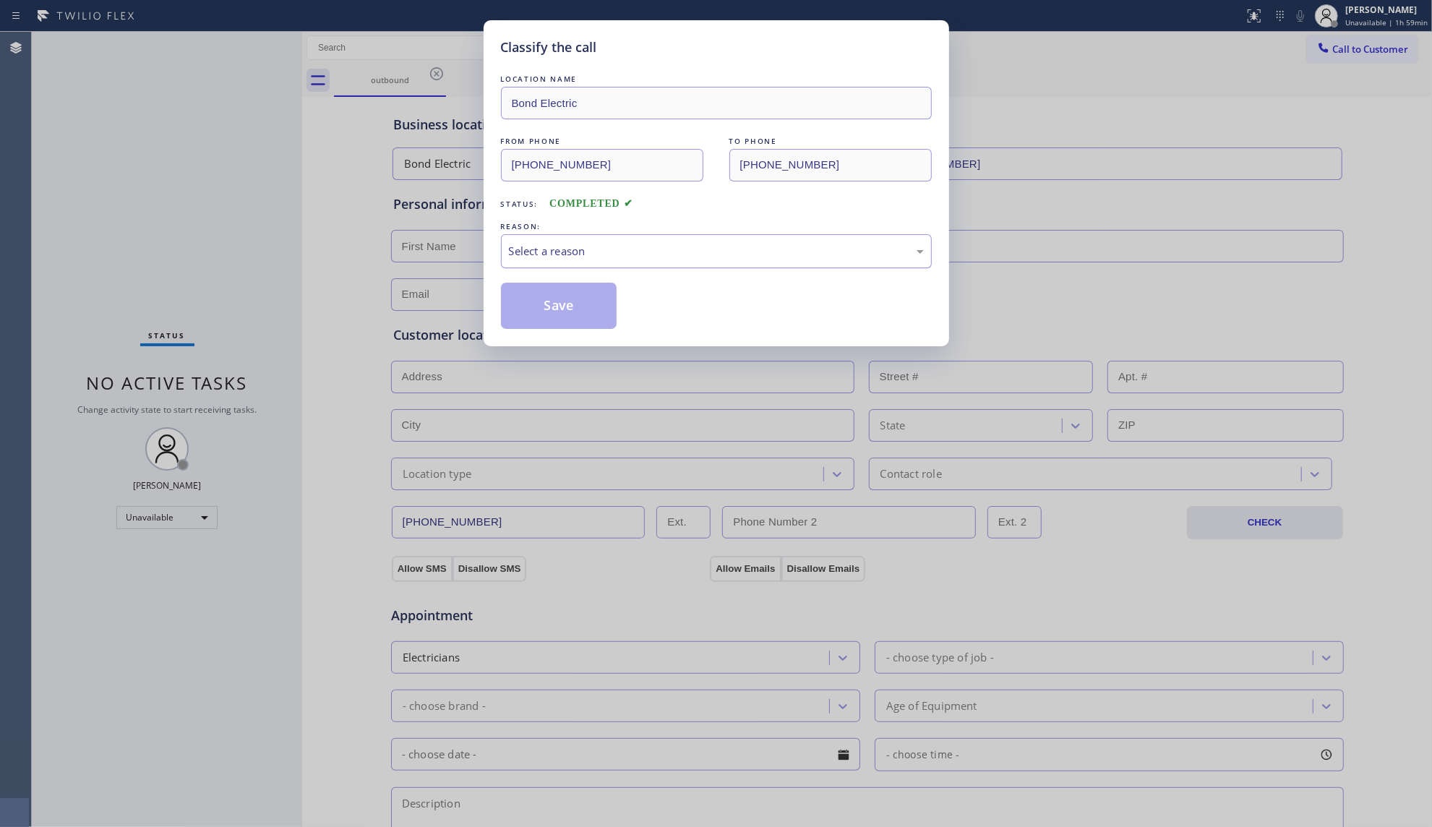
drag, startPoint x: 501, startPoint y: 221, endPoint x: 515, endPoint y: 251, distance: 33.3
click at [501, 223] on div "REASON:" at bounding box center [716, 226] width 431 height 15
click at [529, 252] on div "Select a reason" at bounding box center [716, 251] width 415 height 17
click at [550, 302] on button "Save" at bounding box center [559, 306] width 116 height 46
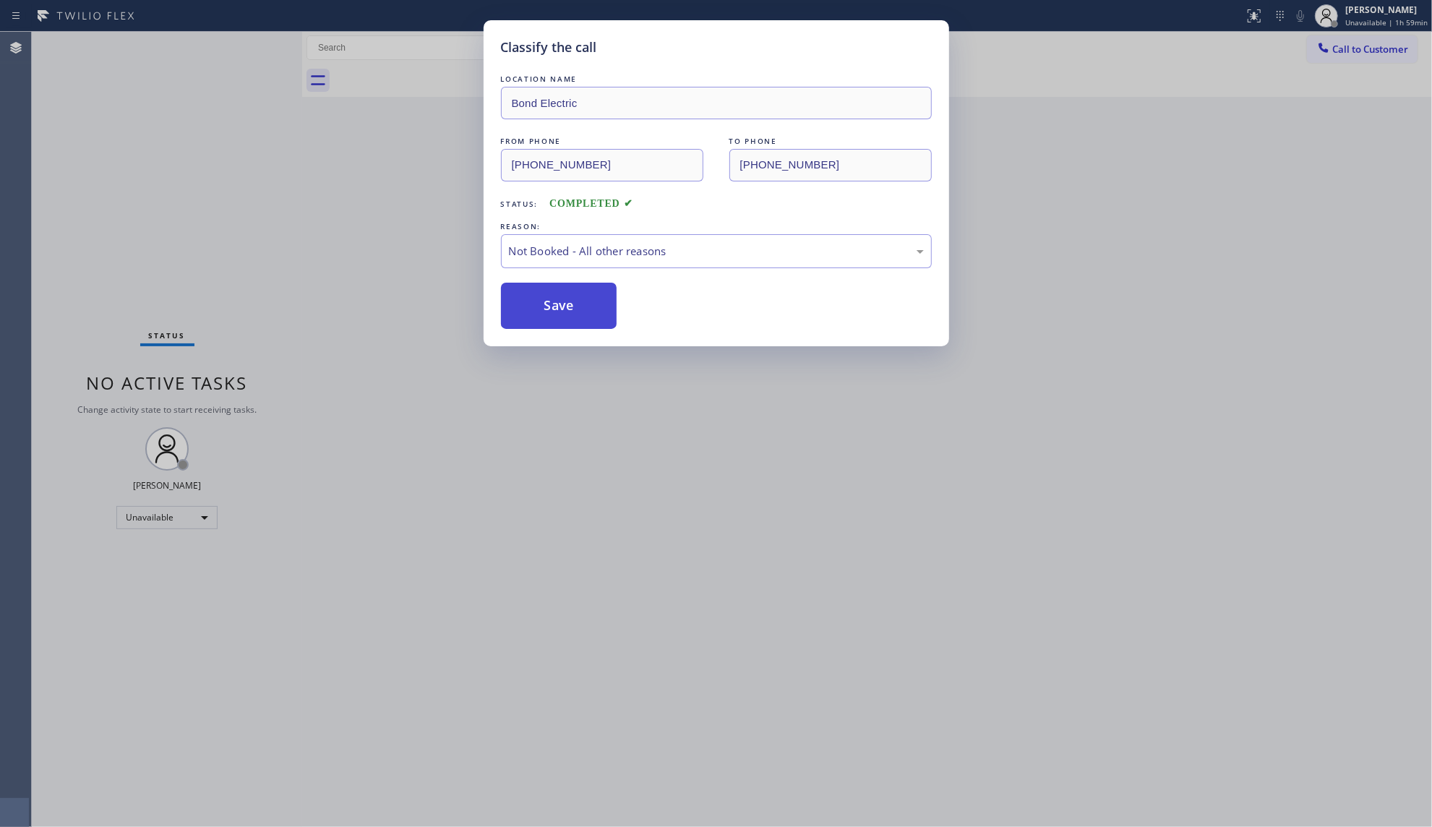
drag, startPoint x: 552, startPoint y: 302, endPoint x: 584, endPoint y: 298, distance: 32.0
click at [559, 302] on button "Save" at bounding box center [559, 306] width 116 height 46
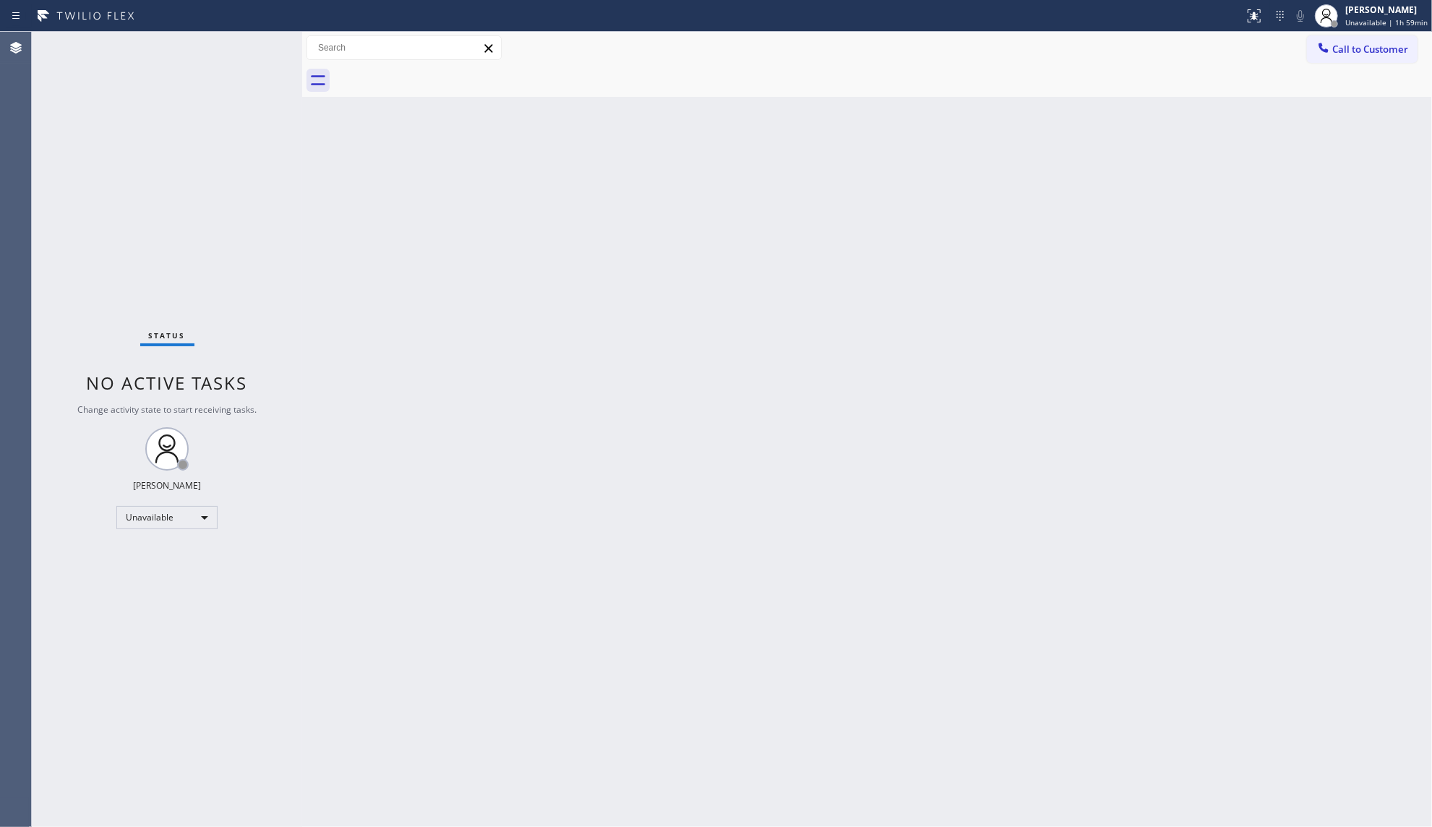
drag, startPoint x: 1344, startPoint y: 50, endPoint x: 1033, endPoint y: 143, distance: 325.1
click at [1345, 50] on span "Call to Customer" at bounding box center [1370, 49] width 76 height 13
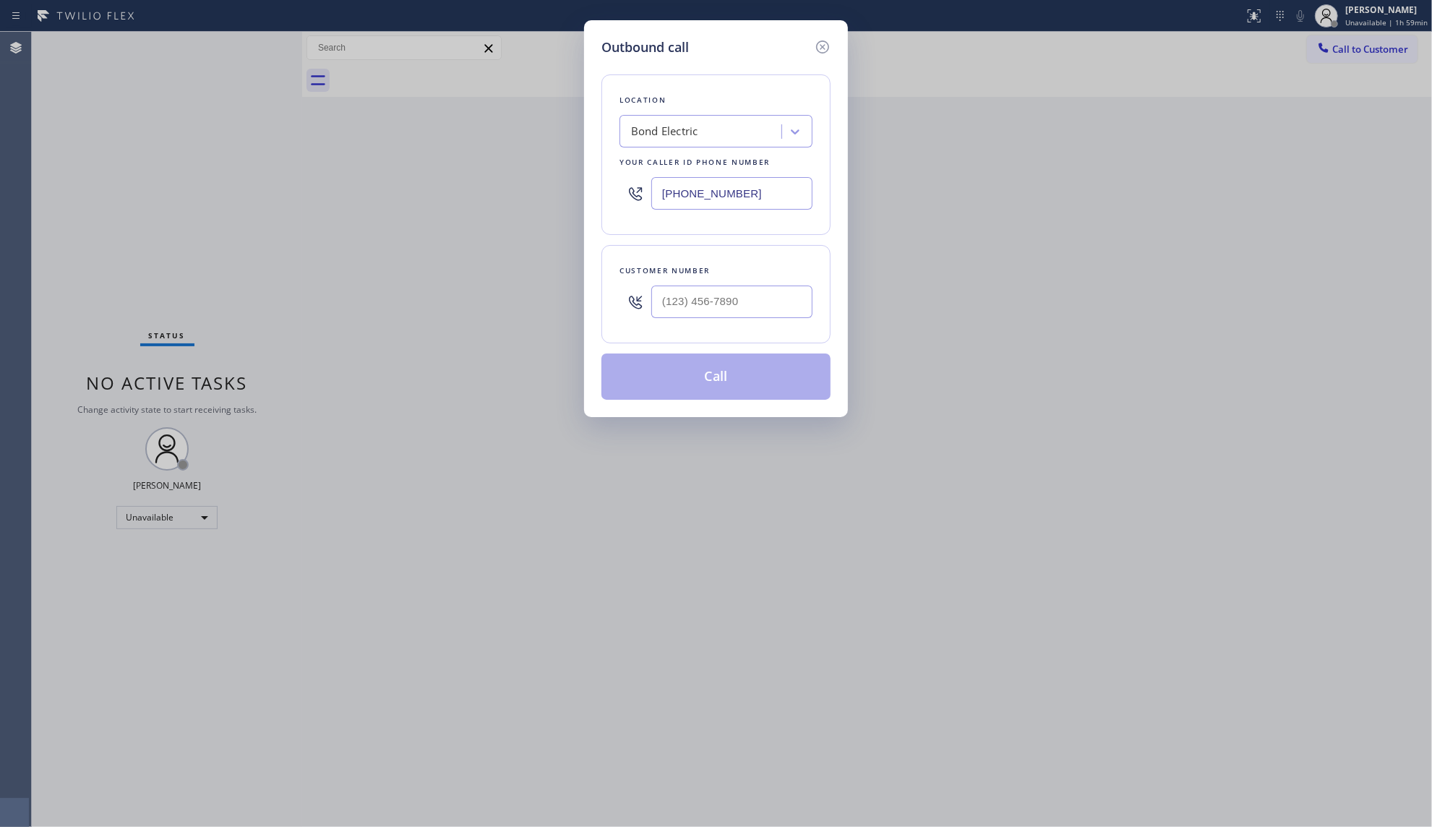
drag, startPoint x: 763, startPoint y: 197, endPoint x: 648, endPoint y: 200, distance: 115.7
click at [648, 200] on div "[PHONE_NUMBER]" at bounding box center [715, 193] width 193 height 47
paste input "813) 856-1772"
type input "[PHONE_NUMBER]"
paste input "407) 289-0974"
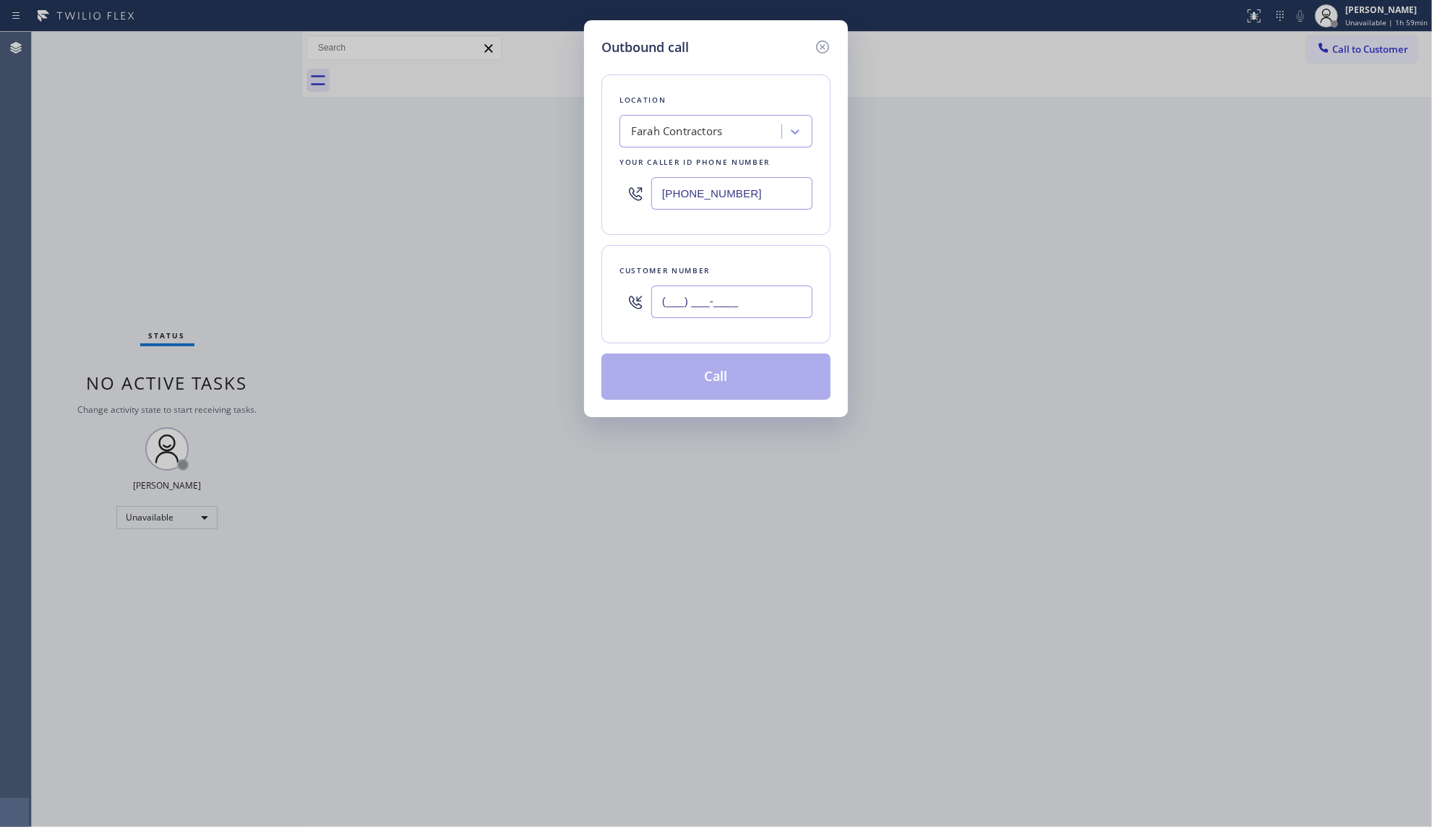
drag, startPoint x: 715, startPoint y: 298, endPoint x: 723, endPoint y: 293, distance: 10.0
click at [715, 298] on input "(___) ___-____" at bounding box center [731, 301] width 161 height 33
type input "[PHONE_NUMBER]"
click at [694, 382] on button "Call" at bounding box center [715, 376] width 229 height 46
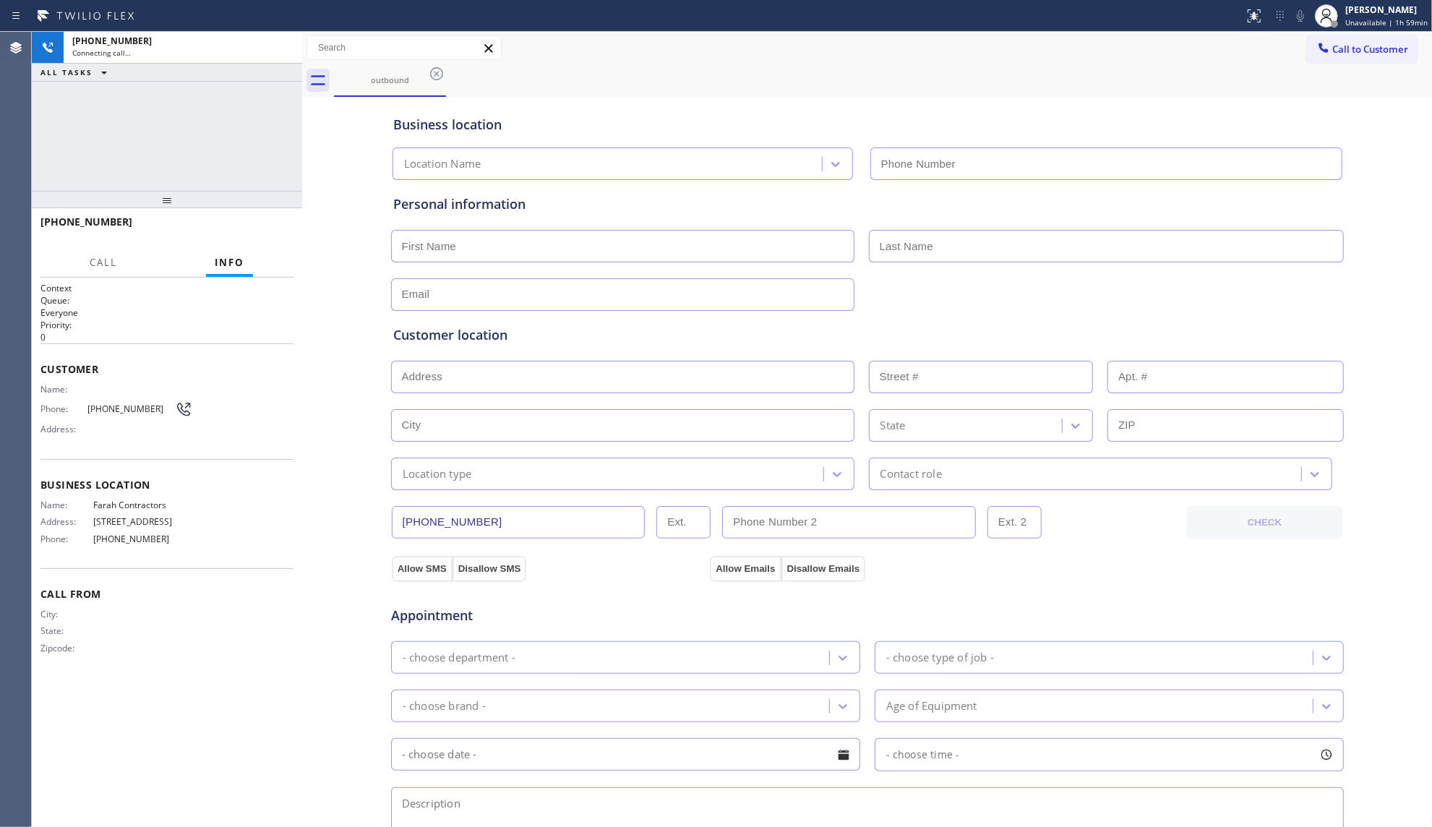
type input "[PHONE_NUMBER]"
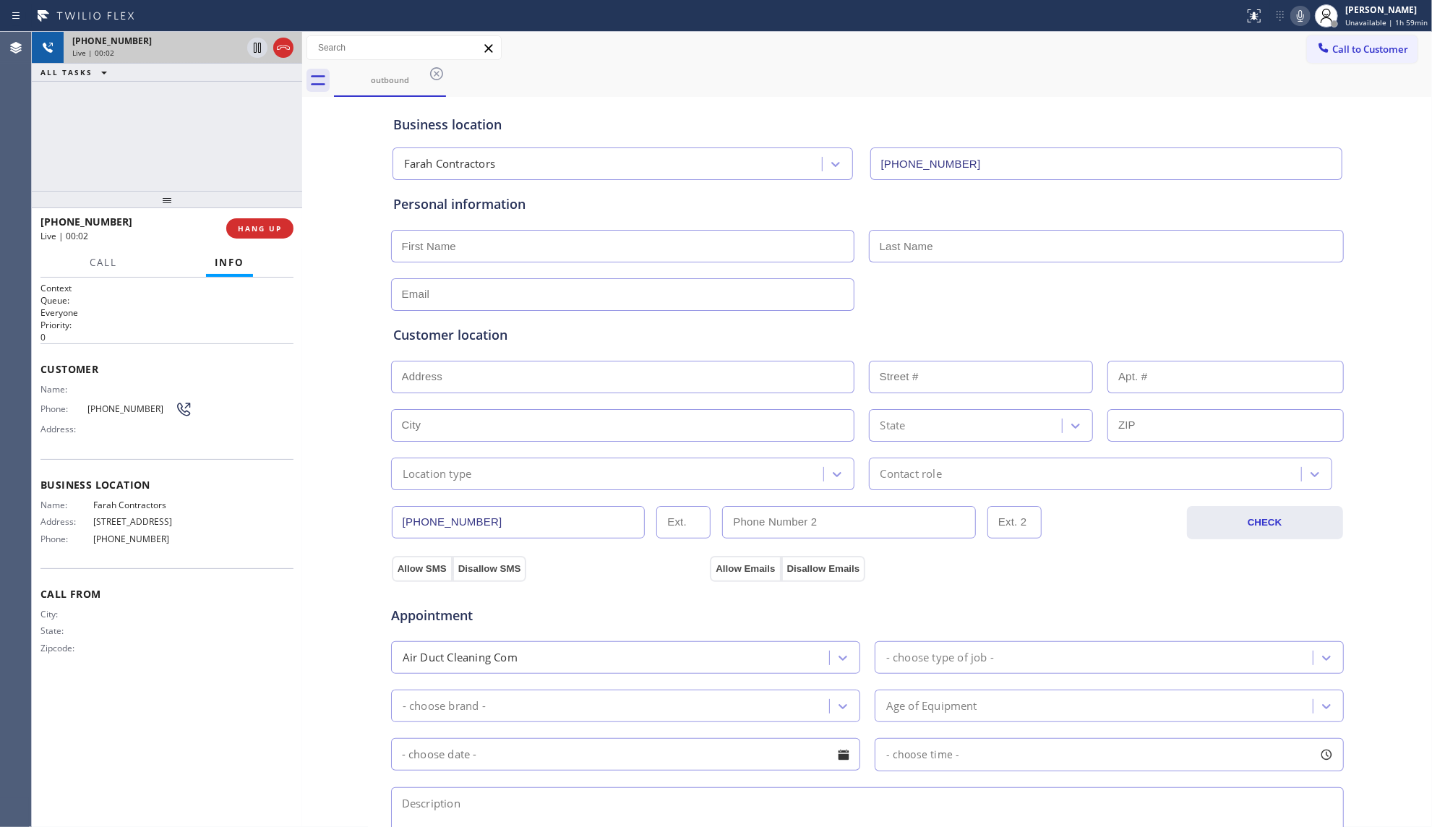
click at [280, 48] on icon at bounding box center [283, 47] width 17 height 17
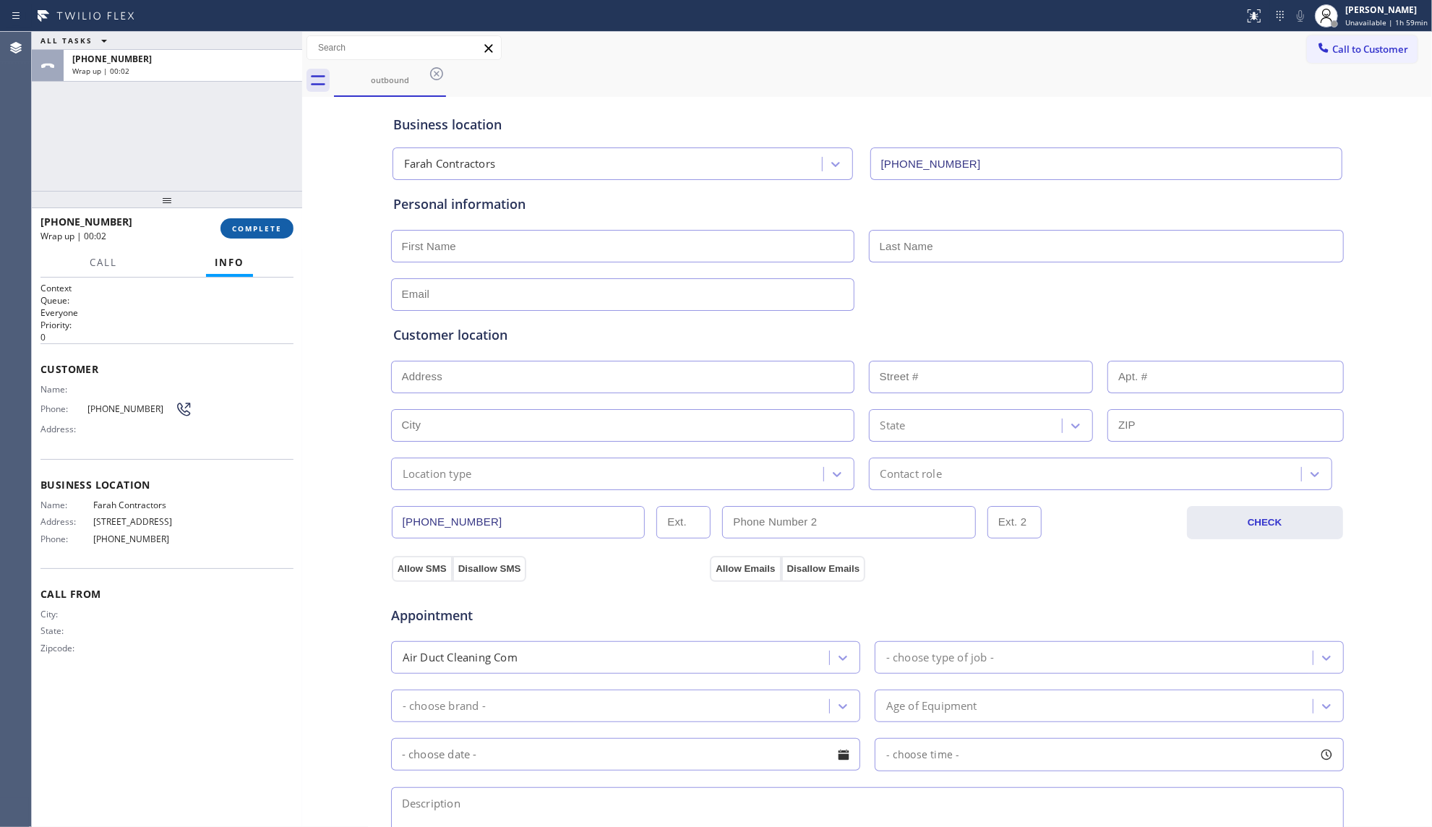
click at [247, 234] on button "COMPLETE" at bounding box center [256, 228] width 73 height 20
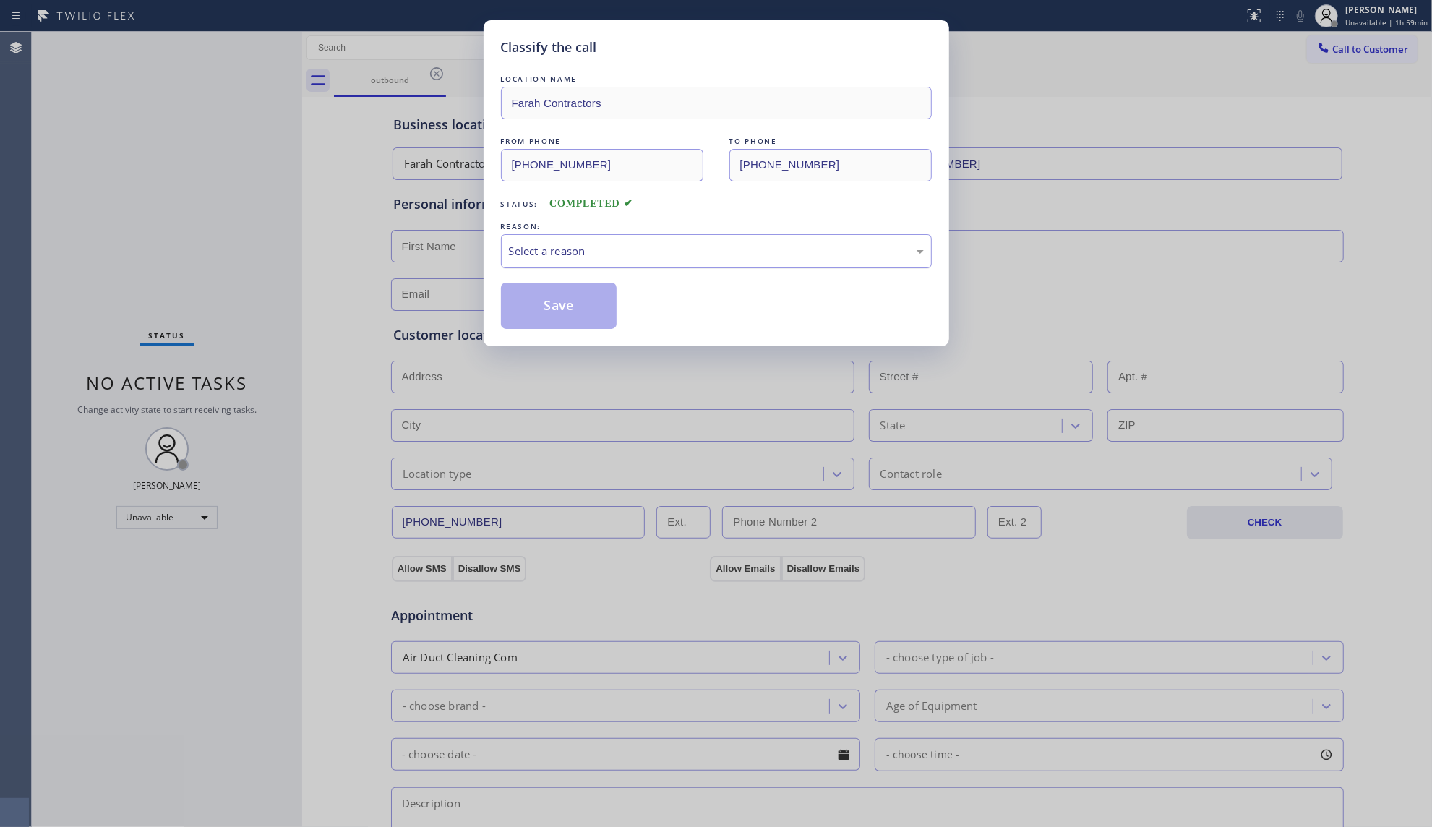
click at [581, 244] on div "Select a reason" at bounding box center [716, 251] width 415 height 17
click at [564, 295] on button "Save" at bounding box center [559, 306] width 116 height 46
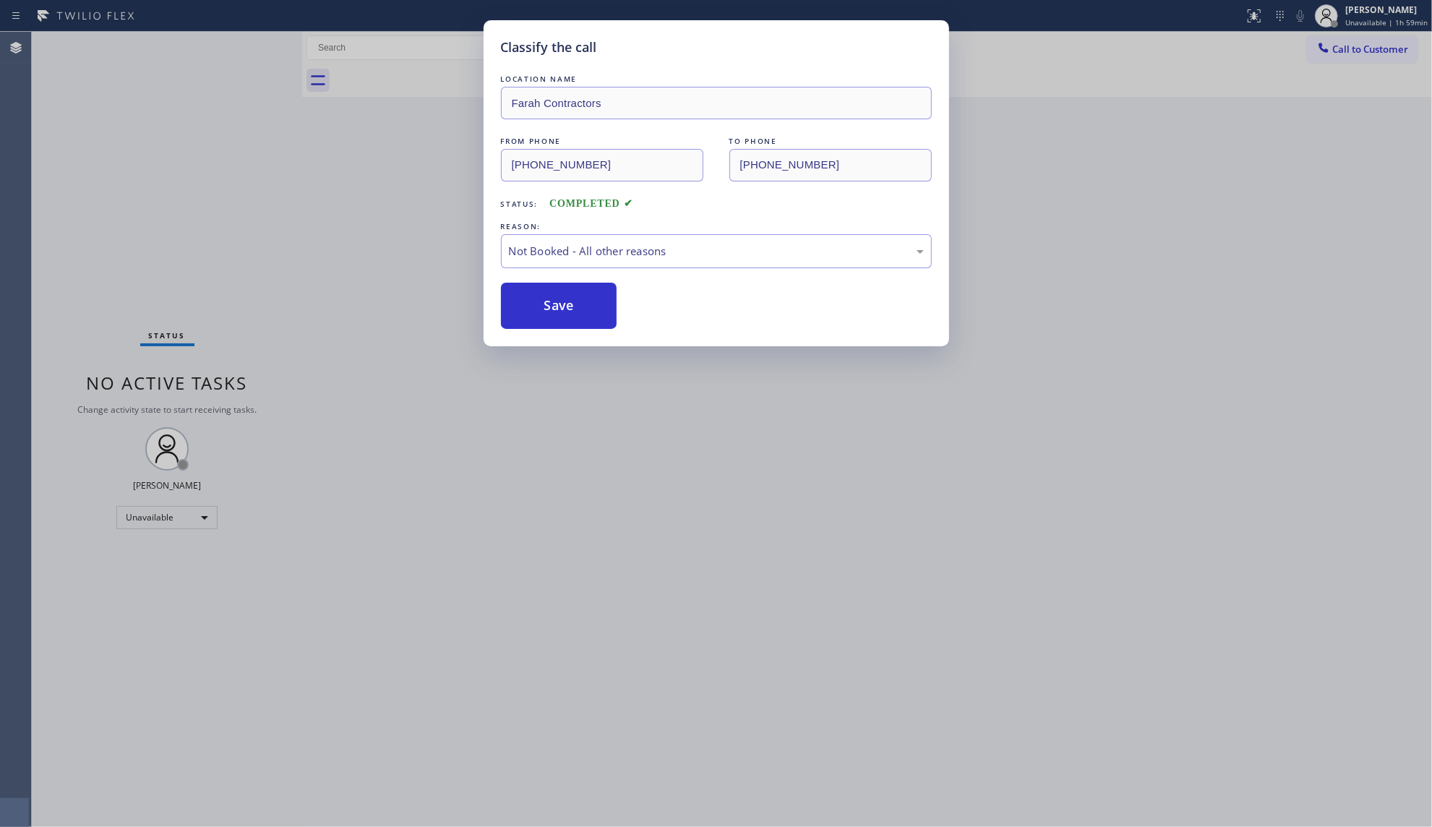
click at [564, 295] on button "Save" at bounding box center [559, 306] width 116 height 46
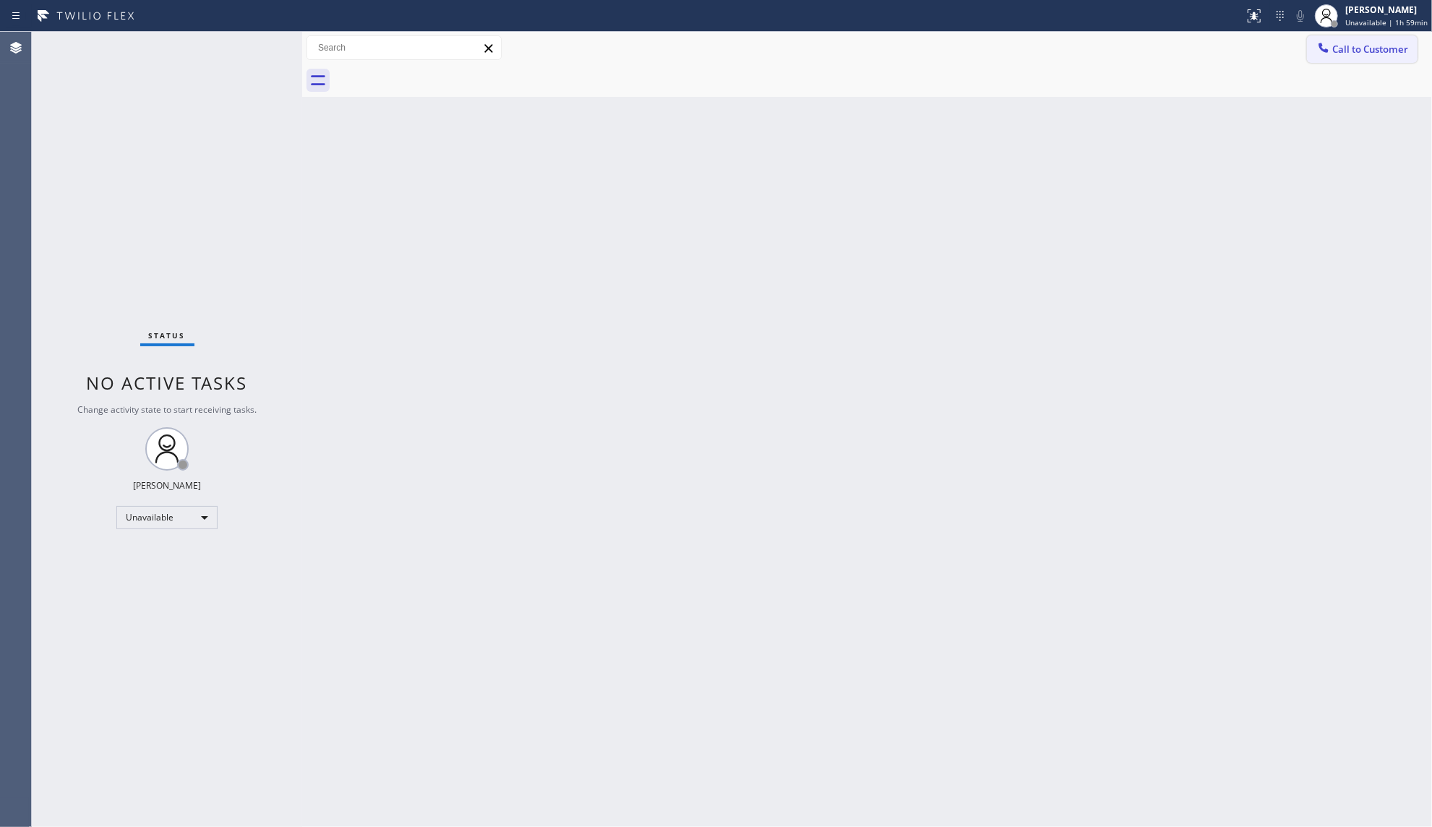
click at [1333, 44] on span "Call to Customer" at bounding box center [1370, 49] width 76 height 13
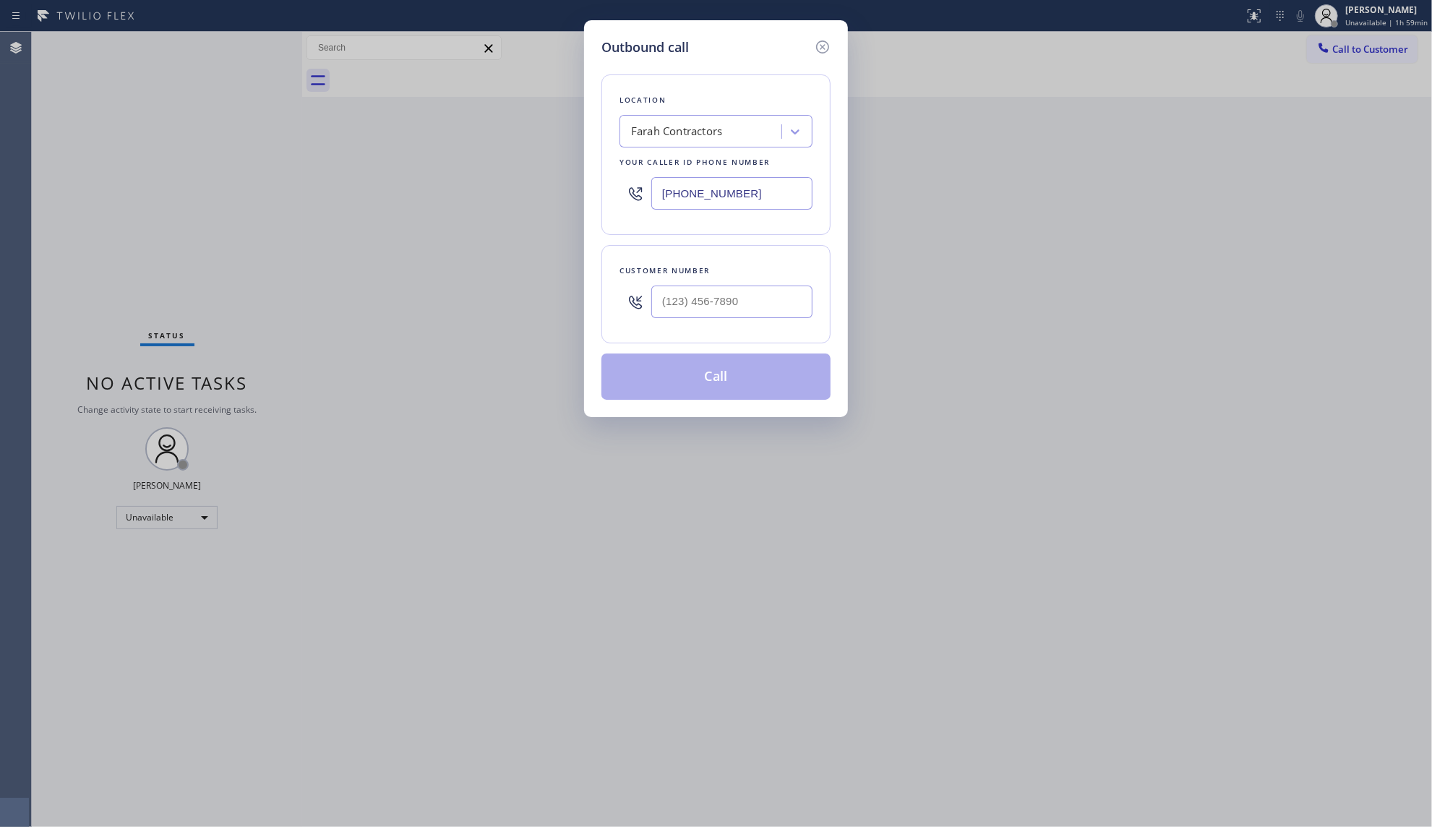
drag, startPoint x: 741, startPoint y: 192, endPoint x: 582, endPoint y: 195, distance: 159.7
click at [582, 195] on div "Outbound call Location Farah Contractors Your caller id phone number [PHONE_NUM…" at bounding box center [716, 413] width 1432 height 827
paste input "786) 628-996"
type input "[PHONE_NUMBER]"
click at [744, 311] on input "(___) ___-____" at bounding box center [731, 301] width 161 height 33
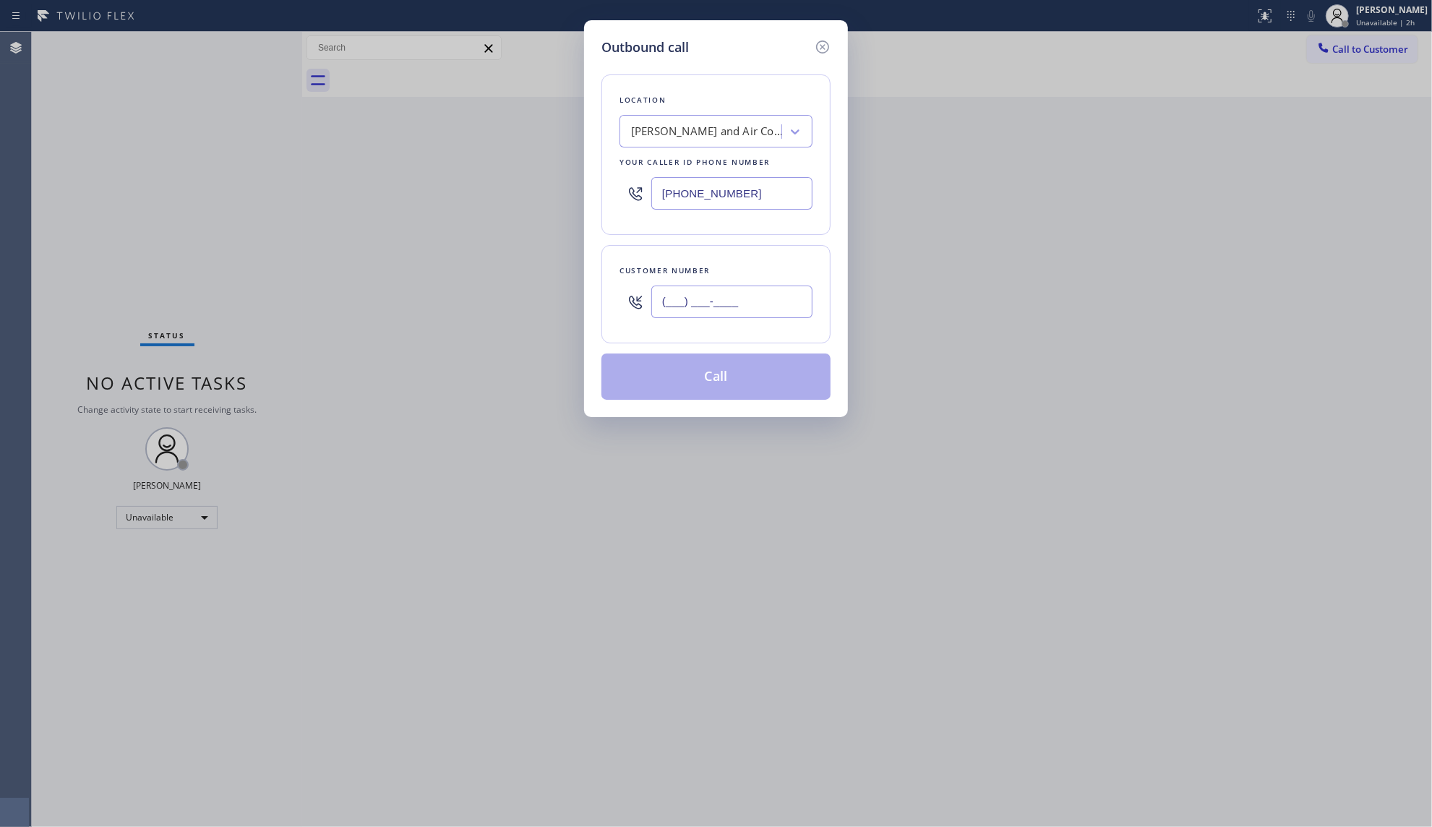
paste input "863) 766-1997"
type input "[PHONE_NUMBER]"
click at [724, 353] on div "Location [PERSON_NAME] and Air Conditioning Systems Your caller id phone number…" at bounding box center [715, 228] width 229 height 343
click at [709, 379] on button "Call" at bounding box center [715, 376] width 229 height 46
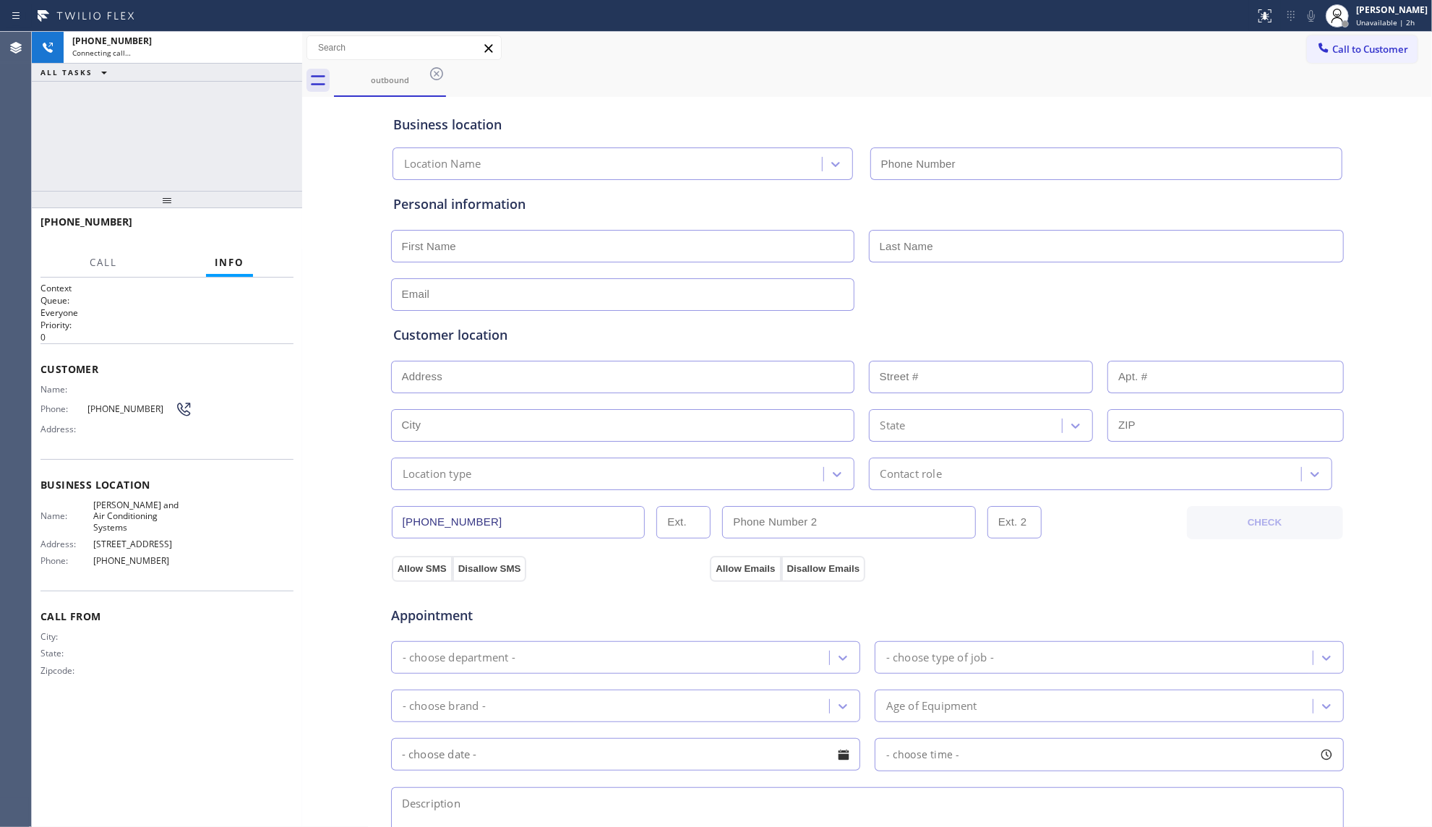
type input "[PHONE_NUMBER]"
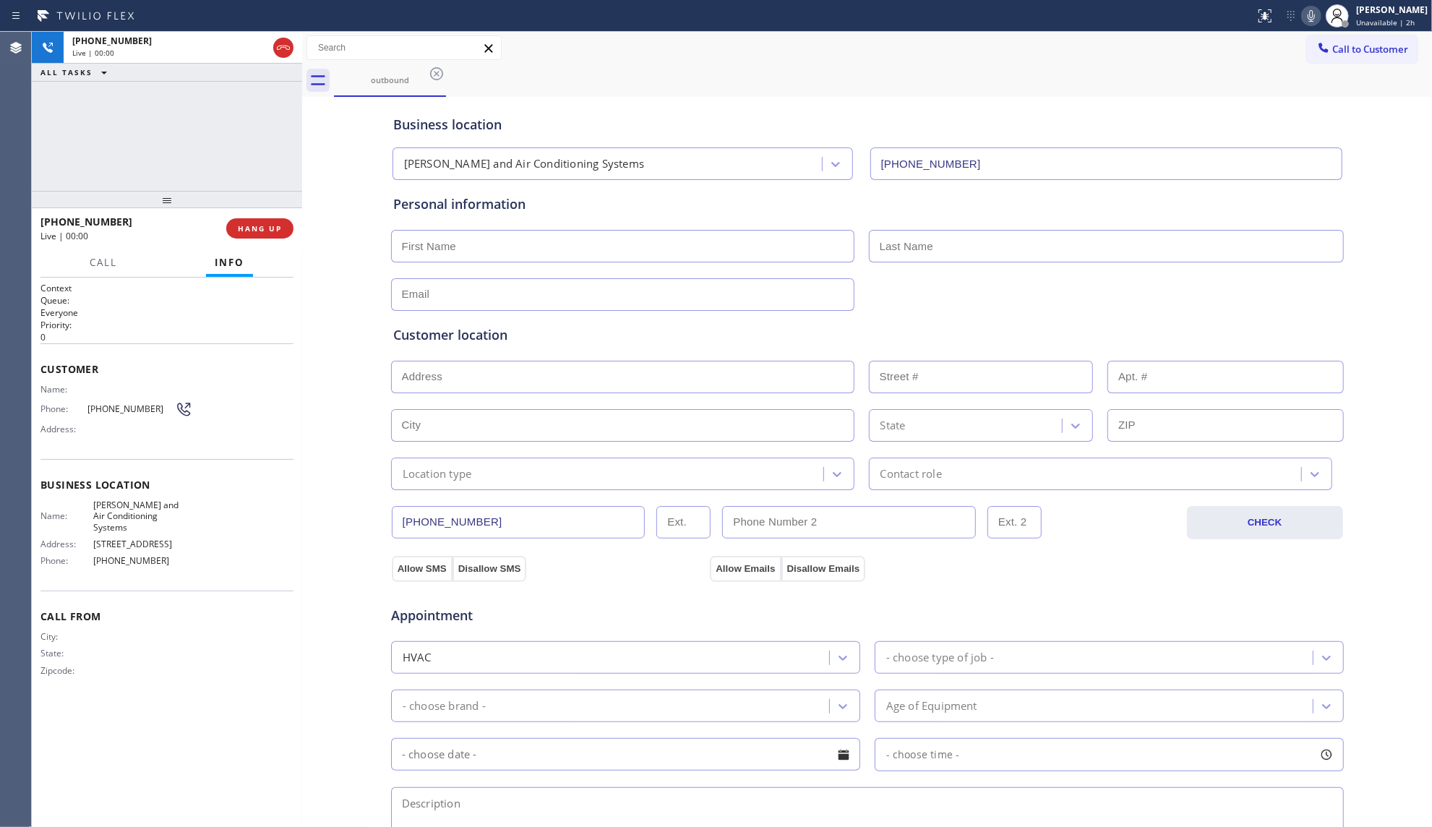
click at [846, 116] on div "Business location" at bounding box center [867, 125] width 948 height 20
click at [273, 230] on span "HANG UP" at bounding box center [260, 228] width 44 height 10
click at [273, 230] on span "COMPLETE" at bounding box center [257, 228] width 50 height 10
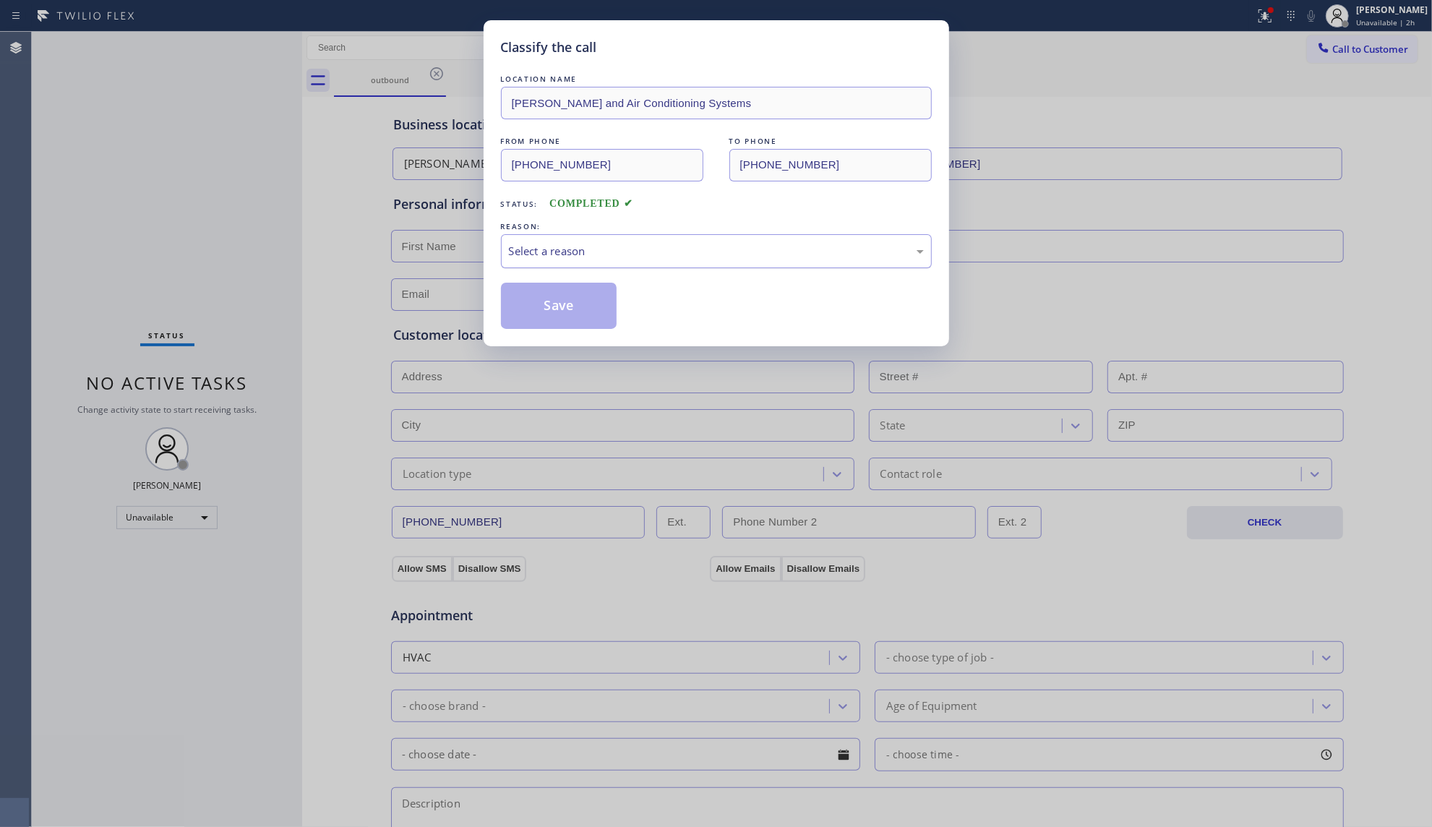
click at [553, 267] on div "Select a reason" at bounding box center [716, 251] width 431 height 34
click at [549, 298] on button "Save" at bounding box center [559, 306] width 116 height 46
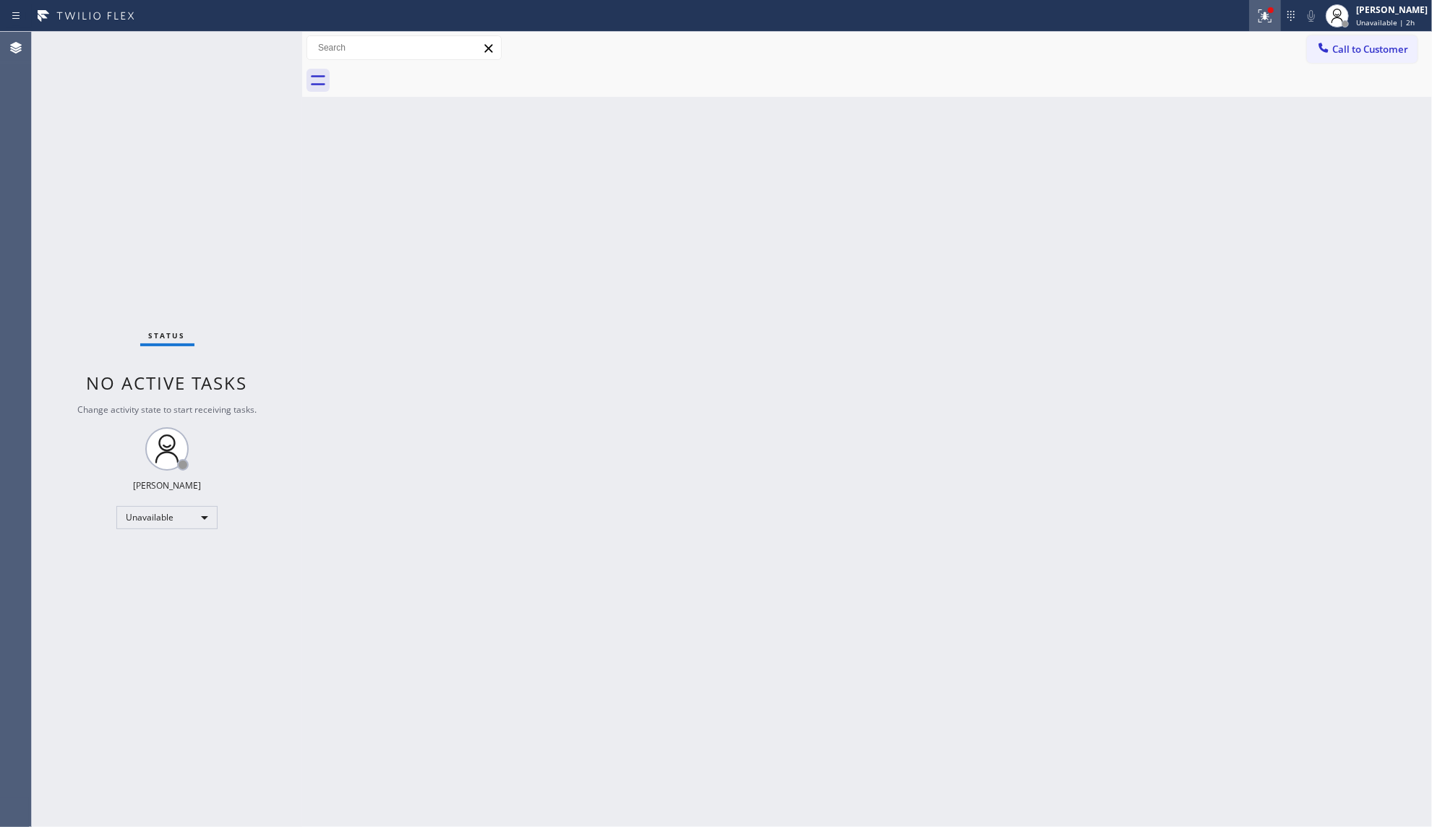
click at [1267, 15] on icon at bounding box center [1262, 14] width 9 height 10
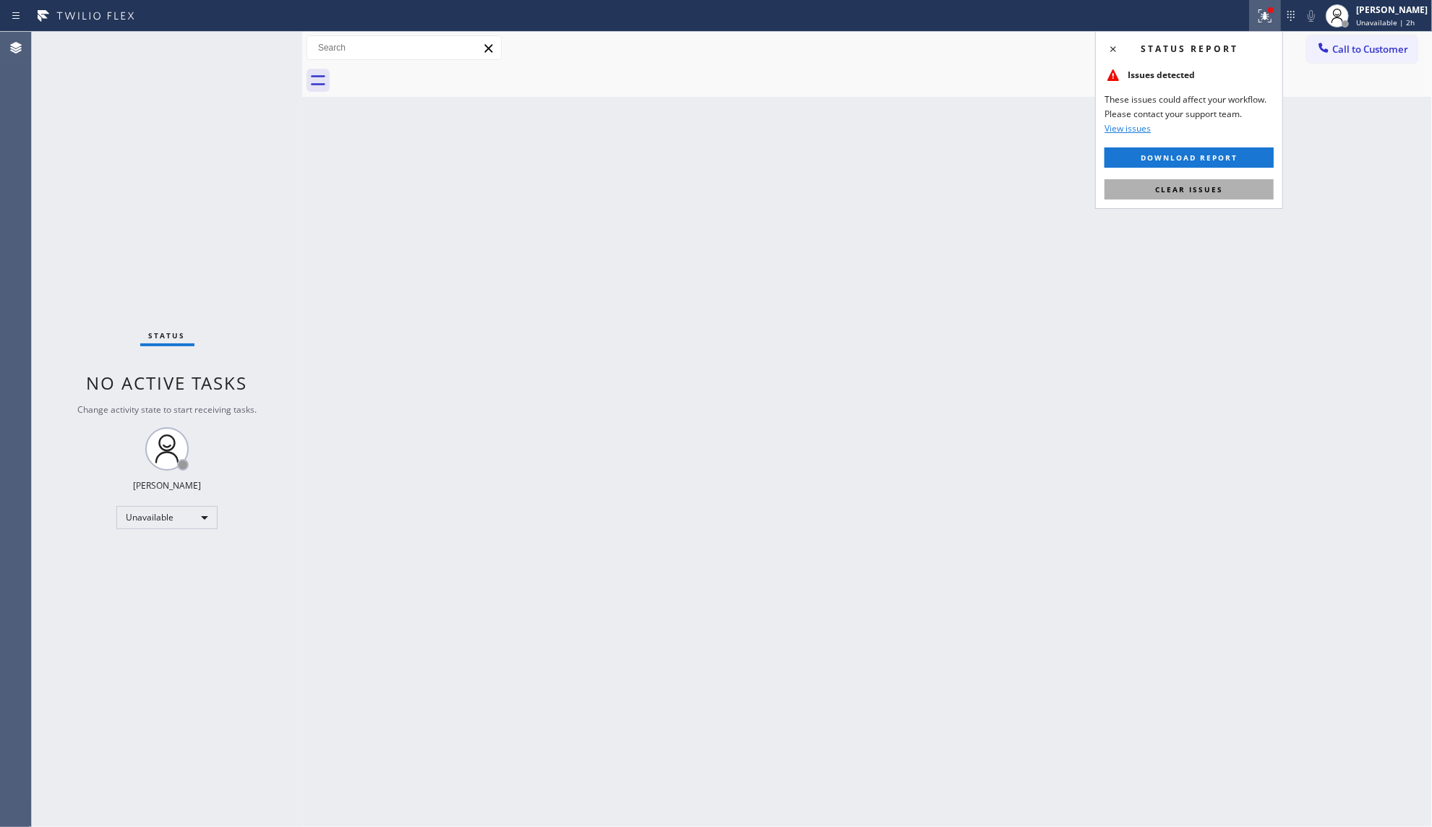
click at [1218, 189] on span "Clear issues" at bounding box center [1189, 189] width 68 height 10
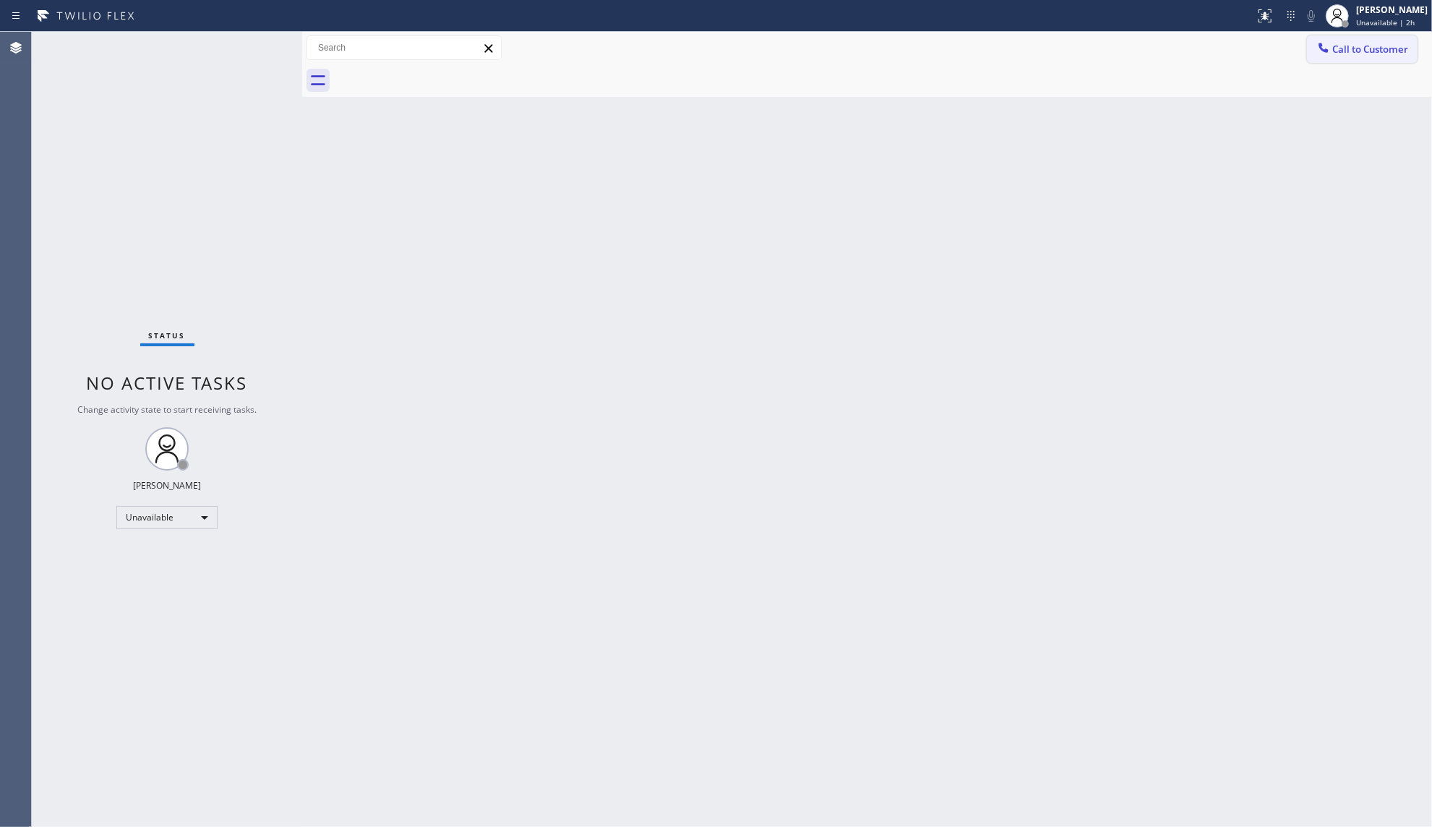
click at [1344, 43] on span "Call to Customer" at bounding box center [1370, 49] width 76 height 13
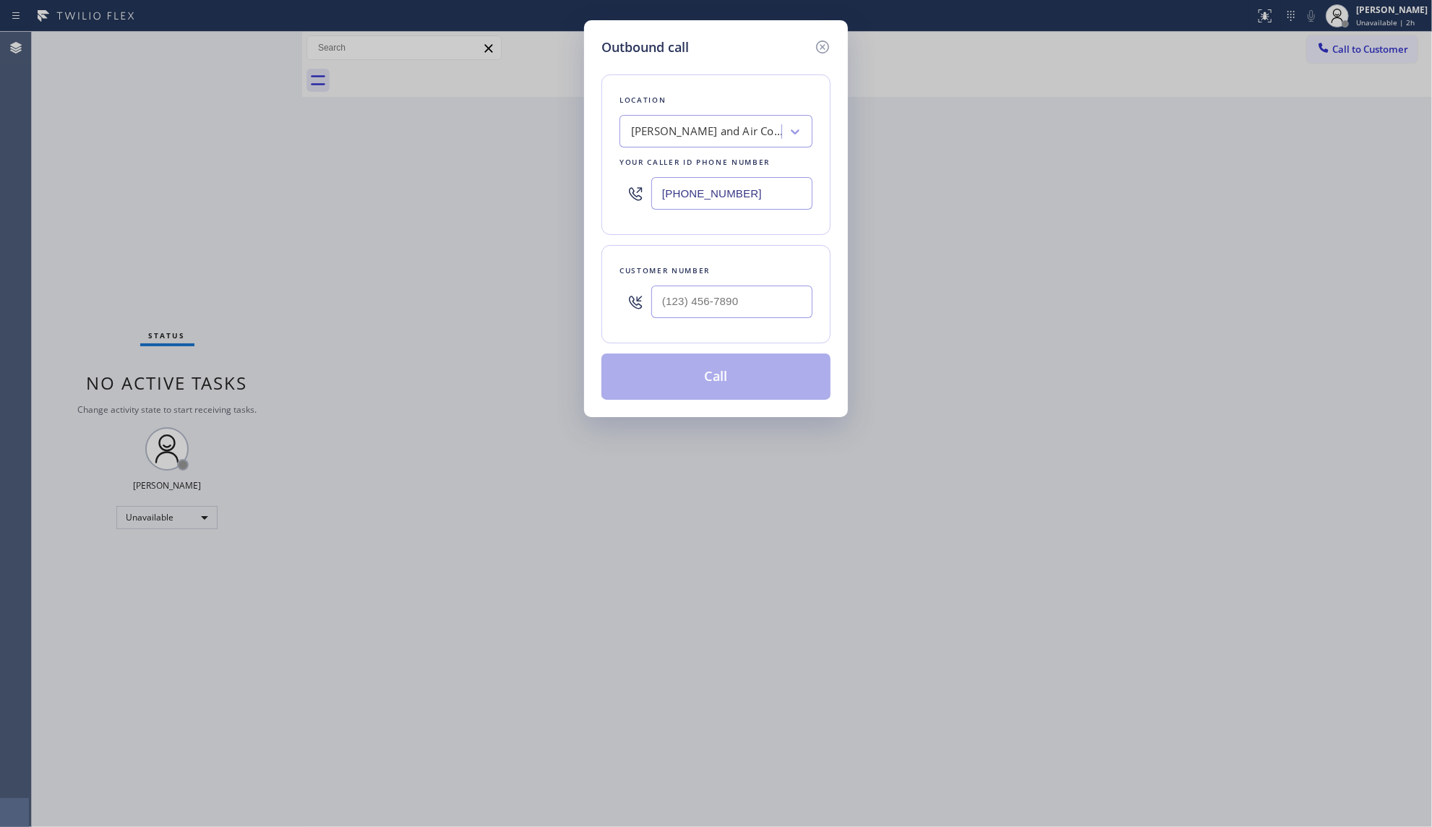
drag, startPoint x: 754, startPoint y: 182, endPoint x: 605, endPoint y: 202, distance: 151.0
click at [607, 204] on div "Location [PERSON_NAME] and Air Conditioning Systems Your caller id phone number…" at bounding box center [715, 154] width 229 height 160
paste input "253) 364-5534"
type input "[PHONE_NUMBER]"
click at [740, 304] on input "(___) ___-____" at bounding box center [731, 301] width 161 height 33
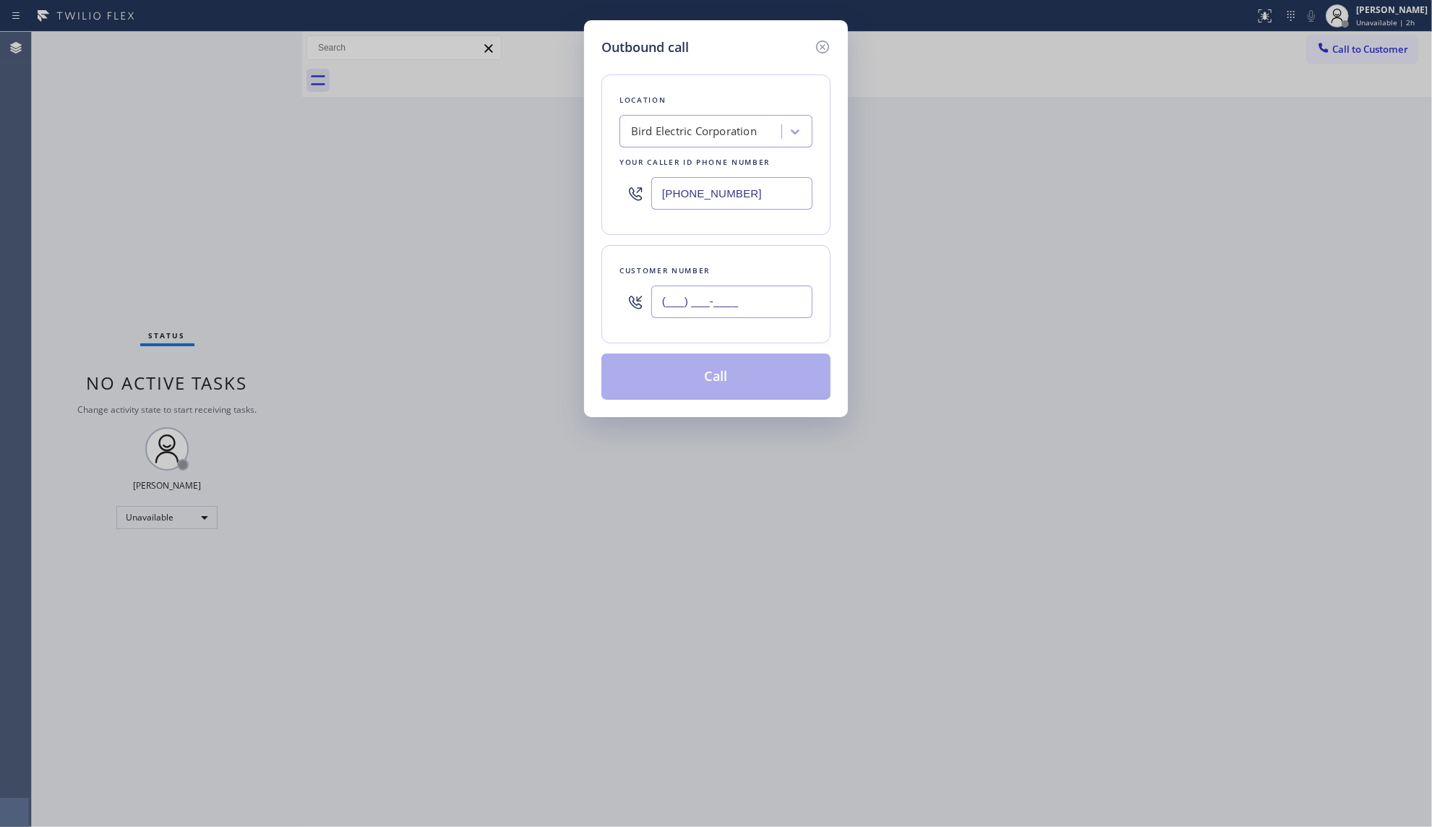
paste input "864) 476-0228"
type input "[PHONE_NUMBER]"
click at [714, 394] on button "Call" at bounding box center [715, 376] width 229 height 46
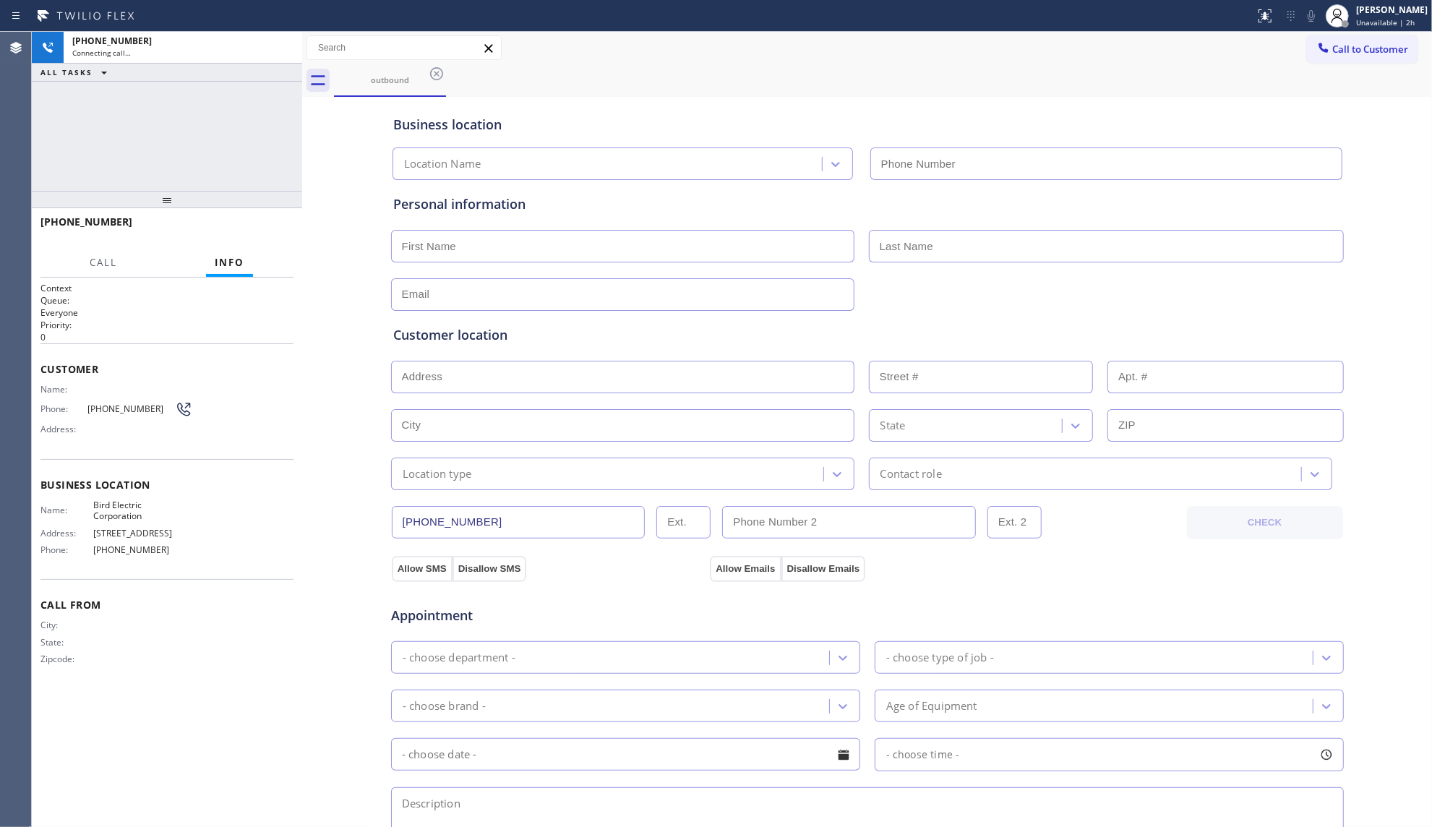
type input "[PHONE_NUMBER]"
drag, startPoint x: 903, startPoint y: 90, endPoint x: 892, endPoint y: 99, distance: 14.5
click at [903, 91] on div "outbound" at bounding box center [883, 80] width 1098 height 33
drag, startPoint x: 280, startPoint y: 41, endPoint x: 278, endPoint y: 146, distance: 104.8
click at [280, 50] on icon at bounding box center [283, 47] width 17 height 17
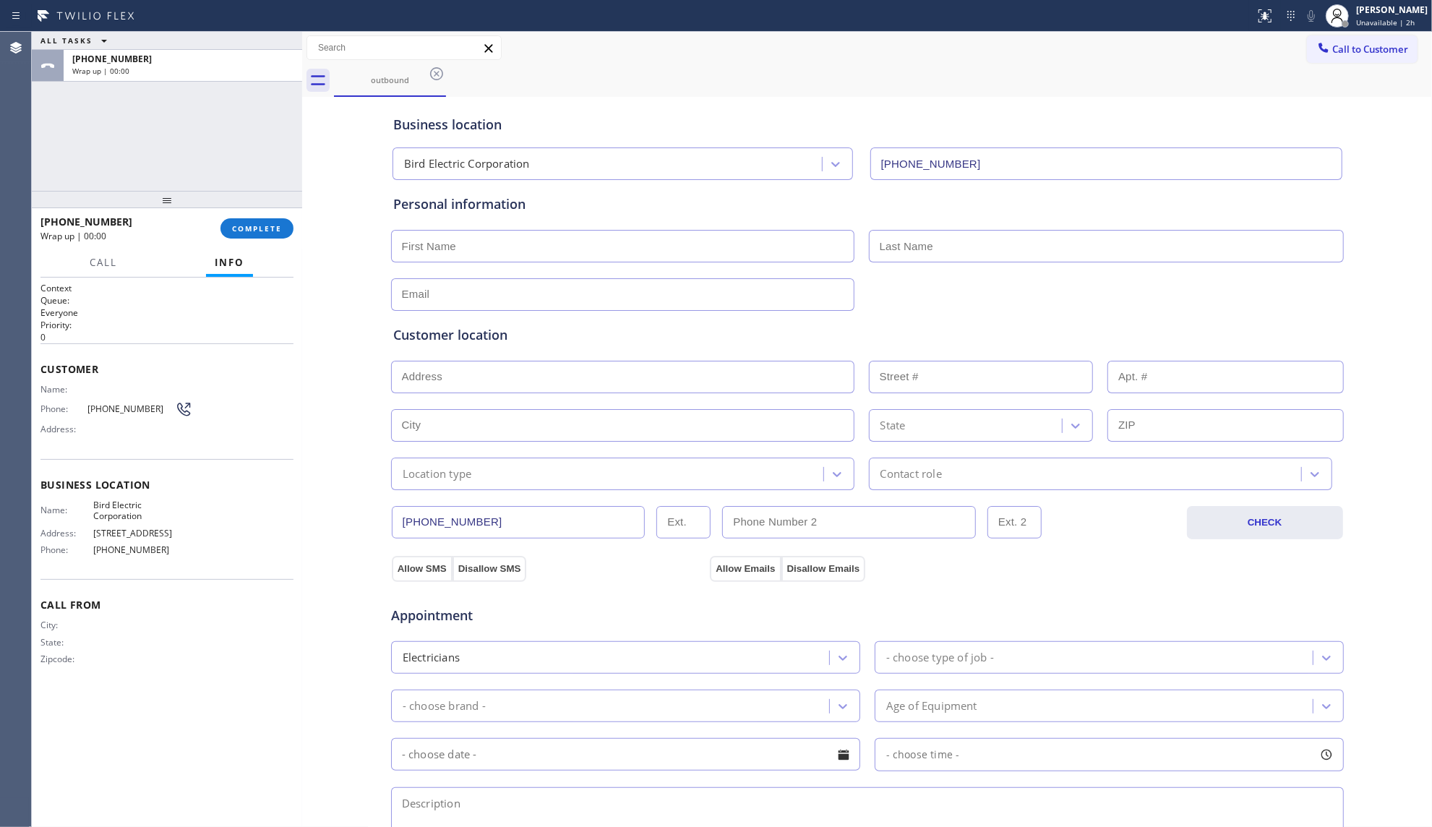
drag, startPoint x: 270, startPoint y: 223, endPoint x: 283, endPoint y: 206, distance: 22.1
click at [270, 223] on span "COMPLETE" at bounding box center [257, 228] width 50 height 10
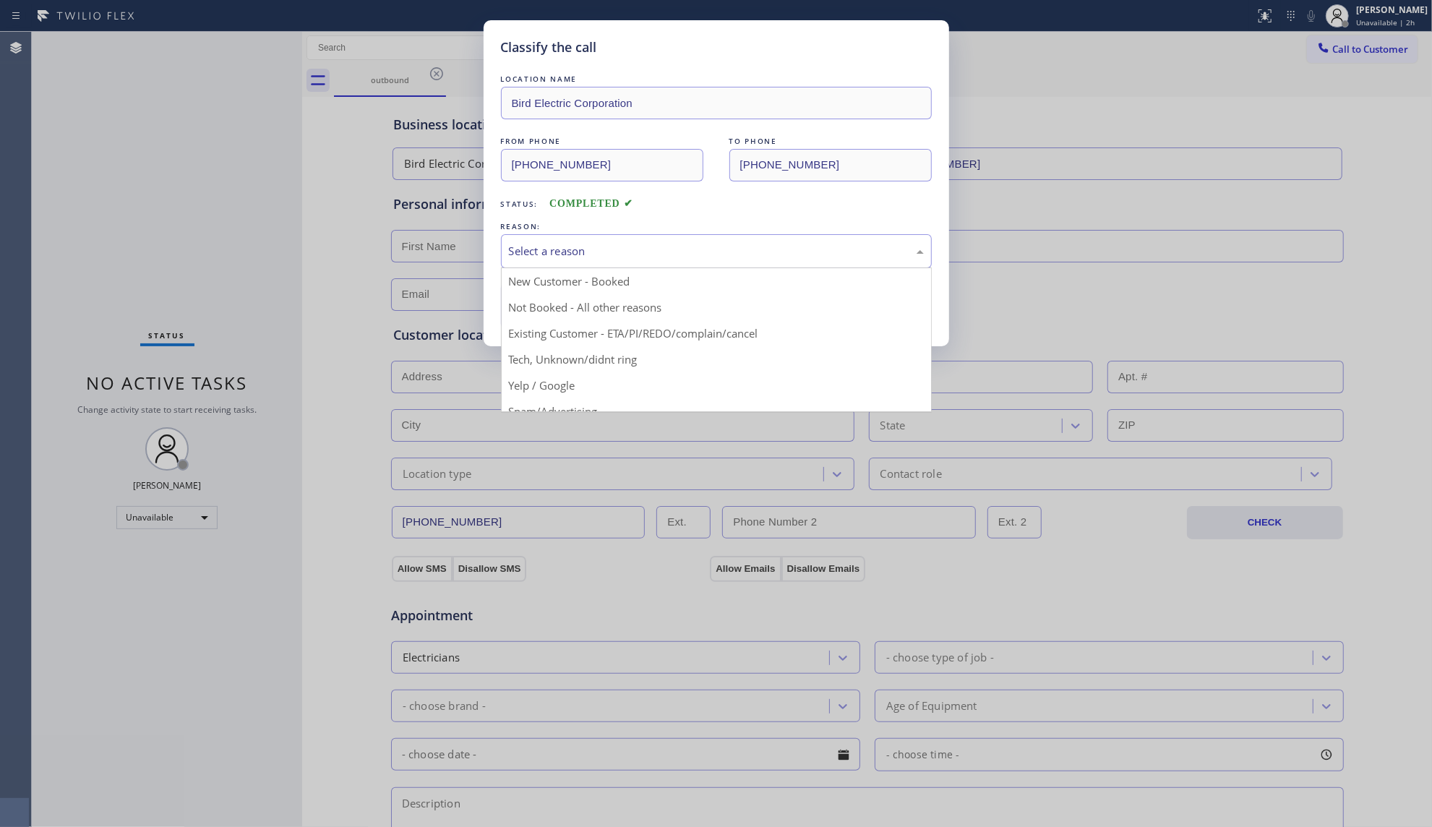
click at [562, 263] on div "Select a reason" at bounding box center [716, 251] width 431 height 34
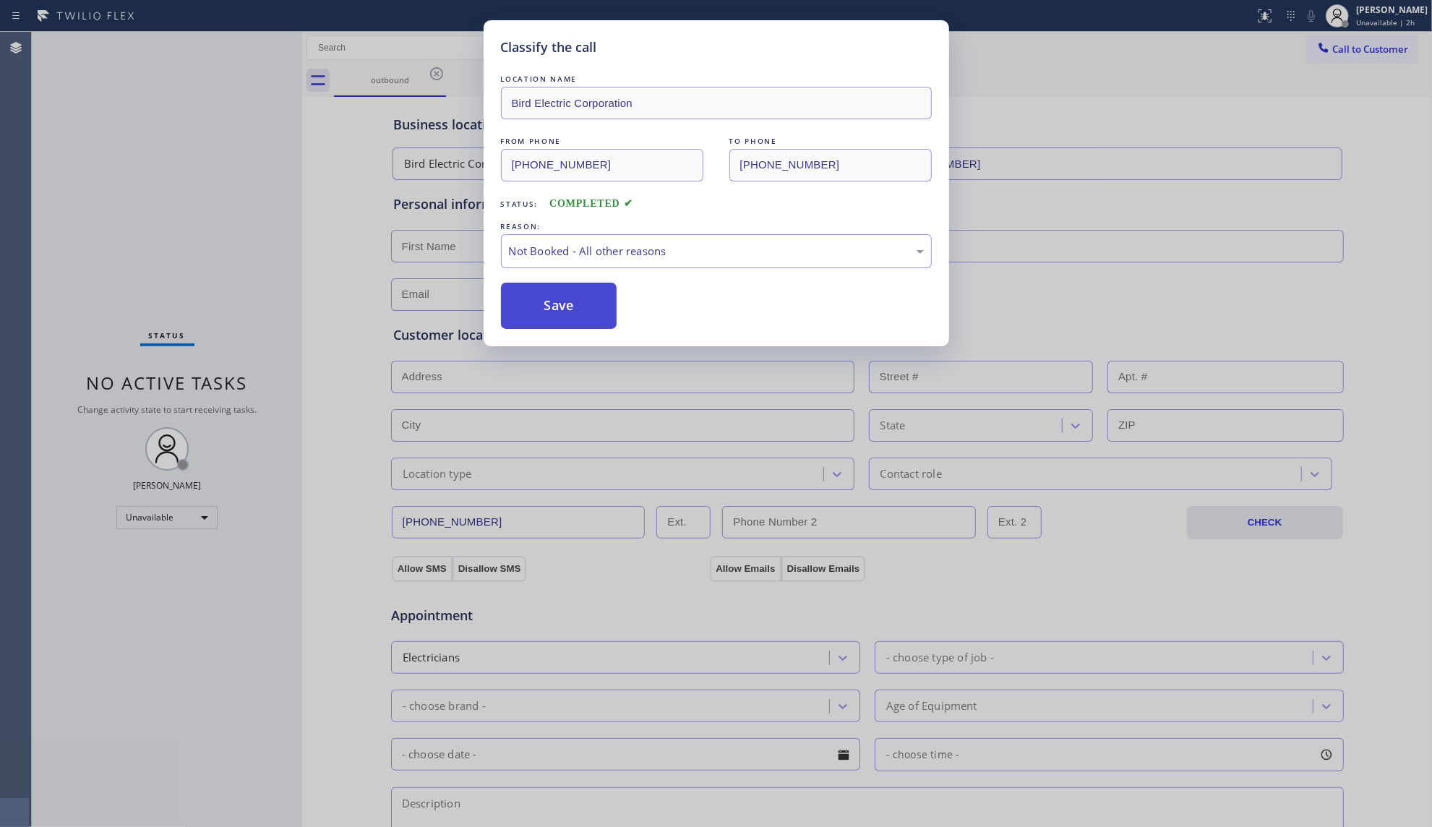
click at [542, 309] on button "Save" at bounding box center [559, 306] width 116 height 46
click at [543, 308] on button "Save" at bounding box center [559, 306] width 116 height 46
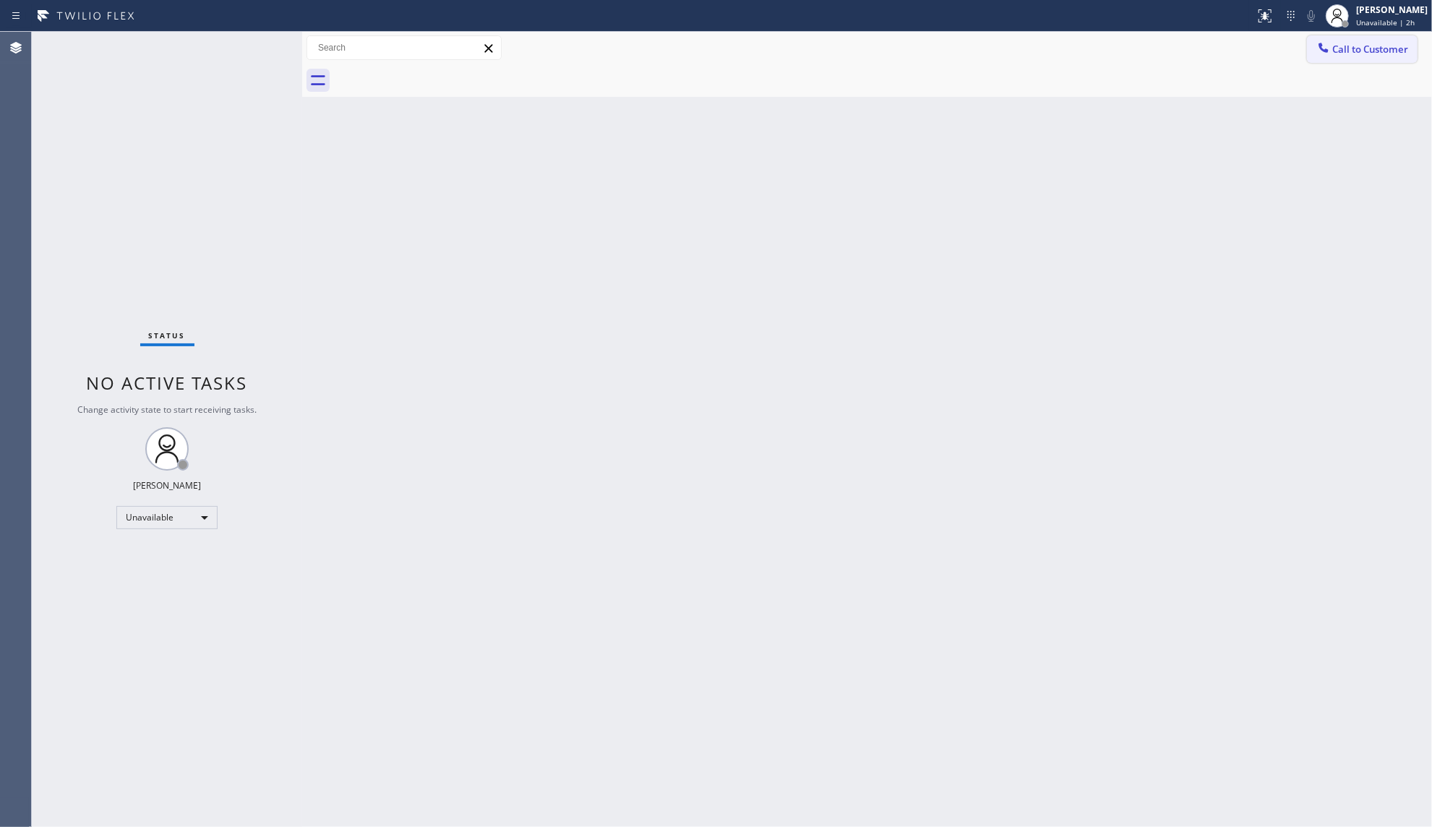
click at [1314, 36] on button "Call to Customer" at bounding box center [1362, 48] width 111 height 27
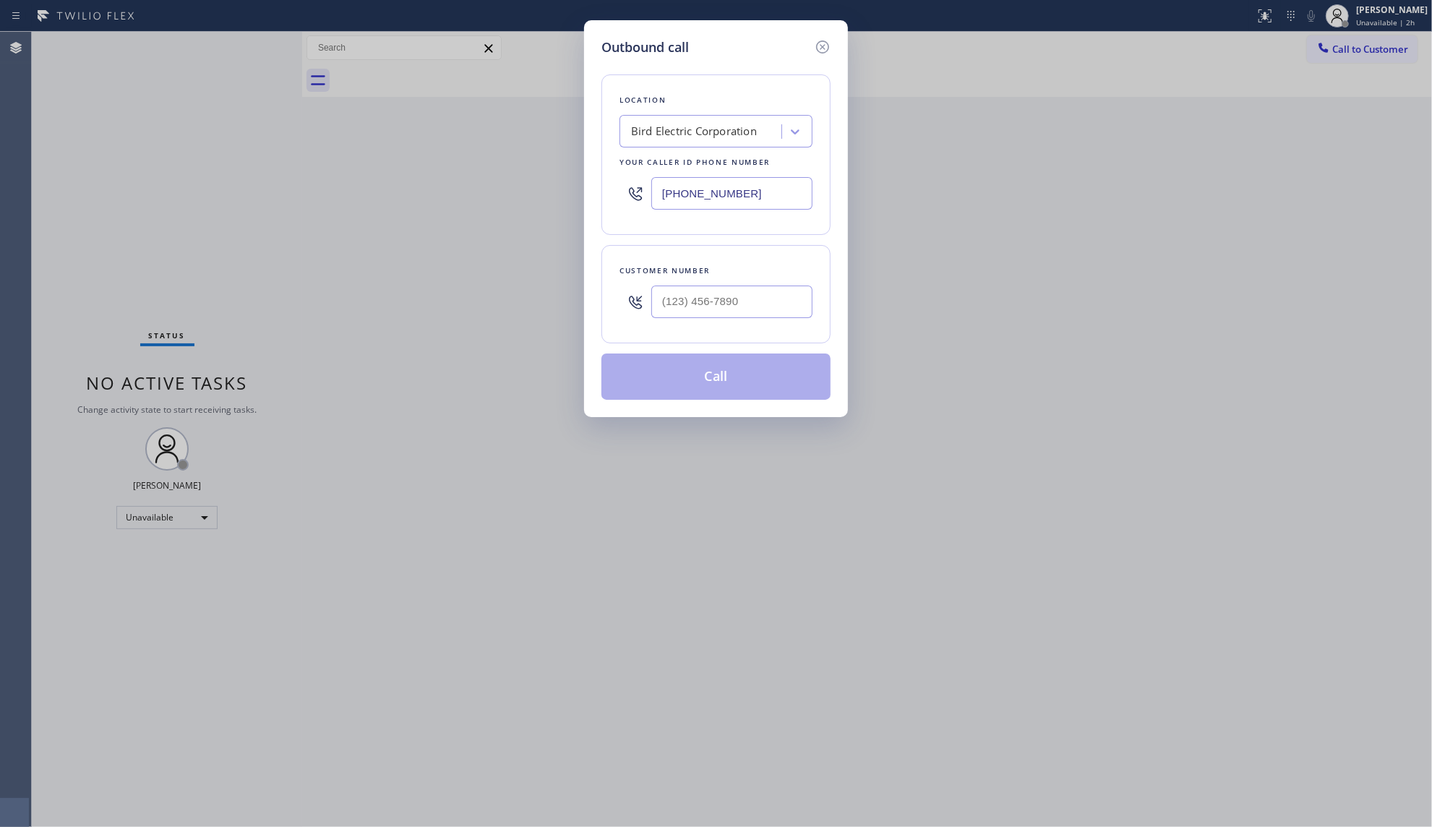
drag, startPoint x: 741, startPoint y: 194, endPoint x: 626, endPoint y: 217, distance: 117.9
click at [626, 217] on div "[PHONE_NUMBER]" at bounding box center [715, 193] width 193 height 47
paste input "813) 644-8883"
type input "[PHONE_NUMBER]"
click at [767, 301] on input "(___) ___-____" at bounding box center [731, 301] width 161 height 33
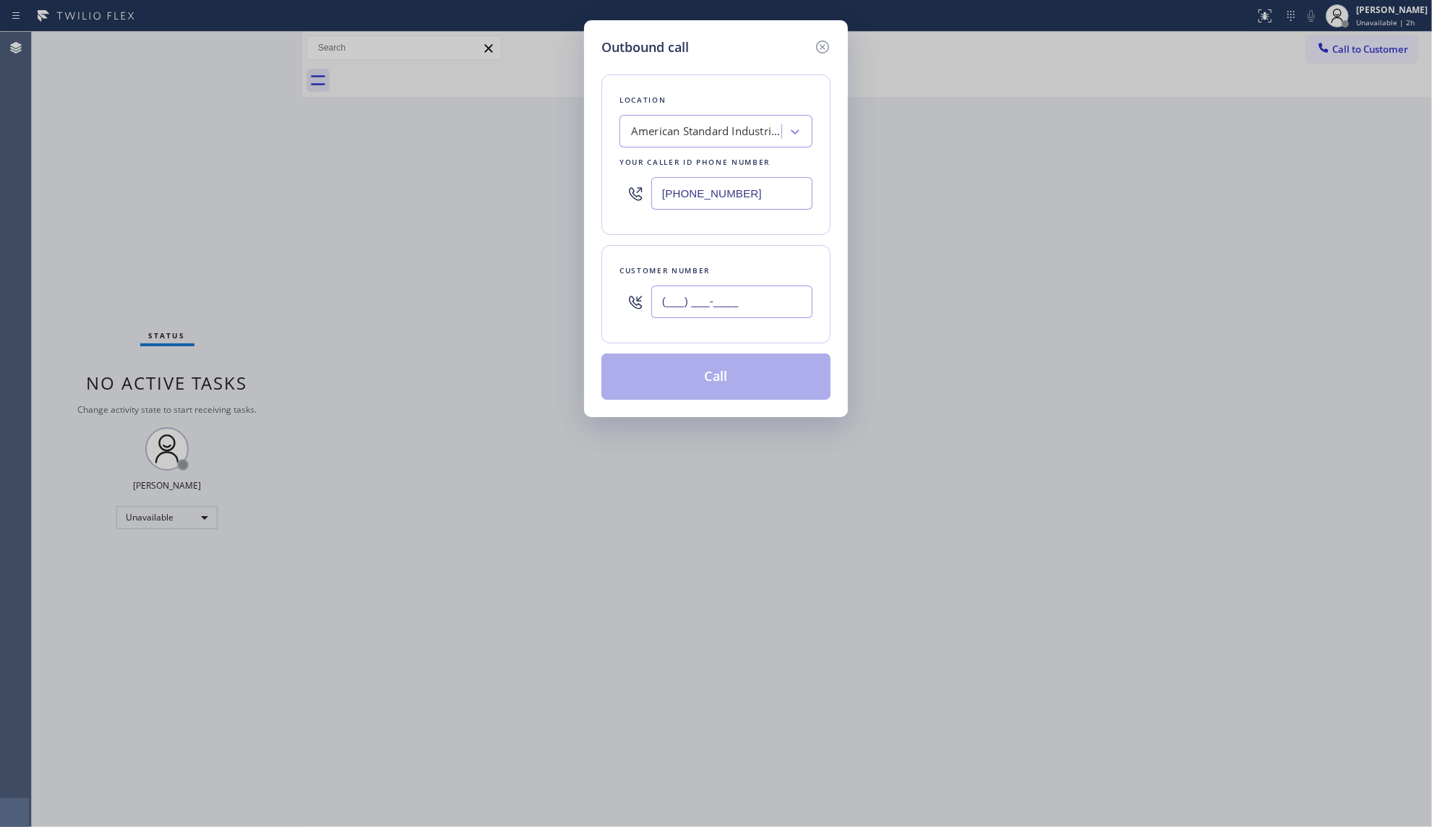
paste input "407) 289-0974"
type input "[PHONE_NUMBER]"
click at [704, 379] on button "Call" at bounding box center [715, 376] width 229 height 46
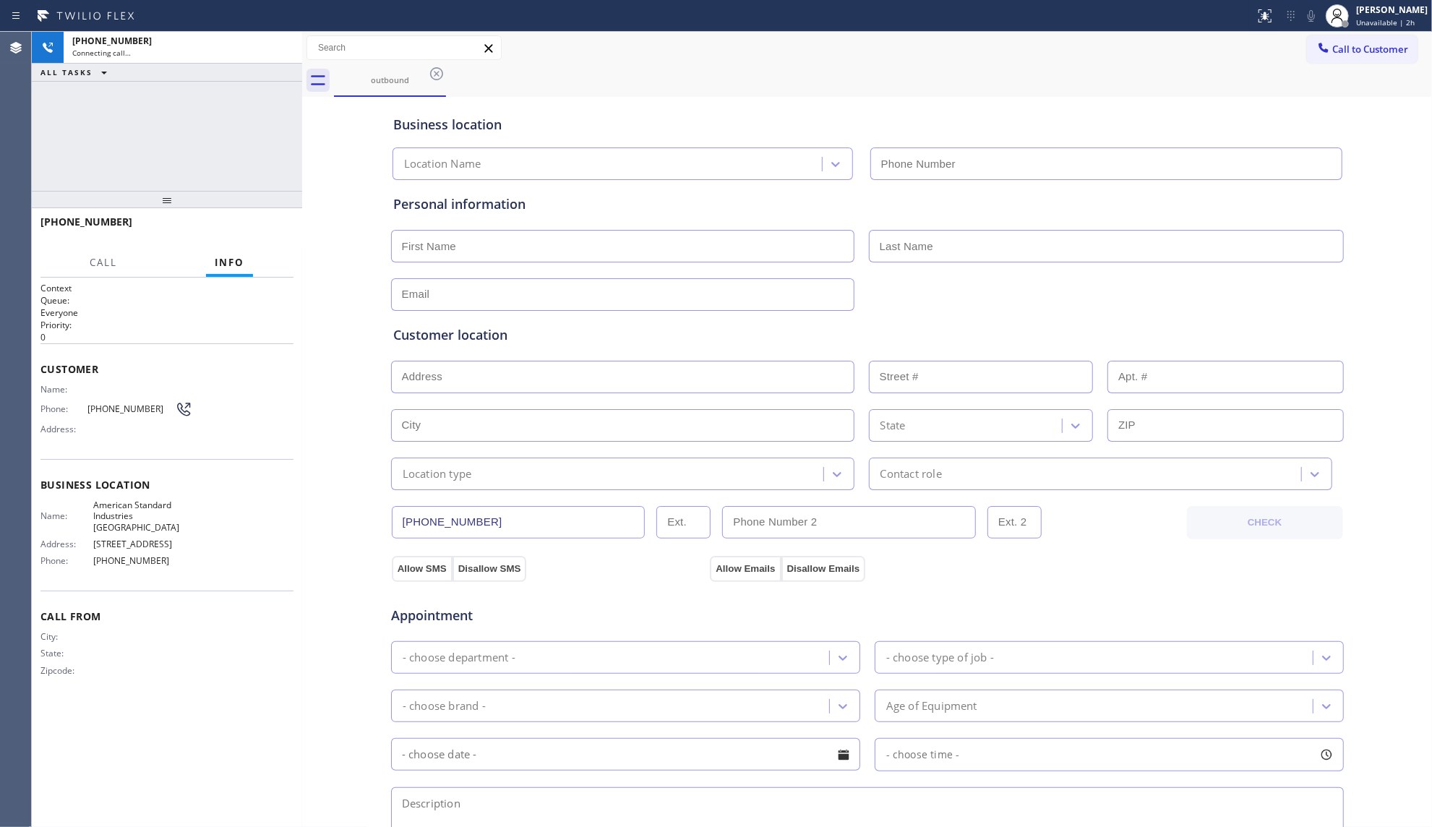
type input "[PHONE_NUMBER]"
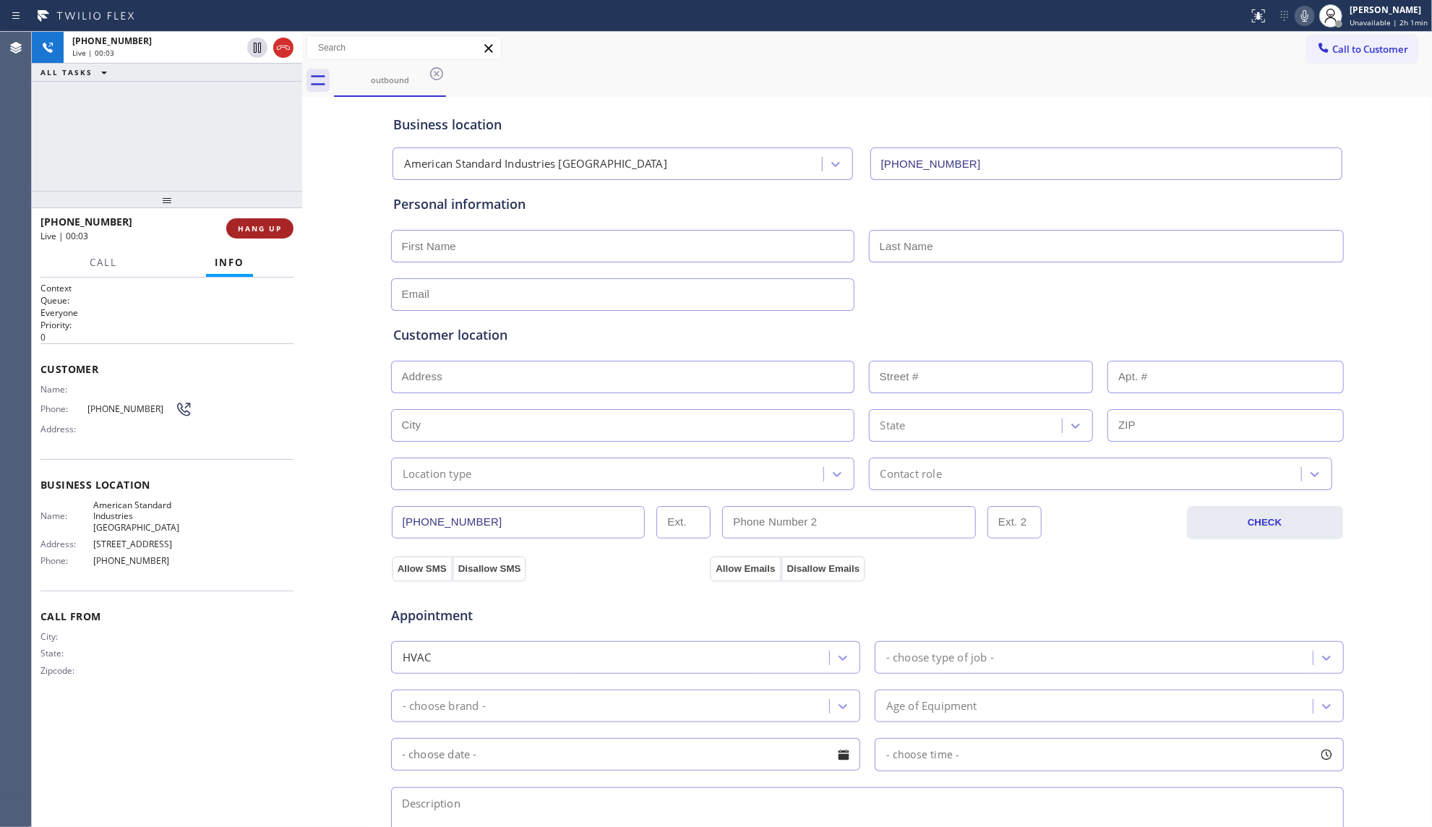
click at [266, 230] on span "HANG UP" at bounding box center [260, 228] width 44 height 10
click at [263, 228] on span "HANG UP" at bounding box center [260, 228] width 44 height 10
click at [253, 230] on span "COMPLETE" at bounding box center [257, 228] width 50 height 10
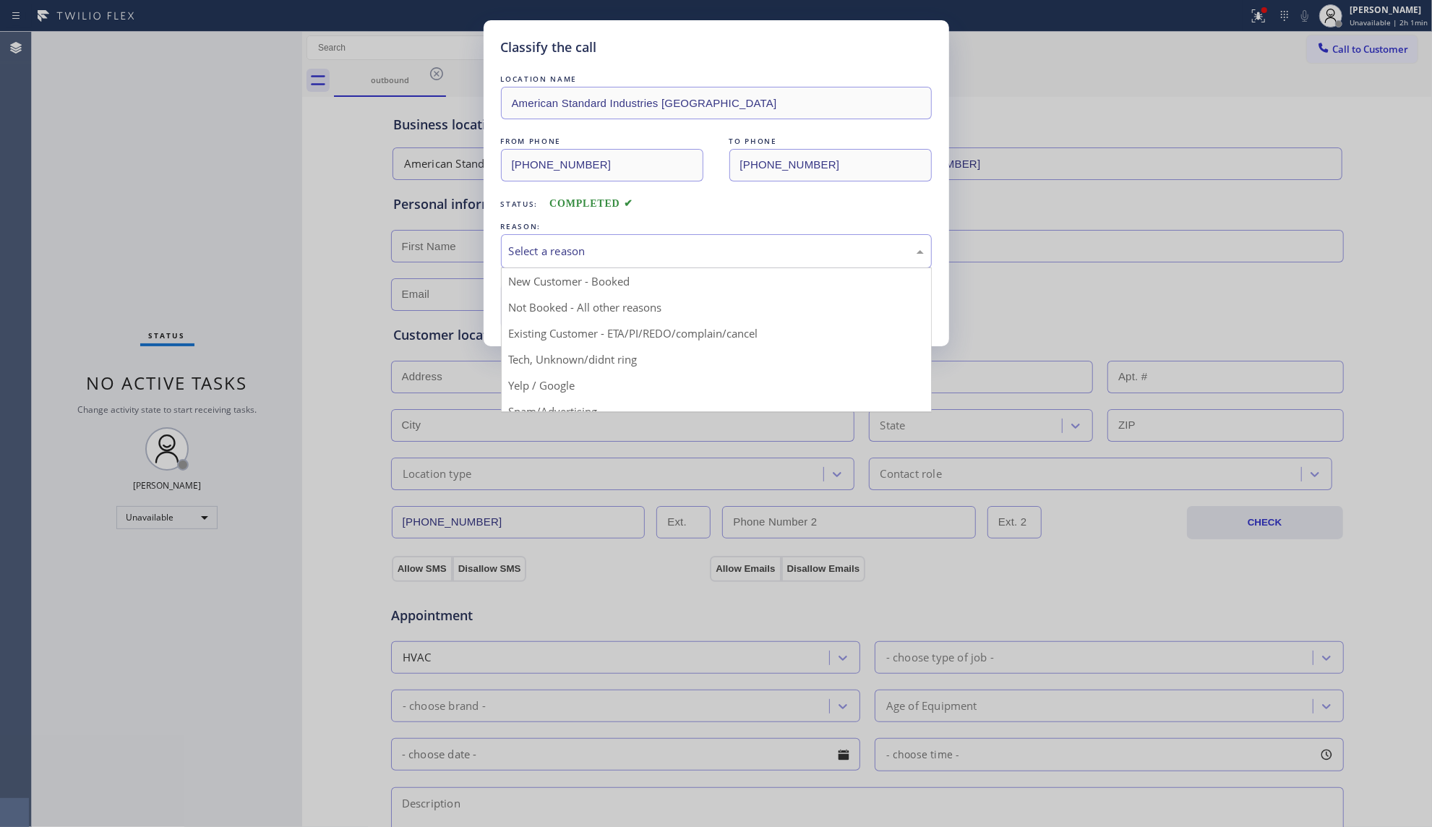
click at [601, 244] on div "Select a reason" at bounding box center [716, 251] width 415 height 17
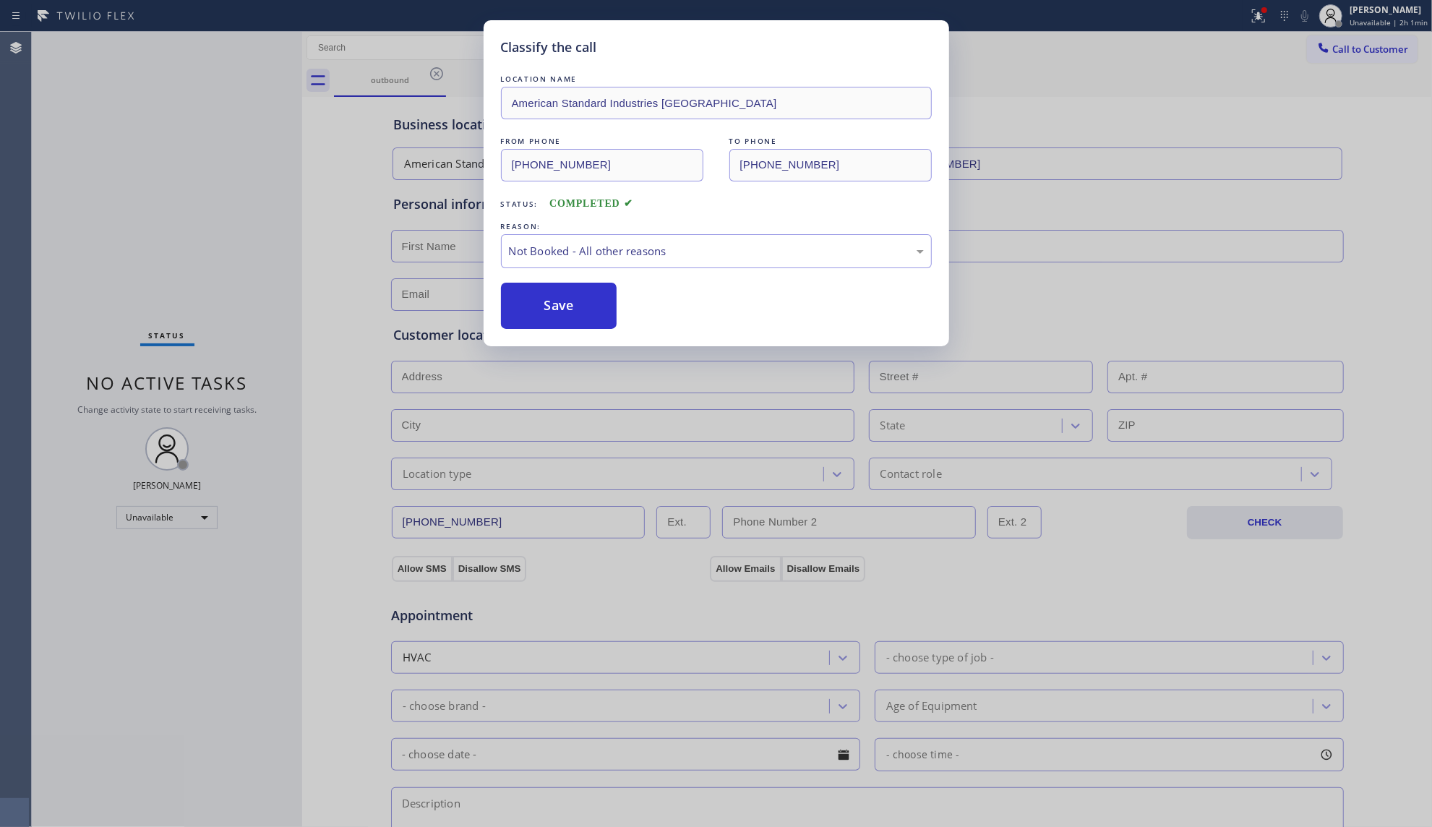
click at [568, 313] on button "Save" at bounding box center [559, 306] width 116 height 46
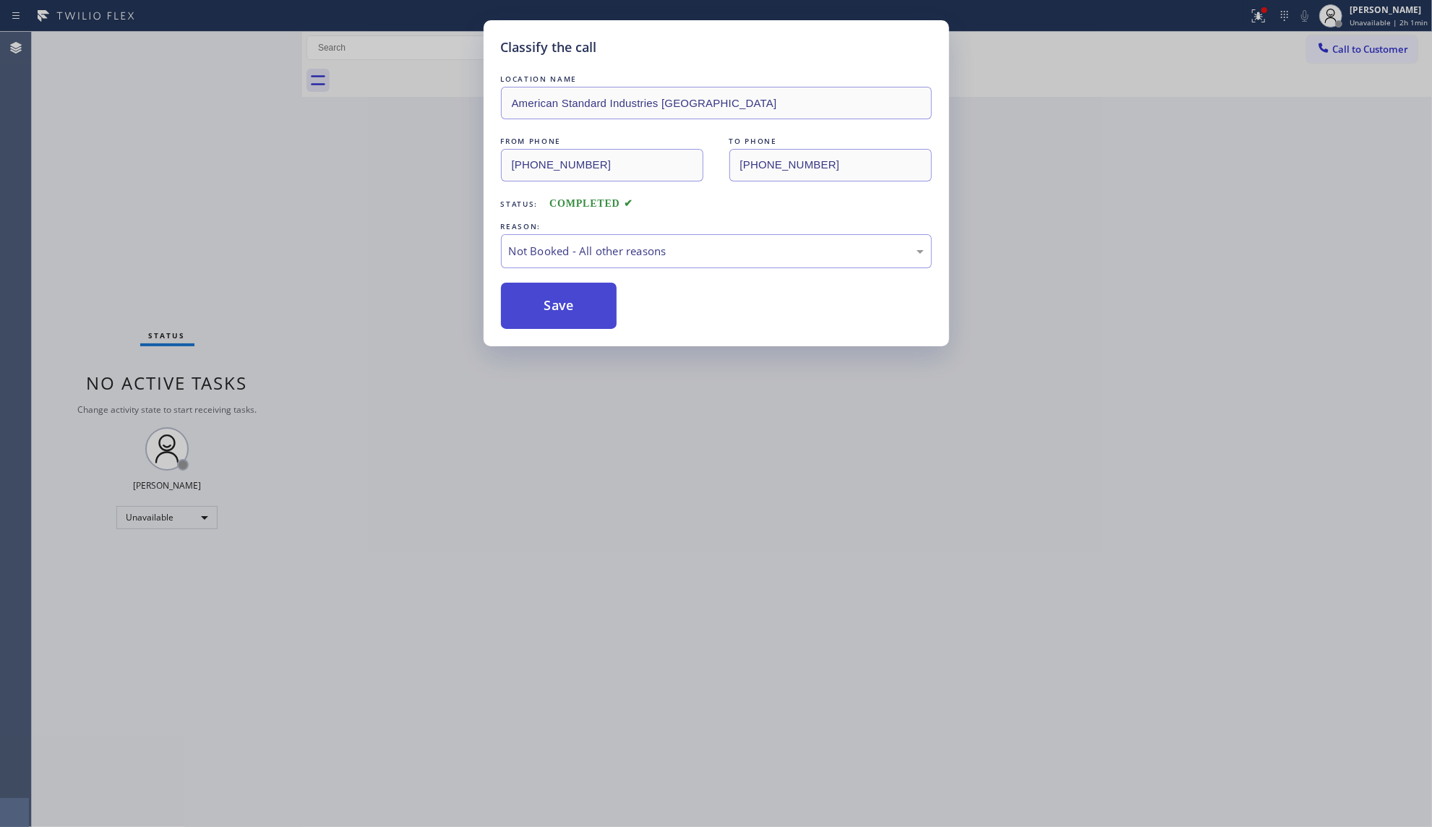
click at [570, 312] on button "Save" at bounding box center [559, 306] width 116 height 46
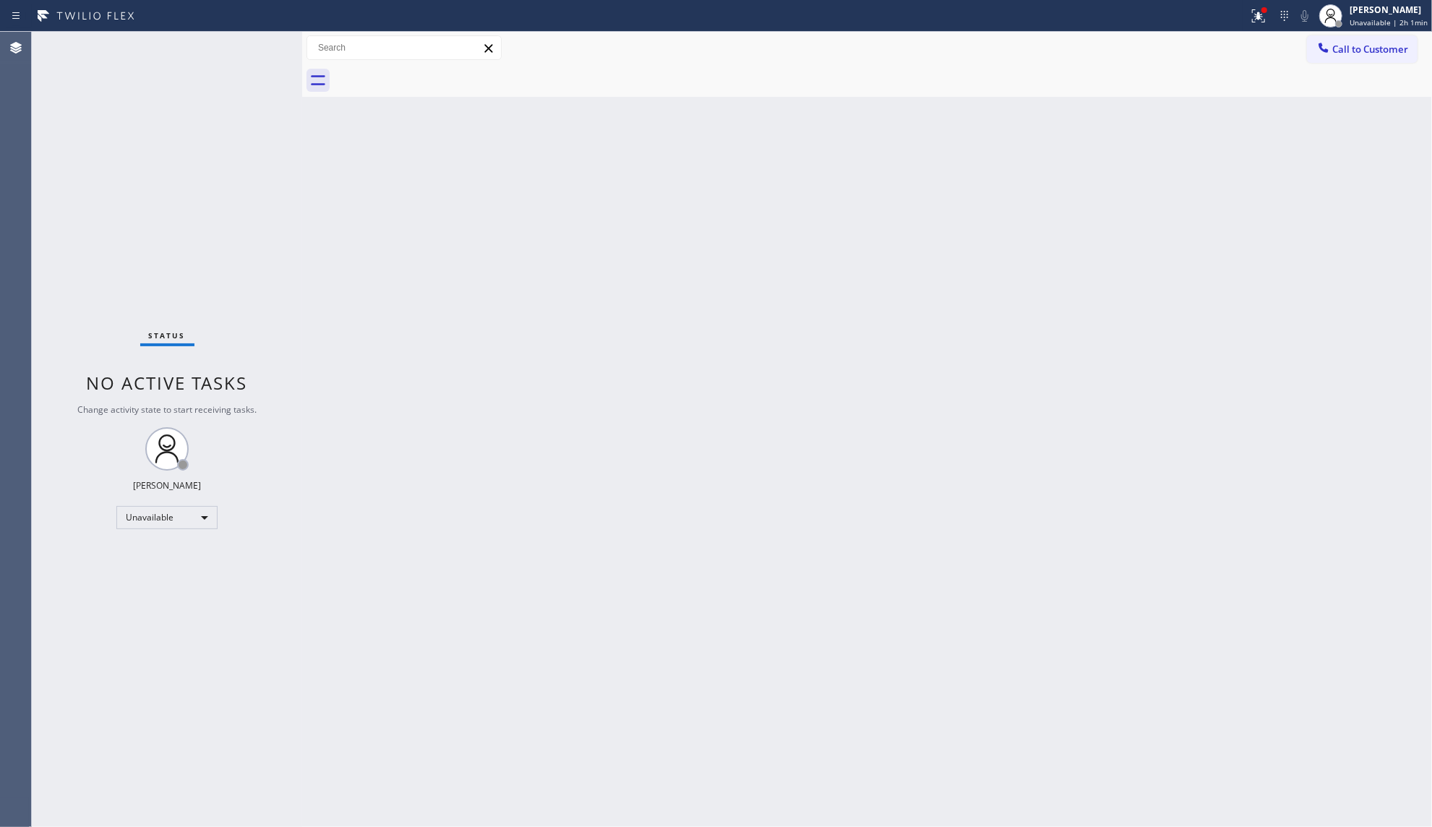
drag, startPoint x: 1184, startPoint y: 269, endPoint x: 1227, endPoint y: 212, distance: 71.1
click at [1197, 249] on div "Back to Dashboard Change Sender ID Customers Technicians Select a contact Outbo…" at bounding box center [867, 429] width 1130 height 795
click at [1260, 19] on icon at bounding box center [1256, 14] width 9 height 10
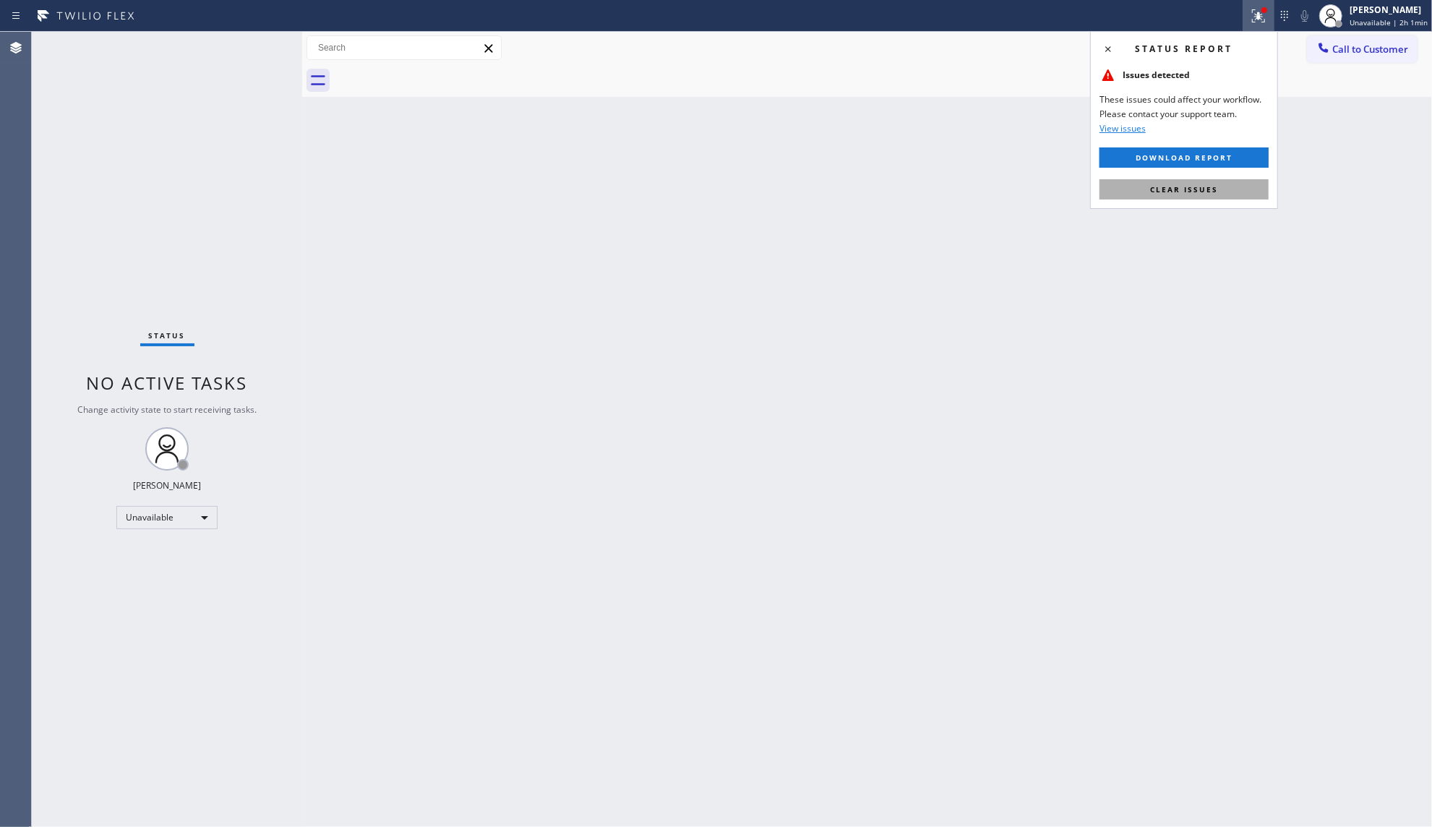
drag, startPoint x: 1214, startPoint y: 210, endPoint x: 1210, endPoint y: 192, distance: 18.6
click at [1215, 209] on div "Status report Issues detected These issues could affect your workflow. Please c…" at bounding box center [716, 413] width 1432 height 827
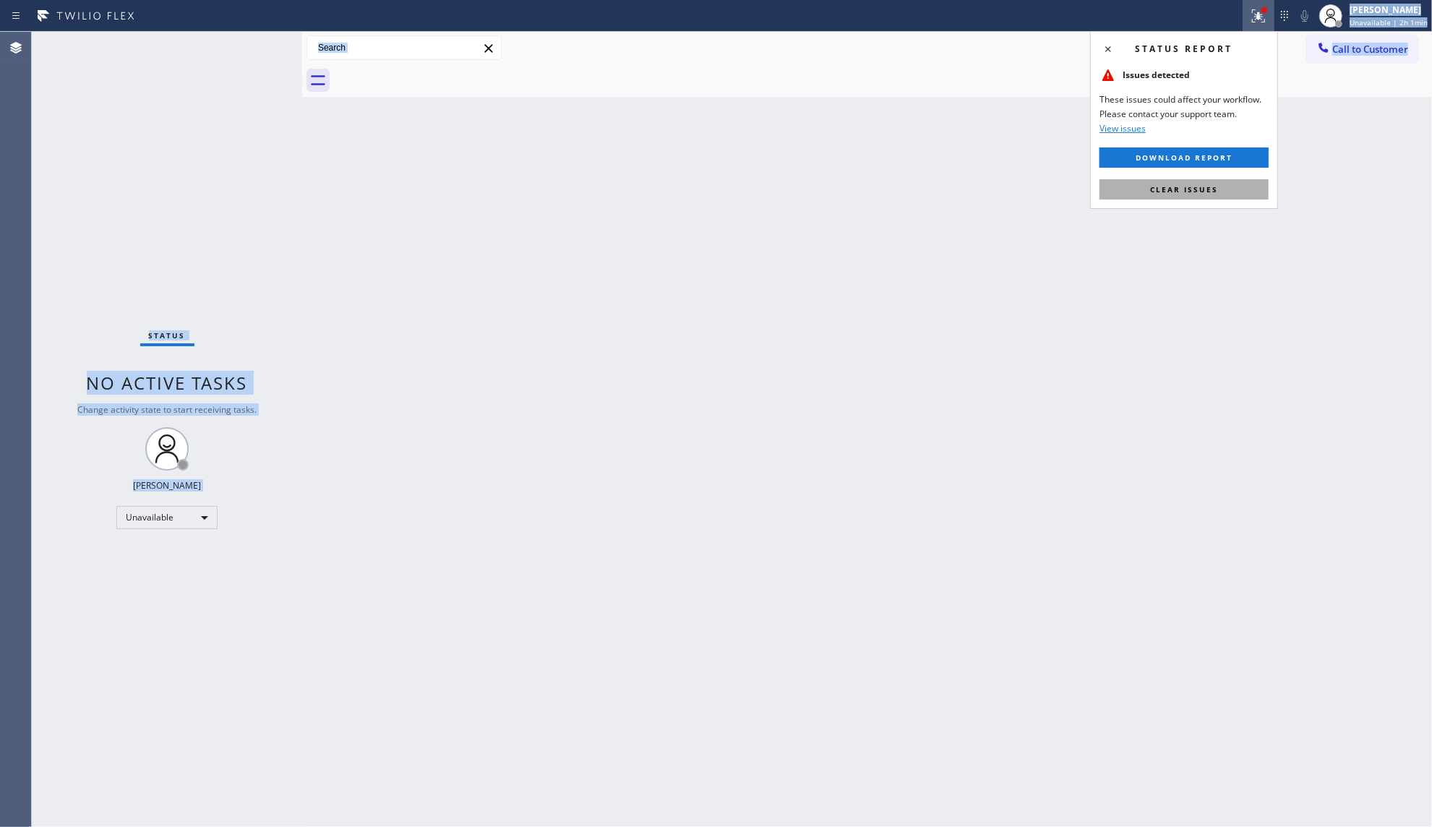
click at [1210, 191] on span "Clear issues" at bounding box center [1184, 189] width 68 height 10
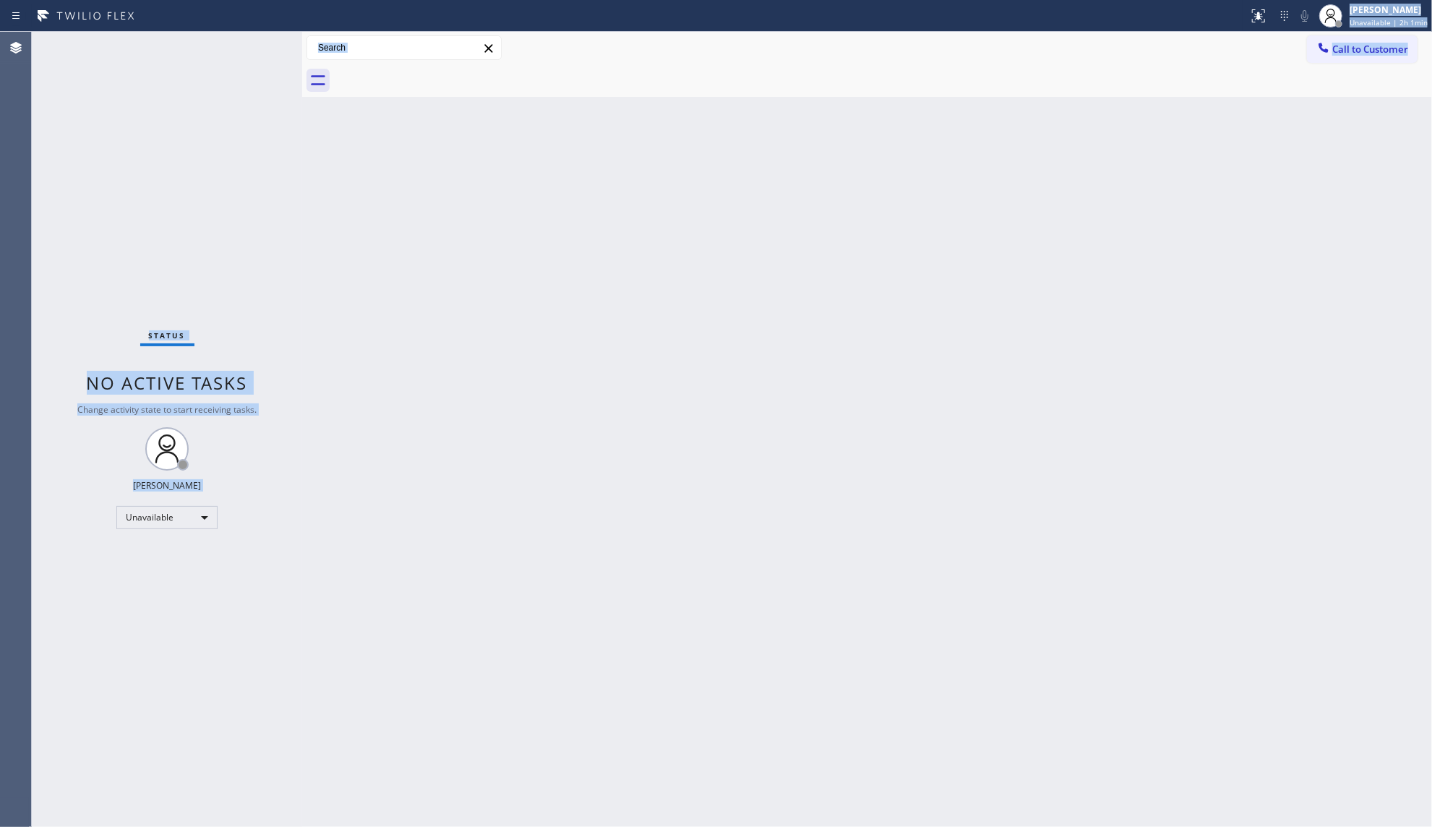
click at [1349, 74] on div at bounding box center [883, 80] width 1098 height 33
click at [1366, 79] on div at bounding box center [883, 80] width 1098 height 33
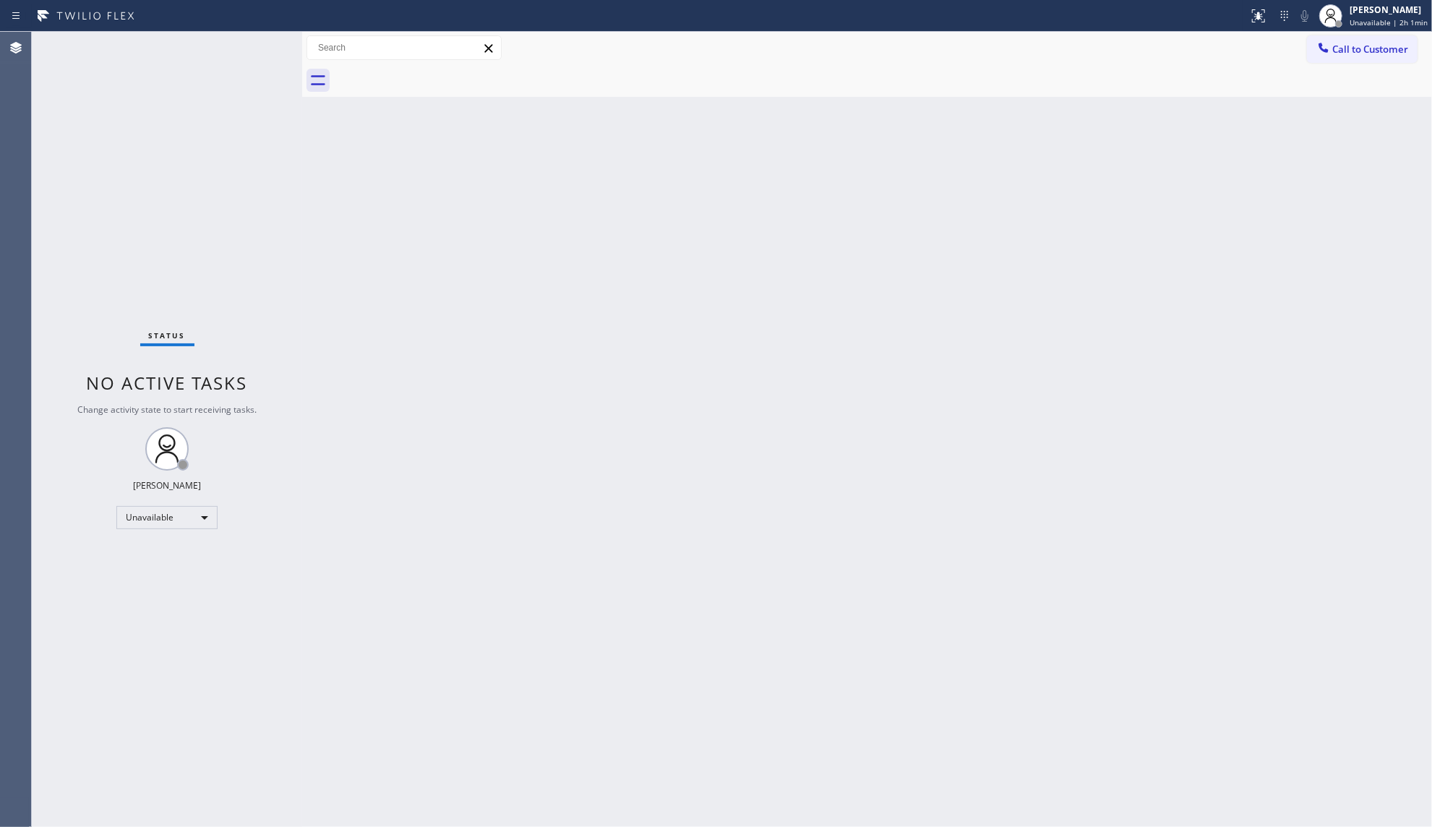
click at [1360, 43] on span "Call to Customer" at bounding box center [1370, 49] width 76 height 13
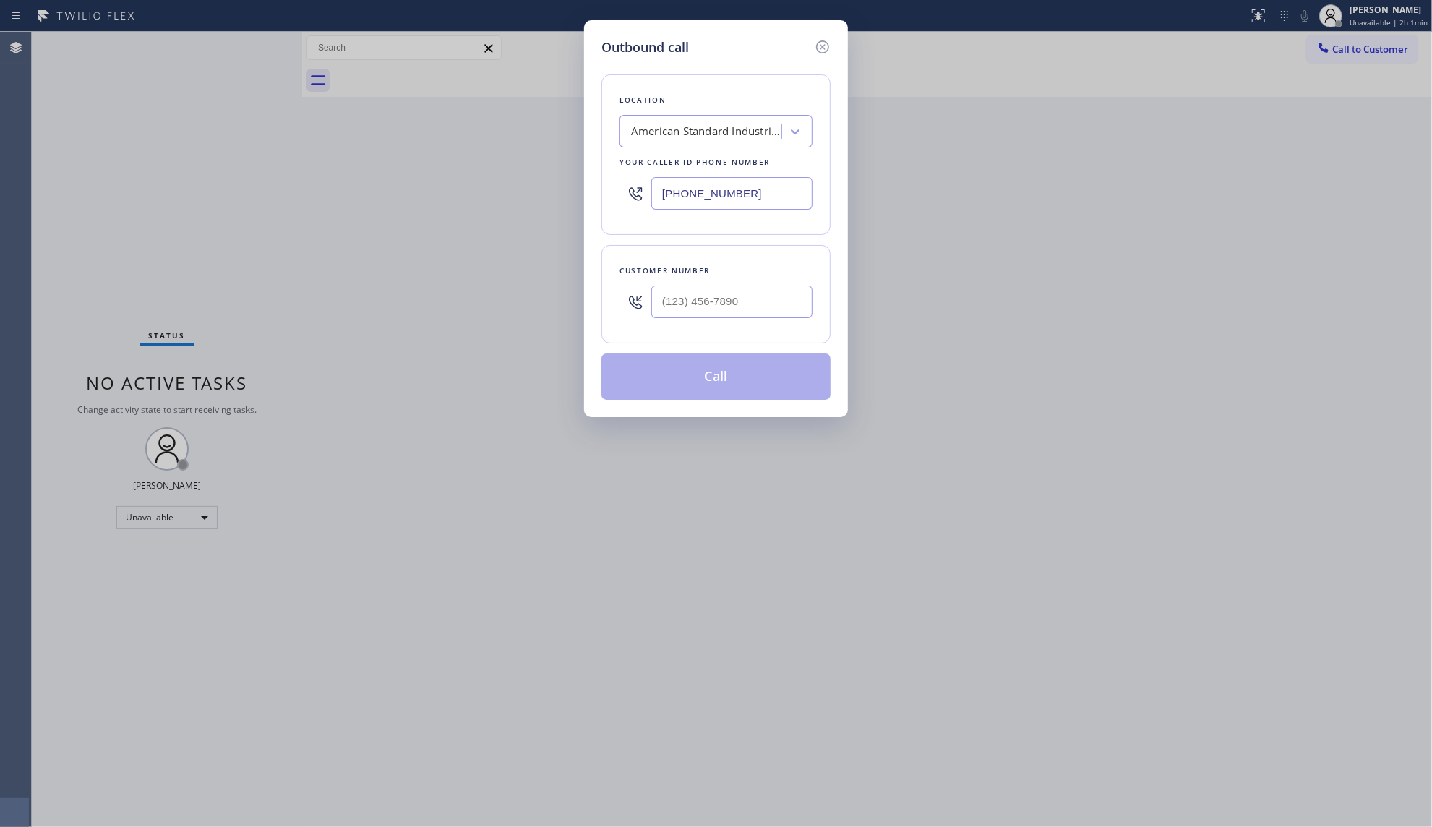
drag, startPoint x: 790, startPoint y: 191, endPoint x: 626, endPoint y: 224, distance: 167.4
click at [626, 224] on div "Location American Standard Industries [GEOGRAPHIC_DATA] Your caller id phone nu…" at bounding box center [715, 154] width 229 height 160
paste input "786) 828-564"
type input "[PHONE_NUMBER]"
click at [787, 302] on input "(___) ___-____" at bounding box center [731, 301] width 161 height 33
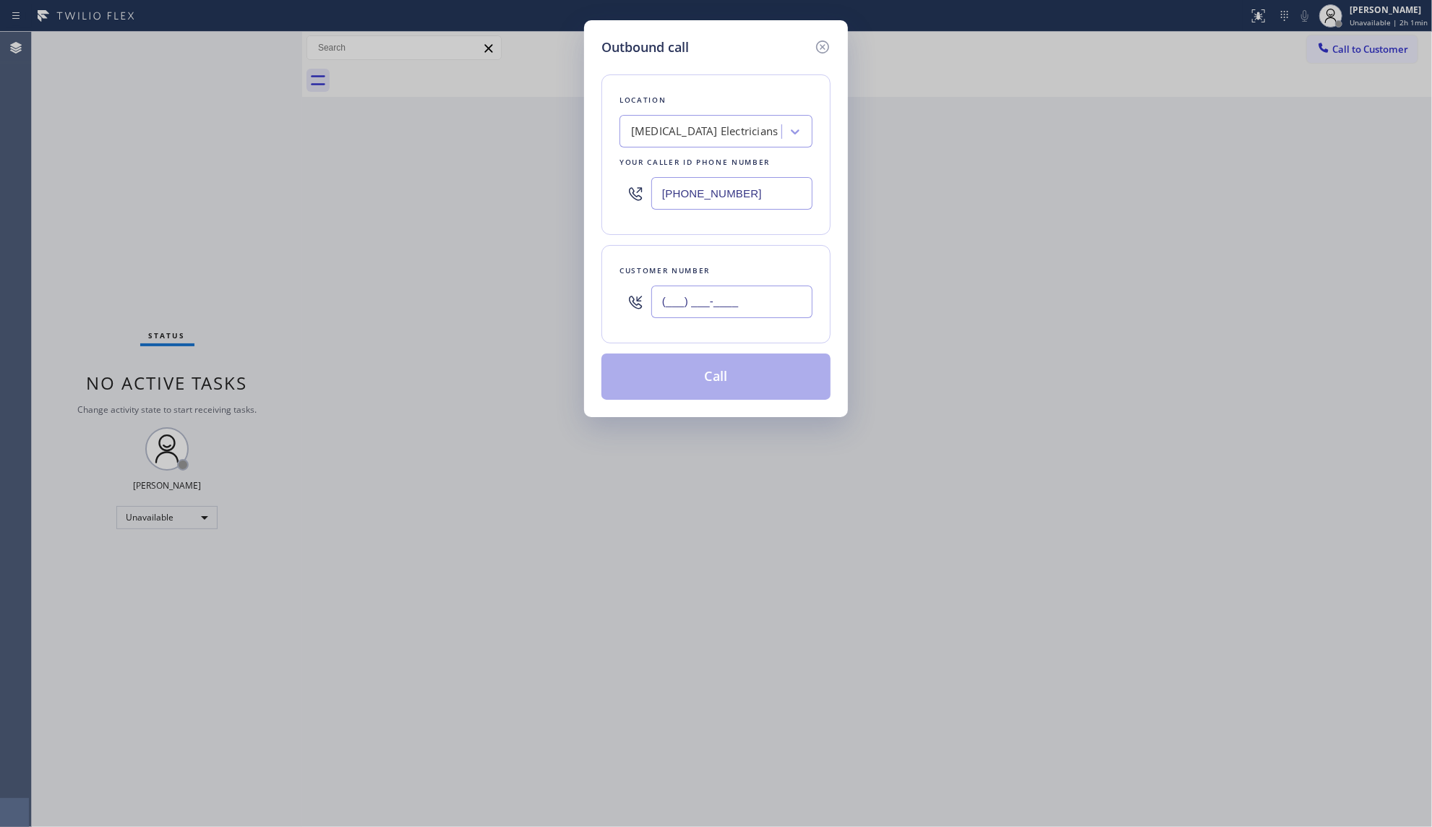
paste input "786) 322-0896"
type input "[PHONE_NUMBER]"
click at [744, 379] on button "Call" at bounding box center [715, 376] width 229 height 46
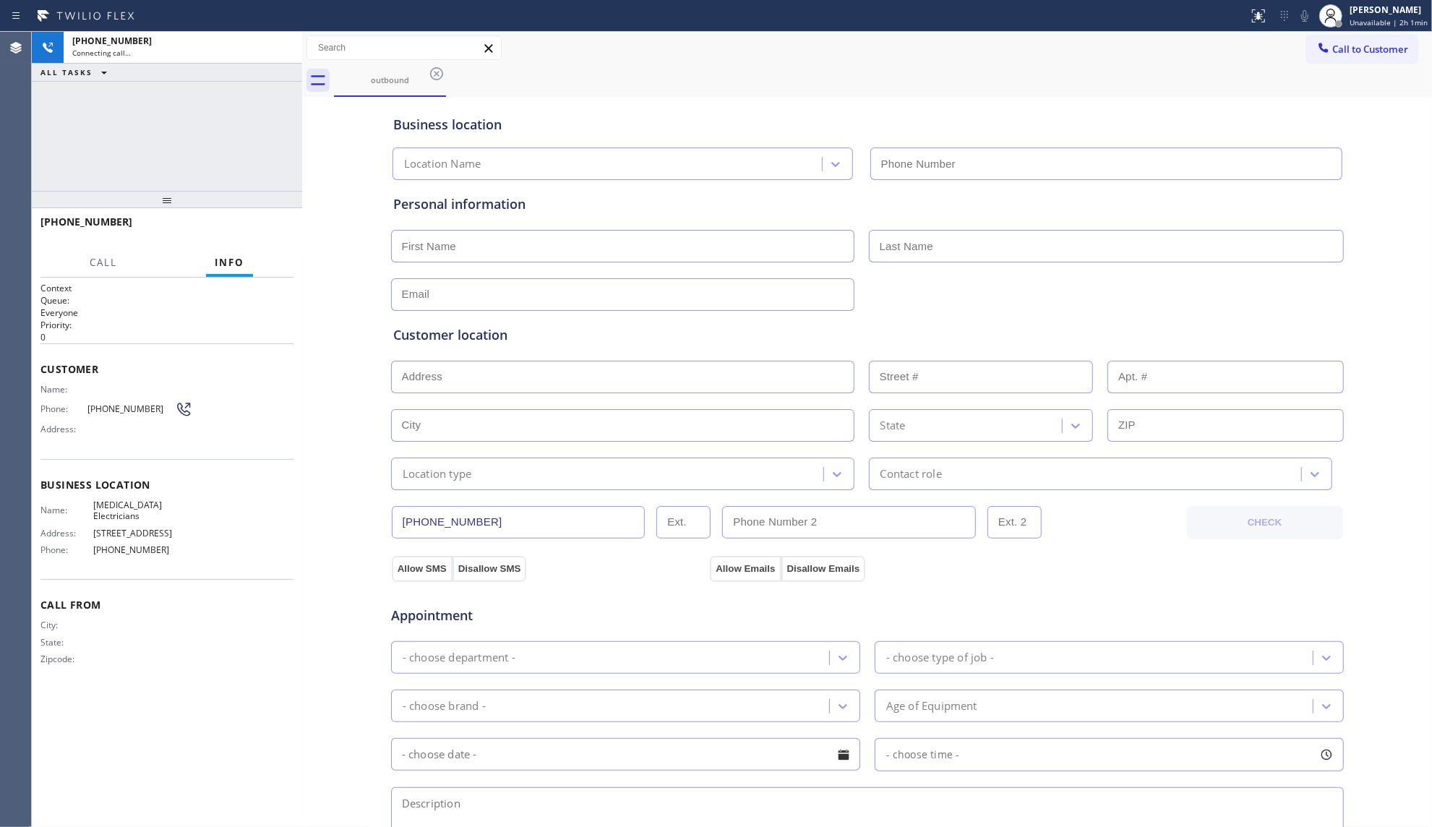
type input "[PHONE_NUMBER]"
click at [895, 122] on div "Business location" at bounding box center [867, 125] width 948 height 20
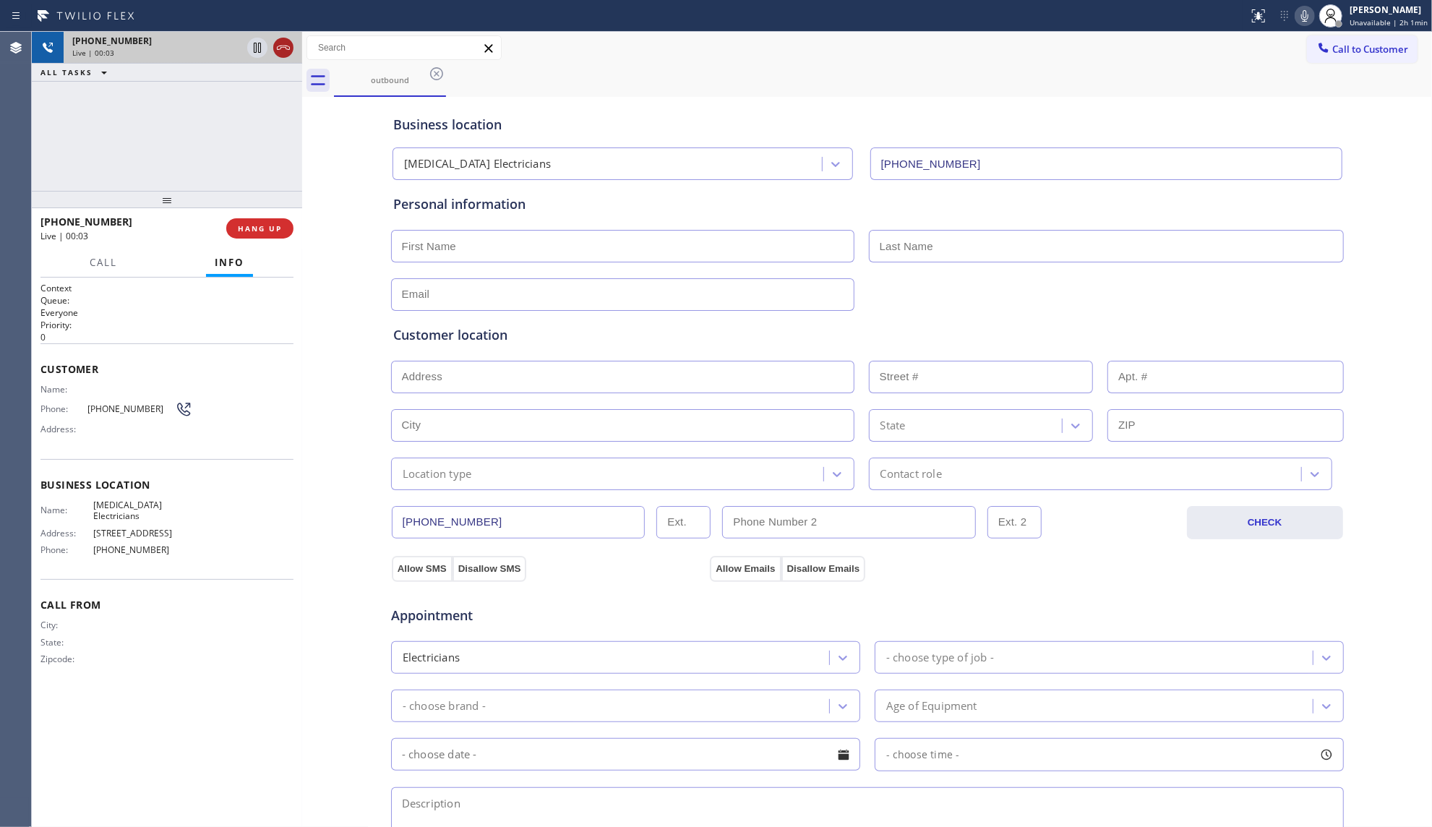
click at [286, 44] on icon at bounding box center [283, 47] width 17 height 17
drag, startPoint x: 275, startPoint y: 205, endPoint x: 275, endPoint y: 233, distance: 27.5
click at [275, 206] on div at bounding box center [167, 199] width 270 height 17
click at [275, 233] on span "COMPLETE" at bounding box center [257, 229] width 50 height 10
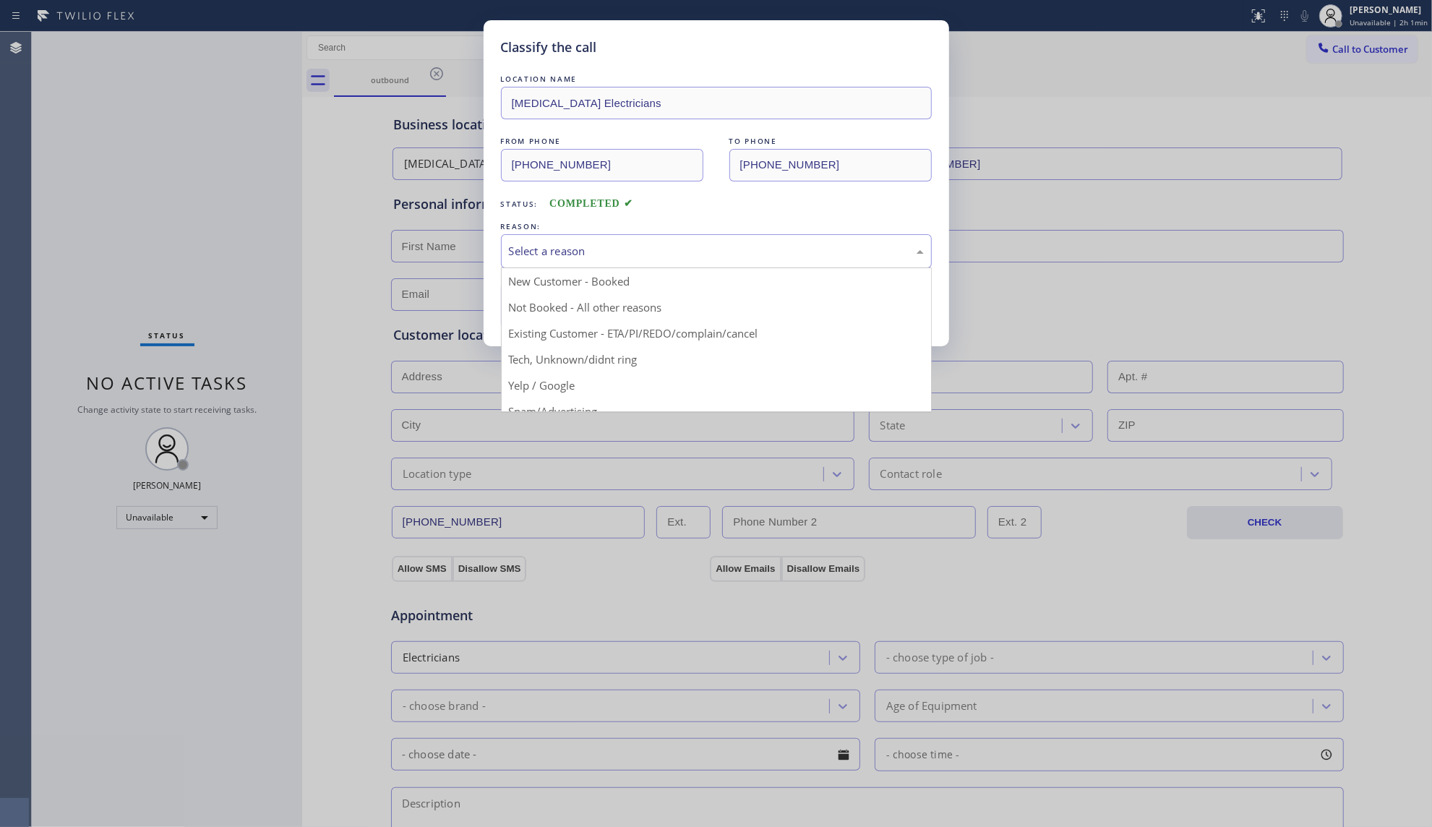
click at [538, 244] on div "Select a reason" at bounding box center [716, 251] width 415 height 17
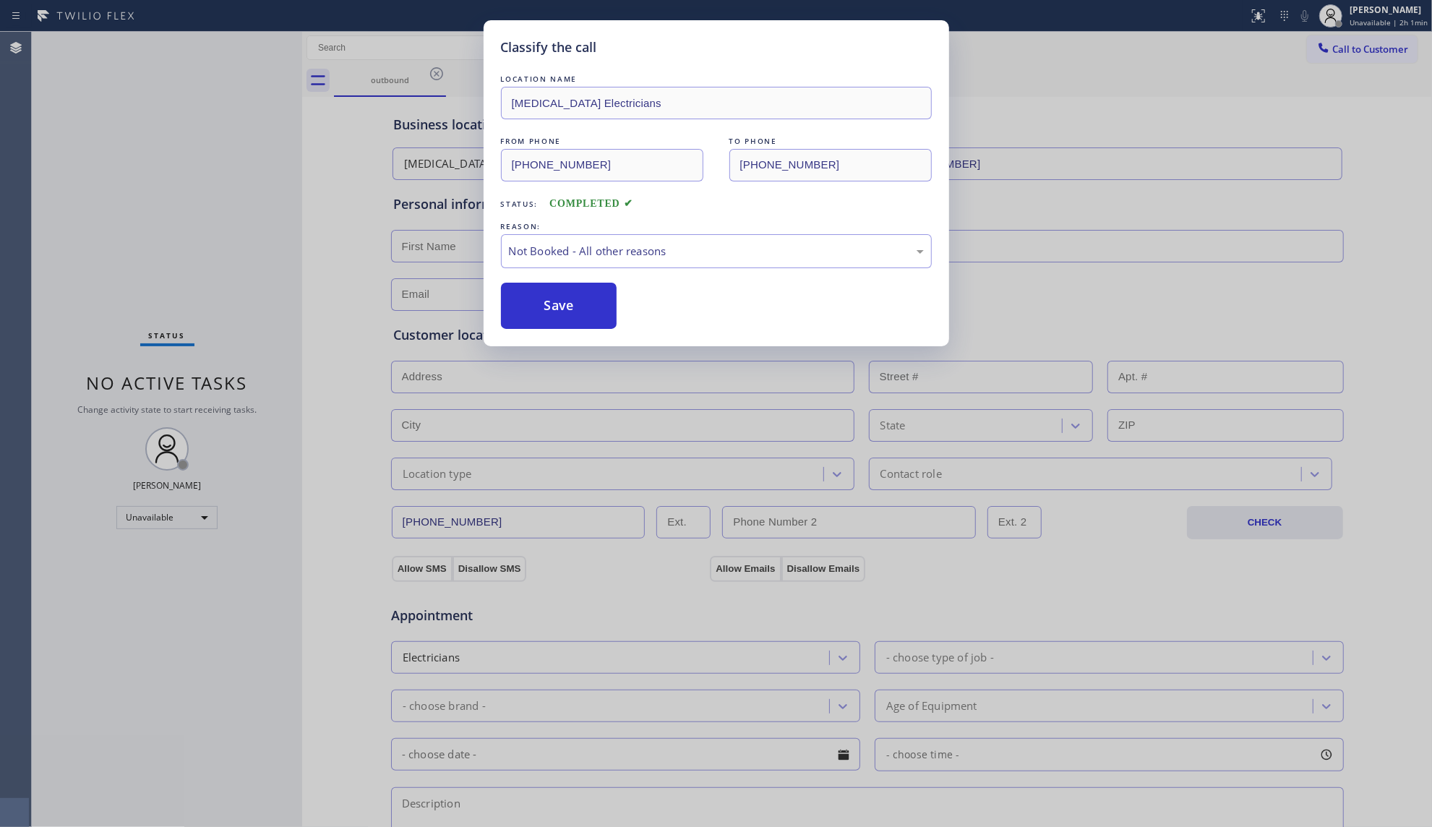
click at [796, 220] on div "REASON:" at bounding box center [716, 226] width 431 height 15
click at [791, 229] on div "REASON:" at bounding box center [716, 226] width 431 height 15
click at [782, 244] on div "Not Booked - All other reasons" at bounding box center [716, 251] width 415 height 17
click at [564, 304] on button "Save" at bounding box center [559, 306] width 116 height 46
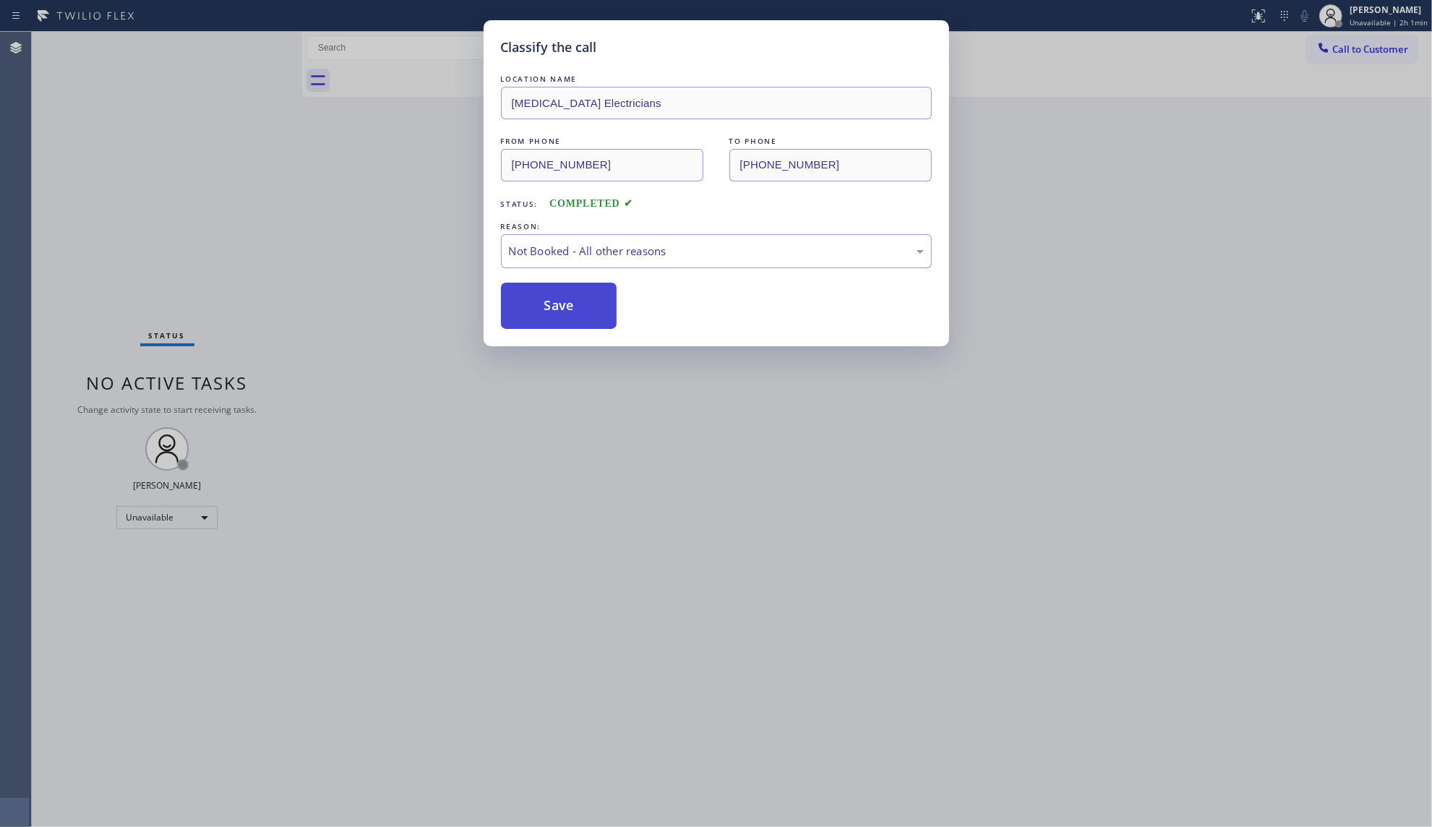
click at [564, 304] on button "Save" at bounding box center [559, 306] width 116 height 46
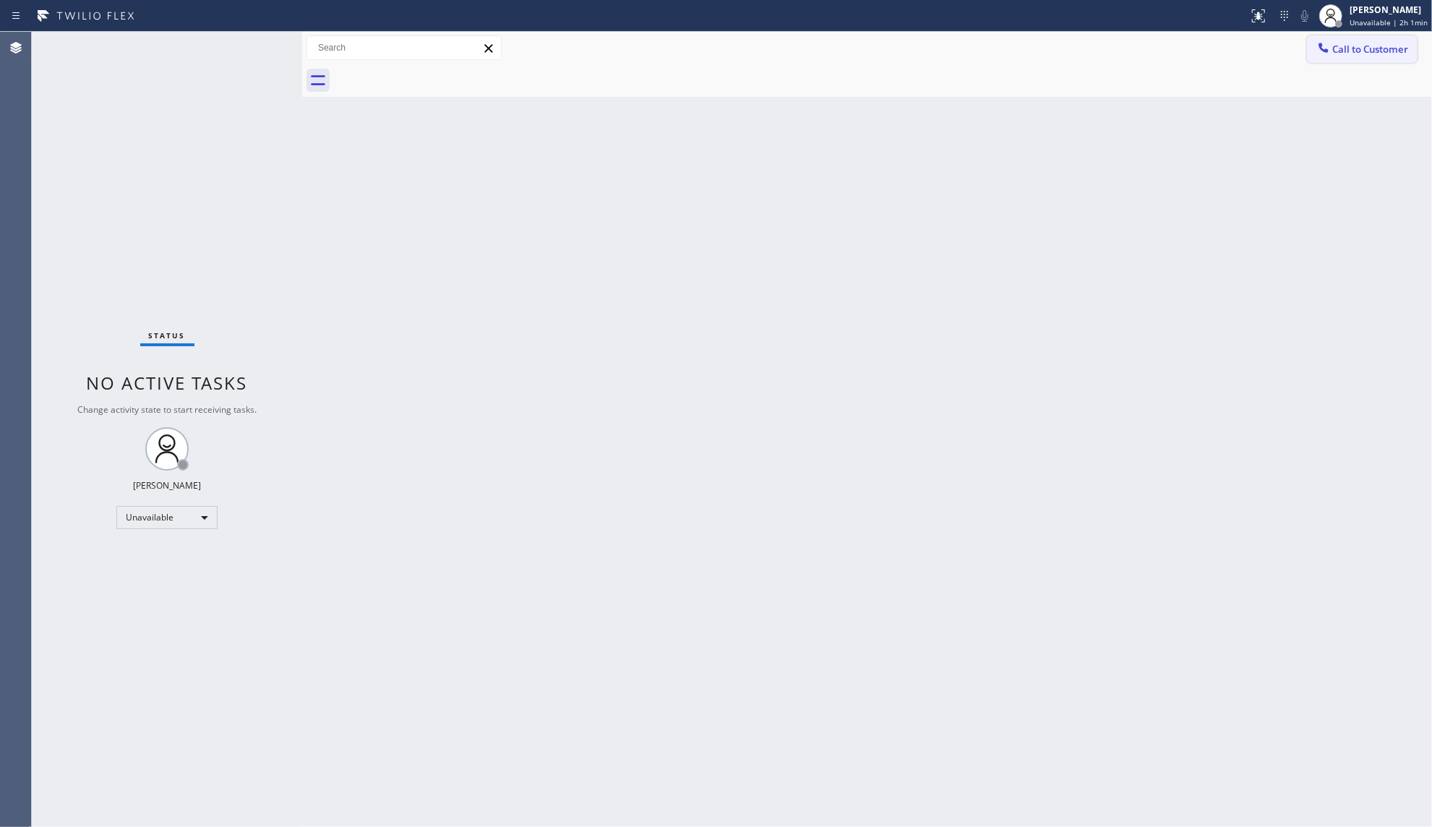
click at [1351, 52] on span "Call to Customer" at bounding box center [1370, 49] width 76 height 13
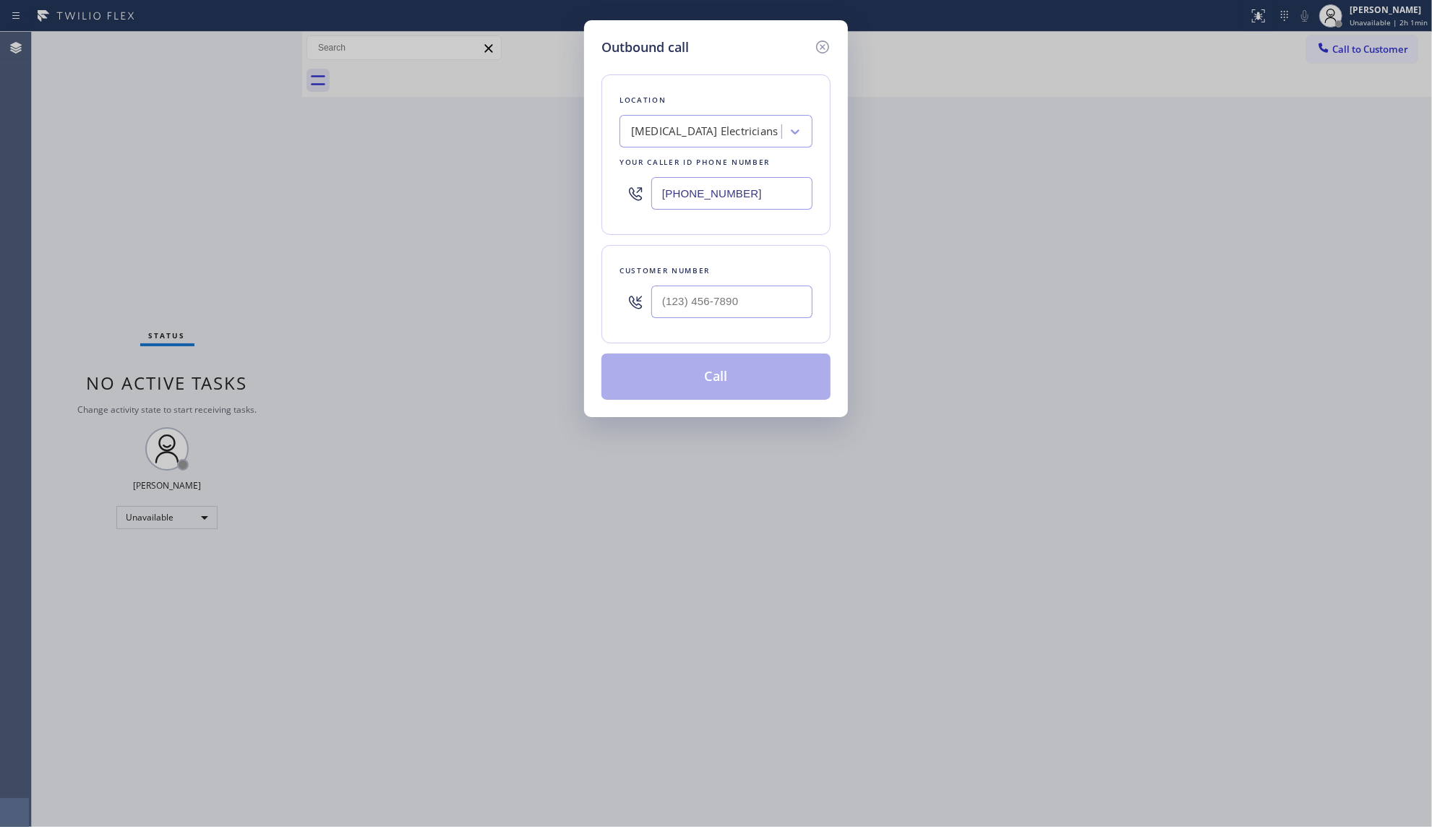
drag, startPoint x: 757, startPoint y: 203, endPoint x: 539, endPoint y: 201, distance: 218.3
click at [539, 201] on div "Outbound call Location [MEDICAL_DATA] Electricians Your caller id phone number …" at bounding box center [716, 413] width 1432 height 827
paste input "305) 916-6617"
type input "[PHONE_NUMBER]"
click at [807, 304] on input "(___) ___-____" at bounding box center [731, 301] width 161 height 33
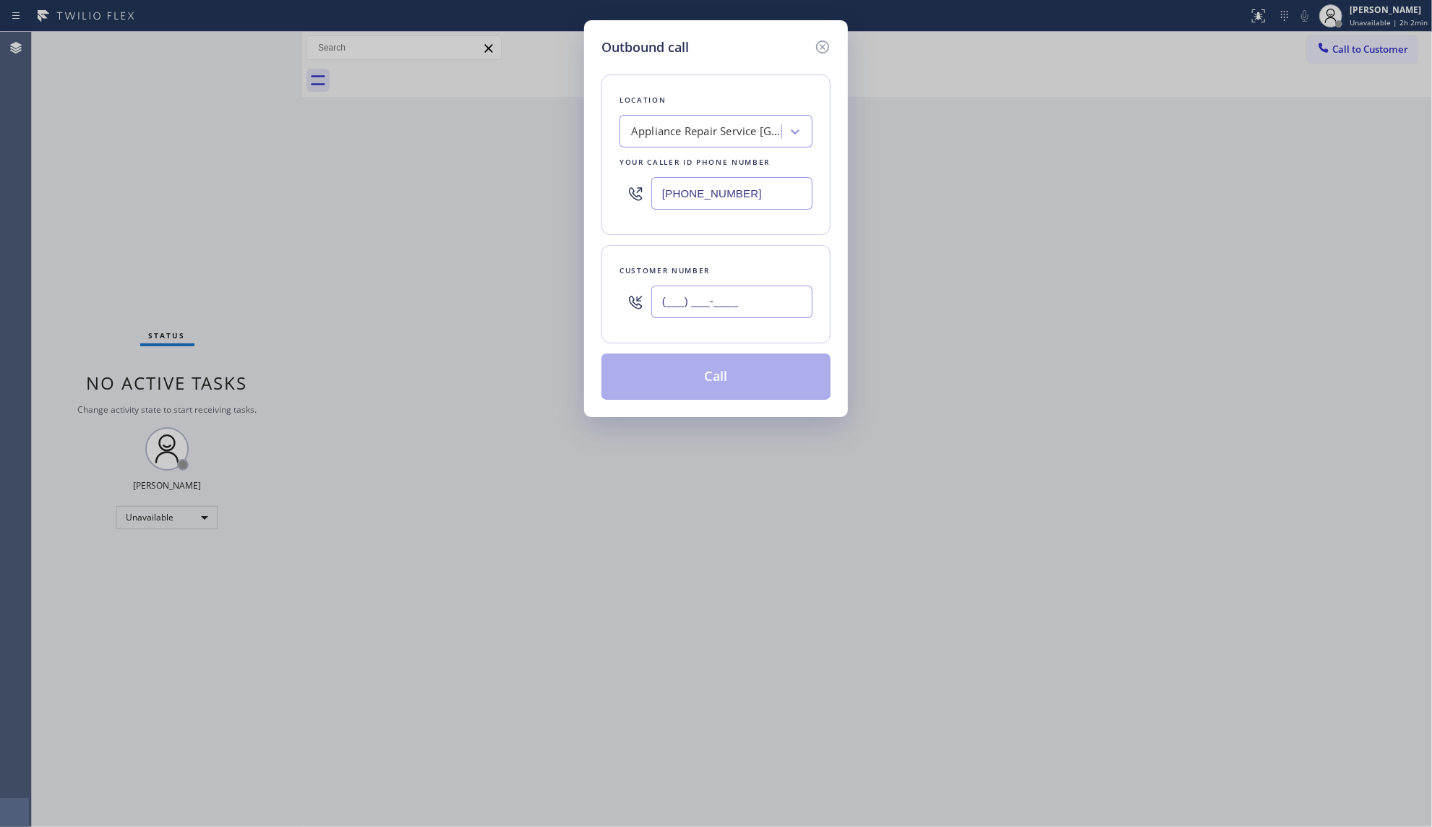
paste input "561) 919-6740"
type input "[PHONE_NUMBER]"
click at [718, 374] on button "Call" at bounding box center [715, 376] width 229 height 46
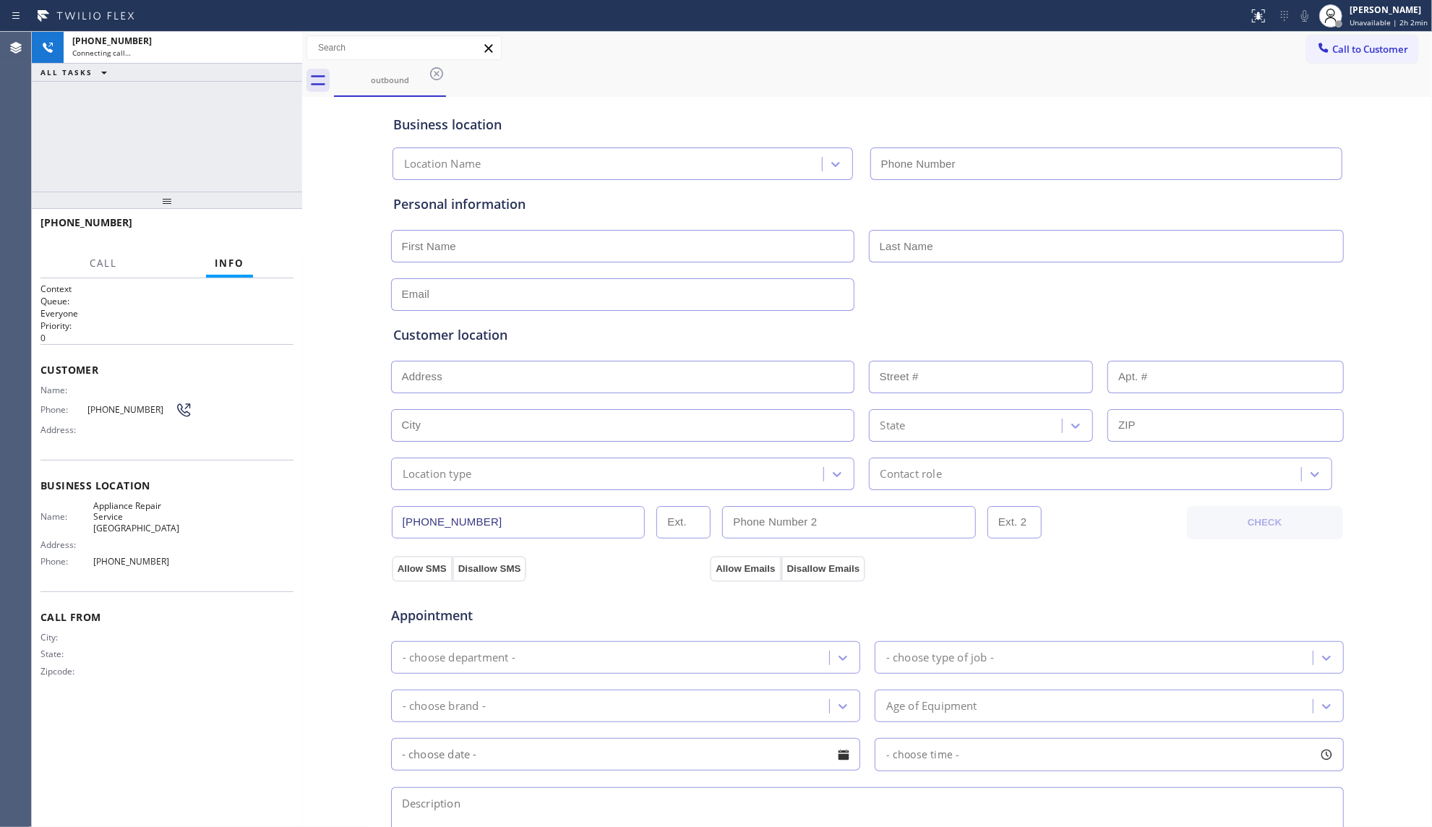
type input "[PHONE_NUMBER]"
drag, startPoint x: 674, startPoint y: 77, endPoint x: 619, endPoint y: 85, distance: 55.6
click at [671, 77] on div "outbound" at bounding box center [883, 80] width 1098 height 33
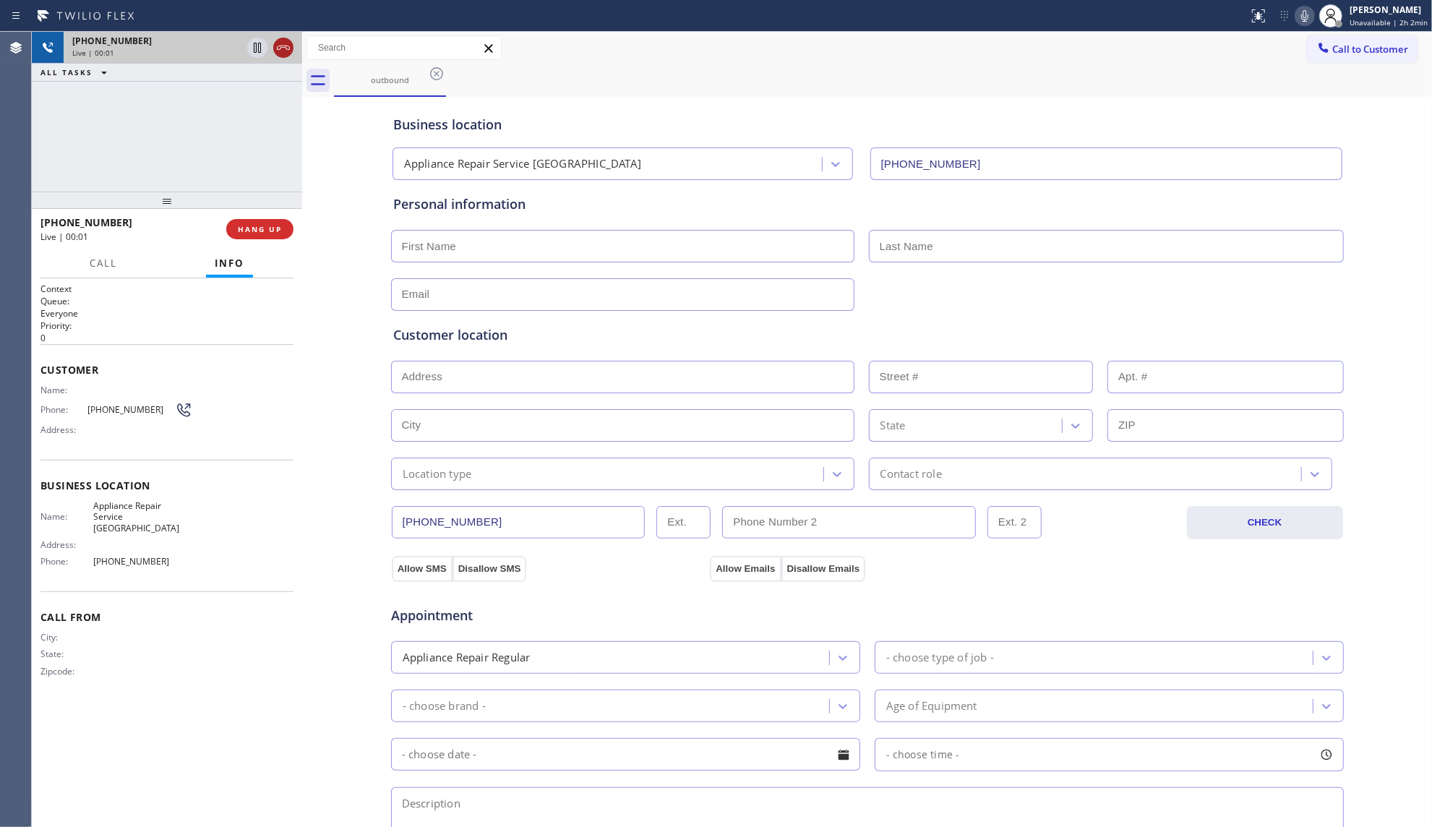
click at [280, 49] on icon at bounding box center [283, 48] width 13 height 4
click at [262, 234] on button "COMPLETE" at bounding box center [256, 229] width 73 height 20
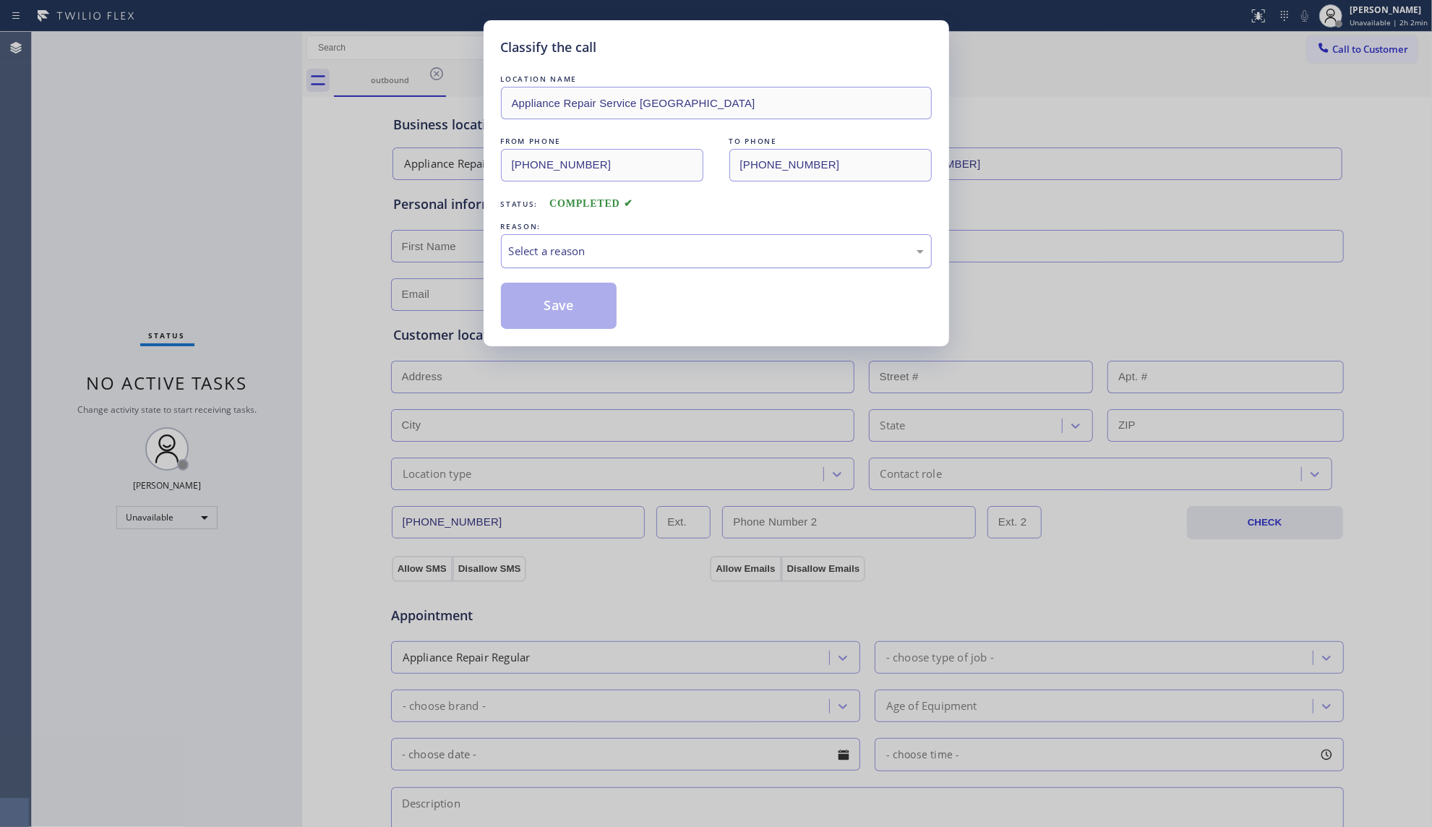
click at [536, 249] on div "Select a reason" at bounding box center [716, 251] width 415 height 17
click at [541, 309] on button "Save" at bounding box center [559, 306] width 116 height 46
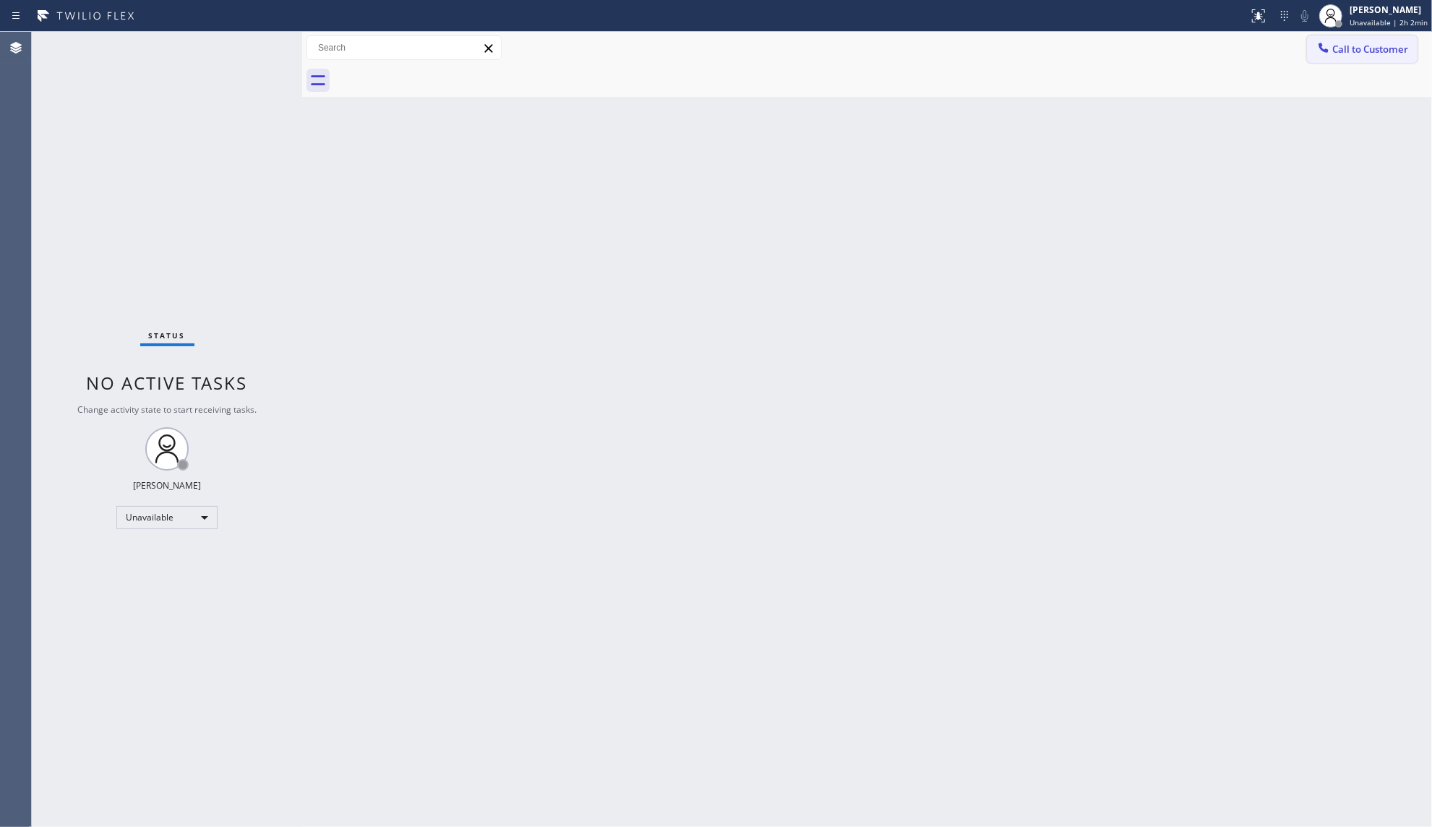
click at [1351, 53] on span "Call to Customer" at bounding box center [1370, 49] width 76 height 13
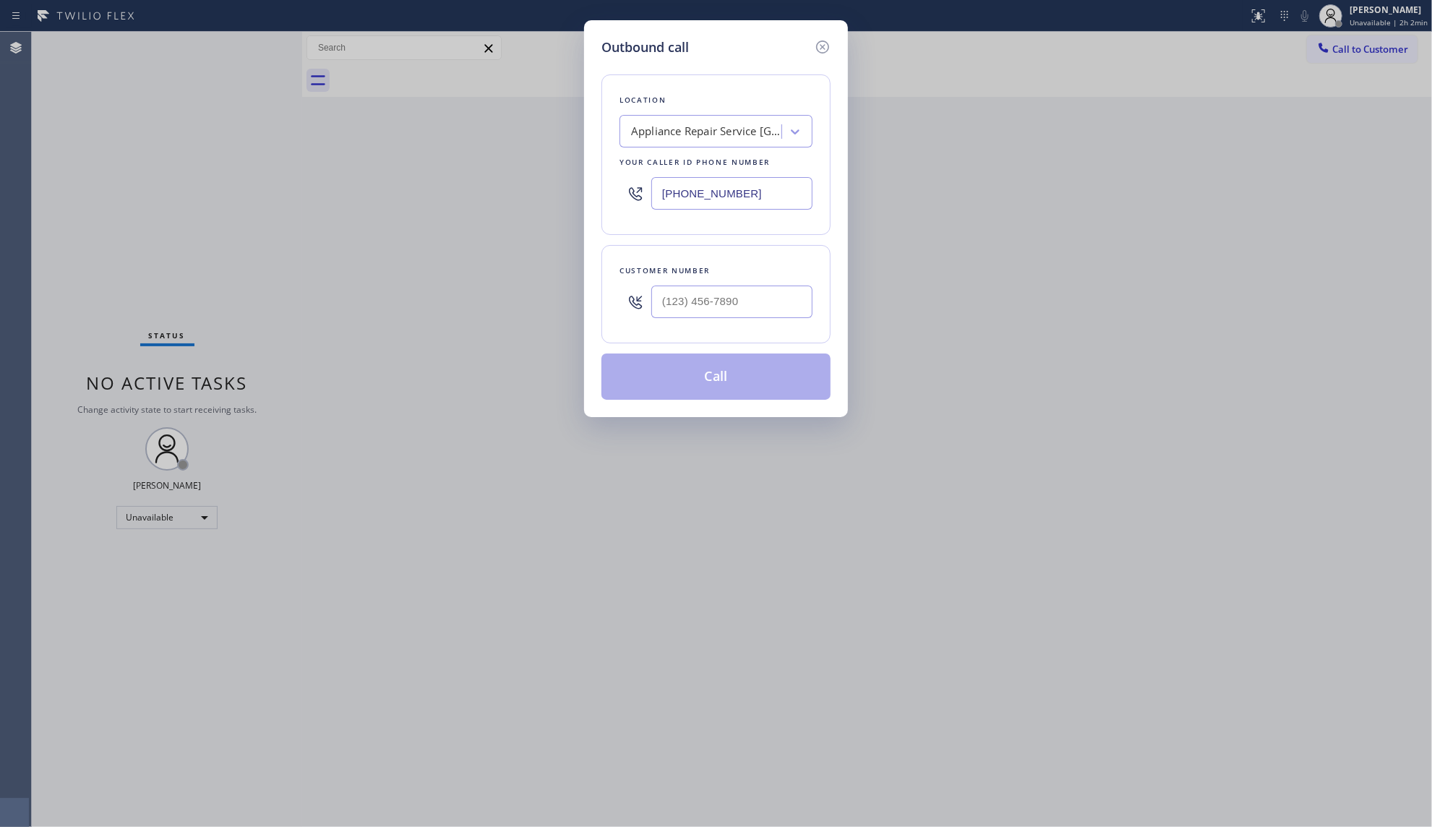
drag, startPoint x: 753, startPoint y: 194, endPoint x: 640, endPoint y: 194, distance: 113.5
click at [640, 194] on div "[PHONE_NUMBER]" at bounding box center [715, 193] width 193 height 47
paste input "732) 800-9109"
type input "[PHONE_NUMBER]"
paste input "609) 307-3570"
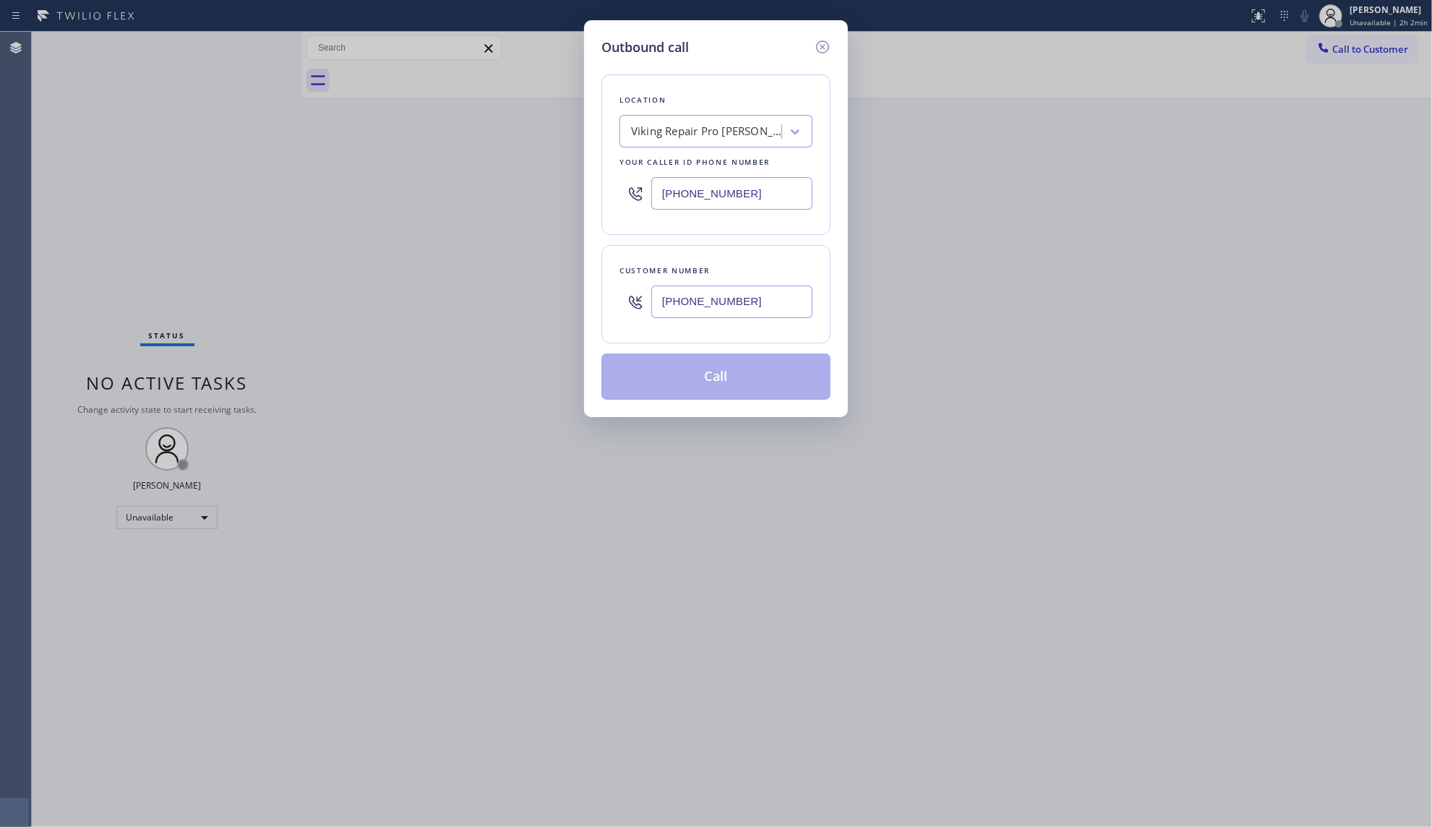
click at [730, 308] on input "[PHONE_NUMBER]" at bounding box center [731, 301] width 161 height 33
type input "[PHONE_NUMBER]"
drag, startPoint x: 746, startPoint y: 382, endPoint x: 1033, endPoint y: 358, distance: 288.6
click at [749, 382] on button "Call" at bounding box center [715, 376] width 229 height 46
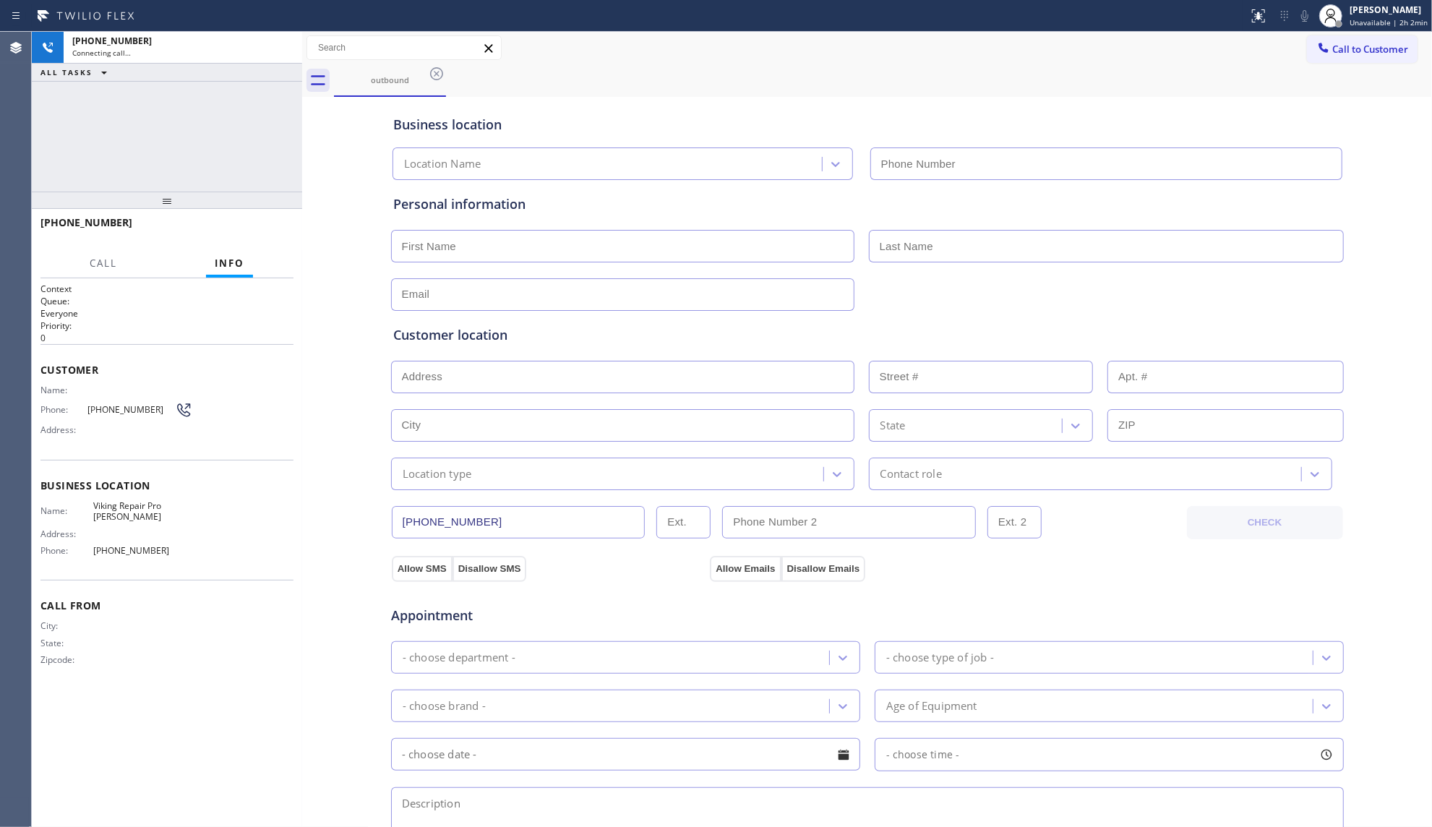
type input "[PHONE_NUMBER]"
click at [1029, 66] on div "outbound" at bounding box center [883, 80] width 1098 height 33
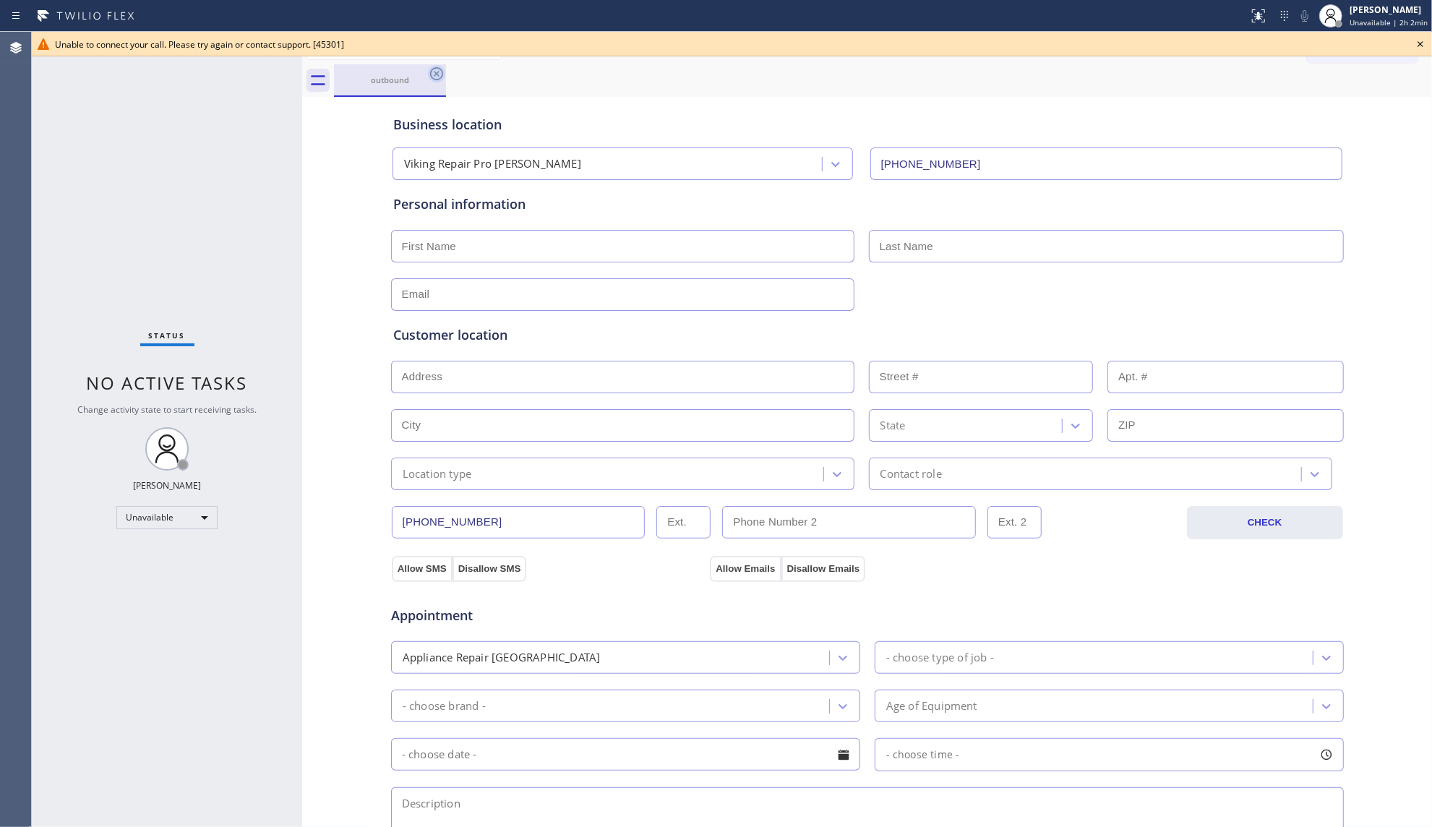
click at [439, 69] on icon at bounding box center [436, 73] width 17 height 17
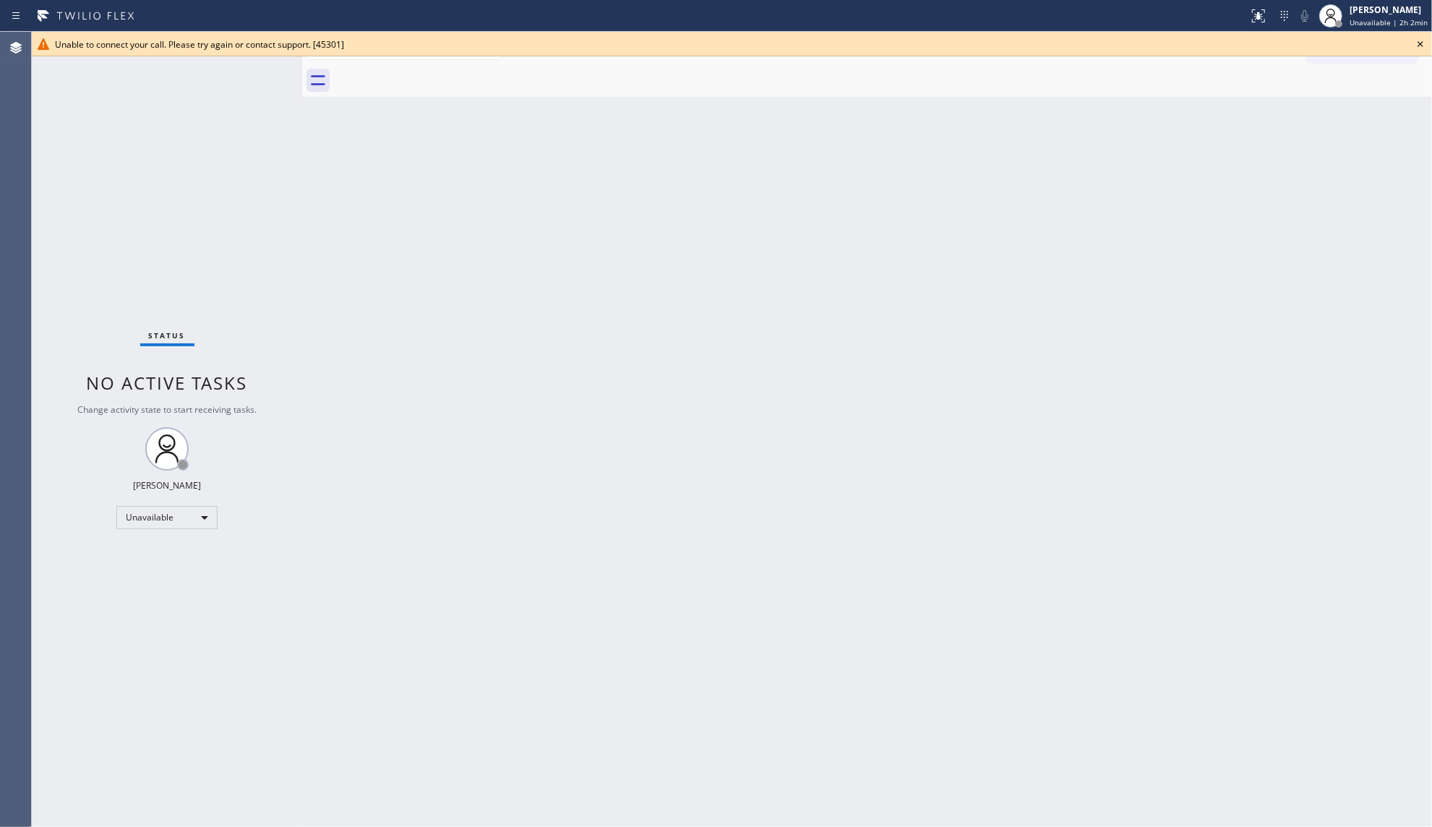
click at [1420, 44] on icon at bounding box center [1419, 43] width 17 height 17
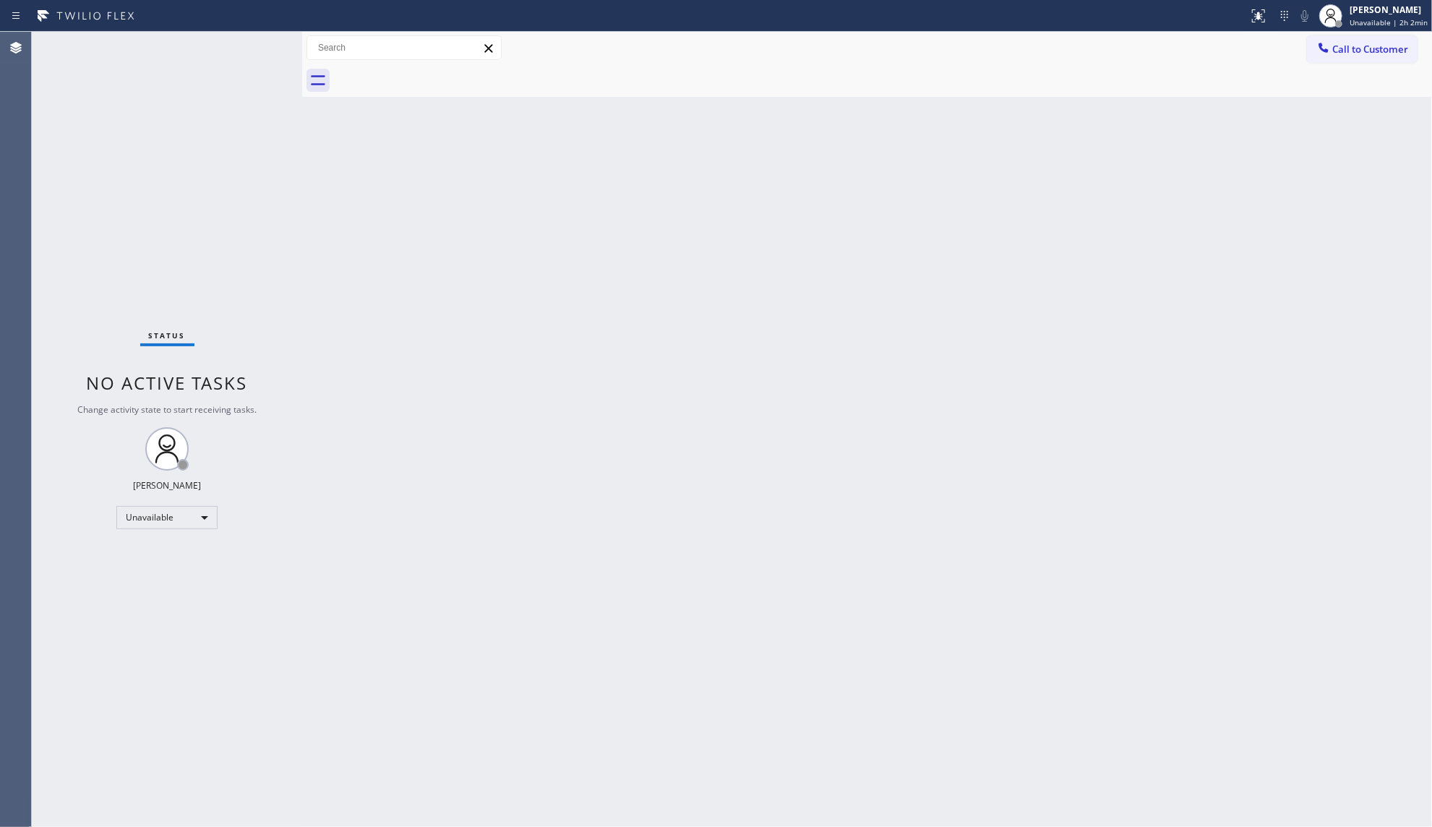
drag, startPoint x: 996, startPoint y: 192, endPoint x: 1093, endPoint y: 166, distance: 100.3
click at [1007, 192] on div "Back to Dashboard Change Sender ID Customers Technicians Select a contact Outbo…" at bounding box center [867, 429] width 1130 height 795
click at [1334, 49] on span "Call to Customer" at bounding box center [1370, 49] width 76 height 13
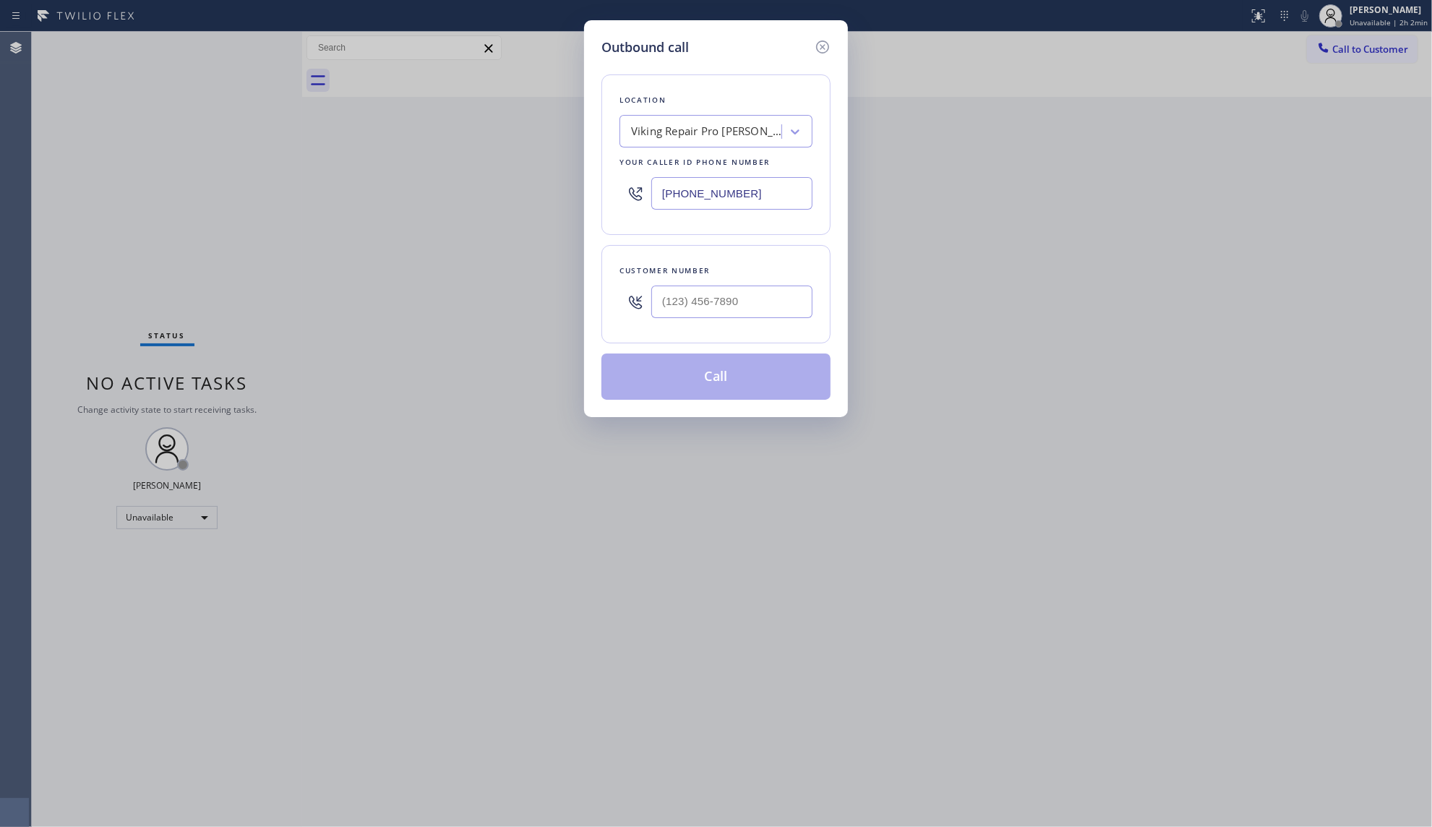
drag, startPoint x: 812, startPoint y: 194, endPoint x: 669, endPoint y: 188, distance: 143.2
click at [599, 197] on div "Outbound call Location Viking Repair Pro [PERSON_NAME] Your caller id phone num…" at bounding box center [716, 218] width 264 height 397
drag, startPoint x: 726, startPoint y: 188, endPoint x: 749, endPoint y: 191, distance: 22.6
click at [728, 189] on input "[PHONE_NUMBER]" at bounding box center [731, 193] width 161 height 33
click at [749, 191] on input "[PHONE_NUMBER]" at bounding box center [731, 193] width 161 height 33
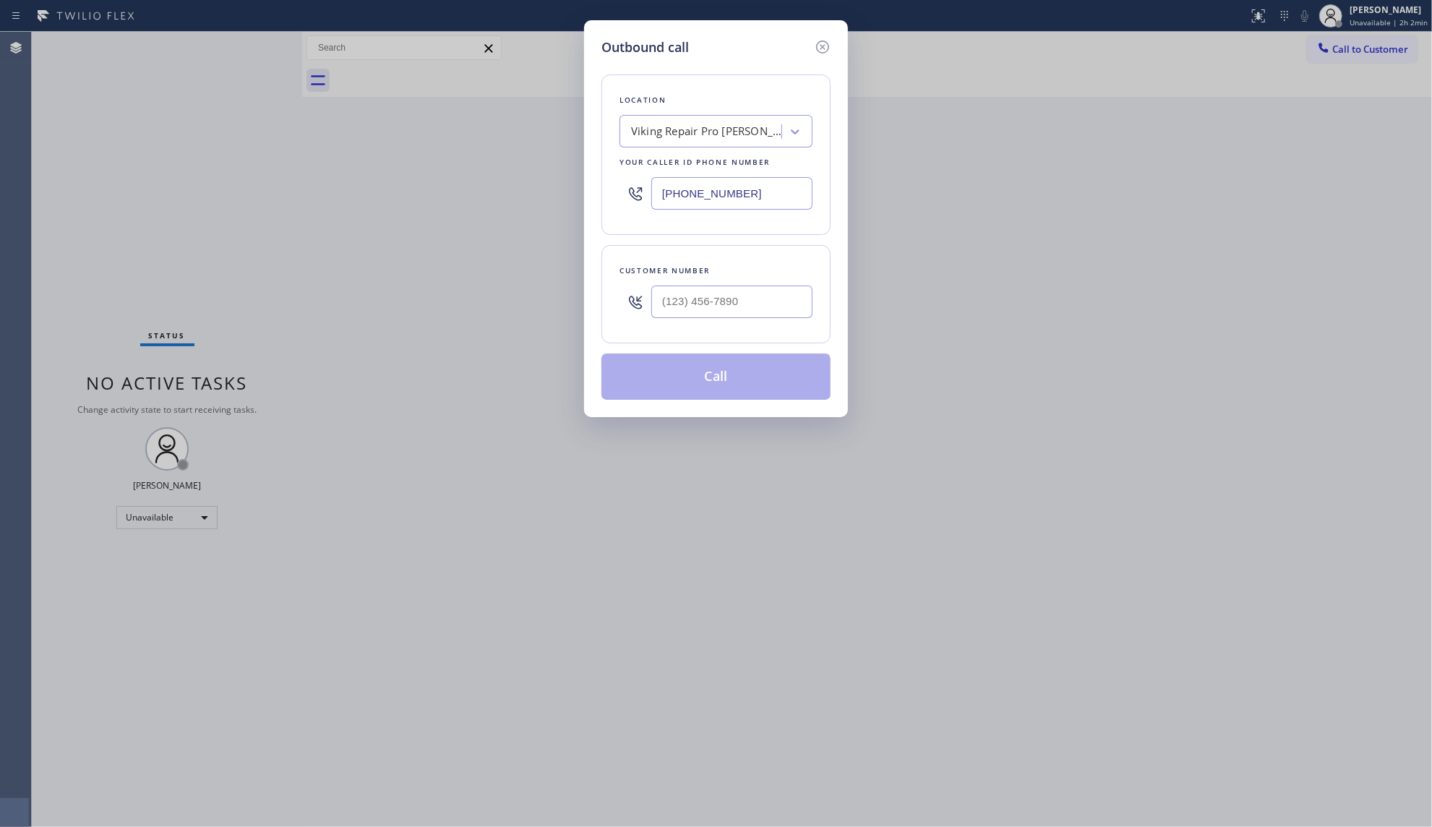
click at [749, 191] on input "[PHONE_NUMBER]" at bounding box center [731, 193] width 161 height 33
drag, startPoint x: 749, startPoint y: 191, endPoint x: 677, endPoint y: 191, distance: 71.5
click at [677, 191] on input "[PHONE_NUMBER]" at bounding box center [731, 193] width 161 height 33
paste input "561) 423-1720"
type input "[PHONE_NUMBER]"
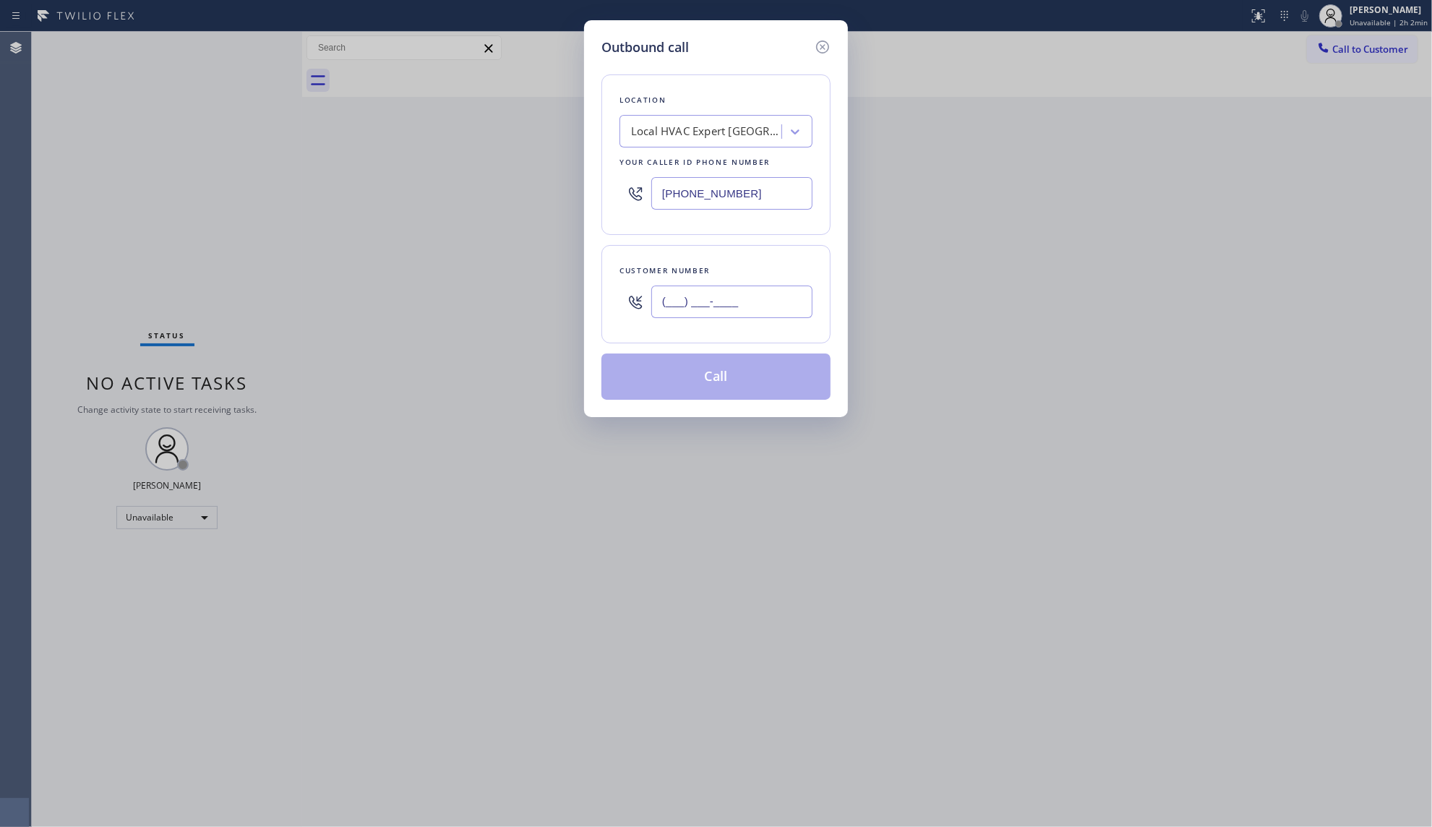
drag, startPoint x: 779, startPoint y: 296, endPoint x: 796, endPoint y: 293, distance: 17.6
click at [778, 298] on input "(___) ___-____" at bounding box center [731, 301] width 161 height 33
paste input "561) 942-2990"
type input "[PHONE_NUMBER]"
click at [734, 377] on button "Call" at bounding box center [715, 376] width 229 height 46
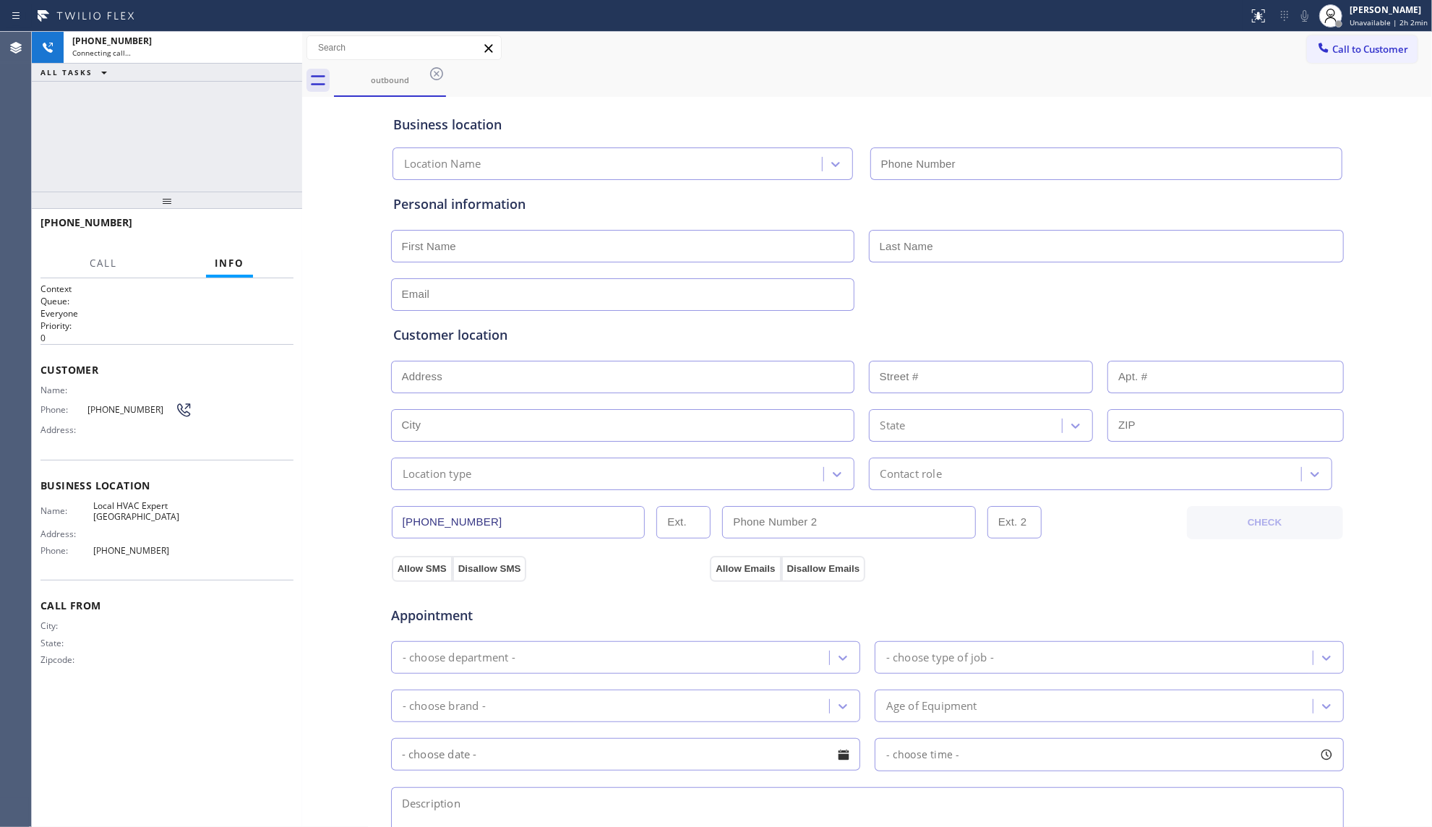
type input "[PHONE_NUMBER]"
click at [656, 21] on div at bounding box center [624, 15] width 1237 height 23
click at [637, 46] on div "Call to Customer Outbound call Location Local HVAC Expert [GEOGRAPHIC_DATA] You…" at bounding box center [867, 47] width 1130 height 25
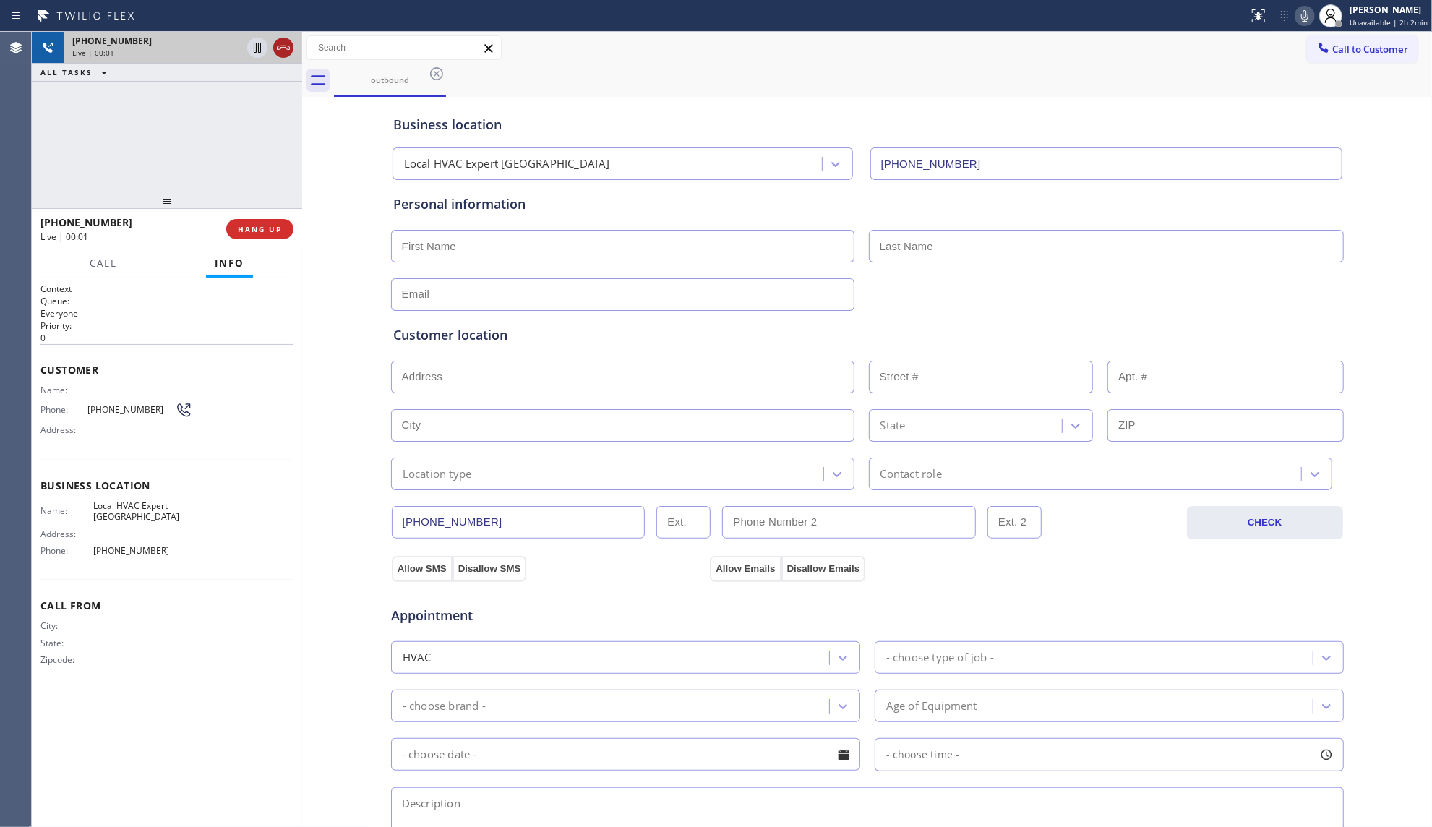
click at [289, 47] on icon at bounding box center [283, 48] width 13 height 4
click at [267, 235] on button "HANG UP" at bounding box center [259, 229] width 67 height 20
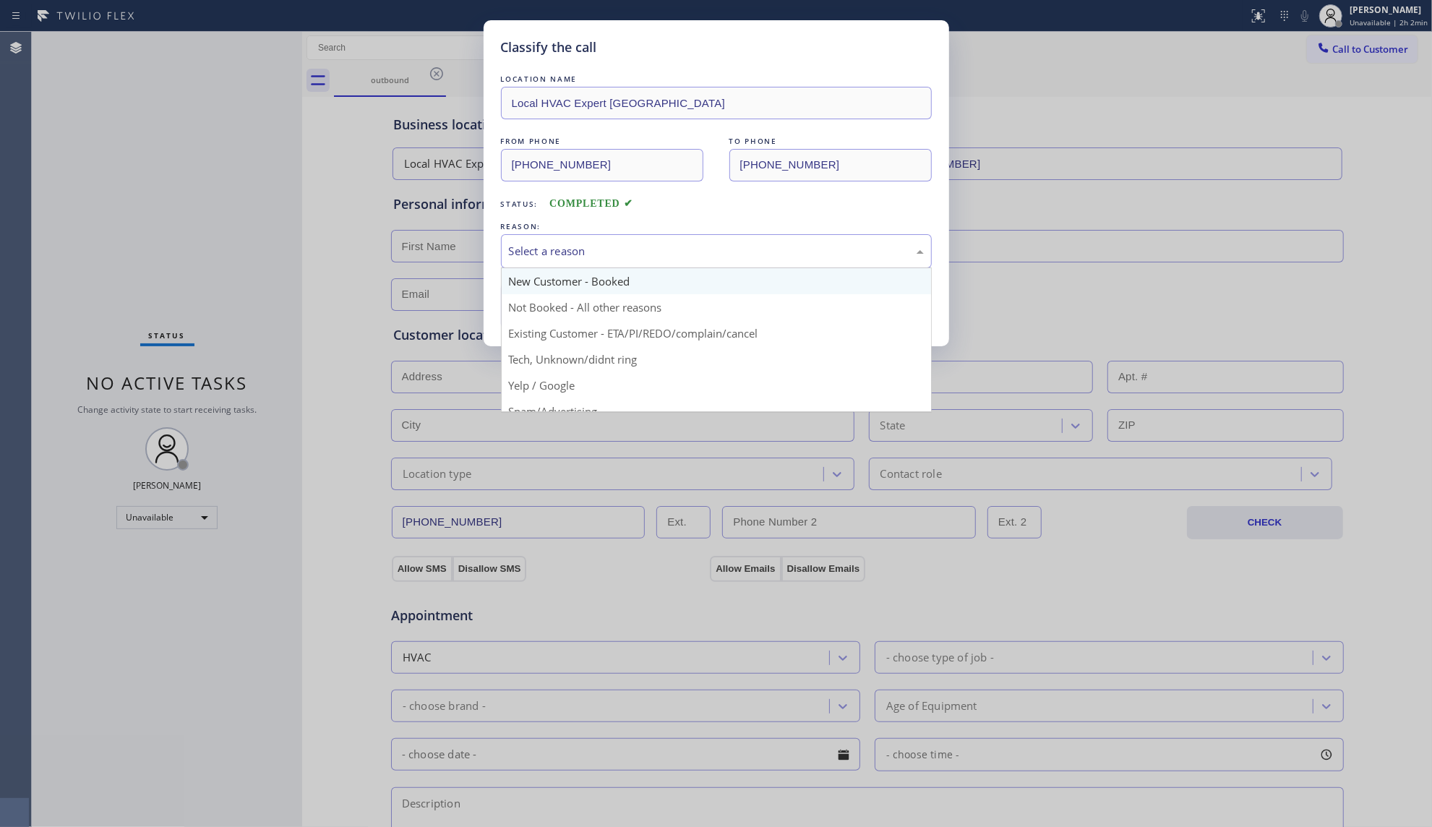
drag, startPoint x: 520, startPoint y: 246, endPoint x: 522, endPoint y: 280, distance: 34.0
click at [520, 246] on div "Select a reason" at bounding box center [716, 251] width 415 height 17
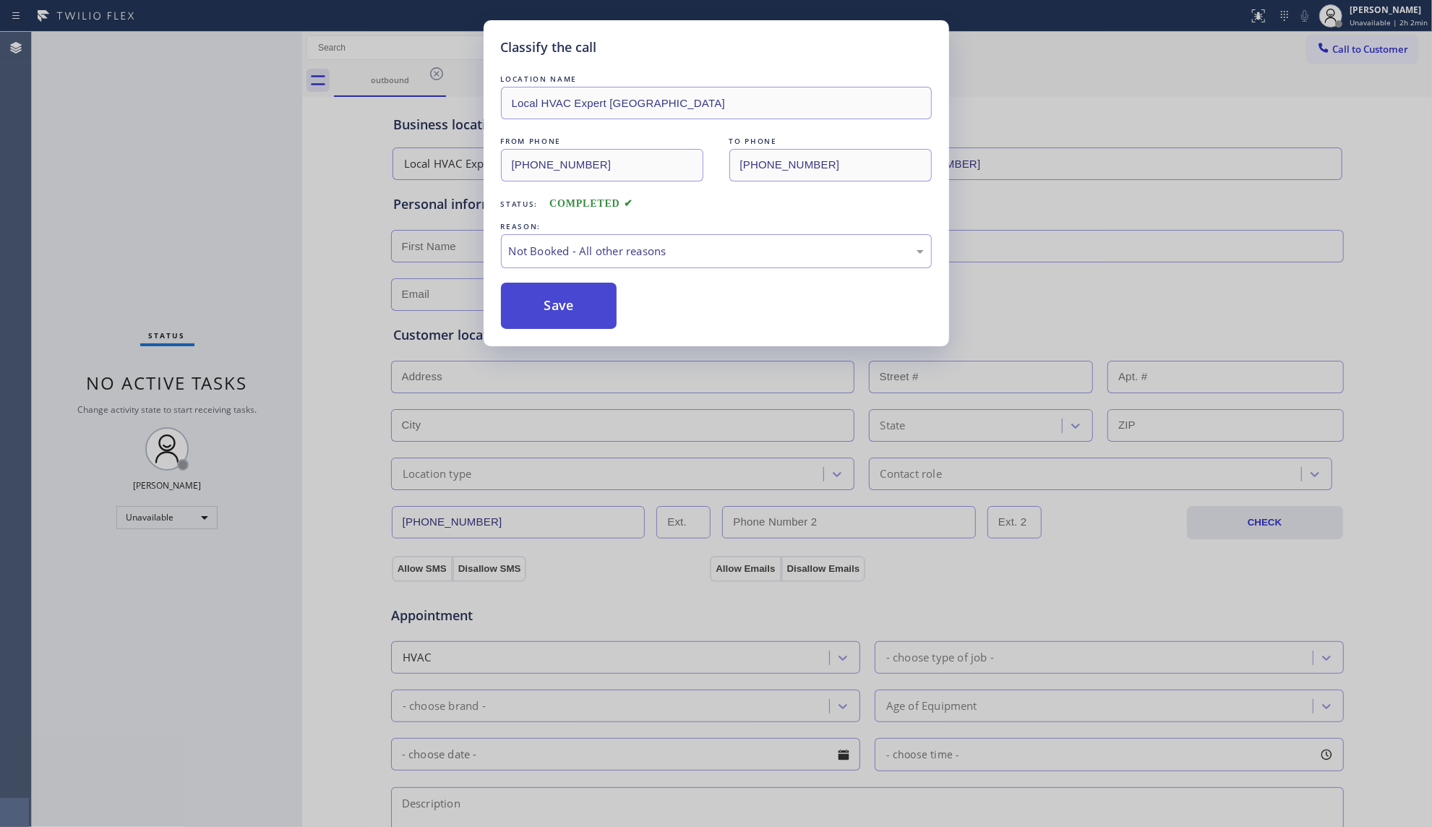
click at [536, 317] on button "Save" at bounding box center [559, 306] width 116 height 46
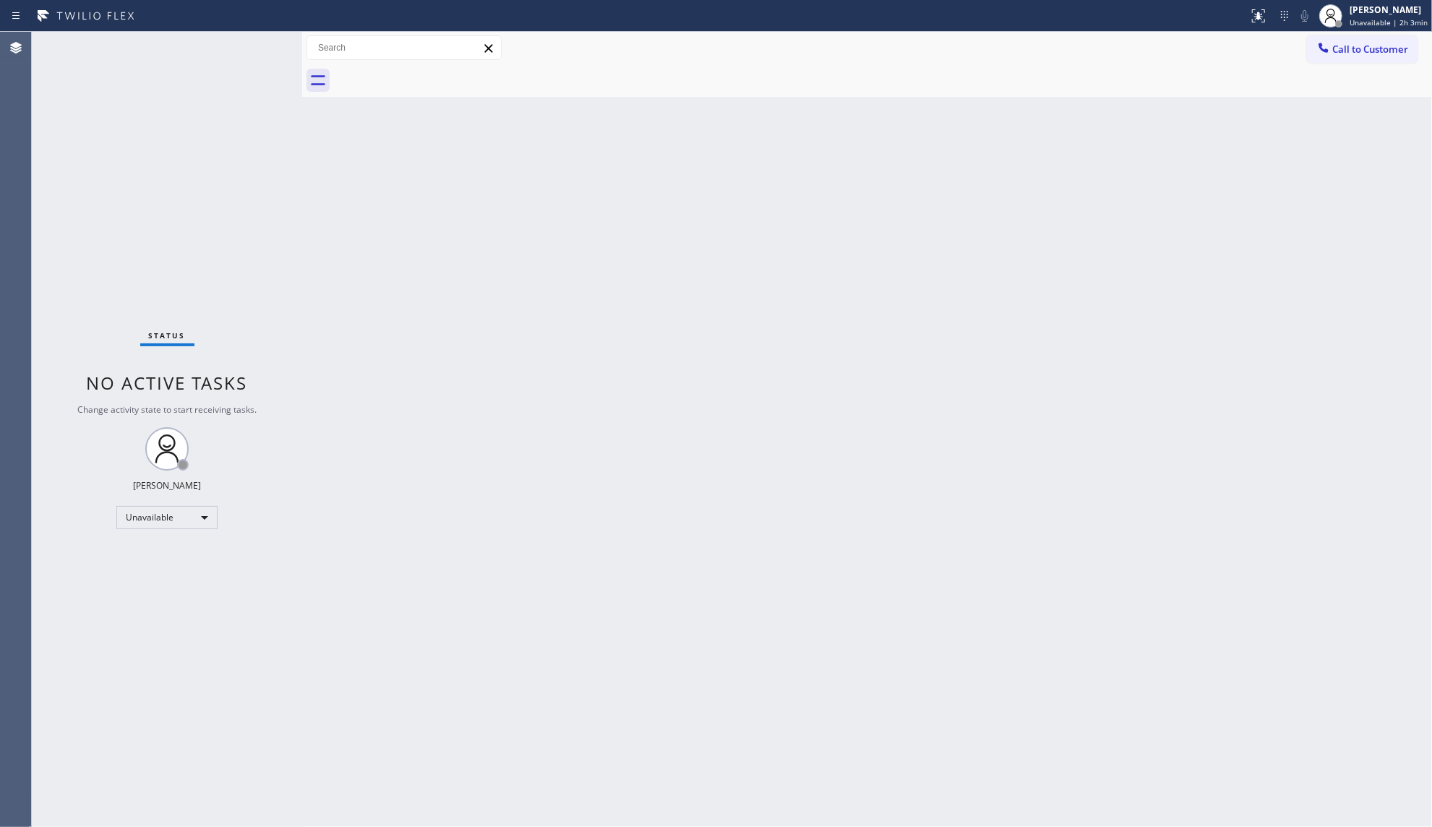
drag, startPoint x: 1334, startPoint y: 50, endPoint x: 1106, endPoint y: 95, distance: 232.9
click at [1291, 55] on div "Call to Customer Outbound call Location Local HVAC Expert [GEOGRAPHIC_DATA] You…" at bounding box center [867, 47] width 1130 height 25
drag, startPoint x: 1317, startPoint y: 36, endPoint x: 1108, endPoint y: 93, distance: 216.5
click at [1317, 38] on button "Call to Customer" at bounding box center [1362, 48] width 111 height 27
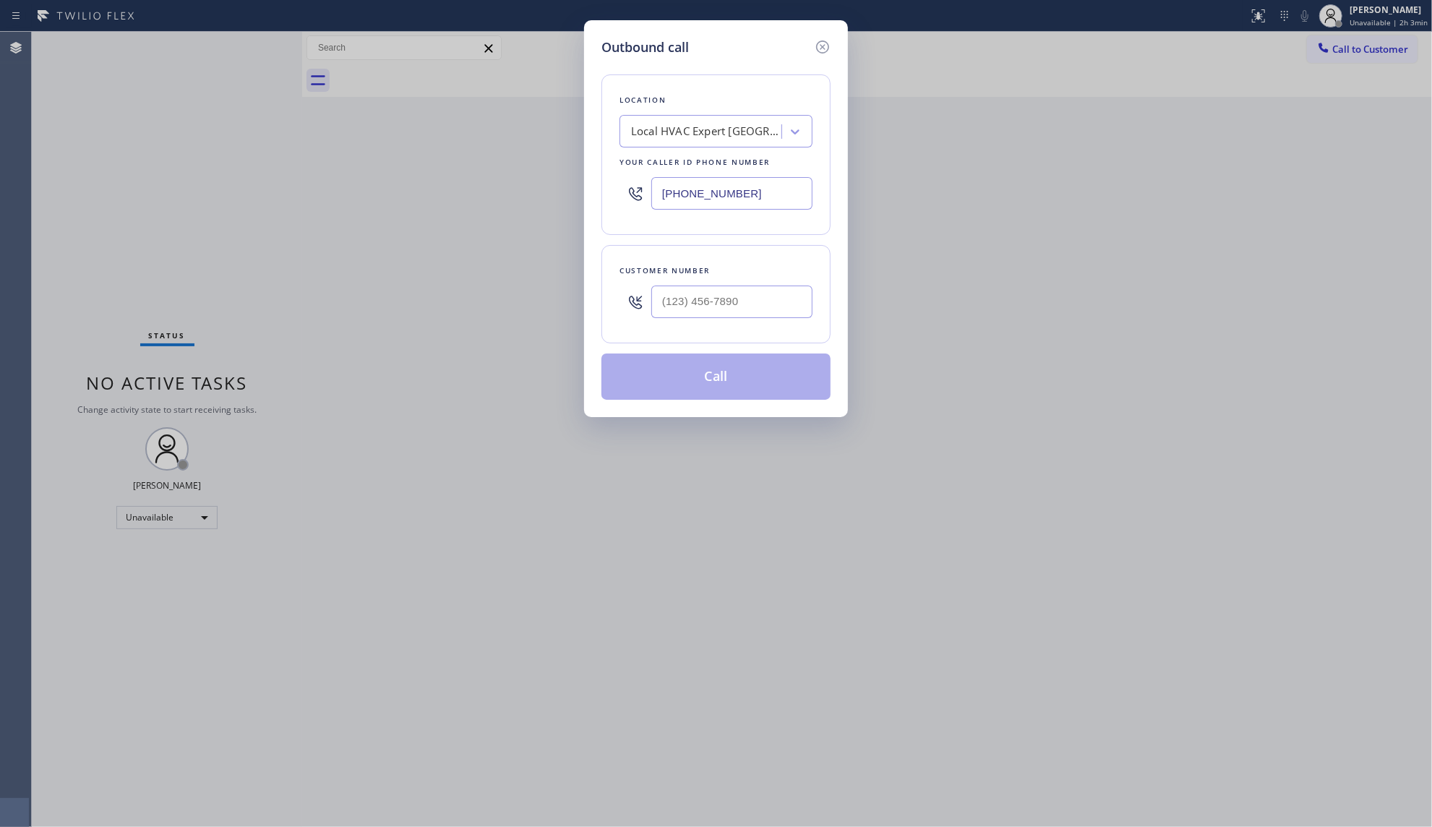
drag, startPoint x: 765, startPoint y: 189, endPoint x: 756, endPoint y: 232, distance: 44.2
click at [529, 189] on div "Outbound call Location Local HVAC Expert [GEOGRAPHIC_DATA] Your caller id phone…" at bounding box center [716, 413] width 1432 height 827
paste input "949) 304-2822"
type input "[PHONE_NUMBER]"
click at [796, 301] on input "(___) ___-____" at bounding box center [731, 301] width 161 height 33
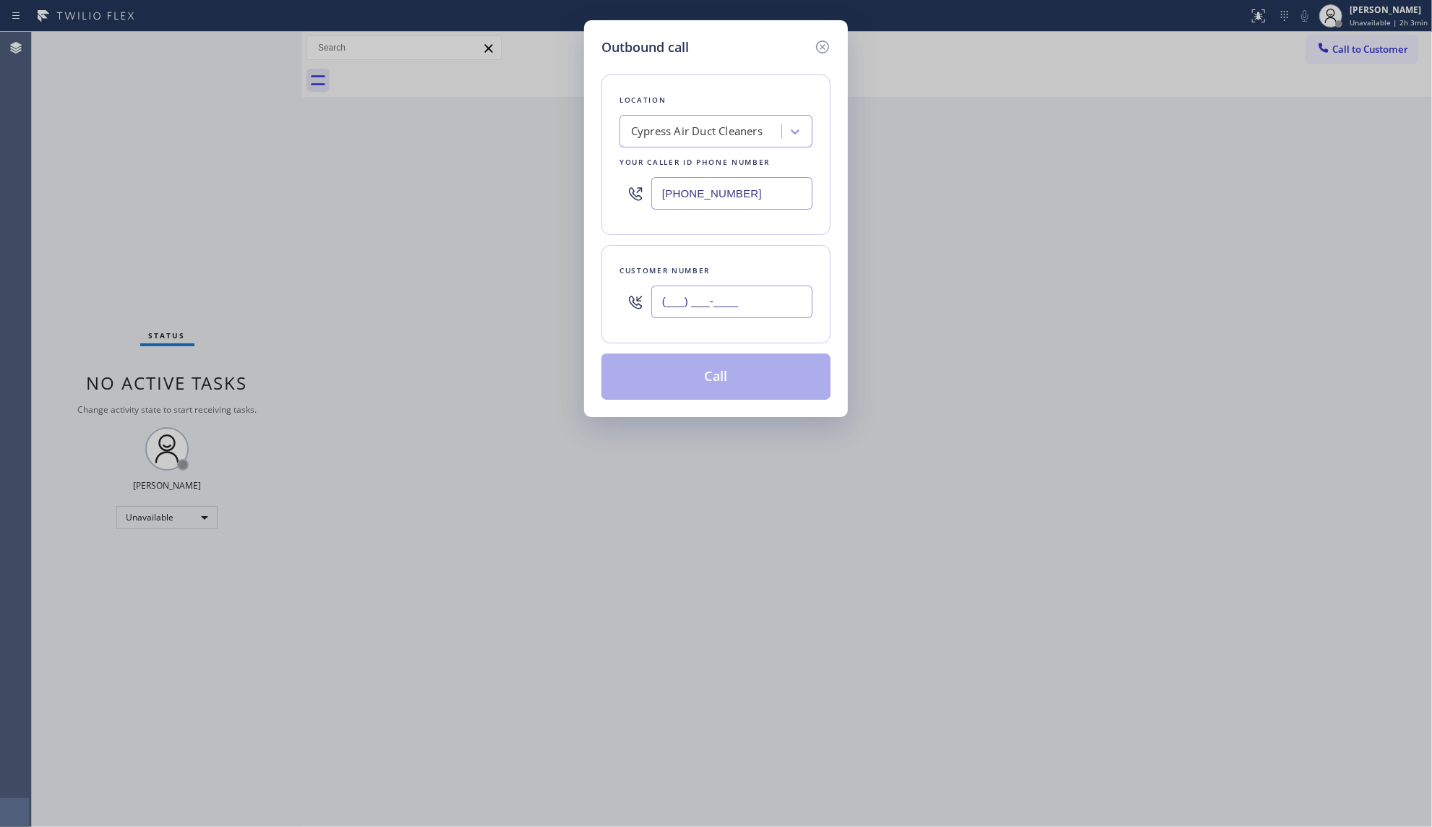
paste input "310) 759-7391"
type input "[PHONE_NUMBER]"
click at [759, 374] on button "Call" at bounding box center [715, 376] width 229 height 46
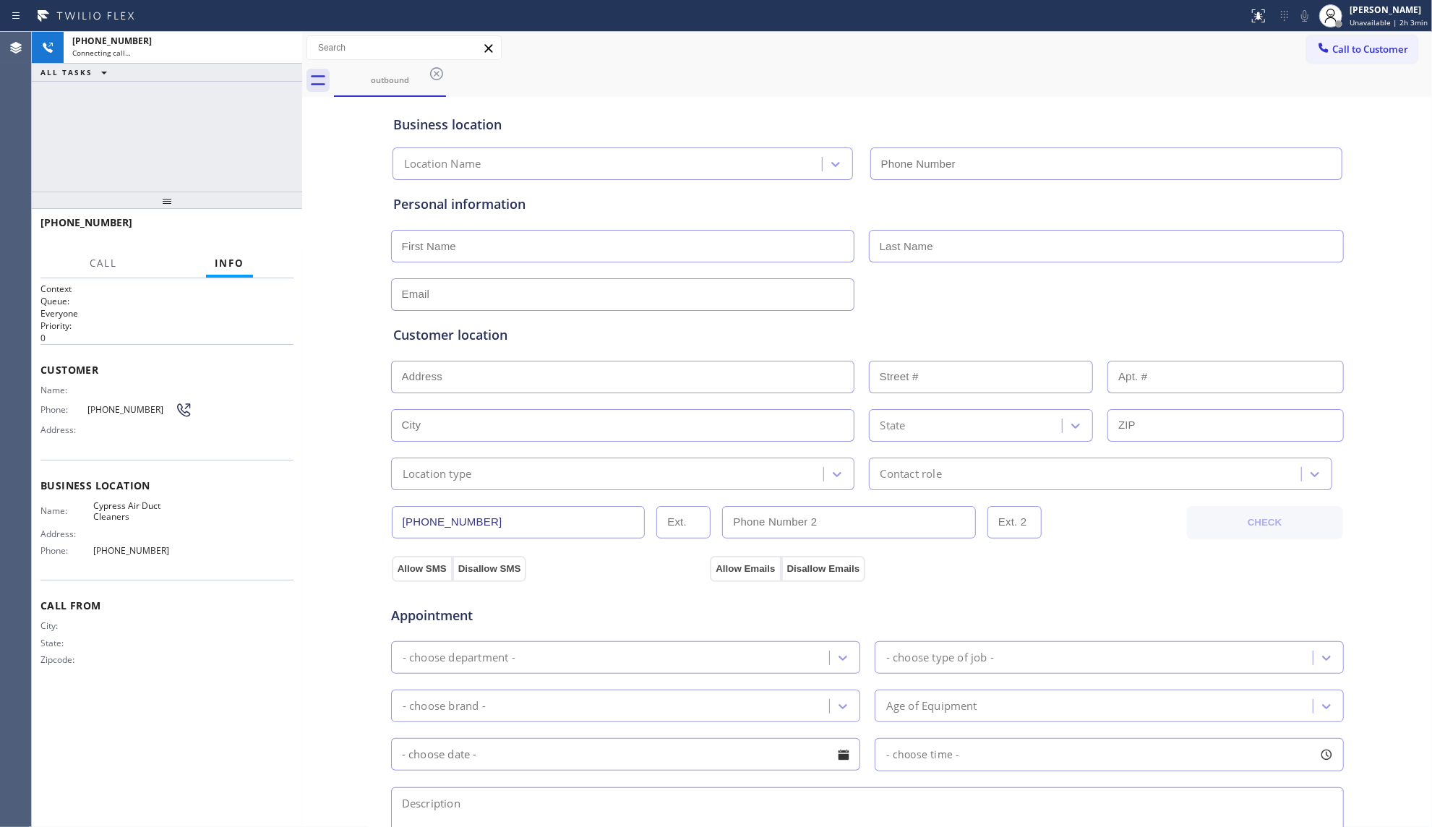
type input "[PHONE_NUMBER]"
click at [272, 224] on span "HANG UP" at bounding box center [260, 229] width 44 height 10
click at [267, 223] on button "HANG UP" at bounding box center [259, 229] width 67 height 20
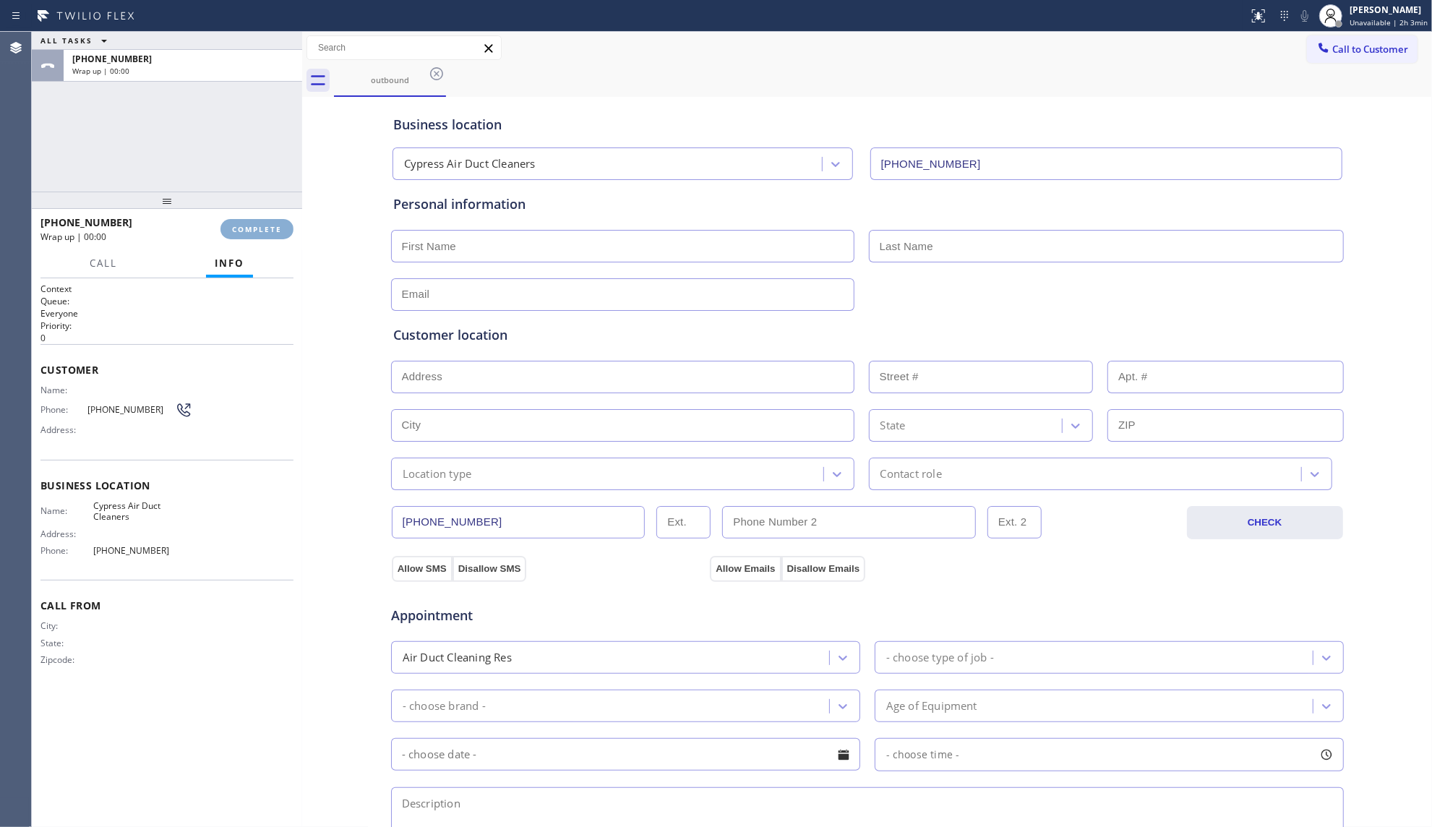
click at [267, 220] on button "COMPLETE" at bounding box center [256, 229] width 73 height 20
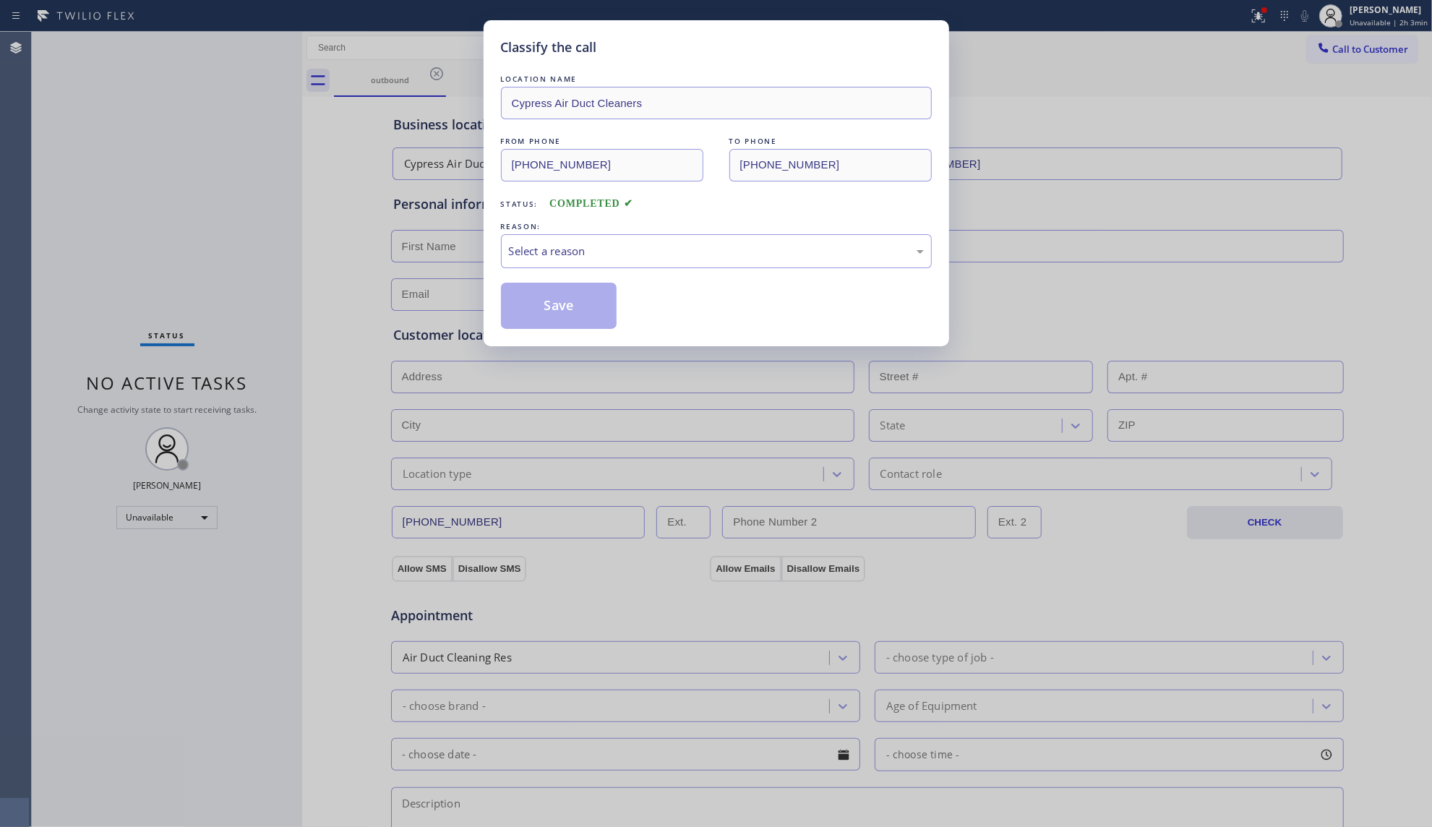
click at [546, 140] on div "FROM PHONE" at bounding box center [602, 141] width 202 height 15
click at [587, 249] on div "Select a reason" at bounding box center [716, 251] width 415 height 17
click at [541, 302] on button "Save" at bounding box center [559, 306] width 116 height 46
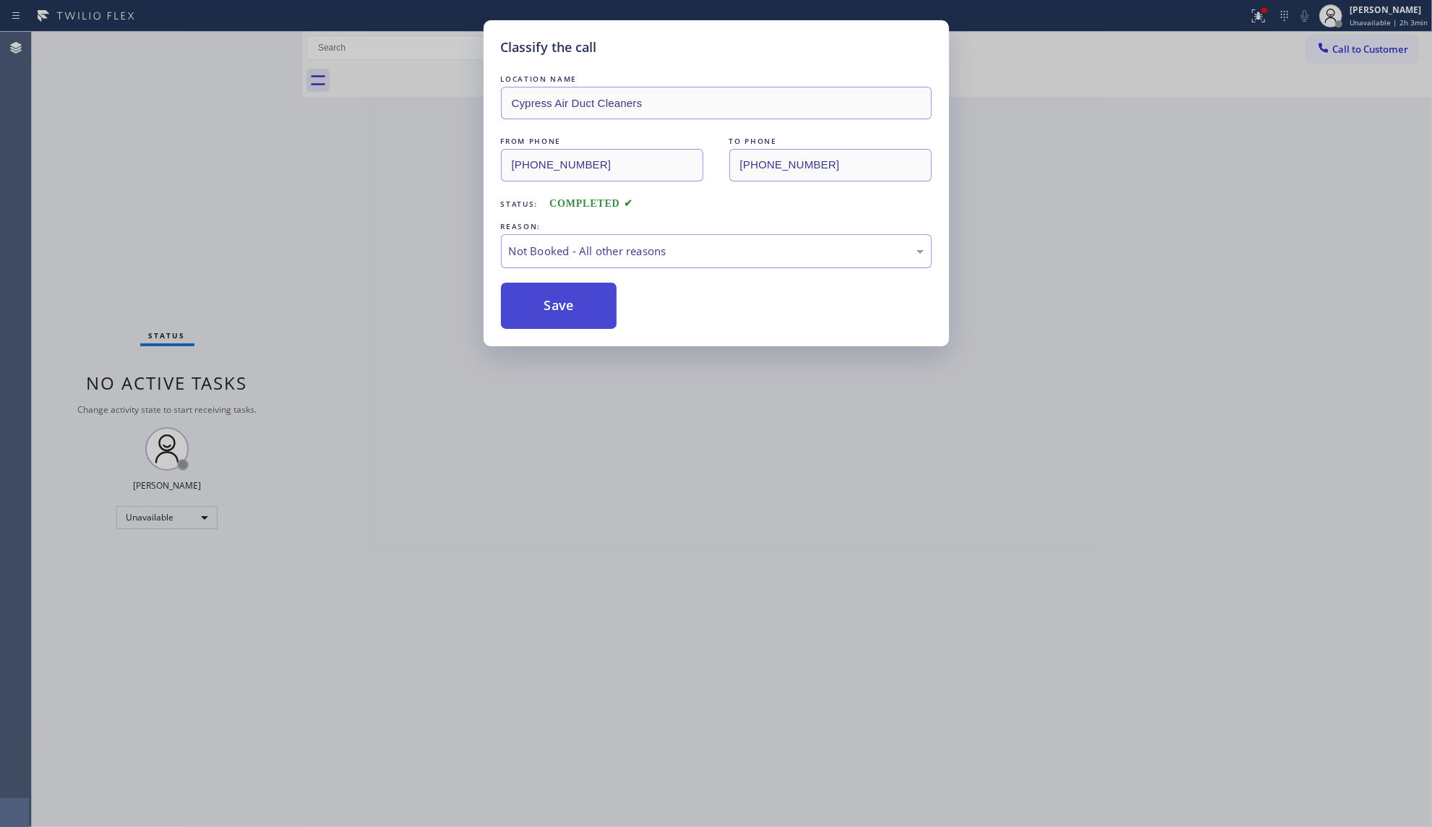
drag, startPoint x: 548, startPoint y: 299, endPoint x: 556, endPoint y: 298, distance: 8.1
click at [550, 299] on button "Save" at bounding box center [559, 306] width 116 height 46
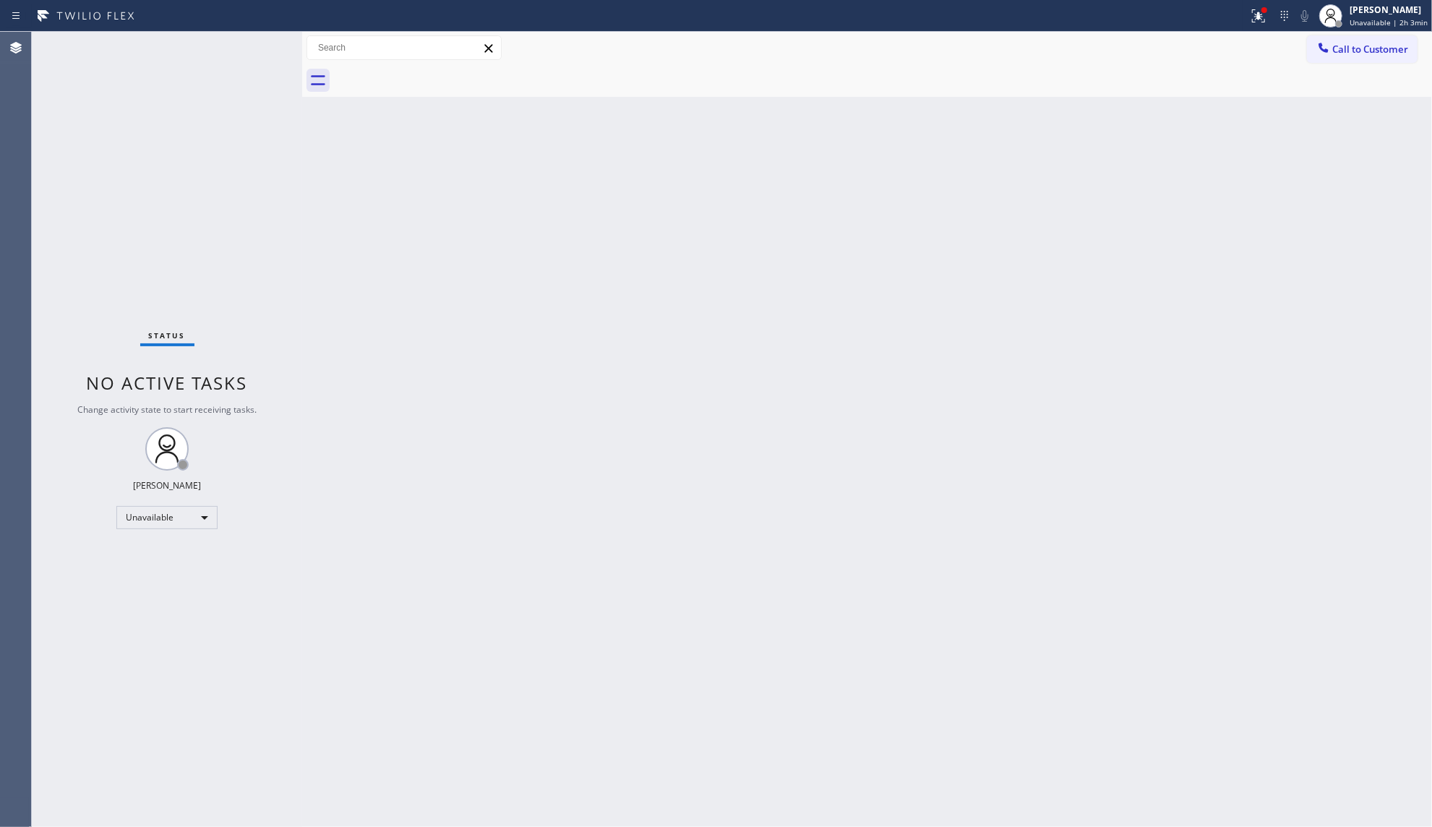
click at [1119, 246] on div "Back to Dashboard Change Sender ID Customers Technicians Select a contact Outbo…" at bounding box center [867, 429] width 1130 height 795
click at [1272, 7] on div at bounding box center [1258, 15] width 32 height 17
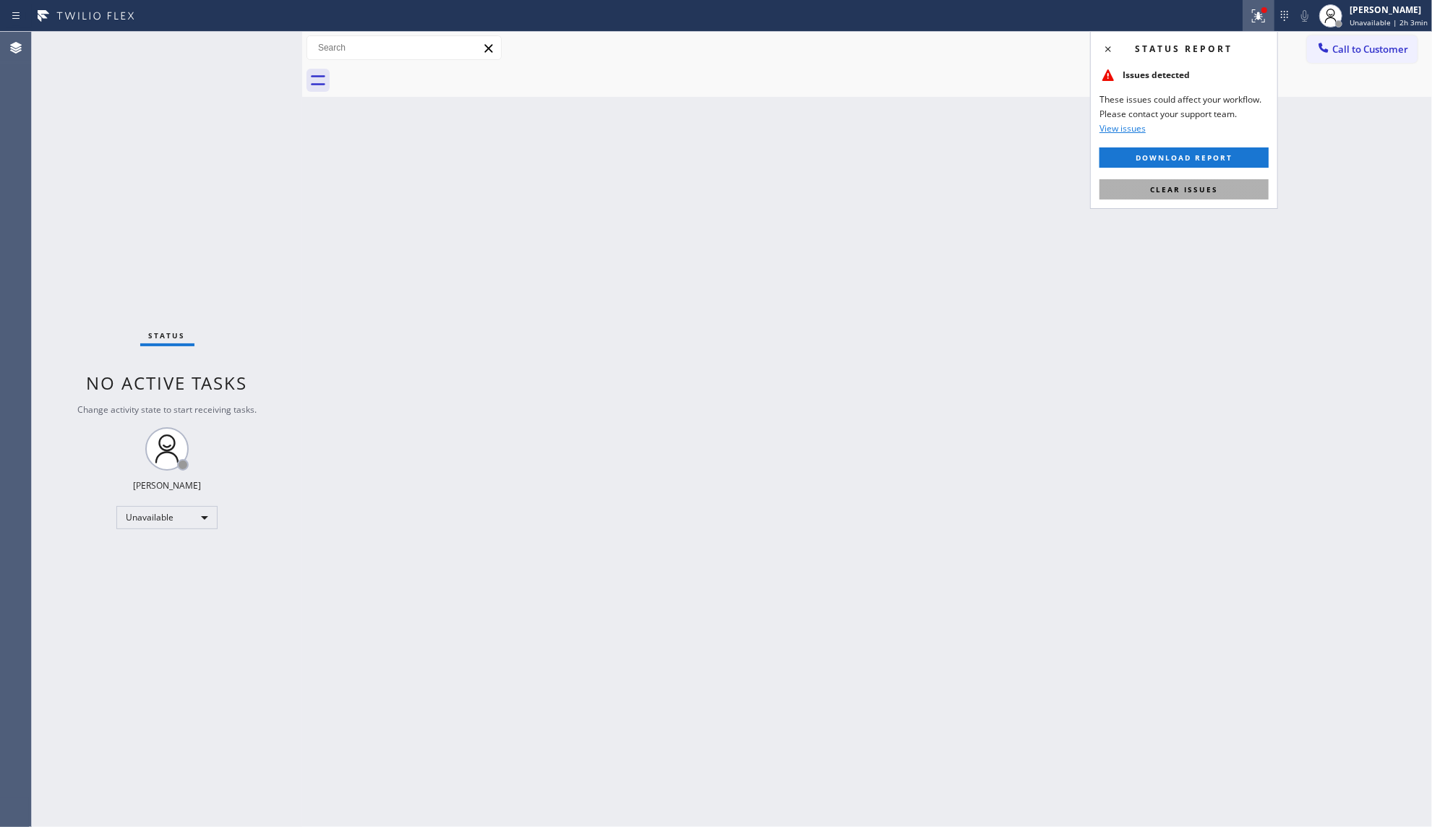
click at [1190, 183] on button "Clear issues" at bounding box center [1183, 189] width 169 height 20
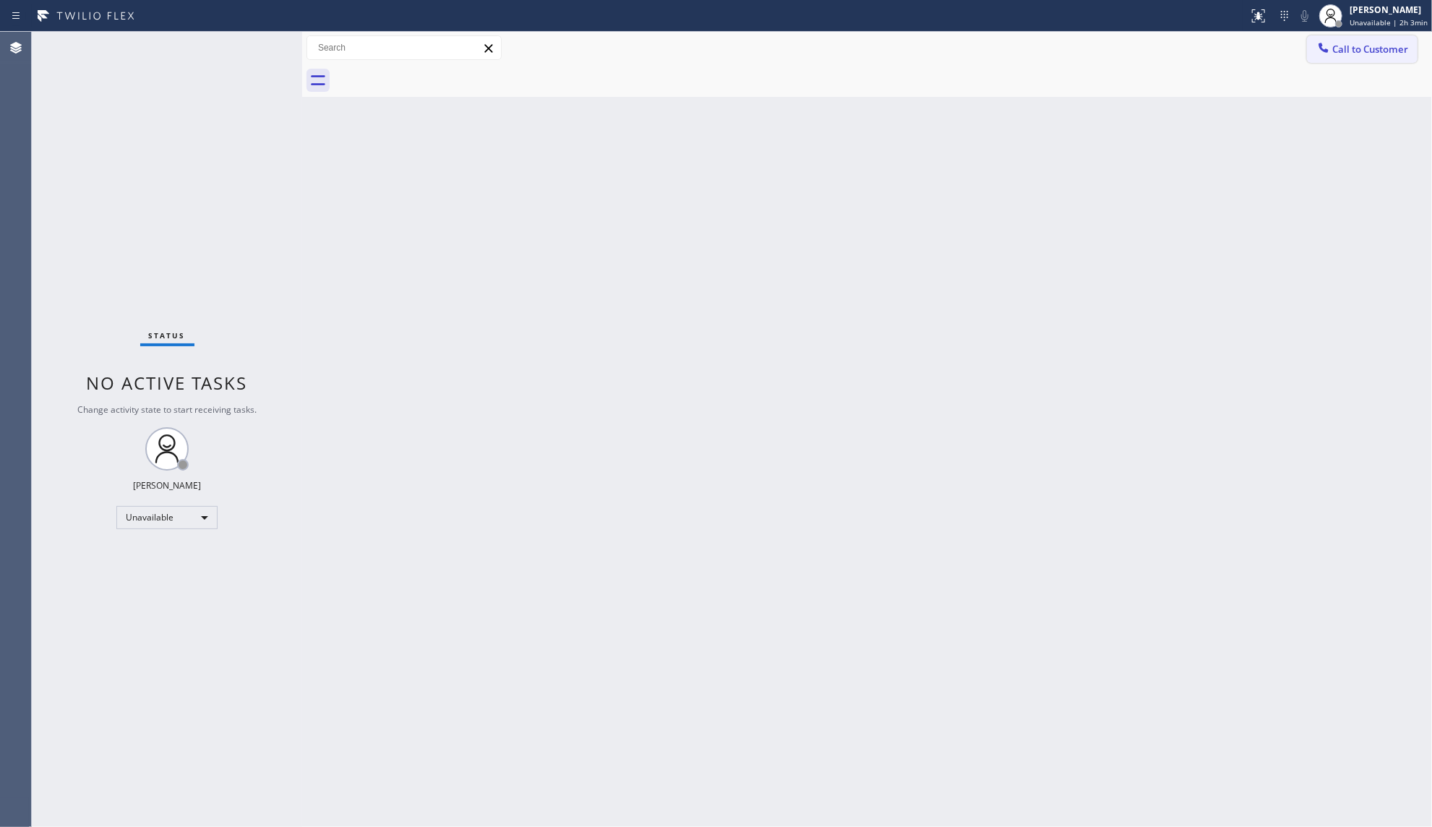
click at [1351, 45] on span "Call to Customer" at bounding box center [1370, 49] width 76 height 13
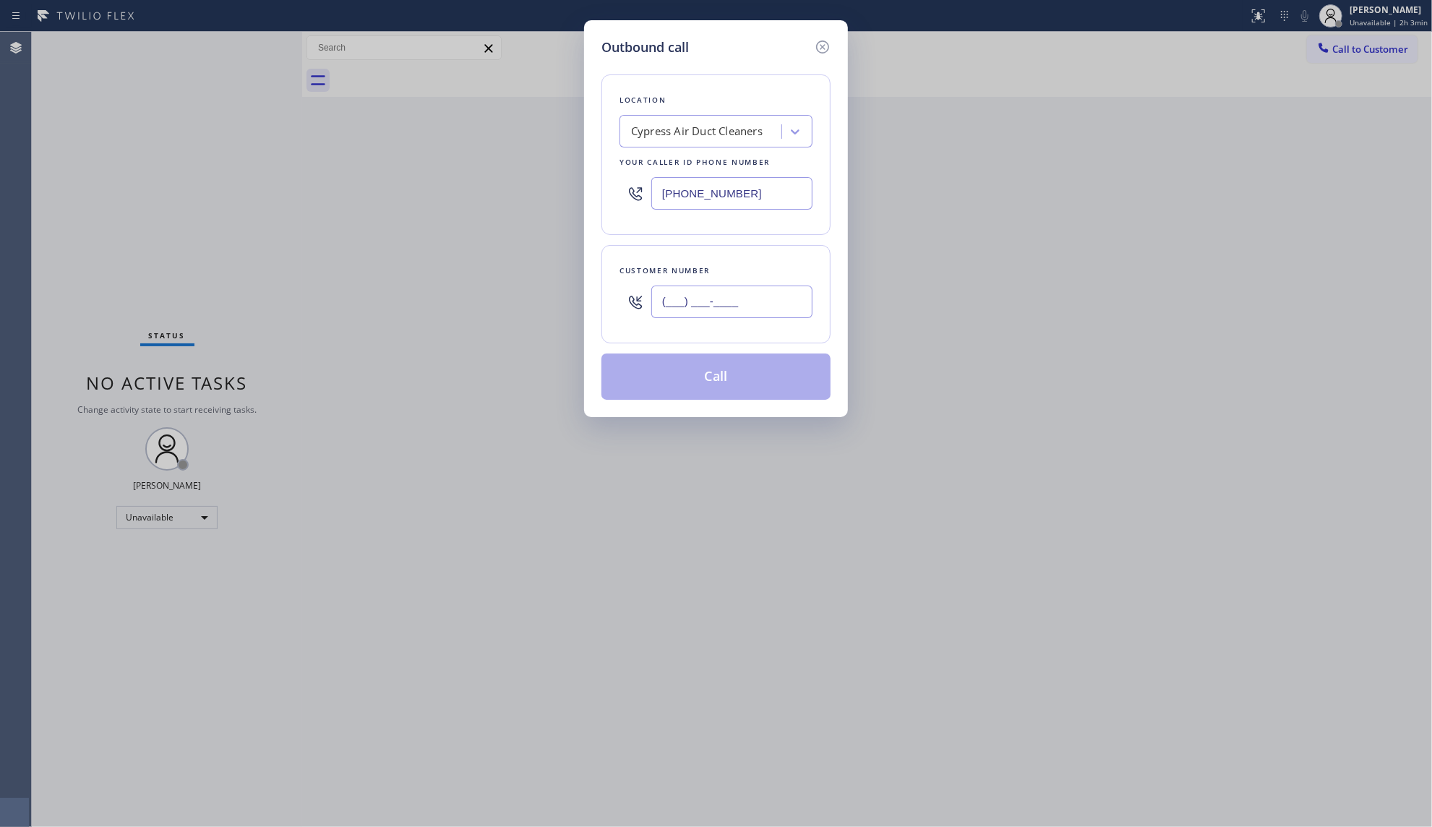
click at [796, 307] on input "(___) ___-____" at bounding box center [731, 301] width 161 height 33
paste input "310) 759-7391"
type input "[PHONE_NUMBER]"
click at [726, 367] on button "Call" at bounding box center [715, 376] width 229 height 46
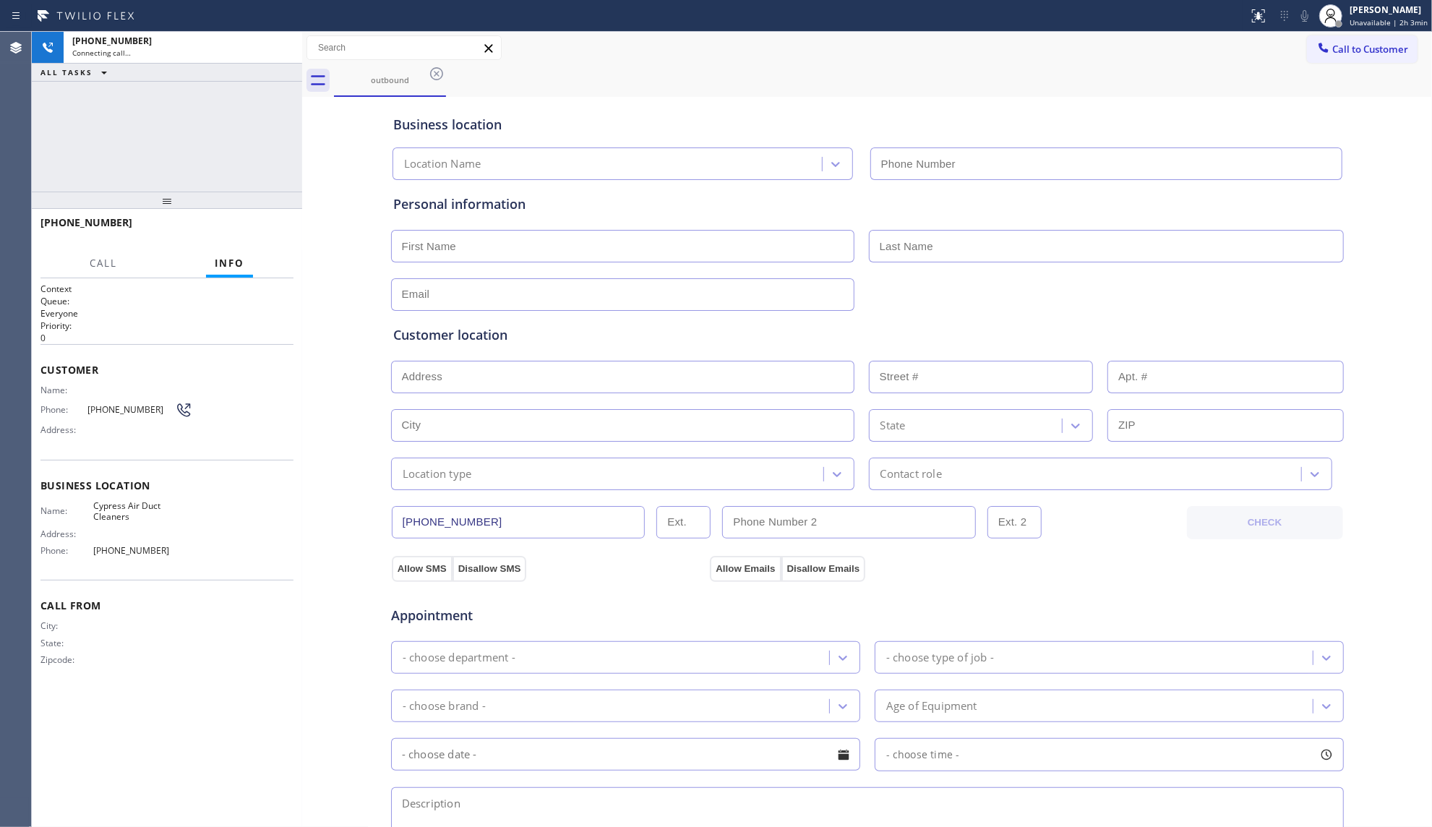
type input "[PHONE_NUMBER]"
click at [272, 223] on button "HANG UP" at bounding box center [259, 229] width 67 height 20
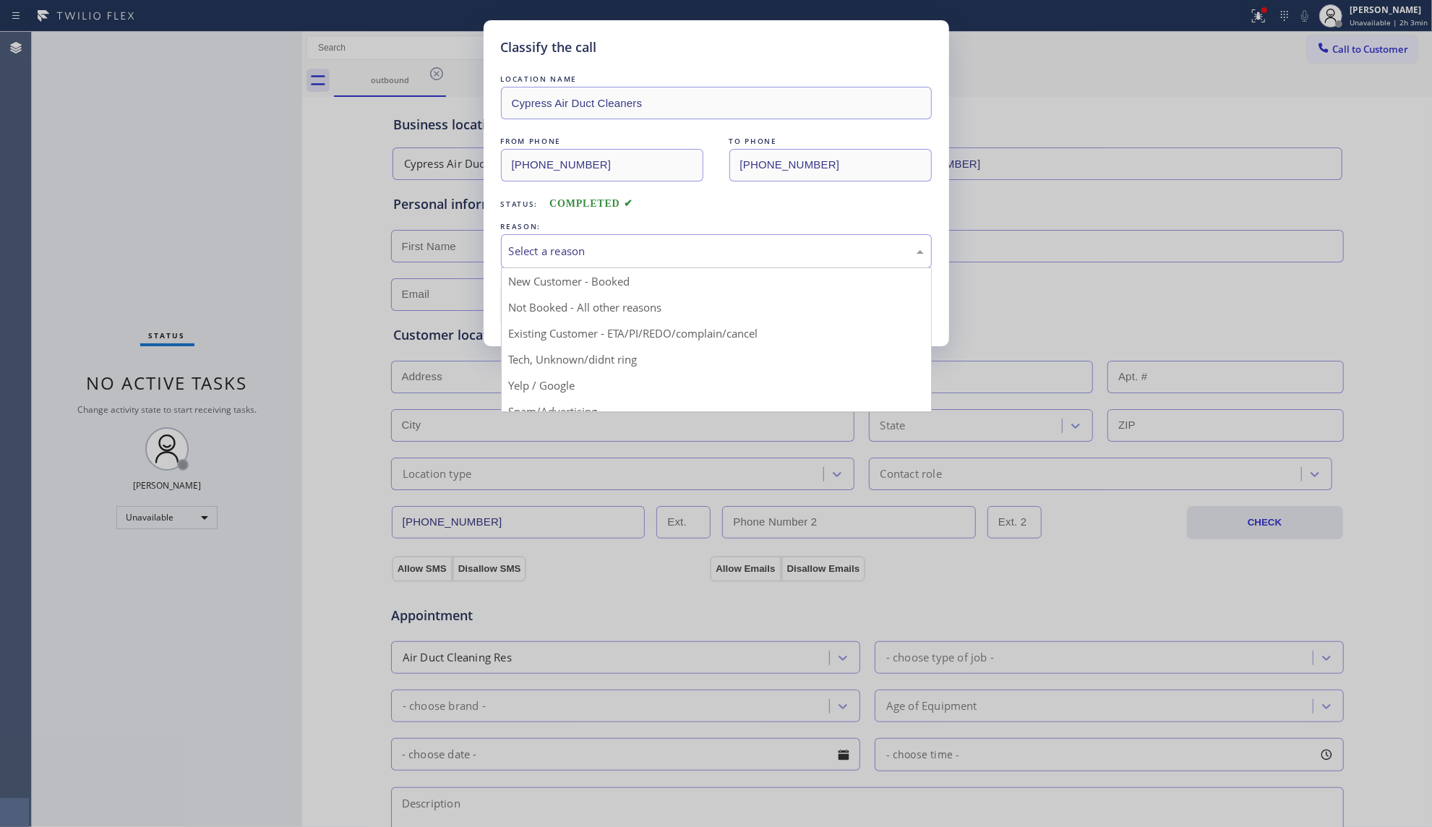
drag, startPoint x: 569, startPoint y: 235, endPoint x: 576, endPoint y: 269, distance: 34.6
click at [569, 236] on div "Select a reason" at bounding box center [716, 251] width 431 height 34
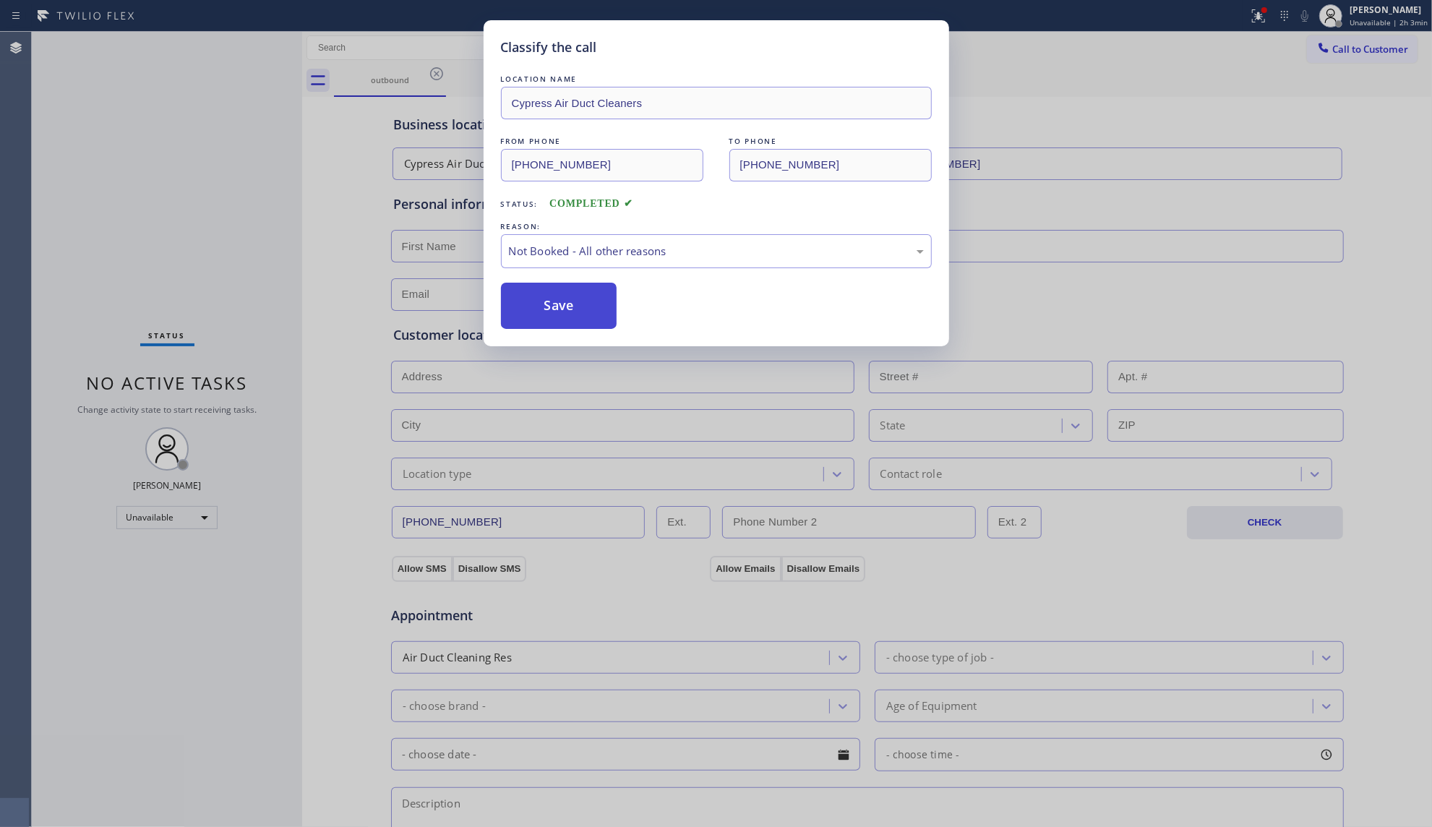
click at [581, 302] on button "Save" at bounding box center [559, 306] width 116 height 46
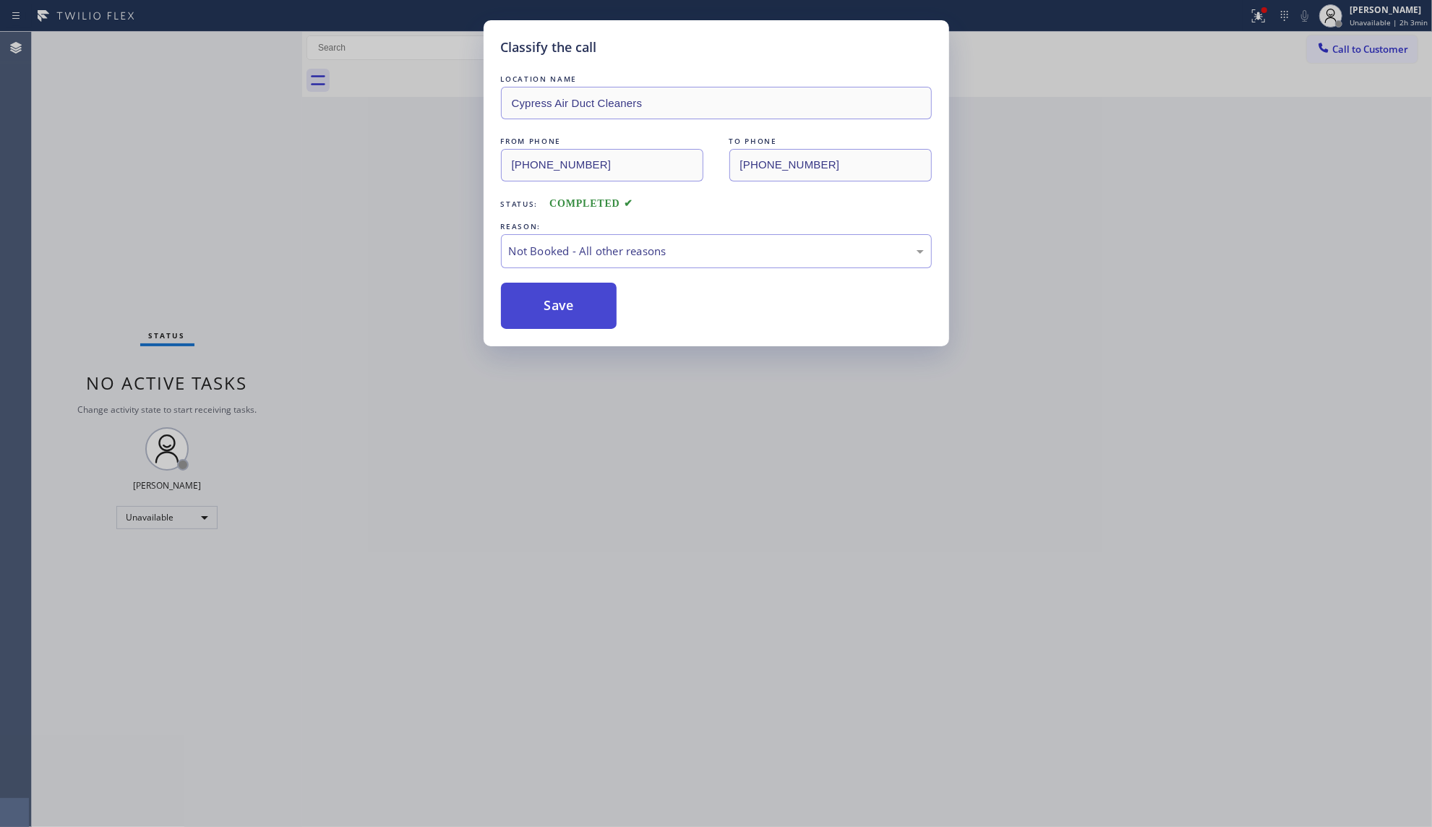
drag, startPoint x: 582, startPoint y: 301, endPoint x: 619, endPoint y: 270, distance: 48.2
click at [582, 301] on button "Save" at bounding box center [559, 306] width 116 height 46
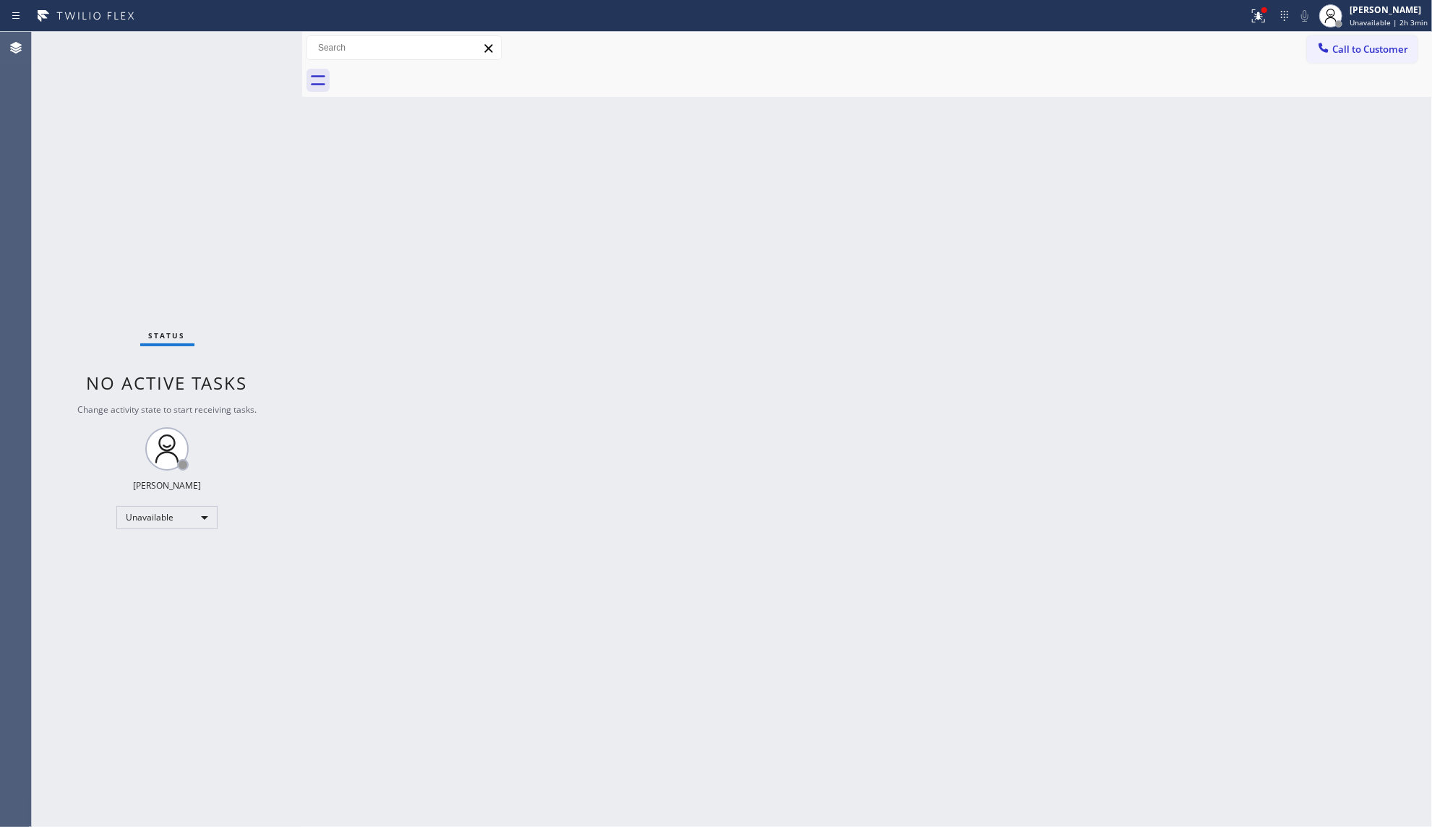
drag, startPoint x: 1267, startPoint y: 7, endPoint x: 1244, endPoint y: 90, distance: 86.1
click at [1267, 9] on div at bounding box center [1264, 10] width 6 height 6
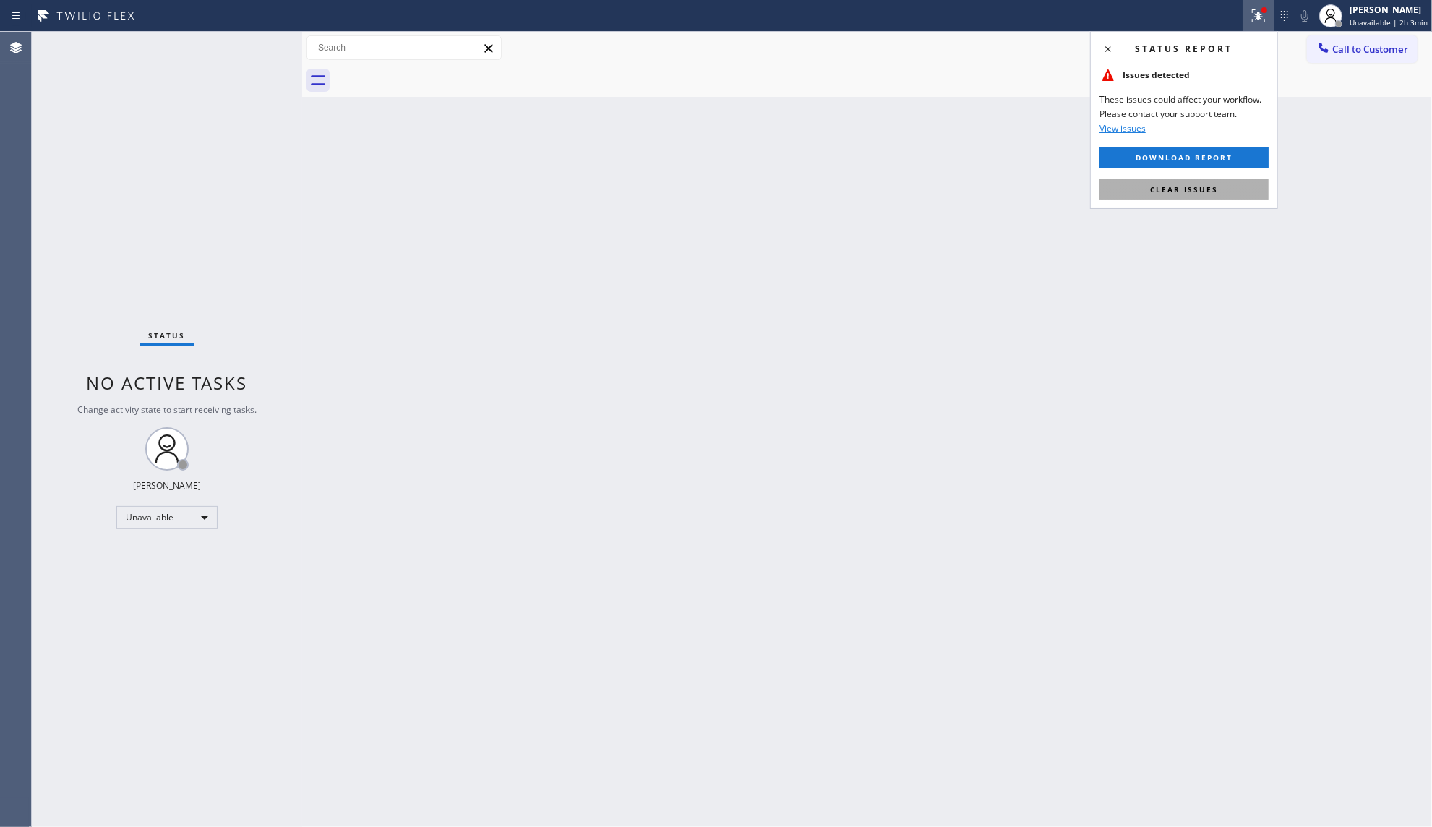
click at [1187, 184] on button "Clear issues" at bounding box center [1183, 189] width 169 height 20
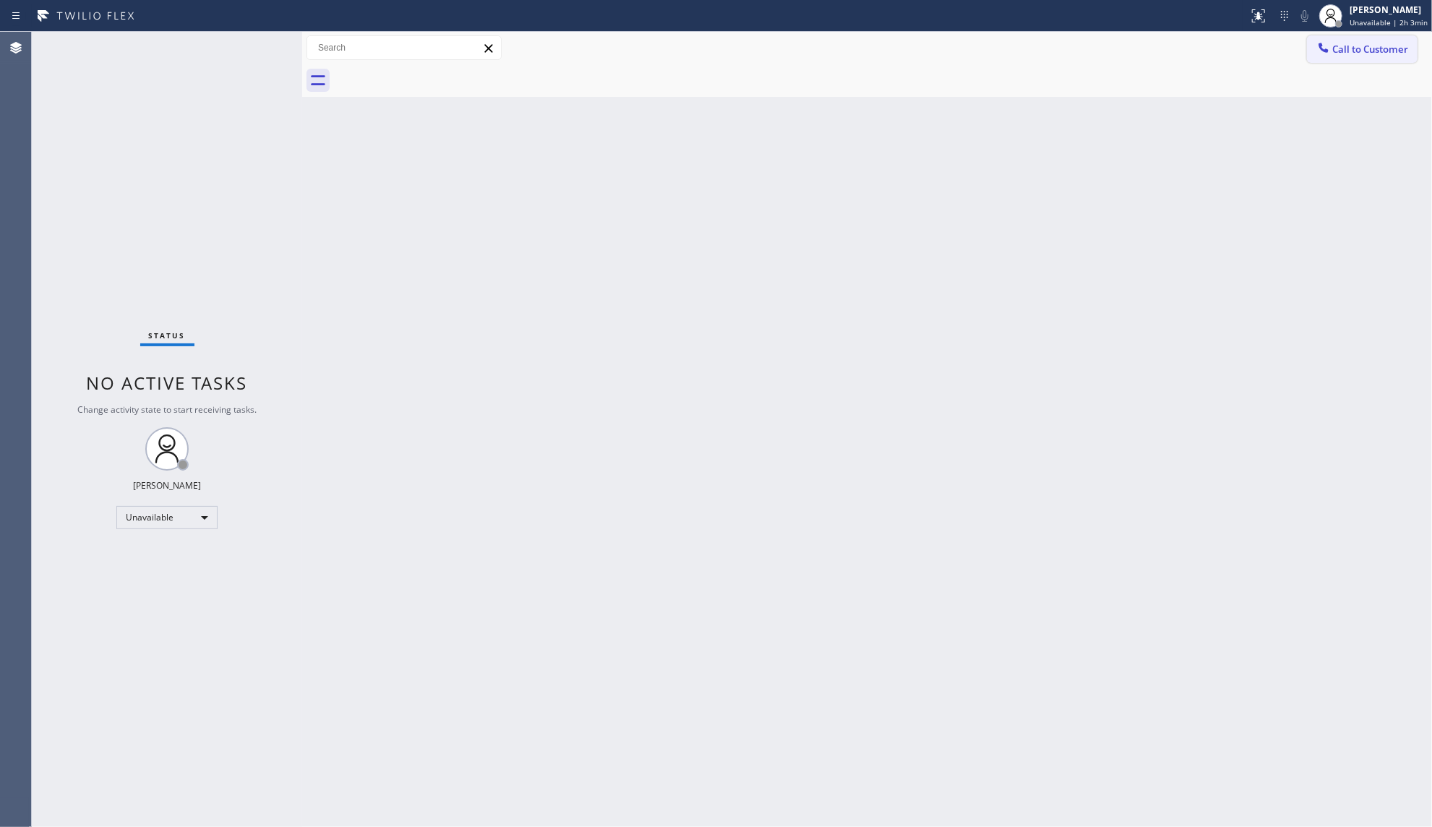
click at [1313, 61] on button "Call to Customer" at bounding box center [1362, 48] width 111 height 27
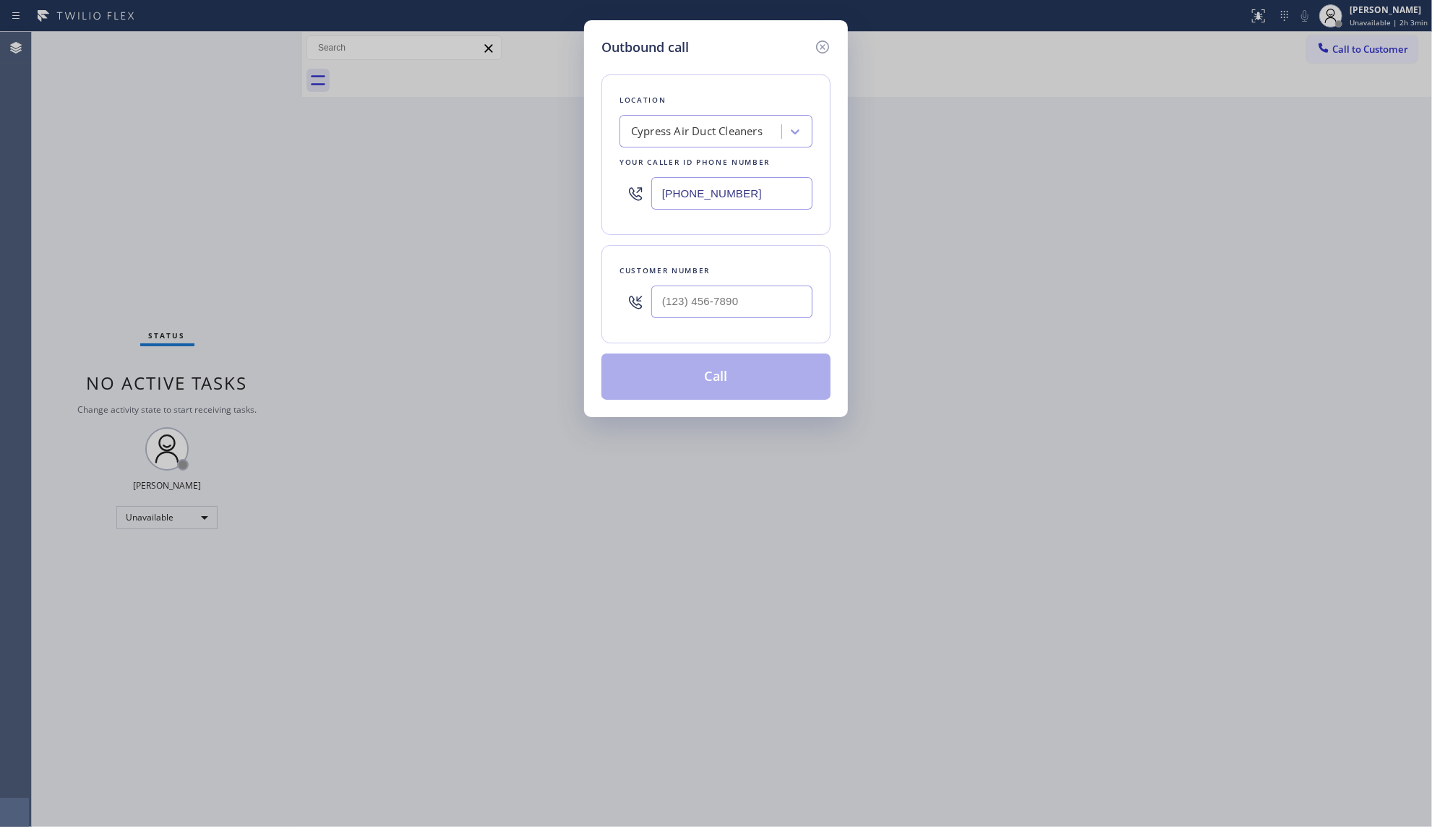
drag, startPoint x: 785, startPoint y: 203, endPoint x: 646, endPoint y: 197, distance: 138.9
click at [640, 203] on div "[PHONE_NUMBER]" at bounding box center [715, 193] width 193 height 47
paste input "754) 253-3435"
type input "[PHONE_NUMBER]"
drag, startPoint x: 754, startPoint y: 309, endPoint x: 765, endPoint y: 290, distance: 22.0
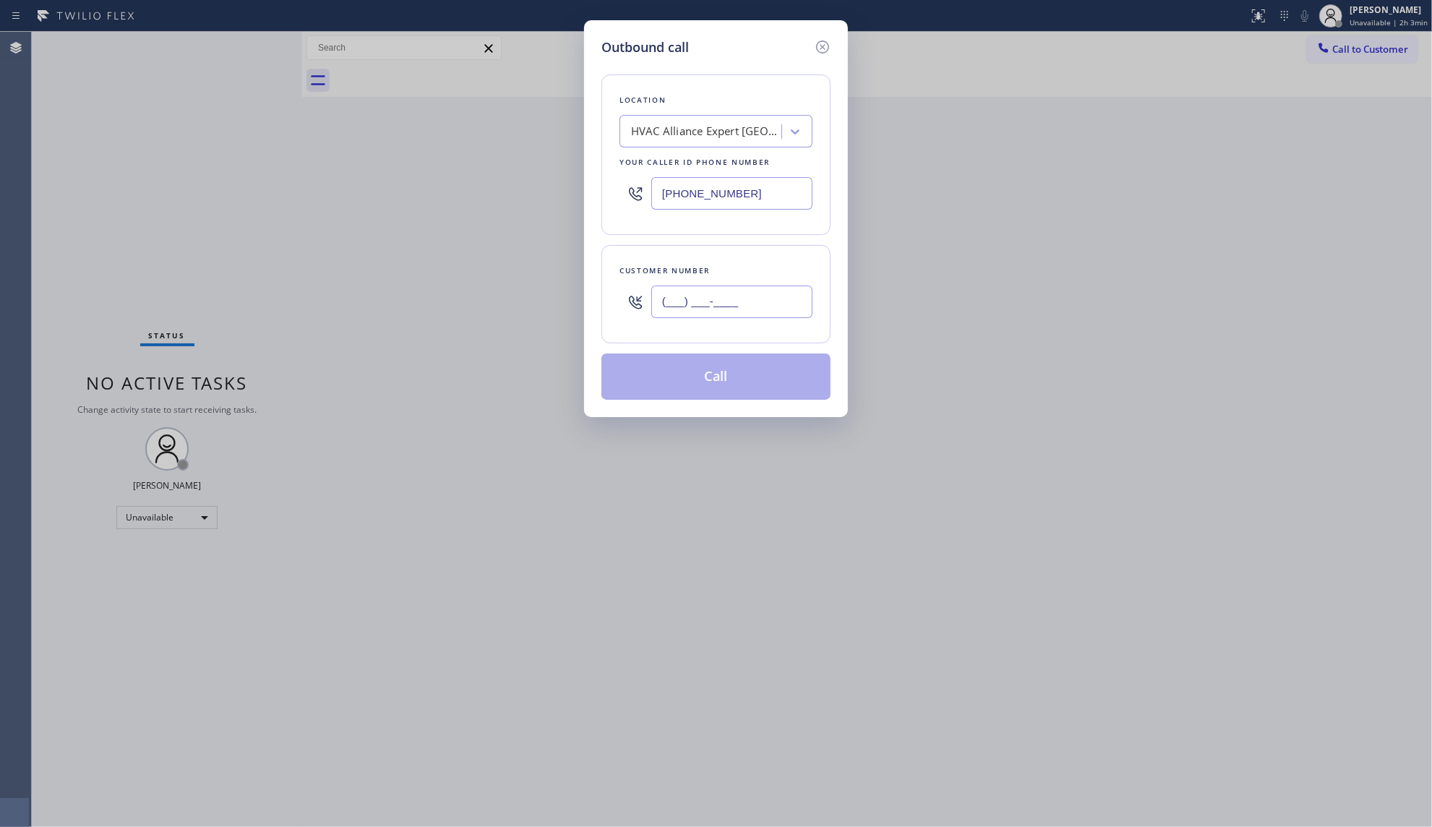
click at [755, 309] on input "(___) ___-____" at bounding box center [731, 301] width 161 height 33
paste input "754) 324-3923"
type input "[PHONE_NUMBER]"
click at [746, 382] on button "Call" at bounding box center [715, 376] width 229 height 46
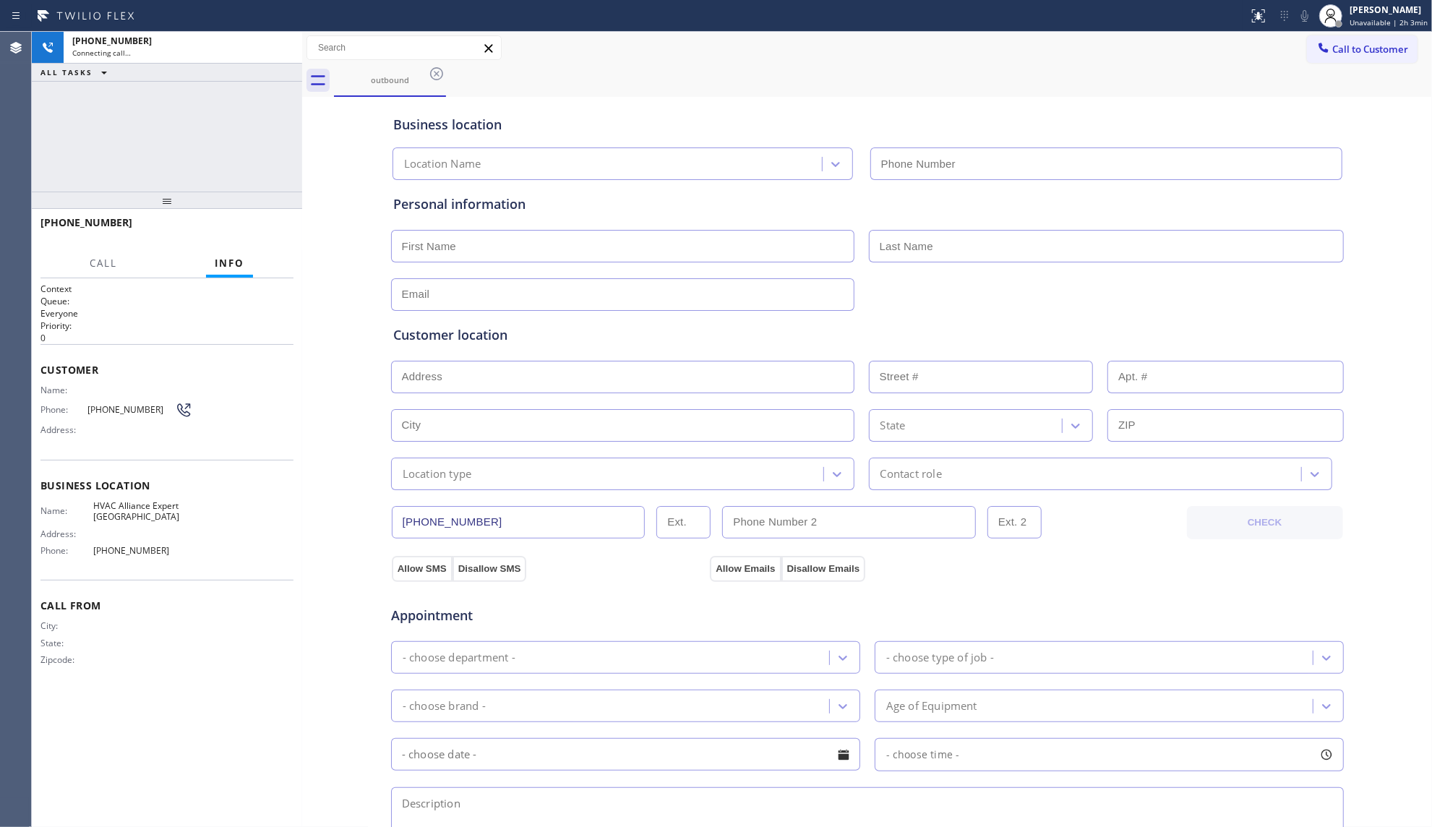
type input "[PHONE_NUMBER]"
click at [1016, 91] on div "outbound" at bounding box center [883, 80] width 1098 height 33
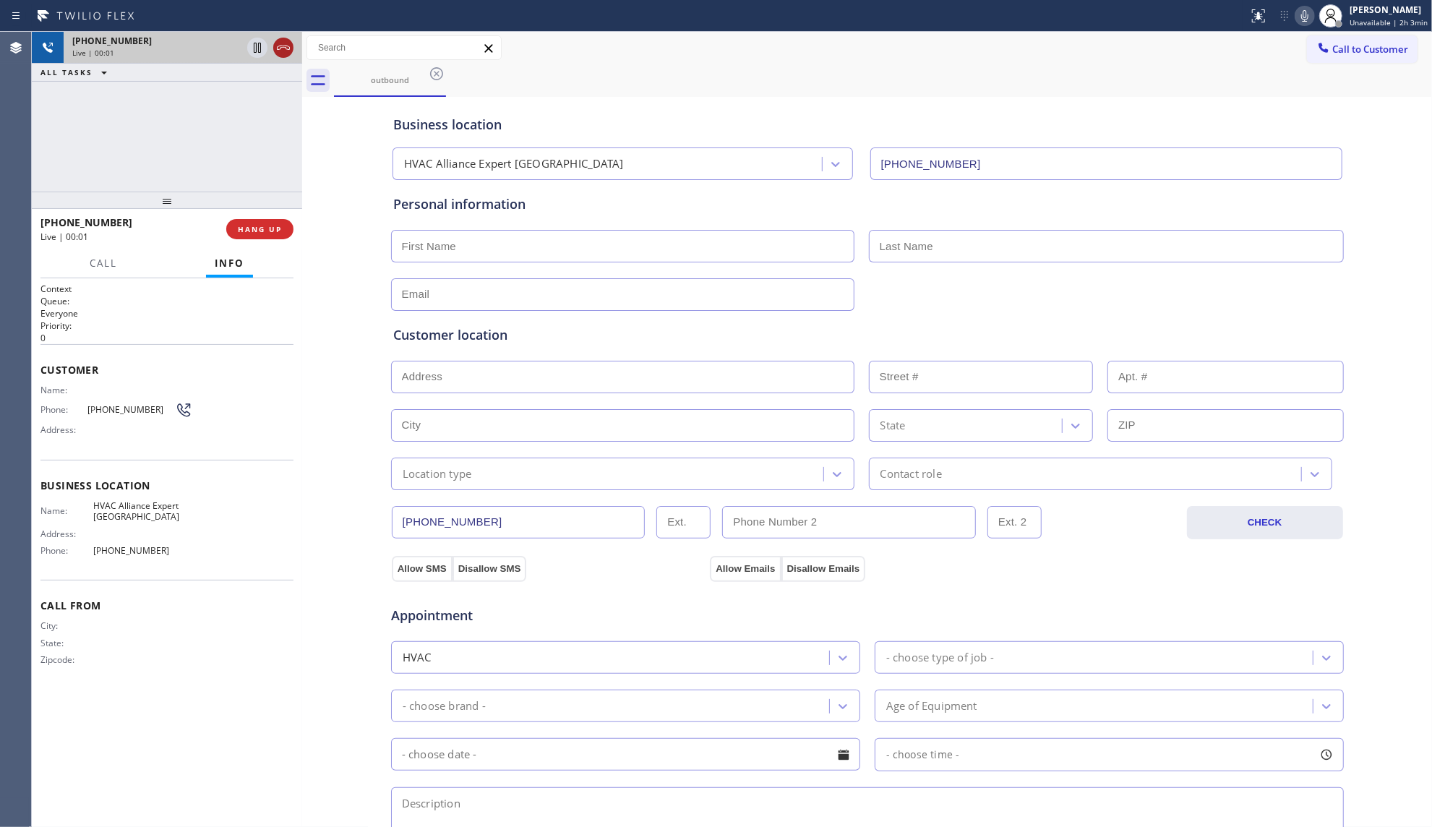
click at [278, 48] on icon at bounding box center [283, 47] width 17 height 17
click at [270, 238] on button "COMPLETE" at bounding box center [256, 229] width 73 height 20
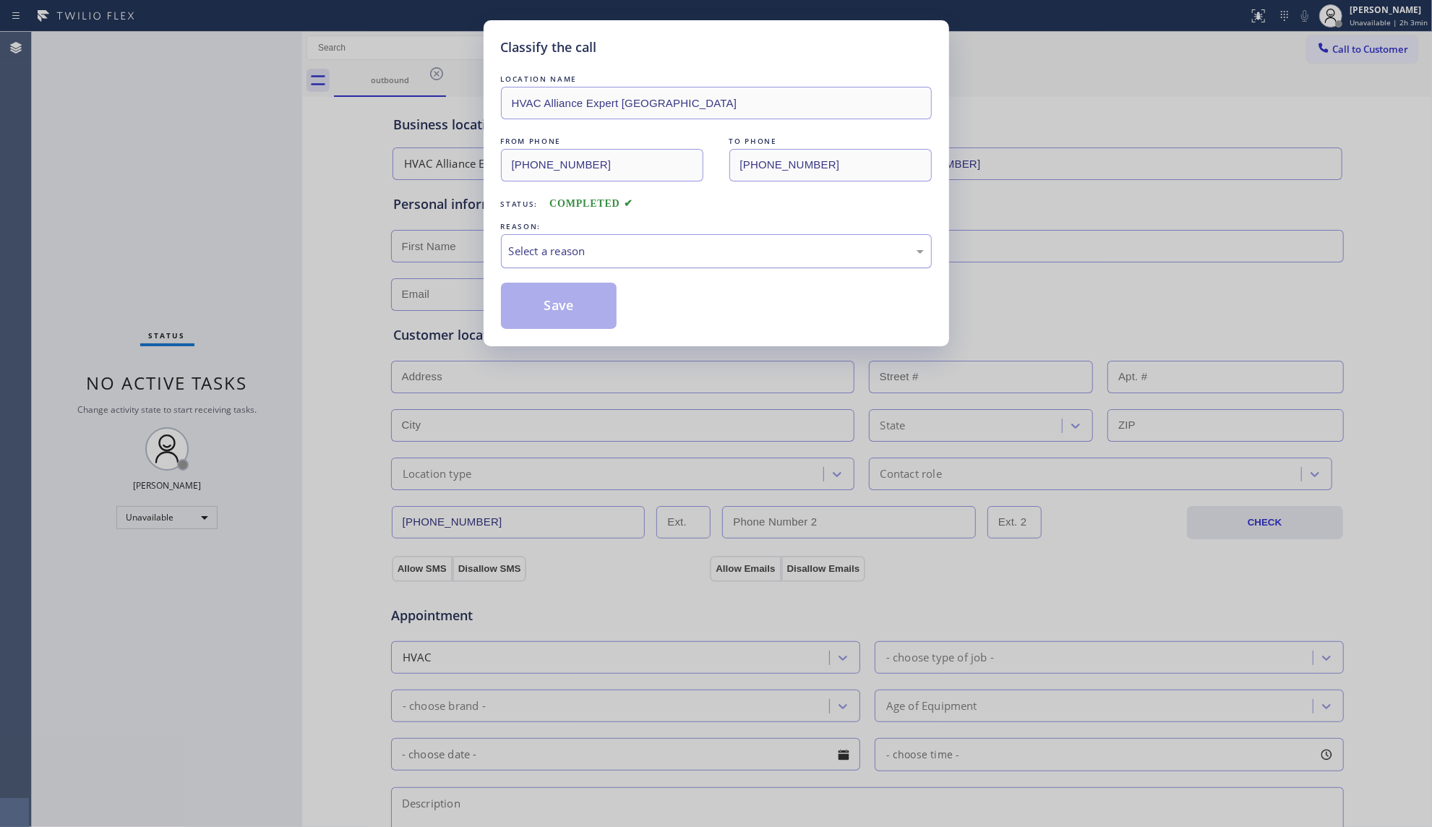
click at [620, 253] on div "Select a reason" at bounding box center [716, 251] width 415 height 17
click at [558, 302] on button "Save" at bounding box center [559, 306] width 116 height 46
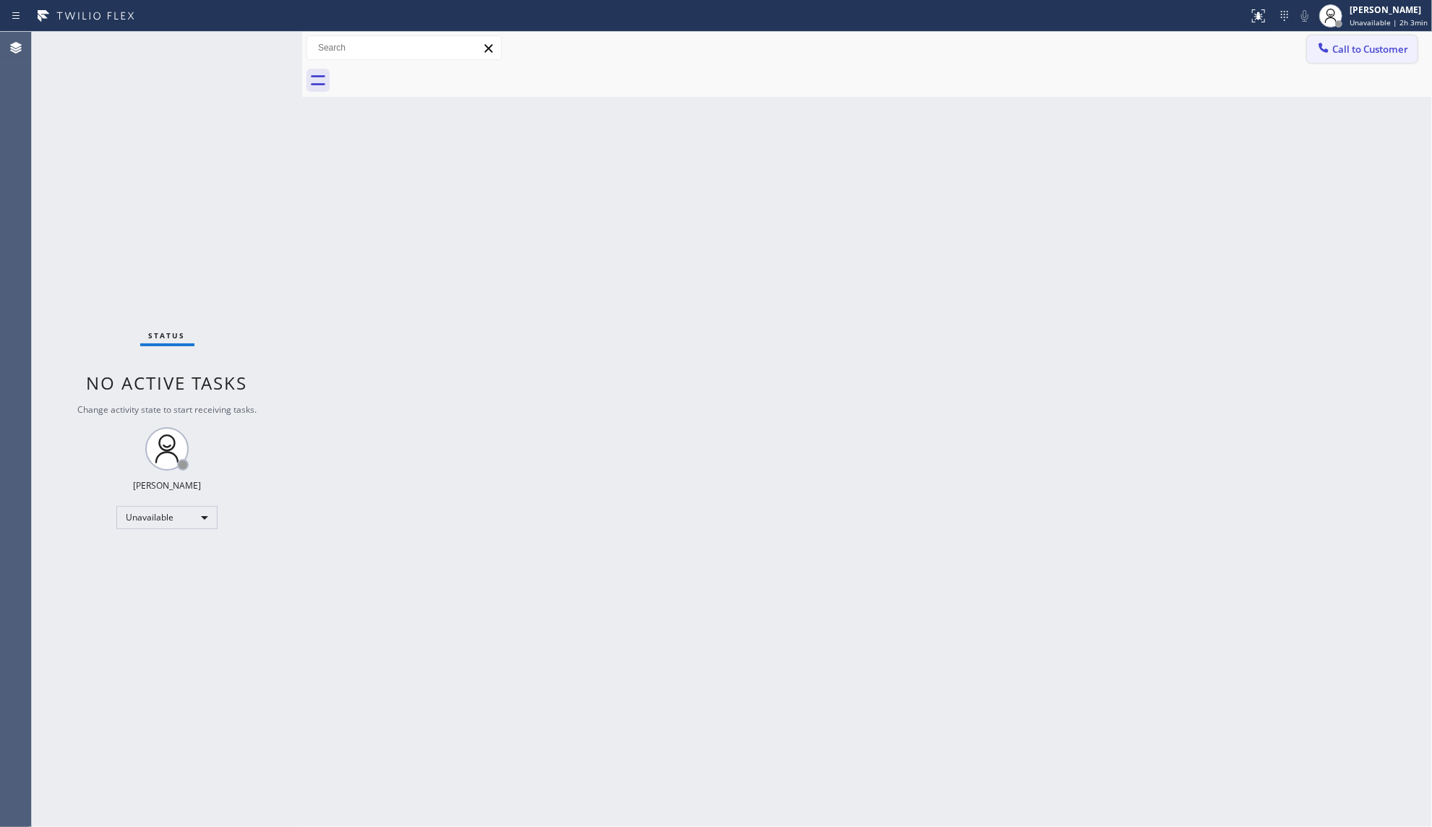
click at [1359, 53] on span "Call to Customer" at bounding box center [1370, 49] width 76 height 13
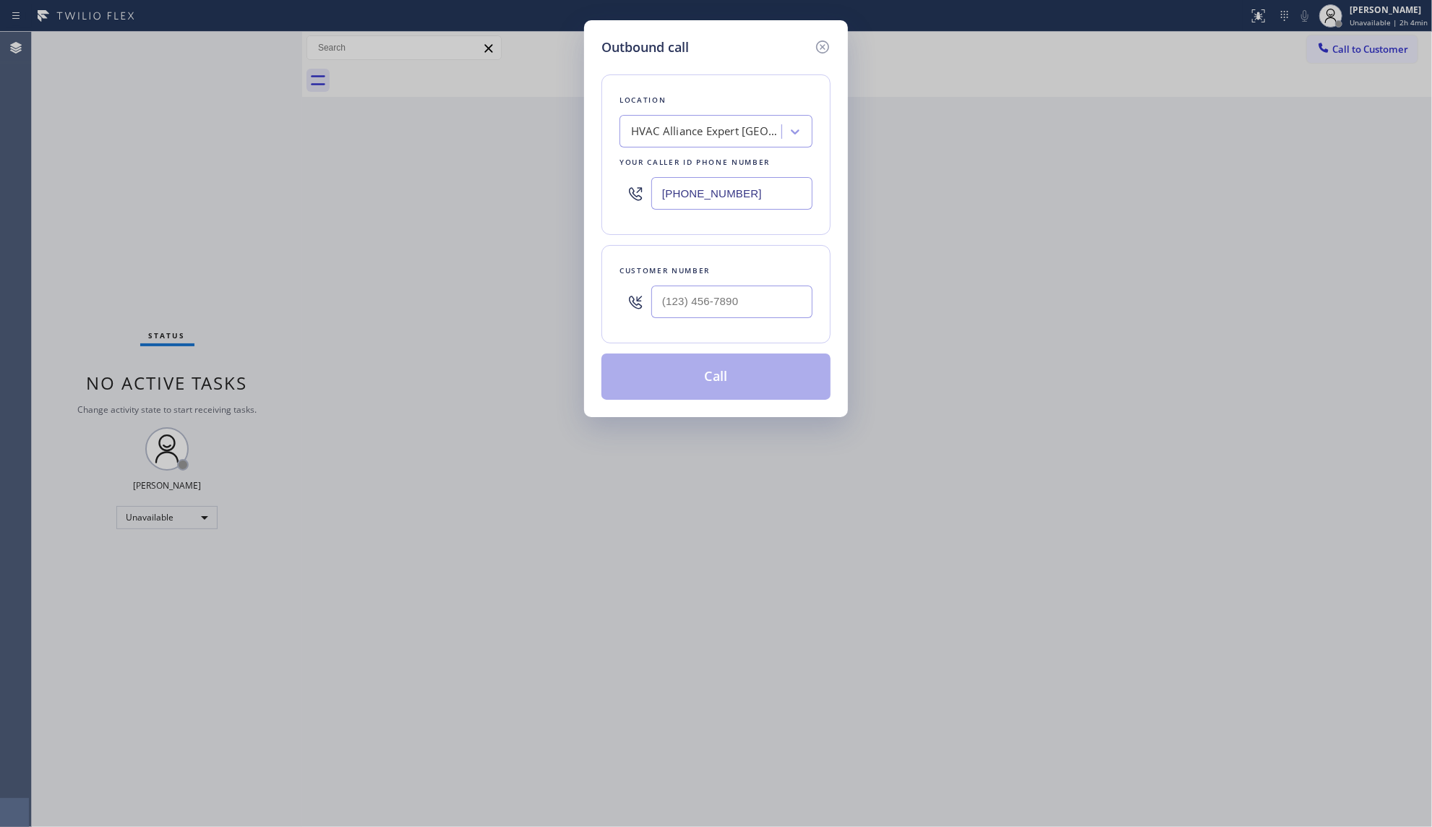
drag, startPoint x: 766, startPoint y: 214, endPoint x: 700, endPoint y: 207, distance: 66.2
click at [633, 211] on div "[PHONE_NUMBER]" at bounding box center [715, 193] width 193 height 47
click at [756, 204] on input "[PHONE_NUMBER]" at bounding box center [731, 193] width 161 height 33
click at [759, 194] on input "[PHONE_NUMBER]" at bounding box center [731, 193] width 161 height 33
drag, startPoint x: 753, startPoint y: 192, endPoint x: 611, endPoint y: 192, distance: 142.4
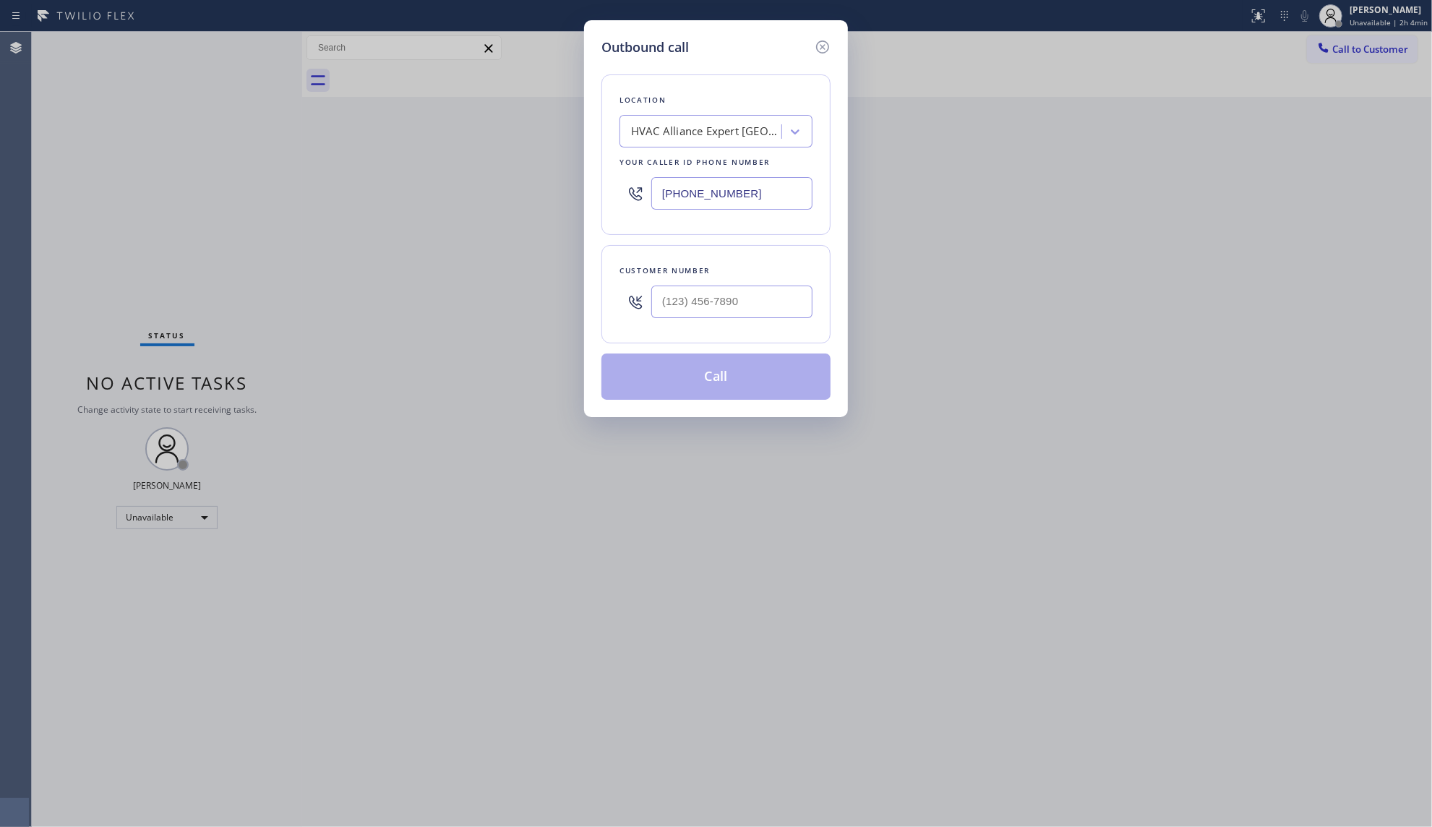
click at [611, 192] on div "Location HVAC Alliance Expert [GEOGRAPHIC_DATA] Your caller id phone number [PH…" at bounding box center [715, 154] width 229 height 160
paste input "20) 776-5657"
type input "[PHONE_NUMBER]"
click at [804, 306] on input "(___) ___-____" at bounding box center [731, 301] width 161 height 33
paste input "720) 383-9715"
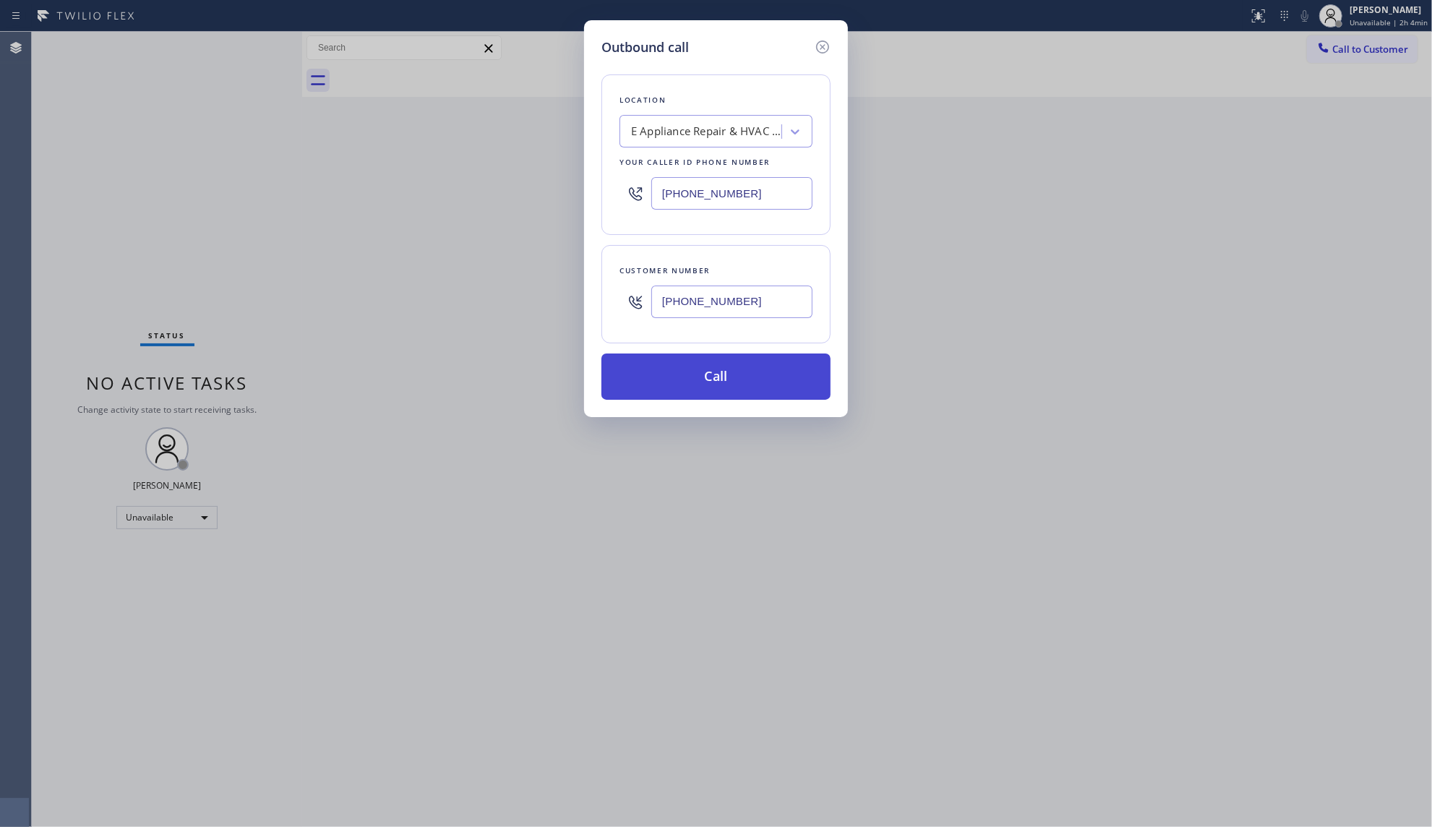
type input "[PHONE_NUMBER]"
click at [734, 385] on button "Call" at bounding box center [715, 376] width 229 height 46
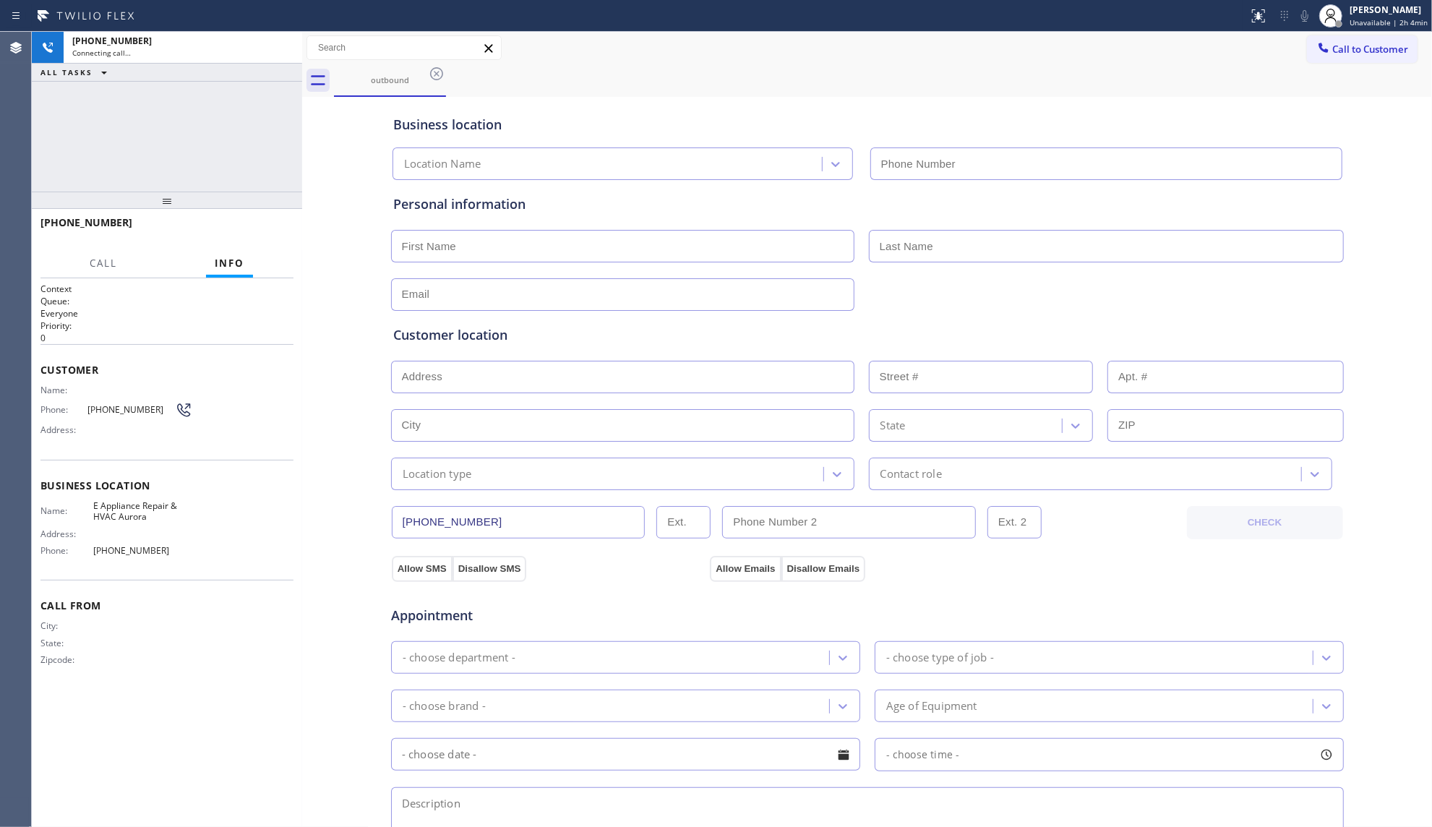
type input "[PHONE_NUMBER]"
click at [1015, 82] on div "outbound" at bounding box center [883, 80] width 1098 height 33
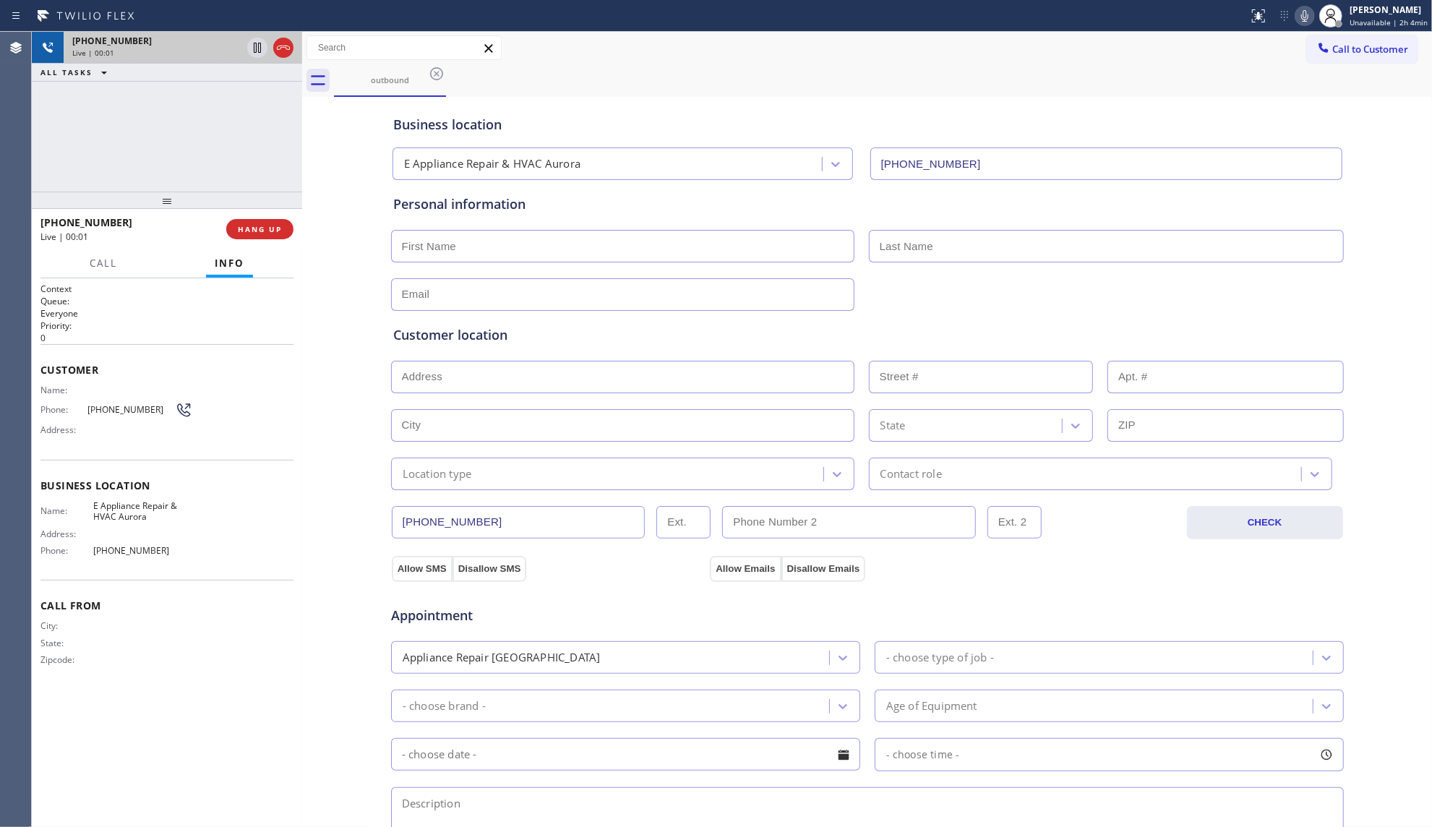
click at [275, 51] on icon at bounding box center [283, 47] width 17 height 17
click at [257, 226] on span "COMPLETE" at bounding box center [257, 229] width 50 height 10
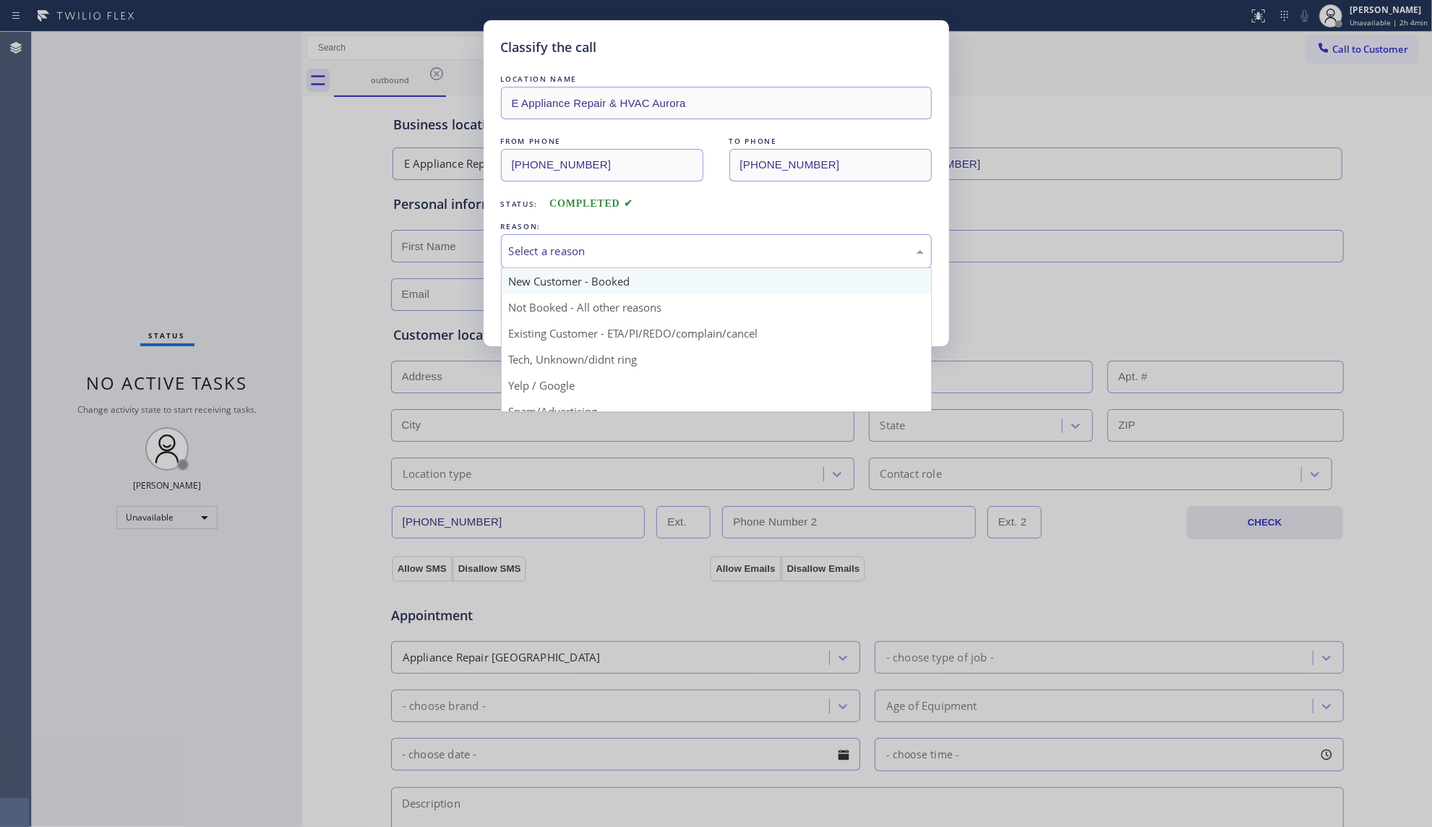
drag, startPoint x: 591, startPoint y: 249, endPoint x: 577, endPoint y: 293, distance: 45.7
click at [591, 254] on div "Select a reason" at bounding box center [716, 251] width 415 height 17
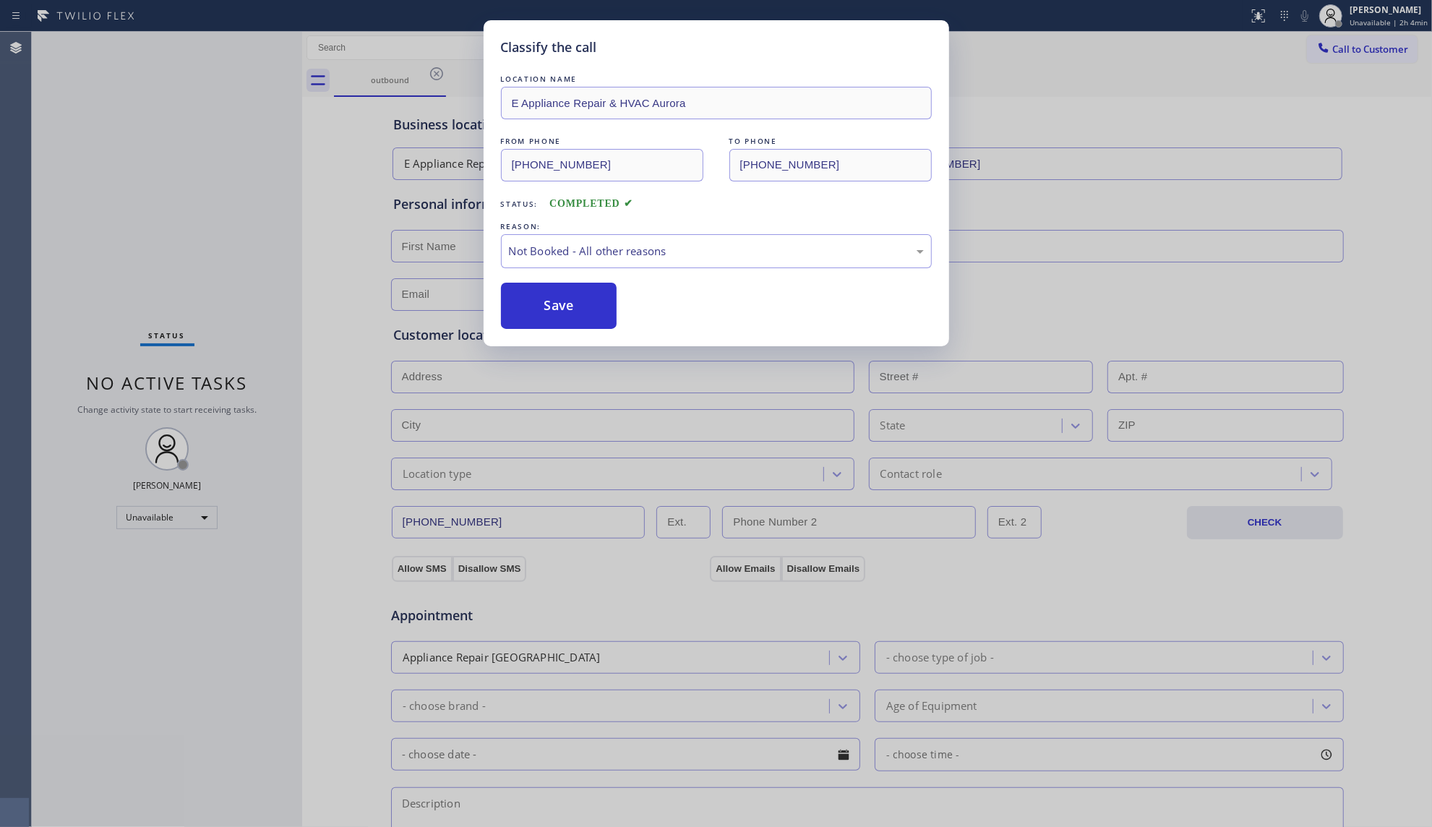
click at [570, 302] on button "Save" at bounding box center [559, 306] width 116 height 46
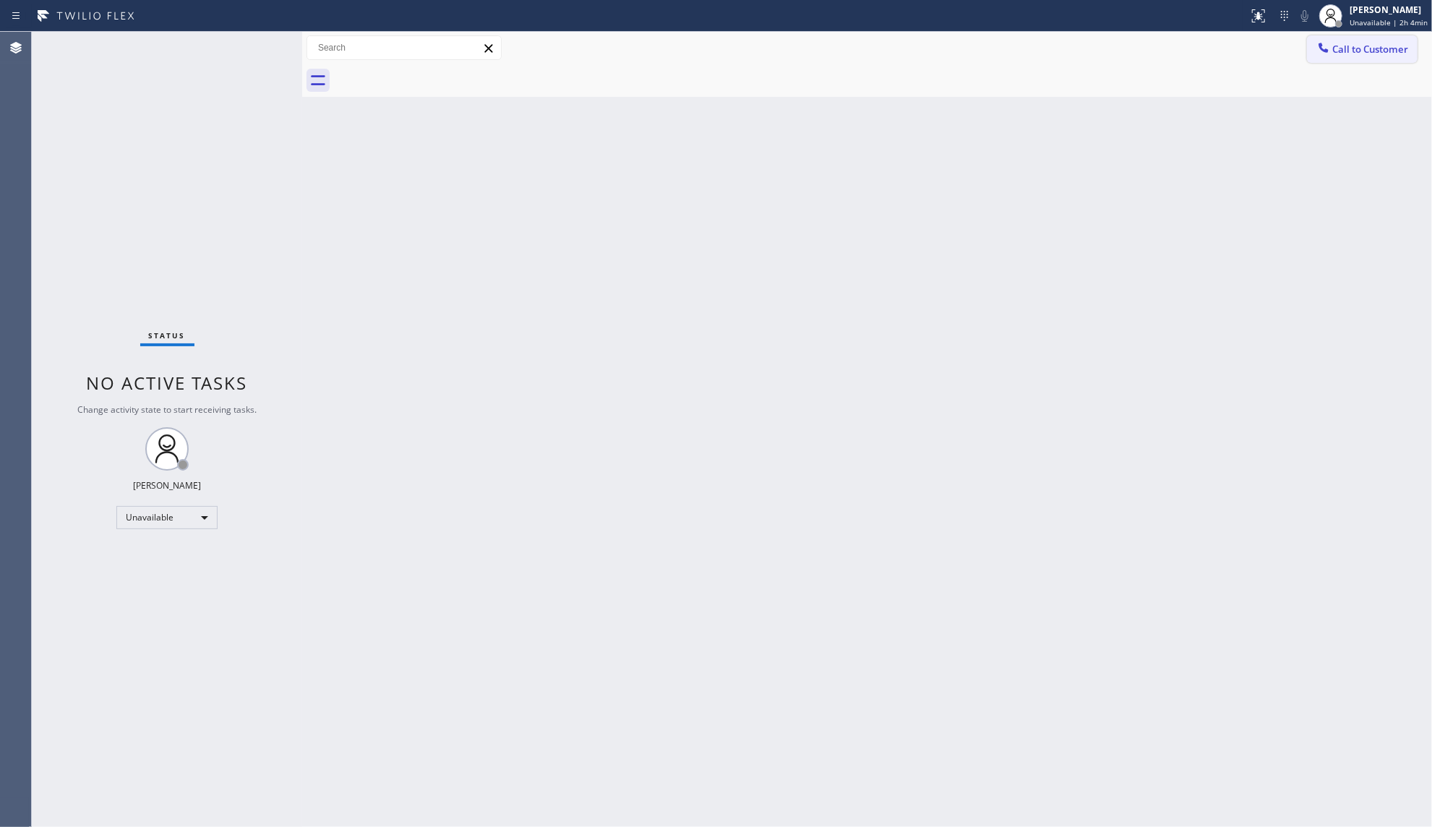
click at [1315, 62] on button "Call to Customer" at bounding box center [1362, 48] width 111 height 27
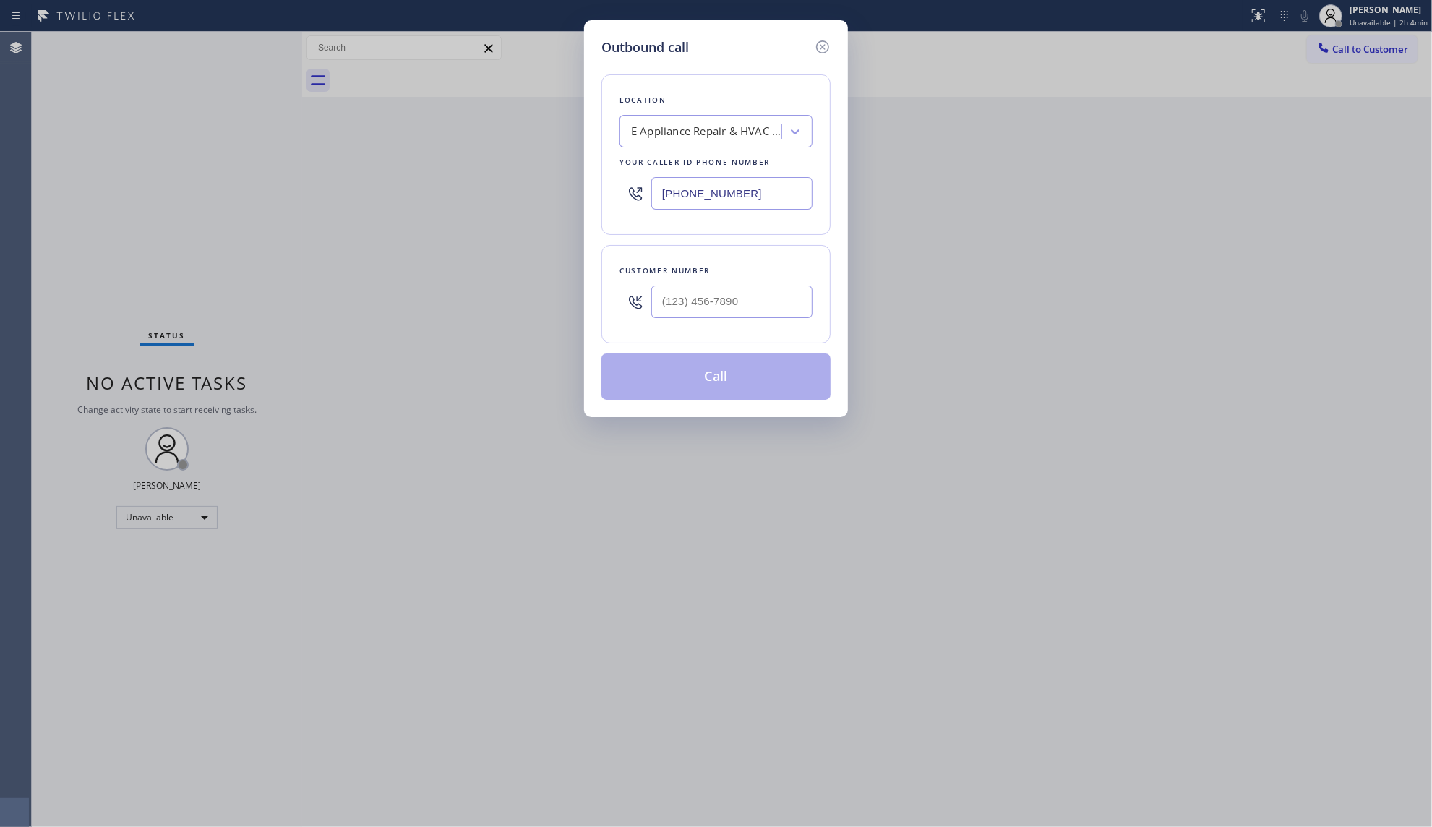
drag, startPoint x: 784, startPoint y: 197, endPoint x: 630, endPoint y: 194, distance: 153.9
click at [630, 194] on div "[PHONE_NUMBER]" at bounding box center [715, 193] width 193 height 47
paste input "818) 806-0705"
type input "[PHONE_NUMBER]"
click at [796, 308] on input "(___) ___-____" at bounding box center [731, 301] width 161 height 33
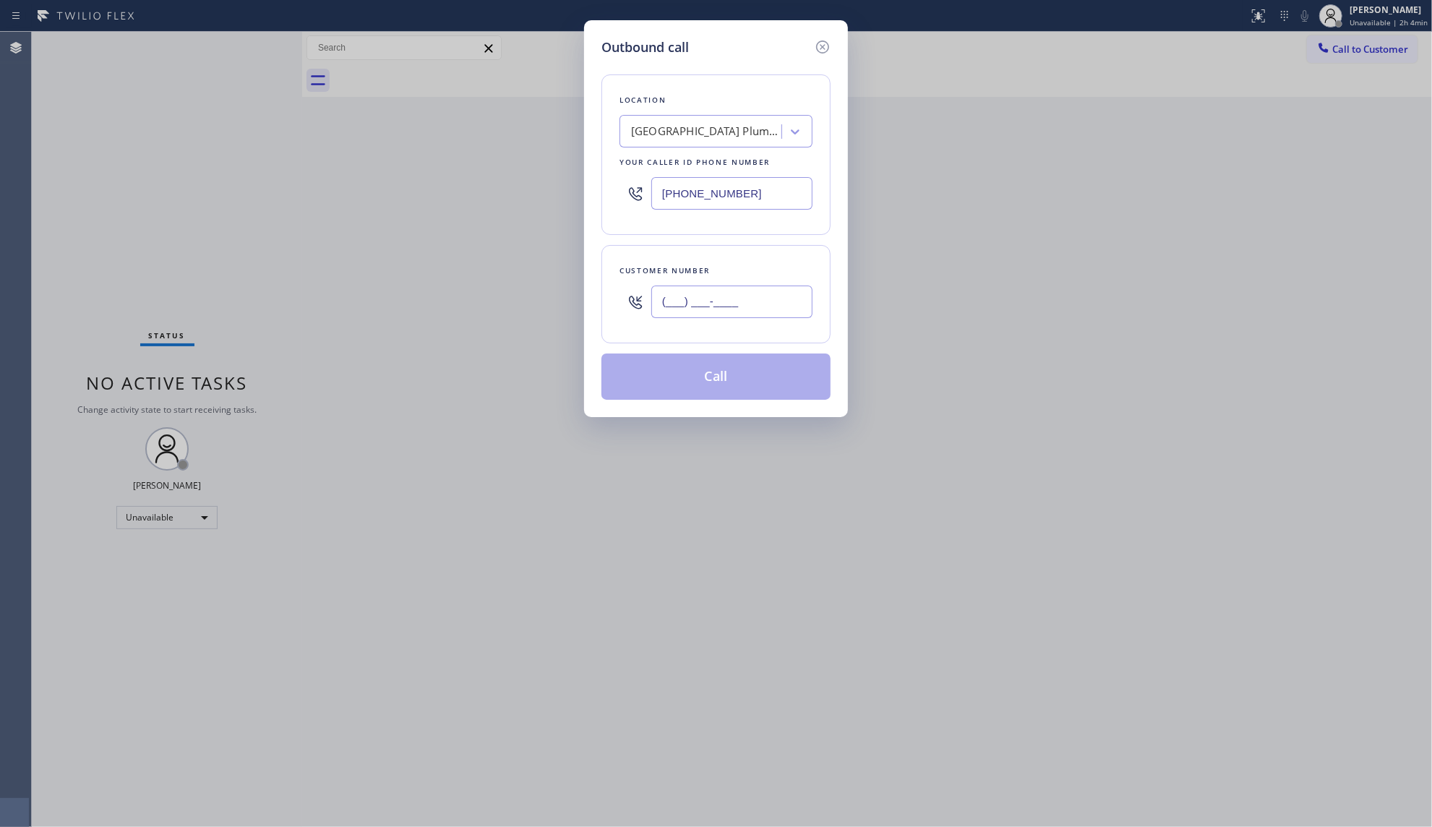
paste input "818) 665-3356"
type input "[PHONE_NUMBER]"
drag, startPoint x: 756, startPoint y: 376, endPoint x: 818, endPoint y: 348, distance: 67.9
click at [756, 374] on button "Call" at bounding box center [715, 376] width 229 height 46
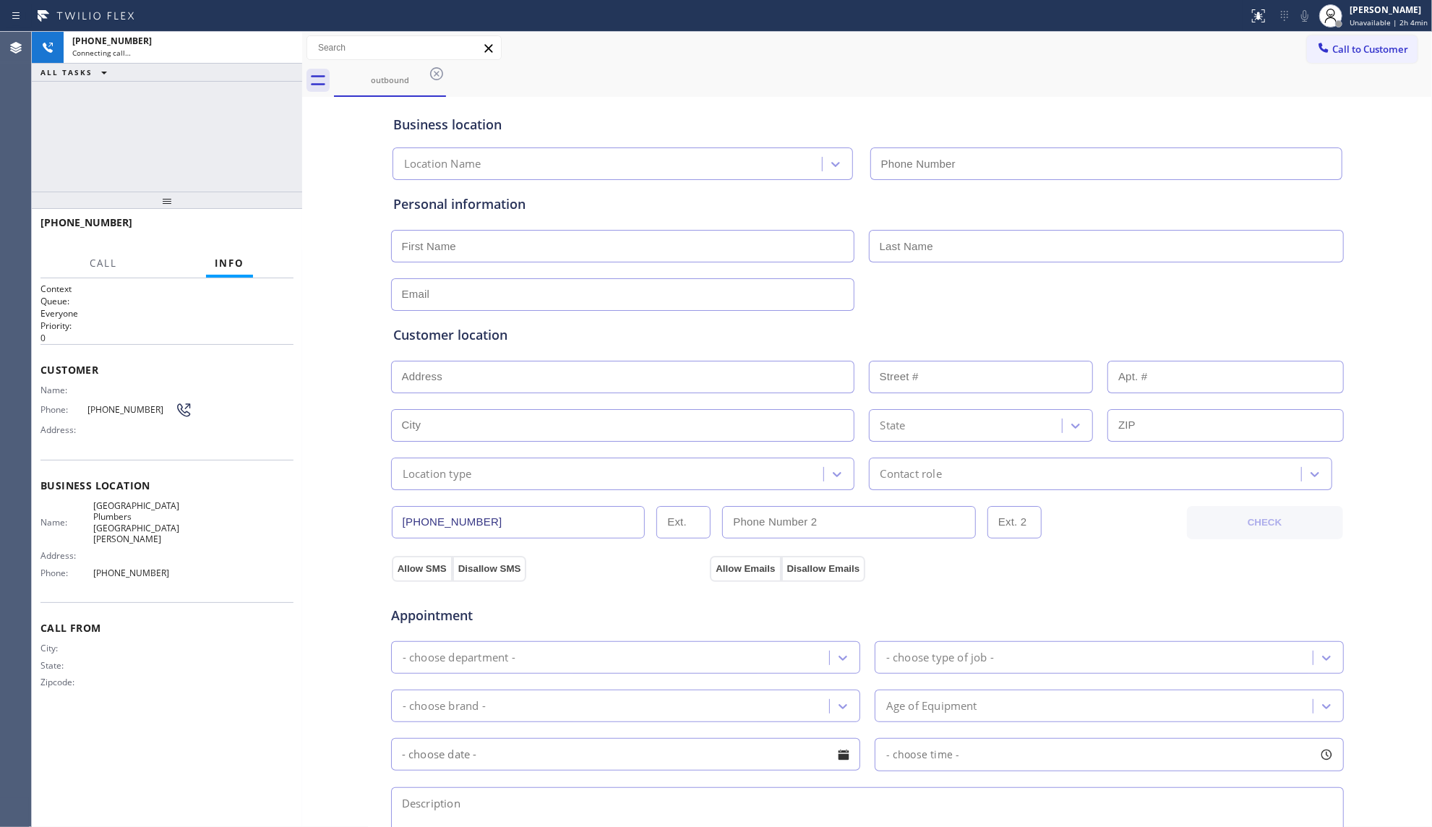
type input "[PHONE_NUMBER]"
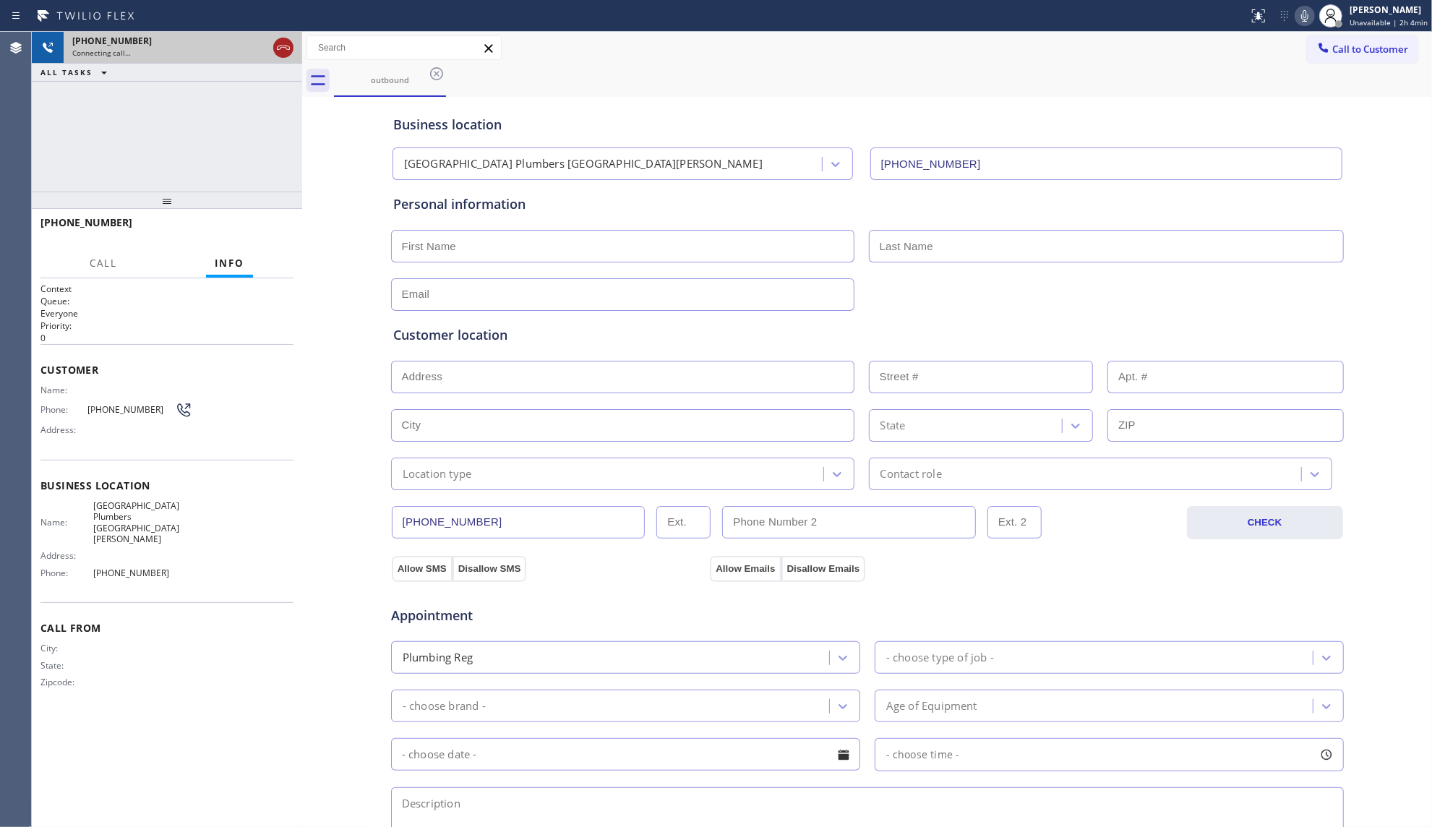
click at [280, 41] on icon at bounding box center [283, 47] width 17 height 17
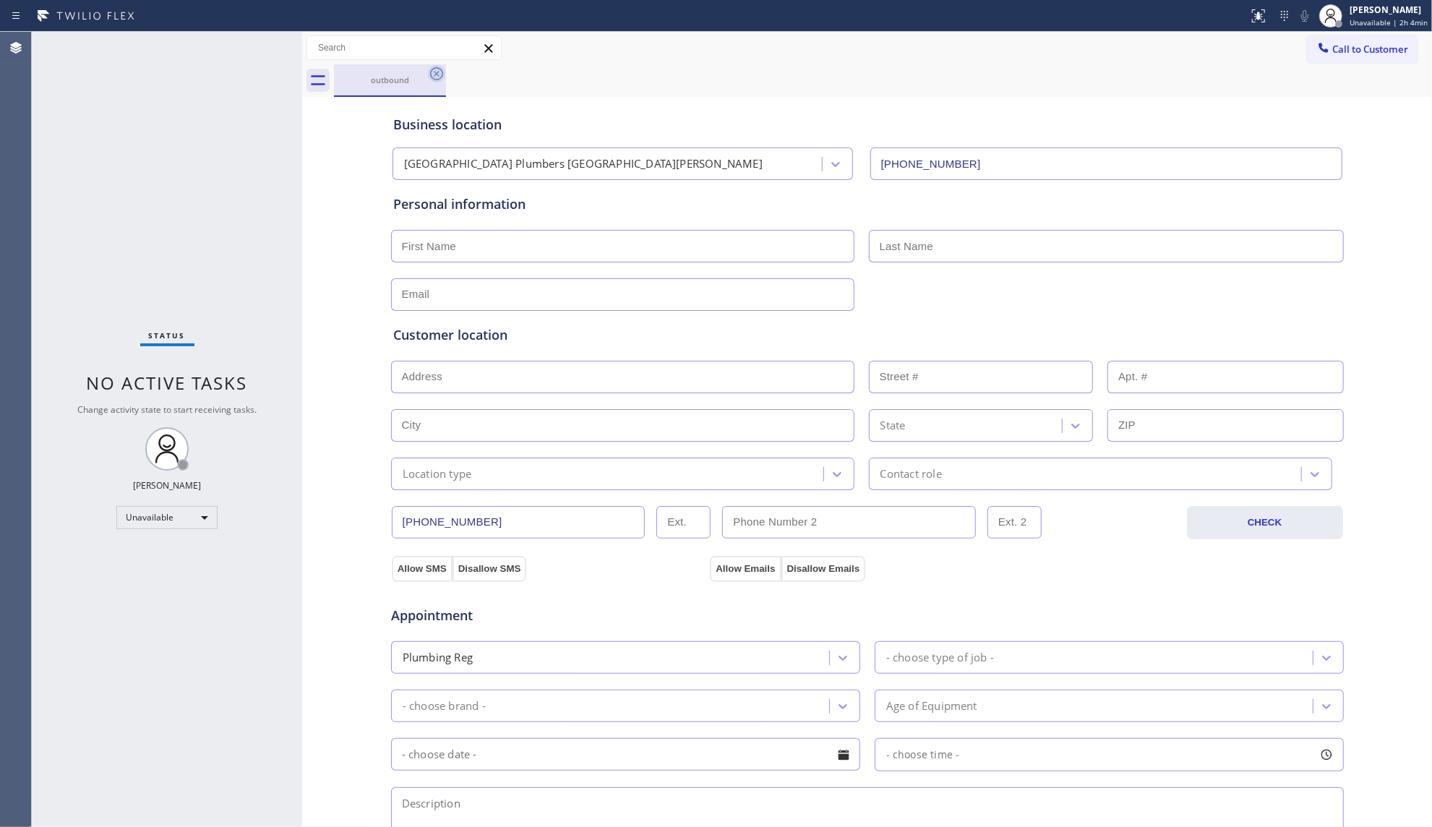
click at [431, 77] on icon at bounding box center [436, 73] width 17 height 17
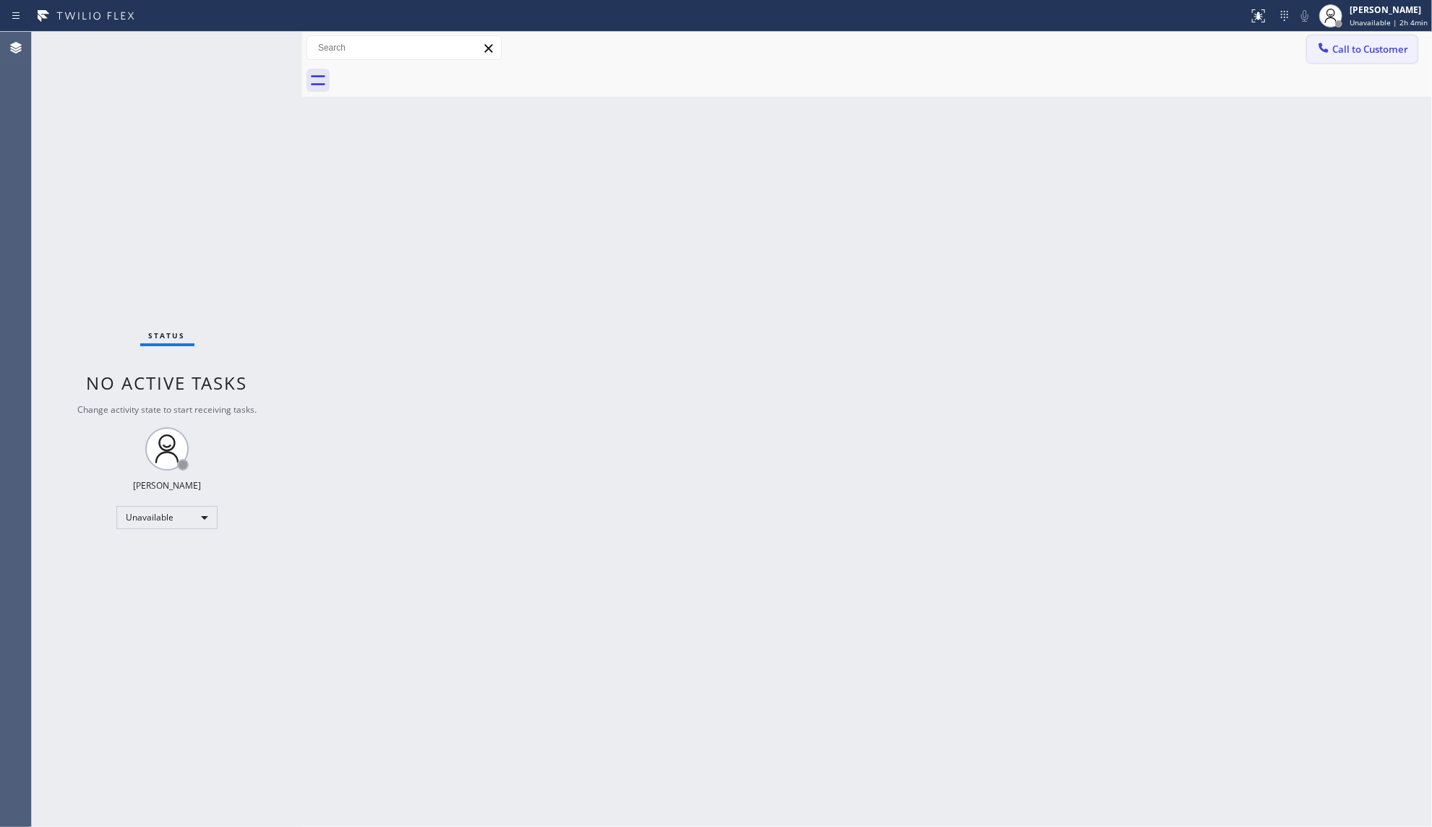
click at [1334, 61] on button "Call to Customer" at bounding box center [1362, 48] width 111 height 27
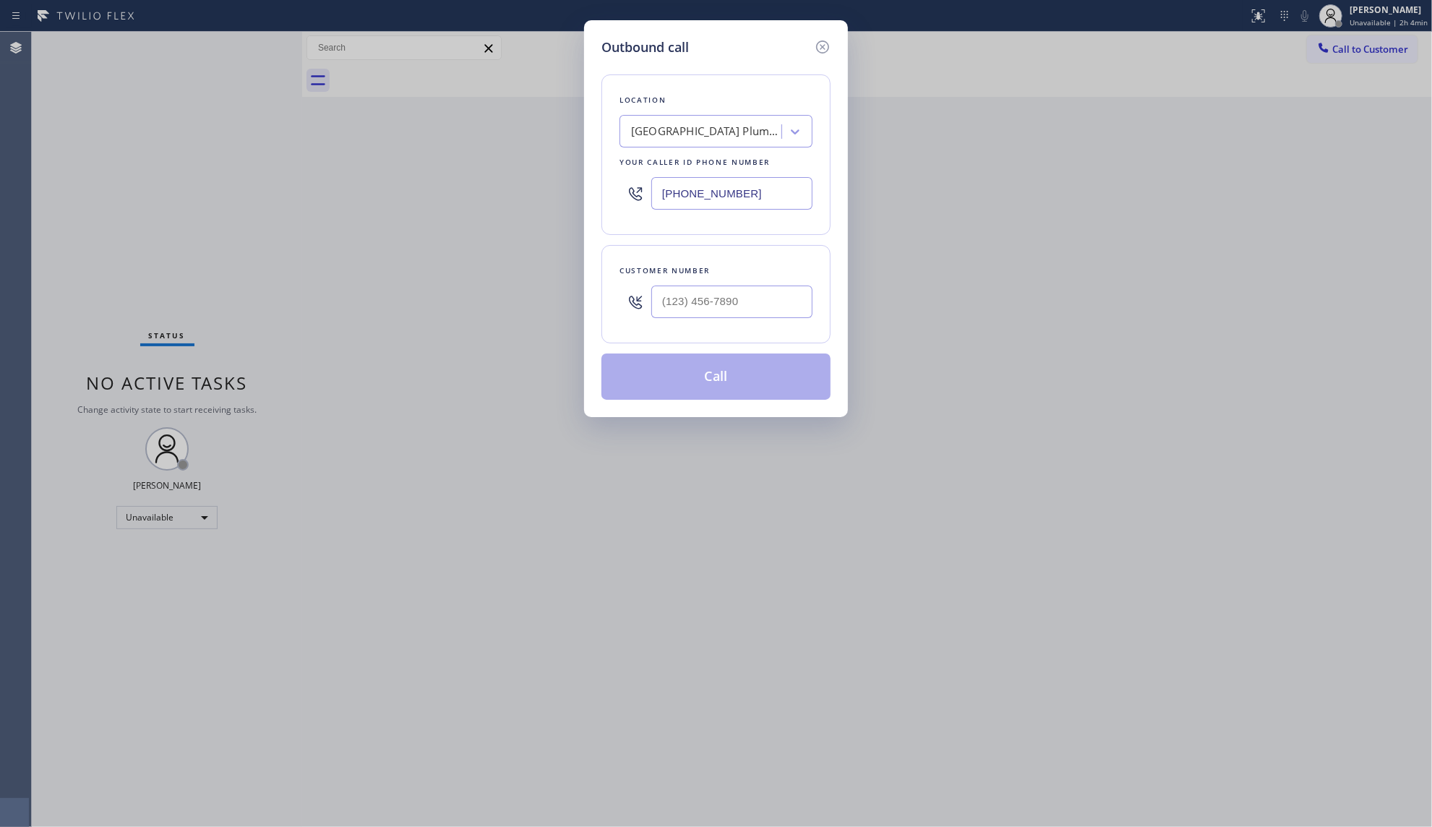
drag, startPoint x: 692, startPoint y: 198, endPoint x: 653, endPoint y: 197, distance: 39.0
click at [629, 198] on div "[PHONE_NUMBER]" at bounding box center [715, 193] width 193 height 47
paste input "312) 500-8521"
type input "[PHONE_NUMBER]"
click at [792, 308] on input "(___) ___-____" at bounding box center [731, 301] width 161 height 33
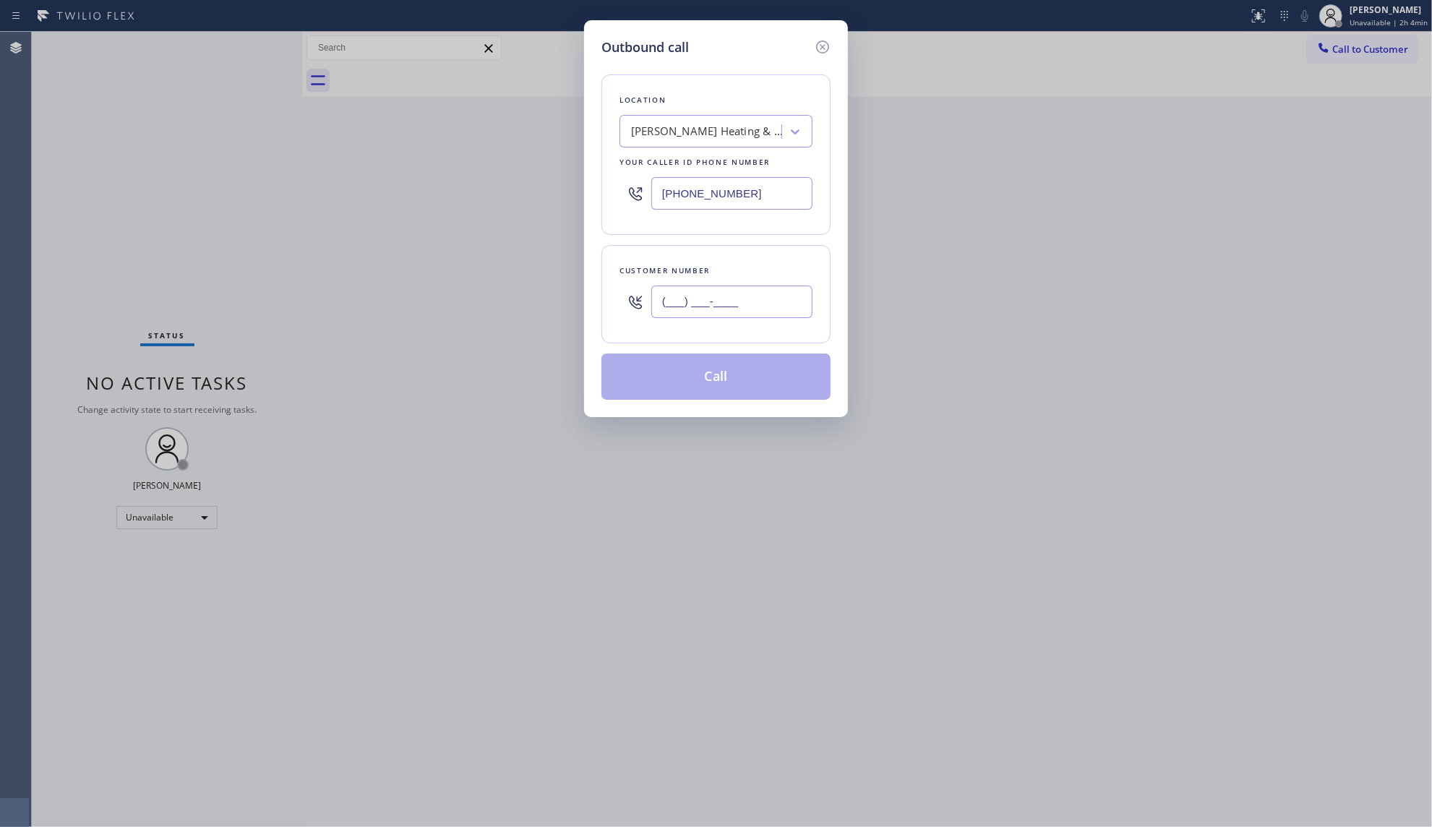
paste input "571) 586-3167"
type input "[PHONE_NUMBER]"
drag, startPoint x: 741, startPoint y: 363, endPoint x: 1178, endPoint y: 301, distance: 440.9
click at [747, 363] on button "Call" at bounding box center [715, 376] width 229 height 46
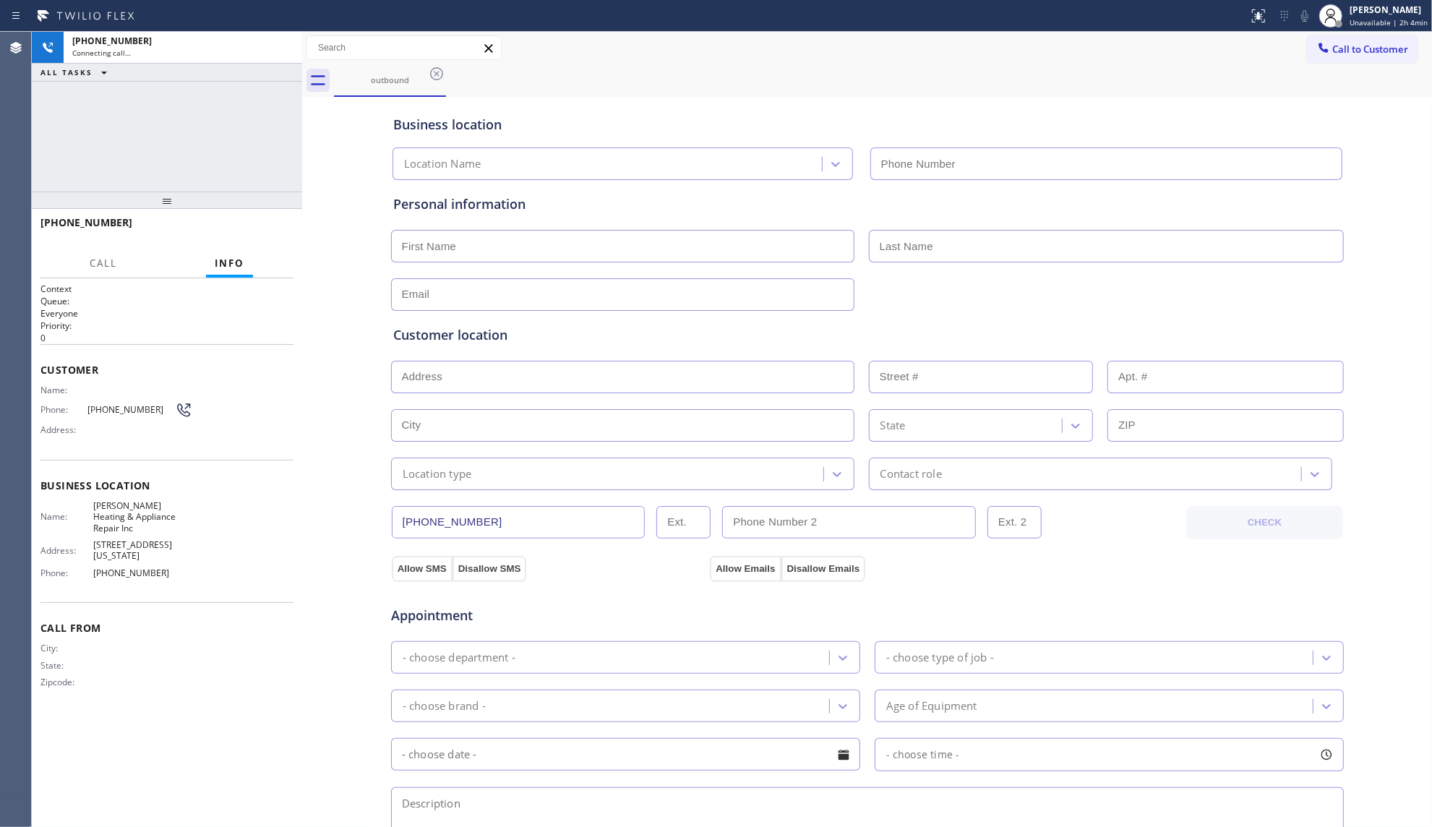
type input "[PHONE_NUMBER]"
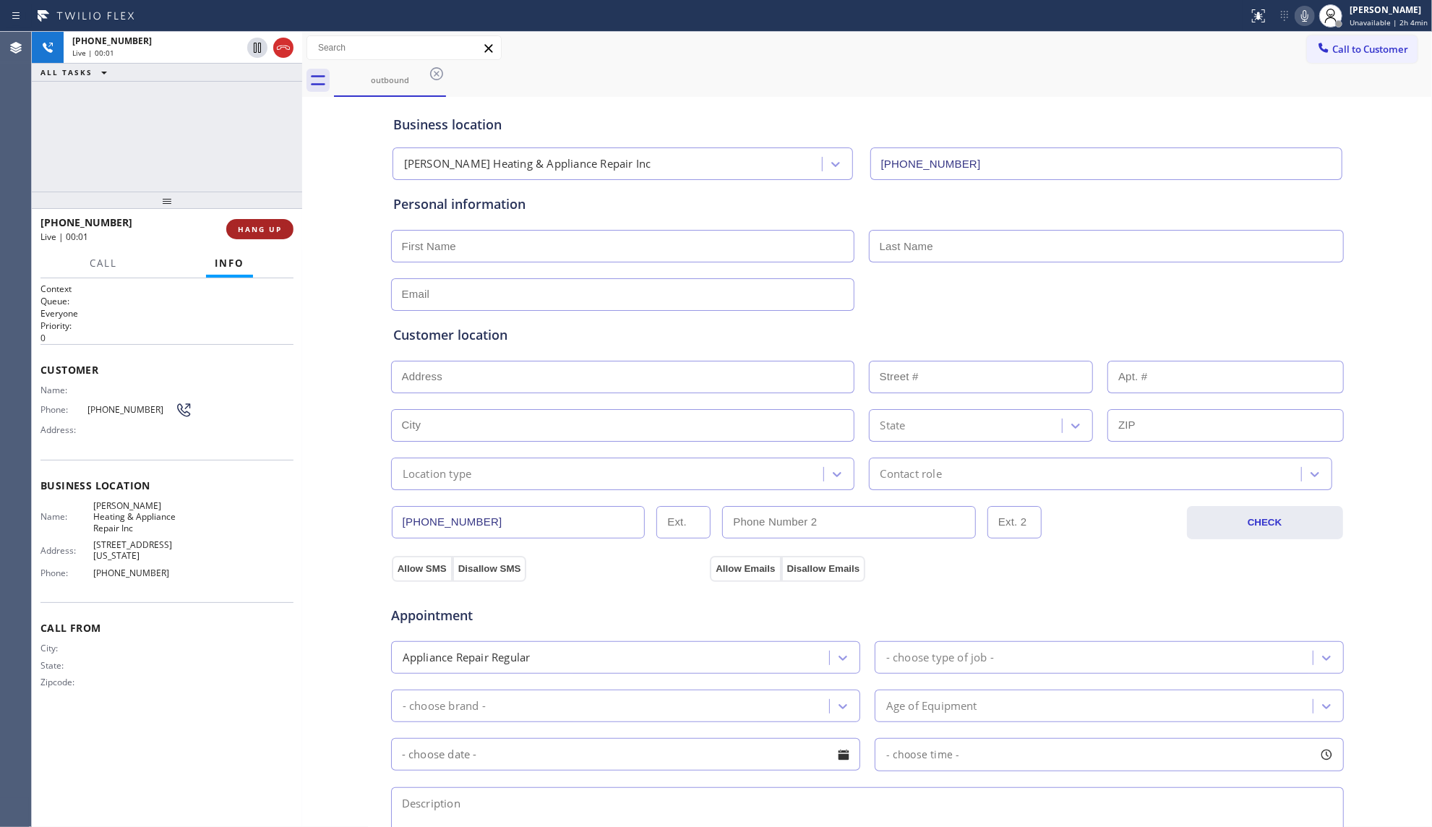
click at [280, 232] on span "HANG UP" at bounding box center [260, 229] width 44 height 10
click at [279, 227] on span "COMPLETE" at bounding box center [257, 229] width 50 height 10
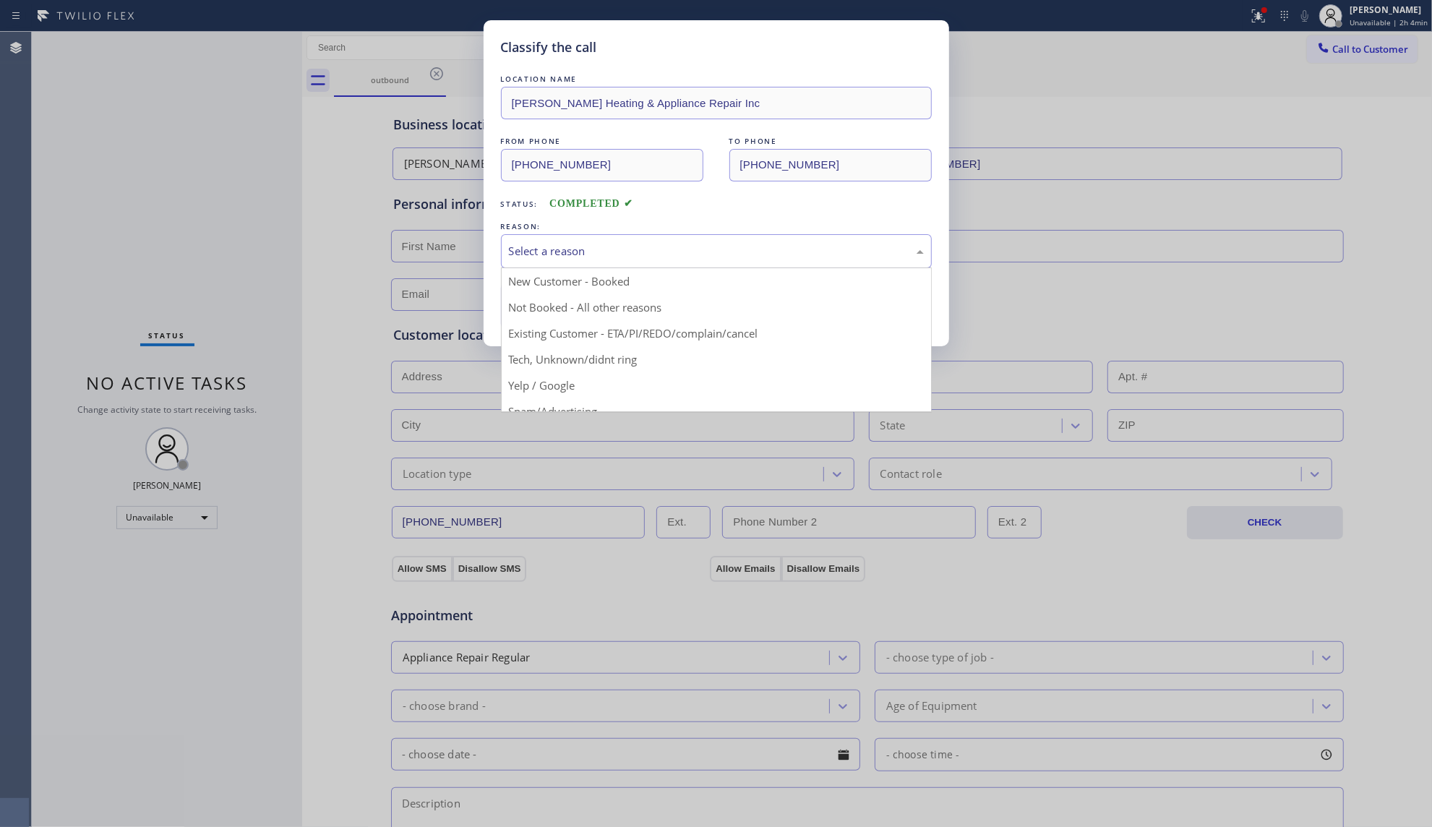
click at [573, 241] on div "Select a reason" at bounding box center [716, 251] width 431 height 34
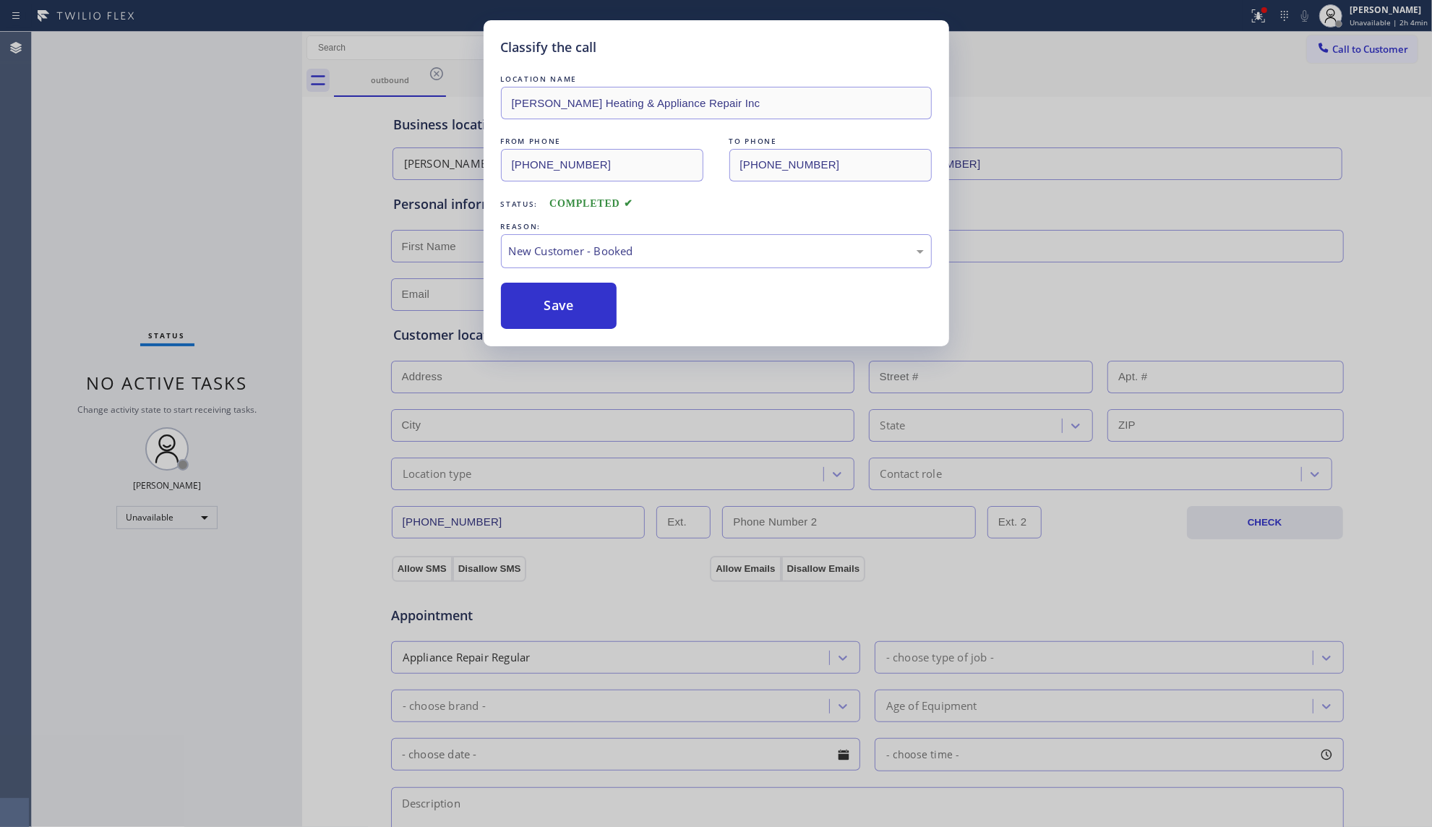
click at [585, 293] on button "Save" at bounding box center [559, 306] width 116 height 46
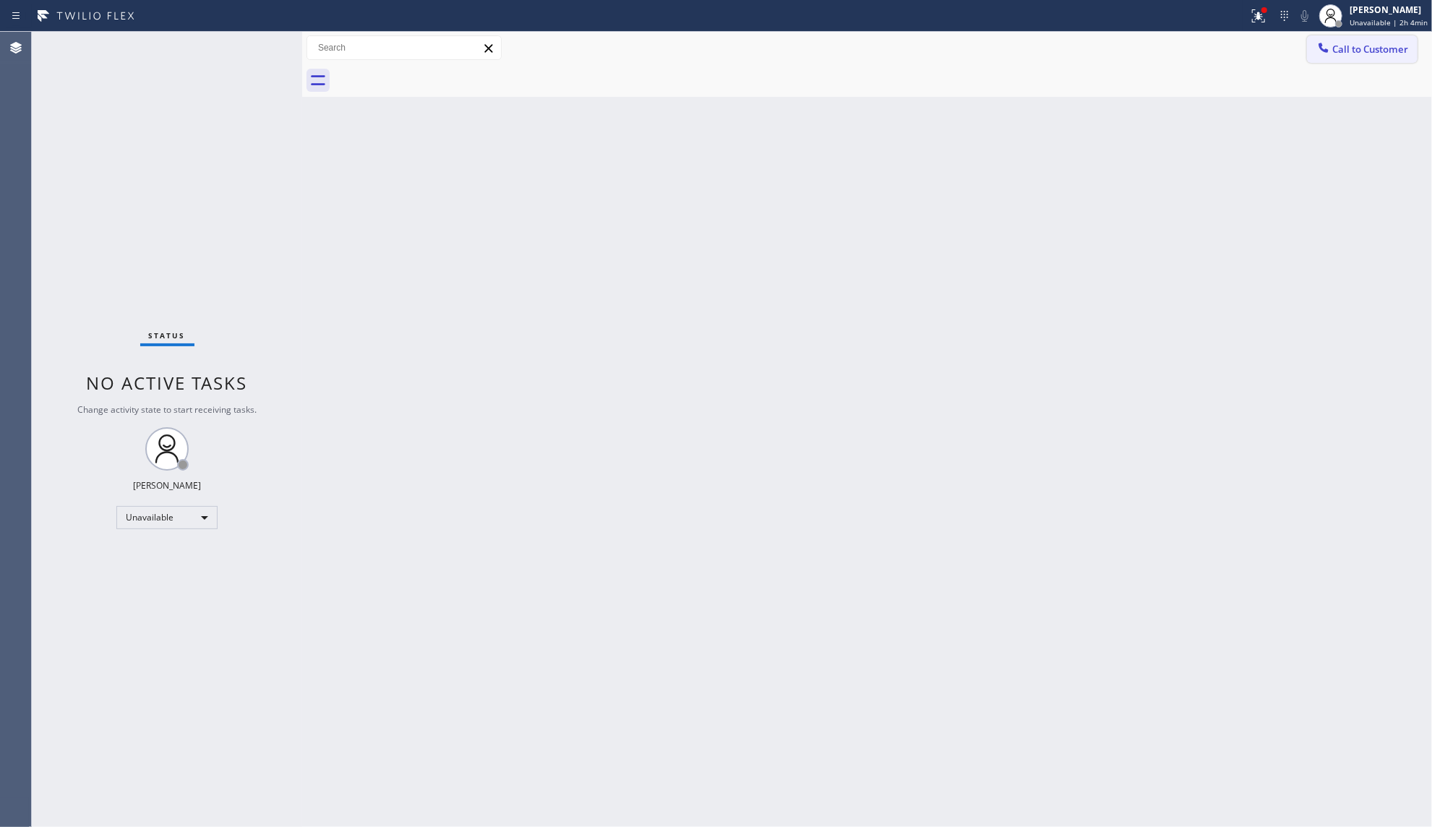
drag, startPoint x: 1344, startPoint y: 35, endPoint x: 1344, endPoint y: 52, distance: 17.3
click at [1344, 33] on div "Call to Customer Outbound call Location [PERSON_NAME] Heating & Appliance Repai…" at bounding box center [867, 48] width 1130 height 33
click at [1342, 61] on button "Call to Customer" at bounding box center [1362, 48] width 111 height 27
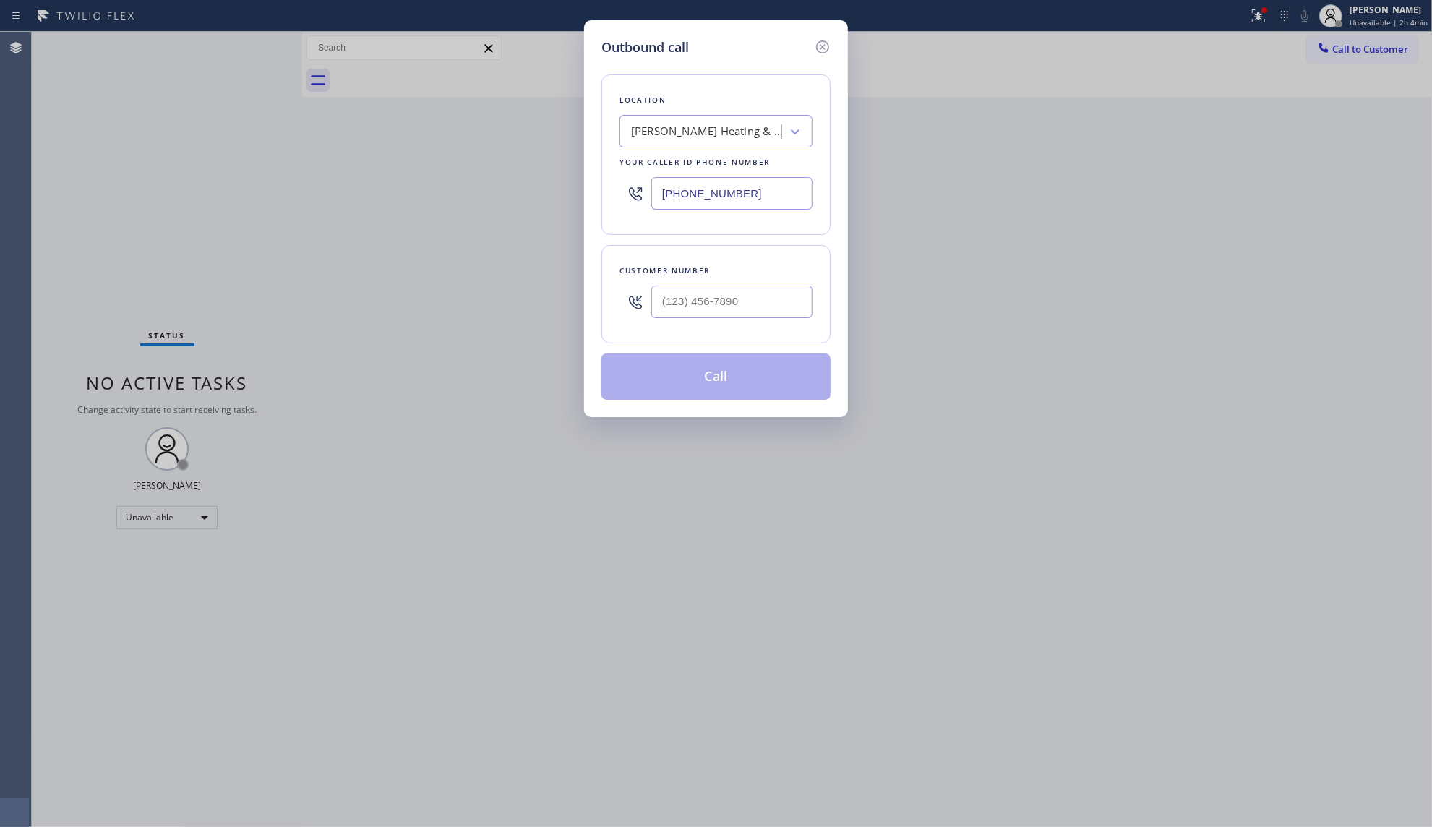
drag, startPoint x: 780, startPoint y: 197, endPoint x: 610, endPoint y: 202, distance: 170.6
click at [608, 205] on div "Location [PERSON_NAME] Heating & Appliance Repair Inc Your caller id phone numb…" at bounding box center [715, 154] width 229 height 160
paste input "619) 389-3996"
type input "[PHONE_NUMBER]"
click at [760, 312] on input "(___) ___-____" at bounding box center [731, 301] width 161 height 33
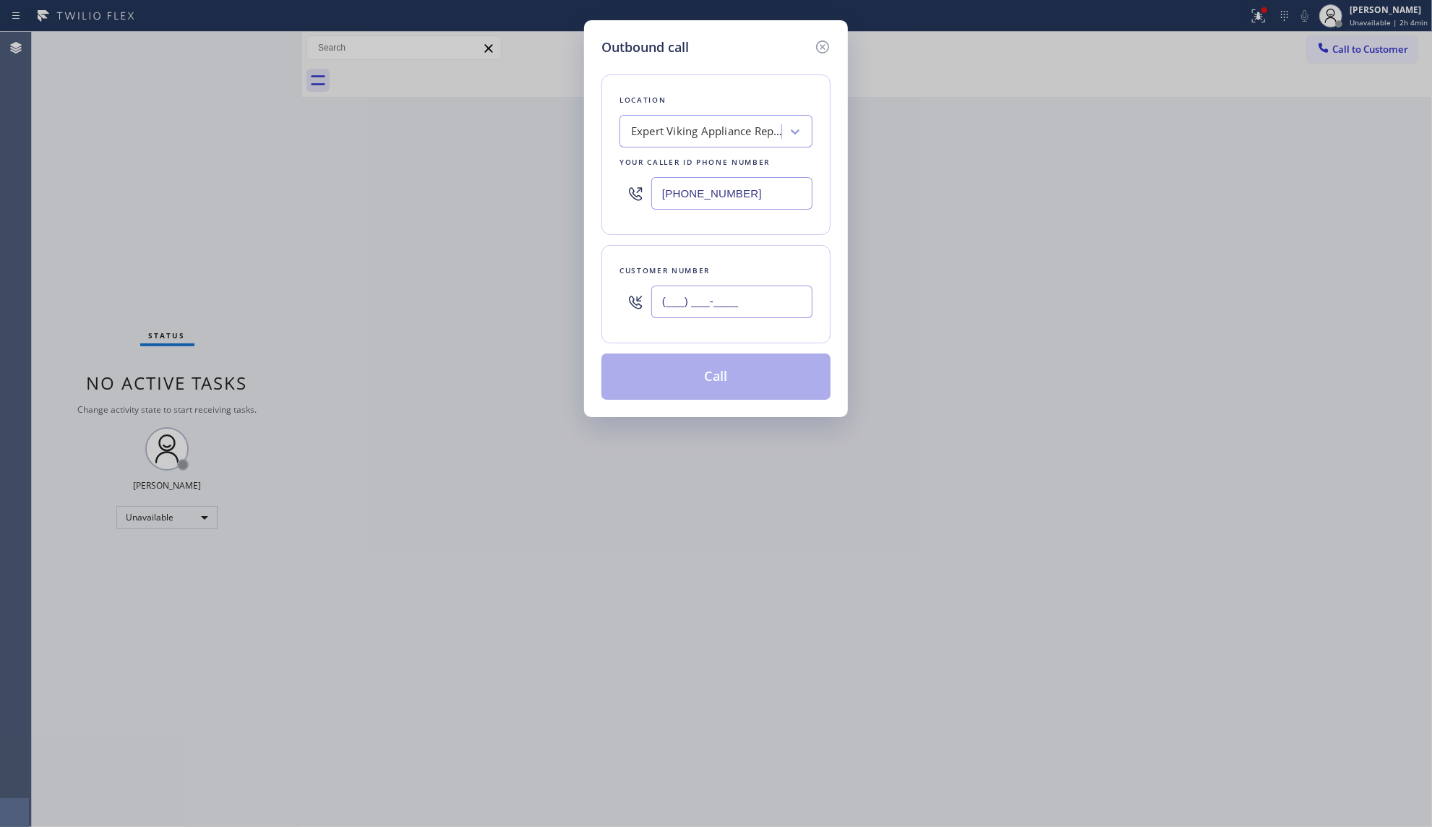
paste input "877) 839-3391"
type input "[PHONE_NUMBER]"
drag, startPoint x: 747, startPoint y: 366, endPoint x: 1164, endPoint y: 361, distance: 416.3
click at [747, 365] on button "Call" at bounding box center [715, 376] width 229 height 46
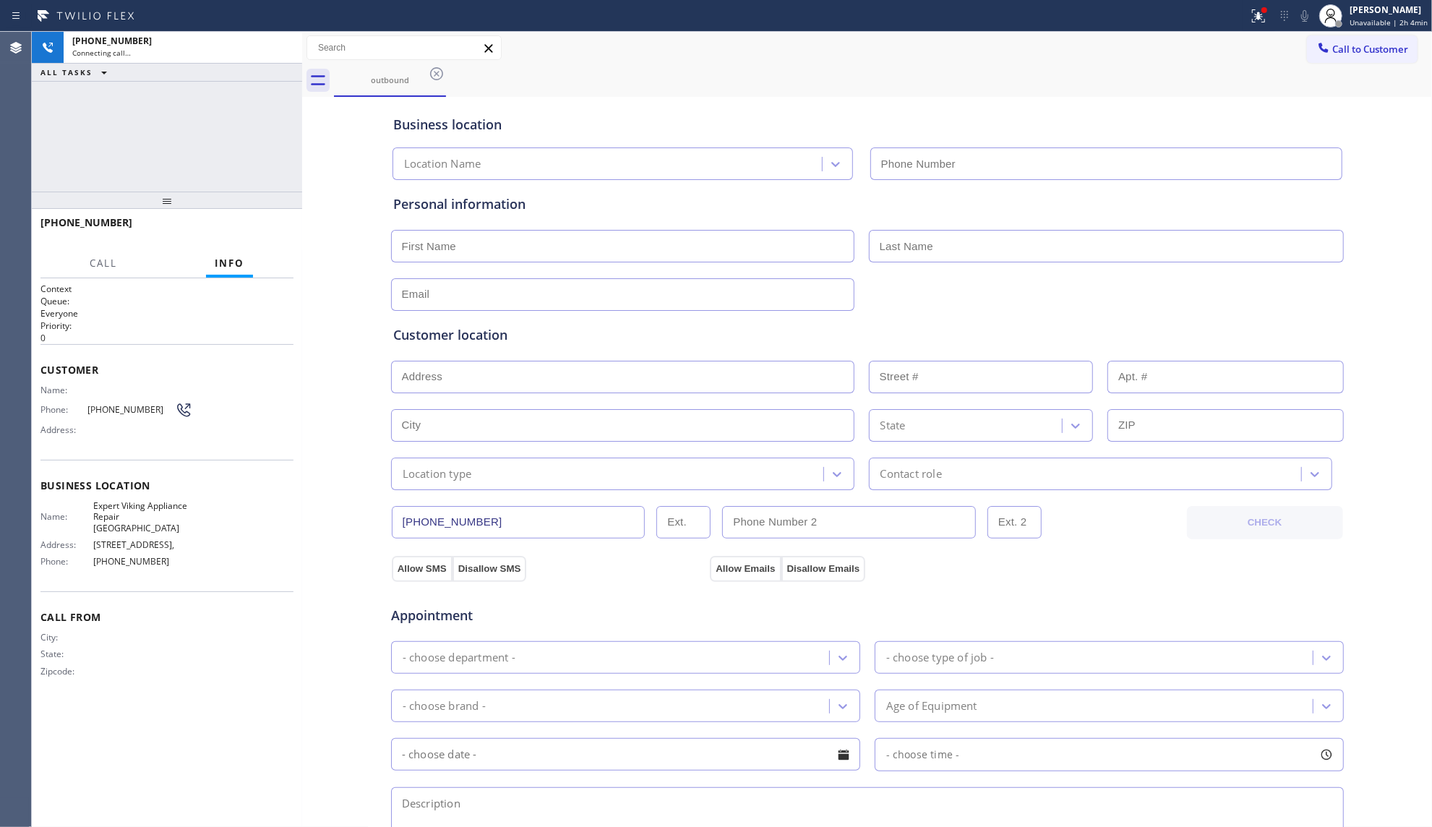
type input "[PHONE_NUMBER]"
drag, startPoint x: 848, startPoint y: 81, endPoint x: 859, endPoint y: 79, distance: 11.7
click at [848, 81] on div "outbound" at bounding box center [883, 80] width 1098 height 33
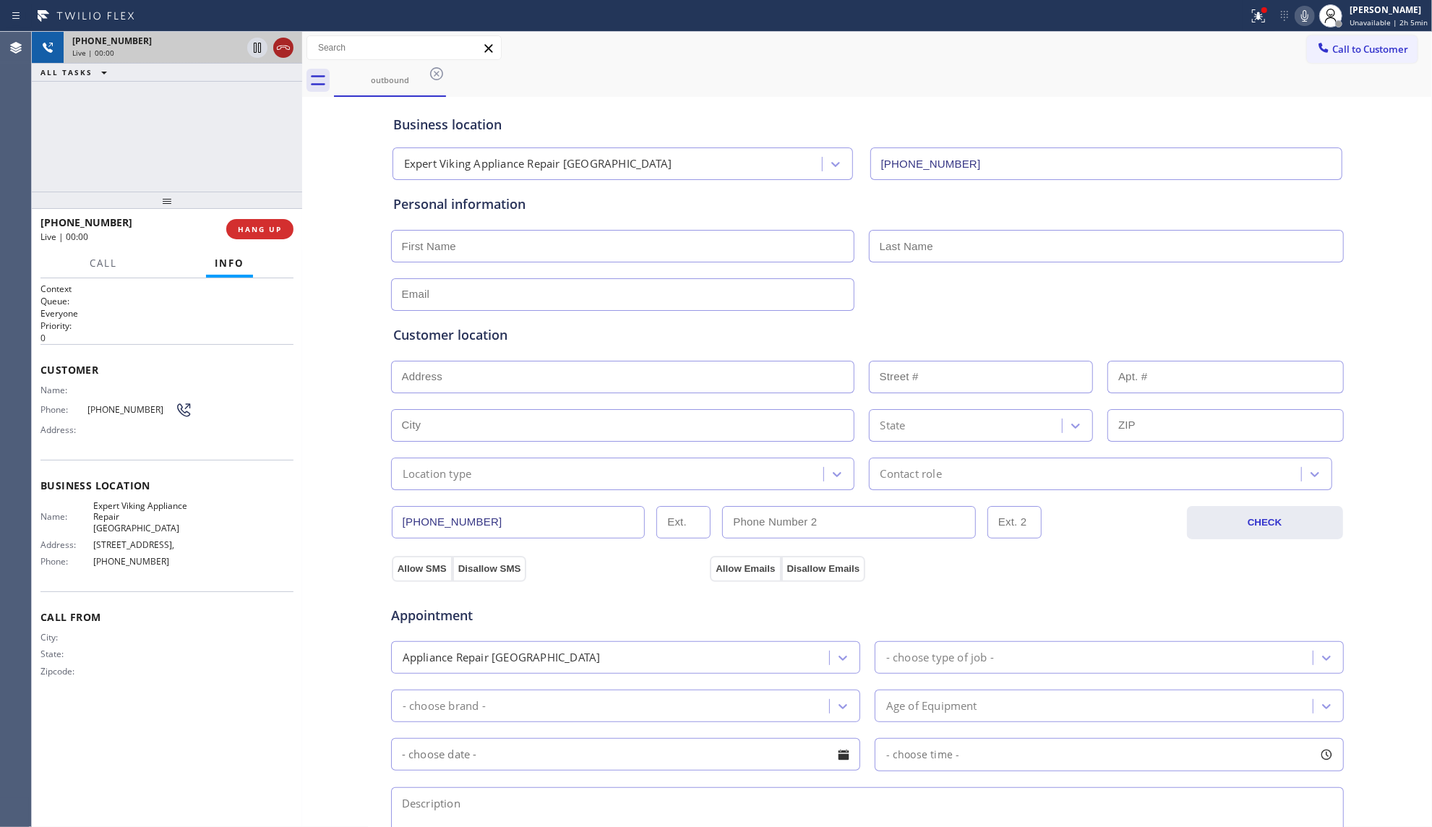
click at [284, 49] on icon at bounding box center [283, 47] width 17 height 17
click at [267, 218] on div "[PHONE_NUMBER] Wrap up | 00:00 COMPLETE" at bounding box center [166, 229] width 253 height 38
click at [272, 243] on div "[PHONE_NUMBER] Wrap up | 00:01 COMPLETE" at bounding box center [166, 229] width 253 height 38
click at [272, 237] on button "COMPLETE" at bounding box center [256, 229] width 73 height 20
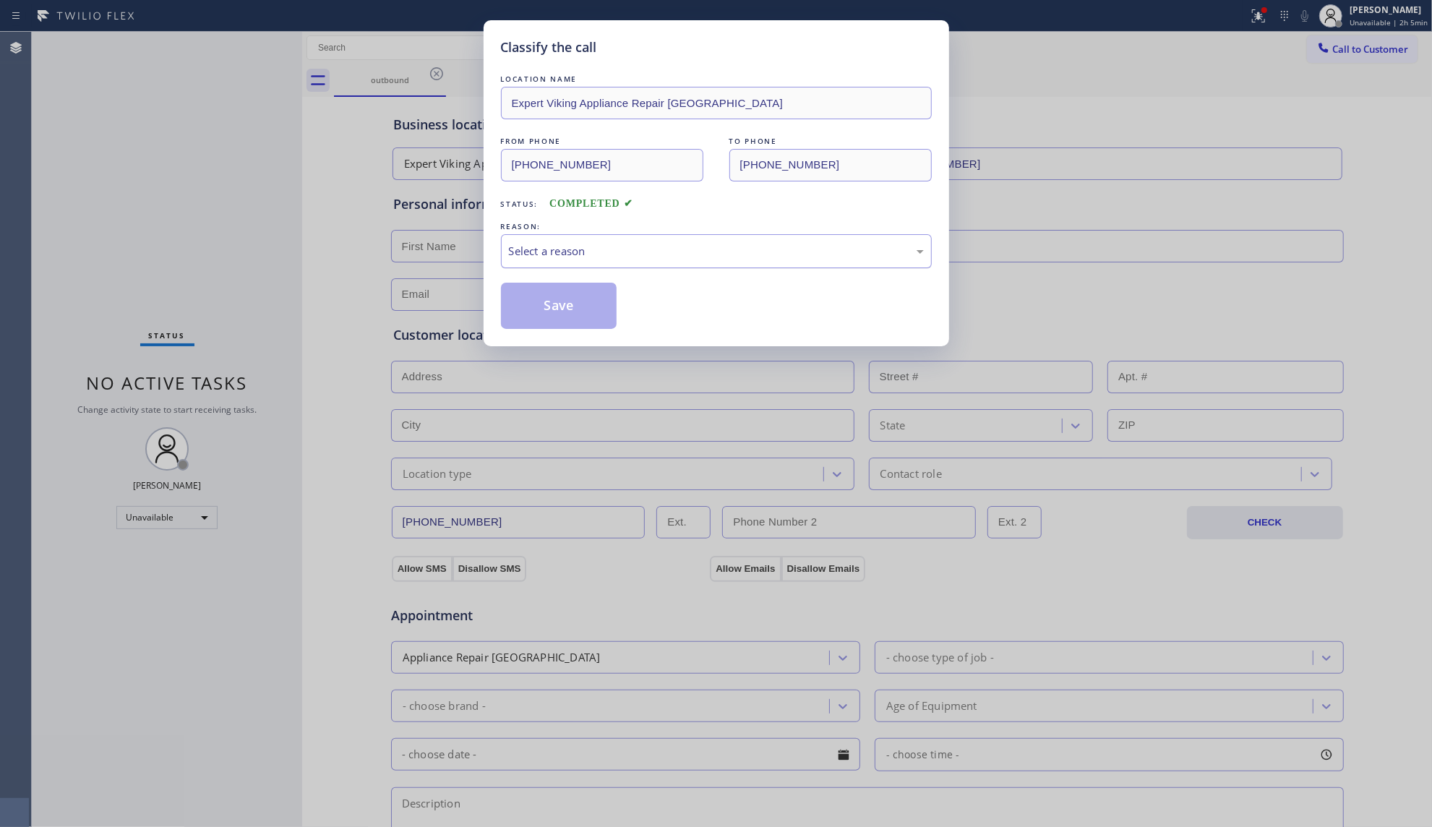
drag, startPoint x: 655, startPoint y: 256, endPoint x: 648, endPoint y: 263, distance: 10.2
click at [655, 257] on div "Select a reason" at bounding box center [716, 251] width 415 height 17
click at [559, 312] on button "Save" at bounding box center [559, 306] width 116 height 46
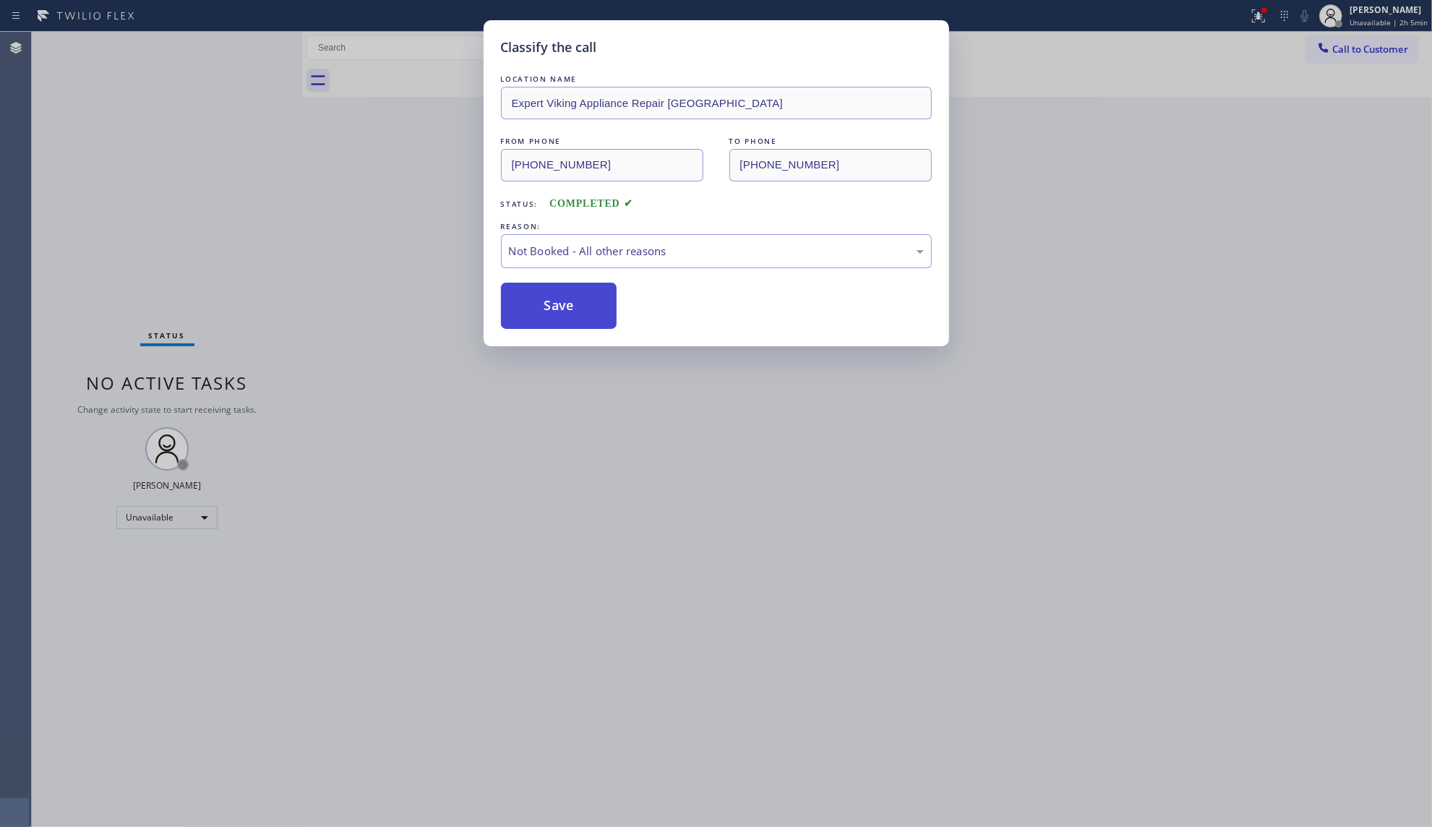
drag, startPoint x: 559, startPoint y: 310, endPoint x: 692, endPoint y: 273, distance: 138.0
click at [561, 310] on button "Save" at bounding box center [559, 306] width 116 height 46
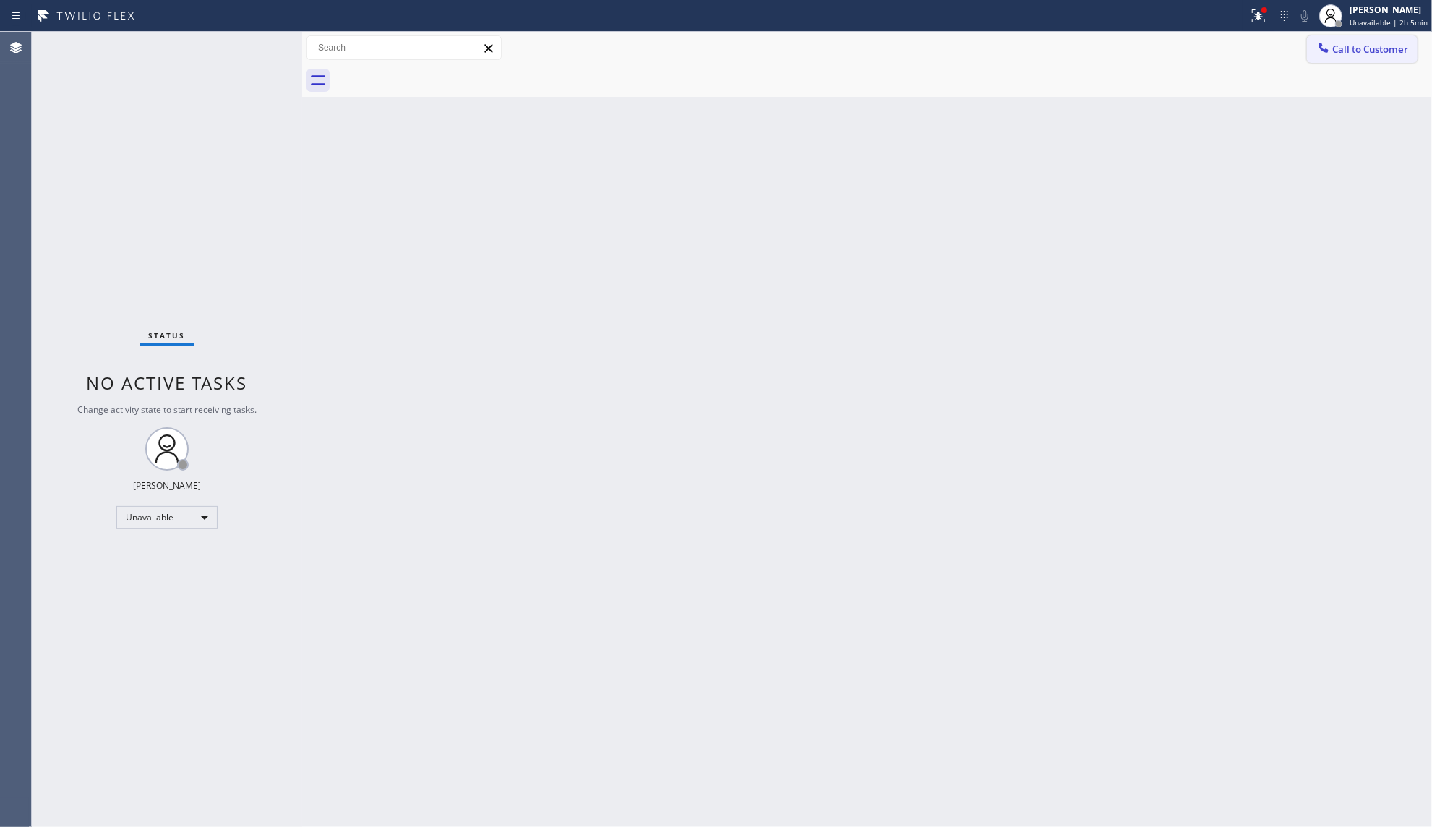
click at [1311, 59] on button "Call to Customer" at bounding box center [1362, 48] width 111 height 27
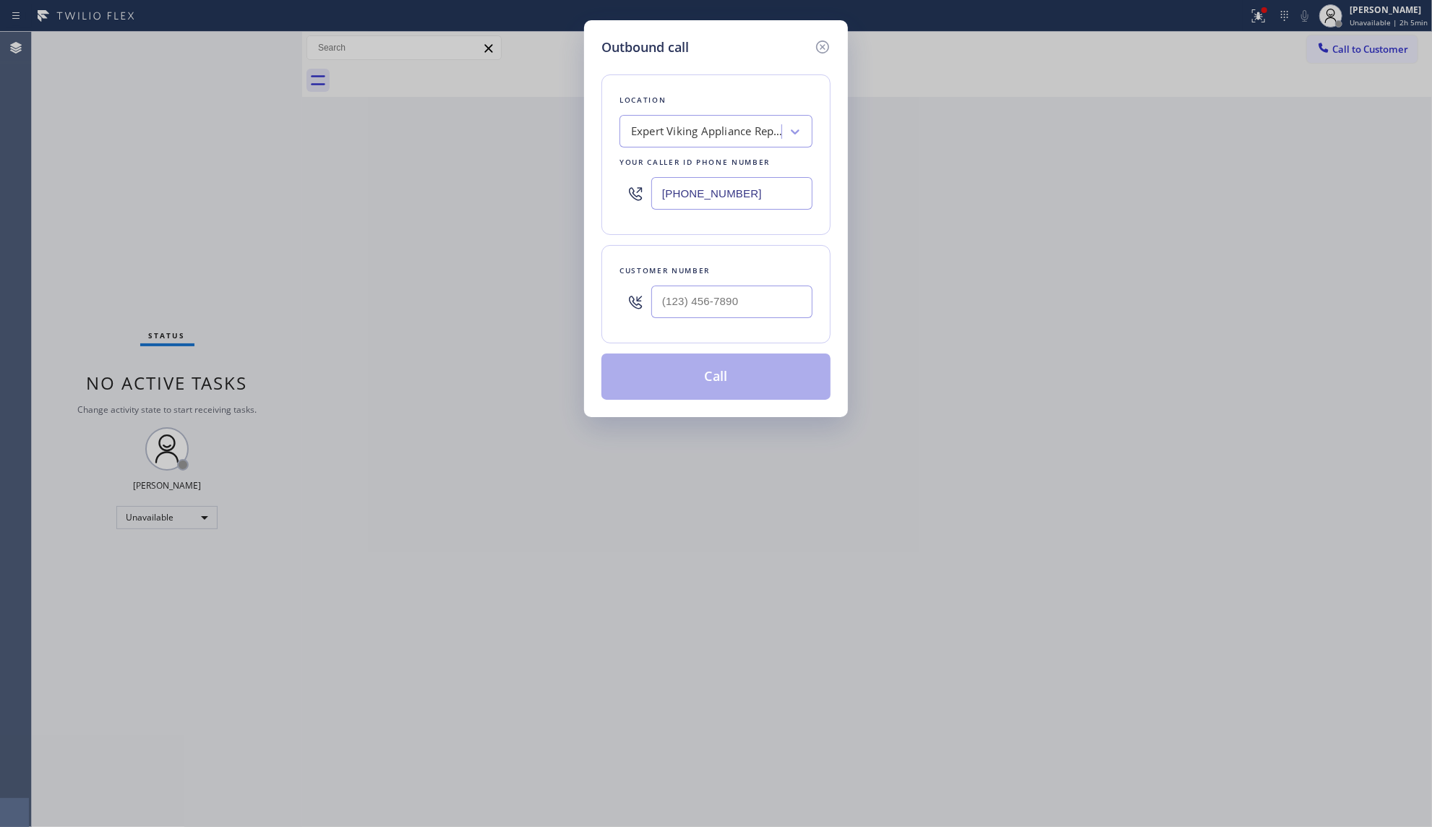
drag, startPoint x: 778, startPoint y: 200, endPoint x: 671, endPoint y: 197, distance: 106.3
click at [671, 201] on input "[PHONE_NUMBER]" at bounding box center [731, 193] width 161 height 33
paste input "85) 820-3019"
click at [732, 202] on input "[PHONE_NUMBER]" at bounding box center [731, 193] width 161 height 33
drag, startPoint x: 758, startPoint y: 186, endPoint x: 601, endPoint y: 200, distance: 157.4
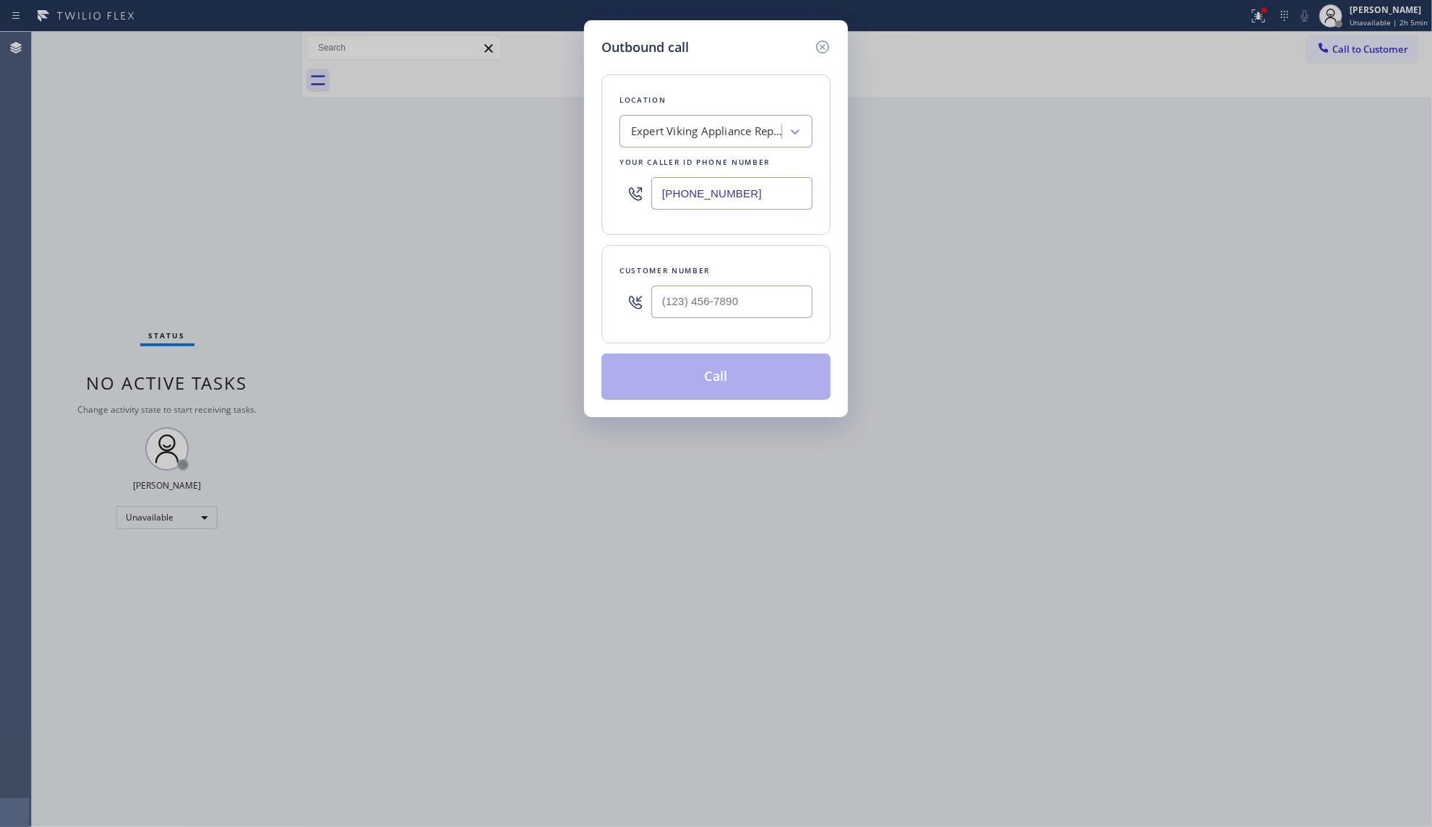
click at [601, 200] on div "Location Expert Viking Appliance Repair [GEOGRAPHIC_DATA] Your caller id phone …" at bounding box center [715, 154] width 229 height 160
paste input "858) 203-0190"
type input "[PHONE_NUMBER]"
drag, startPoint x: 786, startPoint y: 296, endPoint x: 766, endPoint y: 278, distance: 27.1
click at [784, 296] on input "(___) ___-____" at bounding box center [731, 301] width 161 height 33
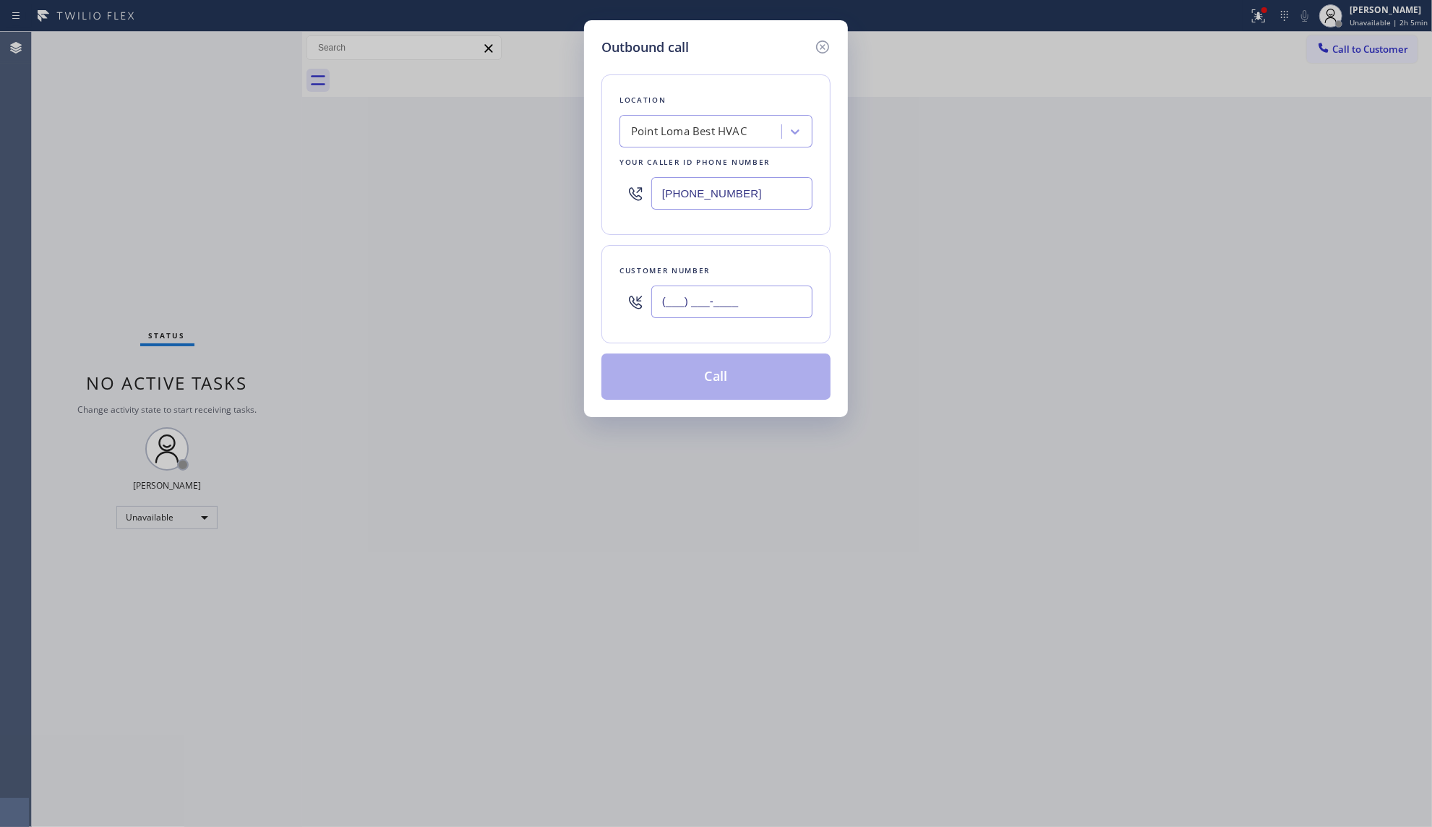
paste input "858) 338-5952"
type input "[PHONE_NUMBER]"
click at [695, 384] on button "Call" at bounding box center [715, 376] width 229 height 46
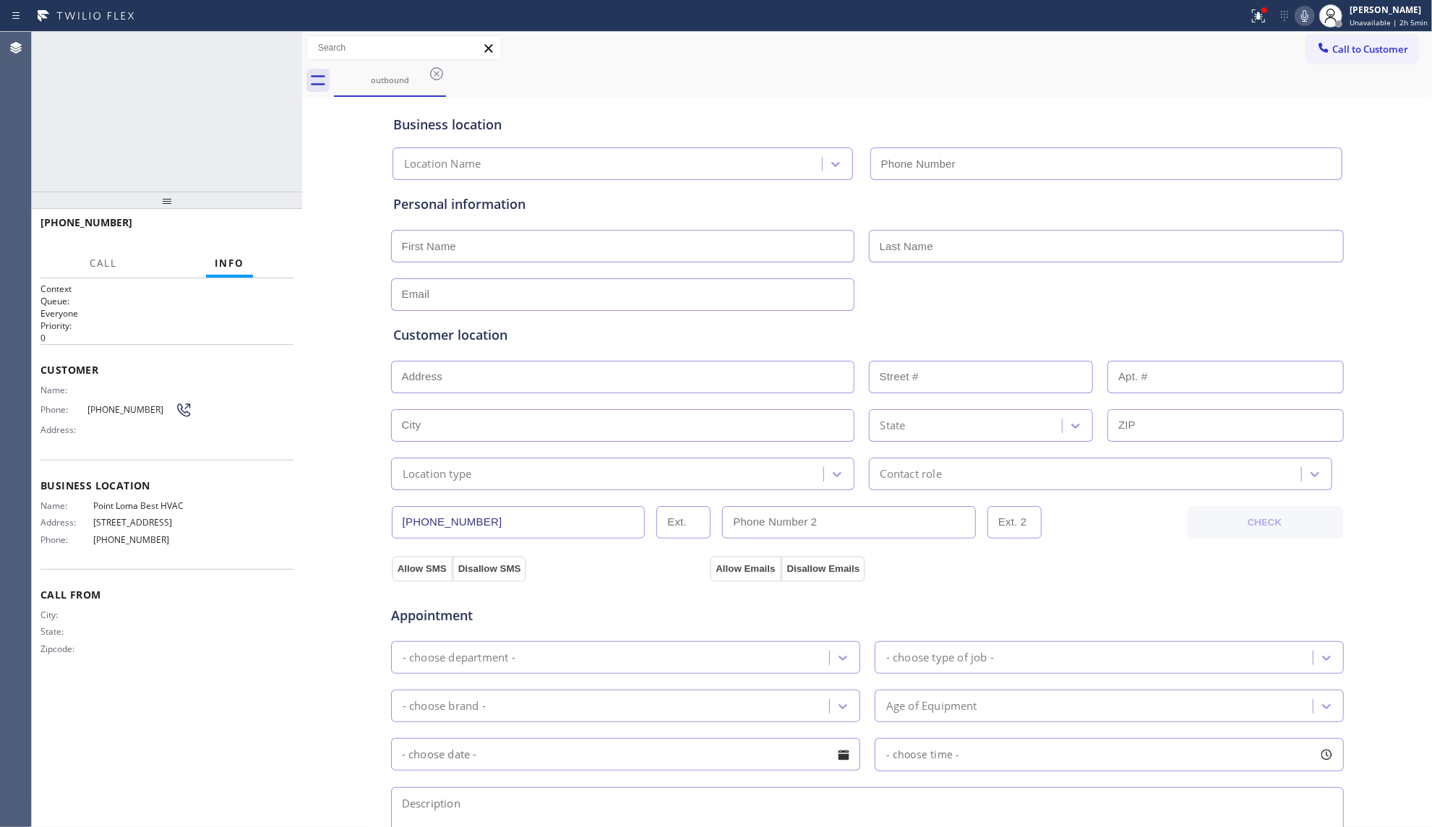
type input "[PHONE_NUMBER]"
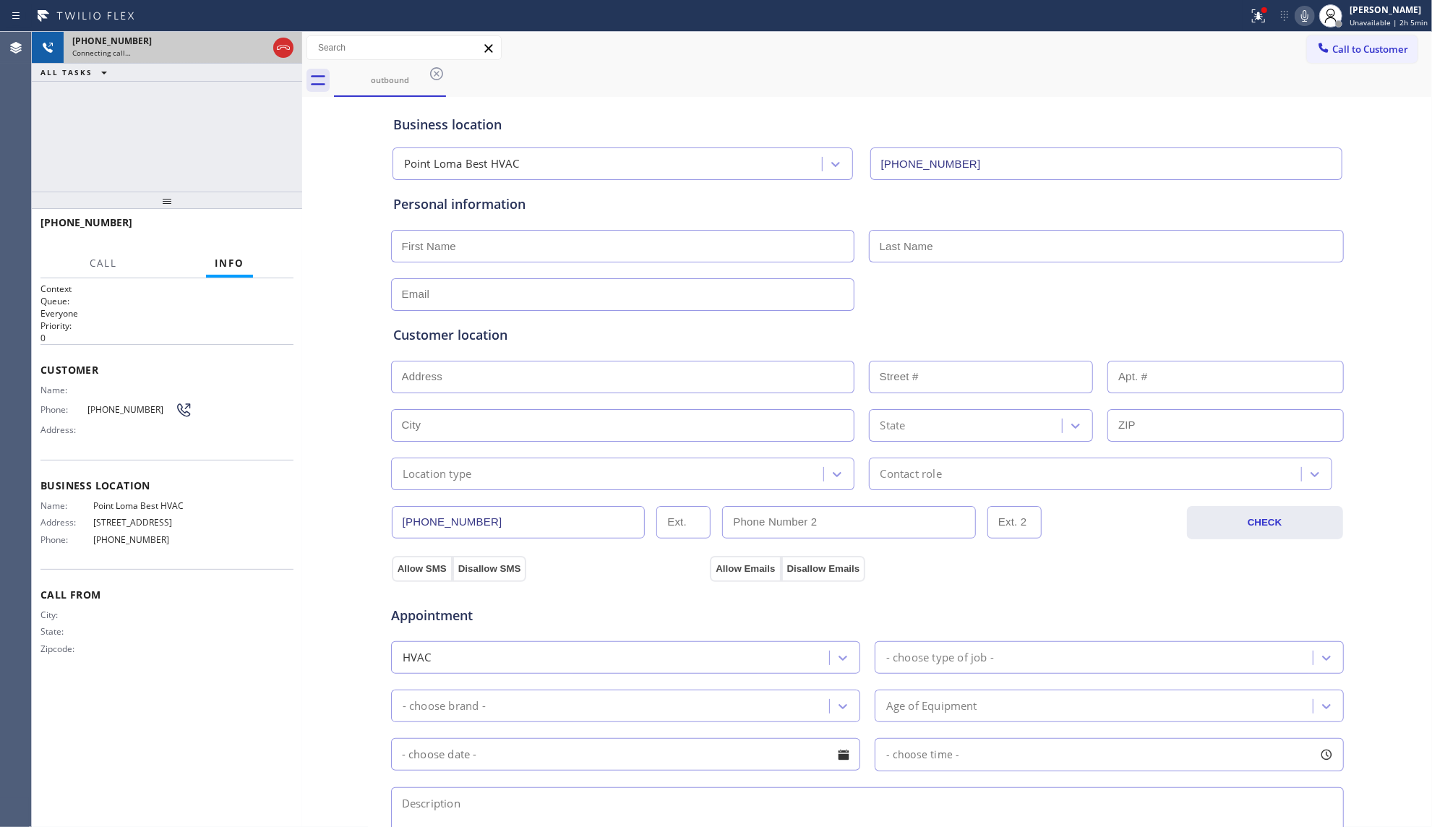
click at [292, 56] on div at bounding box center [283, 48] width 26 height 32
click at [254, 229] on span "HANG UP" at bounding box center [260, 229] width 44 height 10
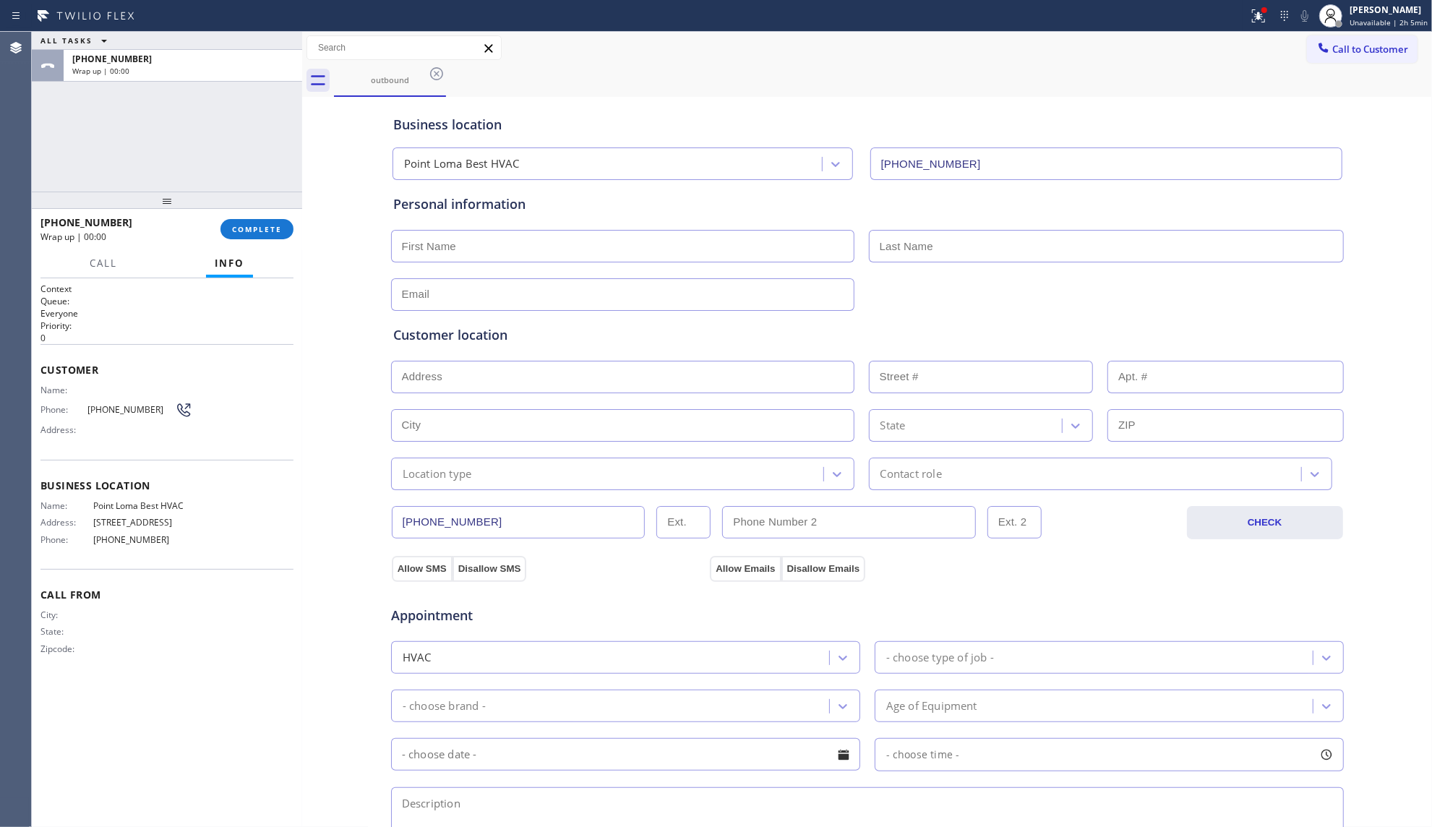
click at [253, 220] on button "COMPLETE" at bounding box center [256, 229] width 73 height 20
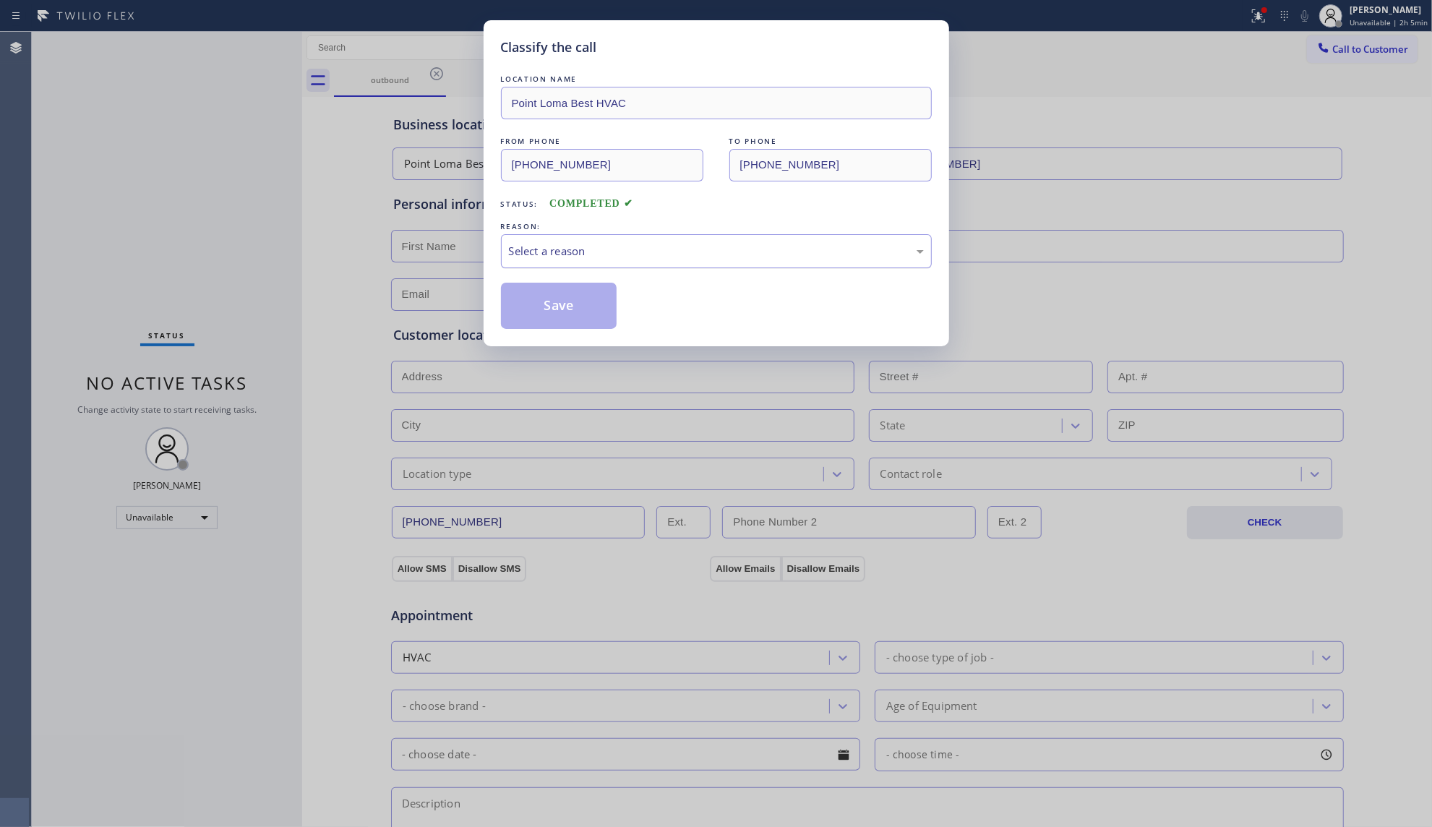
click at [519, 247] on div "Select a reason" at bounding box center [716, 251] width 415 height 17
drag, startPoint x: 533, startPoint y: 304, endPoint x: 752, endPoint y: 119, distance: 286.1
click at [535, 304] on button "Save" at bounding box center [559, 306] width 116 height 46
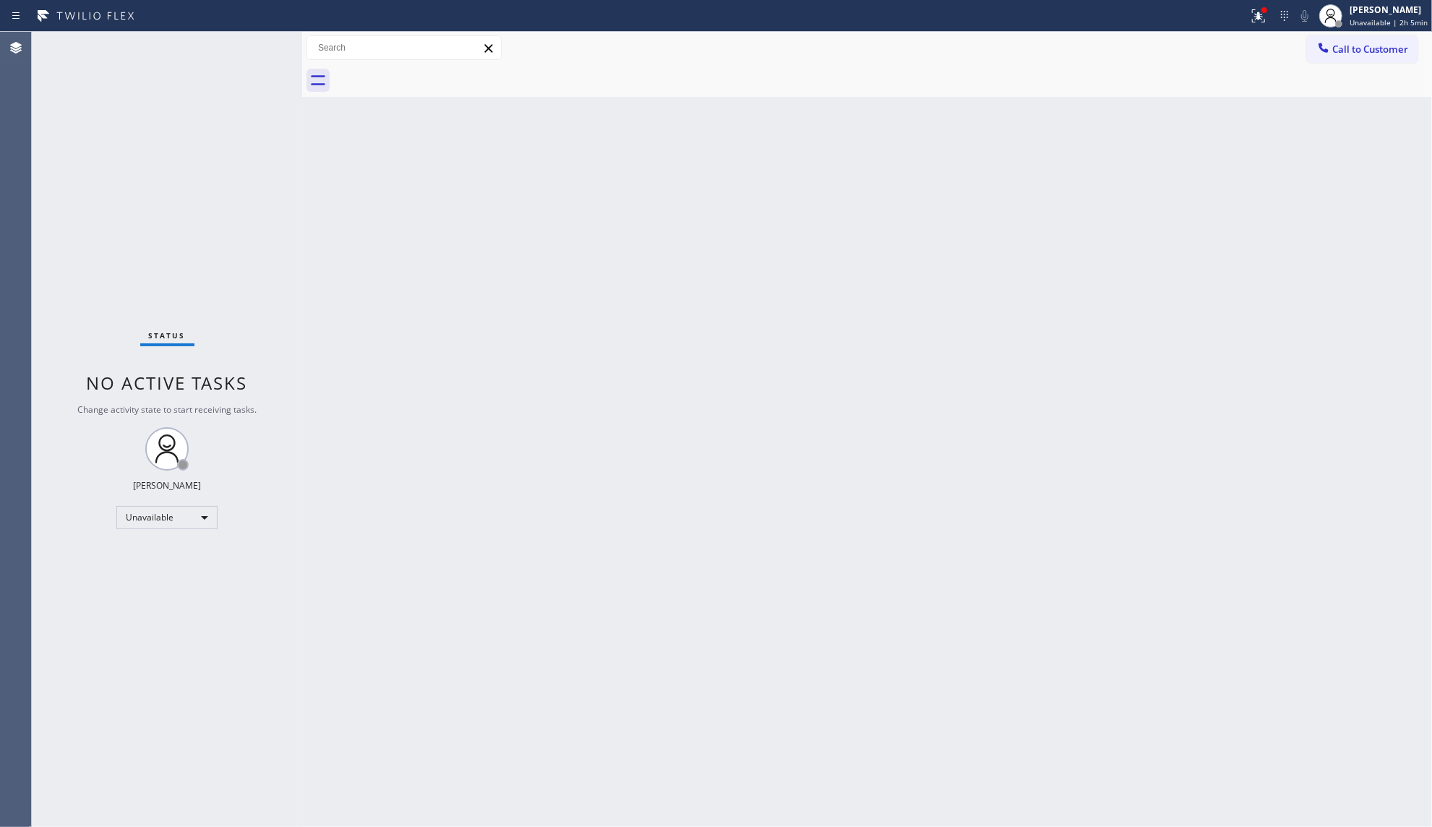
click at [900, 123] on div "Back to Dashboard Change Sender ID Customers Technicians Select a contact Outbo…" at bounding box center [867, 429] width 1130 height 795
drag, startPoint x: 1236, startPoint y: 16, endPoint x: 1243, endPoint y: 19, distance: 7.8
click at [1242, 19] on div at bounding box center [624, 15] width 1237 height 23
click at [1257, 17] on icon at bounding box center [1258, 15] width 17 height 17
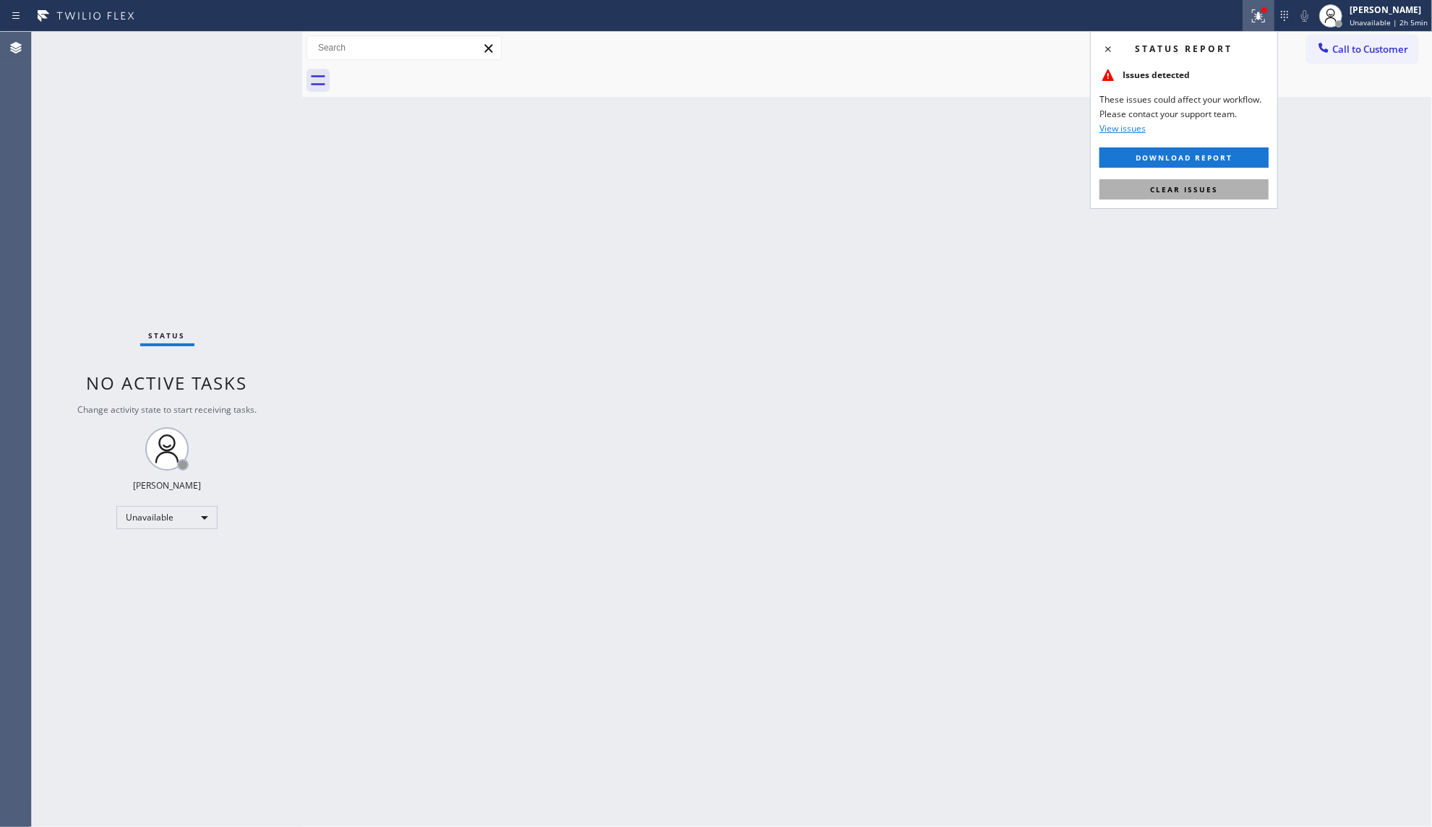
click at [1218, 189] on button "Clear issues" at bounding box center [1183, 189] width 169 height 20
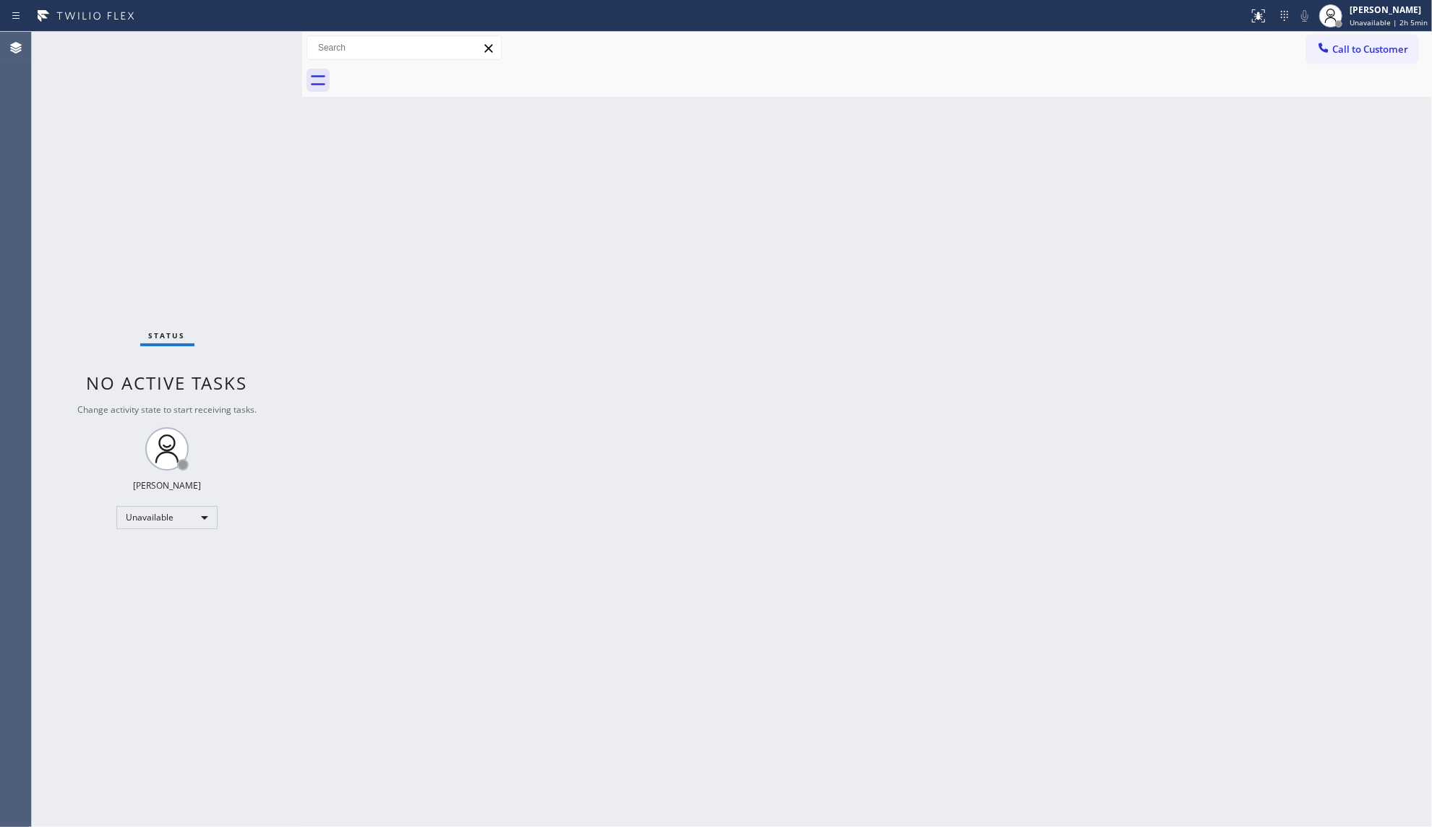
drag, startPoint x: 1336, startPoint y: 50, endPoint x: 1336, endPoint y: 59, distance: 8.7
click at [1336, 52] on span "Call to Customer" at bounding box center [1370, 49] width 76 height 13
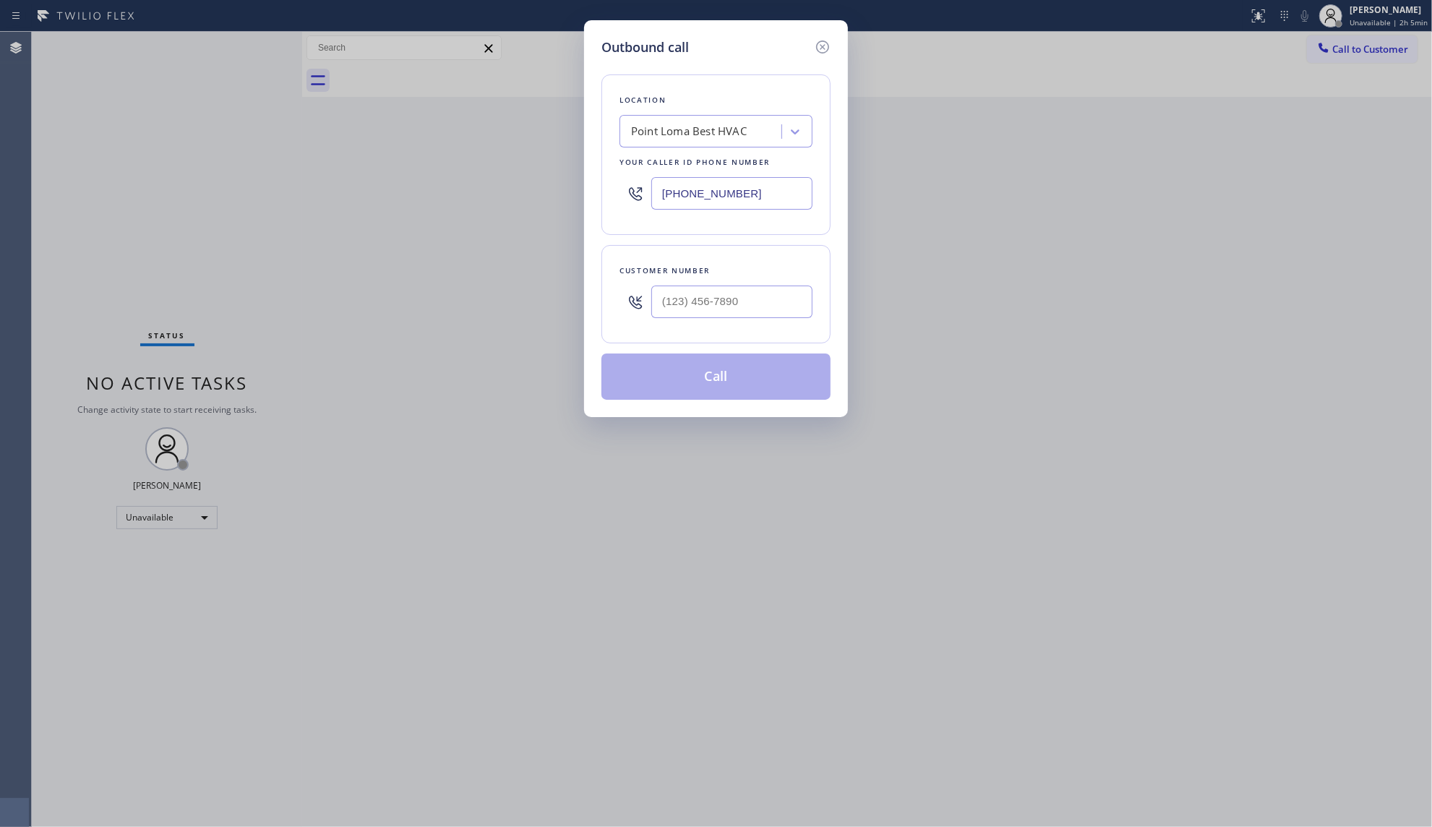
drag, startPoint x: 749, startPoint y: 198, endPoint x: 588, endPoint y: 194, distance: 161.9
click at [590, 197] on div "Outbound call Location [GEOGRAPHIC_DATA] Best HVAC Your caller id phone number …" at bounding box center [716, 218] width 264 height 397
paste input "480) 508-9255"
type input "[PHONE_NUMBER]"
click at [692, 317] on input "(___) ___-____" at bounding box center [731, 301] width 161 height 33
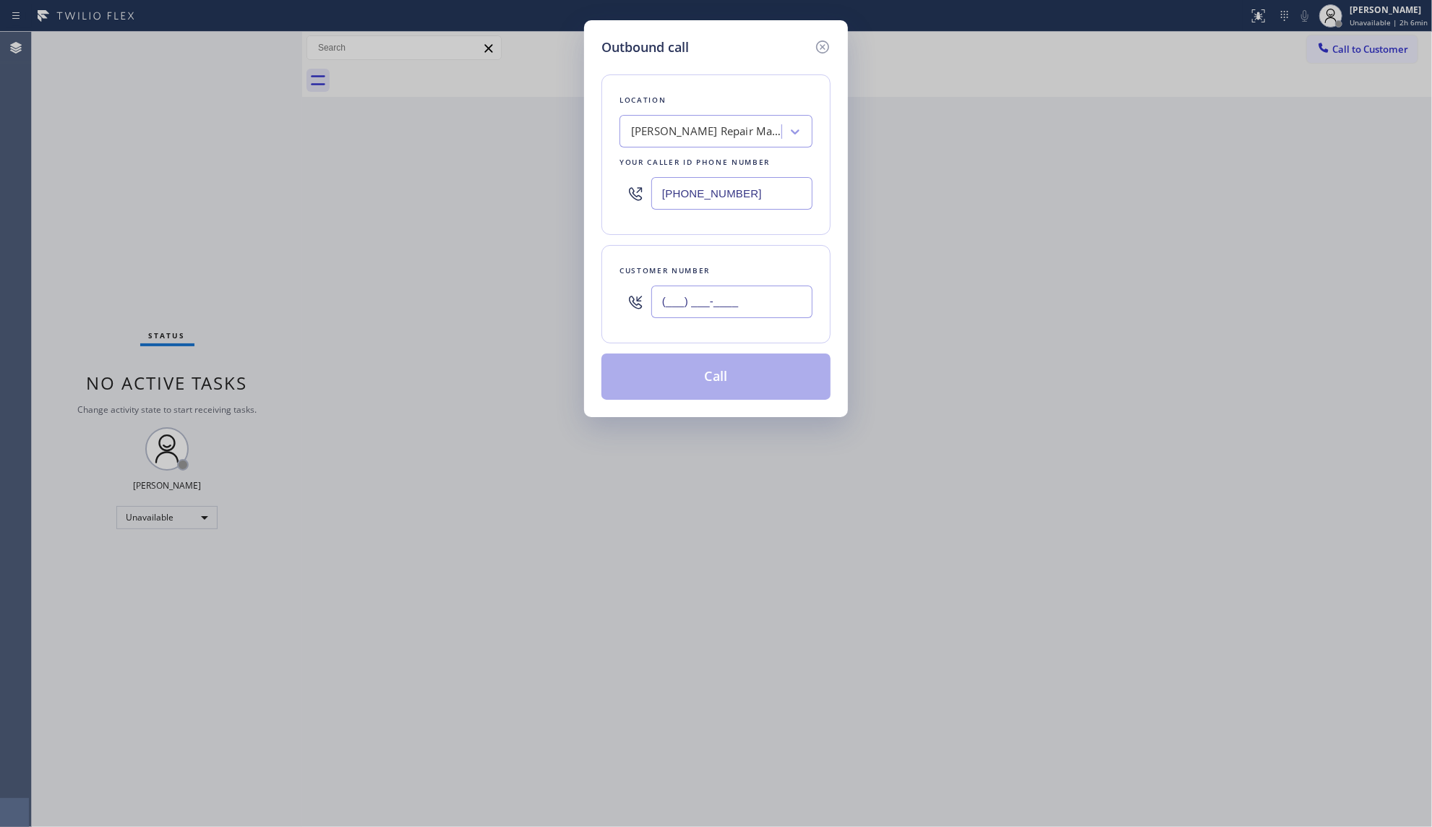
paste input "602) 757-1391"
type input "[PHONE_NUMBER]"
click at [724, 388] on button "Call" at bounding box center [715, 376] width 229 height 46
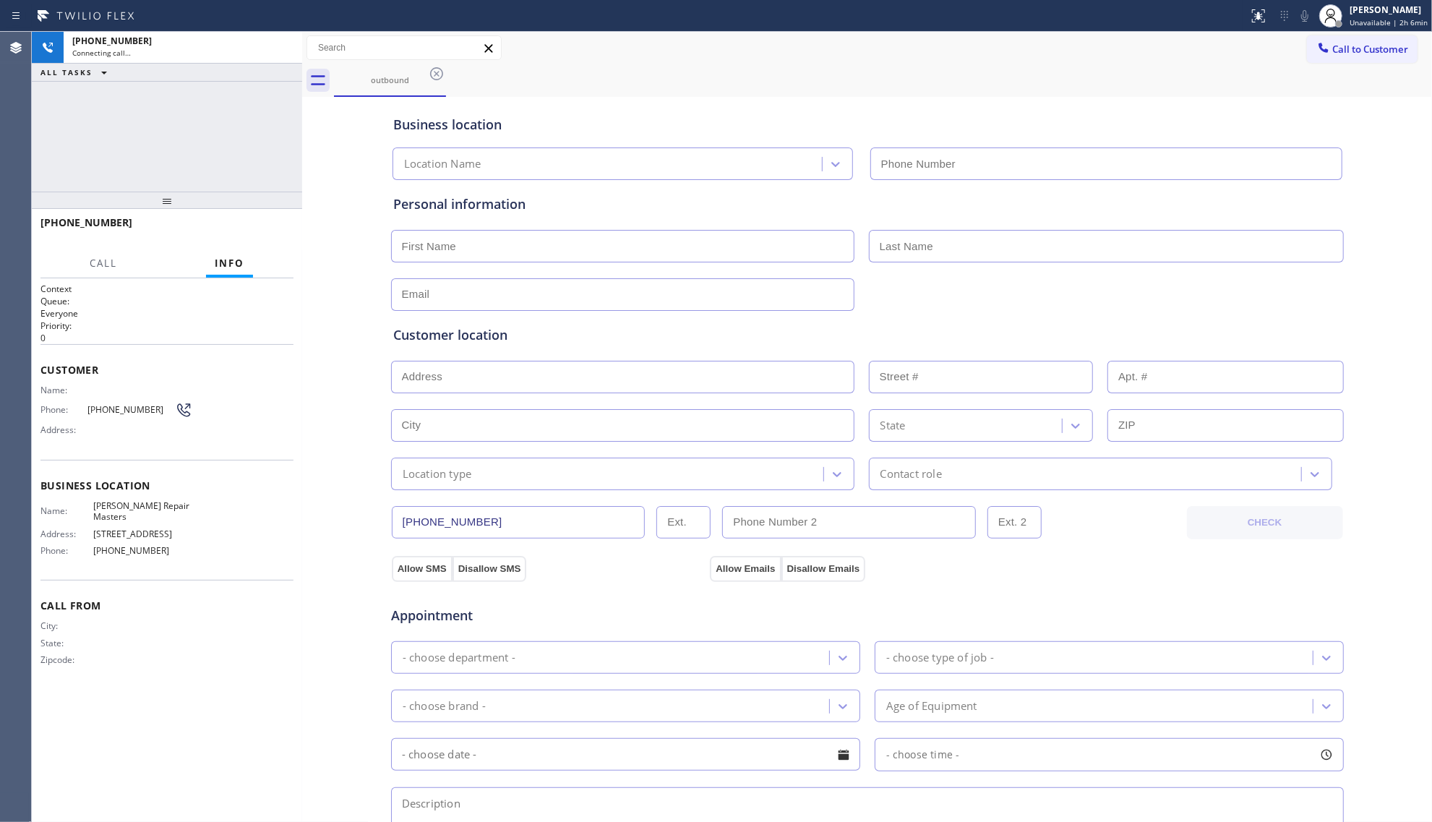
type input "[PHONE_NUMBER]"
click at [981, 65] on div "outbound" at bounding box center [883, 80] width 1098 height 33
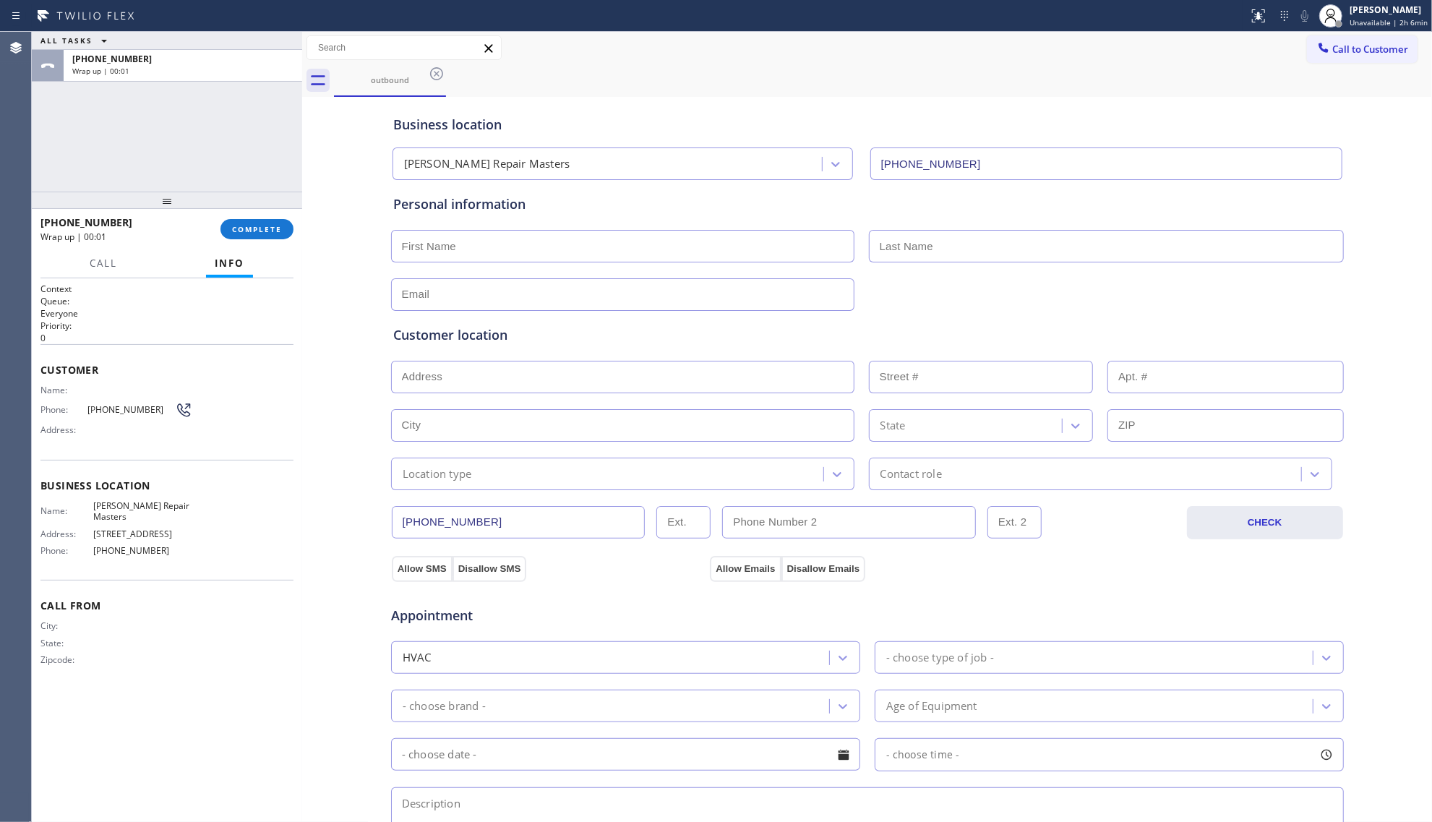
click at [276, 218] on div "[PHONE_NUMBER] Wrap up | 00:01 COMPLETE" at bounding box center [166, 229] width 253 height 38
click at [237, 212] on div "ALL TASKS ALL TASKS ACTIVE TASKS TASKS IN WRAP UP [PHONE_NUMBER] Wrap up | 00:0…" at bounding box center [167, 427] width 270 height 790
click at [258, 238] on button "COMPLETE" at bounding box center [256, 229] width 73 height 20
drag, startPoint x: 241, startPoint y: 168, endPoint x: 260, endPoint y: 176, distance: 21.4
click at [241, 166] on div "ALL TASKS ALL TASKS ACTIVE TASKS TASKS IN WRAP UP [PHONE_NUMBER] Wrap up | 00:04" at bounding box center [167, 112] width 270 height 160
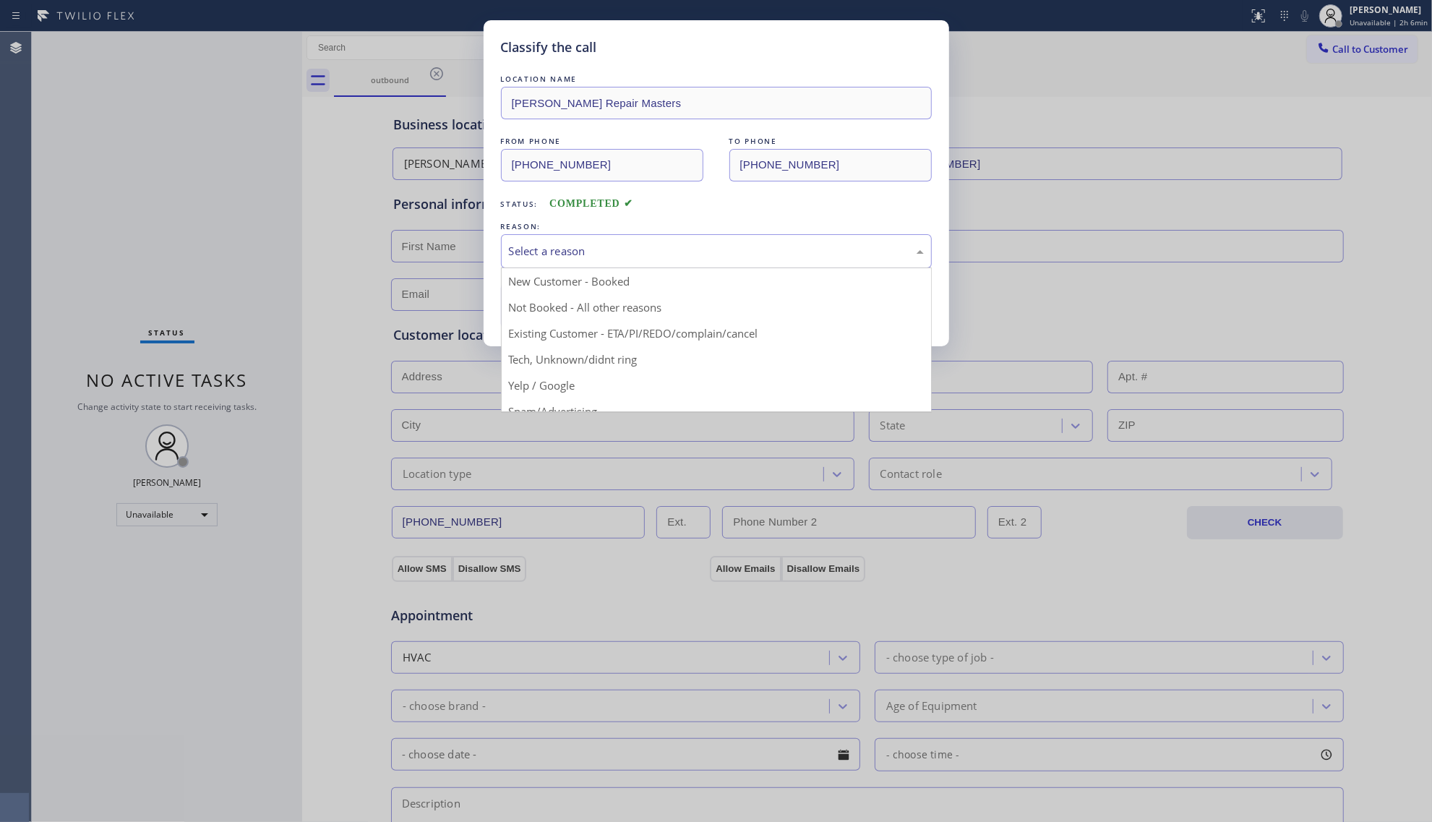
click at [561, 241] on div "Select a reason" at bounding box center [716, 251] width 431 height 34
click at [552, 302] on button "Save" at bounding box center [559, 306] width 116 height 46
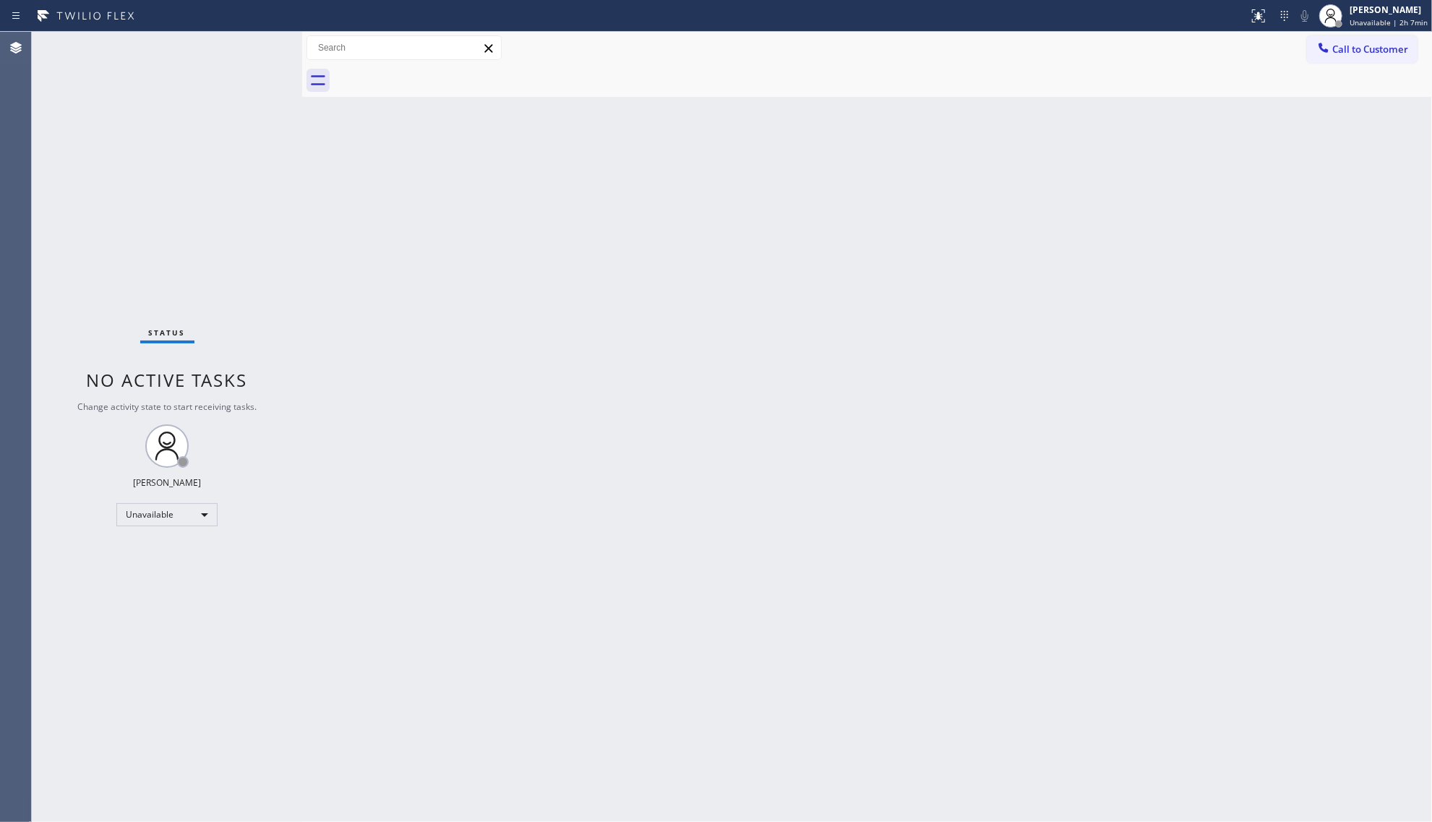
click at [812, 291] on div "Back to Dashboard Change Sender ID Customers Technicians Select a contact Outbo…" at bounding box center [867, 427] width 1130 height 790
click at [643, 463] on div "Back to Dashboard Change Sender ID Customers Technicians Select a contact Outbo…" at bounding box center [867, 427] width 1130 height 790
click at [1117, 185] on div "Back to Dashboard Change Sender ID Customers Technicians Select a contact Outbo…" at bounding box center [867, 427] width 1130 height 790
click at [1085, 464] on div "Back to Dashboard Change Sender ID Customers Technicians Select a contact Outbo…" at bounding box center [867, 427] width 1130 height 790
click at [886, 458] on div "Back to Dashboard Change Sender ID Customers Technicians Select a contact Outbo…" at bounding box center [867, 427] width 1130 height 790
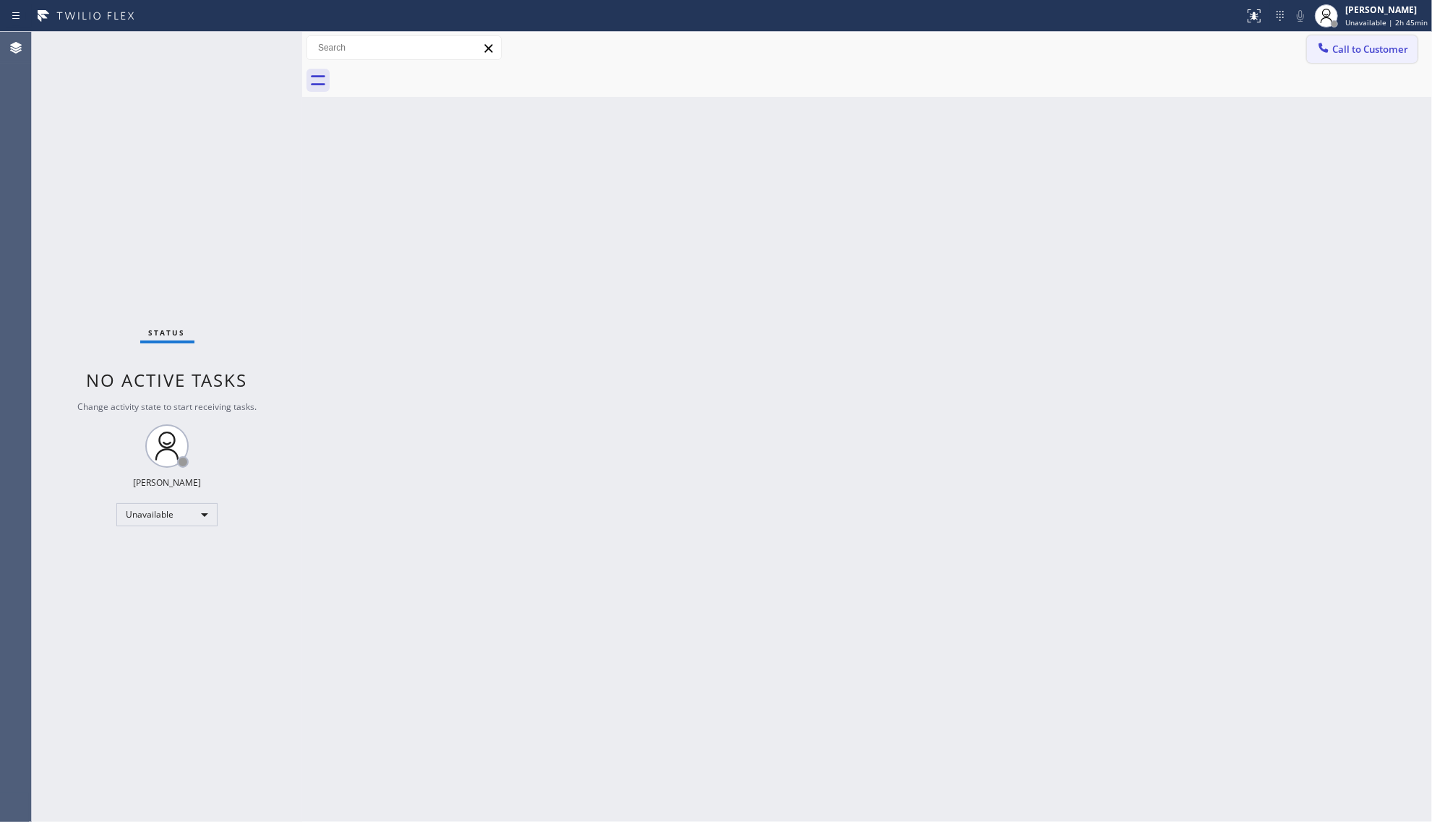
click at [1353, 51] on span "Call to Customer" at bounding box center [1370, 49] width 76 height 13
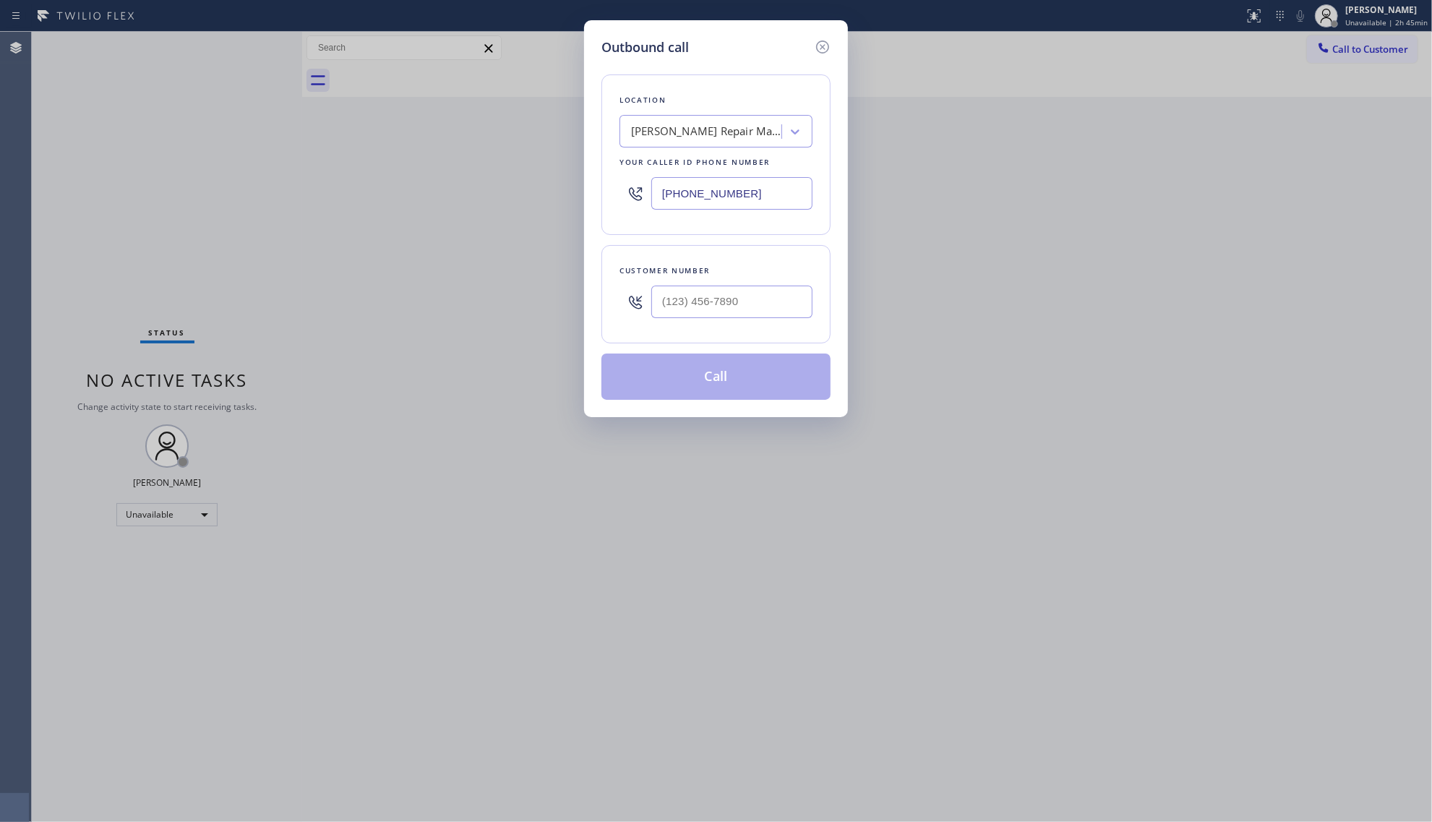
click at [740, 192] on input "[PHONE_NUMBER]" at bounding box center [731, 193] width 161 height 33
drag, startPoint x: 752, startPoint y: 198, endPoint x: 568, endPoint y: 212, distance: 184.1
click at [568, 212] on div "Outbound call Location [PERSON_NAME] Repair Masters Your caller id phone number…" at bounding box center [716, 411] width 1432 height 822
paste input "562) 242-3406"
type input "[PHONE_NUMBER]"
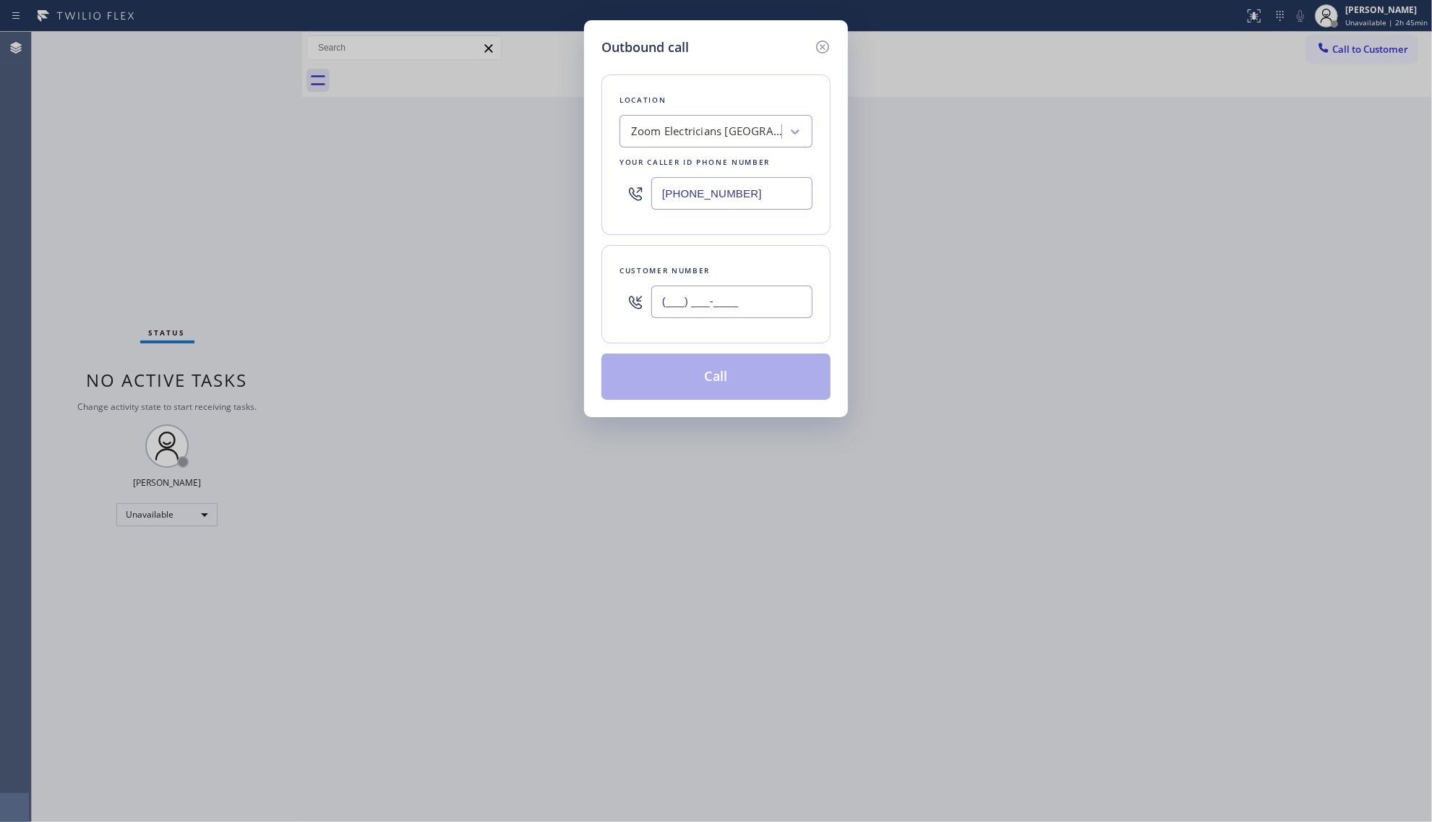
click at [687, 304] on input "(___) ___-____" at bounding box center [731, 301] width 161 height 33
paste input "818) 455-1445"
type input "[PHONE_NUMBER]"
click at [728, 388] on button "Call" at bounding box center [715, 376] width 229 height 46
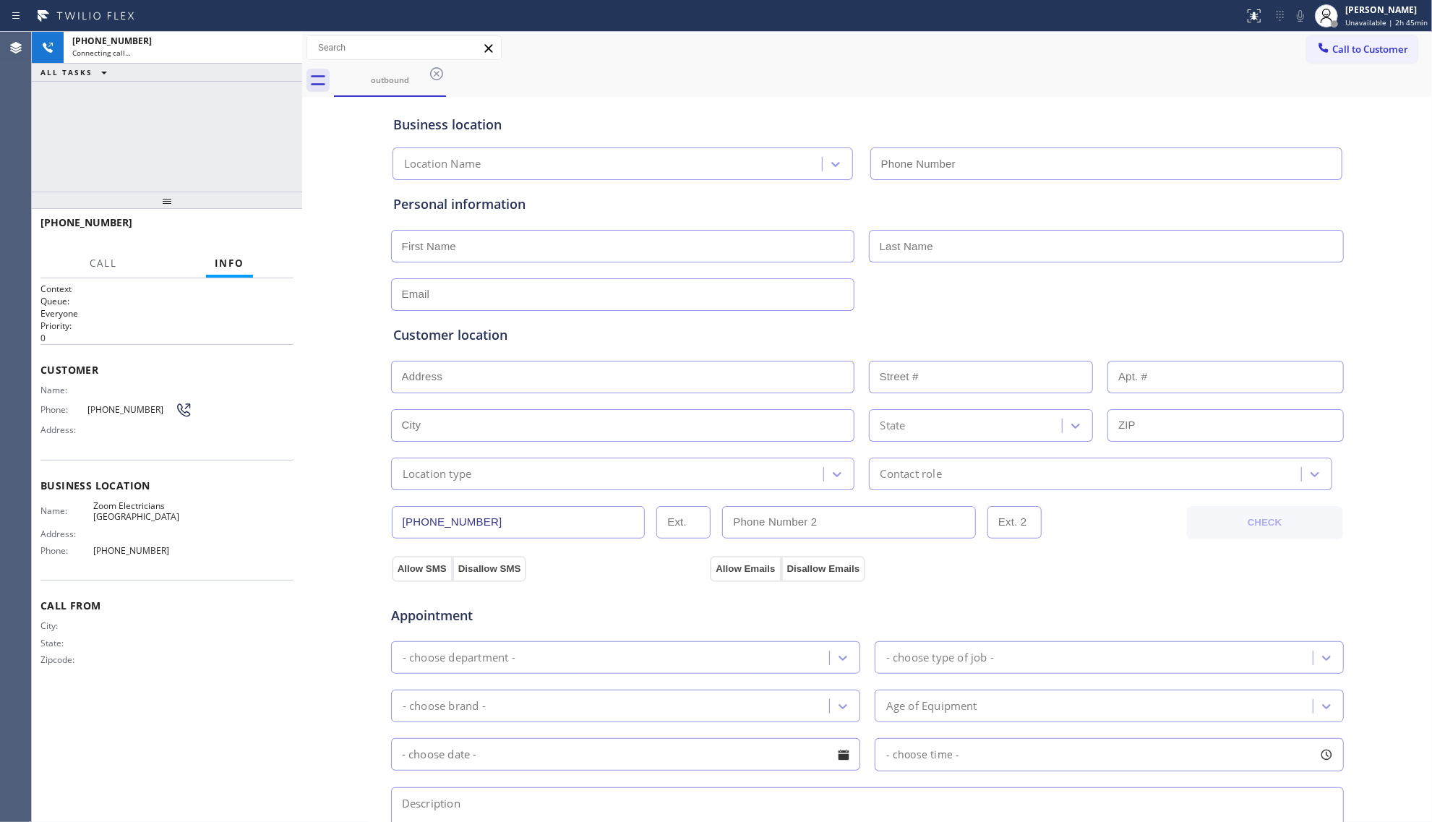
type input "[PHONE_NUMBER]"
click at [608, 84] on div "outbound" at bounding box center [883, 80] width 1098 height 33
click at [267, 154] on div "[PHONE_NUMBER] Live | 00:07 ALL TASKS ALL TASKS ACTIVE TASKS TASKS IN WRAP UP" at bounding box center [167, 112] width 270 height 160
click at [1362, 487] on div "Business location Zoom Electricians [GEOGRAPHIC_DATA] [PHONE_NUMBER] Personal i…" at bounding box center [867, 593] width 1122 height 987
click at [1309, 10] on icon at bounding box center [1299, 15] width 17 height 17
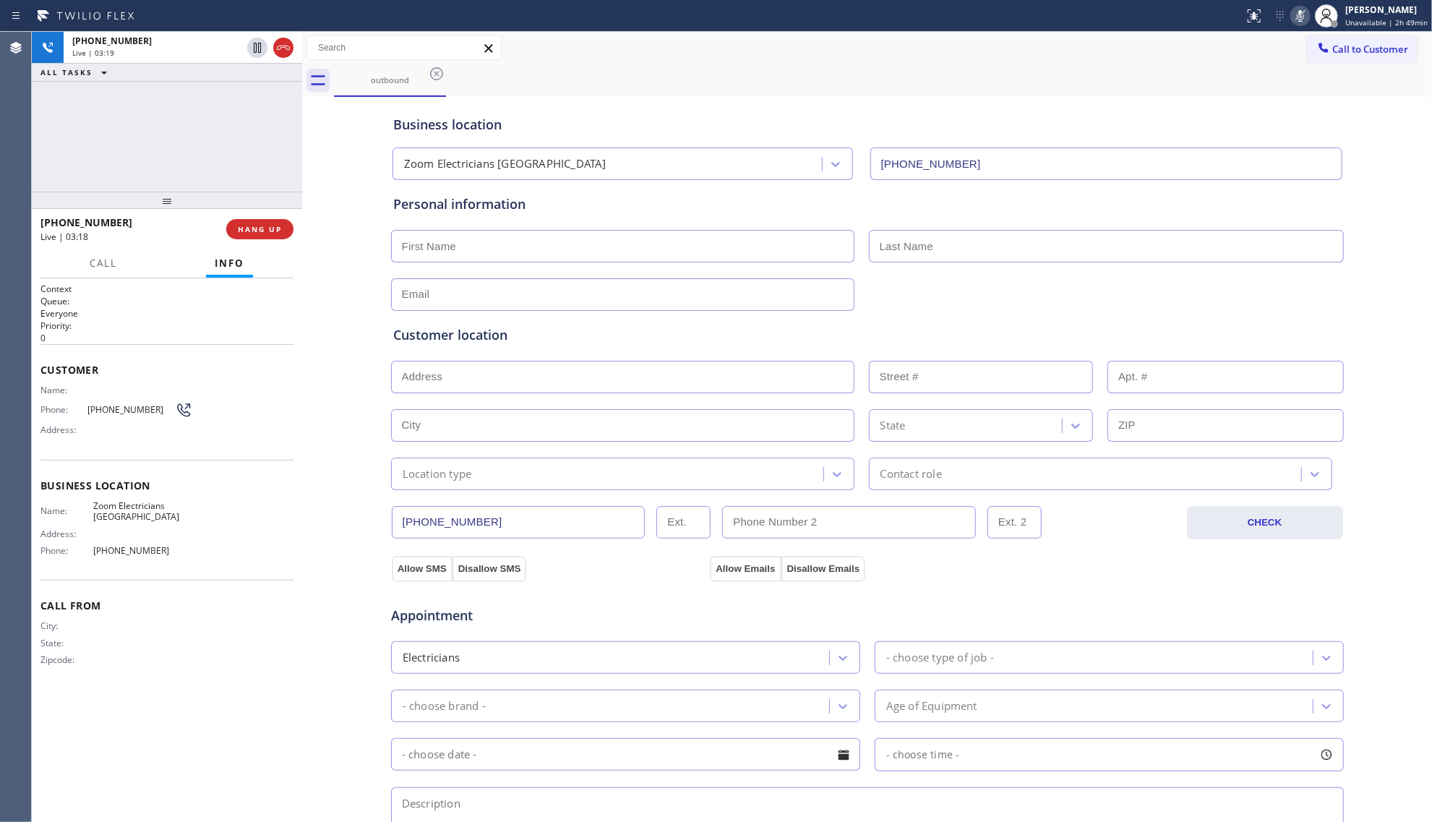
click at [1301, 10] on icon at bounding box center [1299, 15] width 17 height 17
drag, startPoint x: 237, startPoint y: 117, endPoint x: 254, endPoint y: 117, distance: 17.3
click at [237, 117] on div "[PHONE_NUMBER] Live | 03:36 ALL TASKS ALL TASKS ACTIVE TASKS TASKS IN WRAP UP" at bounding box center [167, 112] width 270 height 160
click at [73, 111] on div "[PHONE_NUMBER] Live | 03:39 ALL TASKS ALL TASKS ACTIVE TASKS TASKS IN WRAP UP" at bounding box center [167, 112] width 270 height 160
click at [457, 260] on input "text" at bounding box center [622, 246] width 463 height 33
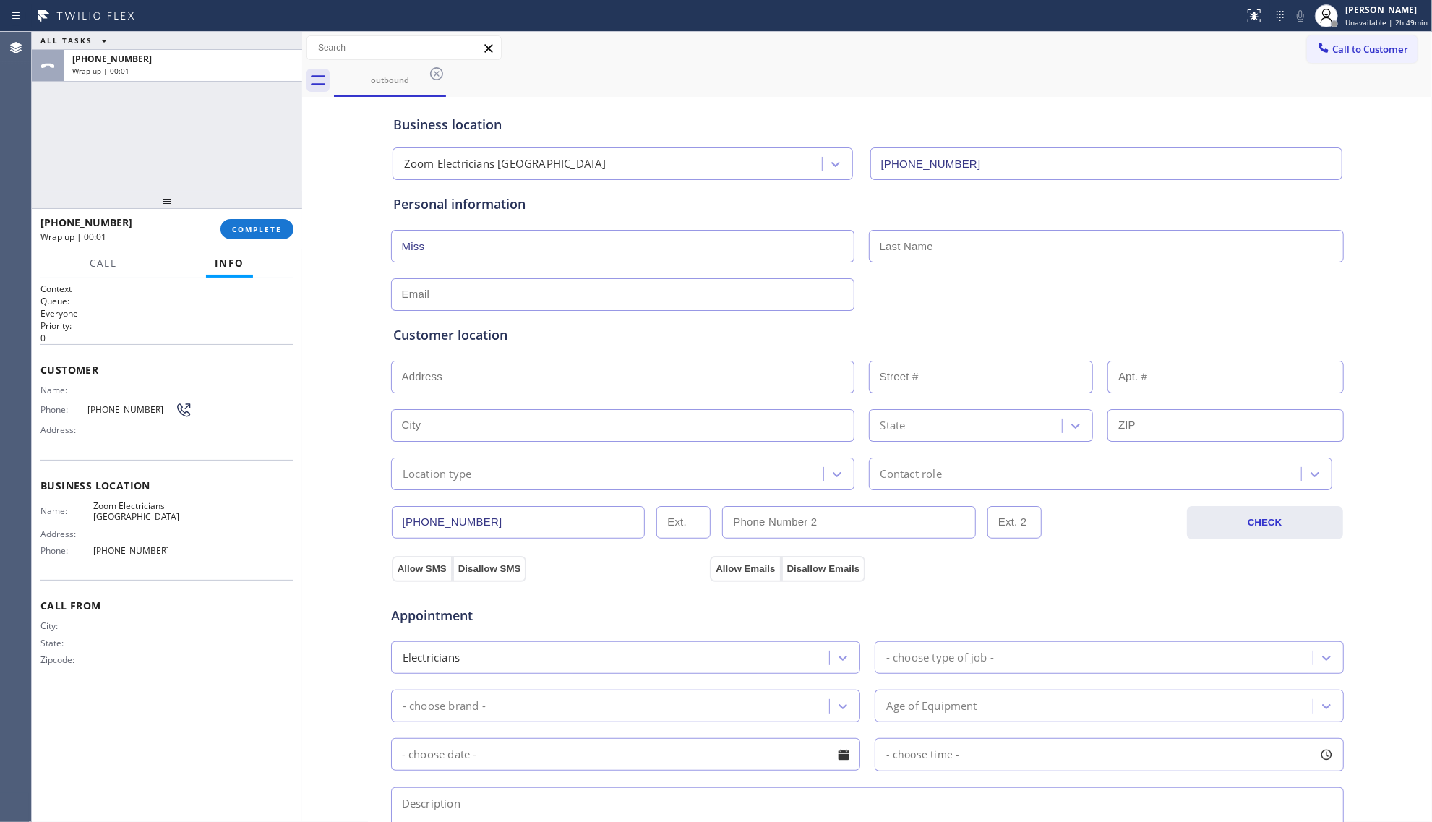
type input "Miss"
type input "m"
type input "Miss"
click at [525, 315] on div "Customer location >> ADD NEW ADDRESS << + NEW ADDRESS State Location type Conta…" at bounding box center [867, 400] width 954 height 179
click at [522, 304] on input "[EMAIL_ADDRESS]" at bounding box center [622, 294] width 463 height 33
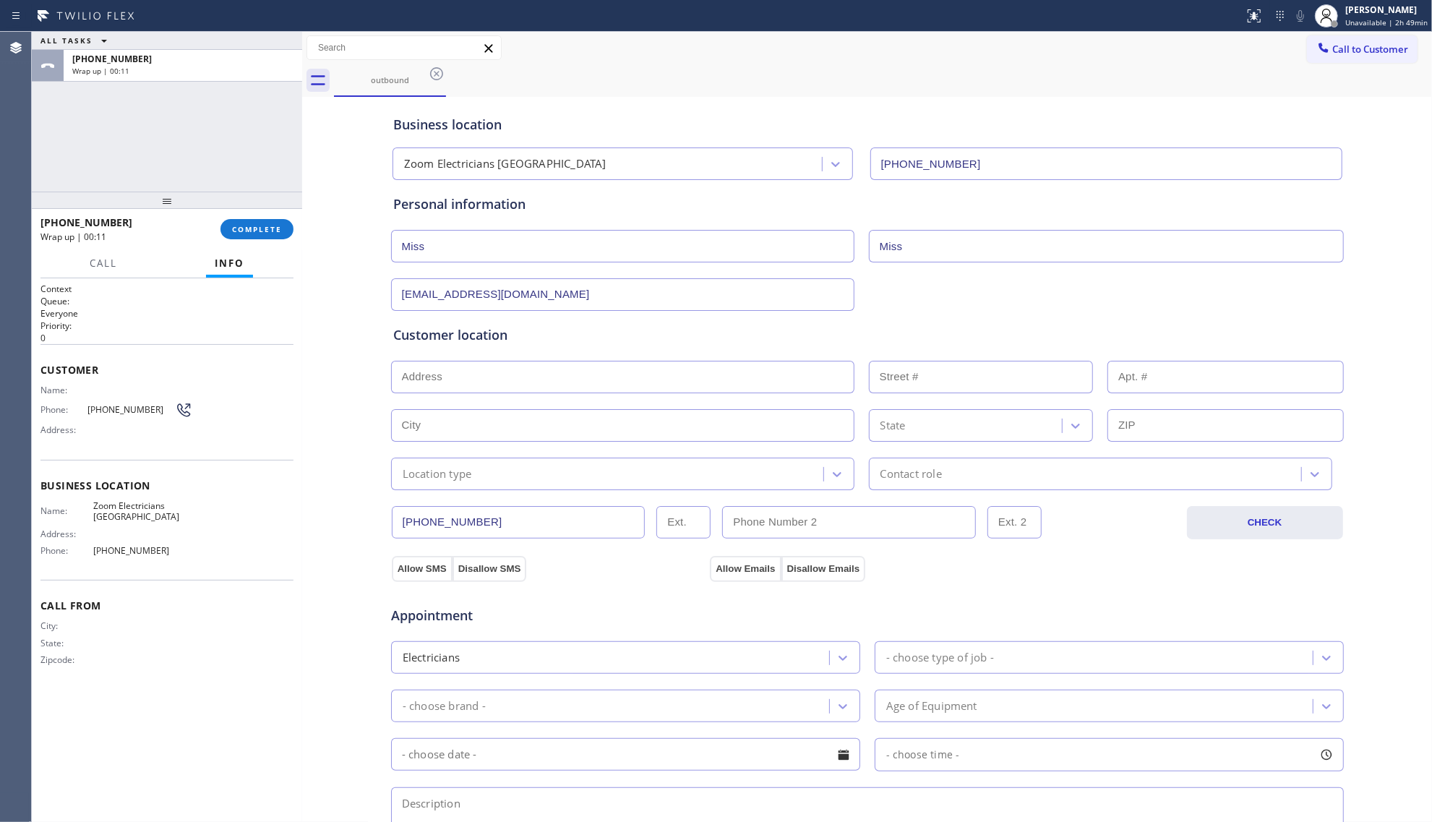
type input "[EMAIL_ADDRESS][DOMAIN_NAME]"
click at [435, 390] on input "text" at bounding box center [622, 377] width 463 height 33
paste input "[GEOGRAPHIC_DATA]"
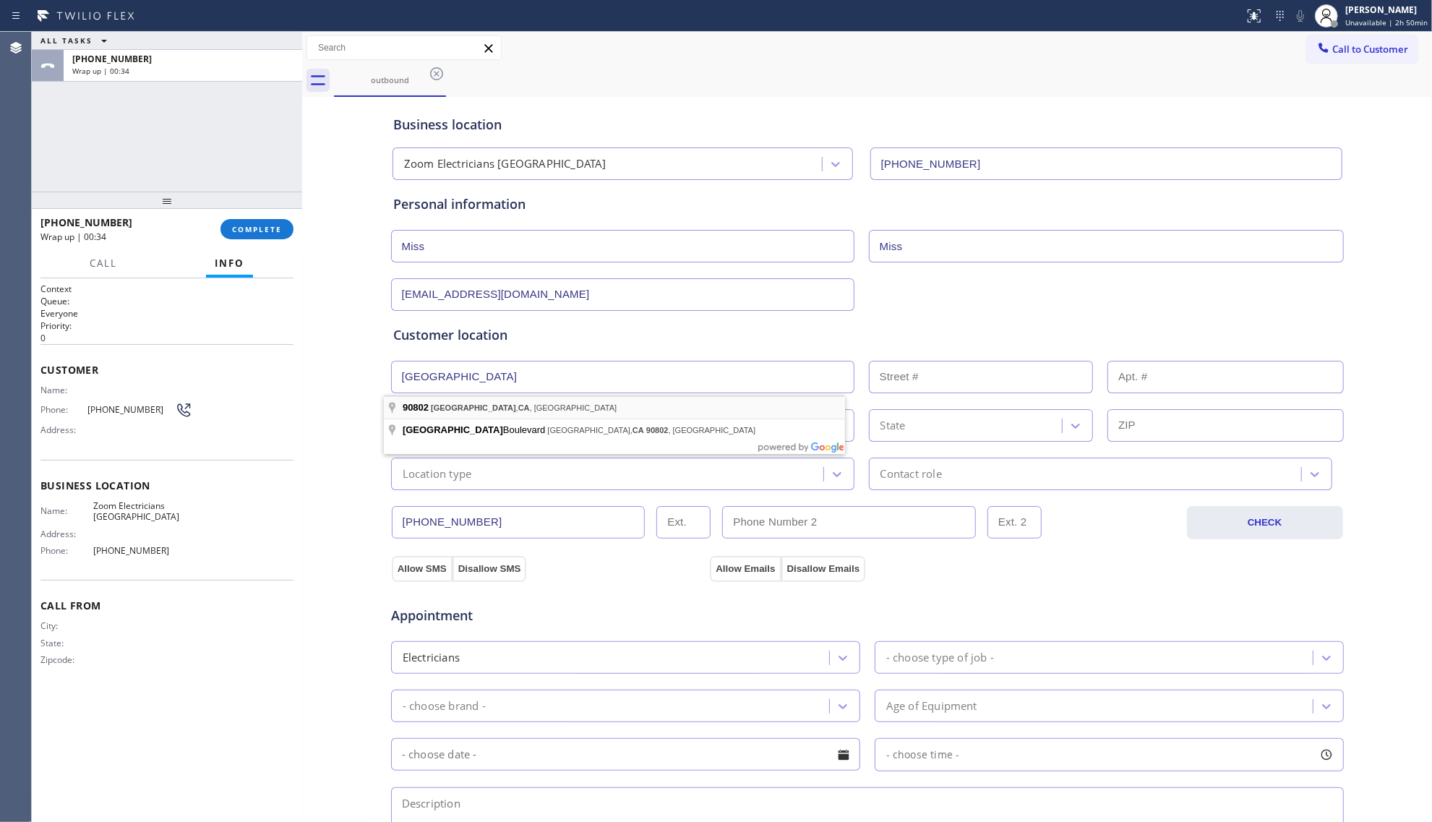
type input "[GEOGRAPHIC_DATA], [GEOGRAPHIC_DATA]"
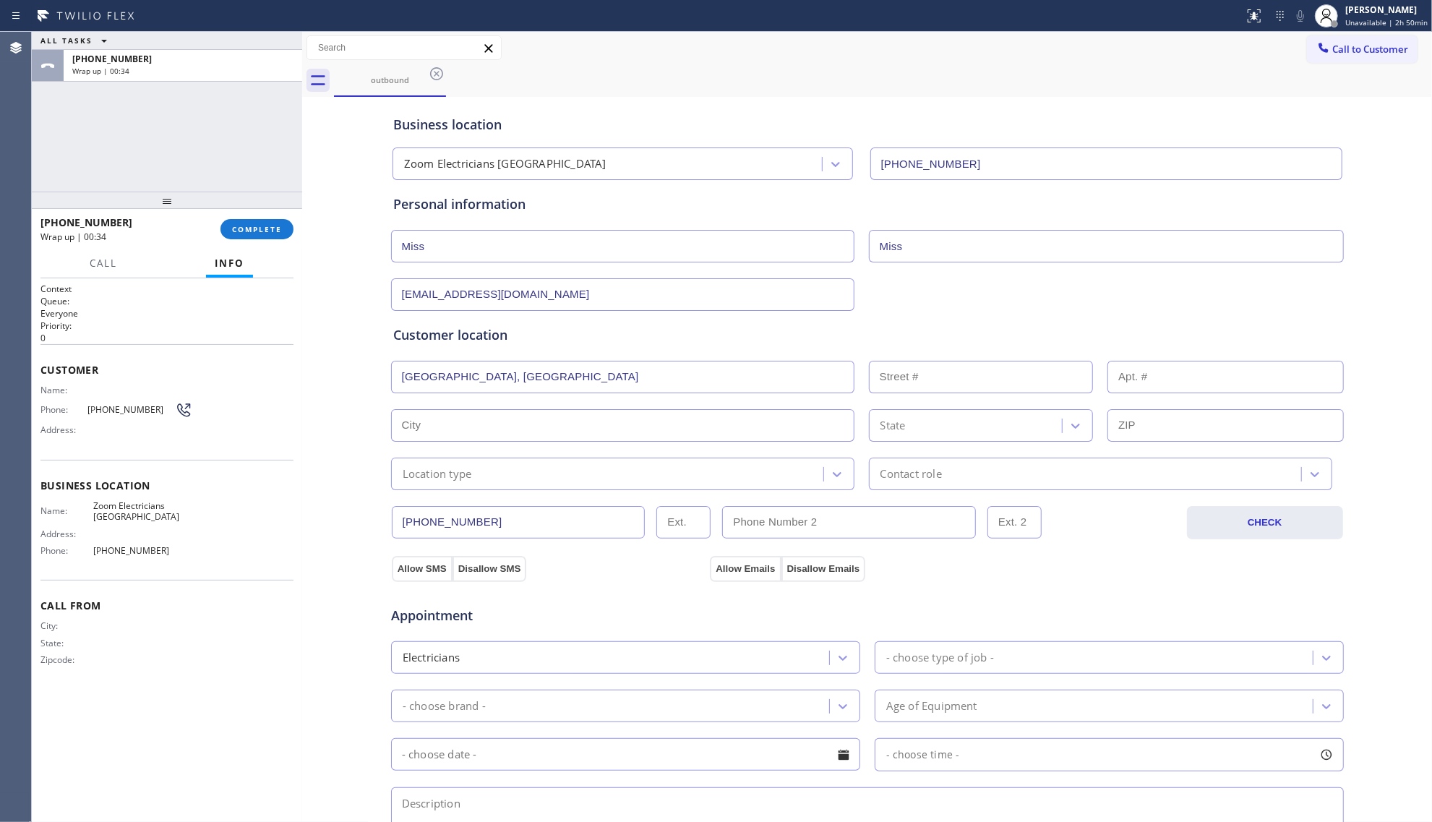
type input "[GEOGRAPHIC_DATA]"
type input "90802"
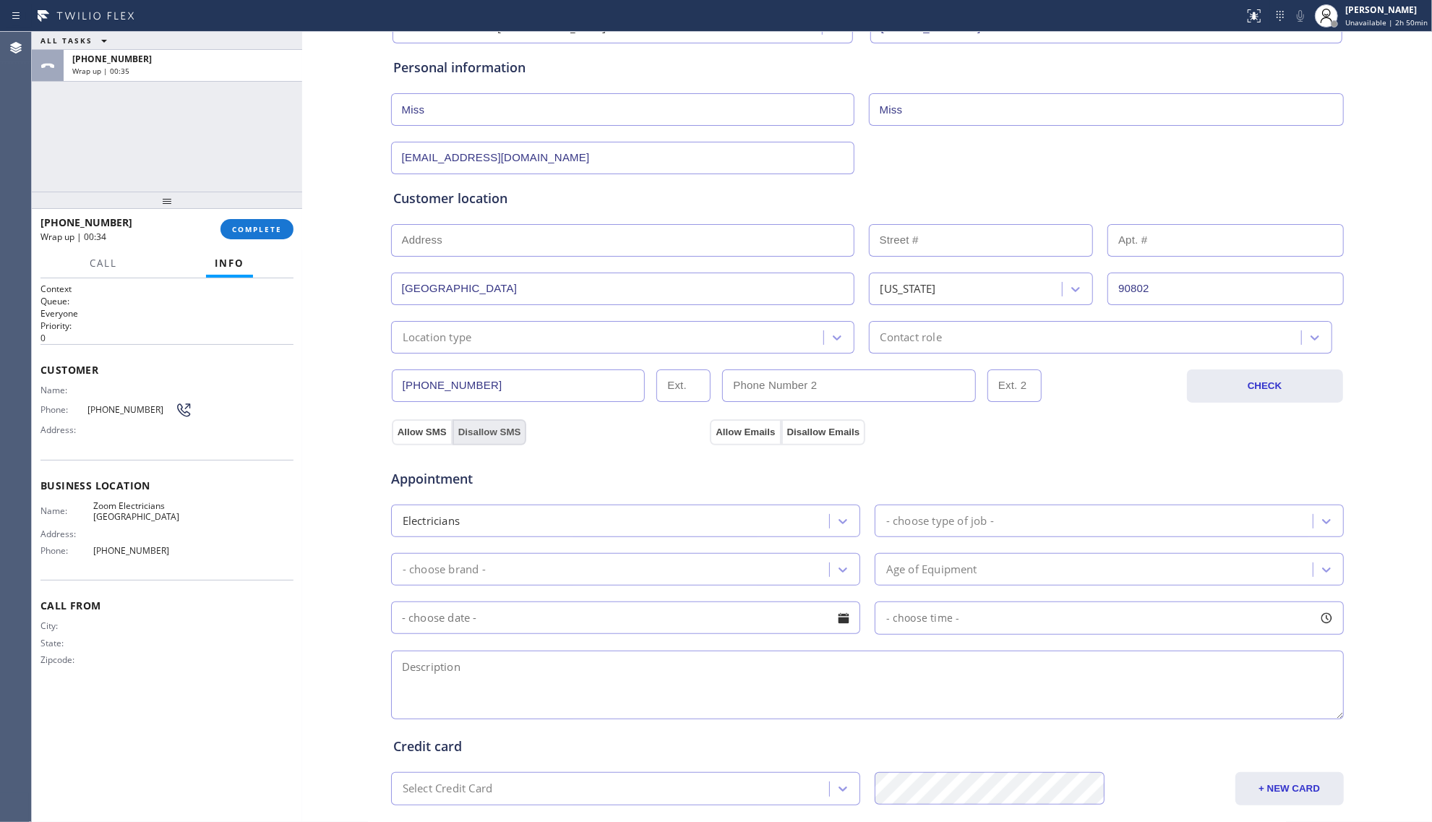
scroll to position [192, 0]
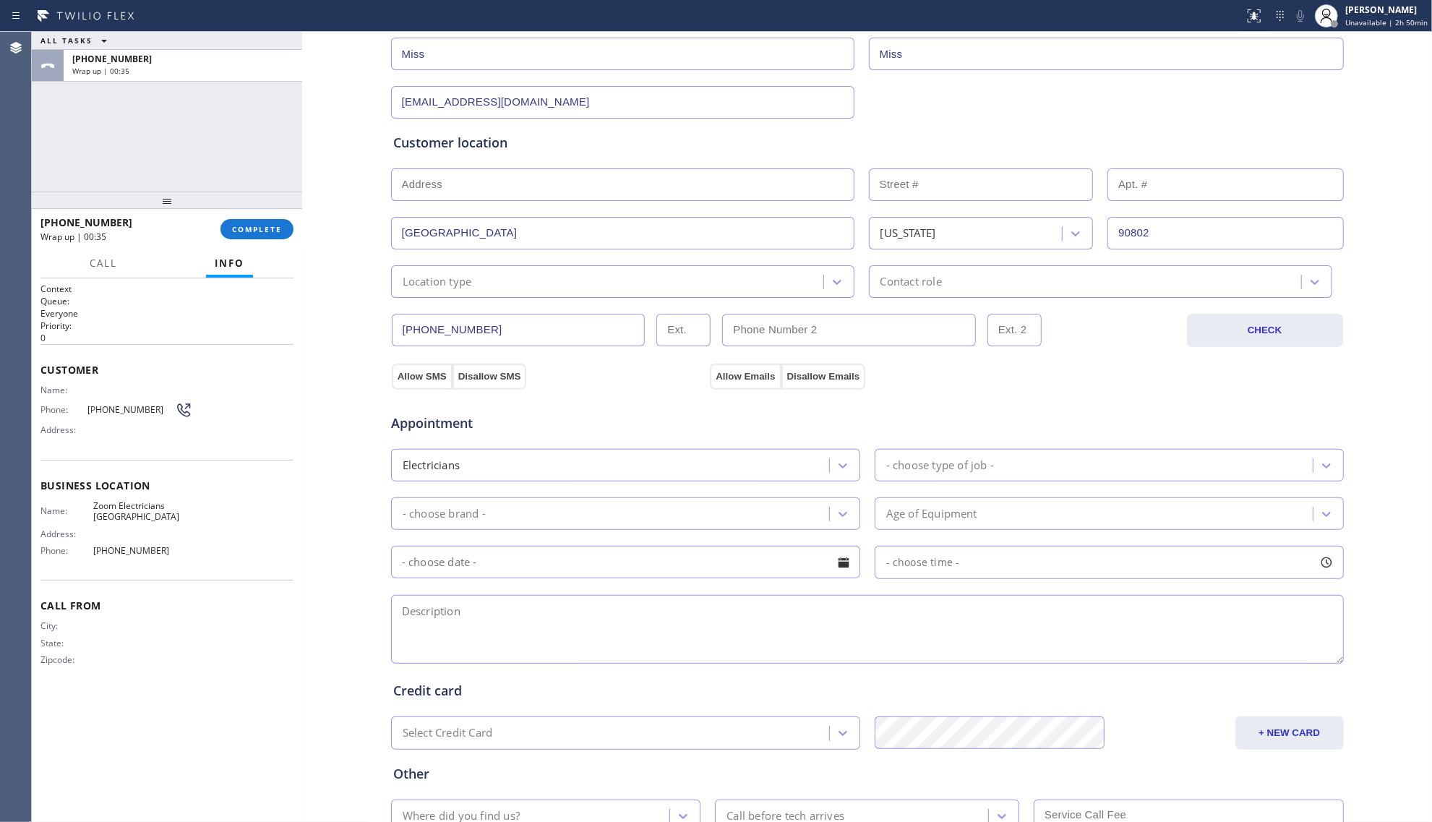
drag, startPoint x: 451, startPoint y: 281, endPoint x: 452, endPoint y: 291, distance: 9.5
click at [452, 284] on div "Location type" at bounding box center [437, 281] width 69 height 17
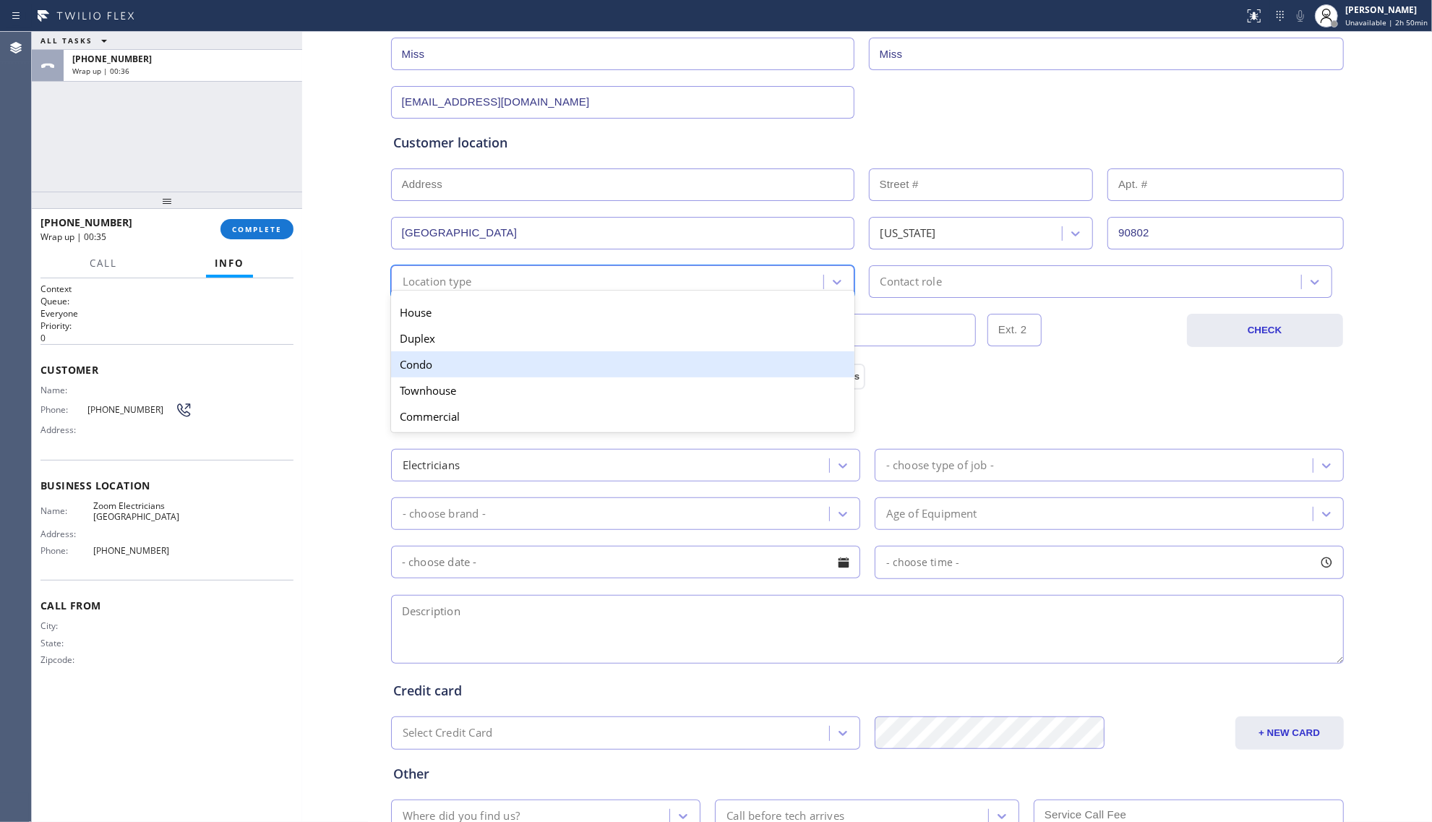
drag, startPoint x: 452, startPoint y: 367, endPoint x: 683, endPoint y: 371, distance: 231.3
click at [454, 368] on div "Condo" at bounding box center [622, 364] width 463 height 26
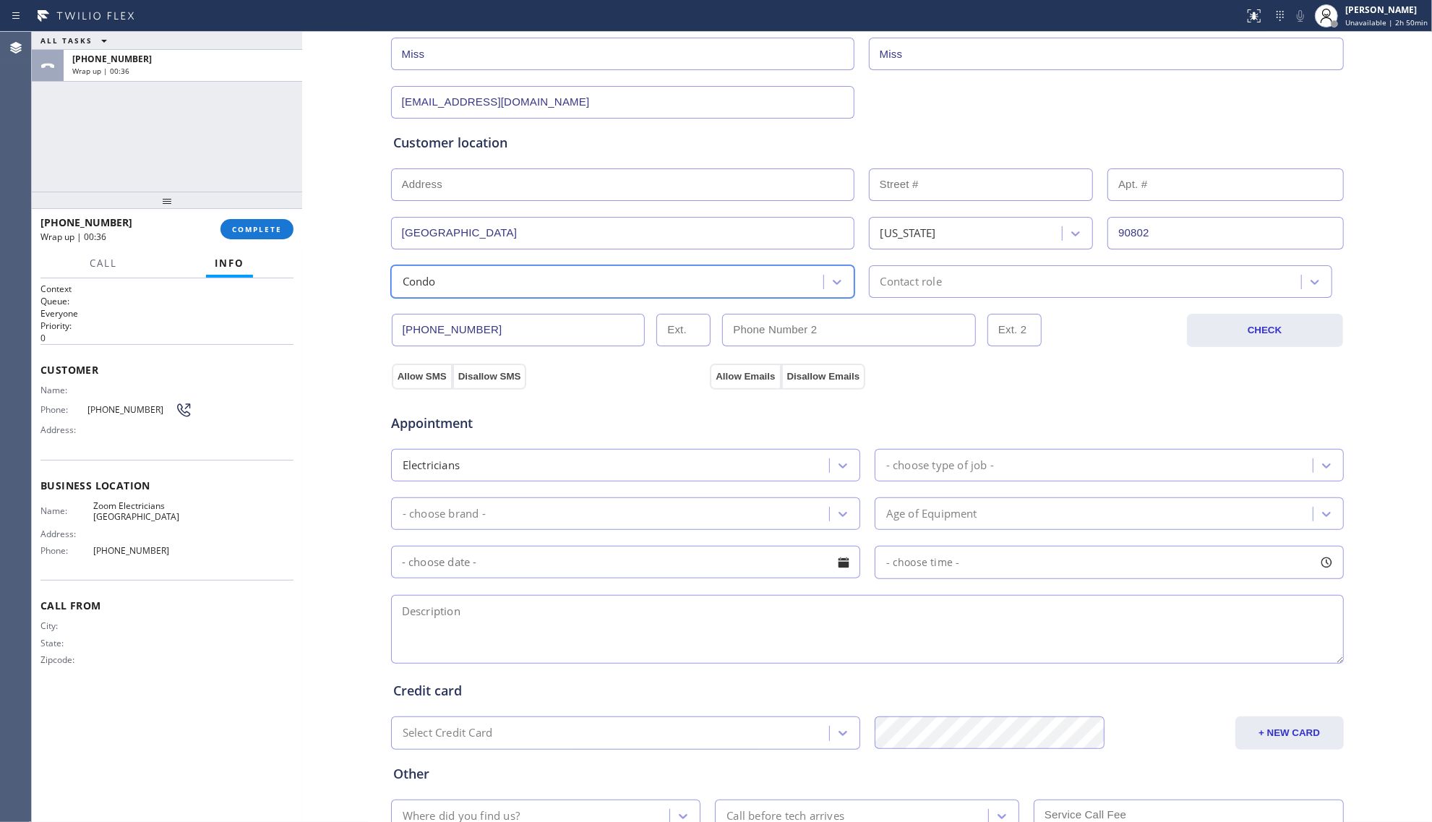
click at [895, 295] on div "Contact role" at bounding box center [1100, 281] width 463 height 33
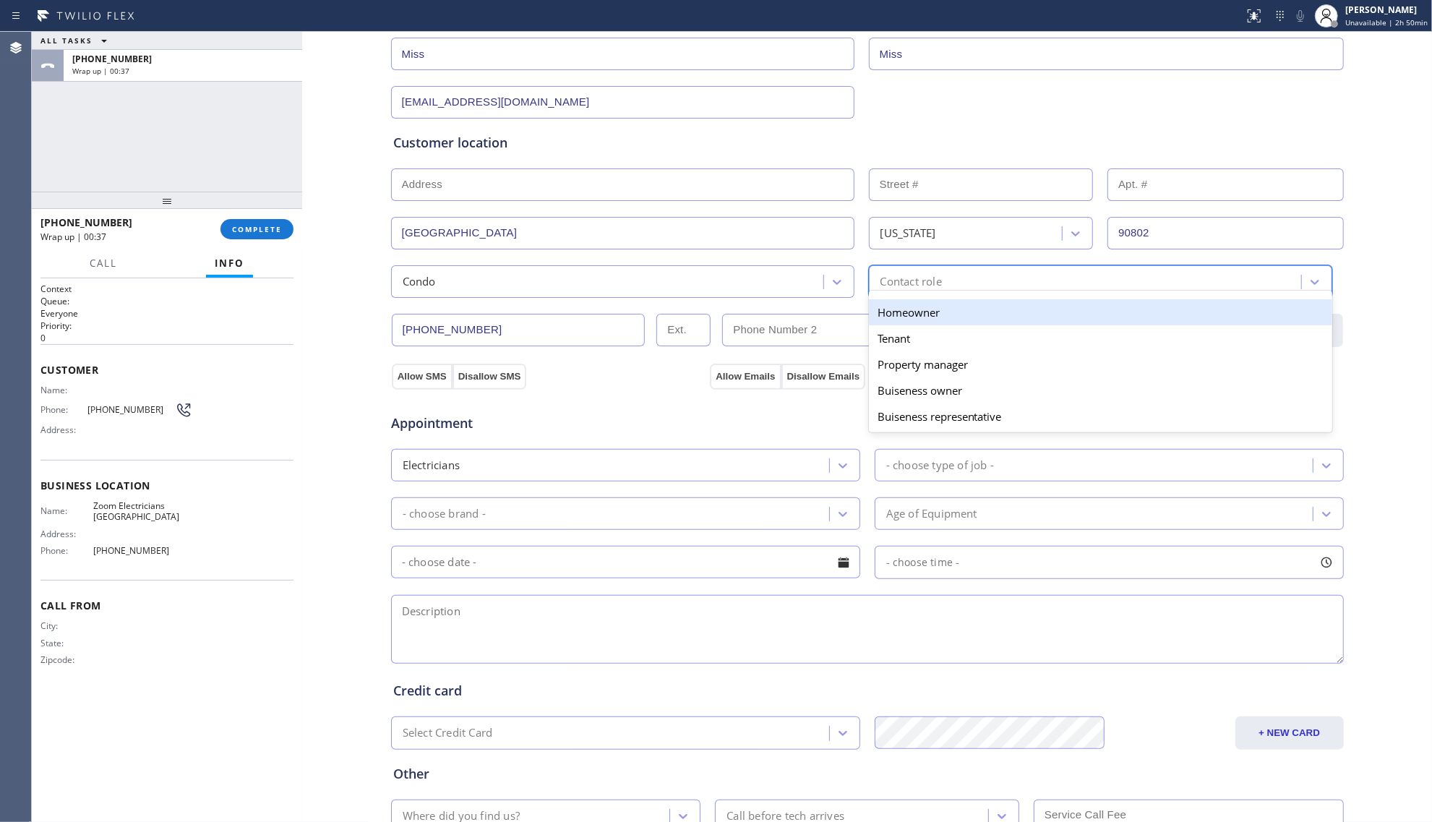
click at [898, 315] on div "Homeowner" at bounding box center [1100, 312] width 463 height 26
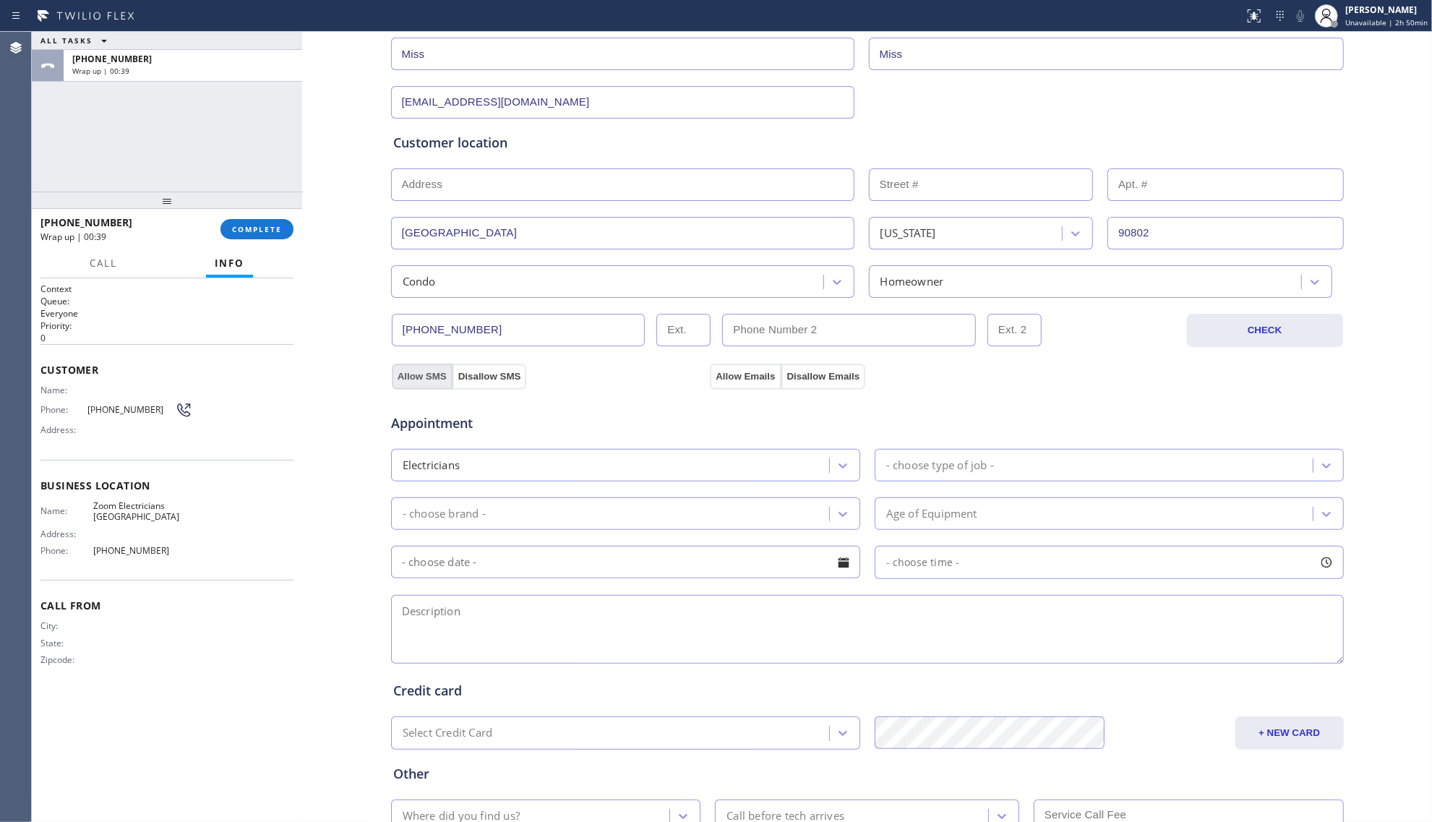
click at [409, 379] on button "Allow SMS" at bounding box center [422, 377] width 61 height 26
click at [710, 383] on button "Allow Emails" at bounding box center [745, 377] width 71 height 26
click at [413, 367] on button "Allow SMS" at bounding box center [422, 377] width 61 height 26
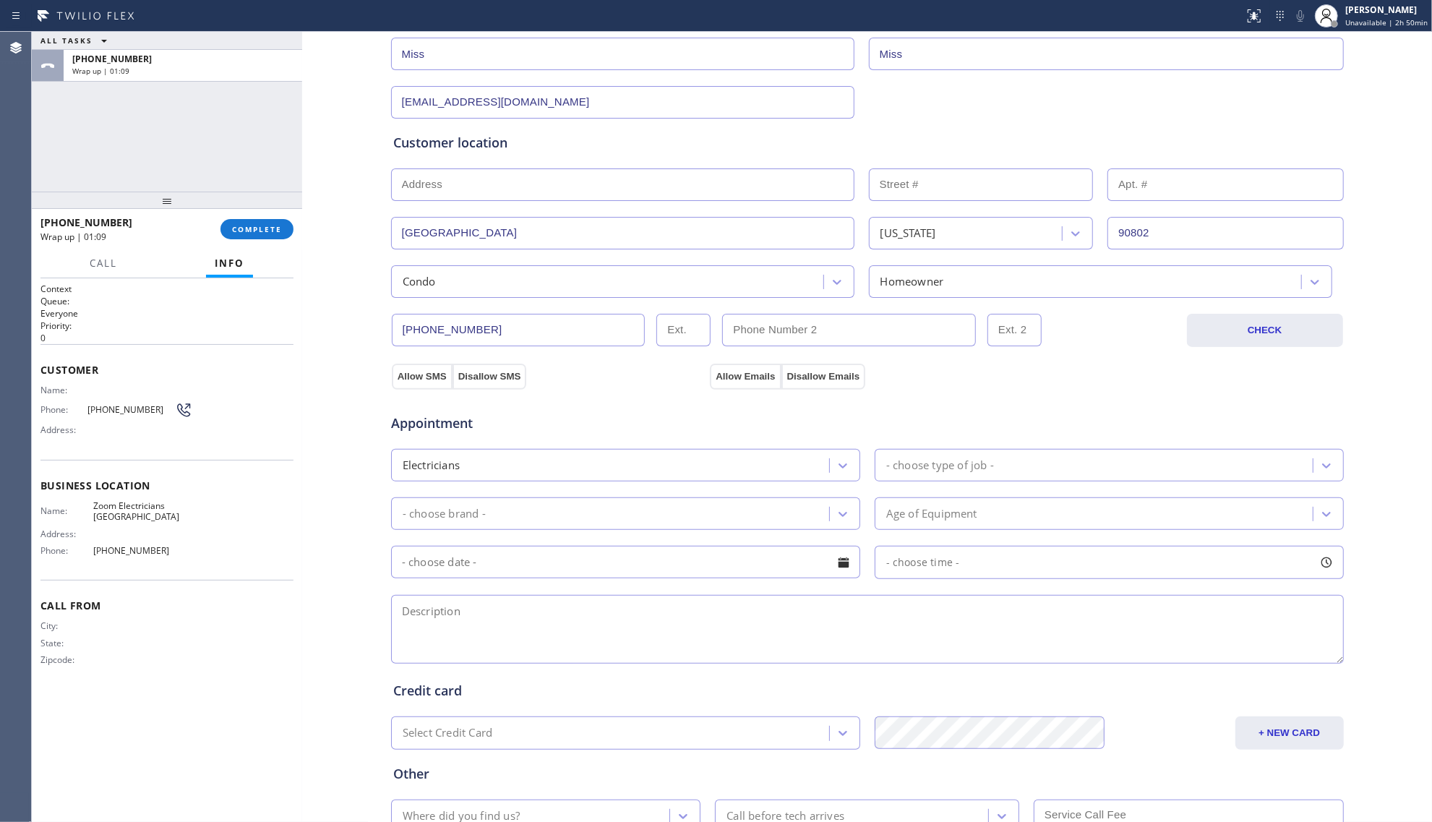
click at [448, 467] on div "Electricians" at bounding box center [431, 465] width 57 height 17
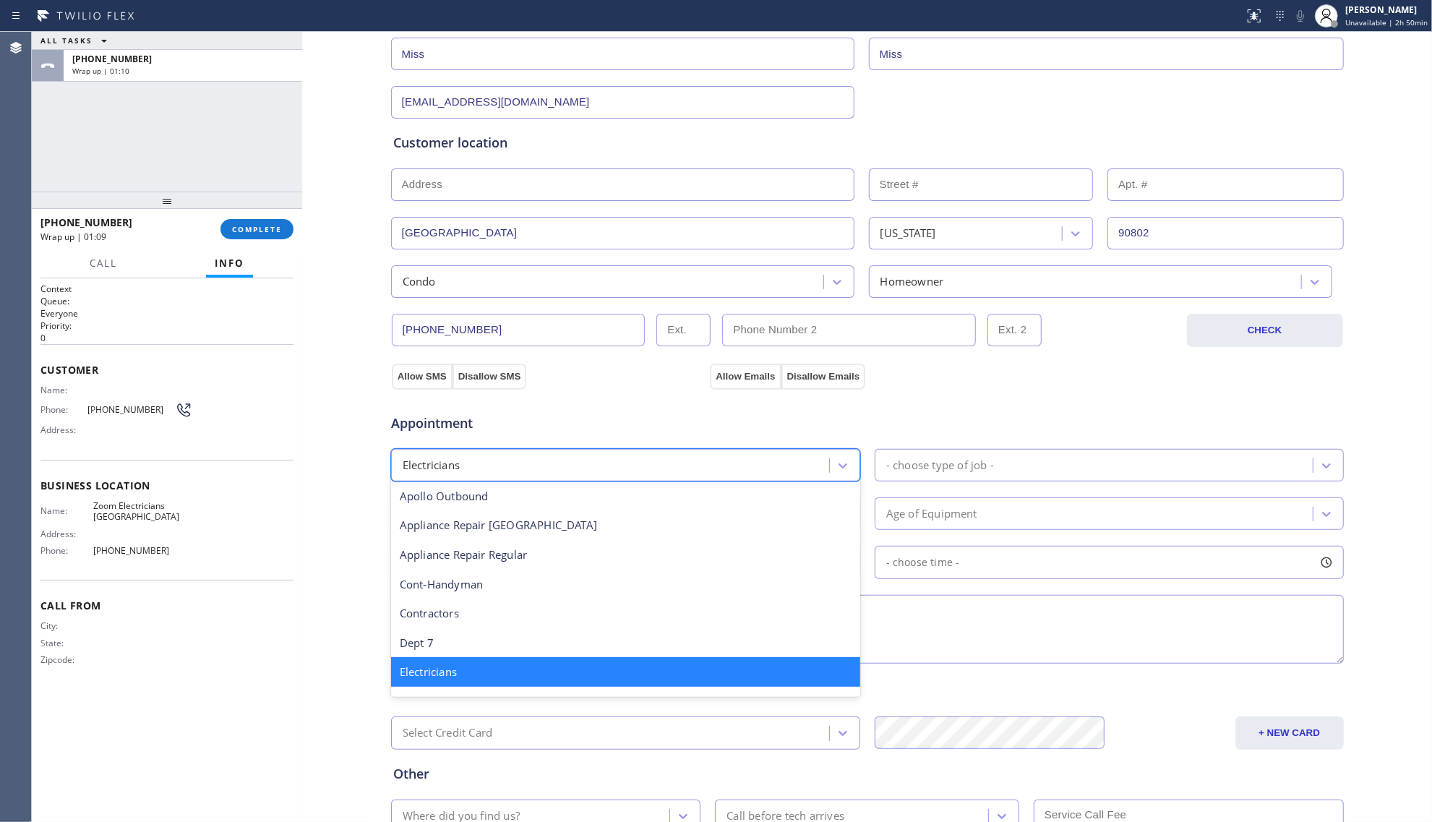
drag, startPoint x: 584, startPoint y: 431, endPoint x: 607, endPoint y: 423, distance: 24.2
click at [601, 425] on span "Appointment" at bounding box center [549, 423] width 316 height 20
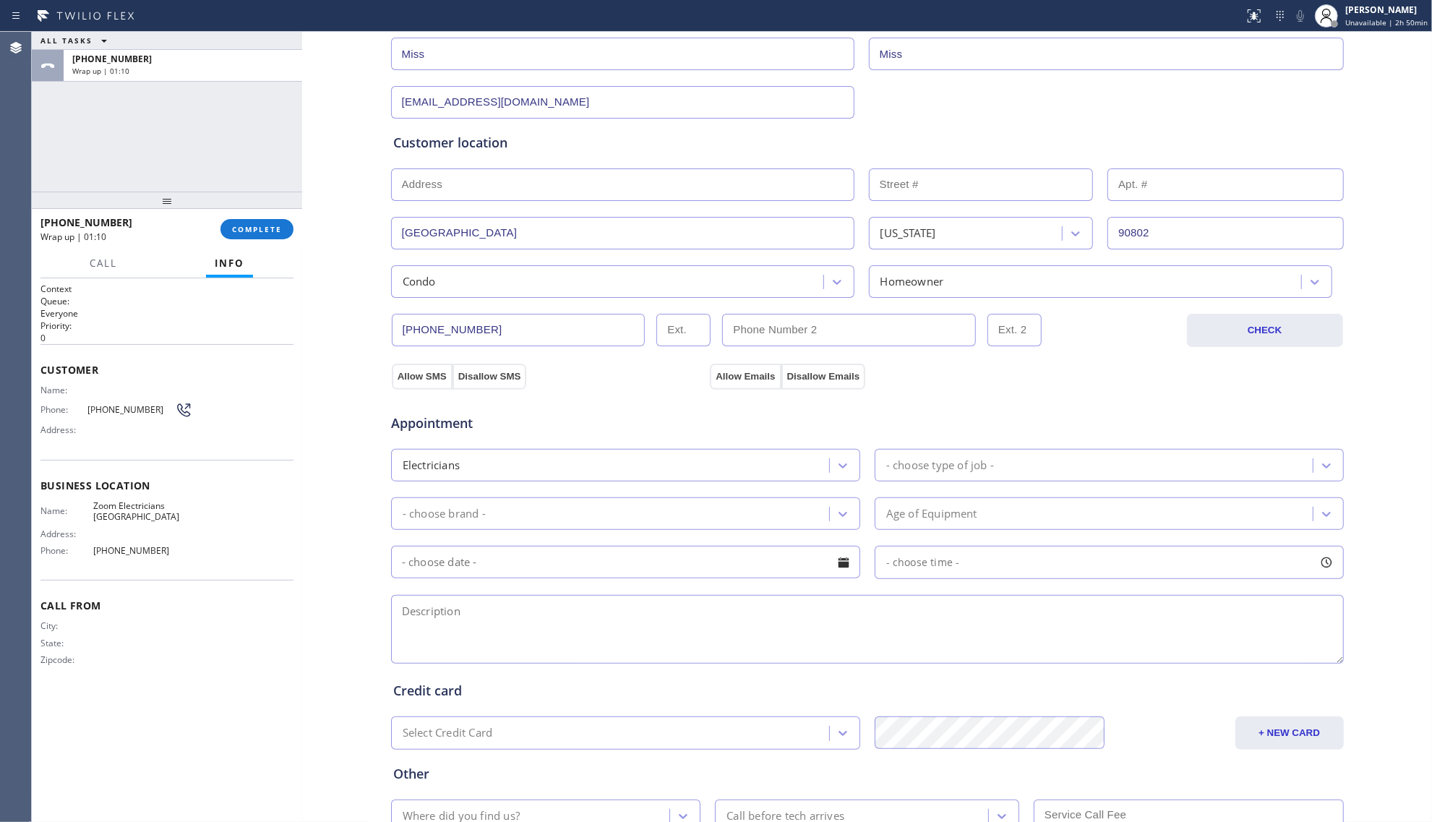
click at [898, 449] on div "Electricians - choose type of job -" at bounding box center [867, 463] width 955 height 35
click at [920, 463] on div "- choose type of job -" at bounding box center [940, 465] width 108 height 17
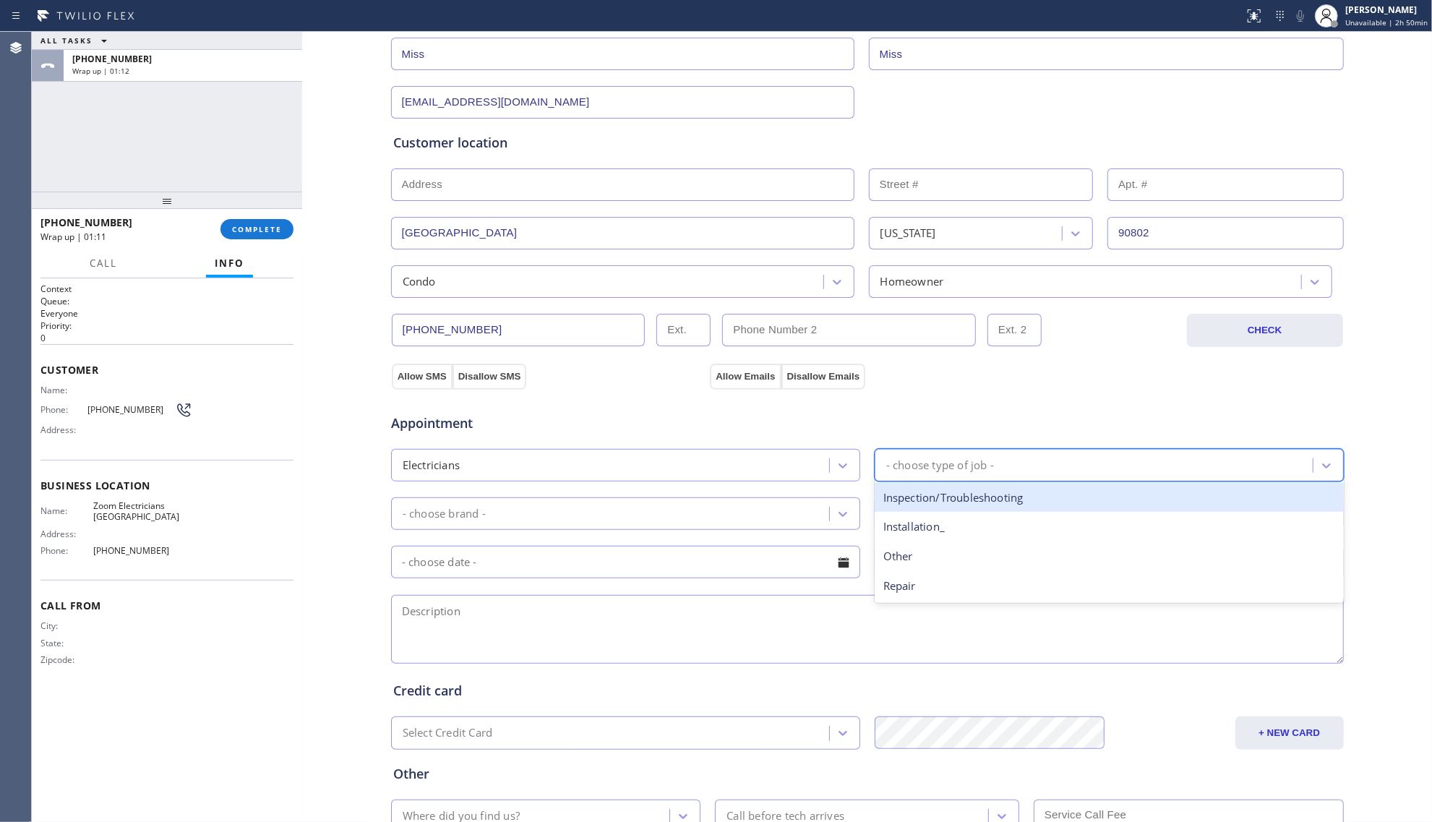
click at [937, 504] on div "Inspection/Troubleshooting" at bounding box center [1108, 498] width 469 height 30
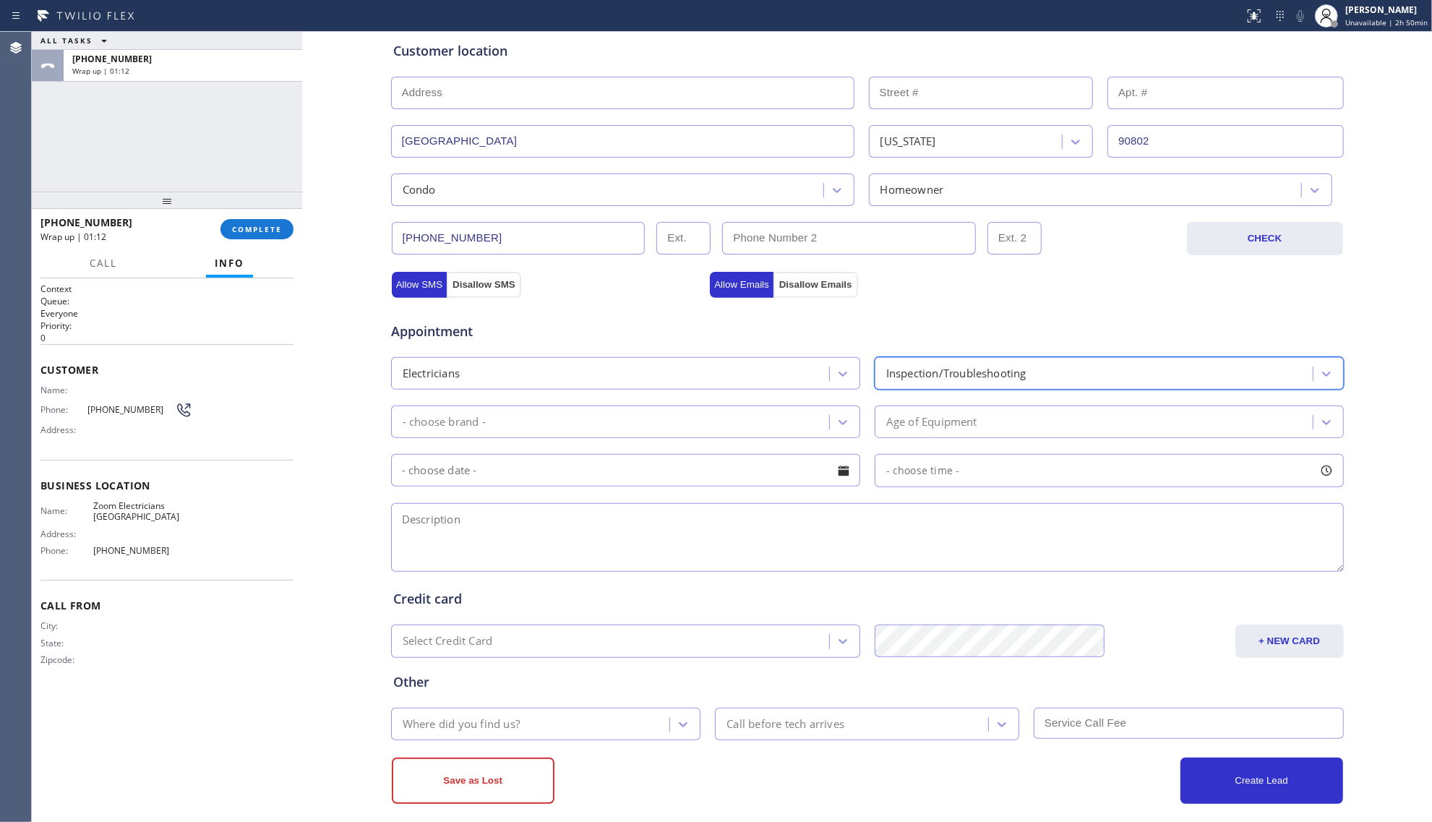
scroll to position [302, 0]
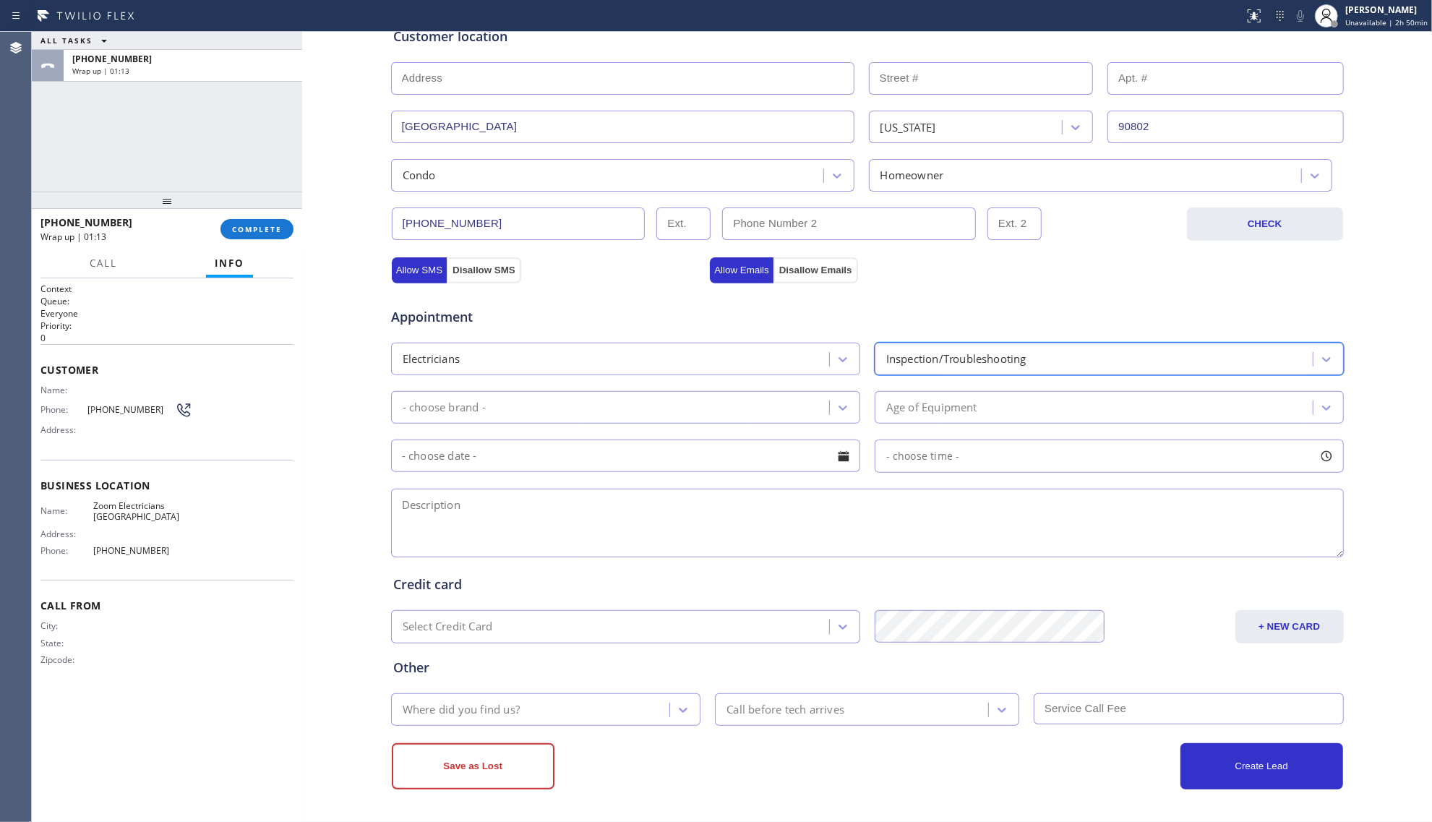
click at [466, 405] on div "- choose brand -" at bounding box center [444, 407] width 83 height 17
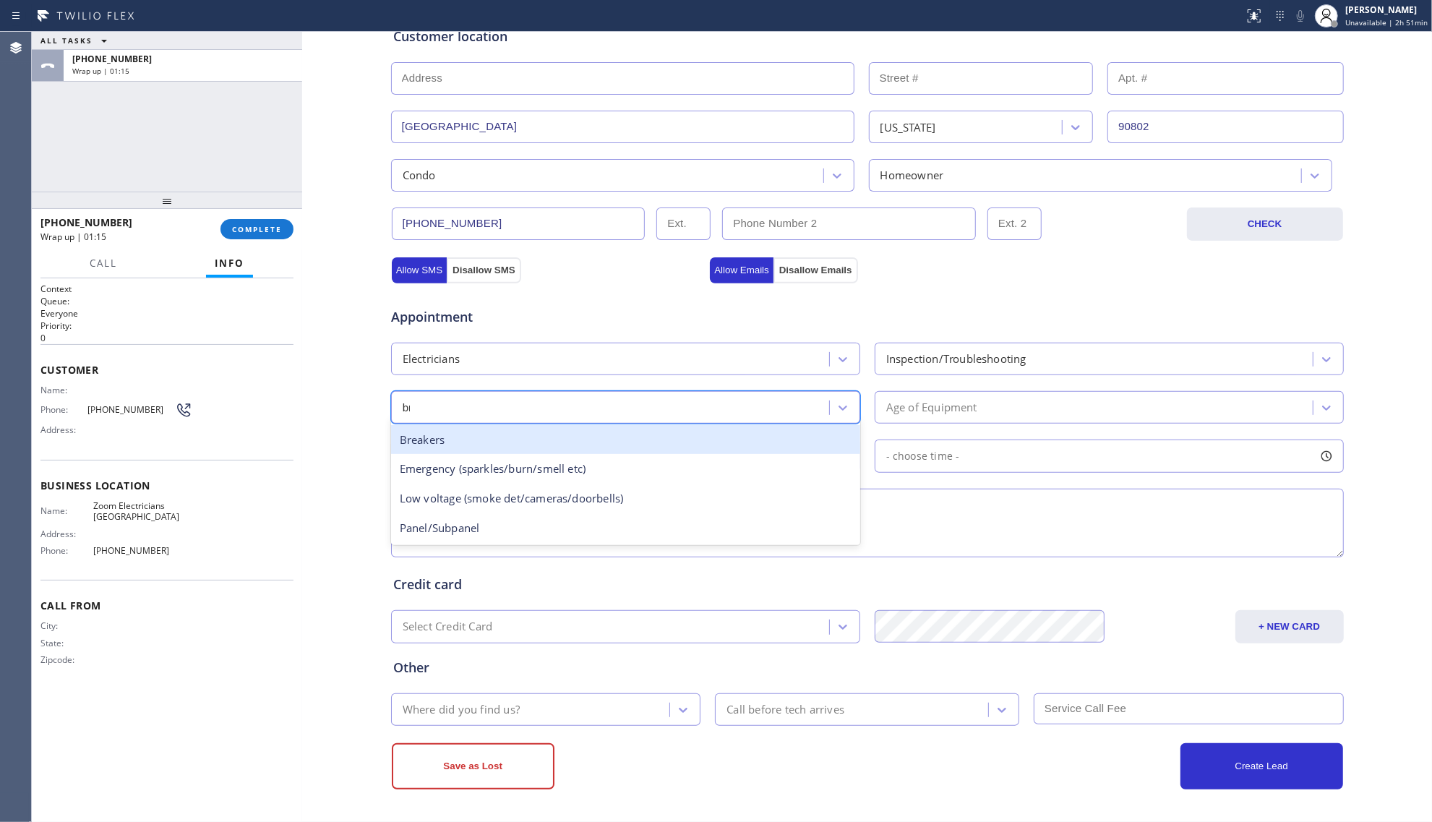
type input "bre"
drag, startPoint x: 457, startPoint y: 436, endPoint x: 683, endPoint y: 437, distance: 226.2
click at [458, 436] on div "Breakers" at bounding box center [625, 440] width 469 height 30
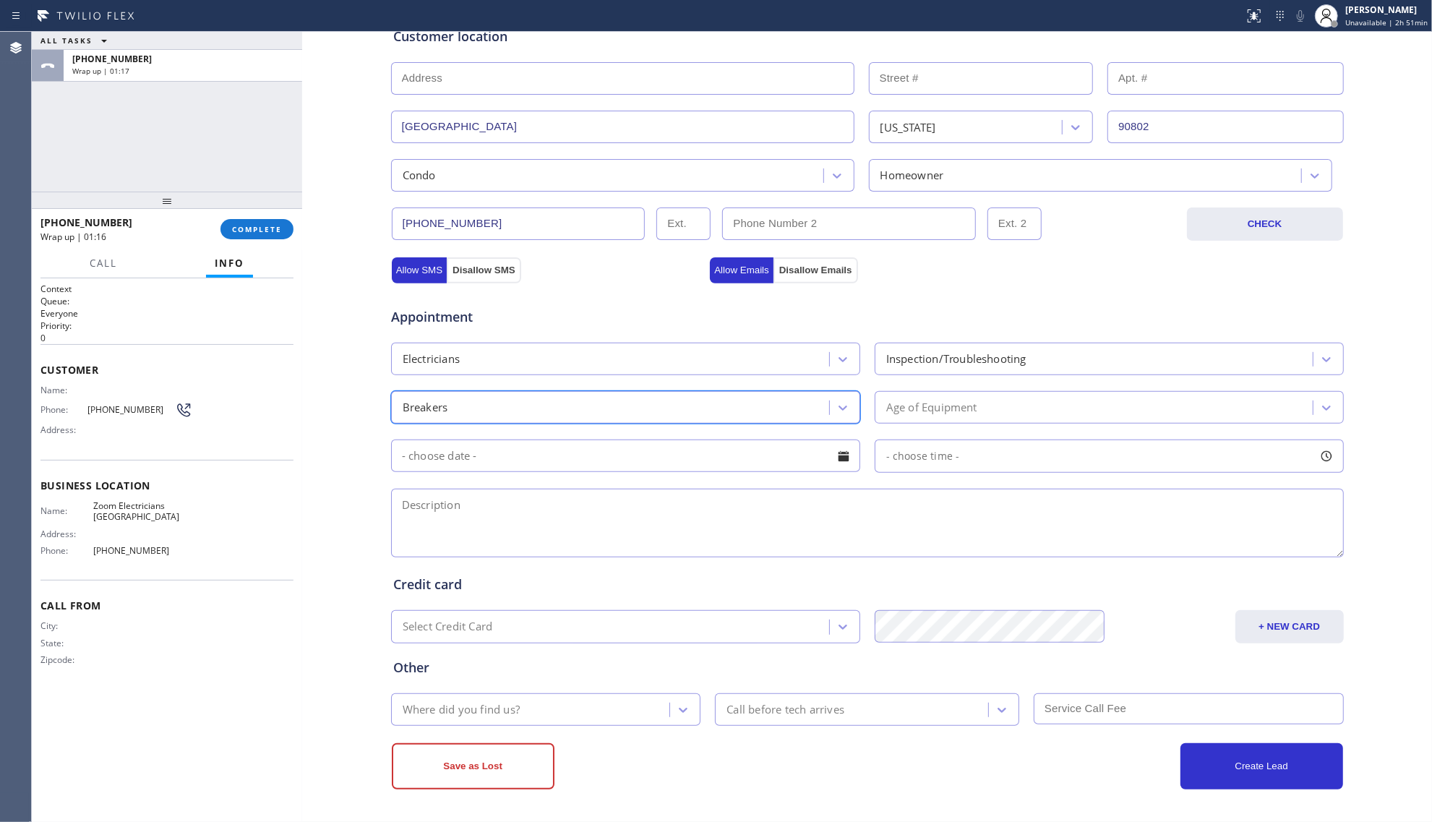
click at [925, 391] on div "Age of Equipment" at bounding box center [1108, 407] width 469 height 33
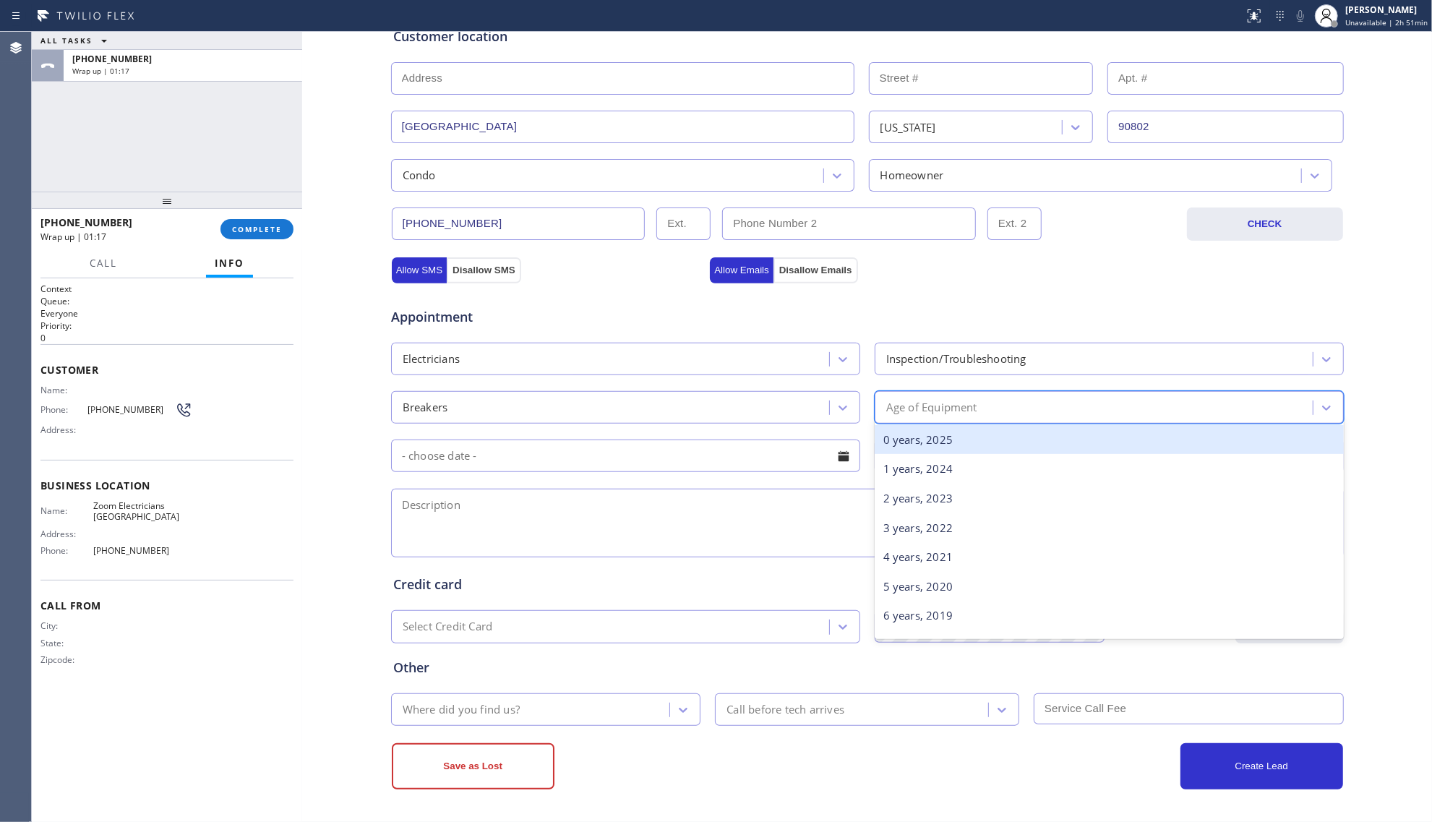
drag, startPoint x: 912, startPoint y: 431, endPoint x: 747, endPoint y: 481, distance: 172.8
click at [911, 431] on div "0 years, 2025" at bounding box center [1108, 440] width 469 height 30
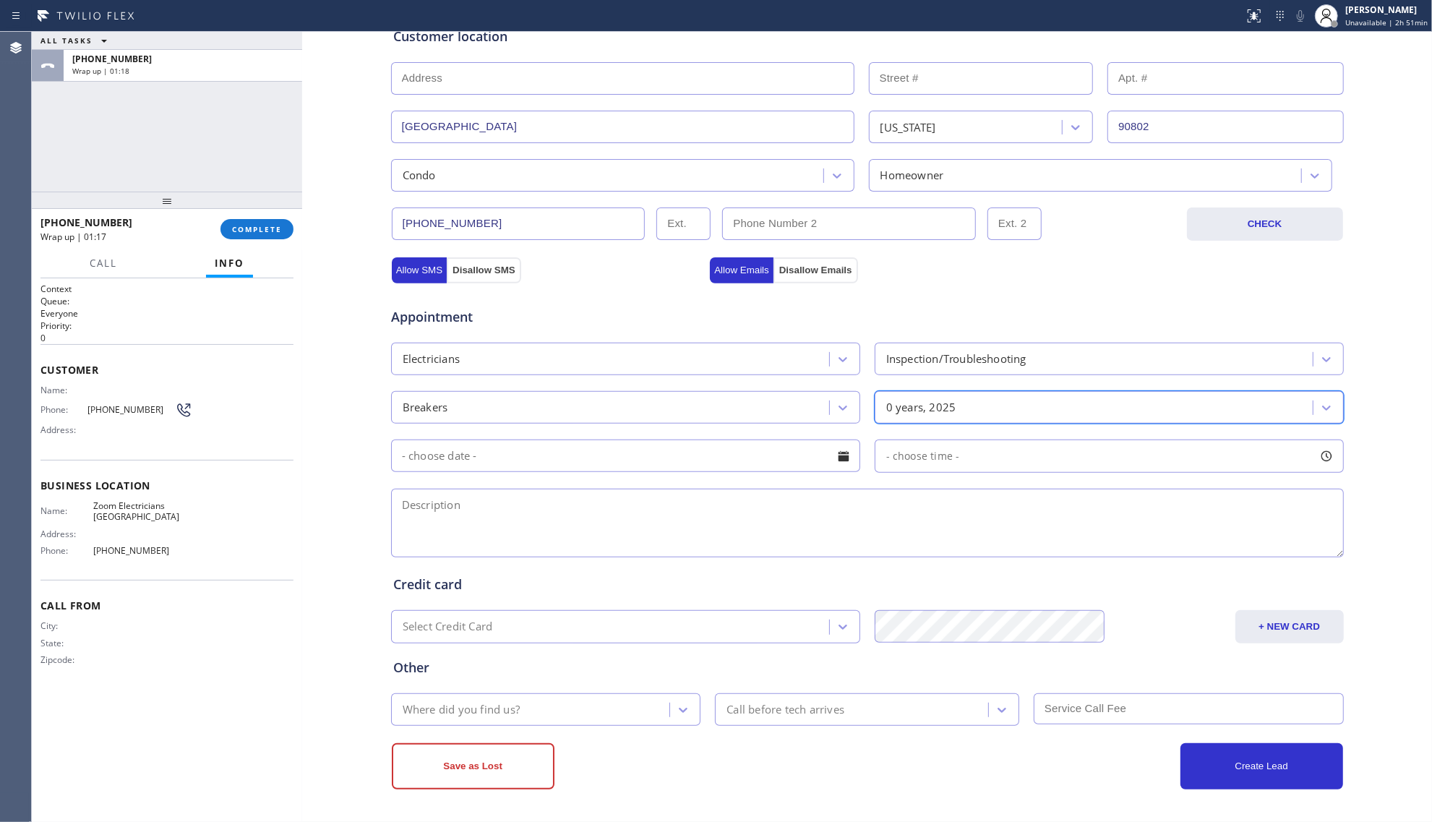
drag, startPoint x: 640, startPoint y: 543, endPoint x: 715, endPoint y: 528, distance: 76.8
click at [653, 541] on textarea at bounding box center [867, 523] width 952 height 69
click at [701, 535] on textarea at bounding box center [867, 523] width 952 height 69
paste textarea "Power went out - breaker not working [GEOGRAPHIC_DATA], APT HO"
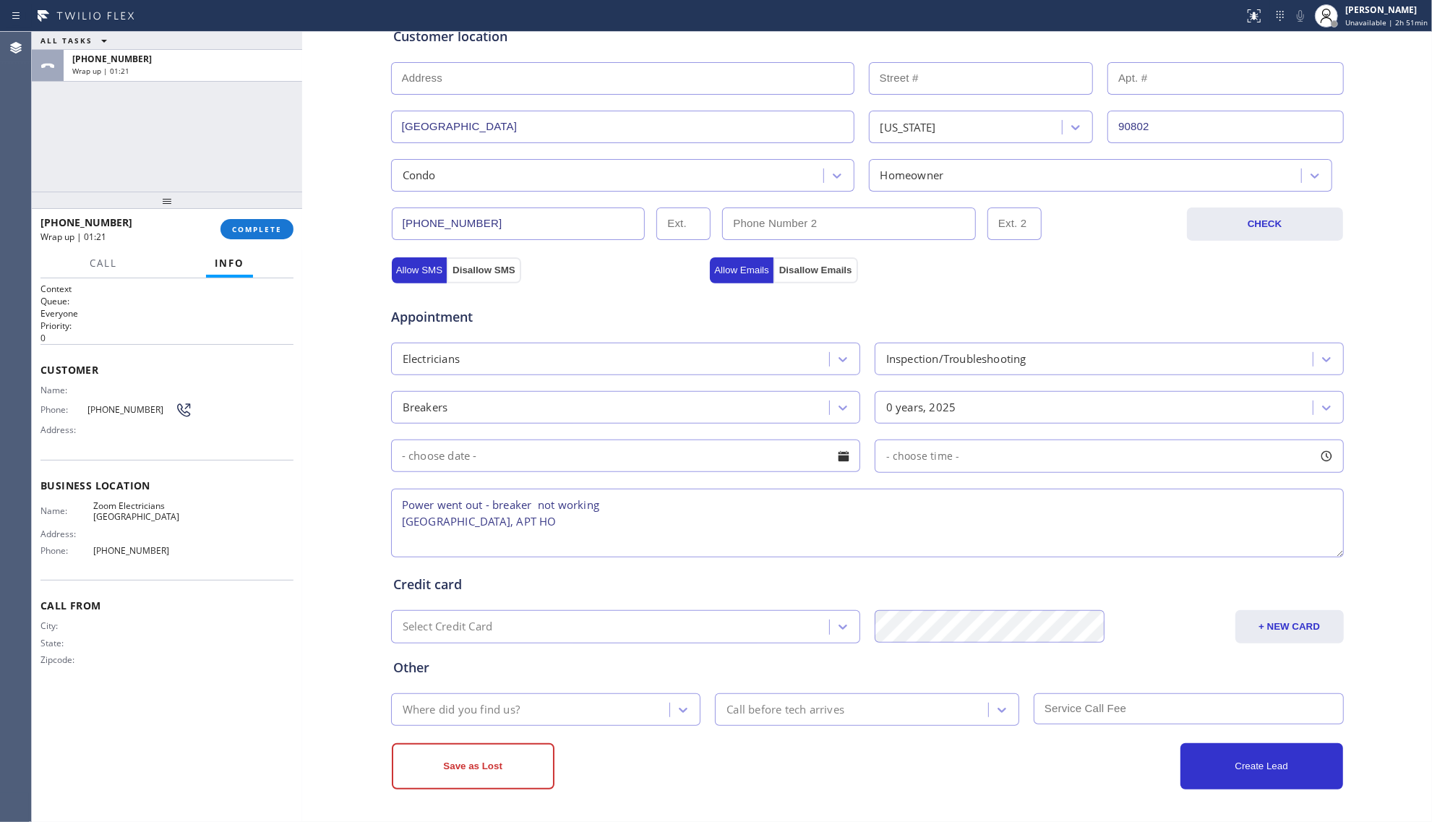
scroll to position [7, 0]
type textarea "Power went out - breaker not working [GEOGRAPHIC_DATA], APT HO Wanted tonight"
click at [491, 703] on div "Where did you find us?" at bounding box center [461, 709] width 117 height 17
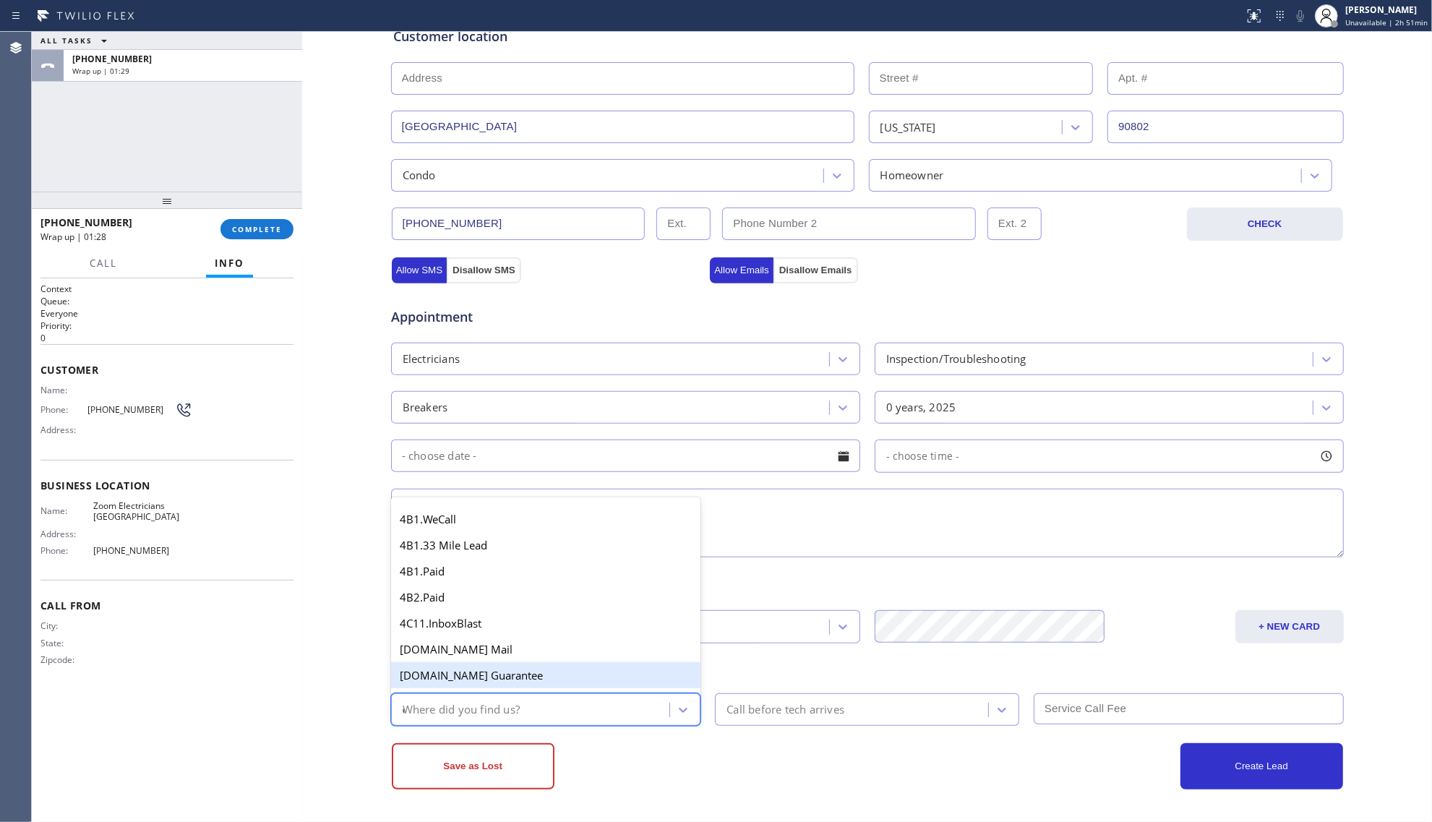
type input "ou"
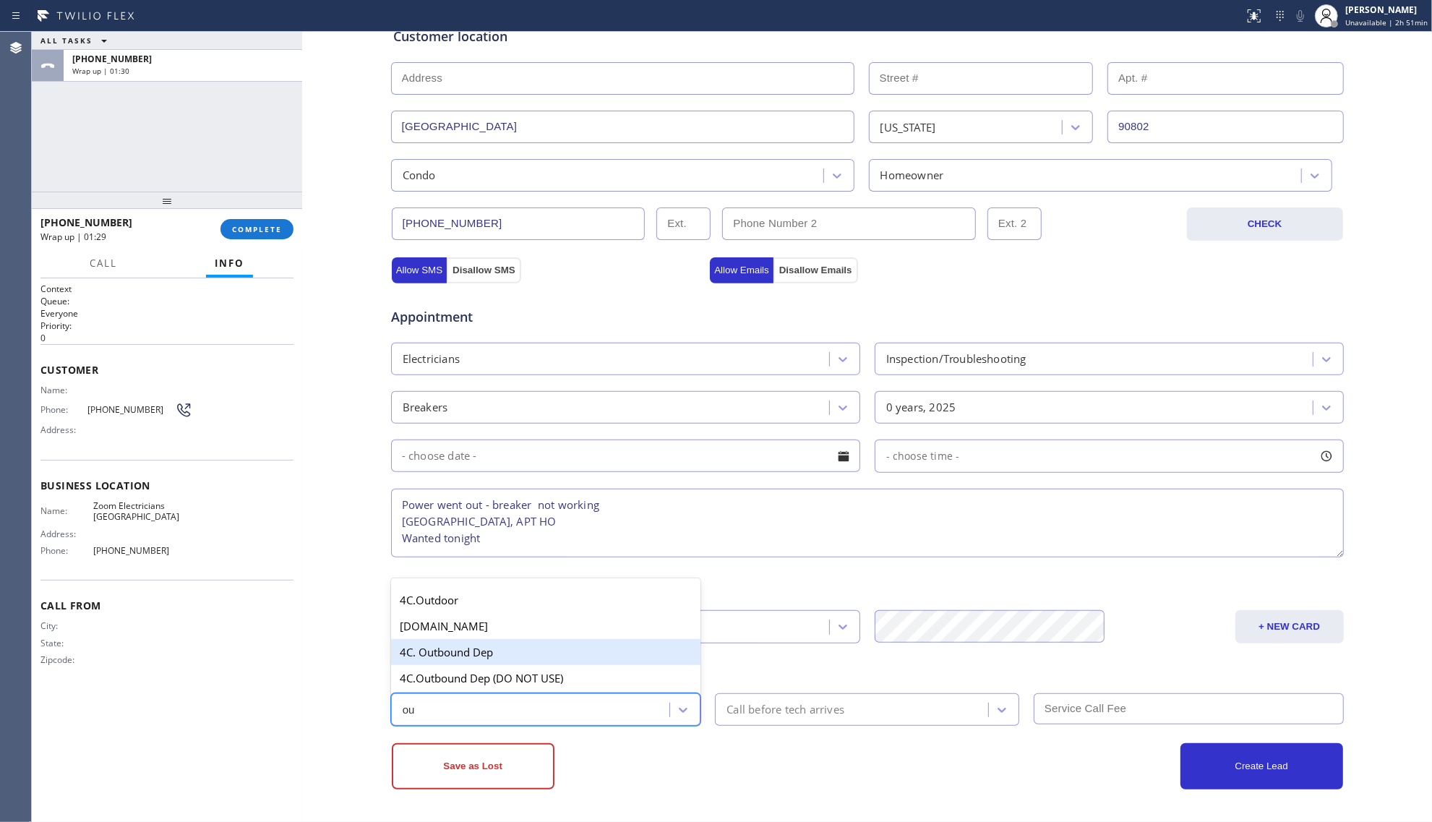
click at [455, 657] on div "4C. Outbound Dep" at bounding box center [546, 652] width 310 height 26
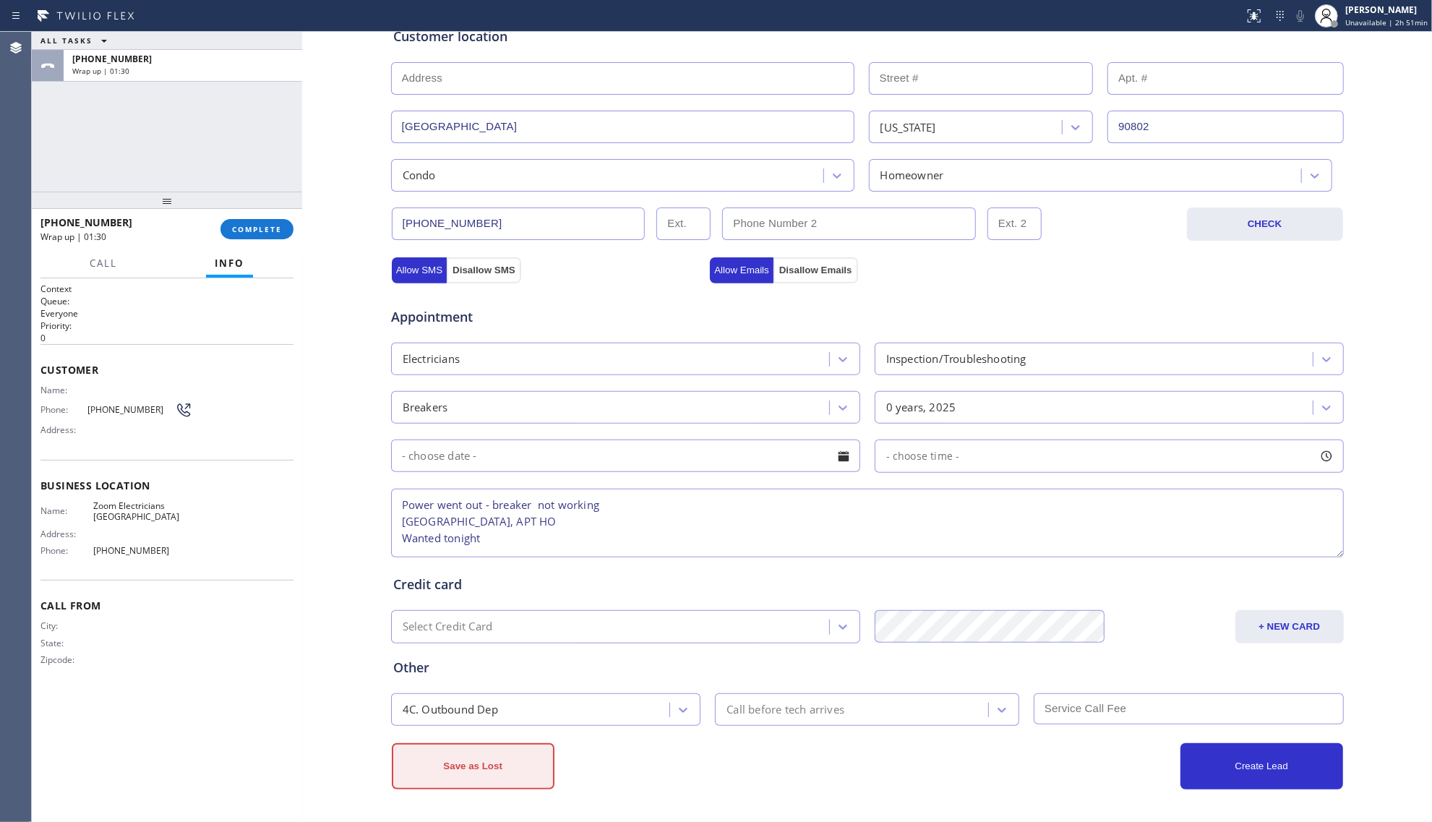
click at [477, 750] on button "Save as Lost" at bounding box center [473, 766] width 163 height 46
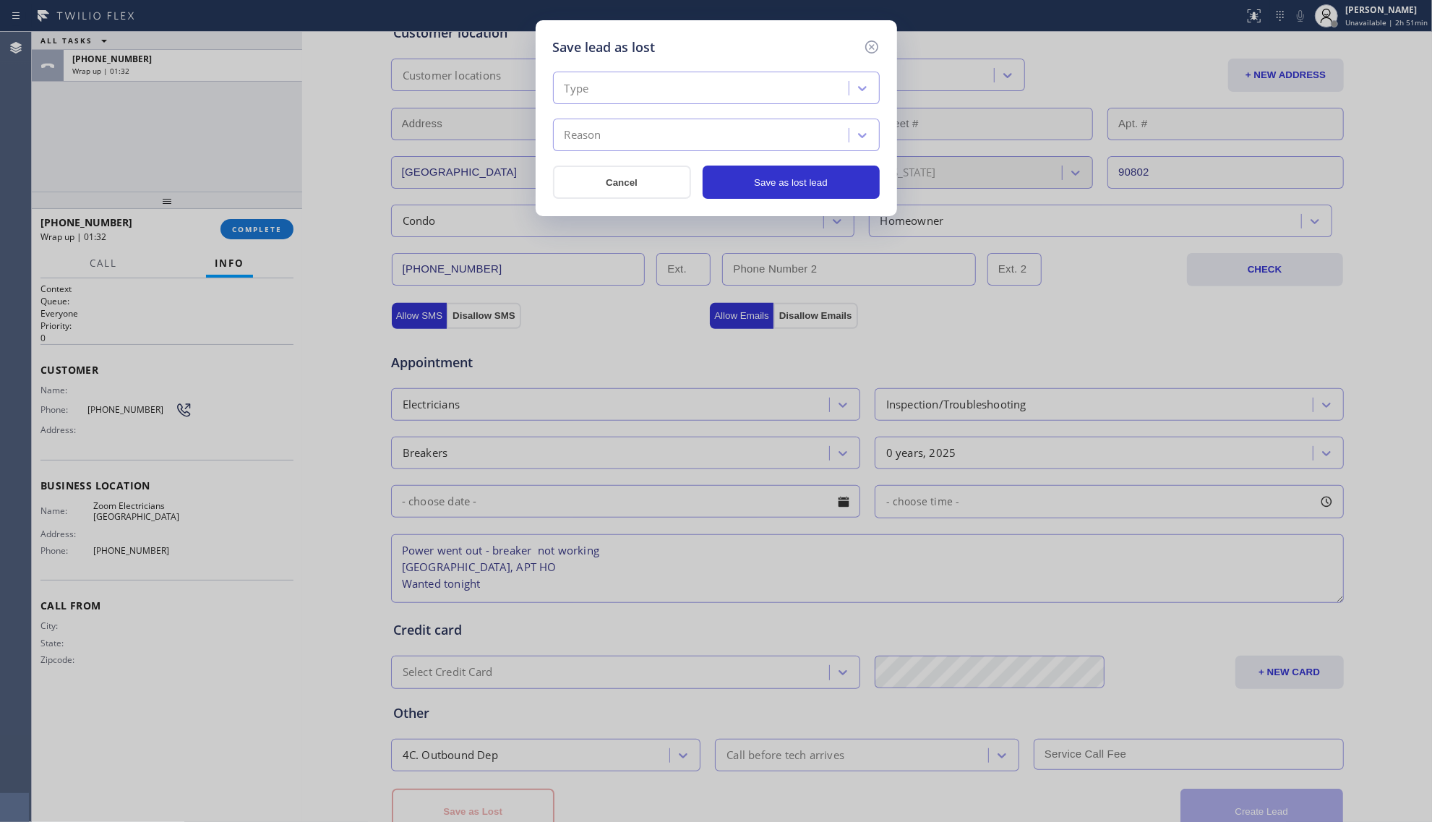
scroll to position [13, 0]
click at [578, 90] on div "Type" at bounding box center [576, 88] width 25 height 17
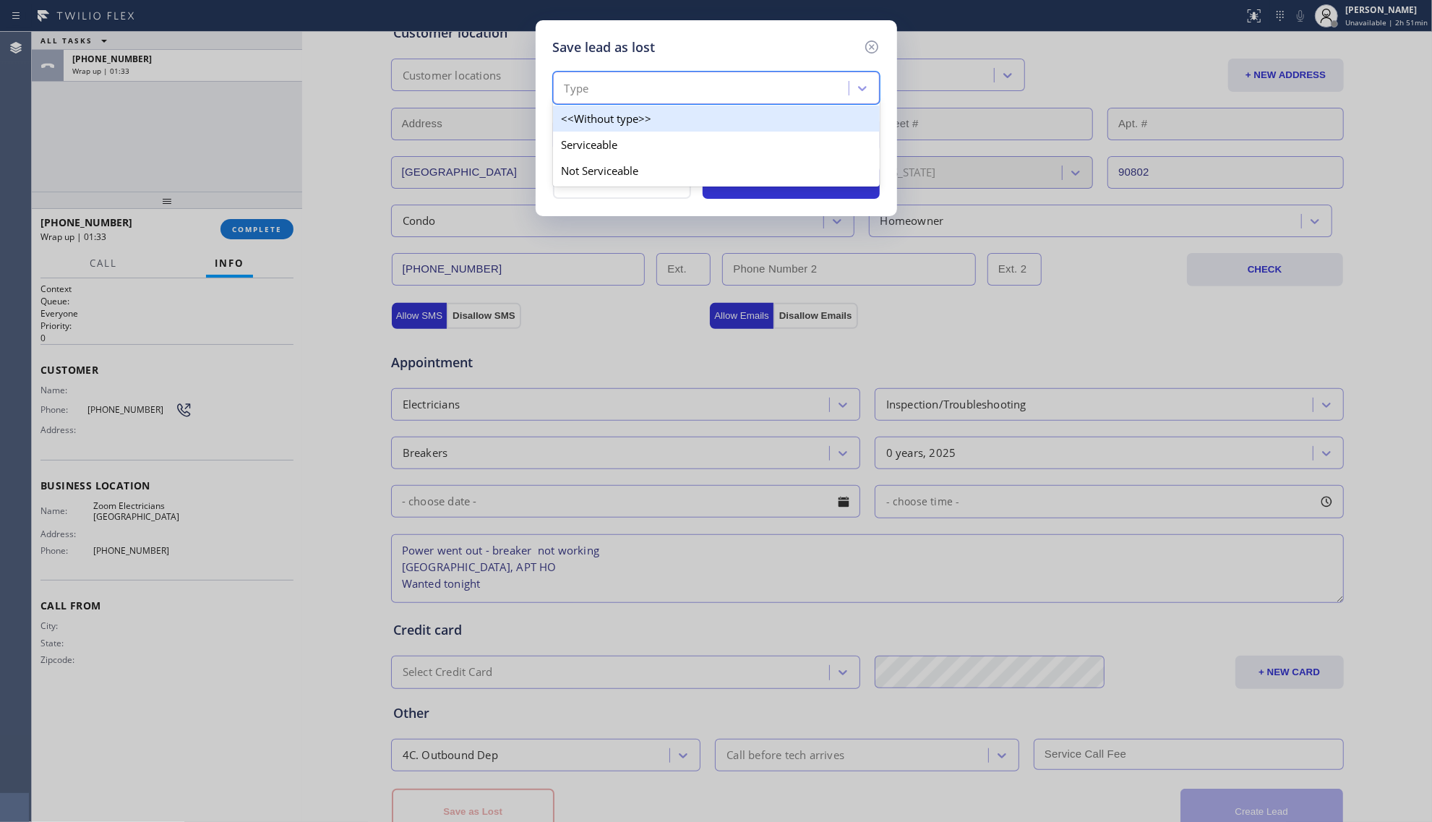
click at [608, 142] on div "Serviceable" at bounding box center [716, 145] width 327 height 26
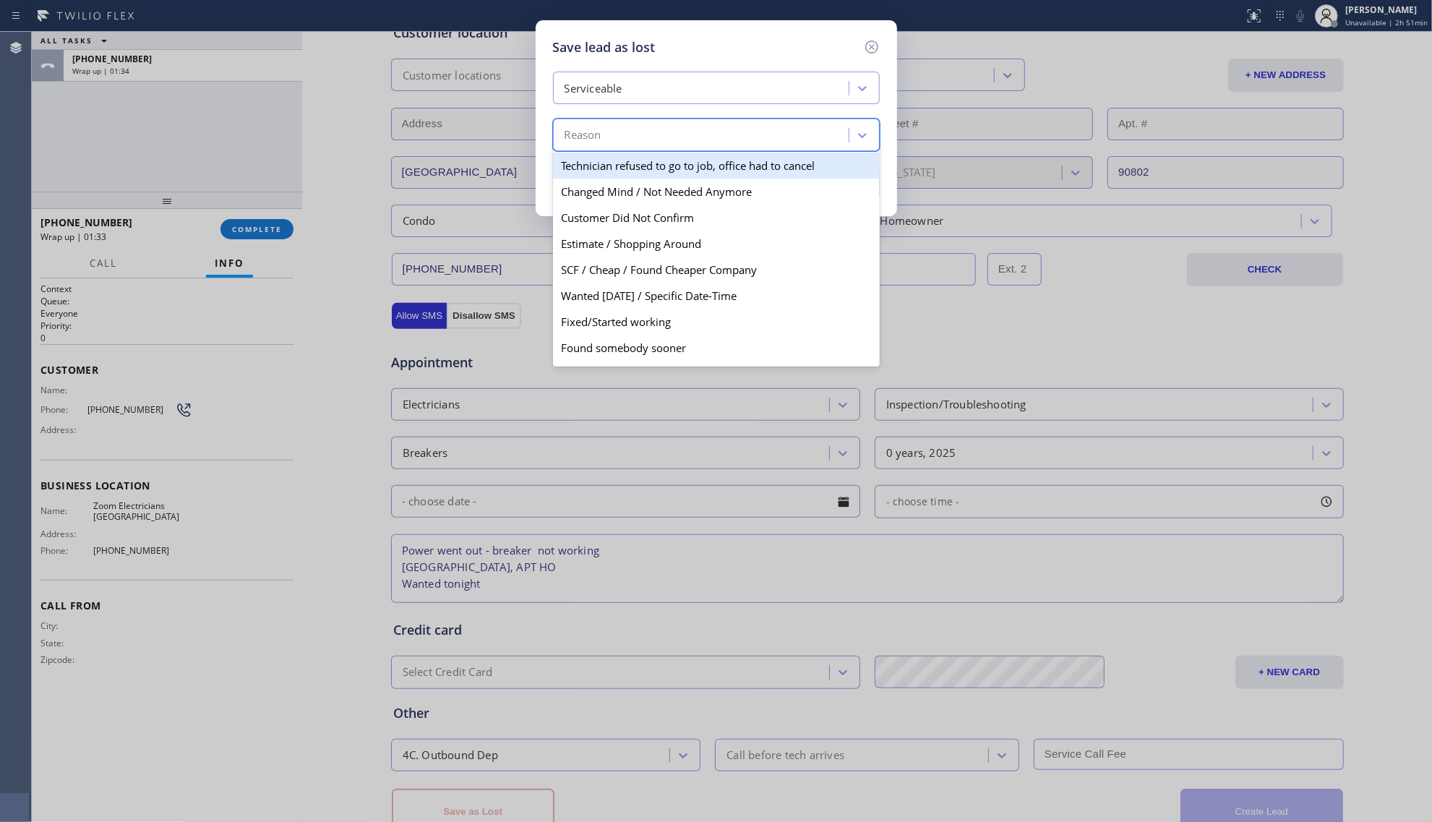
click at [608, 142] on div "Reason" at bounding box center [702, 135] width 291 height 25
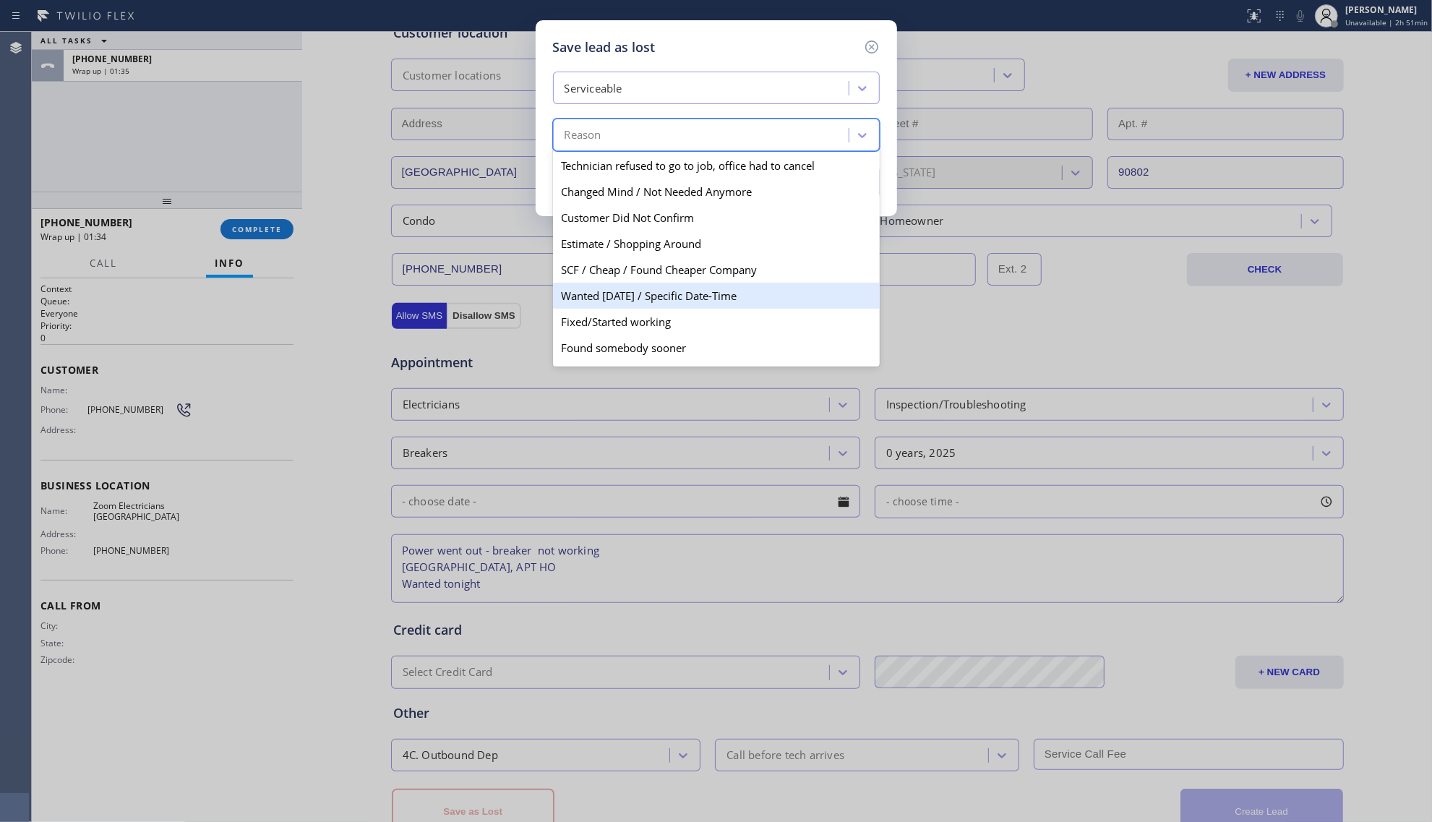
click at [616, 296] on div "Wanted [DATE] / Specific Date-Time" at bounding box center [716, 296] width 327 height 26
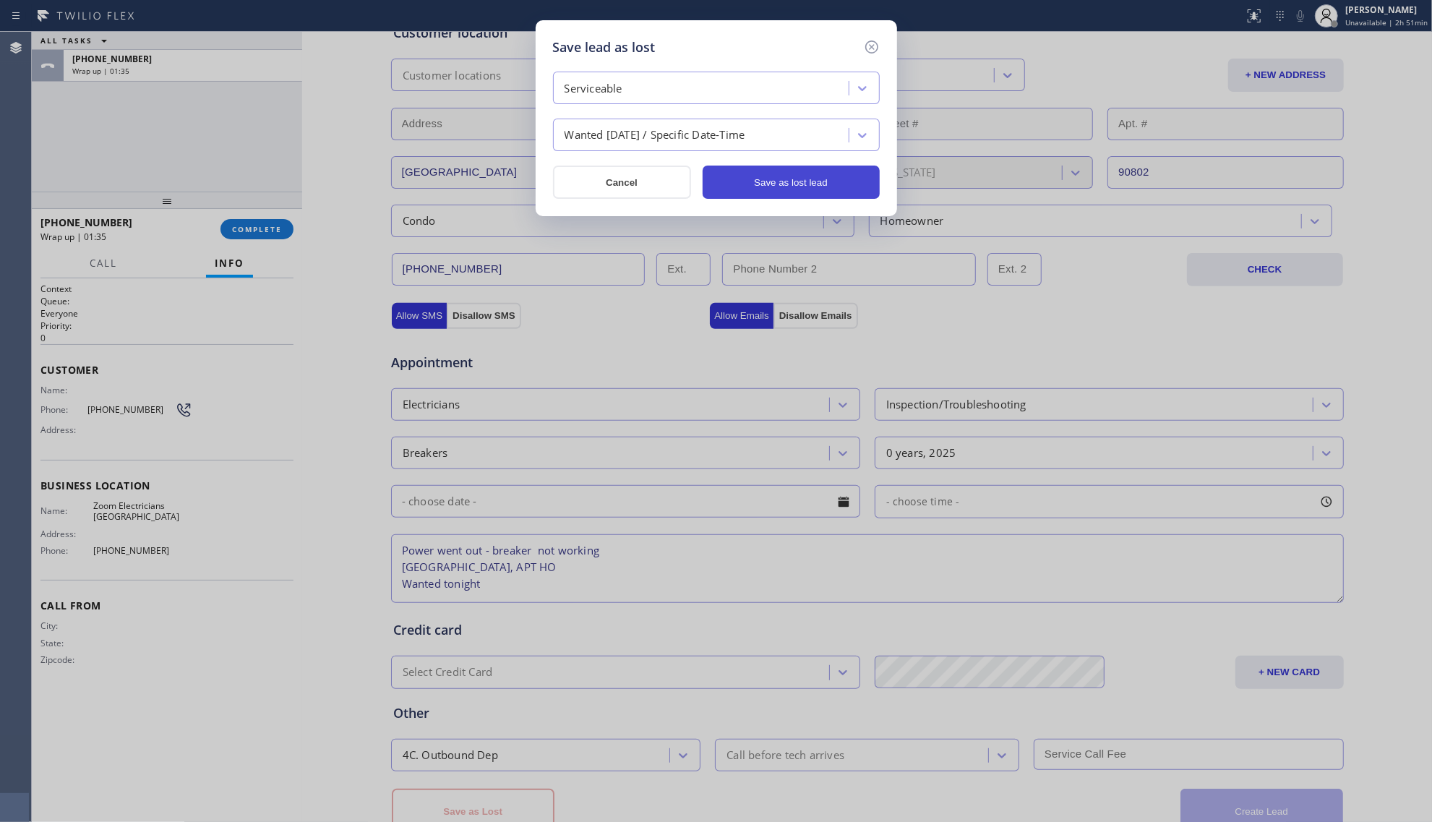
click at [783, 188] on button "Save as lost lead" at bounding box center [790, 181] width 177 height 33
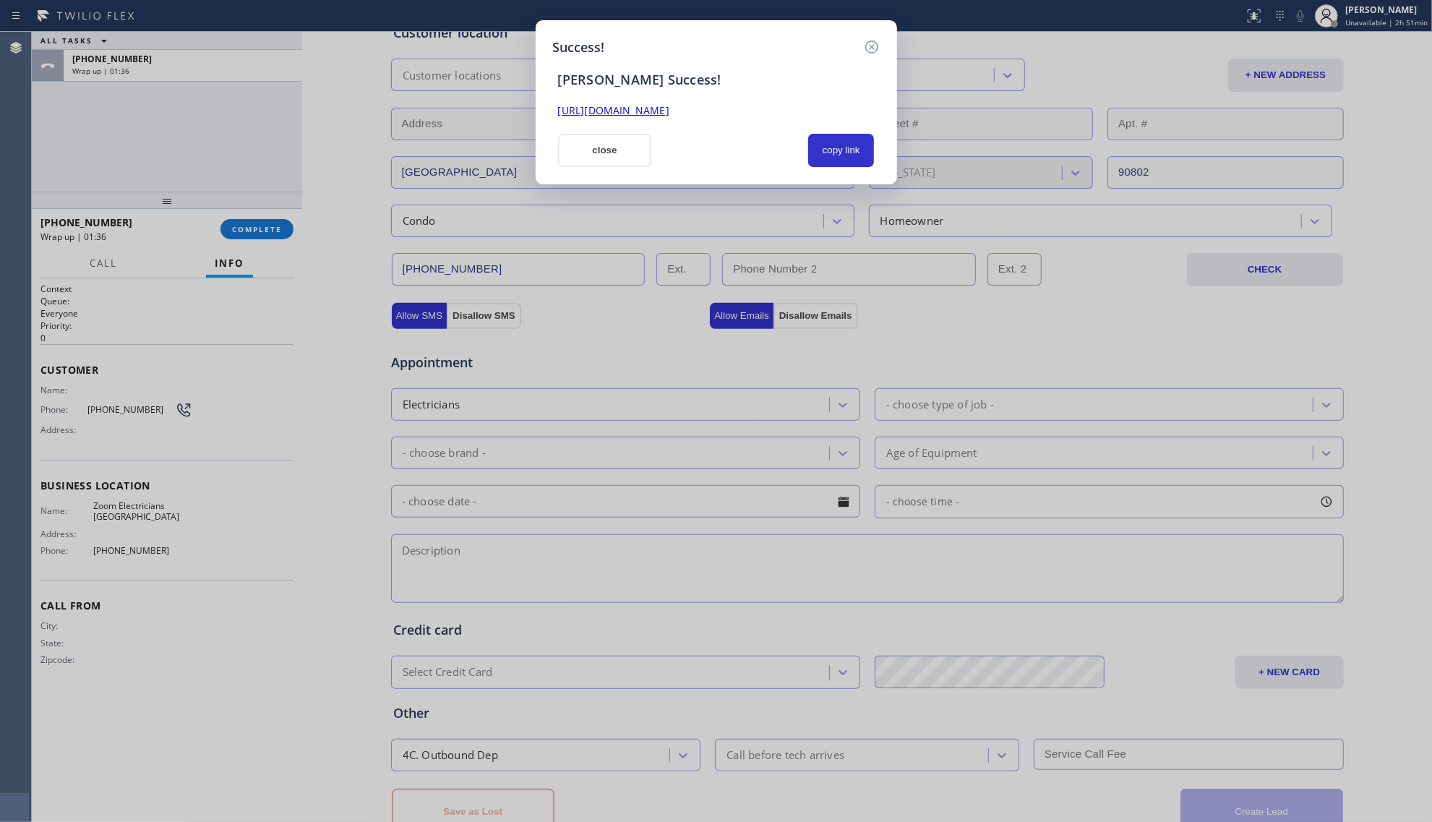
scroll to position [0, 0]
drag, startPoint x: 627, startPoint y: 149, endPoint x: 393, endPoint y: 220, distance: 244.6
click at [623, 151] on button "close" at bounding box center [605, 150] width 94 height 33
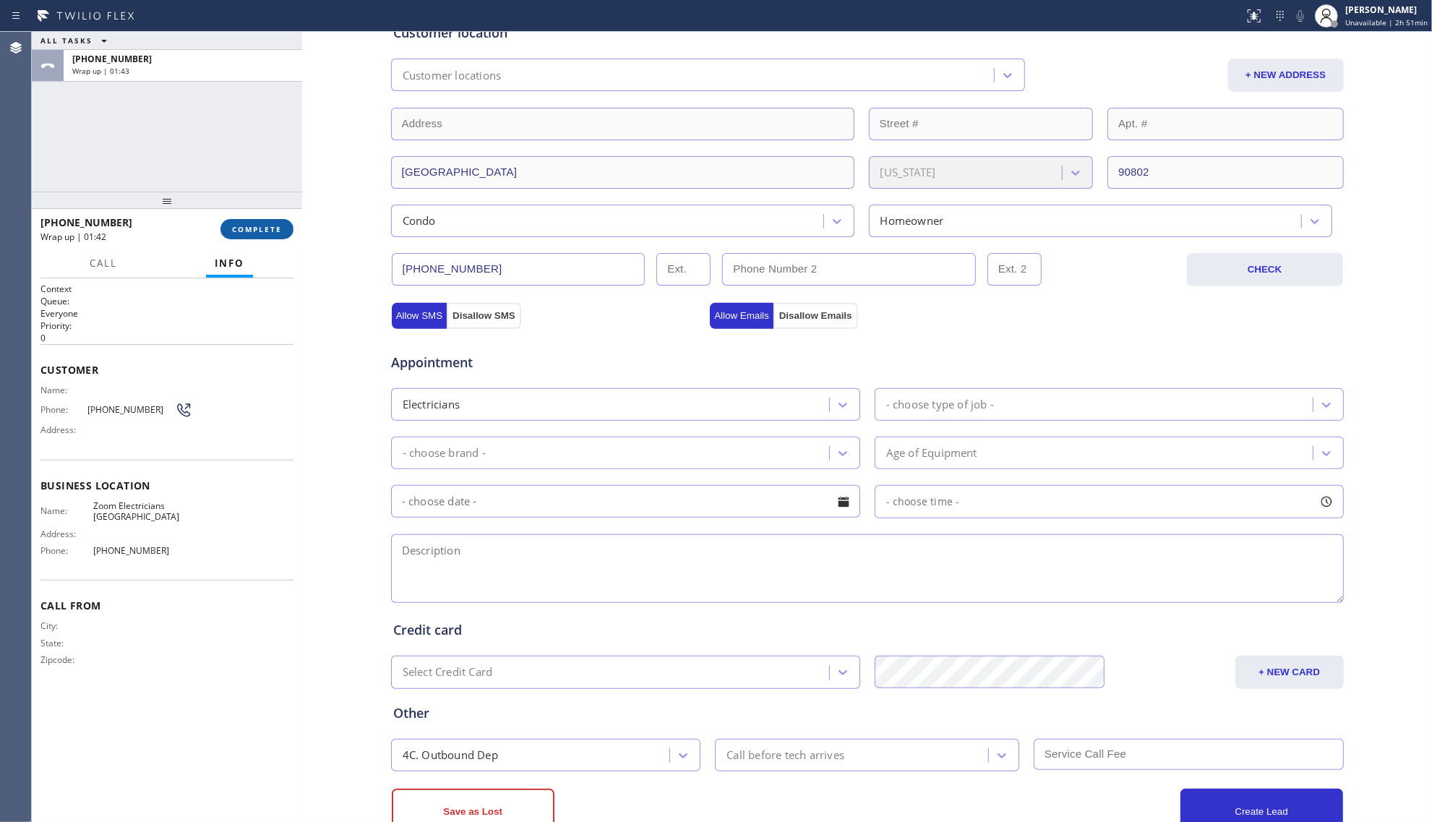
drag, startPoint x: 275, startPoint y: 211, endPoint x: 282, endPoint y: 232, distance: 22.2
click at [278, 209] on div at bounding box center [167, 200] width 270 height 17
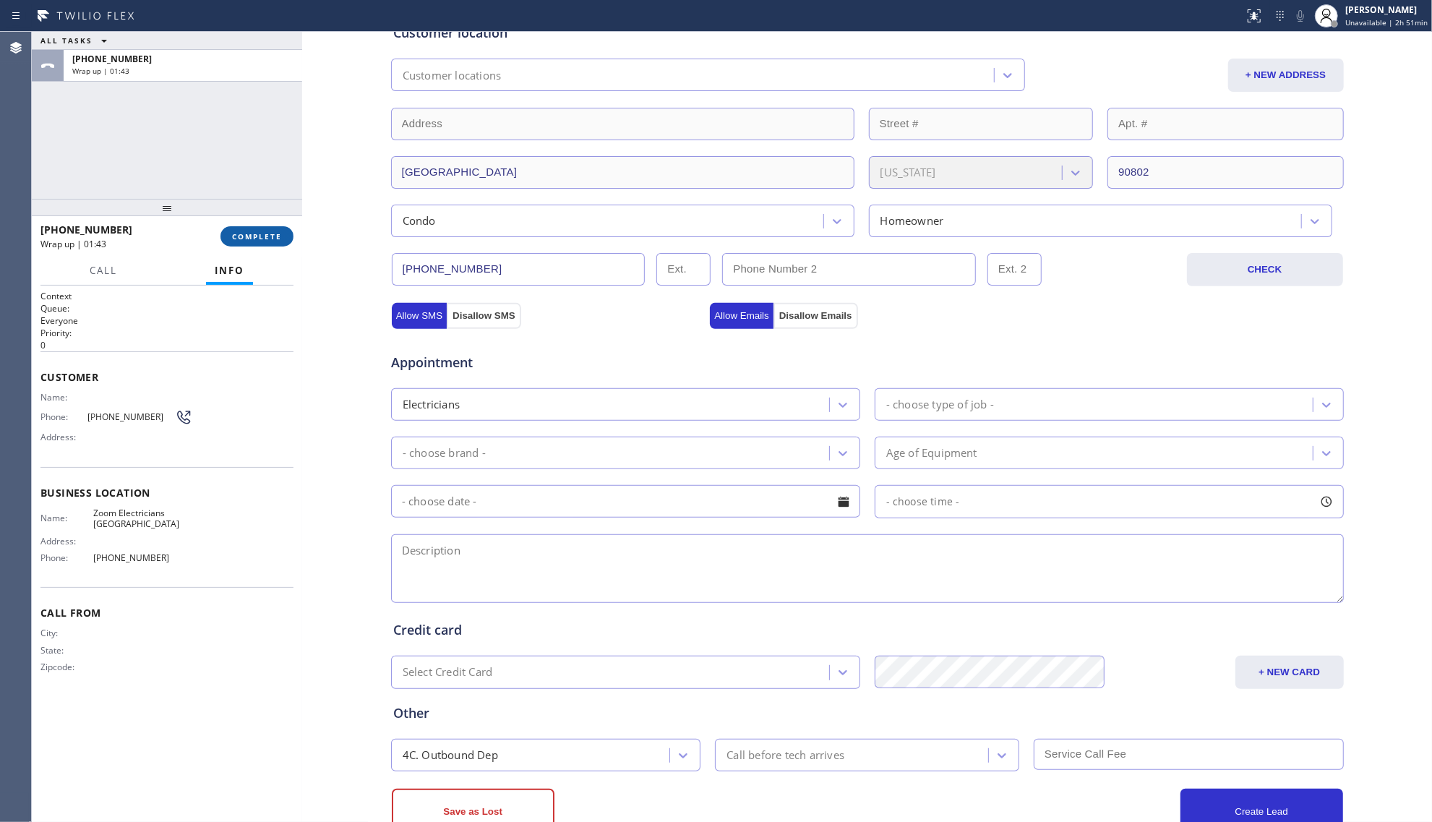
click at [282, 235] on button "COMPLETE" at bounding box center [256, 236] width 73 height 20
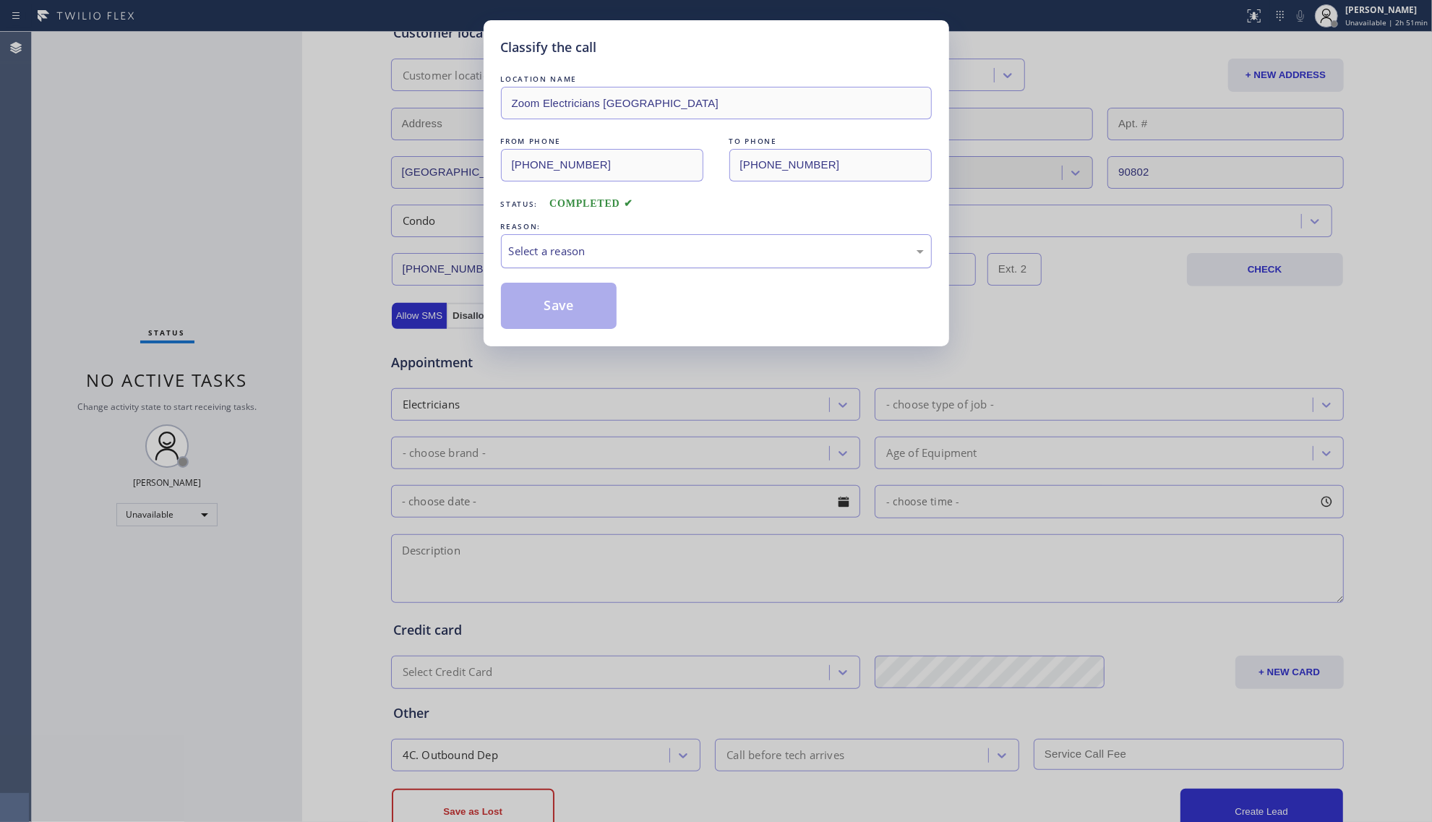
click at [556, 264] on div "Select a reason" at bounding box center [716, 251] width 431 height 34
click at [553, 311] on button "Save" at bounding box center [559, 306] width 116 height 46
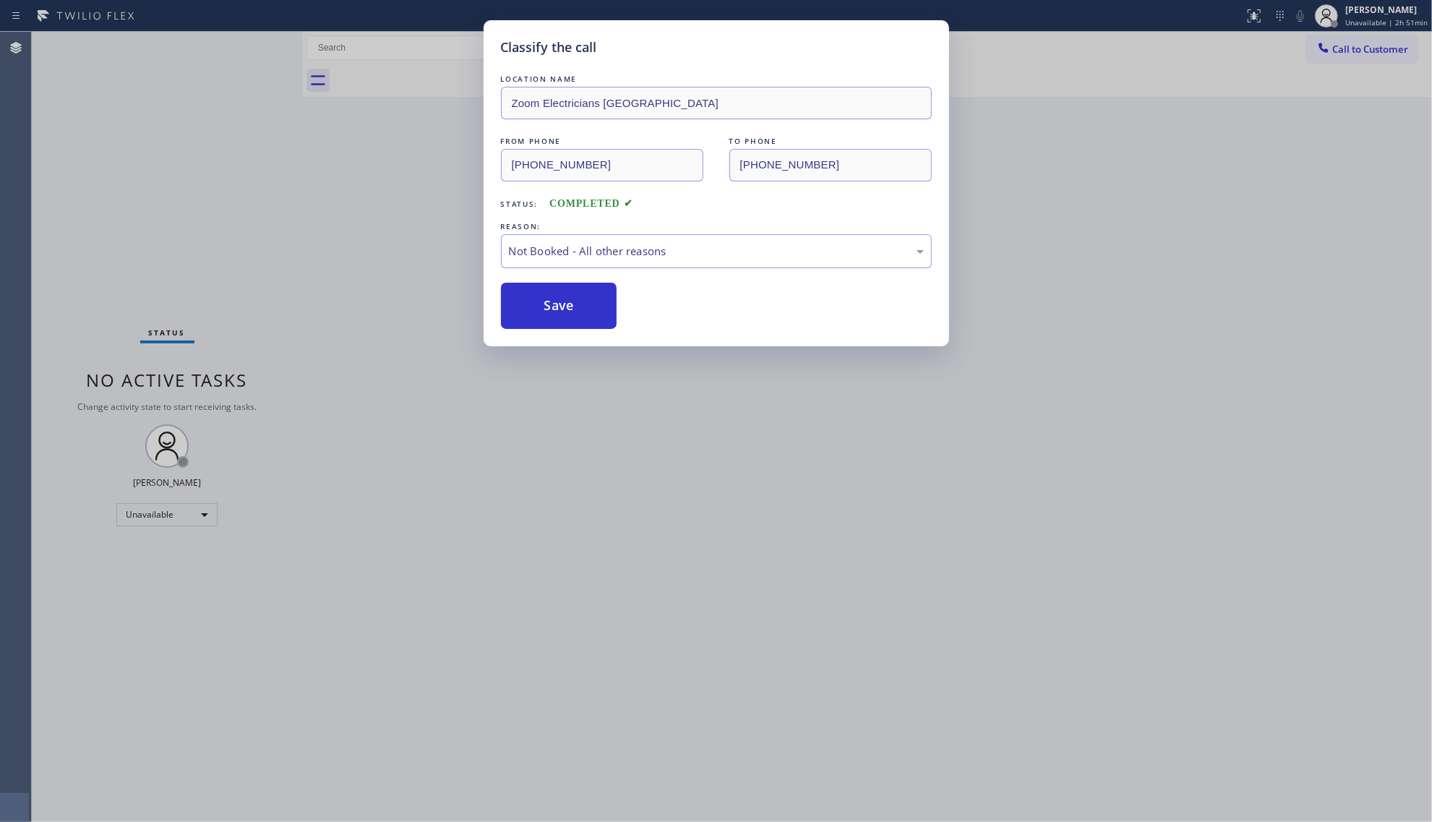
click at [553, 311] on button "Save" at bounding box center [559, 306] width 116 height 46
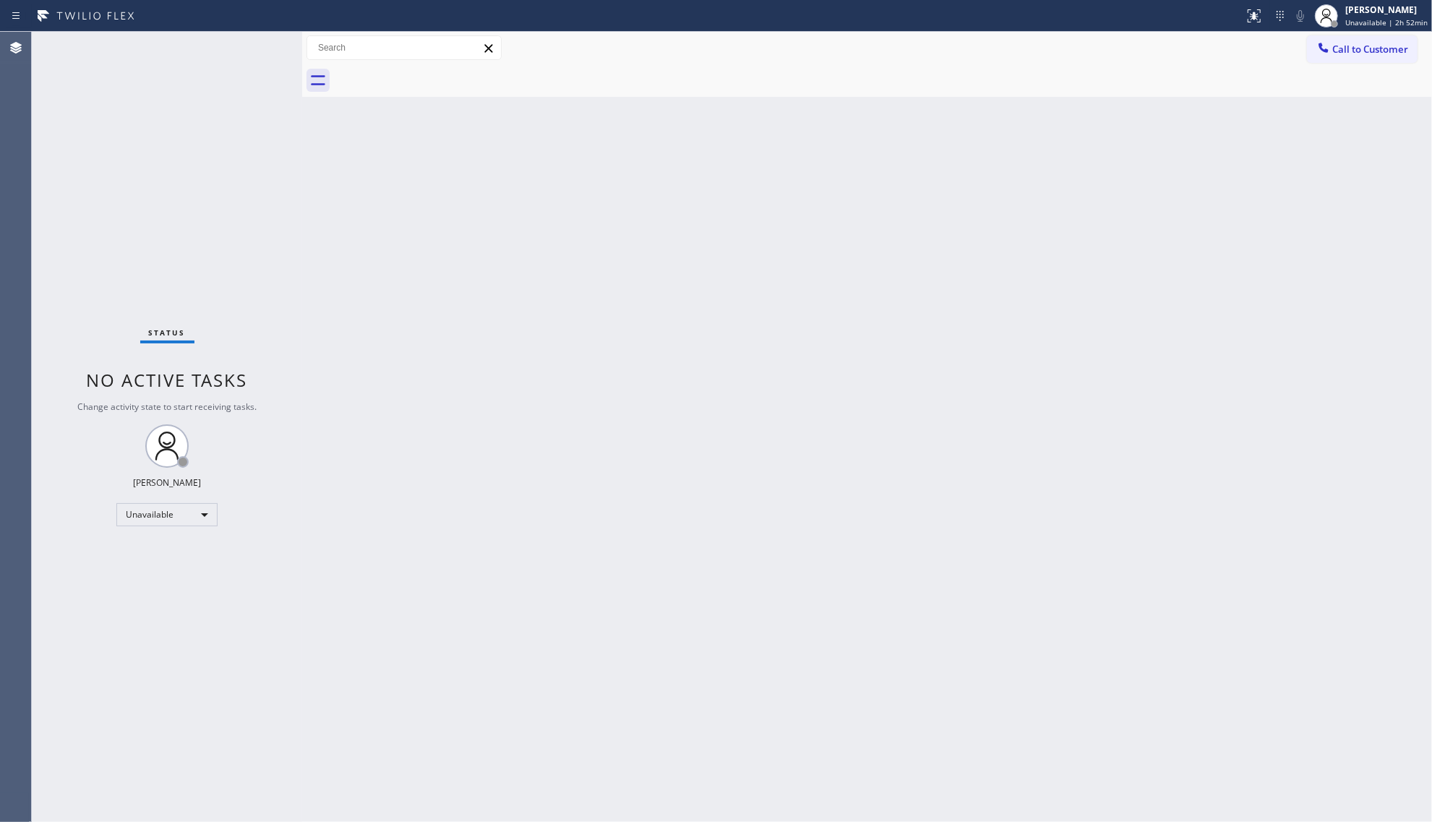
drag, startPoint x: 1342, startPoint y: 43, endPoint x: 1295, endPoint y: 53, distance: 47.9
click at [1342, 43] on span "Call to Customer" at bounding box center [1370, 49] width 76 height 13
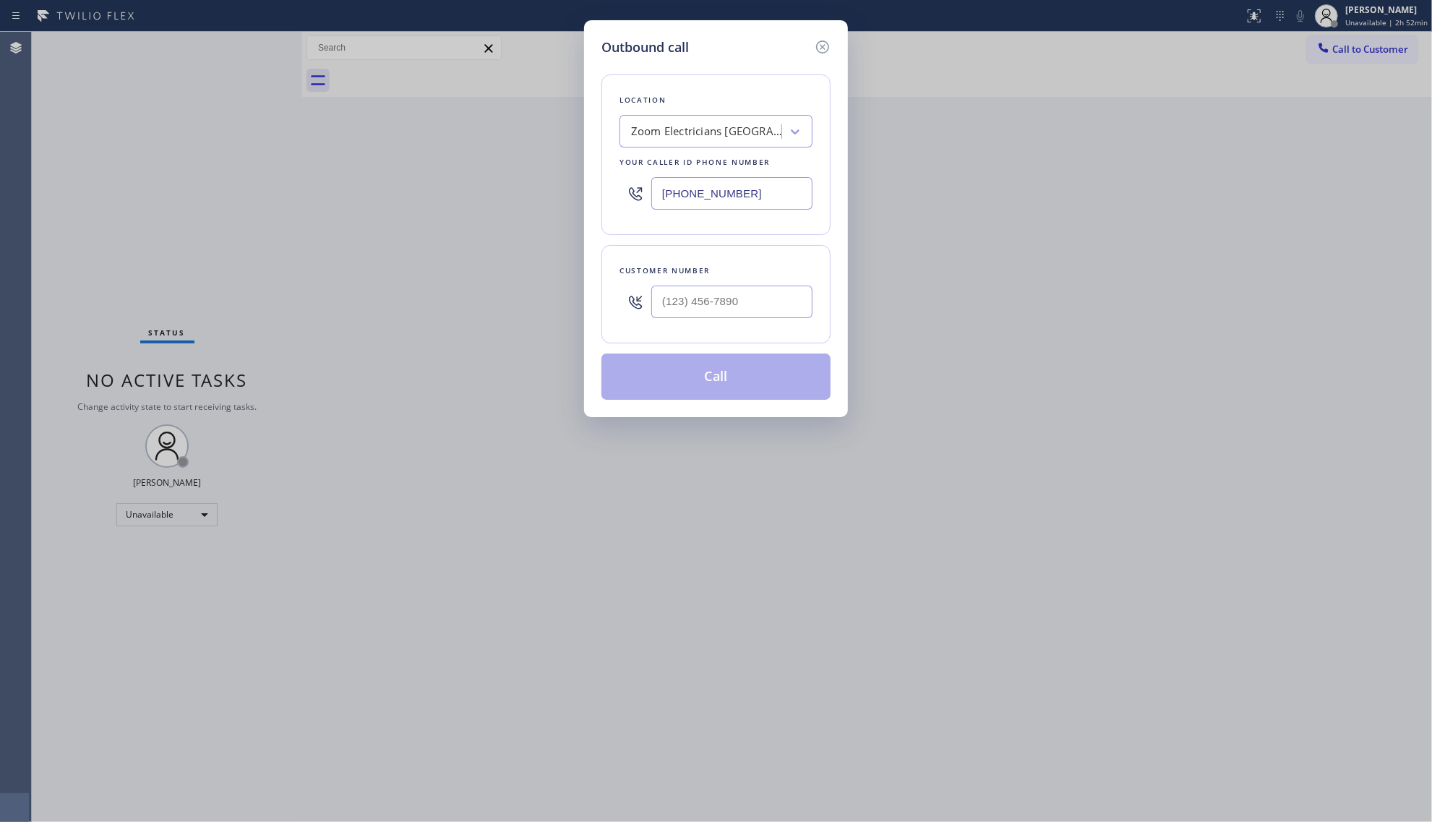
drag, startPoint x: 761, startPoint y: 189, endPoint x: 600, endPoint y: 181, distance: 161.4
click at [606, 191] on div "Location Zoom Electricians [GEOGRAPHIC_DATA] Your caller id phone number [PHONE…" at bounding box center [715, 154] width 229 height 160
paste input "720) 740-5899"
type input "[PHONE_NUMBER]"
click at [683, 293] on input "(___) ___-____" at bounding box center [731, 301] width 161 height 33
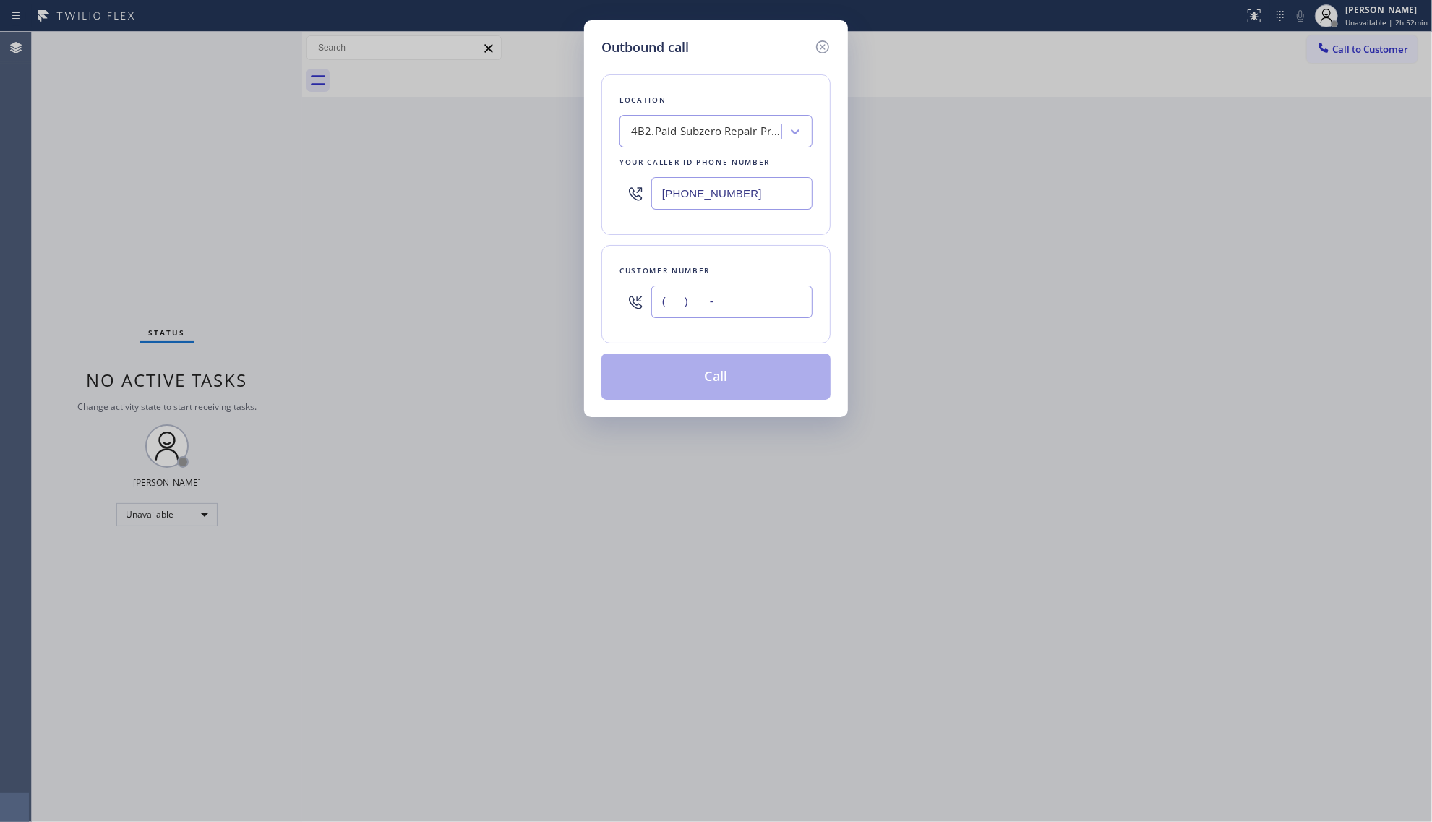
paste input "513) 293-8130"
type input "[PHONE_NUMBER]"
click at [754, 377] on button "Call" at bounding box center [715, 376] width 229 height 46
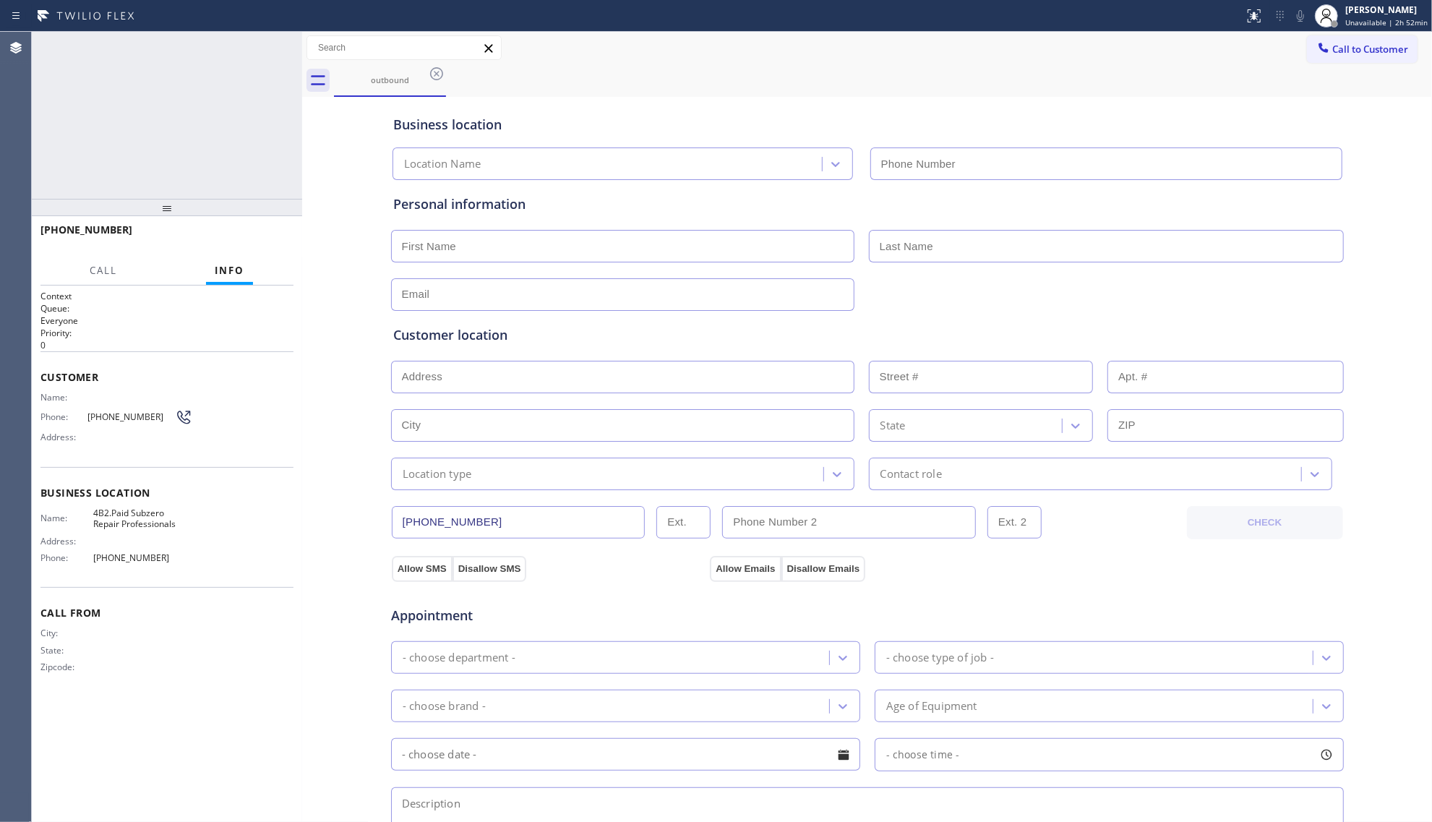
type input "[PHONE_NUMBER]"
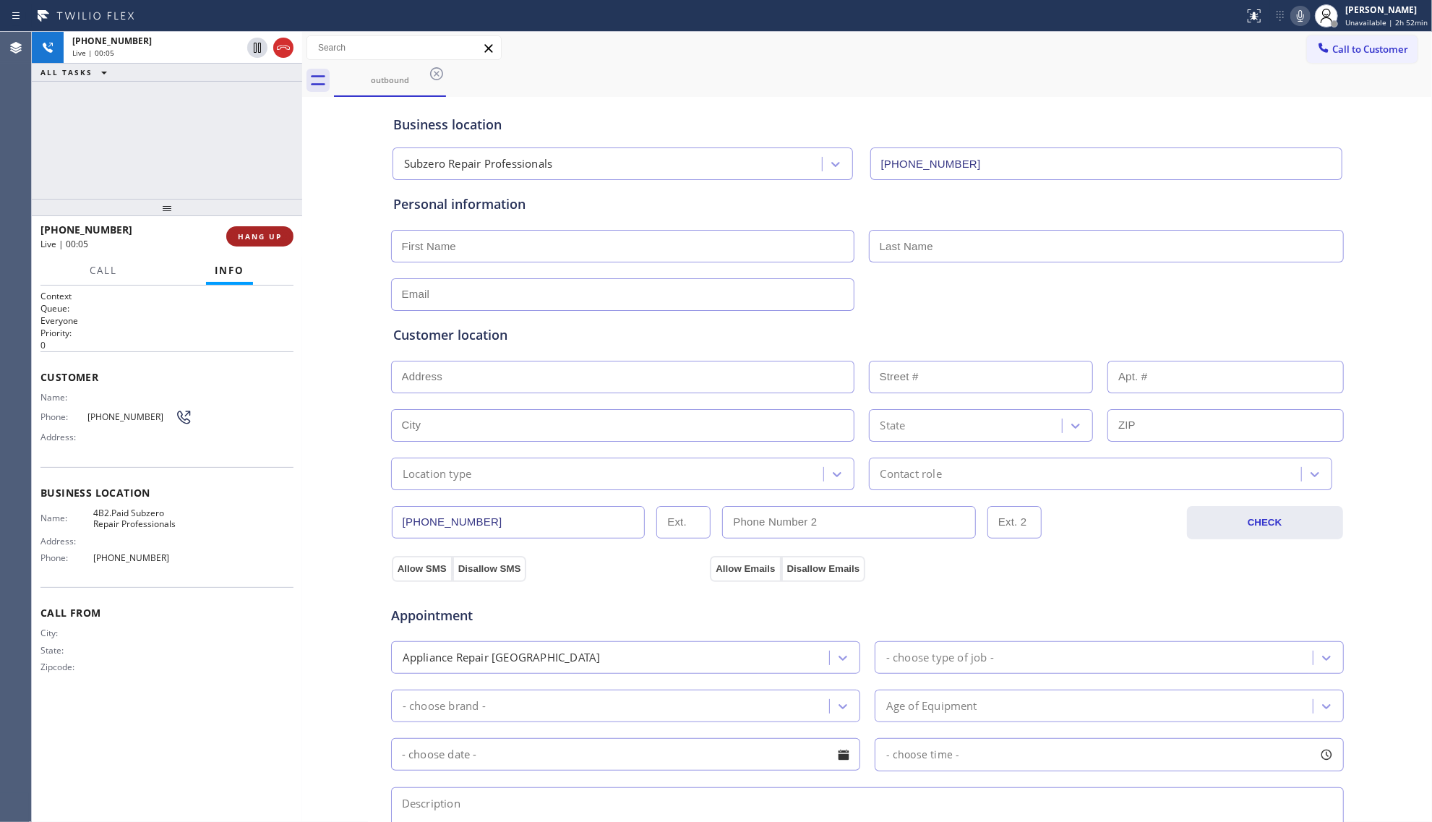
click at [269, 237] on span "HANG UP" at bounding box center [260, 236] width 44 height 10
click at [265, 233] on span "HANG UP" at bounding box center [260, 236] width 44 height 10
click at [276, 232] on span "COMPLETE" at bounding box center [257, 236] width 50 height 10
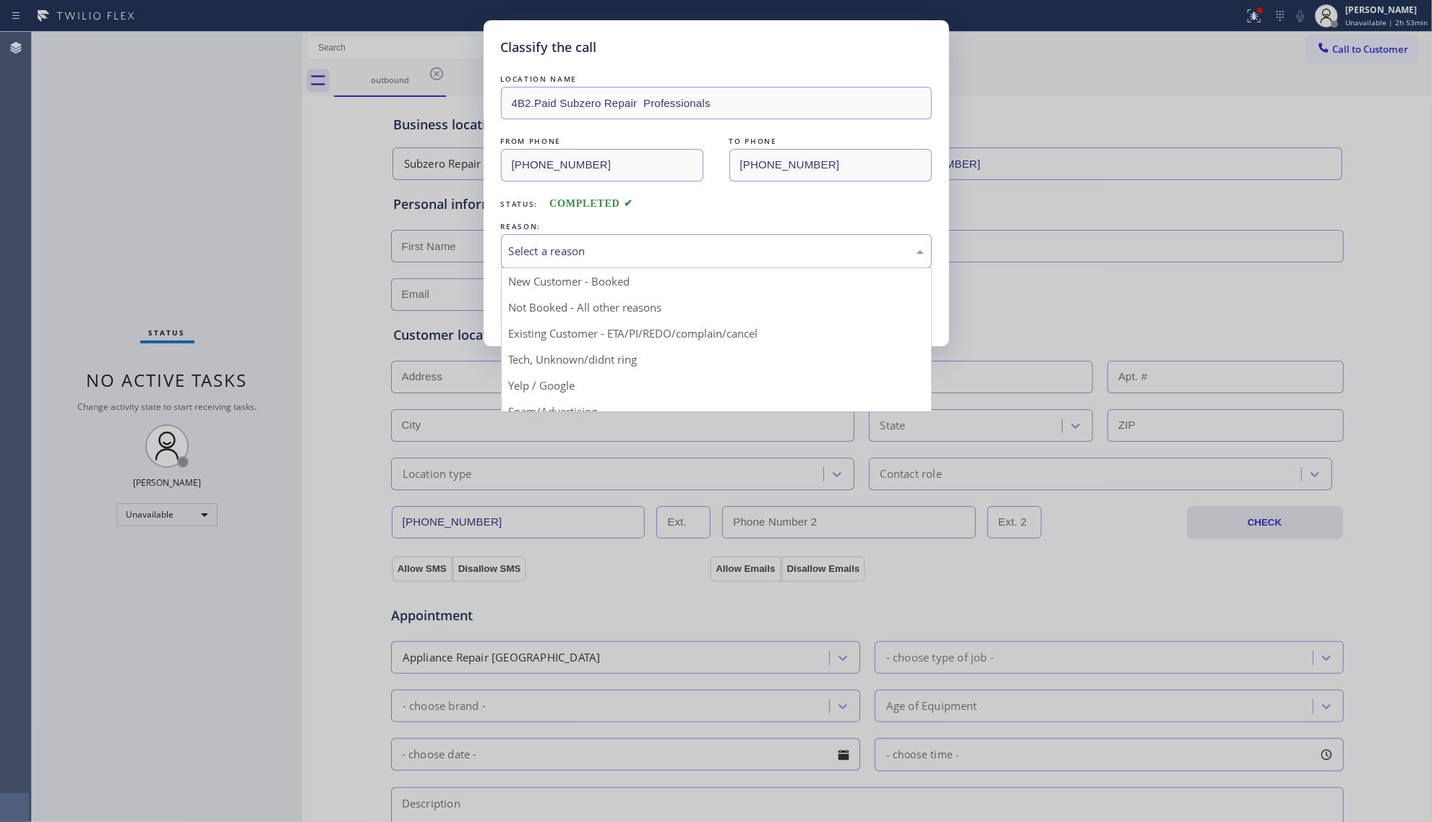
click at [517, 238] on div "Select a reason" at bounding box center [716, 251] width 431 height 34
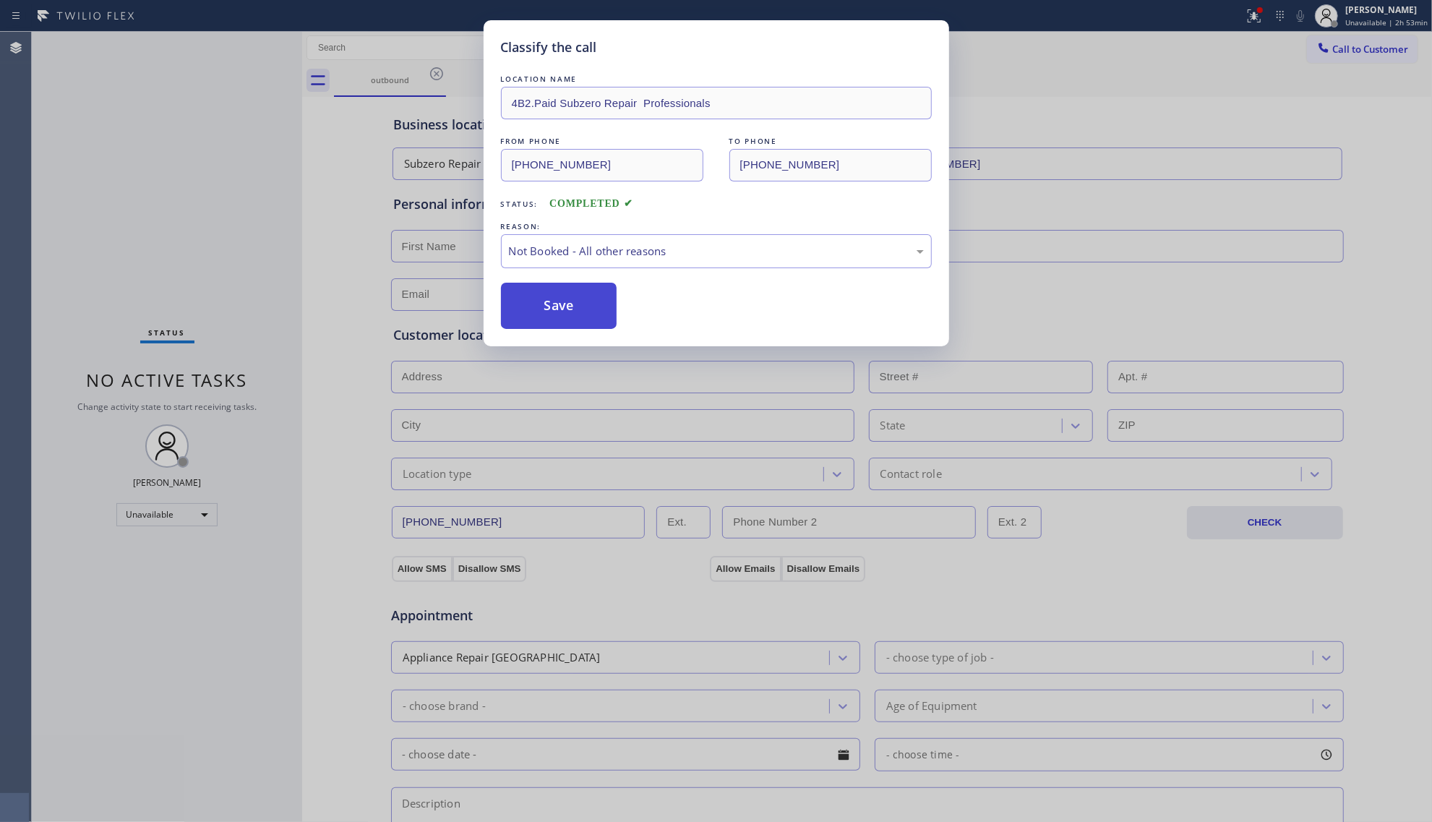
click at [559, 304] on button "Save" at bounding box center [559, 306] width 116 height 46
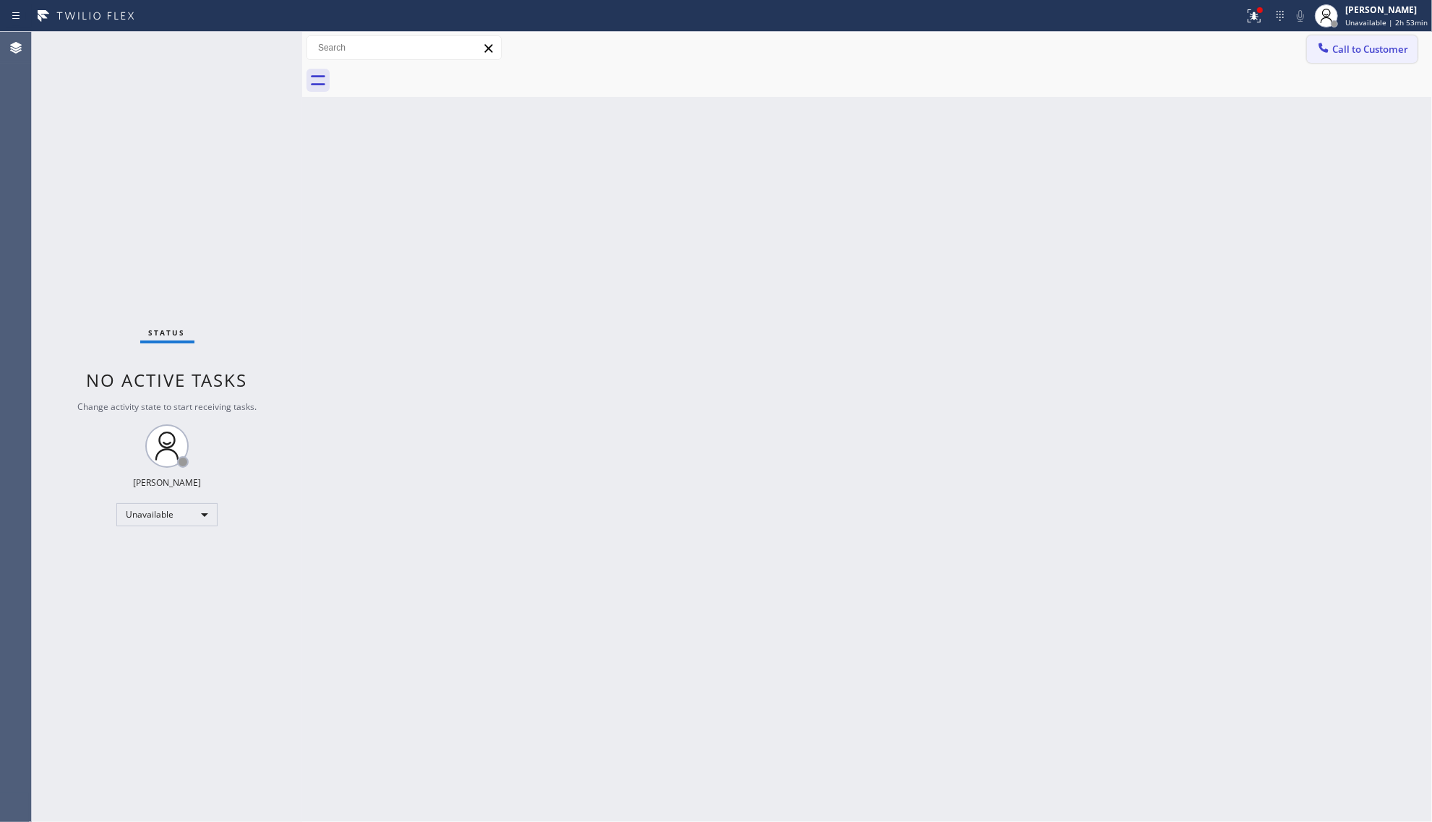
click at [1359, 53] on span "Call to Customer" at bounding box center [1370, 49] width 76 height 13
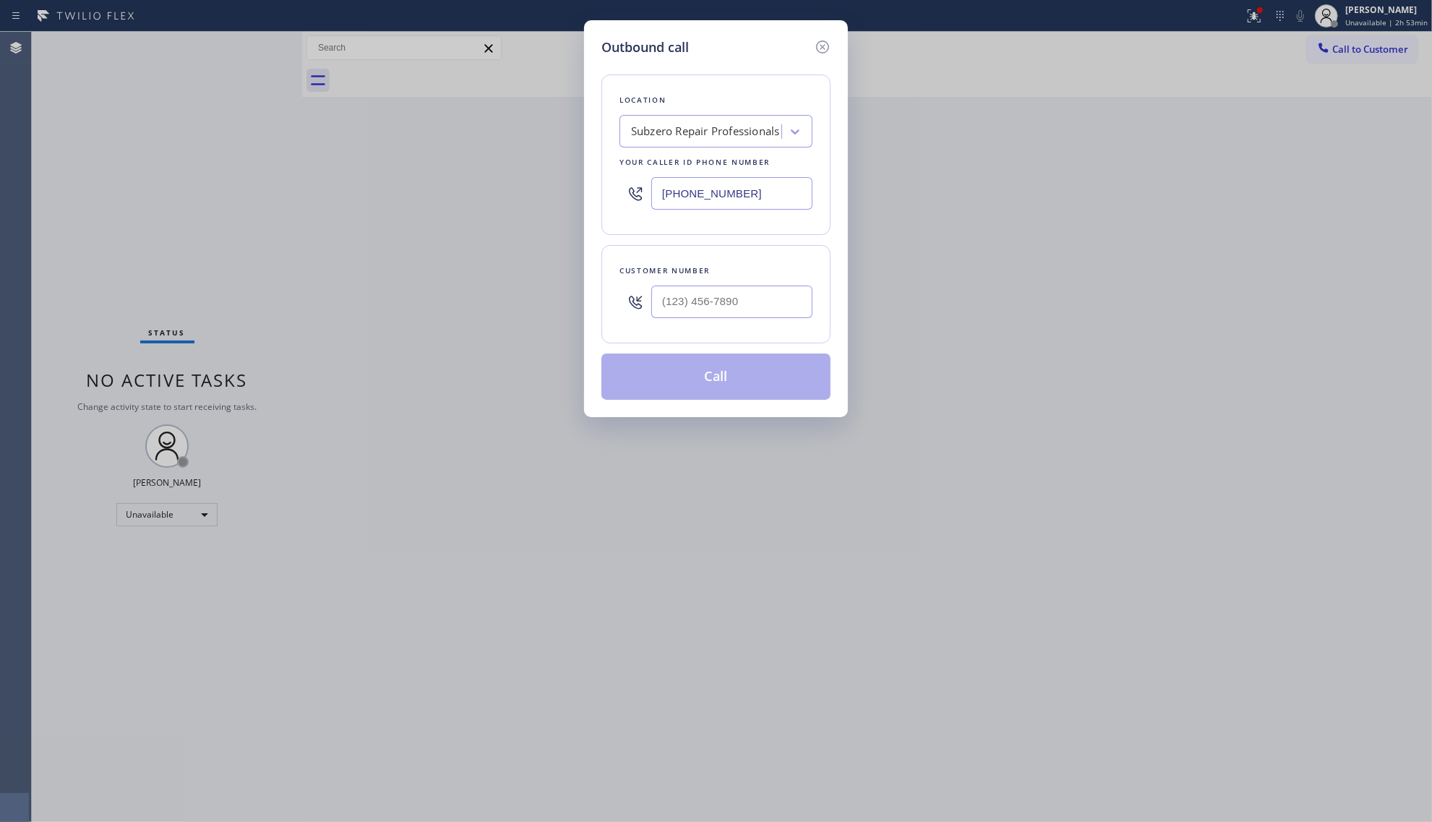
drag, startPoint x: 766, startPoint y: 201, endPoint x: 564, endPoint y: 200, distance: 202.4
click at [574, 200] on div "Outbound call Location Subzero Repair Professionals Your caller id phone number…" at bounding box center [716, 411] width 1432 height 822
paste input "562) 280-2432"
type input "[PHONE_NUMBER]"
click at [661, 308] on input "(___) ___-____" at bounding box center [731, 301] width 161 height 33
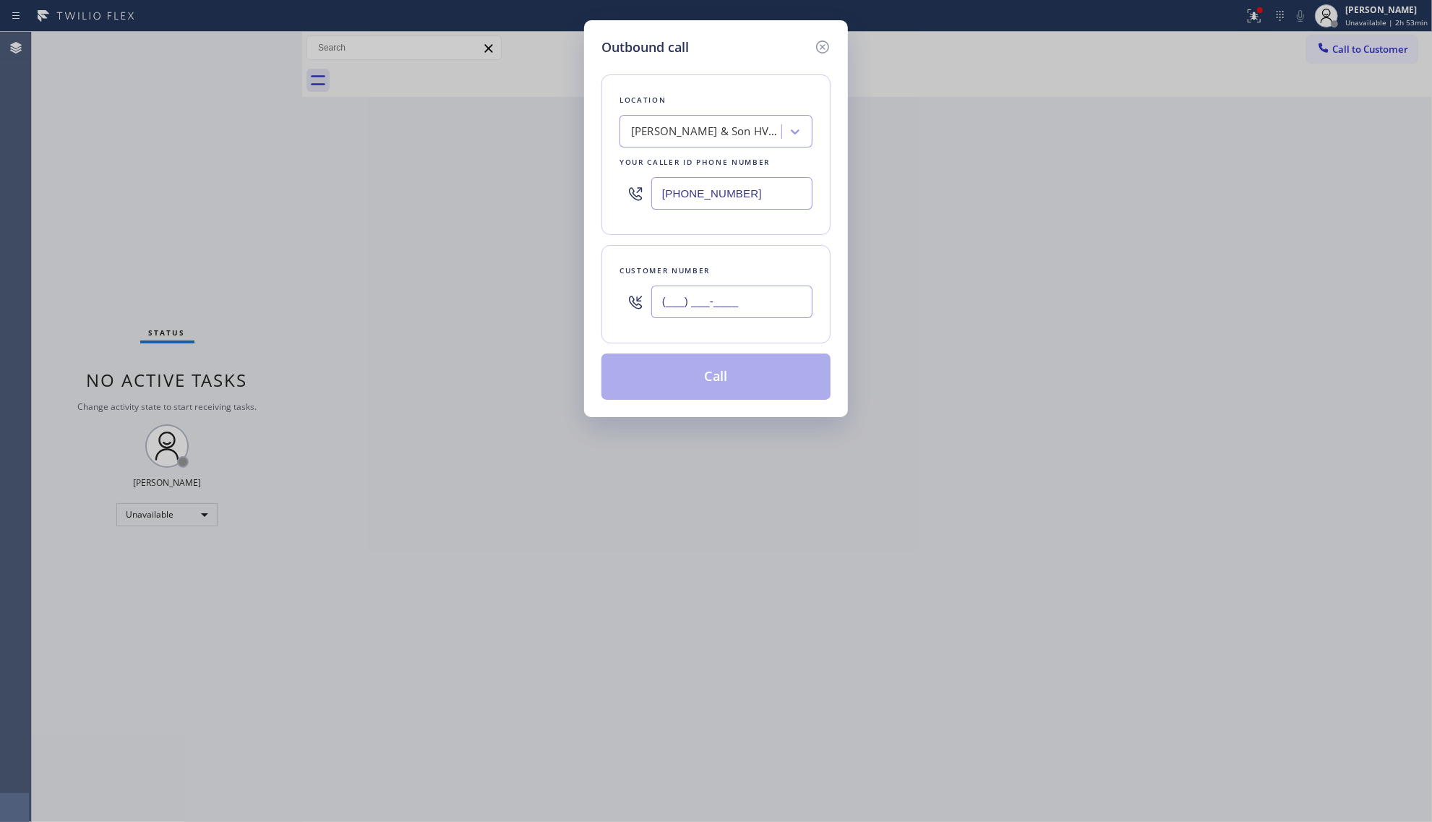
paste input "949) 292-3634"
type input "[PHONE_NUMBER]"
drag, startPoint x: 733, startPoint y: 369, endPoint x: 802, endPoint y: 309, distance: 91.2
click at [733, 367] on button "Call" at bounding box center [715, 376] width 229 height 46
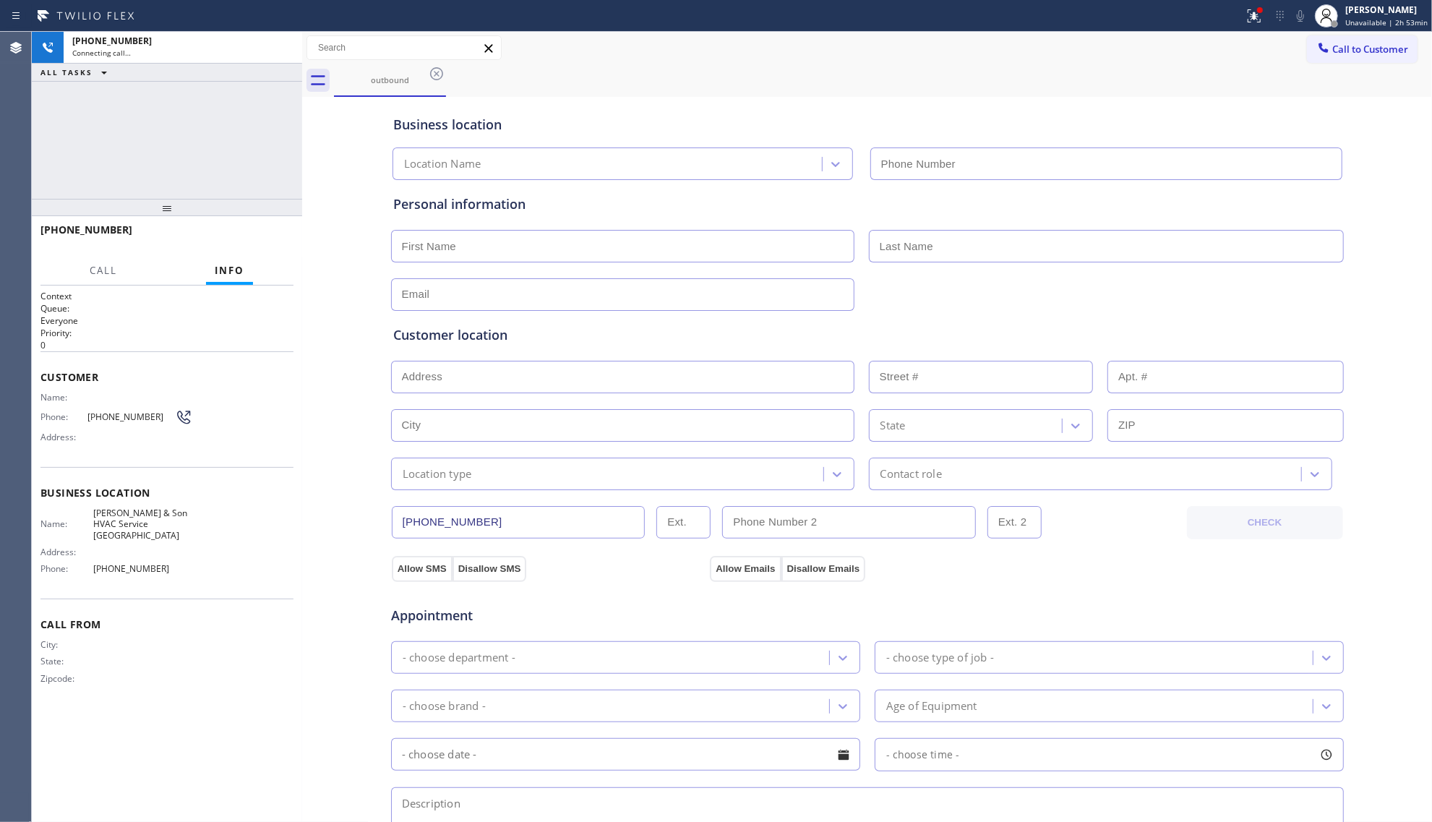
type input "[PHONE_NUMBER]"
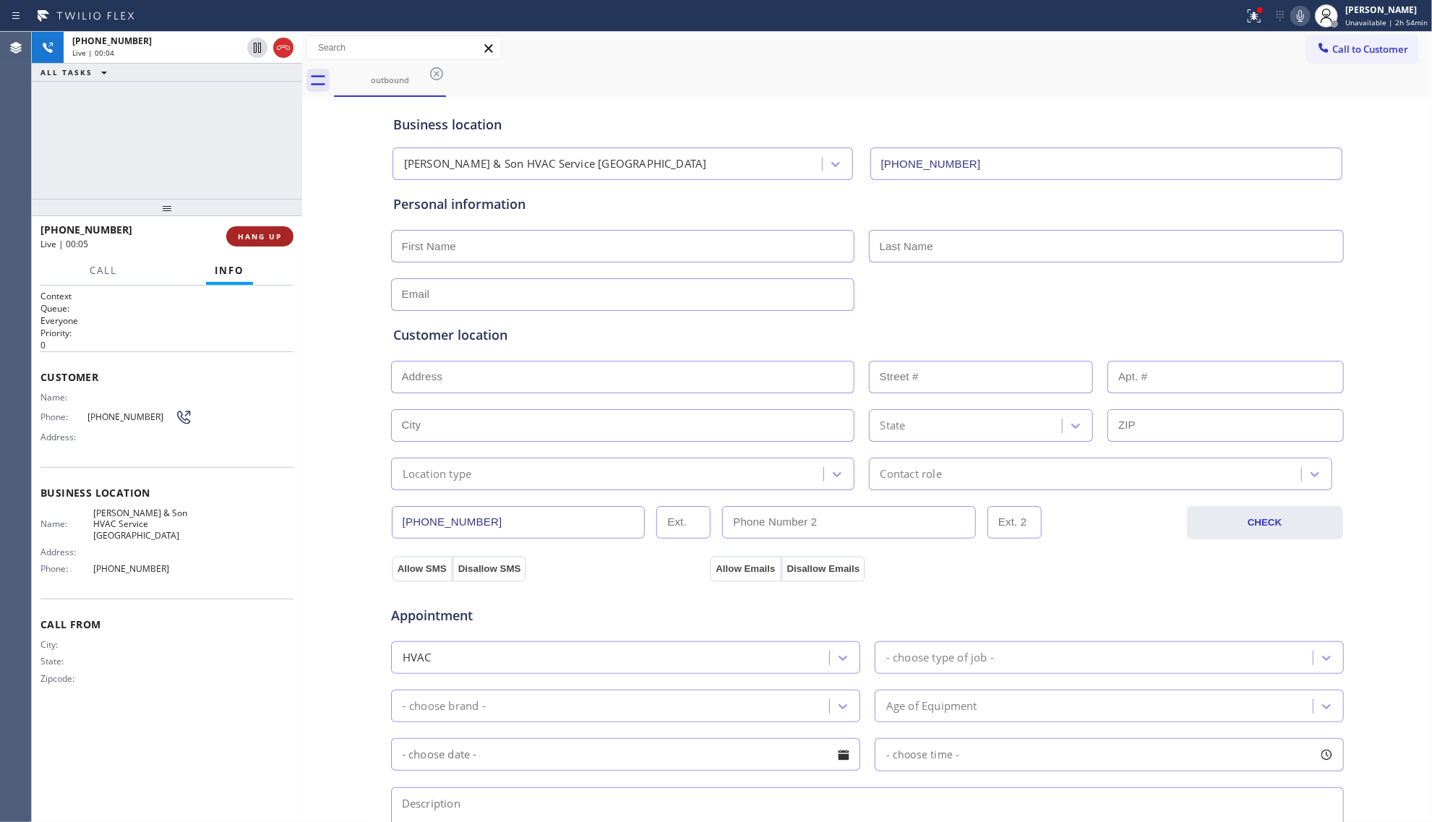
click at [269, 229] on button "HANG UP" at bounding box center [259, 236] width 67 height 20
click at [267, 228] on button "HANG UP" at bounding box center [259, 236] width 67 height 20
click at [283, 228] on button "COMPLETE" at bounding box center [256, 236] width 73 height 20
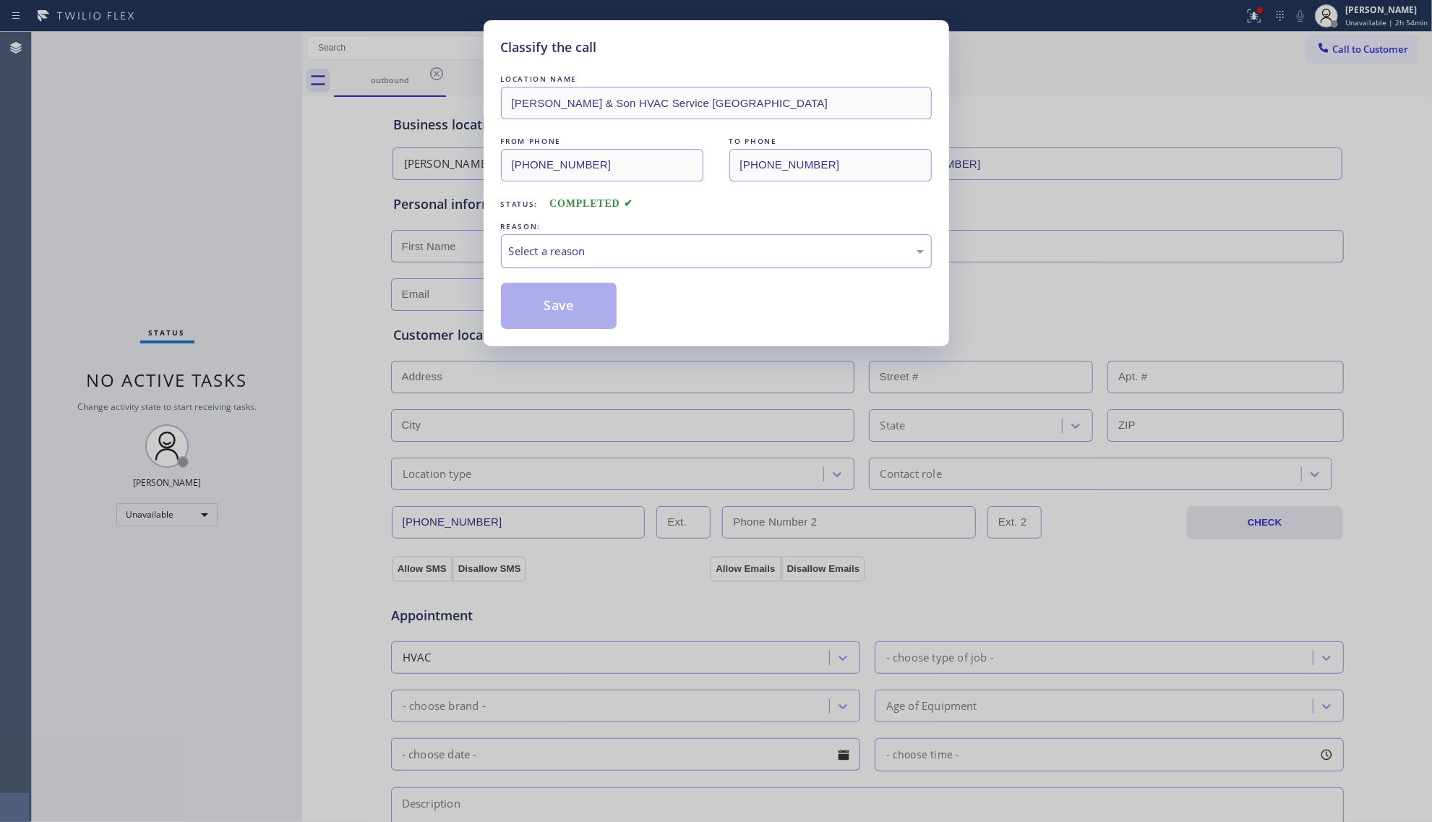
click at [546, 257] on div "Select a reason" at bounding box center [716, 251] width 415 height 17
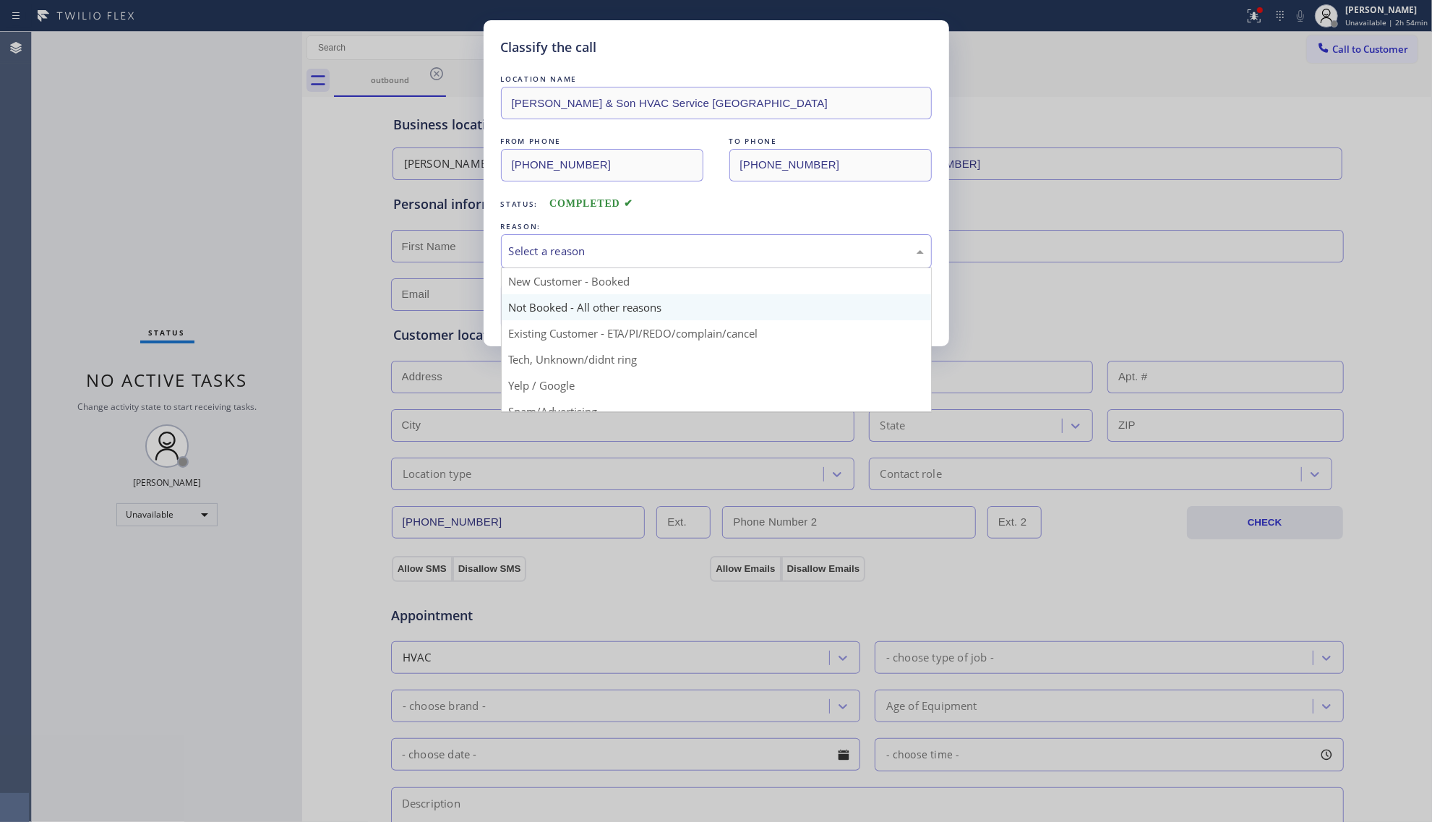
drag, startPoint x: 545, startPoint y: 317, endPoint x: 545, endPoint y: 307, distance: 9.4
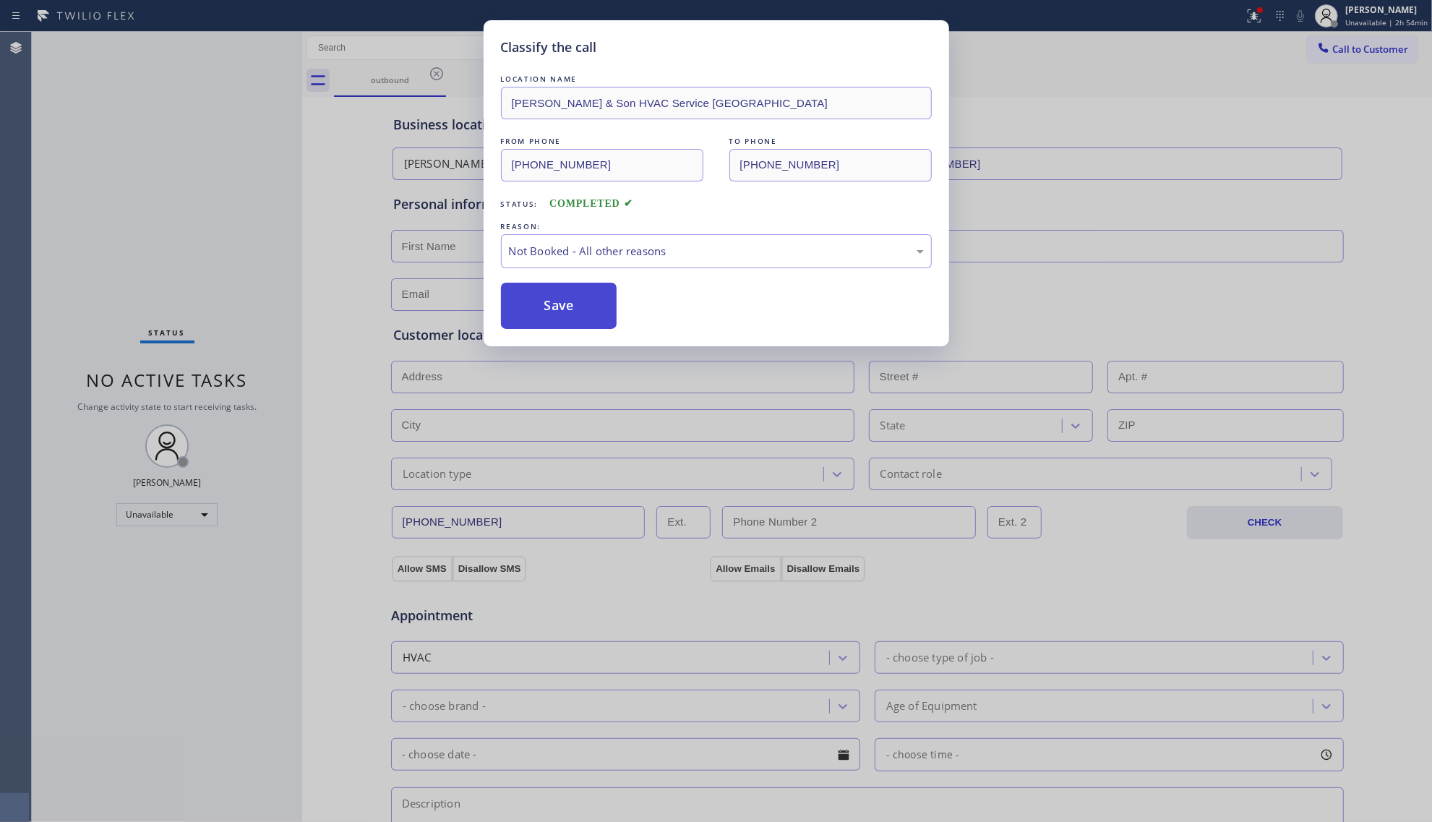
click at [545, 307] on button "Save" at bounding box center [559, 306] width 116 height 46
click at [541, 304] on button "Save" at bounding box center [559, 306] width 116 height 46
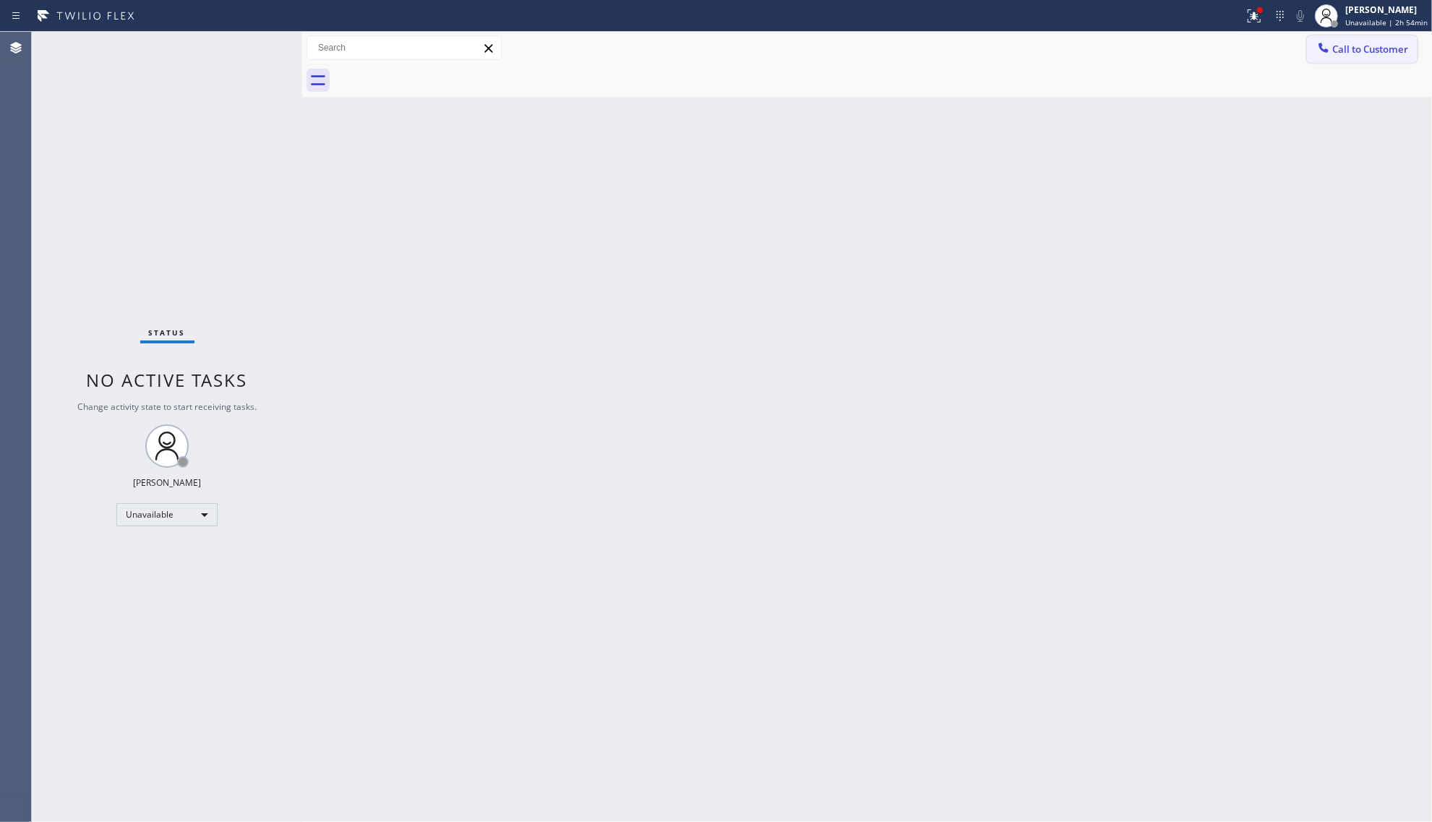
drag, startPoint x: 1364, startPoint y: 51, endPoint x: 1042, endPoint y: 143, distance: 335.3
click at [1363, 51] on span "Call to Customer" at bounding box center [1370, 49] width 76 height 13
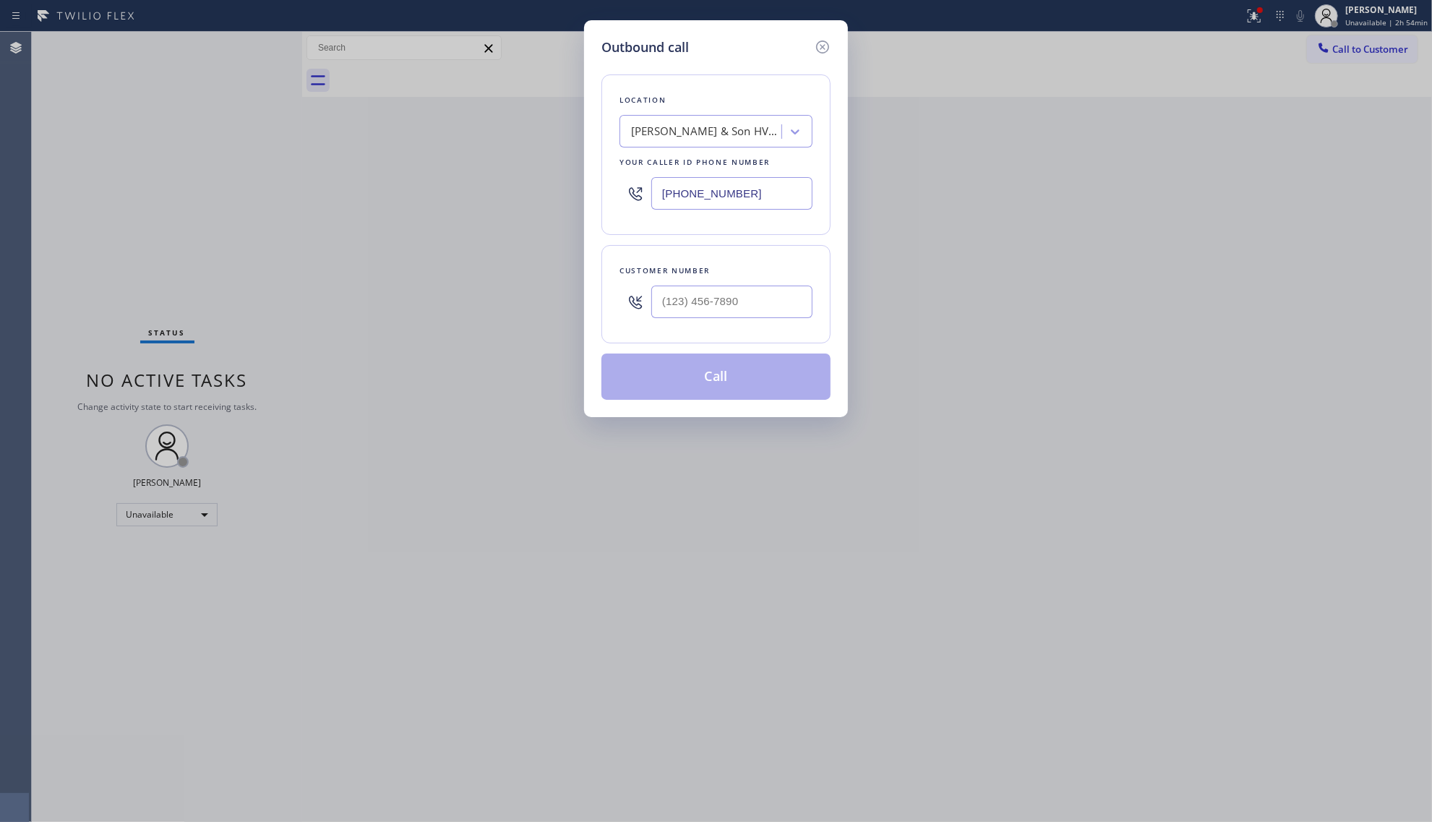
drag, startPoint x: 790, startPoint y: 197, endPoint x: 588, endPoint y: 185, distance: 202.0
click at [588, 185] on div "Outbound call Location [PERSON_NAME] & Son HVAC Service [GEOGRAPHIC_DATA] Your …" at bounding box center [716, 218] width 264 height 397
paste input "315) 818-3574"
type input "[PHONE_NUMBER]"
click at [707, 299] on input "(___) ___-____" at bounding box center [731, 301] width 161 height 33
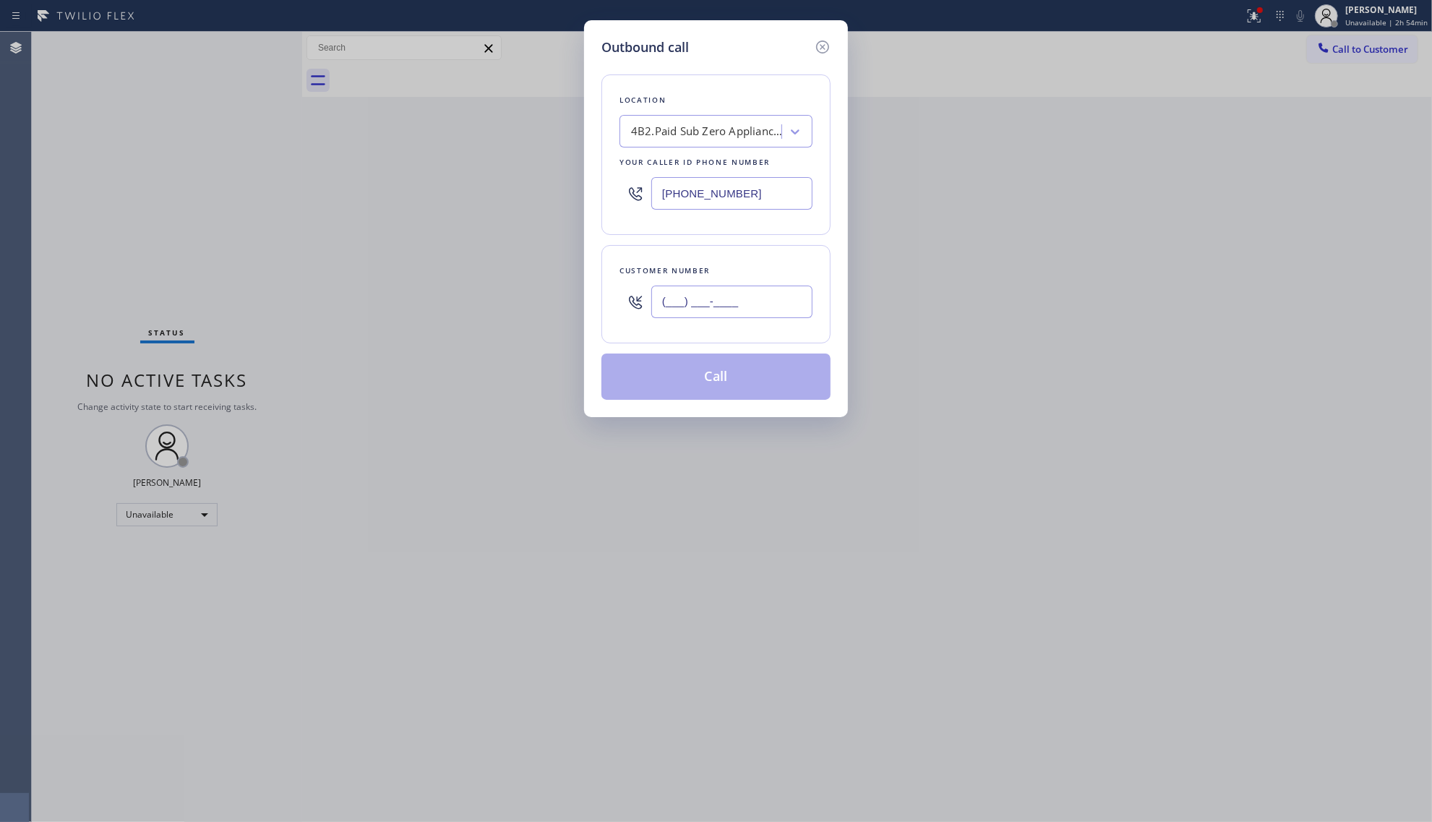
paste input "917) 345-9825"
type input "[PHONE_NUMBER]"
click at [720, 380] on button "Call" at bounding box center [715, 376] width 229 height 46
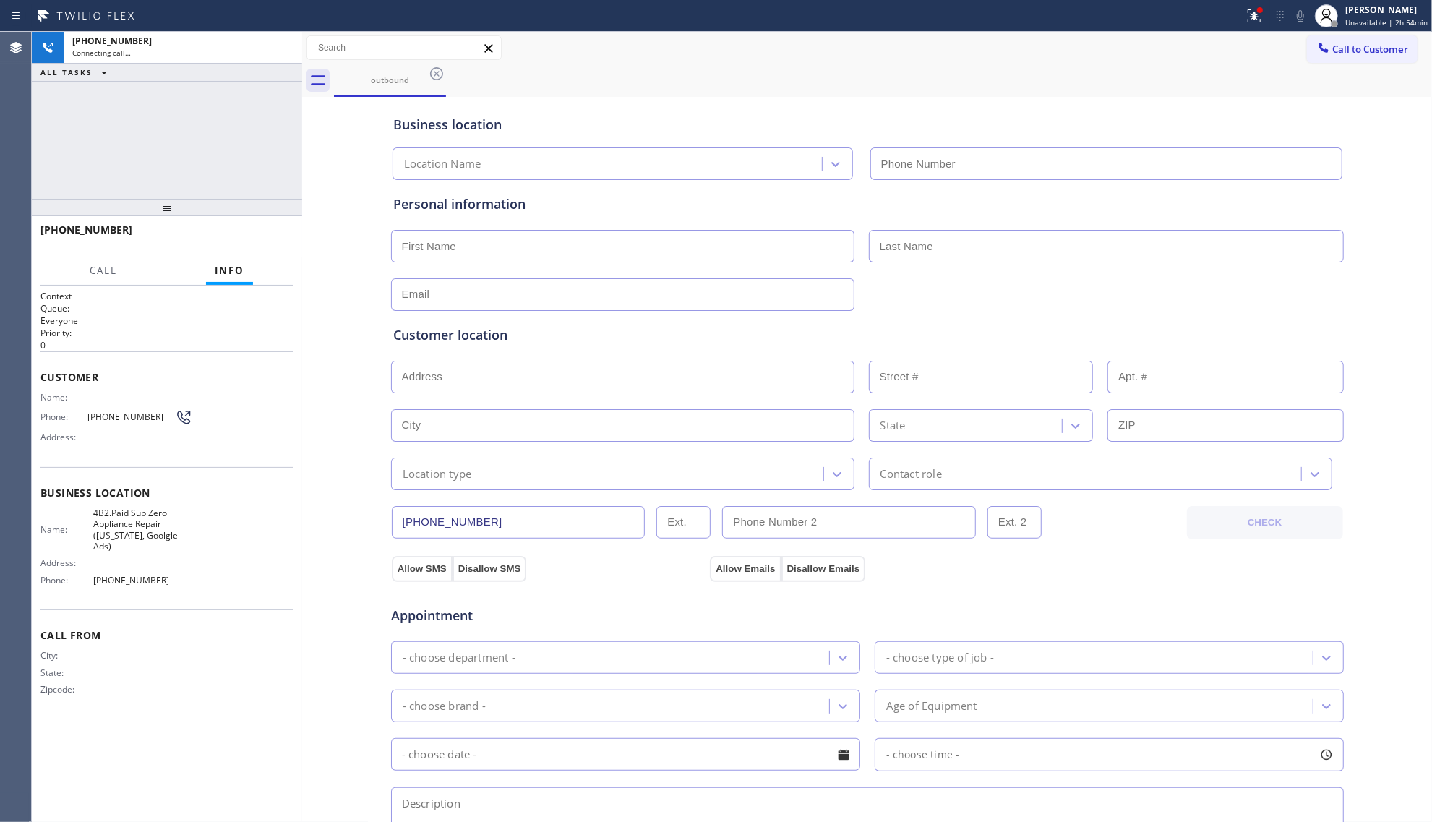
type input "[PHONE_NUMBER]"
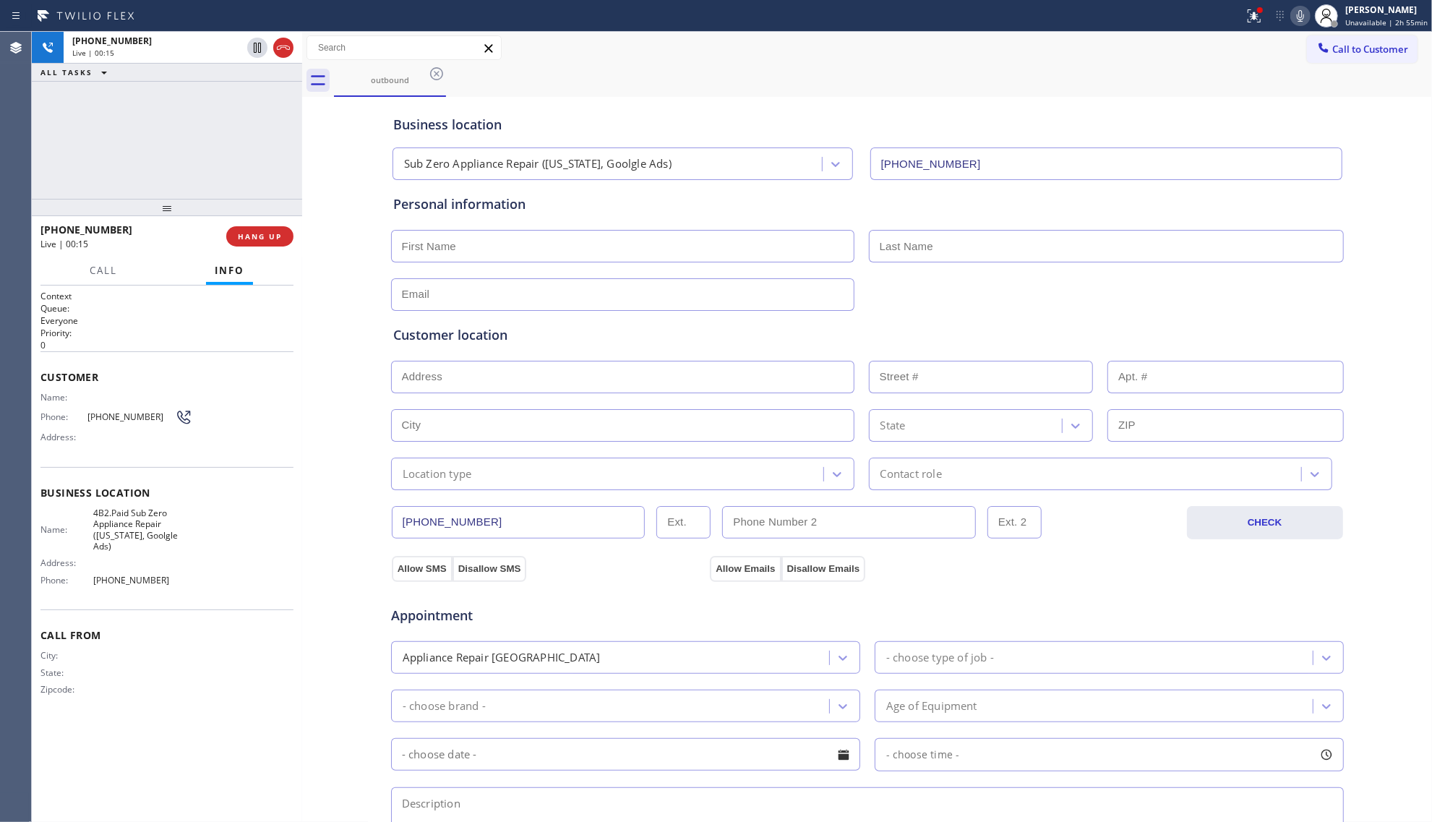
click at [1383, 564] on div "Business location Sub Zero Appliance Repair ([US_STATE], Goolgle Ads) [PHONE_NU…" at bounding box center [867, 593] width 1122 height 987
drag, startPoint x: 1370, startPoint y: 584, endPoint x: 1418, endPoint y: 619, distance: 59.4
click at [1377, 588] on div "Business location Sub Zero Appliance Repair ([US_STATE], Goolgle Ads) [PHONE_NU…" at bounding box center [867, 593] width 1122 height 987
click at [259, 216] on div at bounding box center [167, 207] width 270 height 17
click at [270, 244] on button "COMPLETE" at bounding box center [256, 236] width 73 height 20
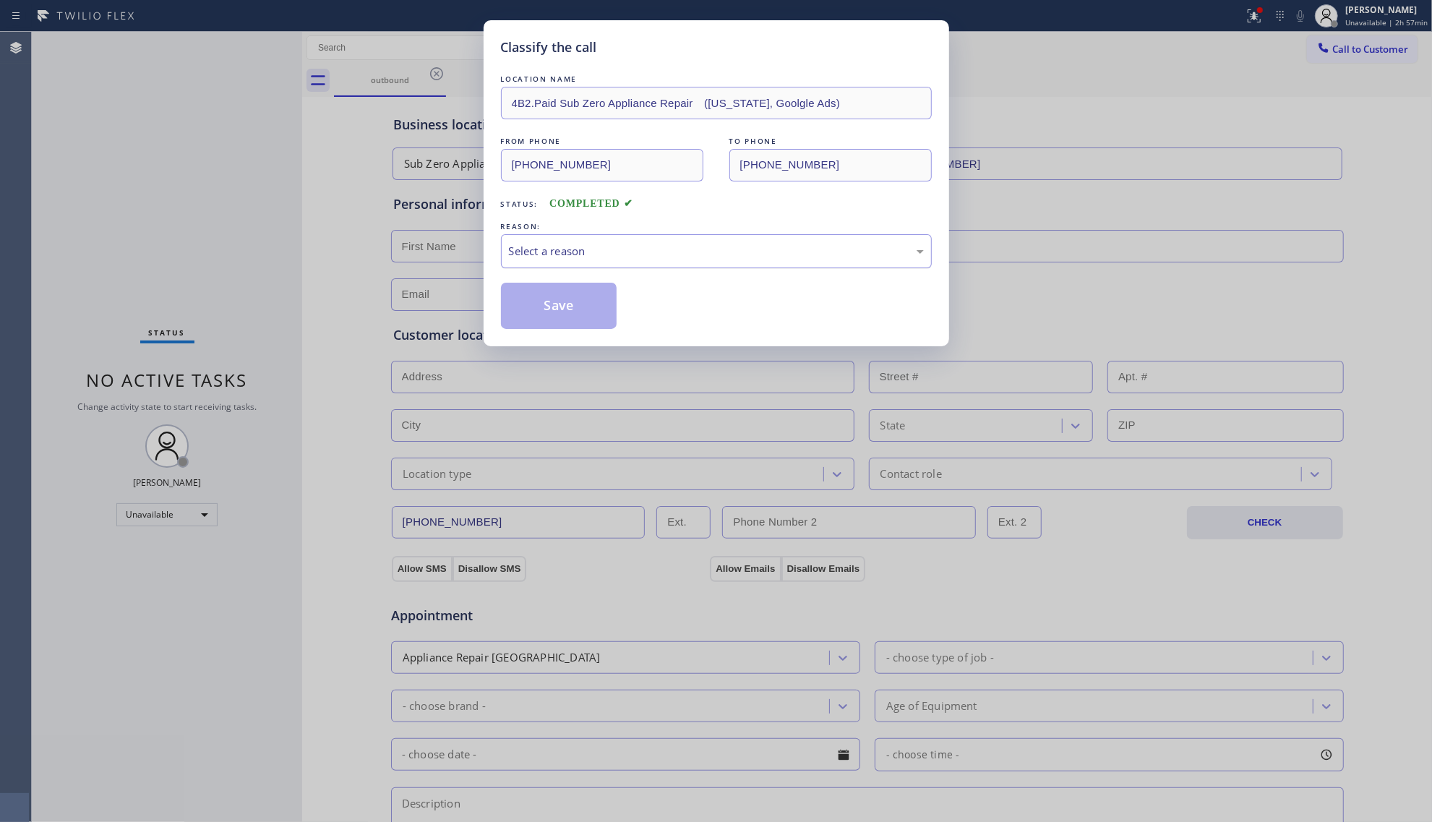
click at [848, 243] on div "Select a reason" at bounding box center [716, 251] width 415 height 17
click at [536, 313] on button "Save" at bounding box center [559, 306] width 116 height 46
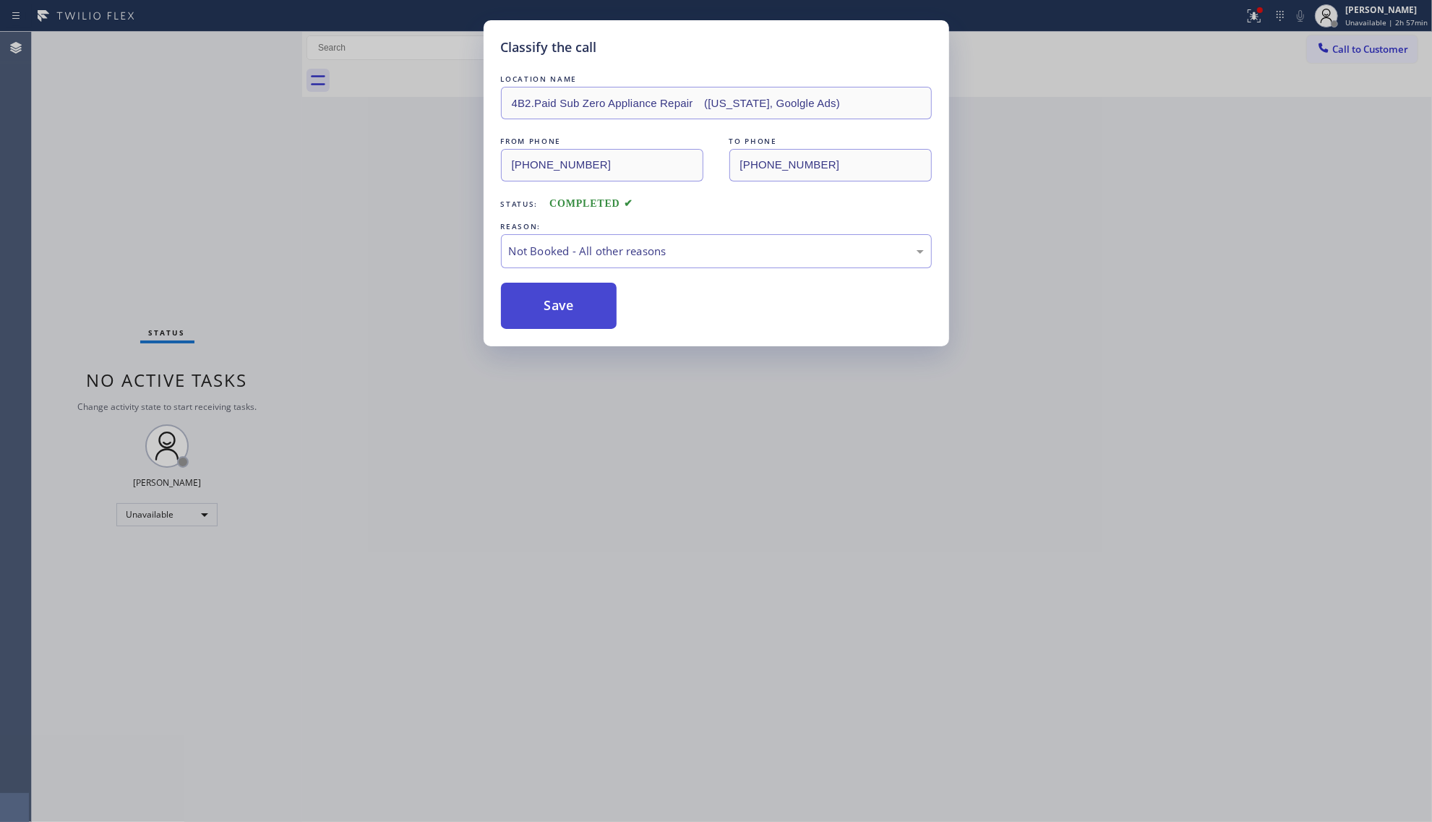
click at [536, 313] on button "Save" at bounding box center [559, 306] width 116 height 46
click at [538, 312] on button "Save" at bounding box center [559, 306] width 116 height 46
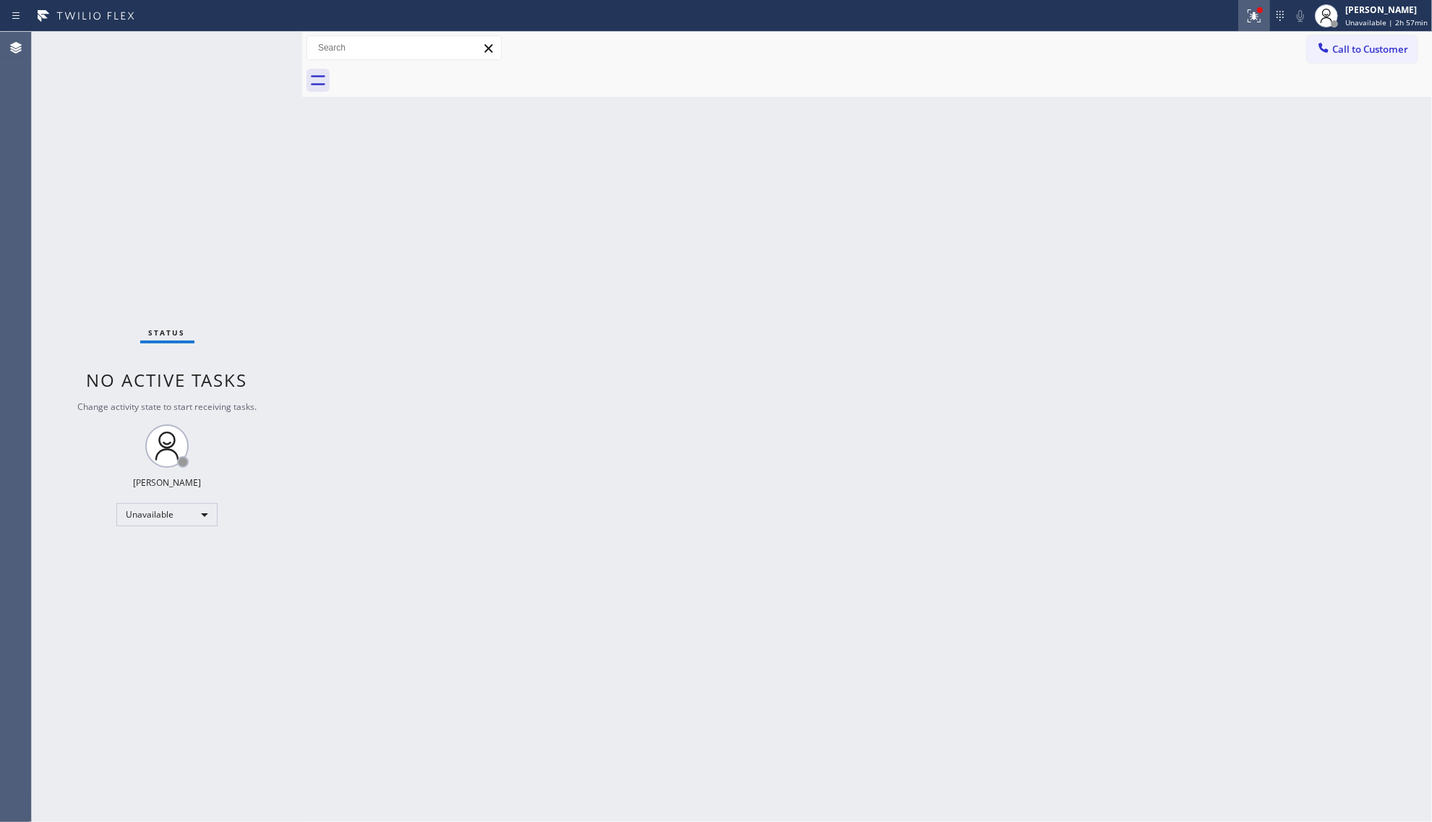
click at [1247, 9] on div at bounding box center [1254, 15] width 32 height 17
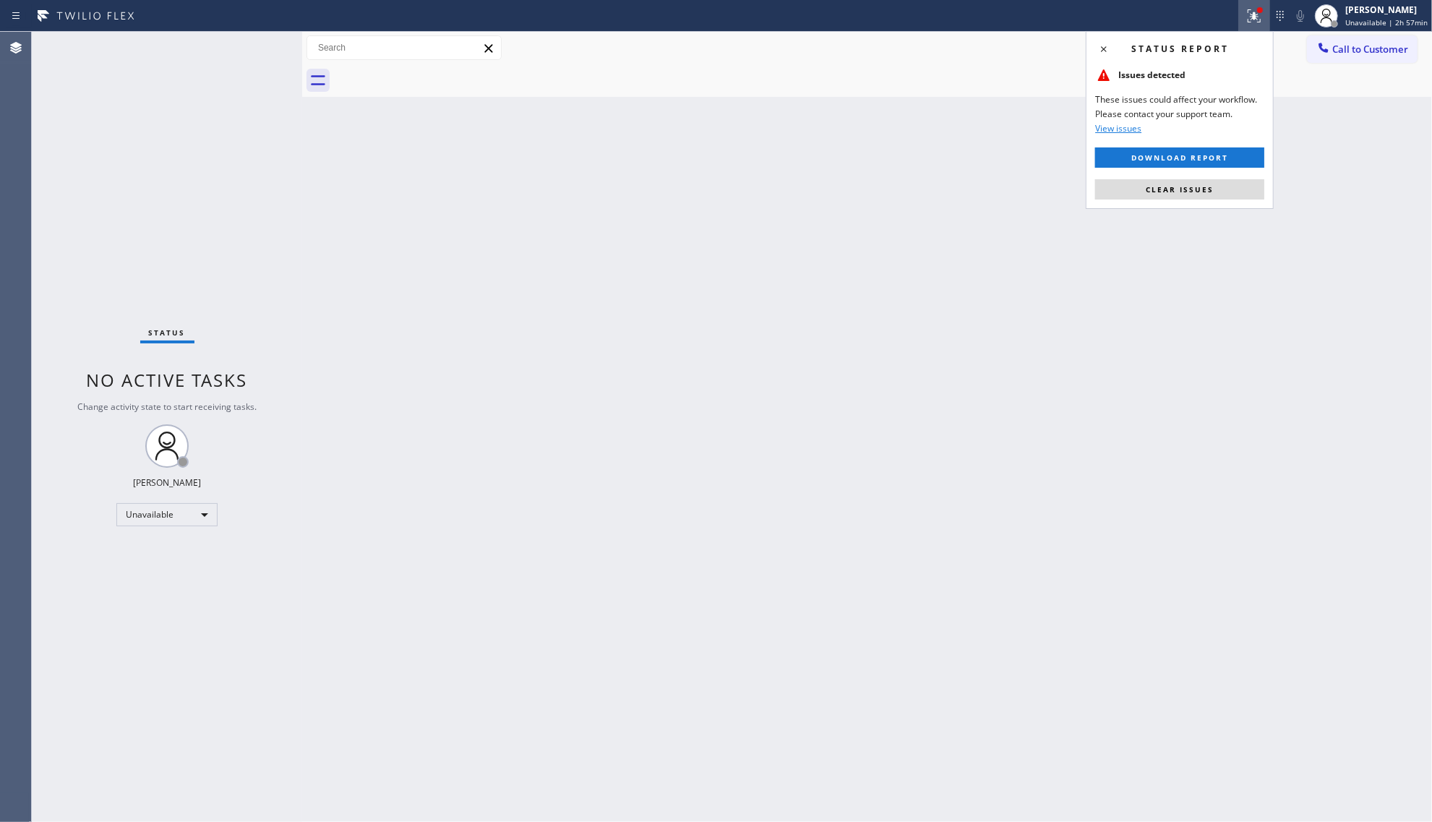
click at [1213, 200] on div "Status report Issues detected These issues could affect your workflow. Please c…" at bounding box center [1179, 120] width 188 height 178
click at [1218, 180] on button "Clear issues" at bounding box center [1179, 189] width 169 height 20
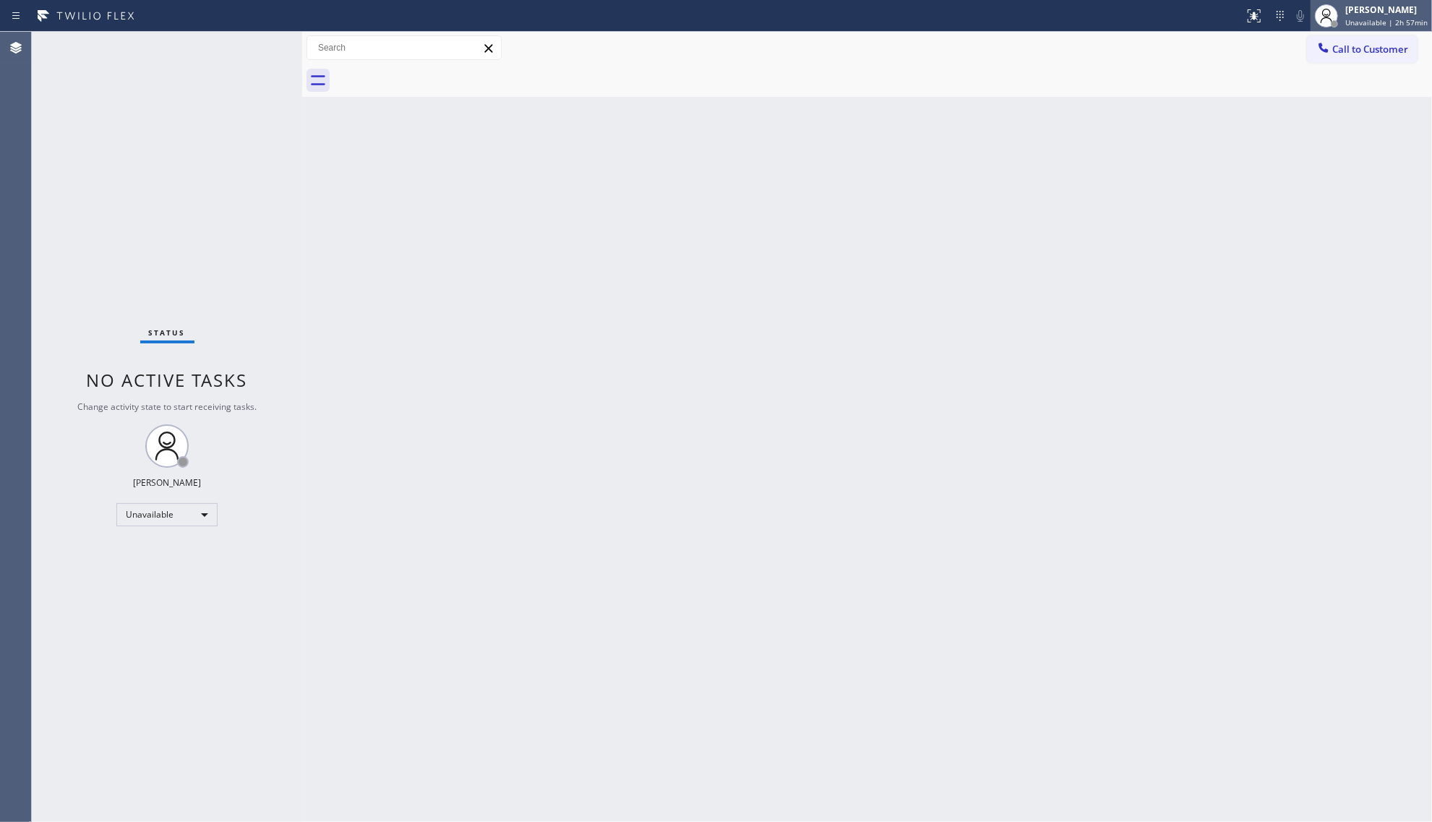
click at [1373, 16] on div "[PERSON_NAME] Unavailable | 2h 57min" at bounding box center [1387, 15] width 90 height 25
click at [1318, 62] on button "Offline" at bounding box center [1359, 57] width 145 height 19
click at [1357, 14] on div "[PERSON_NAME]" at bounding box center [1386, 10] width 82 height 12
click at [997, 148] on div "Back to Dashboard Change Sender ID Customers Technicians Select a contact Outbo…" at bounding box center [867, 427] width 1130 height 790
drag, startPoint x: 894, startPoint y: 322, endPoint x: 902, endPoint y: 322, distance: 7.9
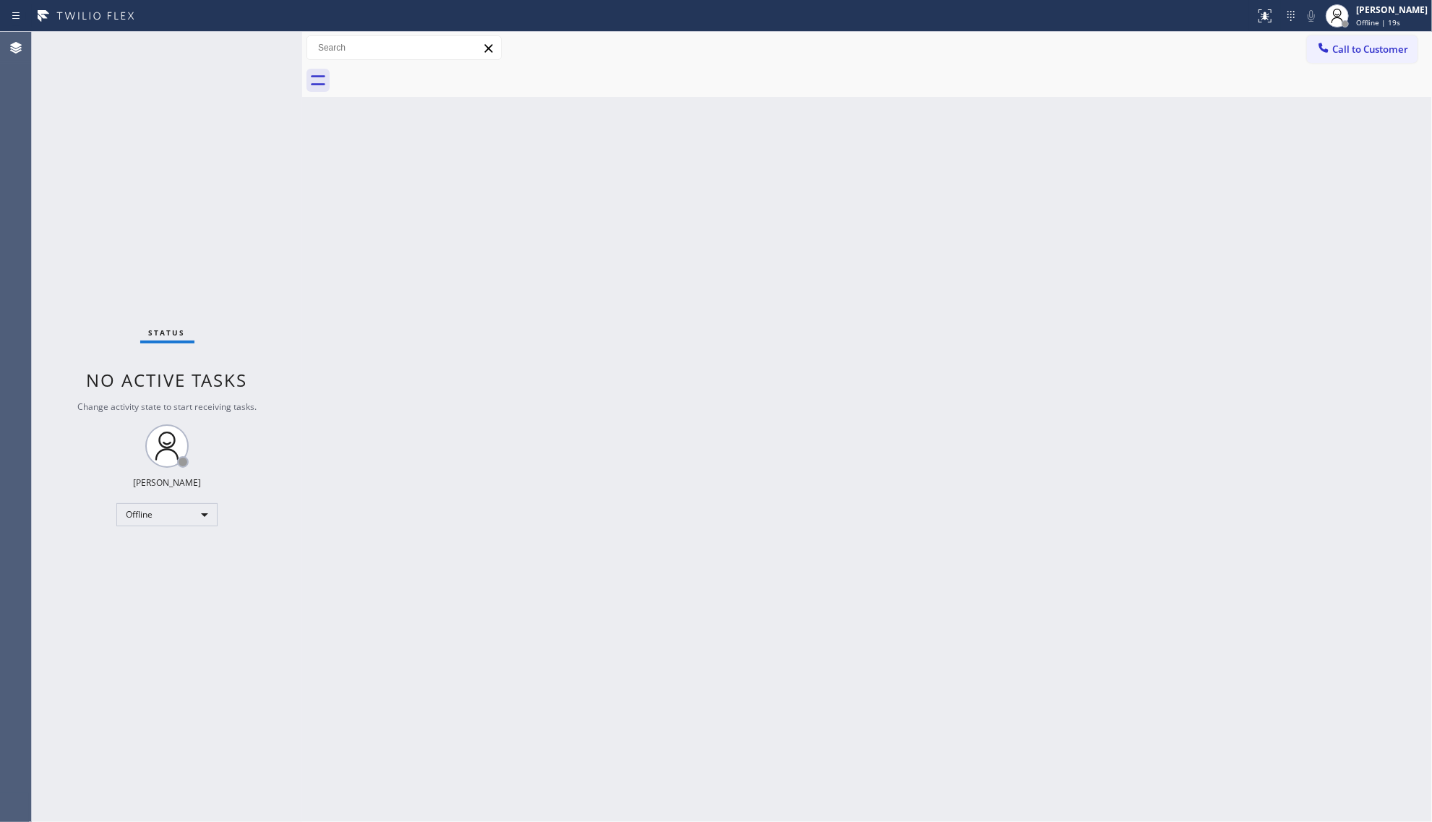
click at [895, 322] on div "Back to Dashboard Change Sender ID Customers Technicians Select a contact Outbo…" at bounding box center [867, 427] width 1130 height 790
